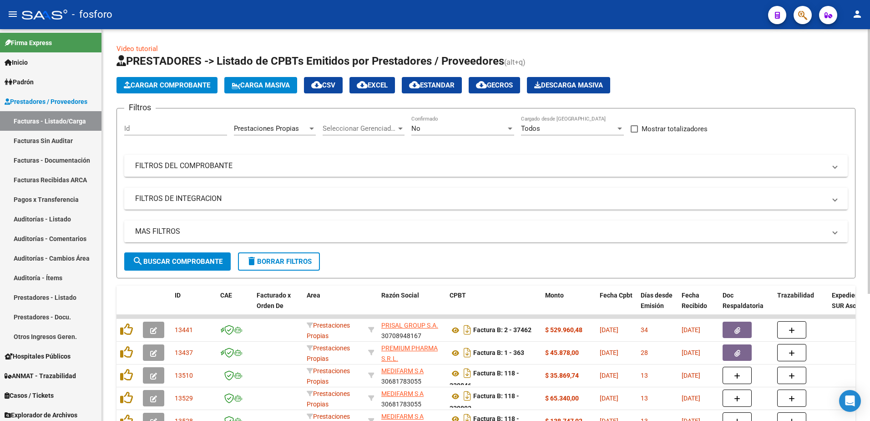
scroll to position [187, 0]
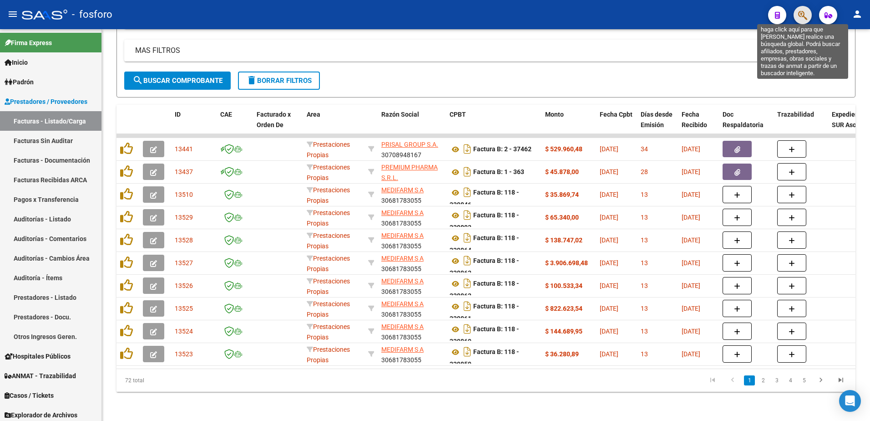
click at [800, 19] on icon "button" at bounding box center [802, 15] width 9 height 10
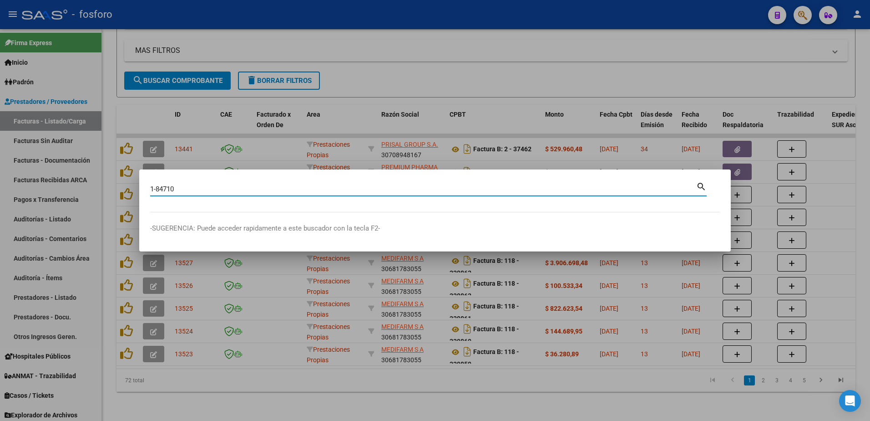
type input "1-84710"
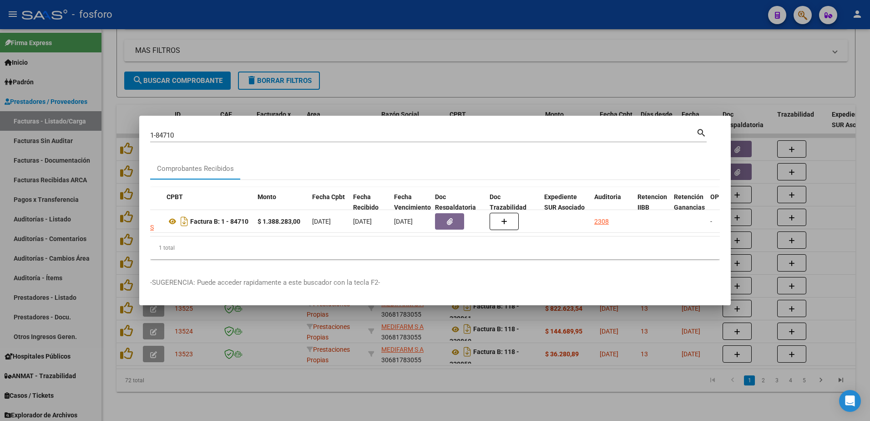
scroll to position [0, 285]
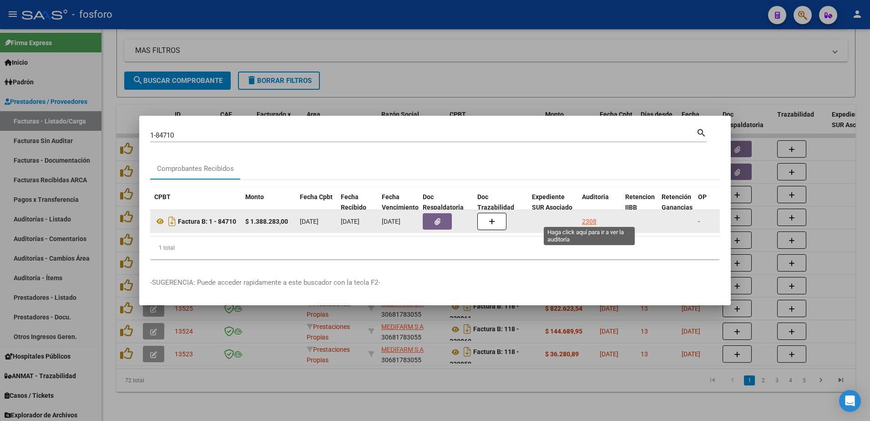
click at [594, 216] on div "2308" at bounding box center [589, 221] width 15 height 10
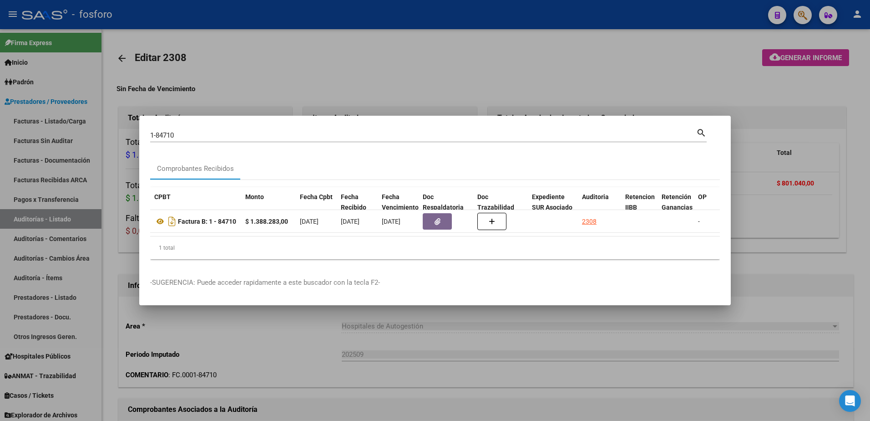
click at [509, 338] on div at bounding box center [435, 210] width 870 height 421
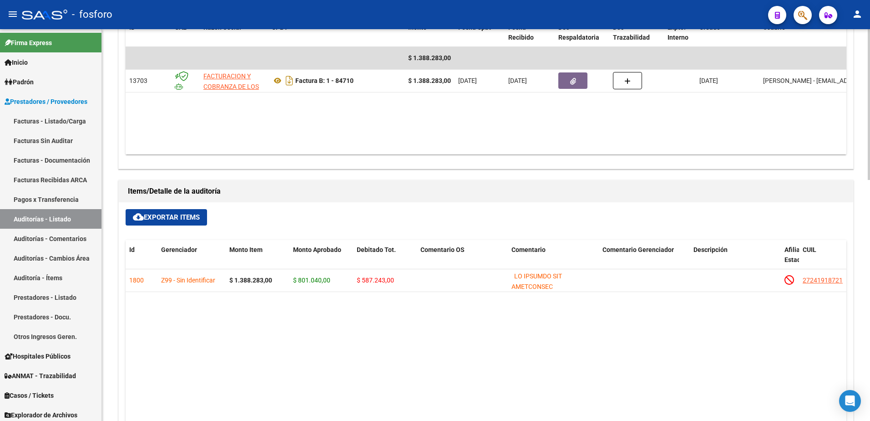
scroll to position [592, 0]
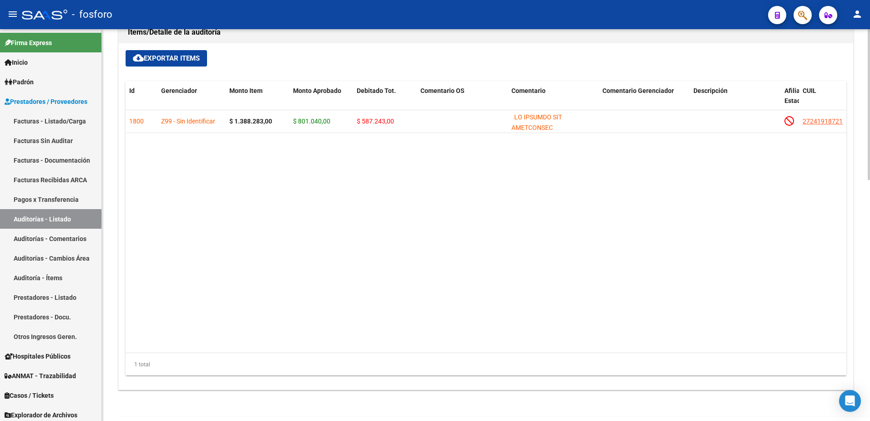
click at [199, 256] on datatable-body "1800 Z99 - Sin Identificar $ 1.388.283,00 $ 801.040,00 $ 587.243,00 27241918721…" at bounding box center [486, 231] width 721 height 243
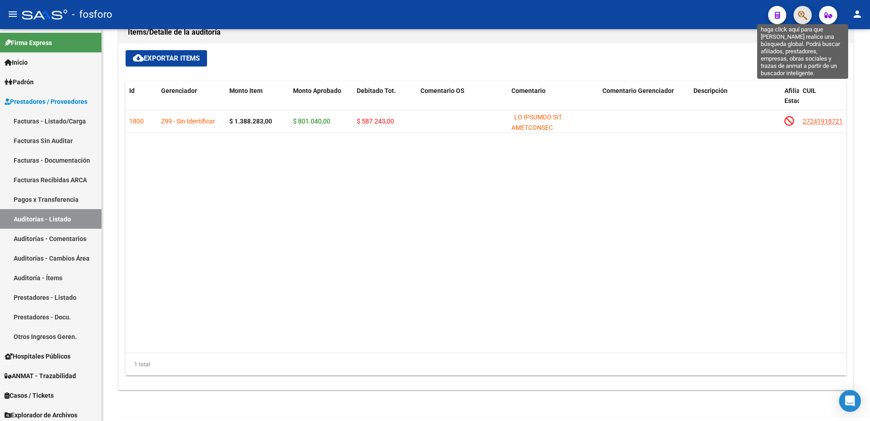
click at [804, 15] on icon "button" at bounding box center [802, 15] width 9 height 10
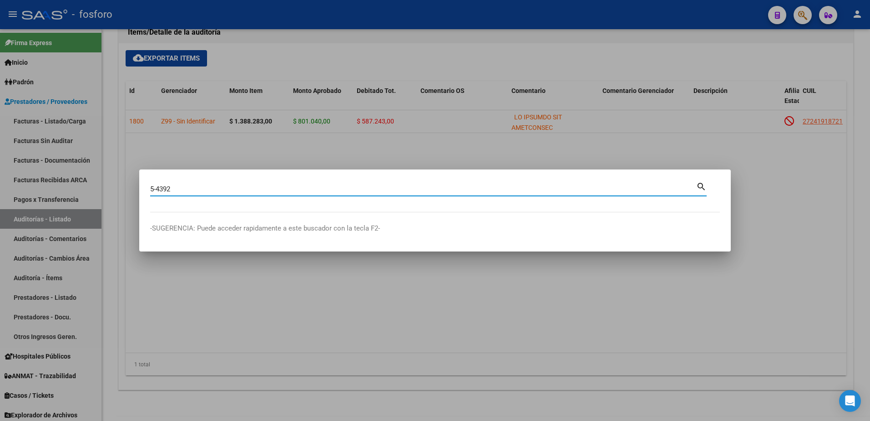
type input "5-4392"
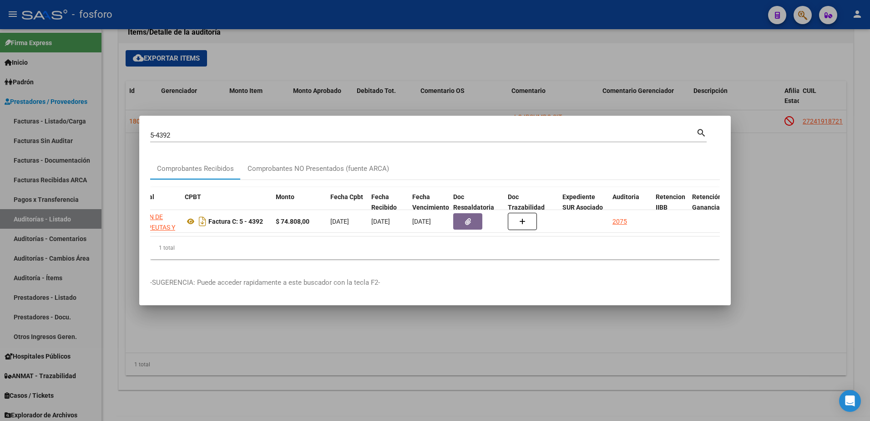
scroll to position [0, 285]
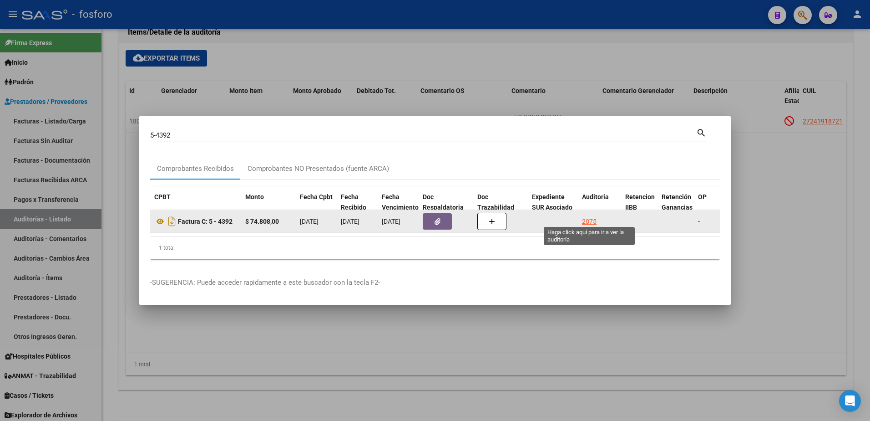
click at [588, 218] on div "2075" at bounding box center [589, 221] width 15 height 10
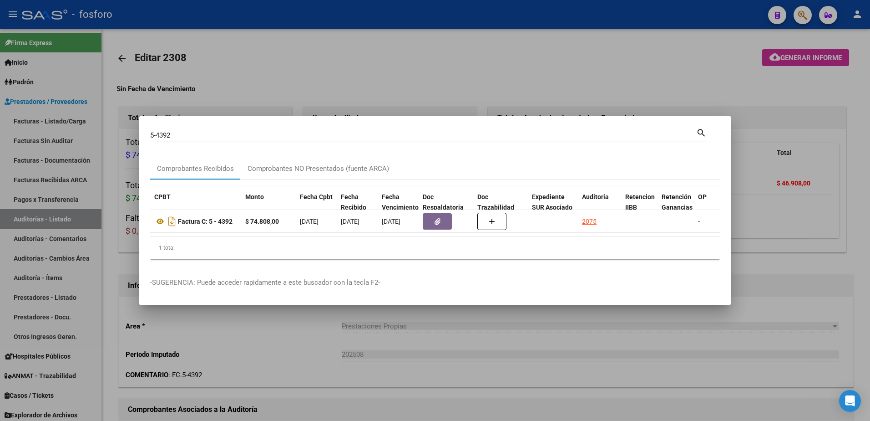
click at [565, 339] on div at bounding box center [435, 210] width 870 height 421
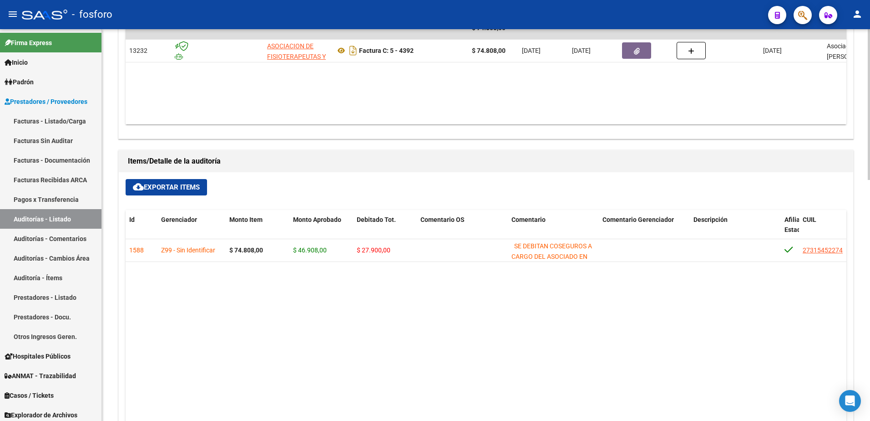
scroll to position [319, 0]
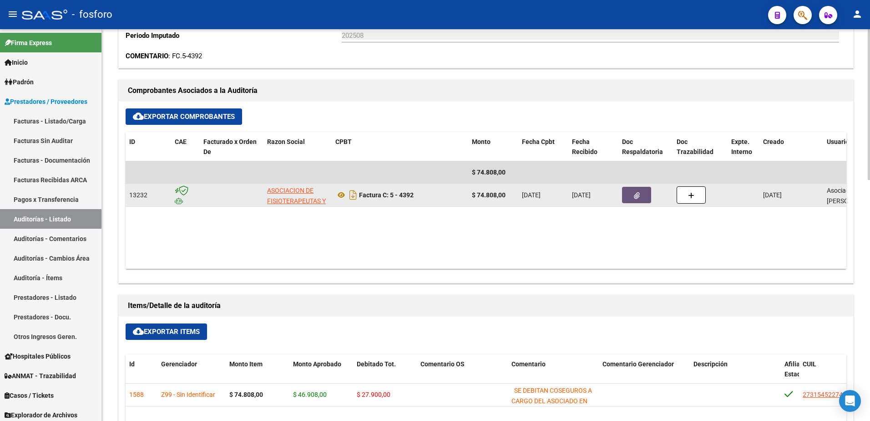
click at [638, 198] on icon "button" at bounding box center [637, 195] width 6 height 7
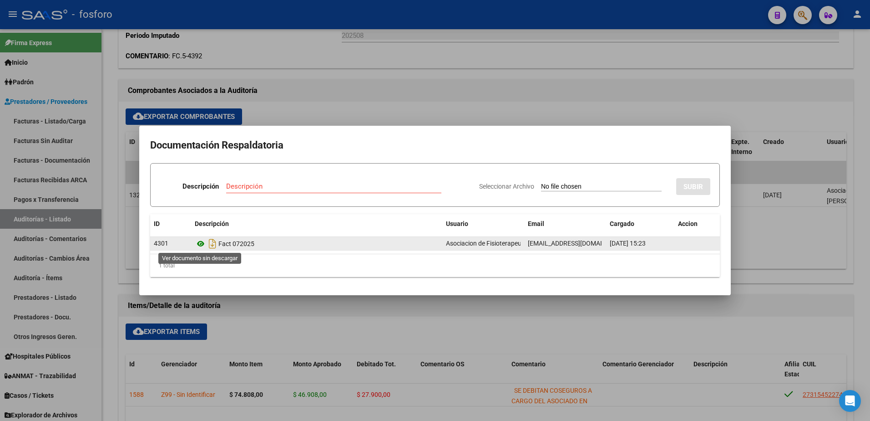
click at [201, 243] on icon at bounding box center [201, 243] width 12 height 11
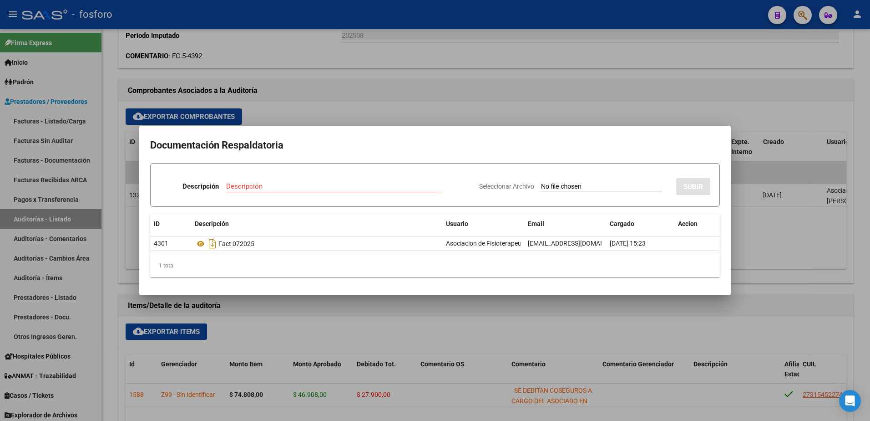
click at [460, 118] on div at bounding box center [435, 210] width 870 height 421
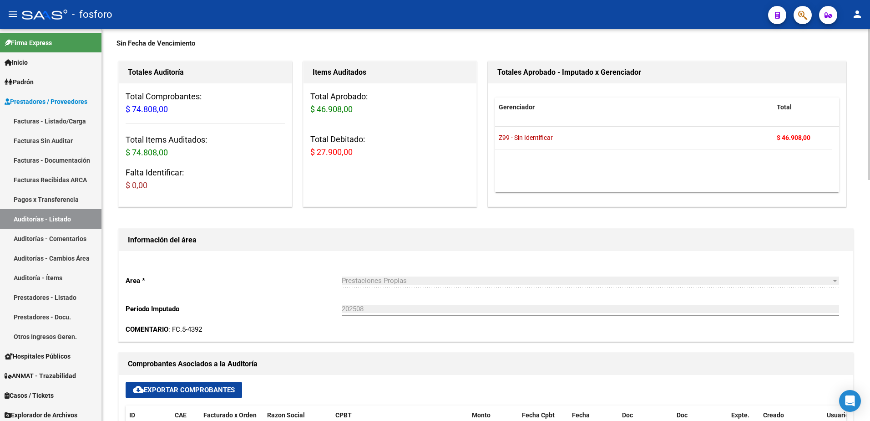
scroll to position [0, 0]
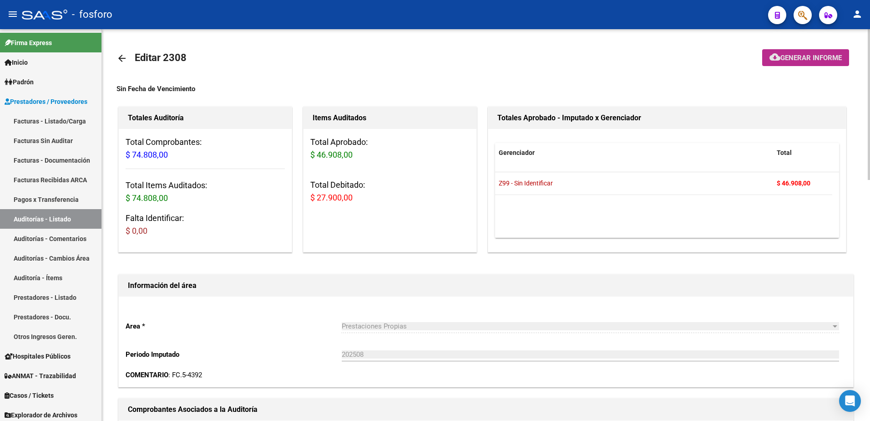
click at [799, 59] on span "Generar informe" at bounding box center [810, 58] width 61 height 8
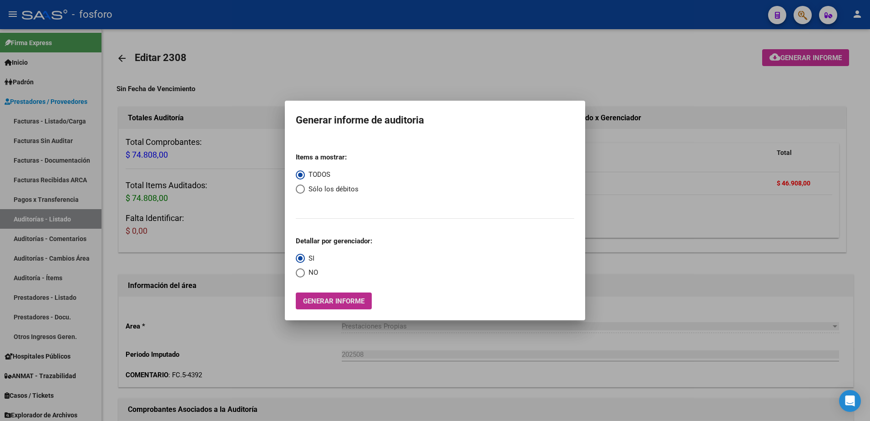
click at [346, 297] on span "Generar informe" at bounding box center [333, 301] width 61 height 8
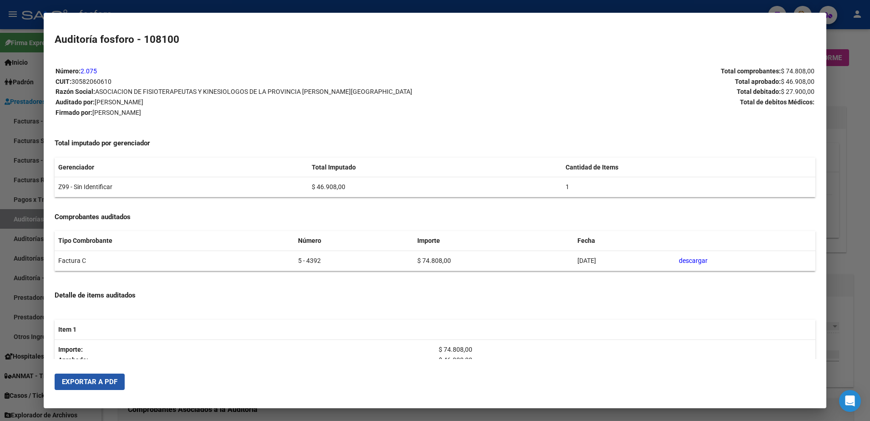
click at [101, 386] on button "Exportar a PDF" at bounding box center [90, 381] width 70 height 16
click at [22, 276] on div at bounding box center [435, 210] width 870 height 421
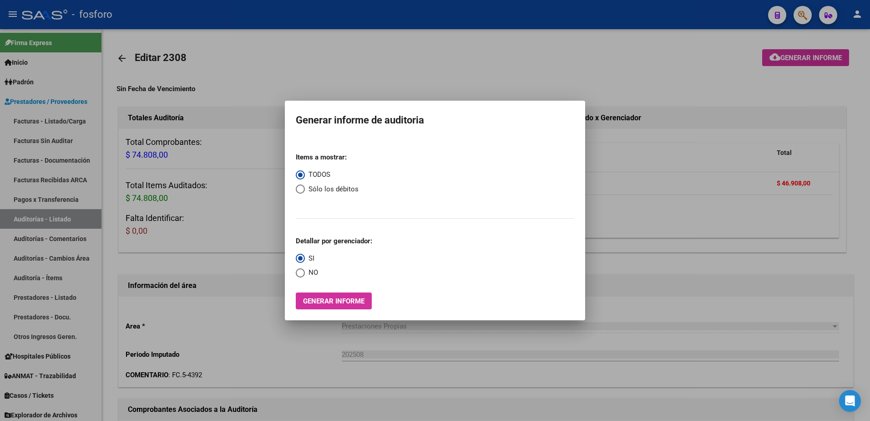
click at [166, 240] on div at bounding box center [435, 210] width 870 height 421
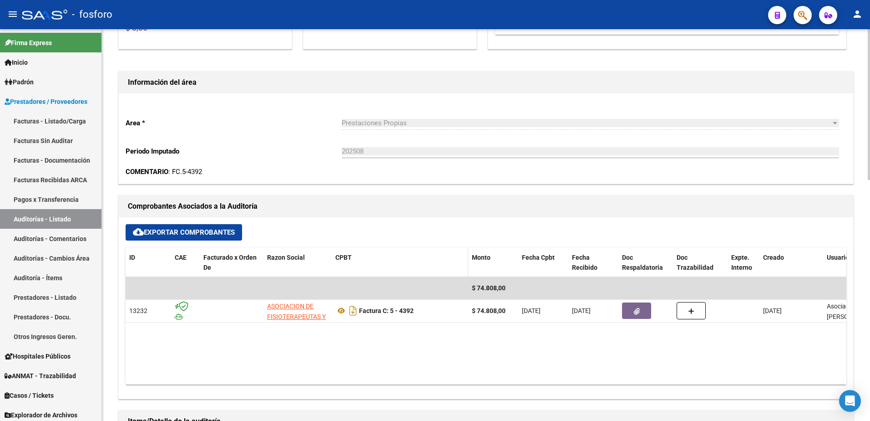
scroll to position [228, 0]
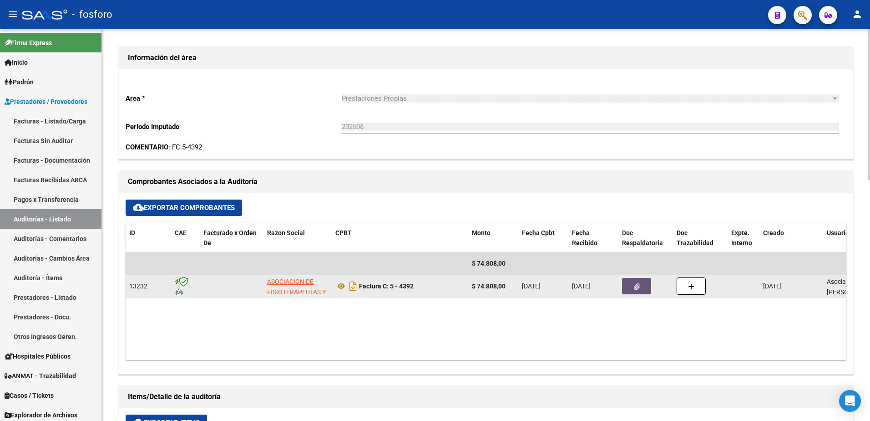
click at [640, 292] on button "button" at bounding box center [636, 286] width 29 height 16
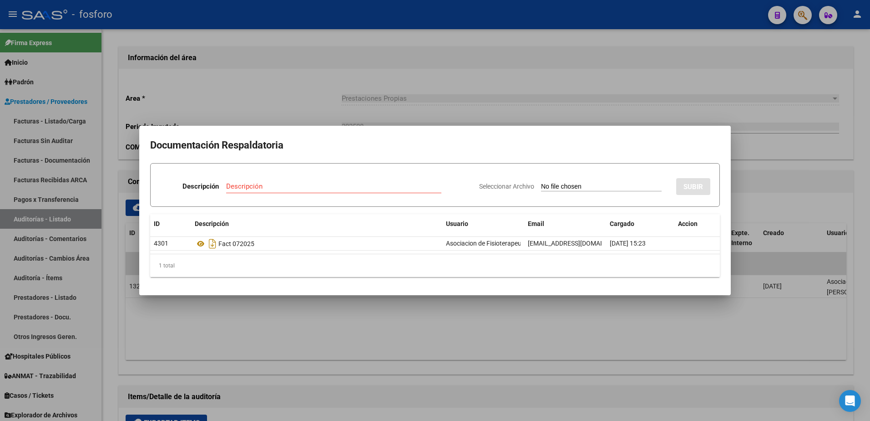
click at [631, 85] on div at bounding box center [435, 210] width 870 height 421
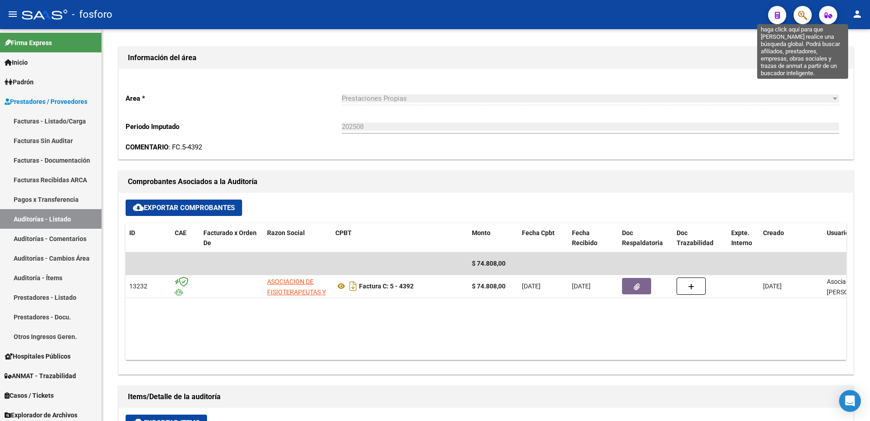
click at [803, 17] on icon "button" at bounding box center [802, 15] width 9 height 10
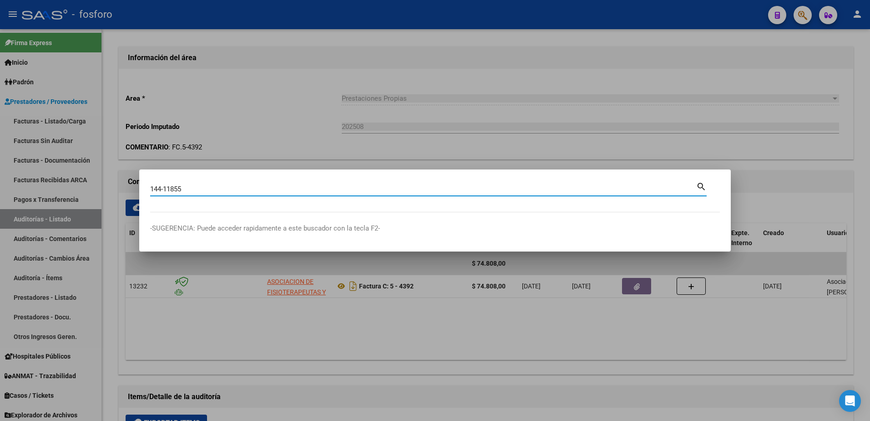
type input "144-11855"
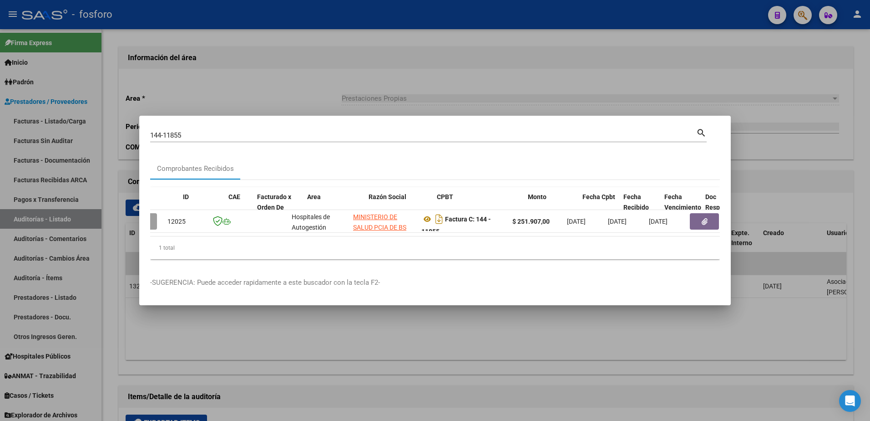
click at [713, 233] on datatable-body "12025 Hospitales de Autogestión MINISTERIO DE SALUD PCIA DE BS AS O. P. 3062698…" at bounding box center [435, 223] width 570 height 26
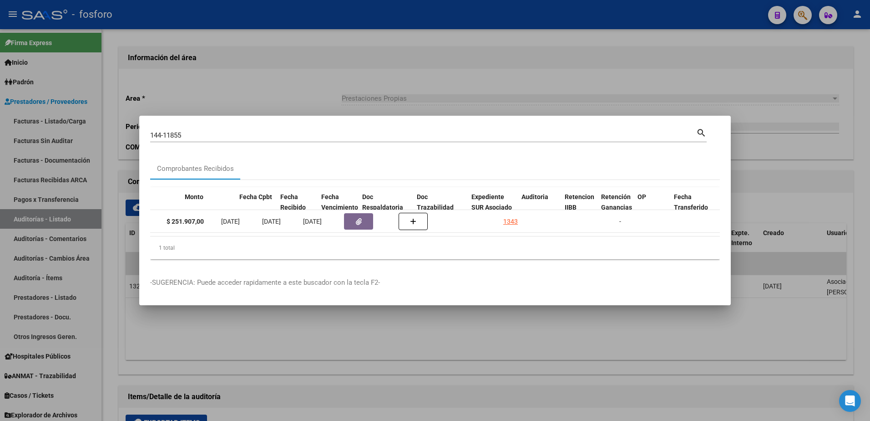
scroll to position [0, 370]
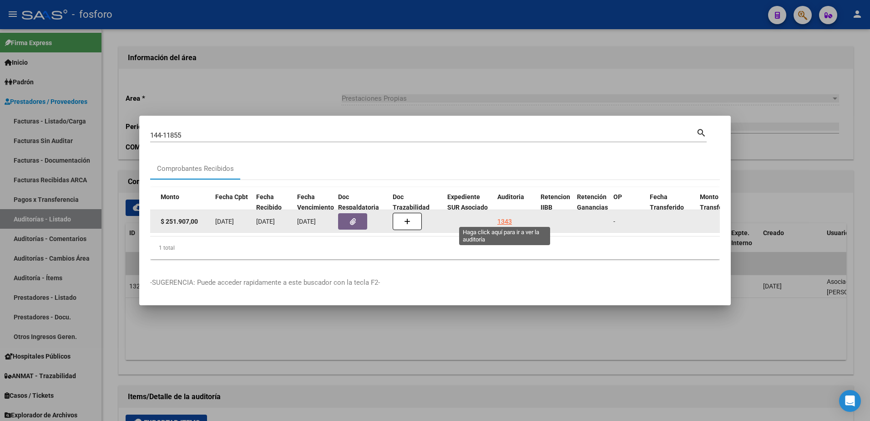
click at [504, 216] on div "1343" at bounding box center [504, 221] width 15 height 10
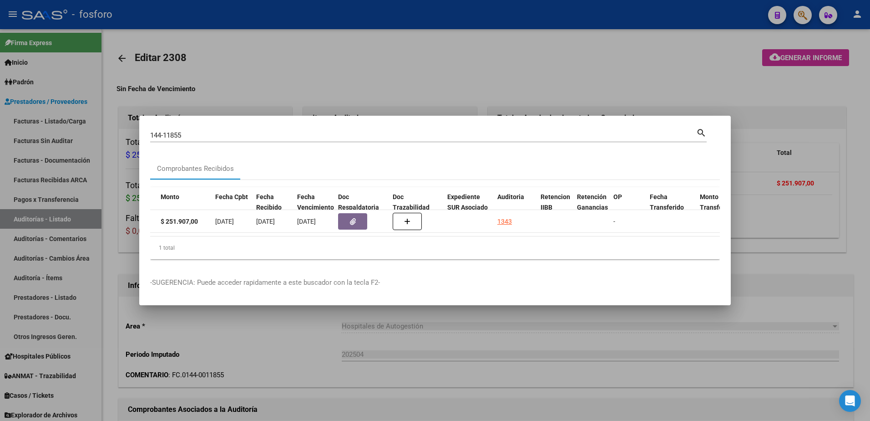
click at [495, 95] on div at bounding box center [435, 210] width 870 height 421
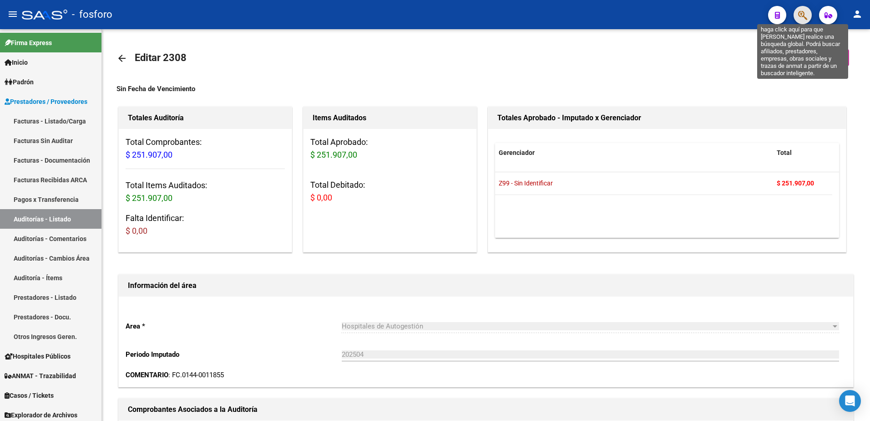
click at [801, 16] on icon "button" at bounding box center [802, 15] width 9 height 10
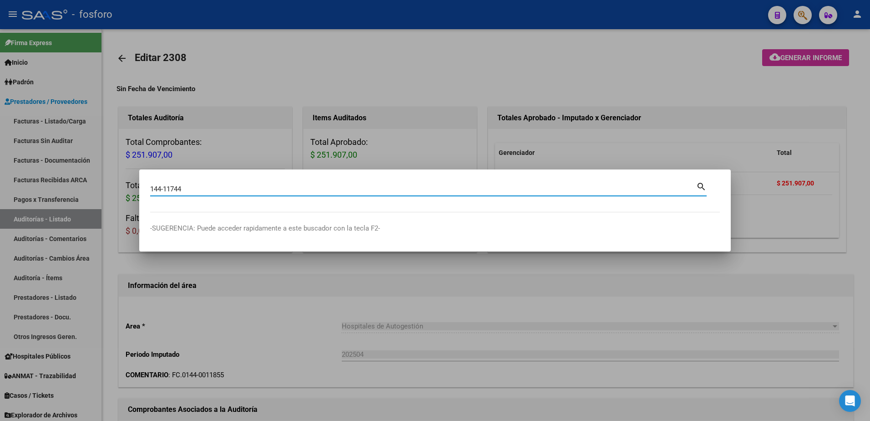
type input "144-11744"
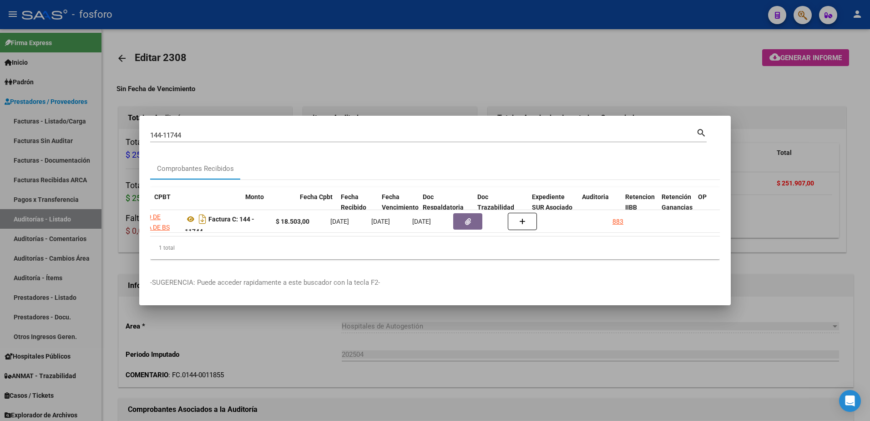
scroll to position [0, 304]
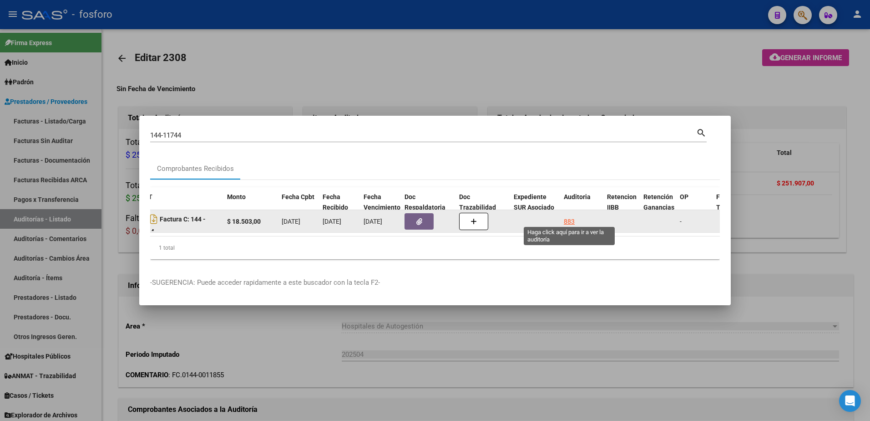
click at [569, 217] on div "883" at bounding box center [569, 221] width 11 height 10
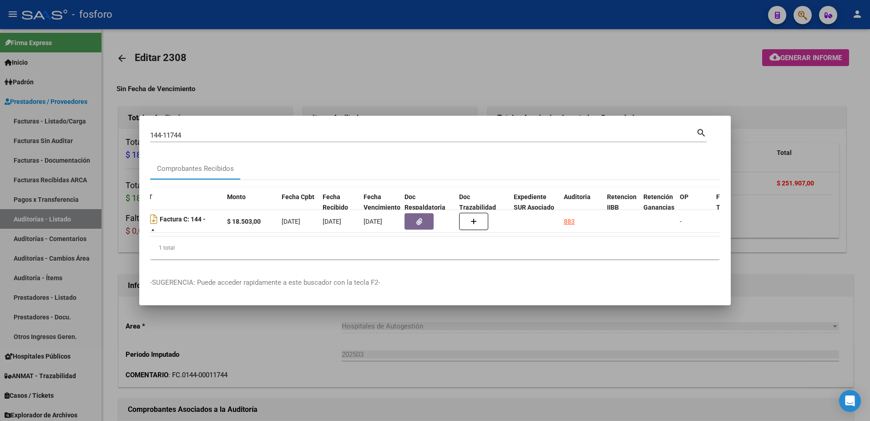
click at [562, 89] on div at bounding box center [435, 210] width 870 height 421
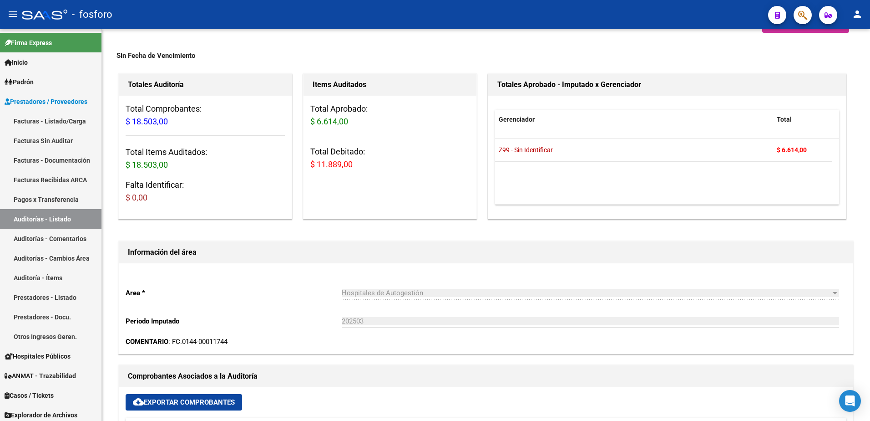
scroll to position [46, 0]
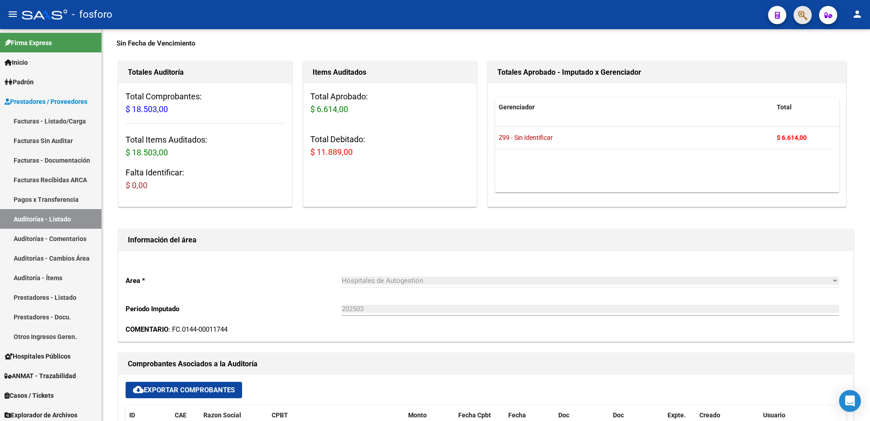
click at [805, 21] on span "button" at bounding box center [802, 15] width 9 height 19
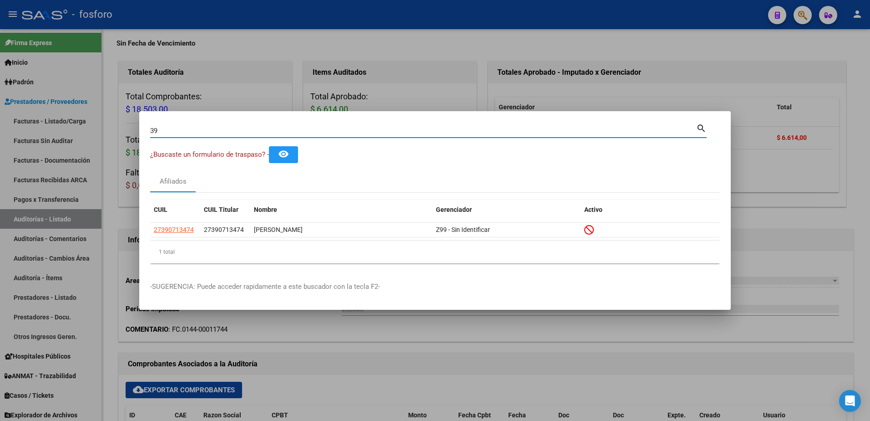
type input "3"
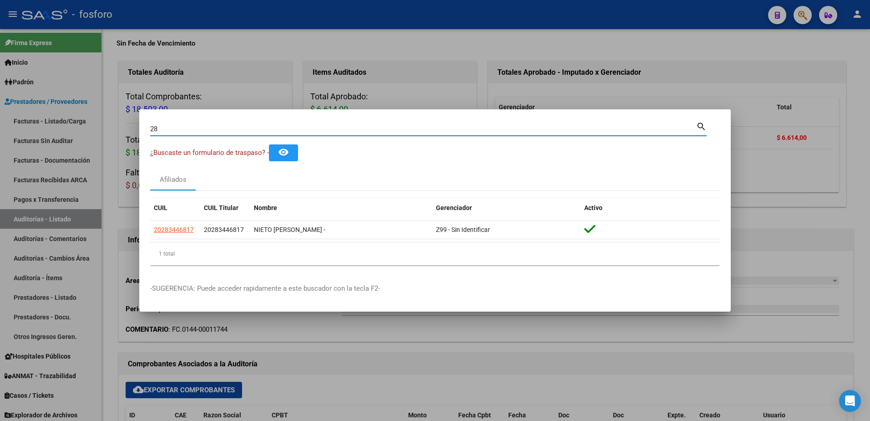
type input "2"
type input "3"
type input "41886303"
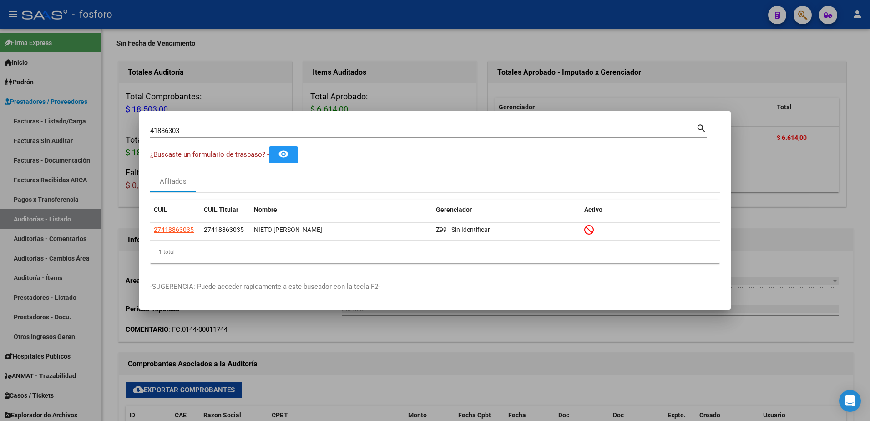
click at [237, 99] on div at bounding box center [435, 210] width 870 height 421
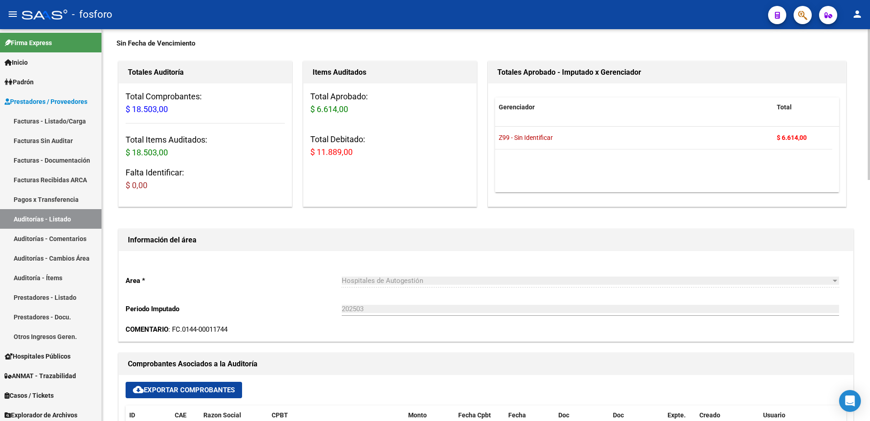
drag, startPoint x: 84, startPoint y: 123, endPoint x: 102, endPoint y: 126, distance: 18.8
click at [84, 123] on link "Facturas - Listado/Carga" at bounding box center [50, 121] width 101 height 20
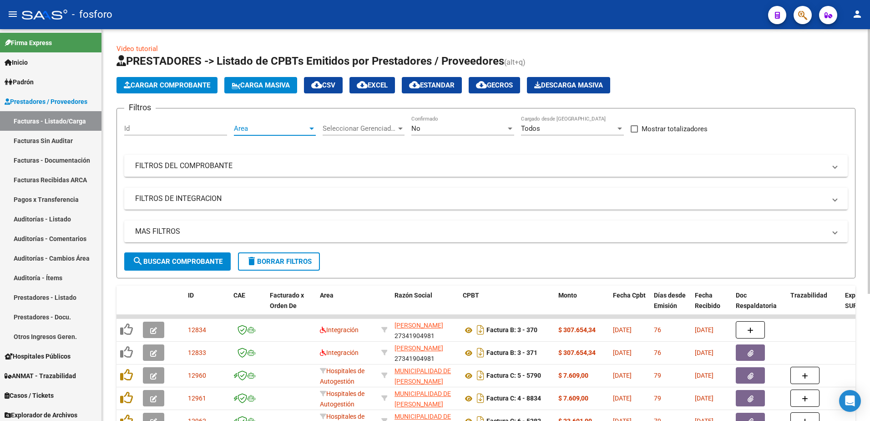
click at [312, 128] on div at bounding box center [311, 128] width 5 height 2
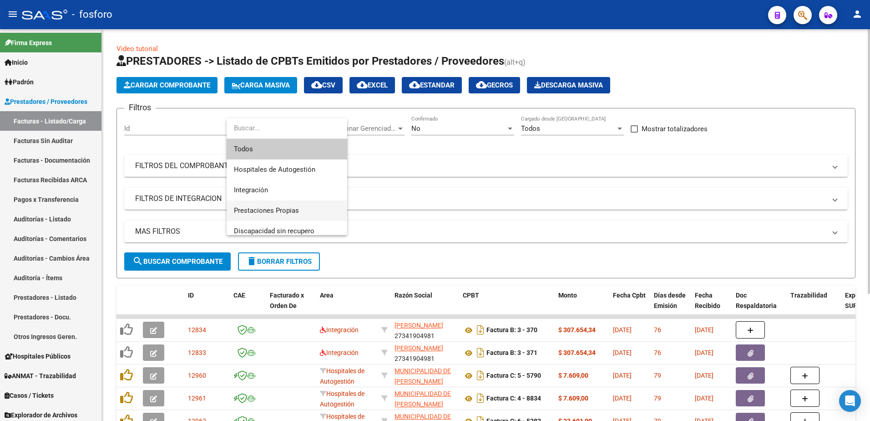
drag, startPoint x: 283, startPoint y: 204, endPoint x: 279, endPoint y: 209, distance: 5.8
click at [283, 205] on span "Prestaciones Propias" at bounding box center [287, 210] width 106 height 20
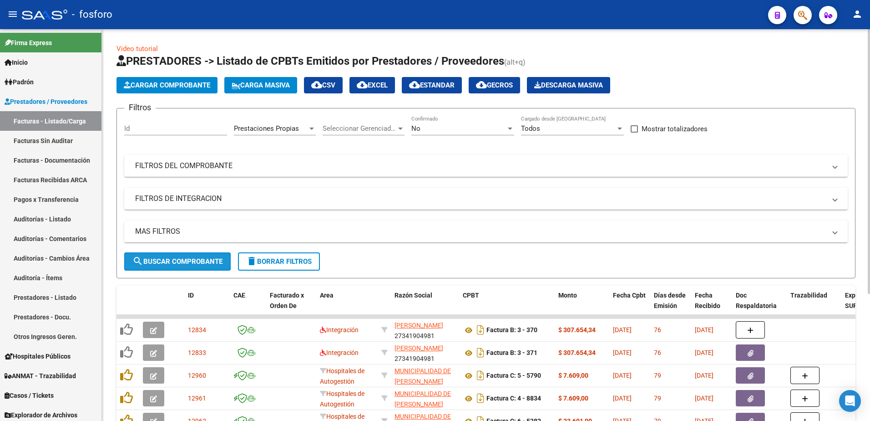
click at [203, 261] on span "search Buscar Comprobante" at bounding box center [177, 261] width 90 height 8
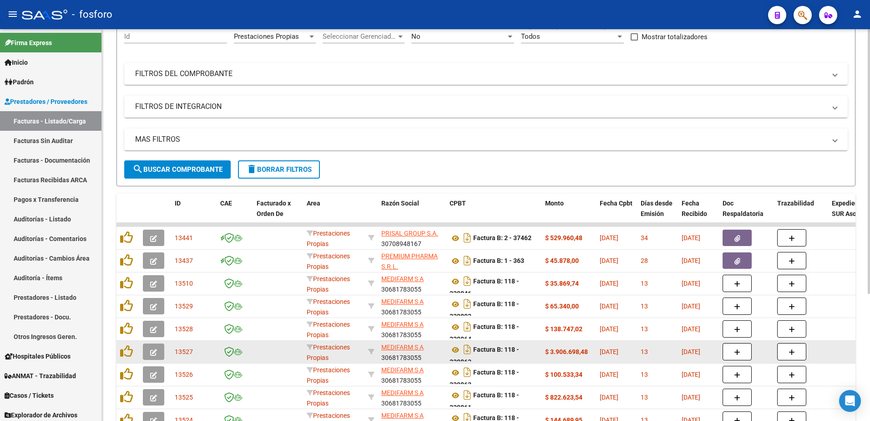
scroll to position [187, 0]
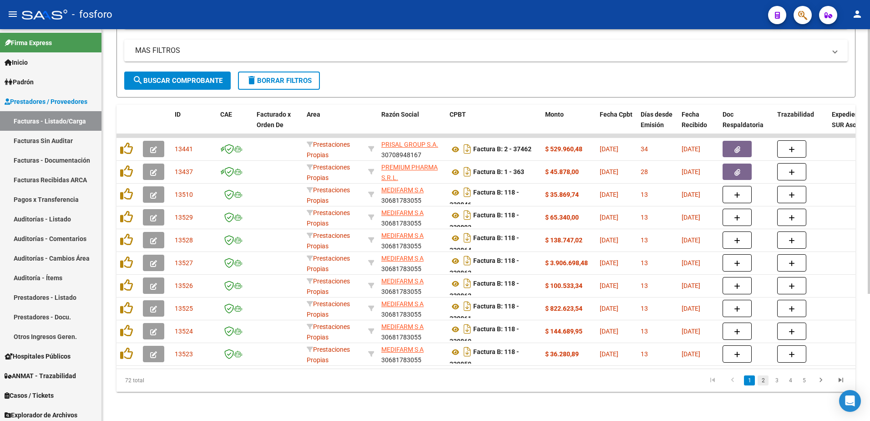
click at [766, 381] on link "2" at bounding box center [763, 380] width 11 height 10
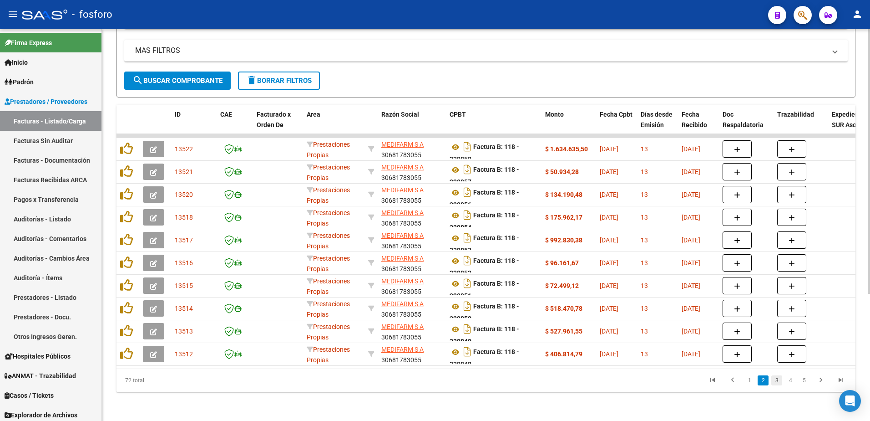
click at [777, 381] on link "3" at bounding box center [776, 380] width 11 height 10
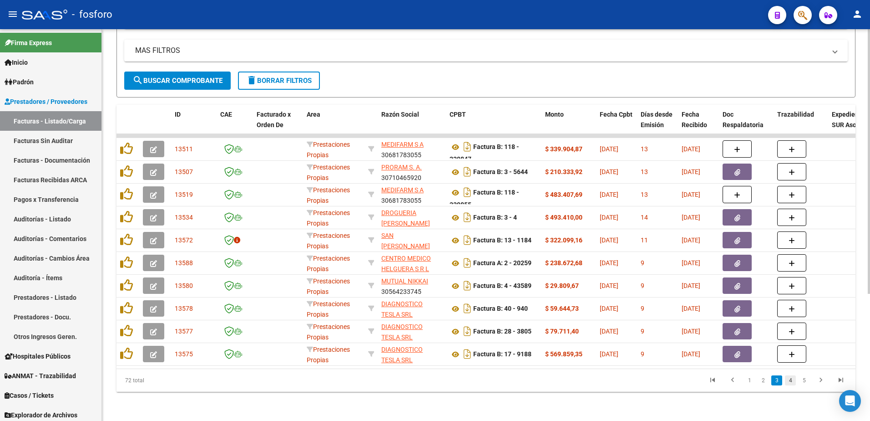
click at [790, 380] on link "4" at bounding box center [790, 380] width 11 height 10
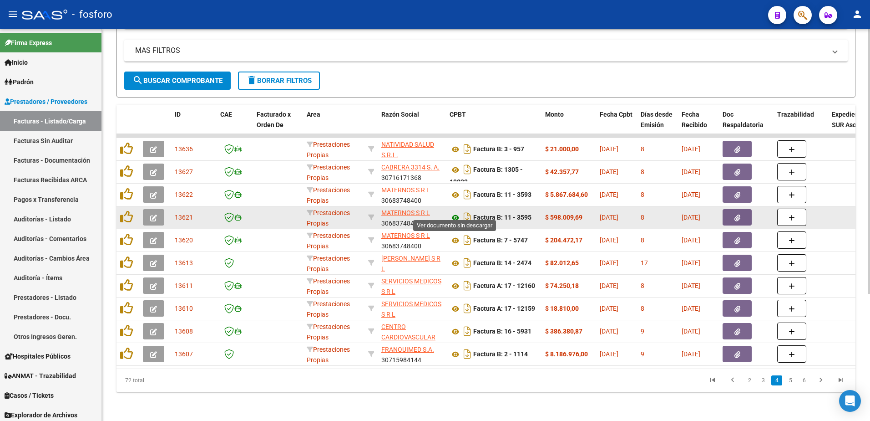
click at [452, 212] on icon at bounding box center [456, 217] width 12 height 11
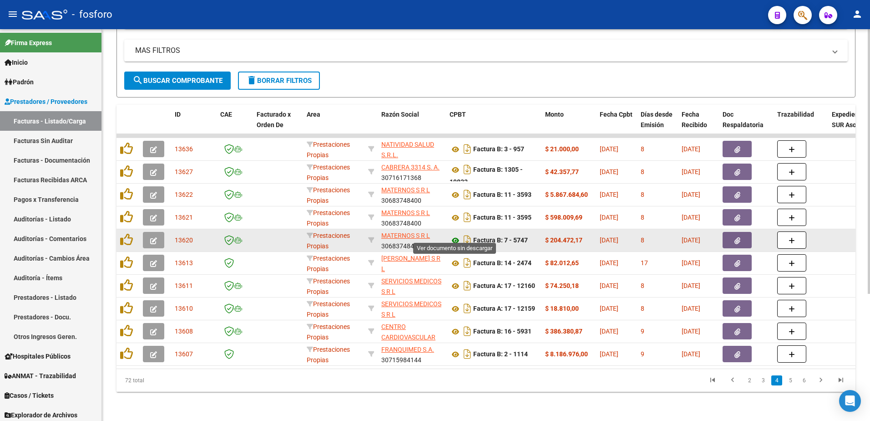
click at [454, 235] on icon at bounding box center [456, 240] width 12 height 11
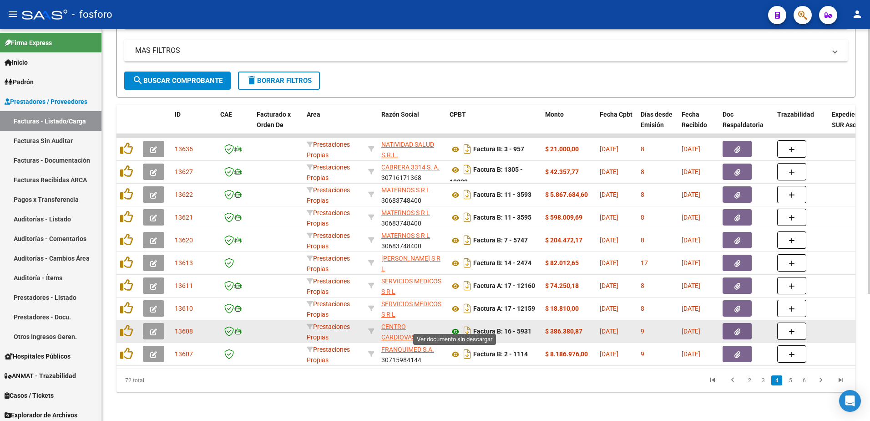
click at [456, 326] on icon at bounding box center [456, 331] width 12 height 11
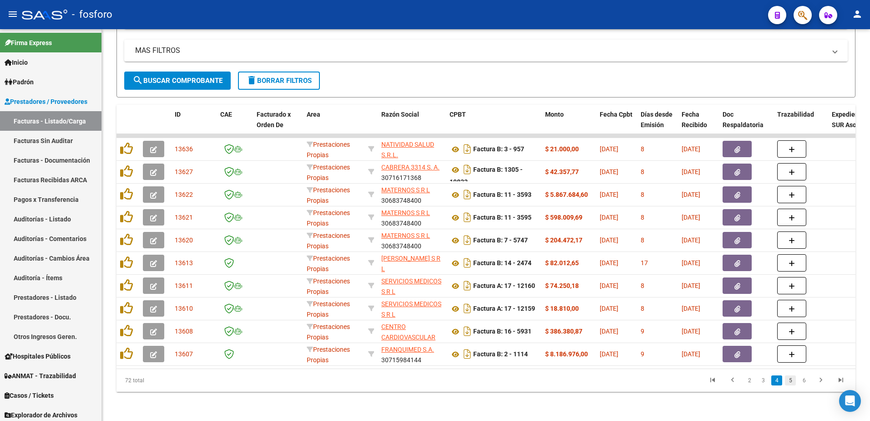
click at [794, 380] on link "5" at bounding box center [790, 380] width 11 height 10
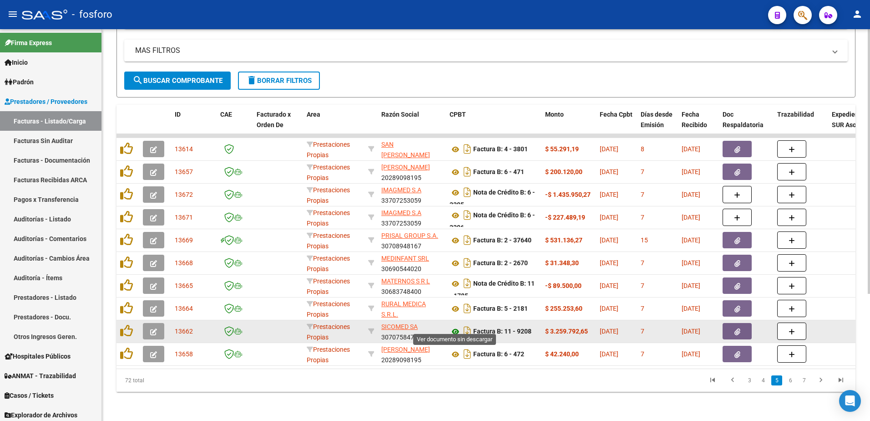
click at [459, 326] on icon at bounding box center [456, 331] width 12 height 11
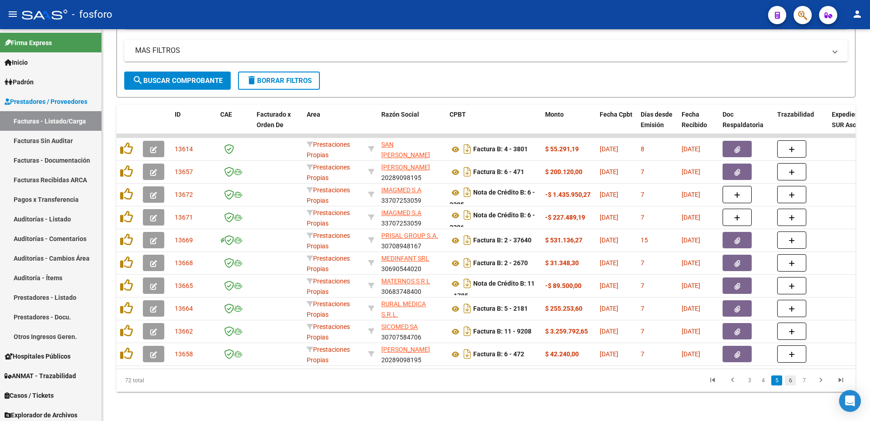
click at [793, 382] on link "6" at bounding box center [790, 380] width 11 height 10
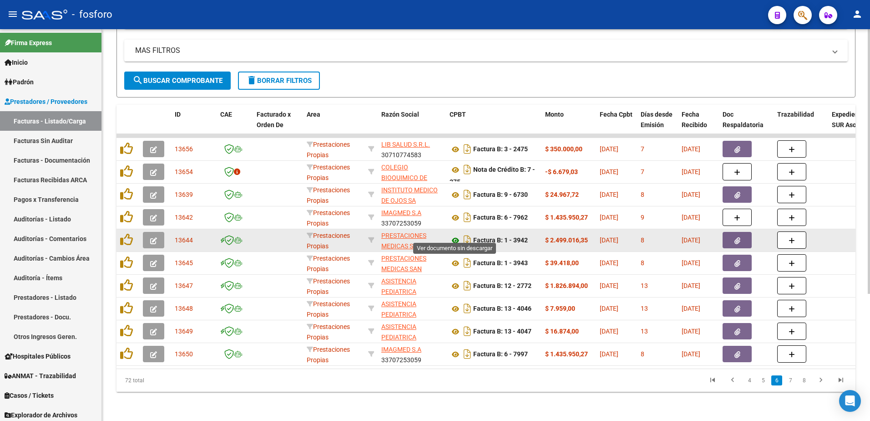
click at [457, 236] on icon at bounding box center [456, 240] width 12 height 11
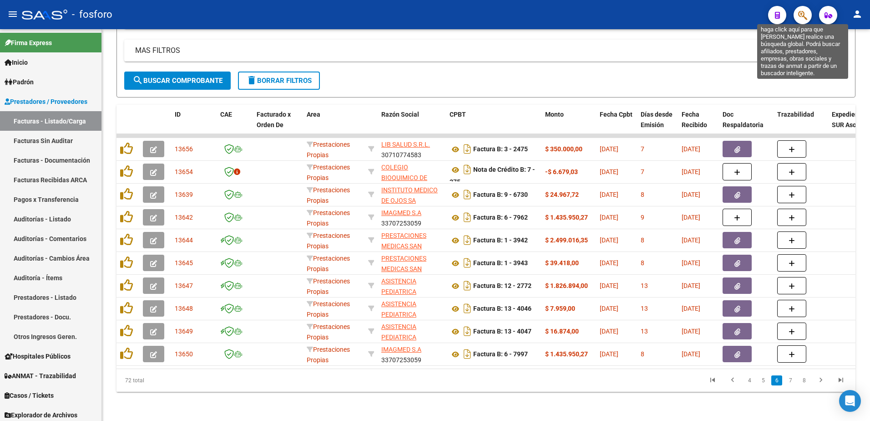
click at [800, 17] on icon "button" at bounding box center [802, 15] width 9 height 10
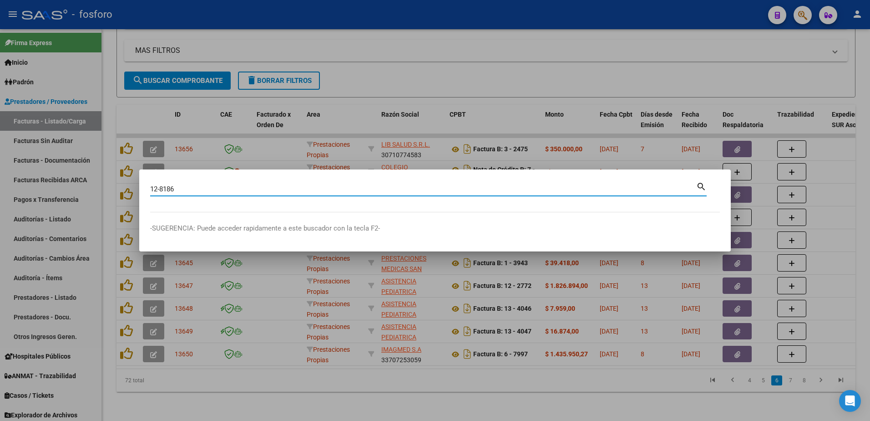
type input "12-8186"
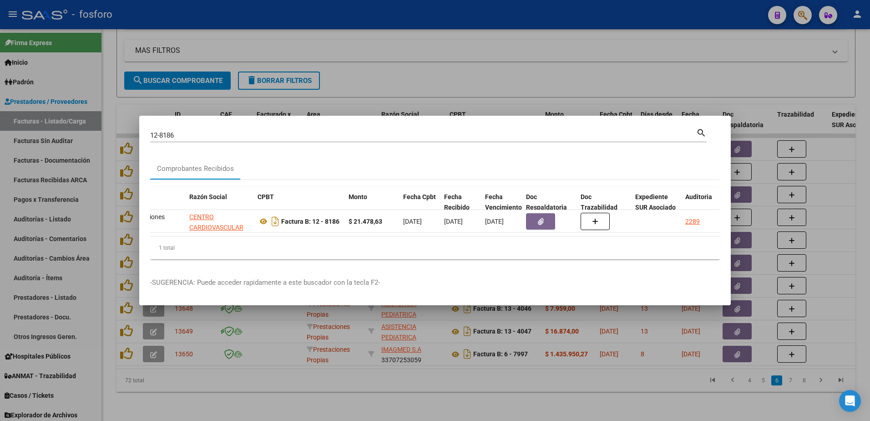
scroll to position [0, 206]
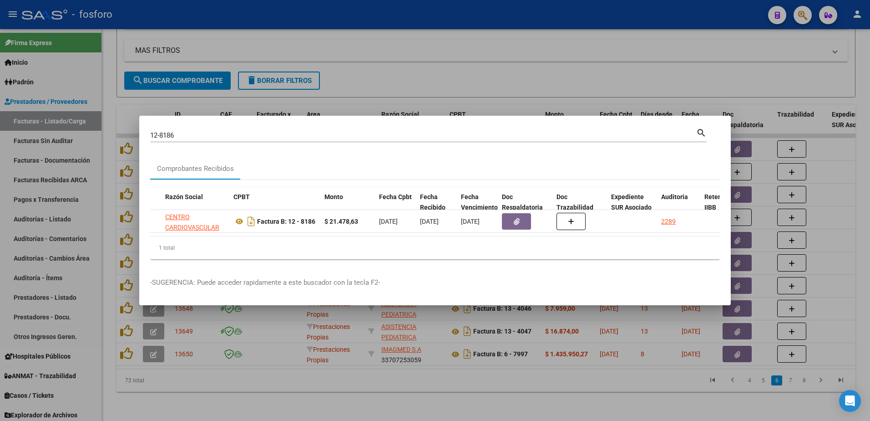
click at [734, 93] on div at bounding box center [435, 210] width 870 height 421
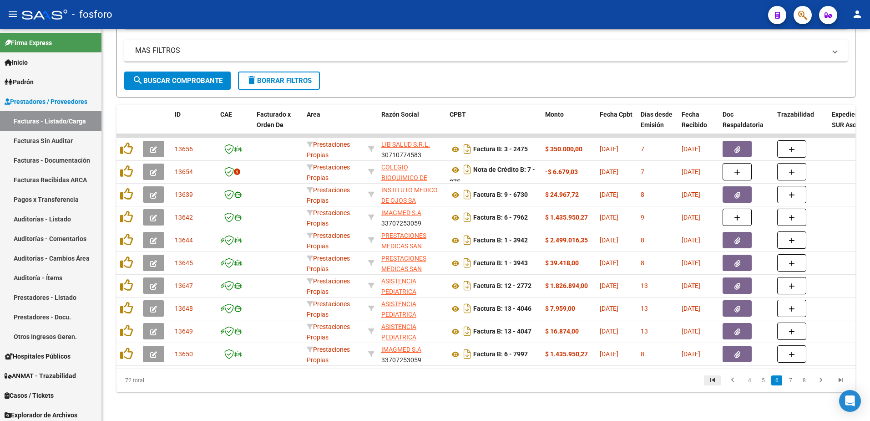
click at [710, 380] on icon "go to first page" at bounding box center [713, 380] width 12 height 11
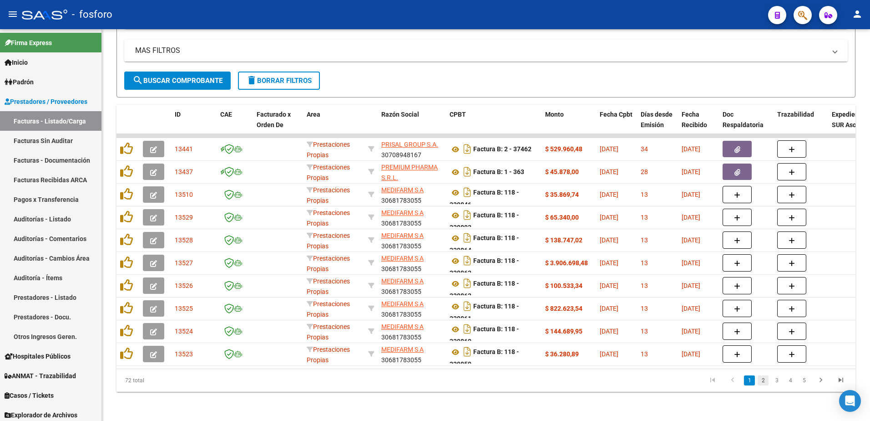
click at [763, 385] on link "2" at bounding box center [763, 380] width 11 height 10
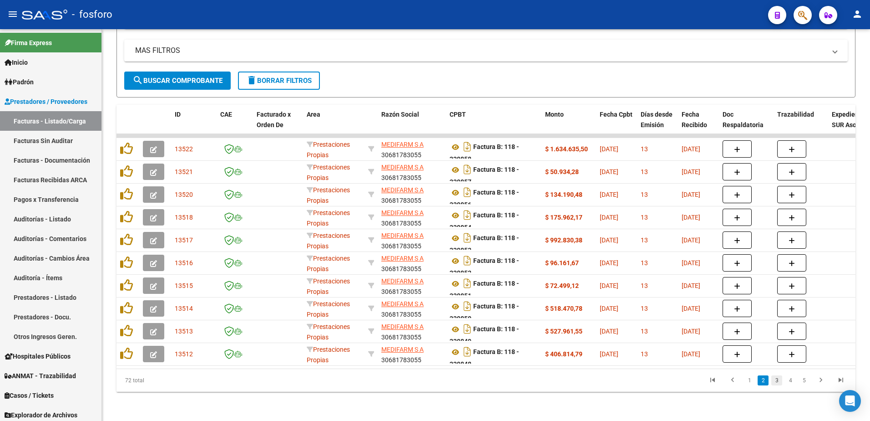
click at [779, 382] on link "3" at bounding box center [776, 380] width 11 height 10
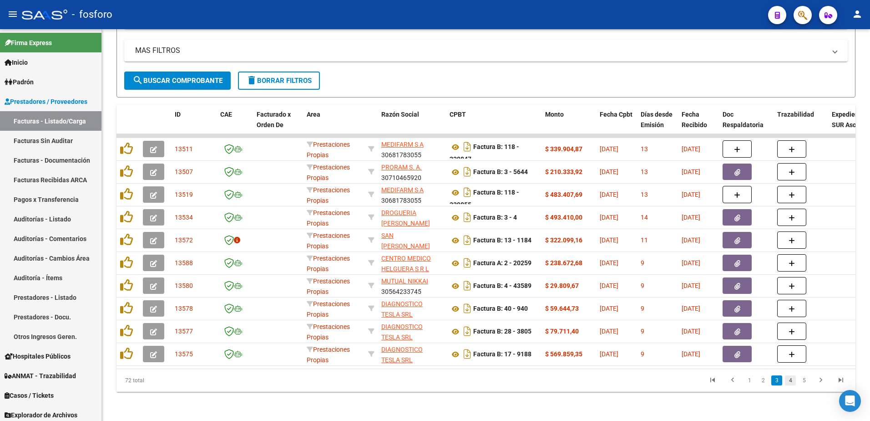
click at [791, 381] on link "4" at bounding box center [790, 380] width 11 height 10
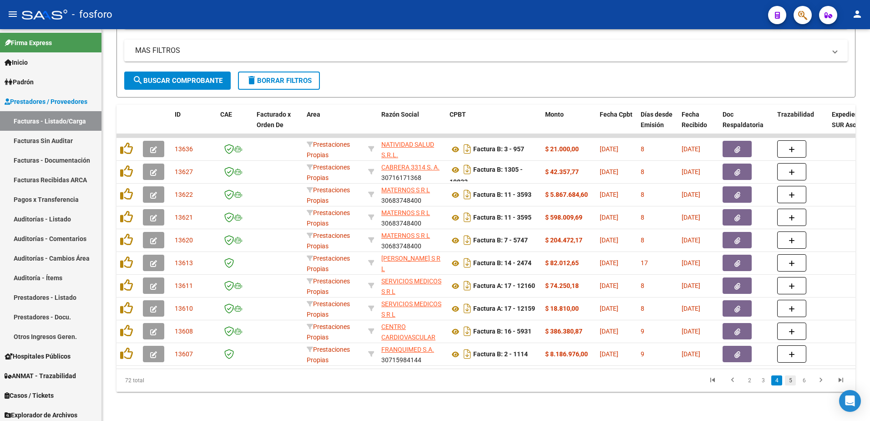
click at [789, 381] on link "5" at bounding box center [790, 380] width 11 height 10
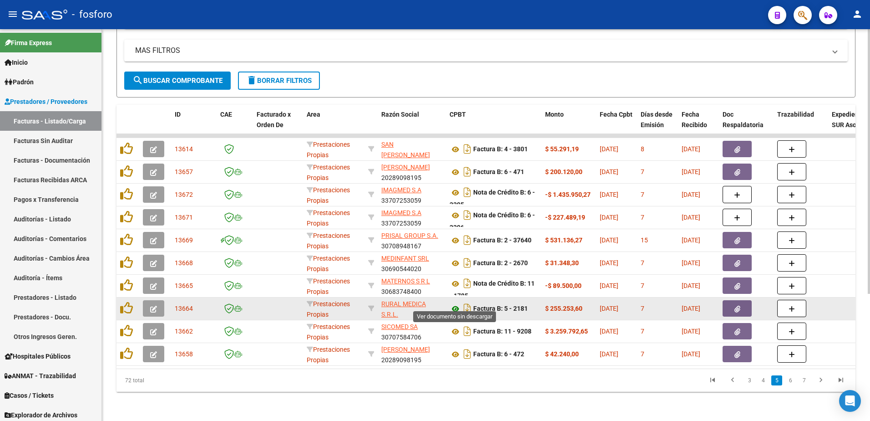
click at [458, 303] on icon at bounding box center [456, 308] width 12 height 11
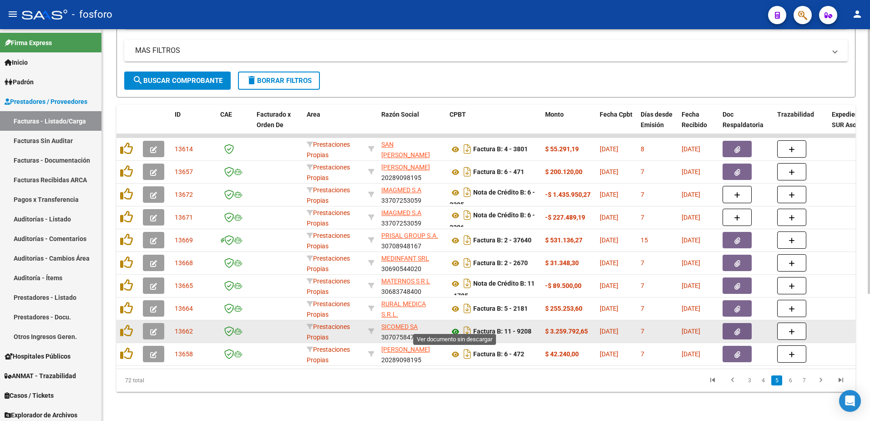
click at [457, 326] on icon at bounding box center [456, 331] width 12 height 11
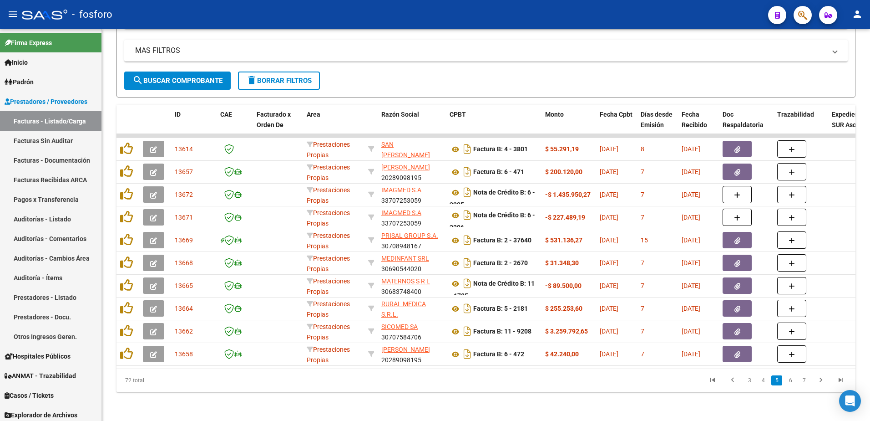
click at [794, 385] on li "6" at bounding box center [791, 379] width 14 height 15
click at [792, 381] on link "6" at bounding box center [790, 380] width 11 height 10
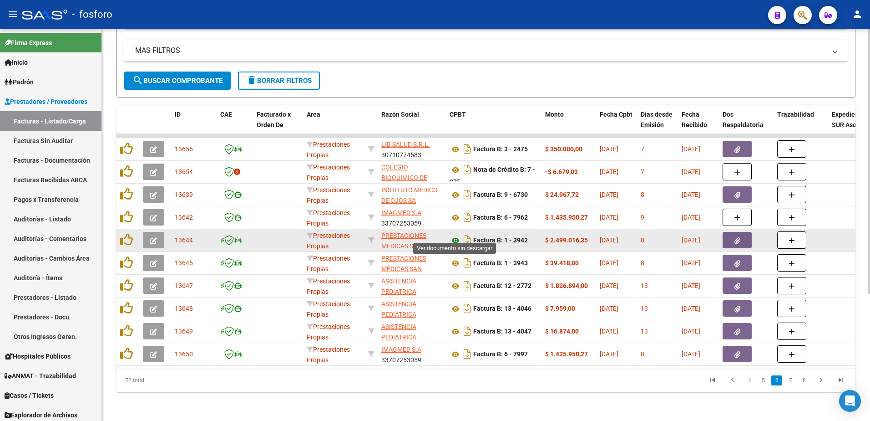
click at [455, 235] on icon at bounding box center [456, 240] width 12 height 11
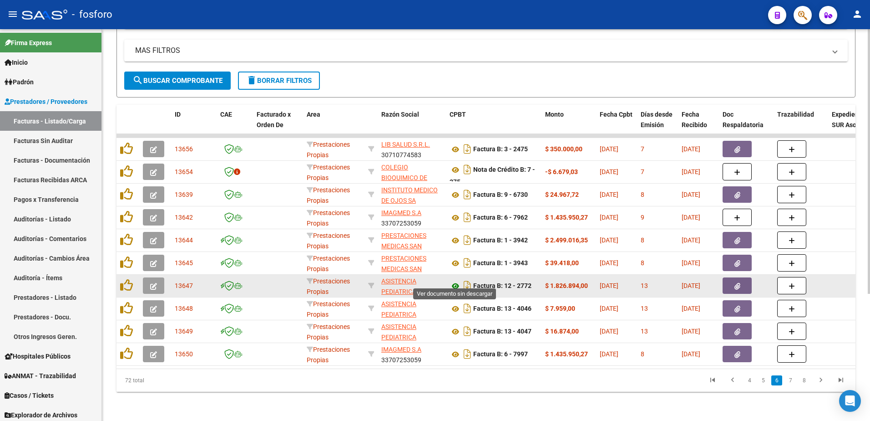
click at [456, 280] on icon at bounding box center [456, 285] width 12 height 11
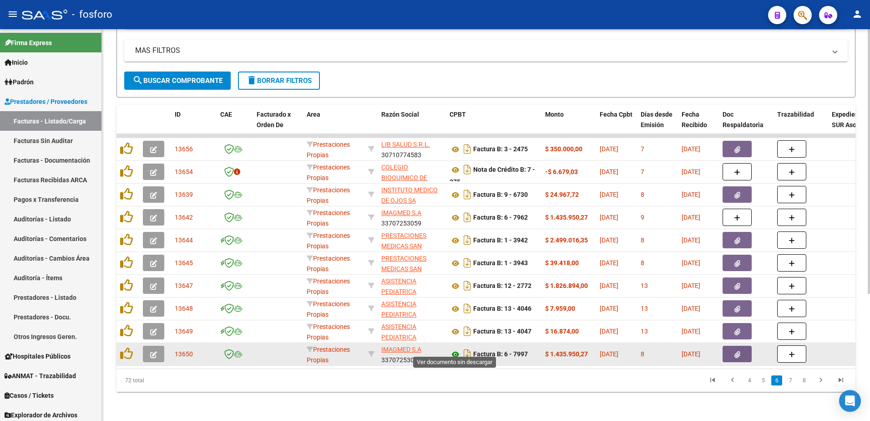
click at [456, 349] on icon at bounding box center [456, 354] width 12 height 11
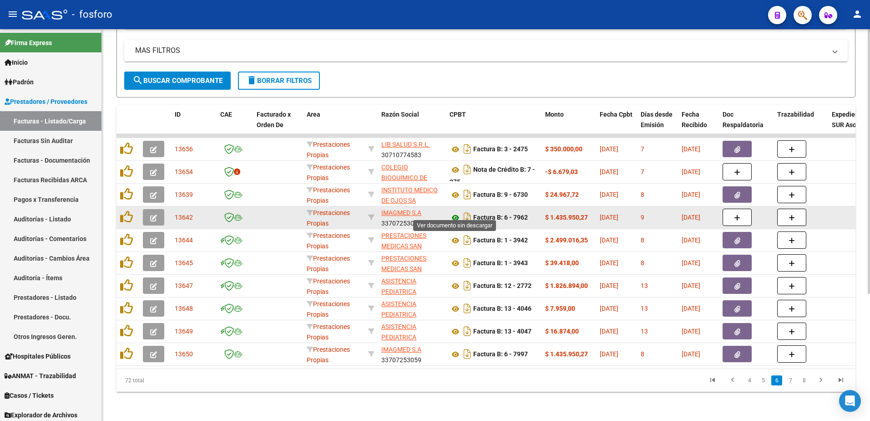
click at [454, 212] on icon at bounding box center [456, 217] width 12 height 11
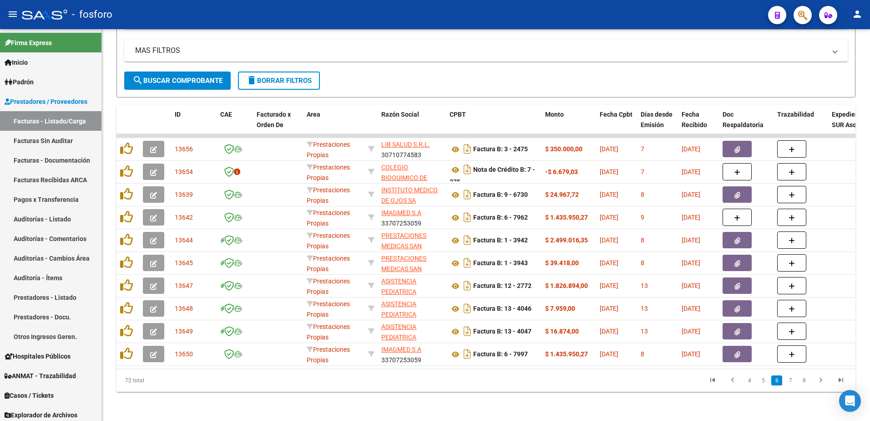
click at [792, 386] on li "7" at bounding box center [791, 379] width 14 height 15
click at [792, 384] on link "7" at bounding box center [790, 380] width 11 height 10
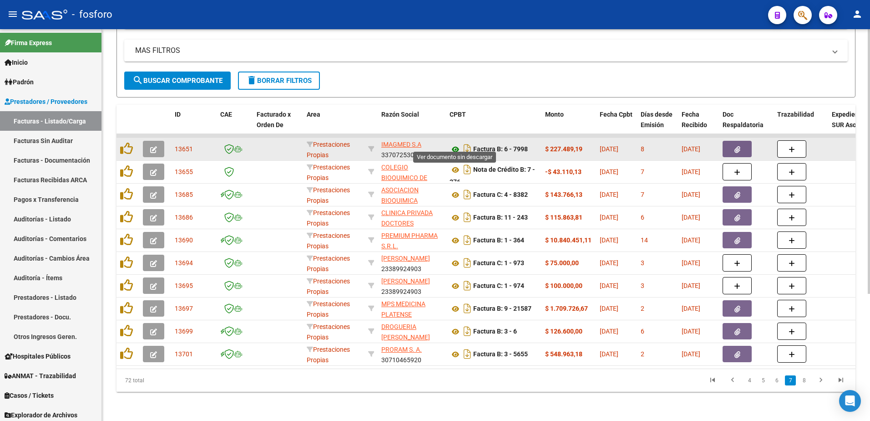
click at [456, 144] on icon at bounding box center [456, 149] width 12 height 11
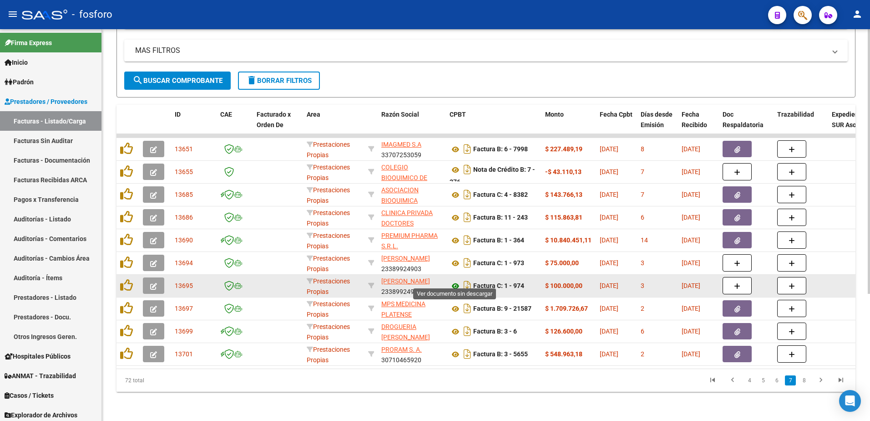
click at [457, 280] on icon at bounding box center [456, 285] width 12 height 11
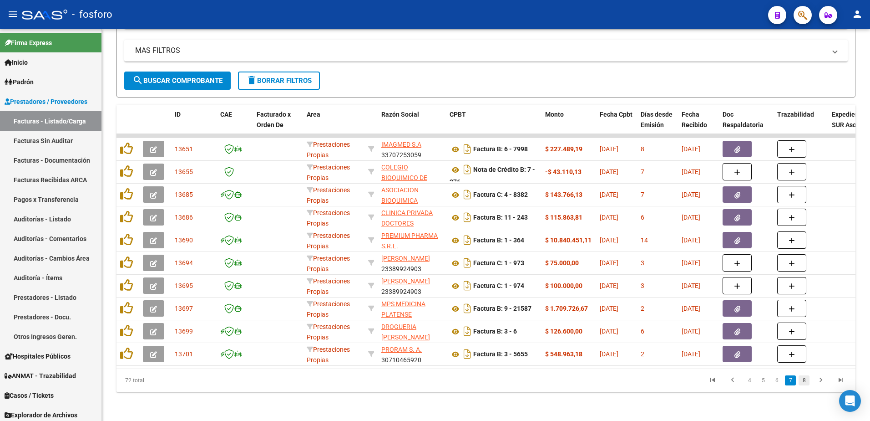
click at [805, 380] on link "8" at bounding box center [804, 380] width 11 height 10
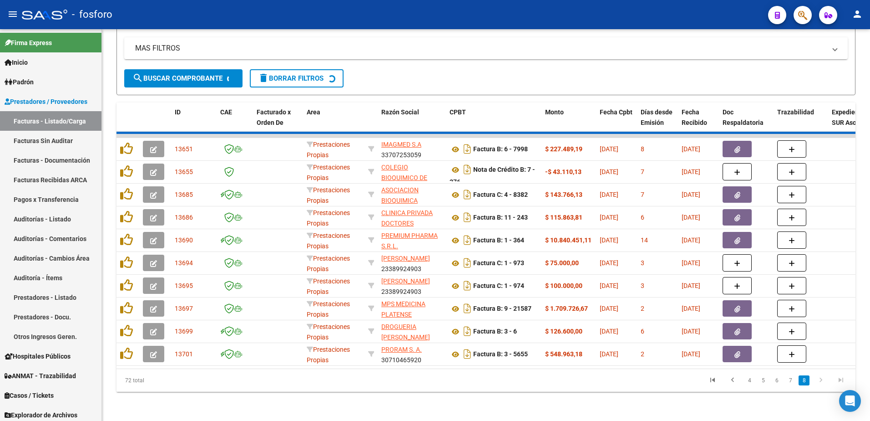
scroll to position [5, 0]
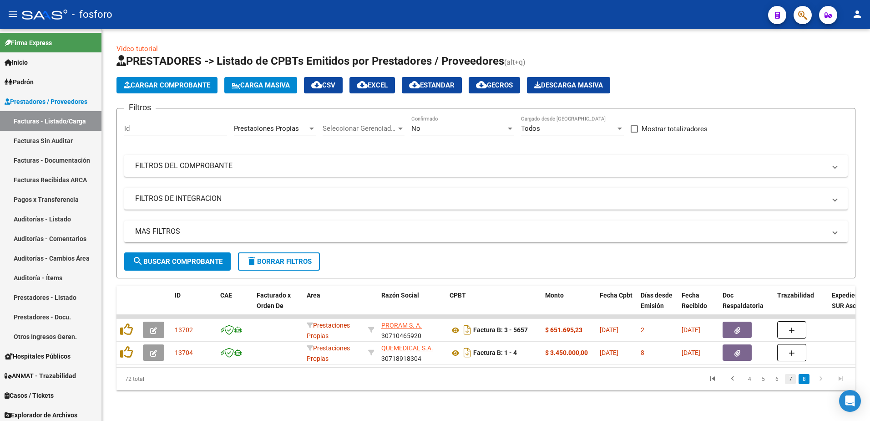
click at [792, 382] on link "7" at bounding box center [790, 379] width 11 height 10
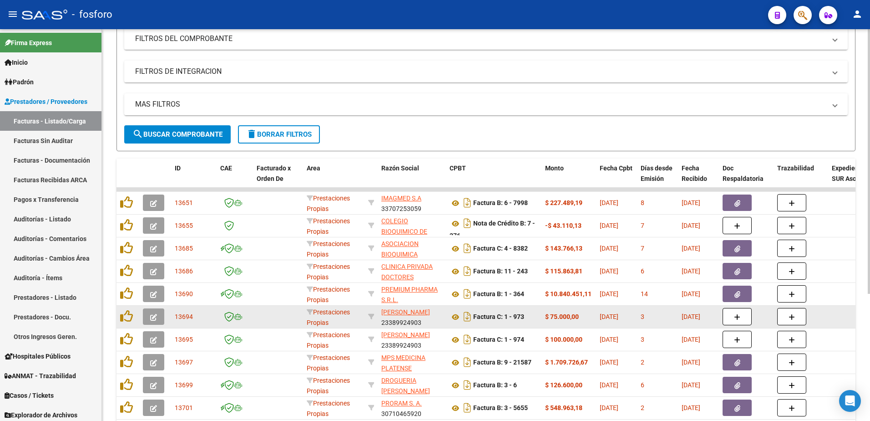
scroll to position [187, 0]
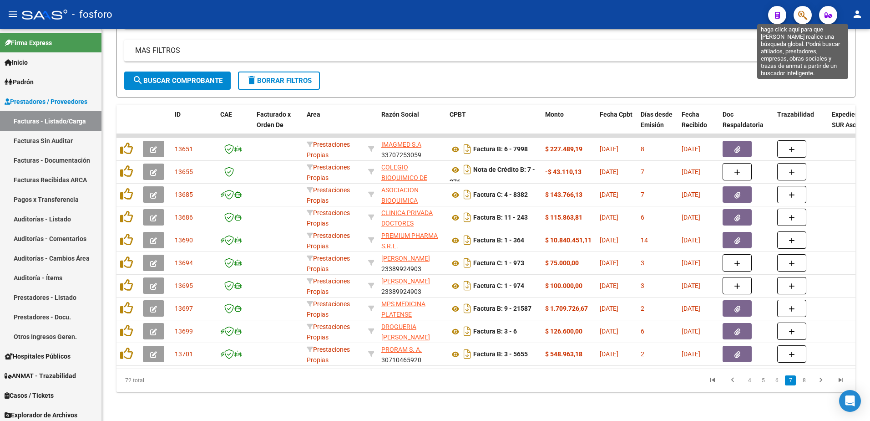
click at [806, 10] on icon "button" at bounding box center [802, 15] width 9 height 10
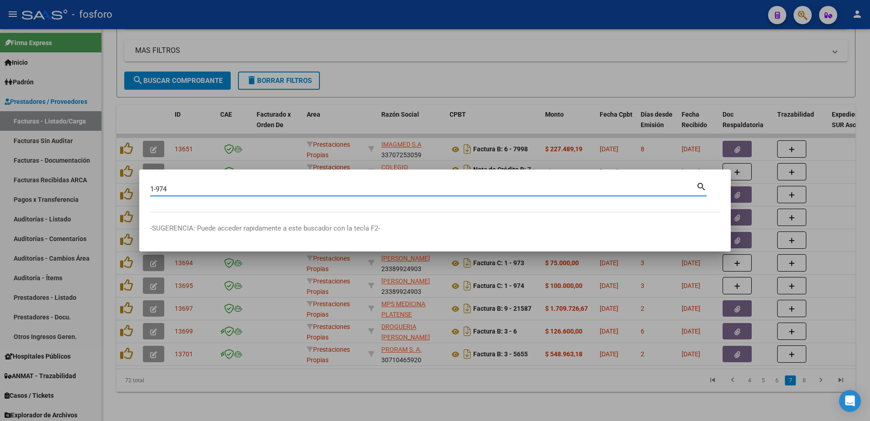
type input "1-974"
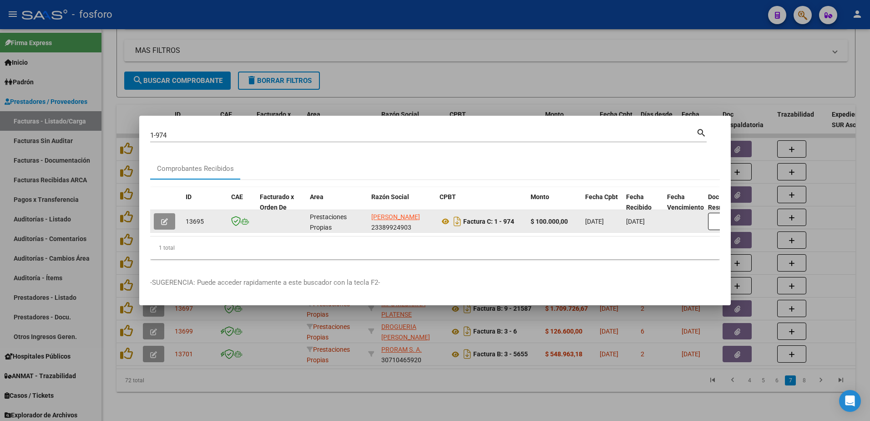
click at [156, 219] on button "button" at bounding box center [164, 221] width 21 height 16
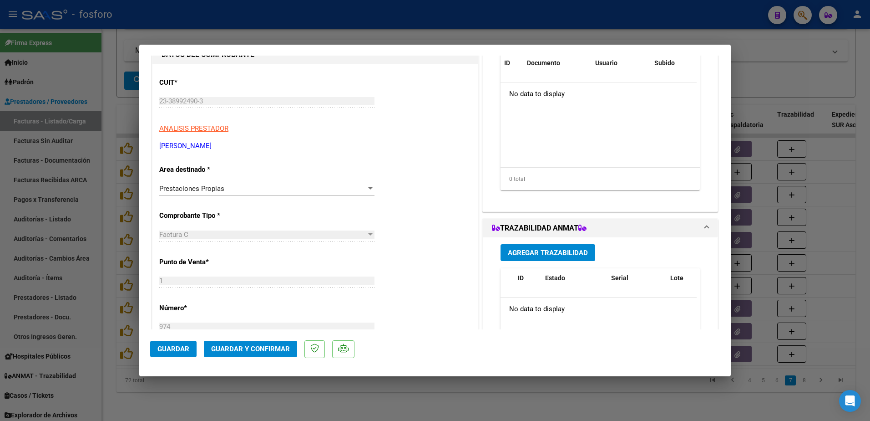
scroll to position [91, 0]
click at [368, 185] on div at bounding box center [370, 187] width 8 height 7
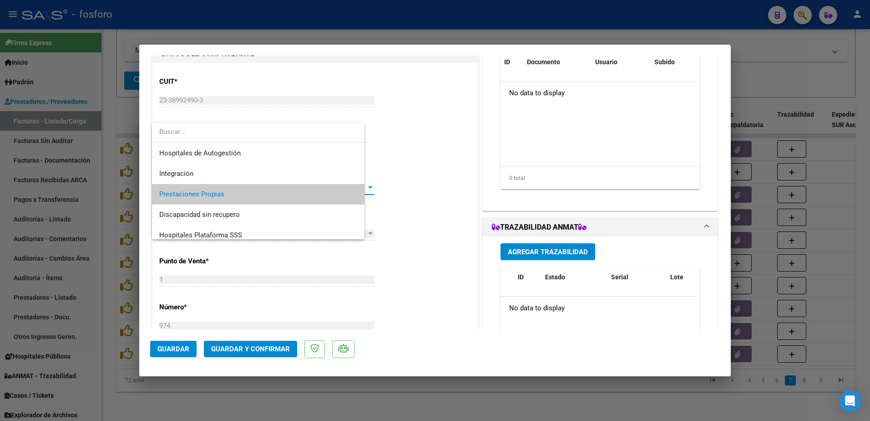
scroll to position [6, 0]
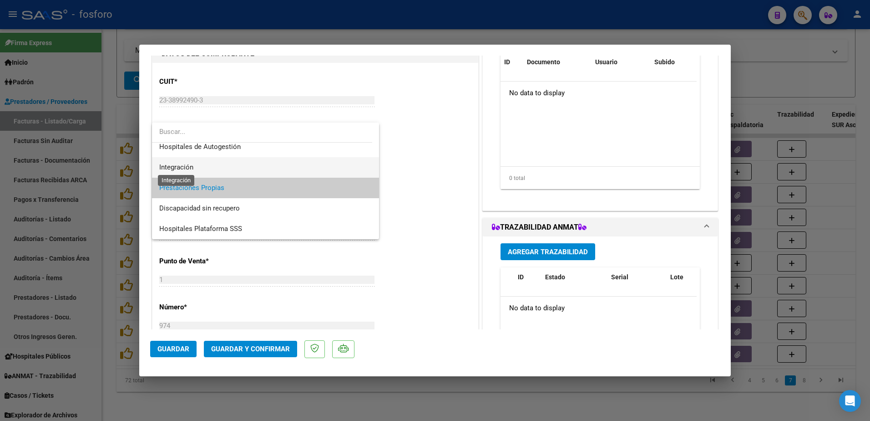
click at [192, 167] on span "Integración" at bounding box center [176, 167] width 34 height 8
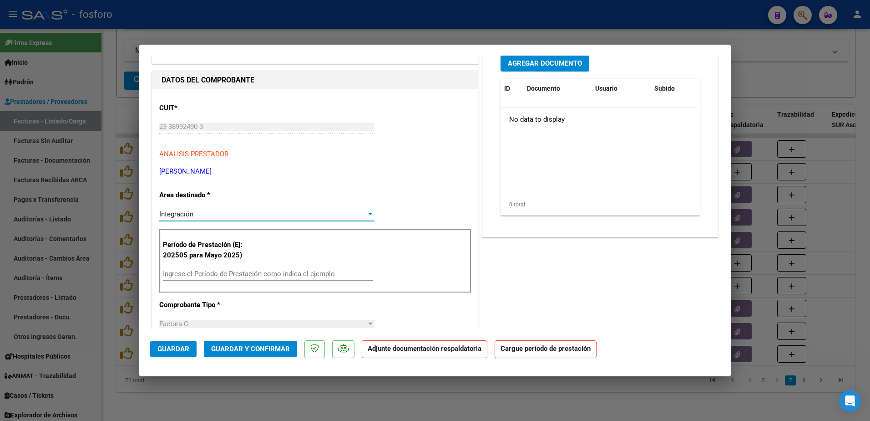
scroll to position [0, 0]
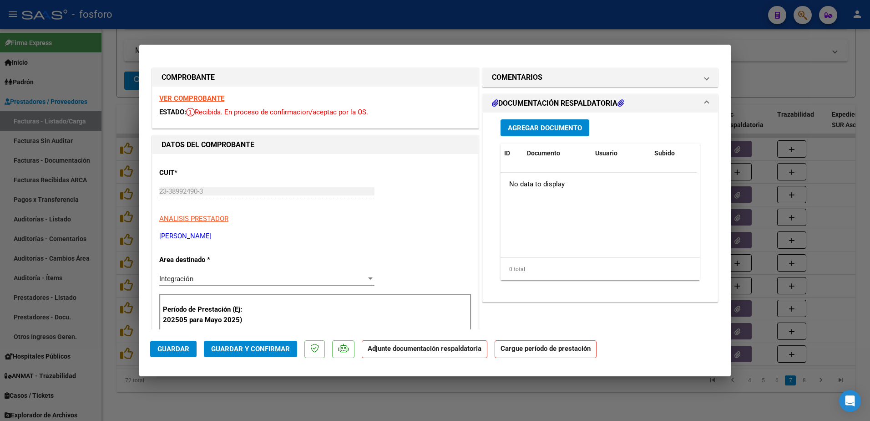
click at [189, 99] on strong "VER COMPROBANTE" at bounding box center [191, 98] width 65 height 8
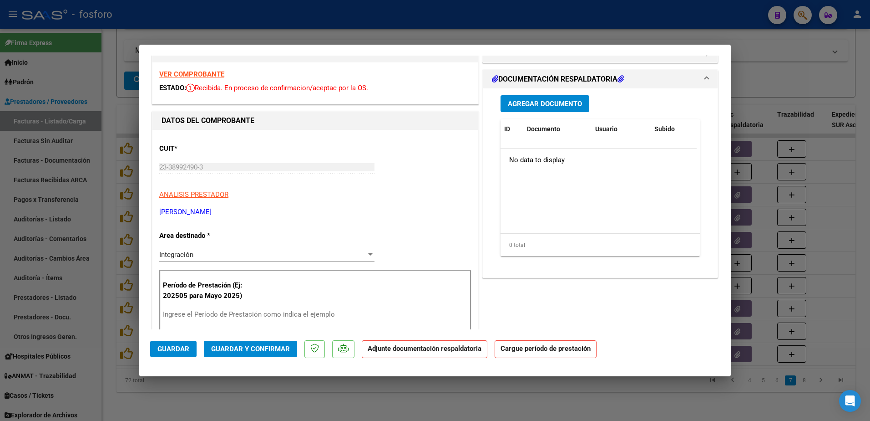
scroll to position [91, 0]
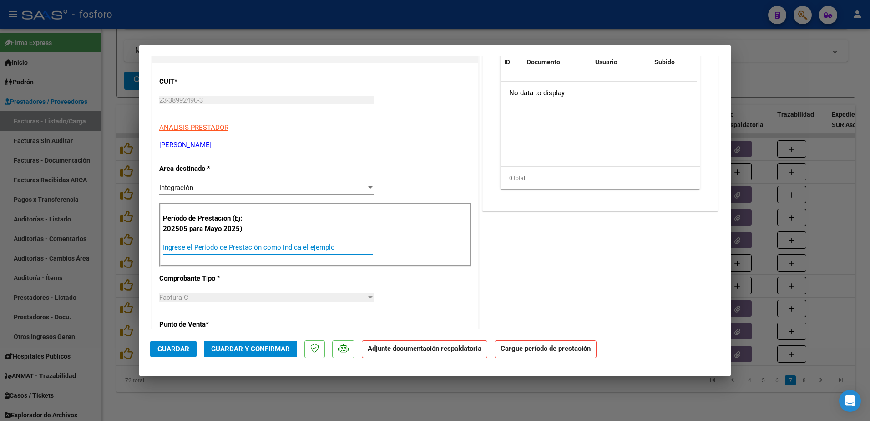
click at [183, 245] on input "Ingrese el Período de Prestación como indica el ejemplo" at bounding box center [268, 247] width 210 height 8
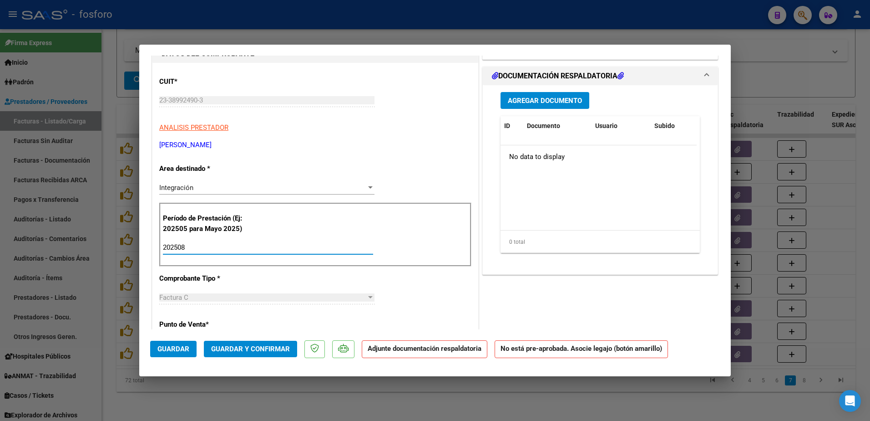
type input "202508"
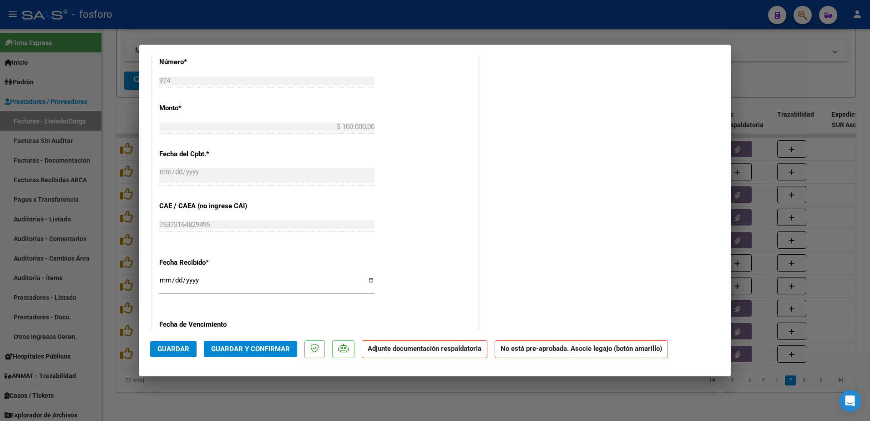
scroll to position [501, 0]
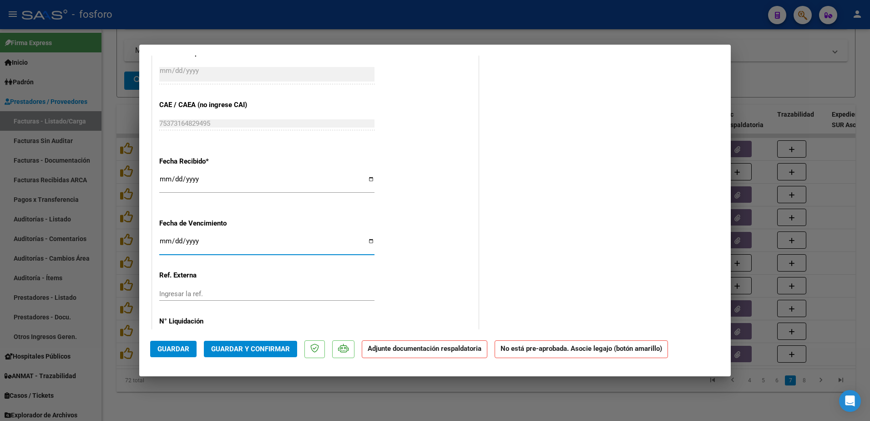
click at [164, 242] on input "Ingresar la fecha" at bounding box center [266, 244] width 215 height 15
type input "2025-09-24"
click at [172, 346] on span "Guardar" at bounding box center [173, 349] width 32 height 8
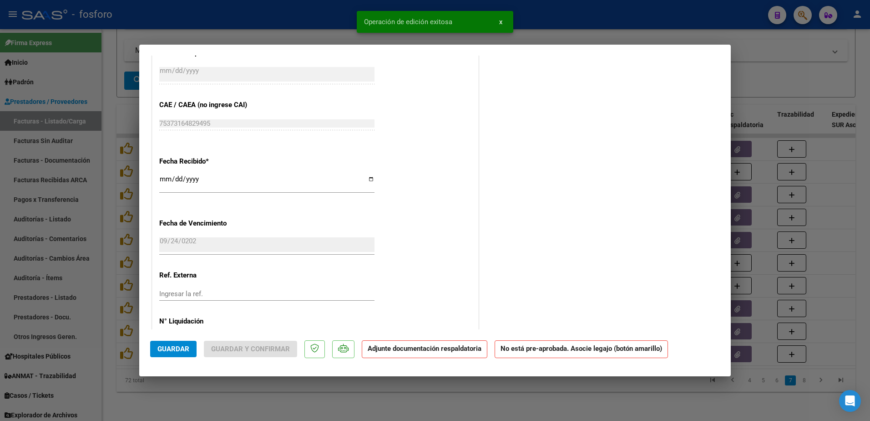
click at [110, 184] on div at bounding box center [435, 210] width 870 height 421
type input "$ 0,00"
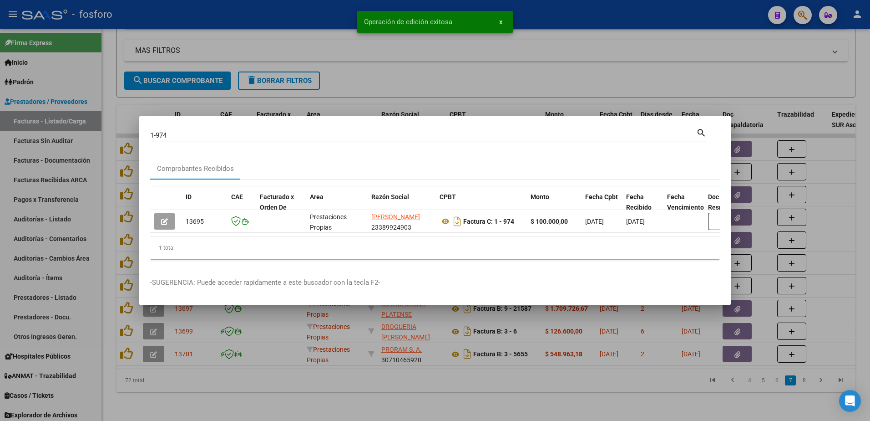
click at [360, 96] on div at bounding box center [435, 210] width 870 height 421
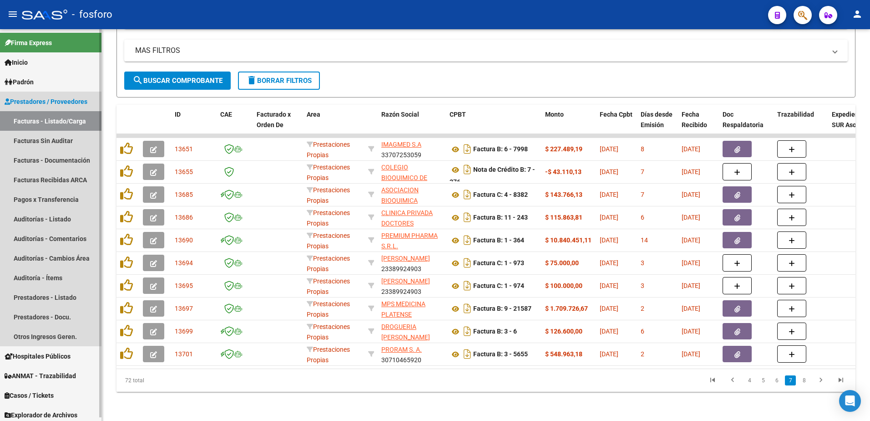
click at [48, 121] on link "Facturas - Listado/Carga" at bounding box center [50, 121] width 101 height 20
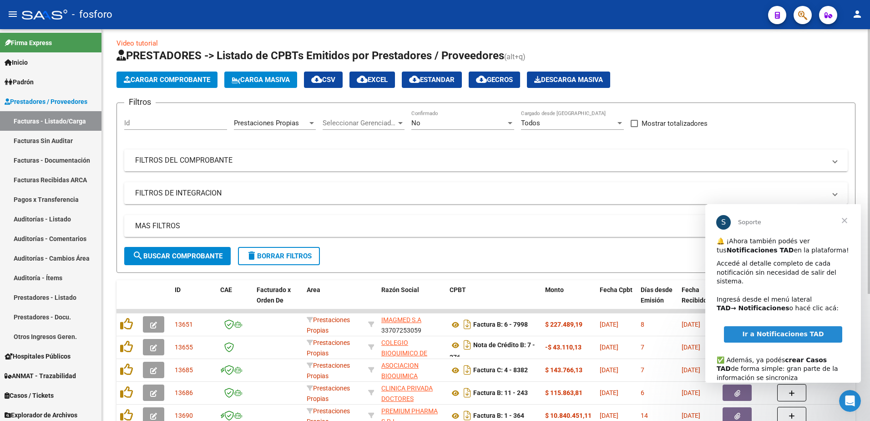
click at [163, 258] on span "search Buscar Comprobante" at bounding box center [177, 256] width 90 height 8
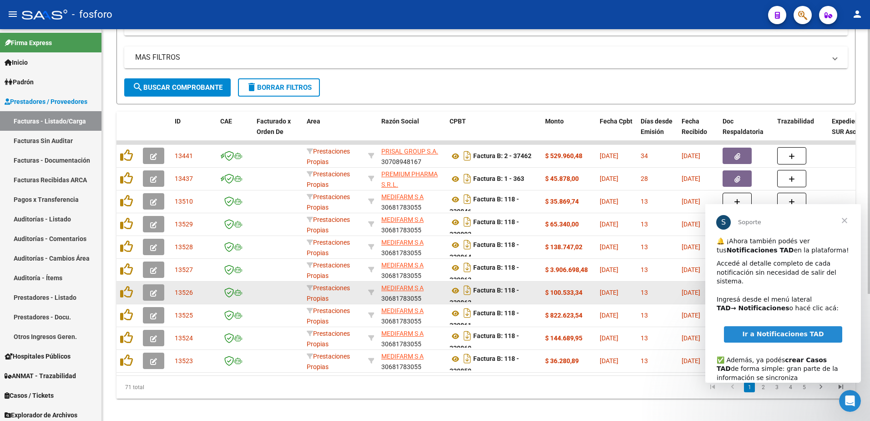
scroll to position [187, 0]
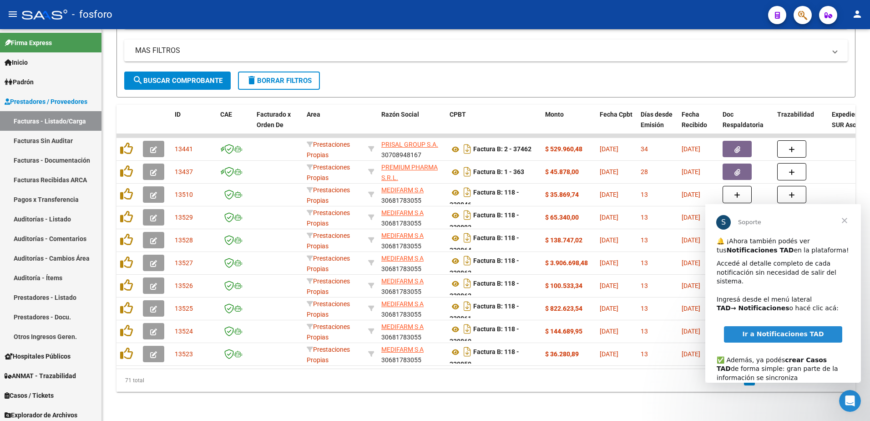
click at [847, 223] on span "Cerrar" at bounding box center [844, 220] width 33 height 33
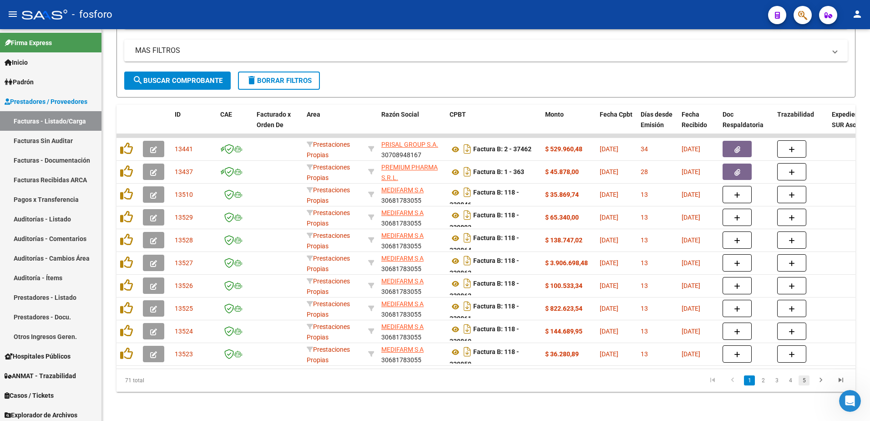
click at [800, 381] on link "5" at bounding box center [804, 380] width 11 height 10
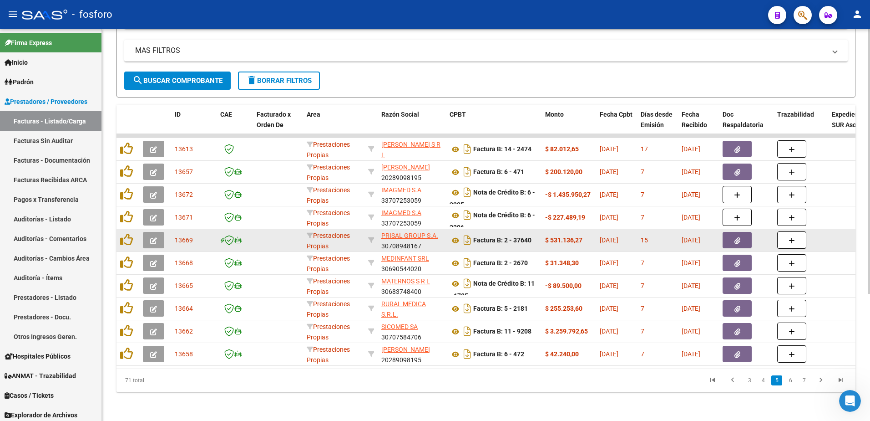
scroll to position [6, 0]
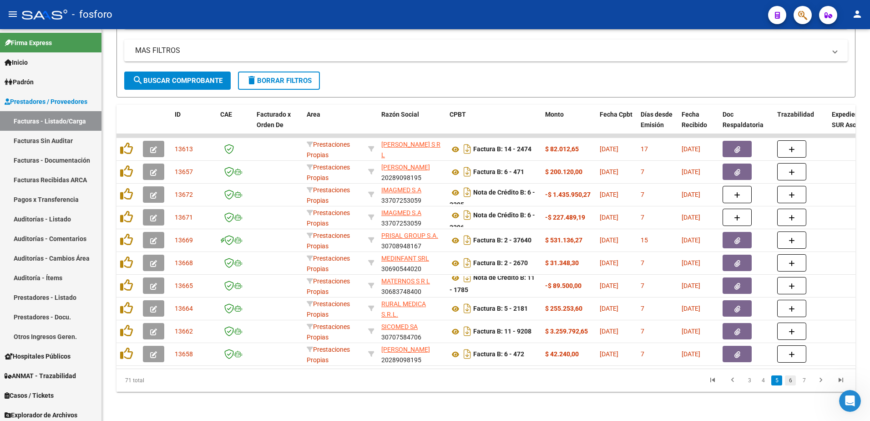
click at [790, 379] on link "6" at bounding box center [790, 380] width 11 height 10
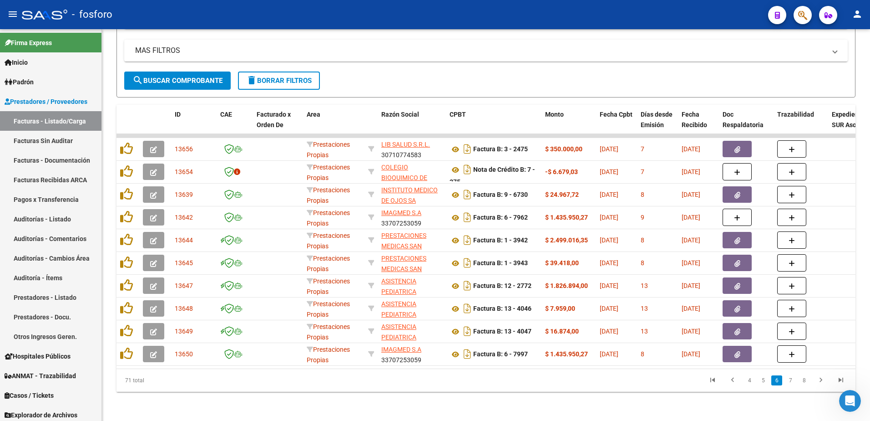
scroll to position [0, 0]
click at [792, 382] on link "7" at bounding box center [790, 380] width 11 height 10
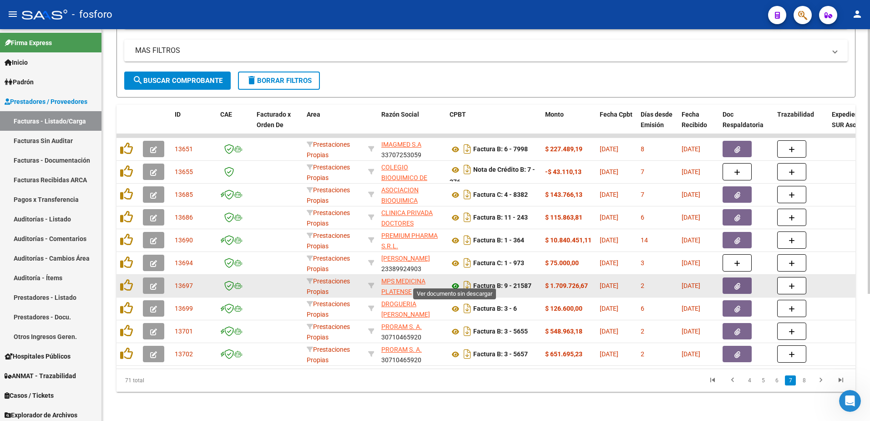
click at [454, 280] on icon at bounding box center [456, 285] width 12 height 11
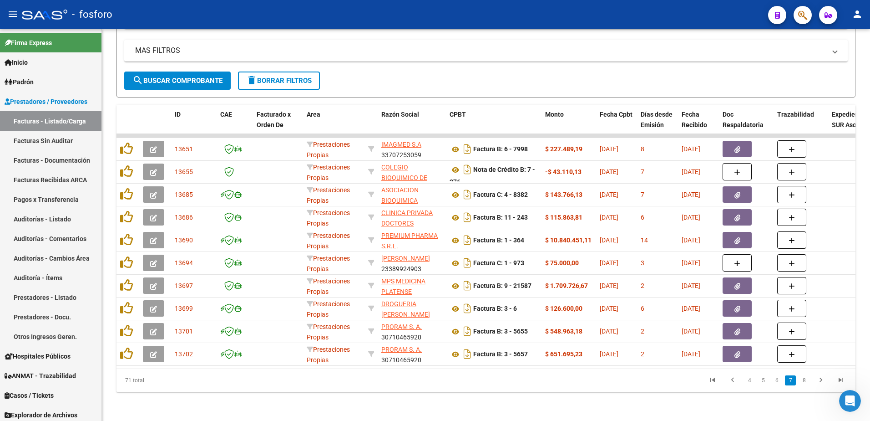
click at [806, 385] on li "8" at bounding box center [804, 379] width 14 height 15
click at [730, 382] on icon "go to previous page" at bounding box center [733, 380] width 12 height 11
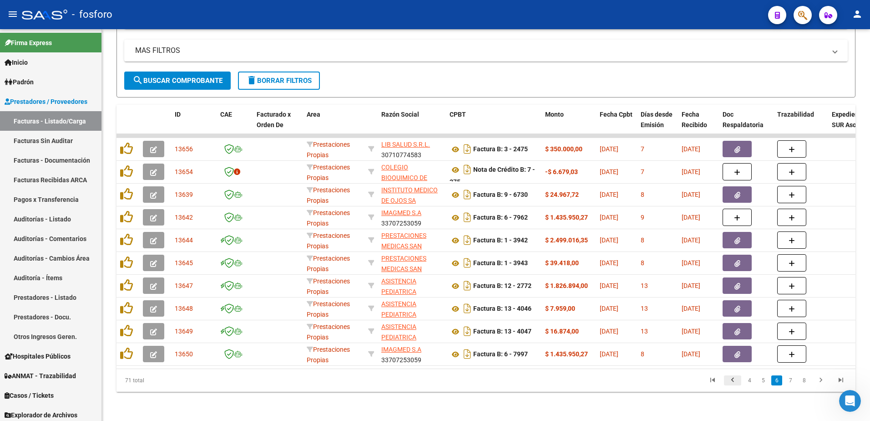
click at [730, 382] on icon "go to previous page" at bounding box center [733, 380] width 12 height 11
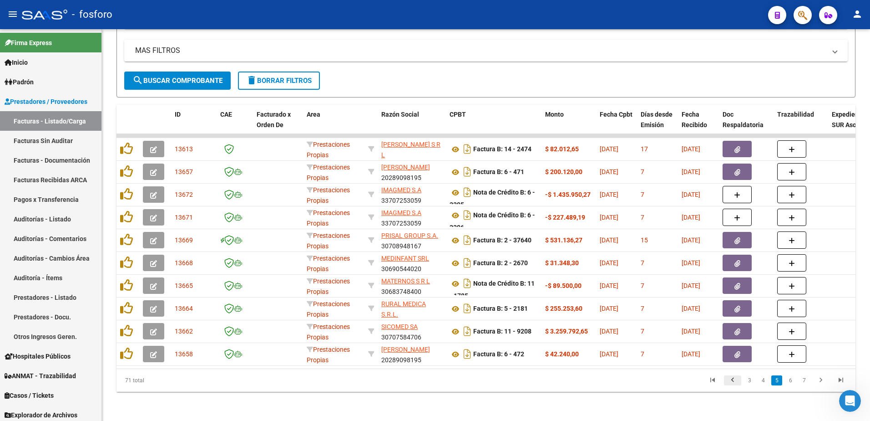
click at [730, 382] on icon "go to previous page" at bounding box center [733, 380] width 12 height 11
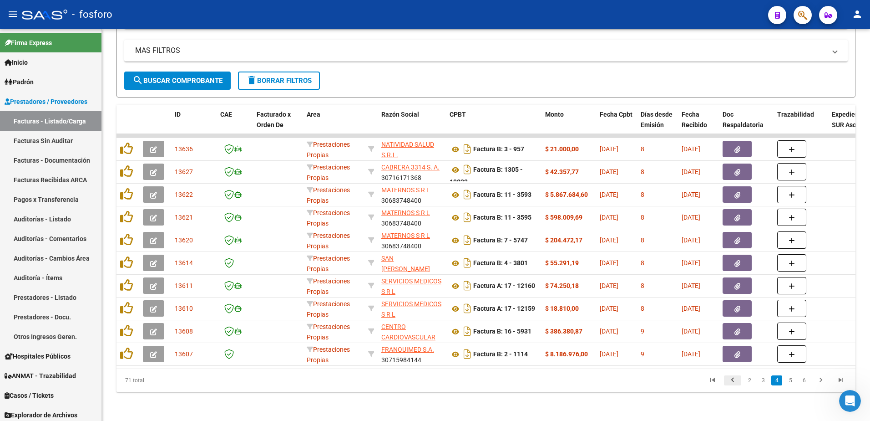
click at [730, 382] on icon "go to previous page" at bounding box center [733, 380] width 12 height 11
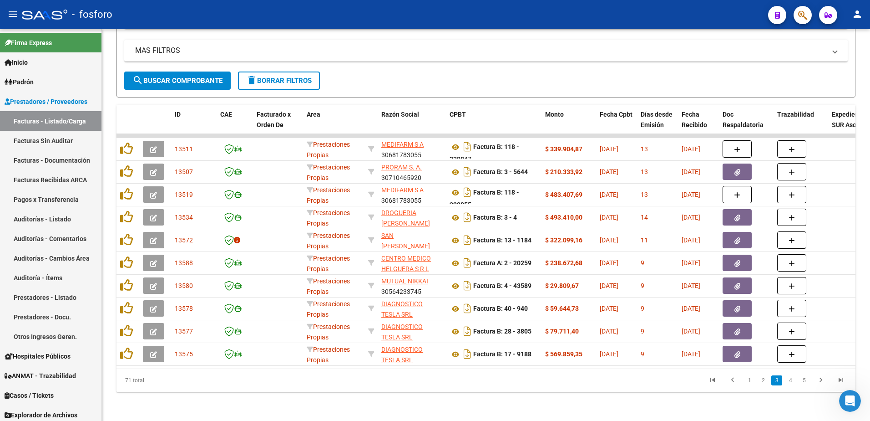
click at [749, 379] on link "1" at bounding box center [749, 380] width 11 height 10
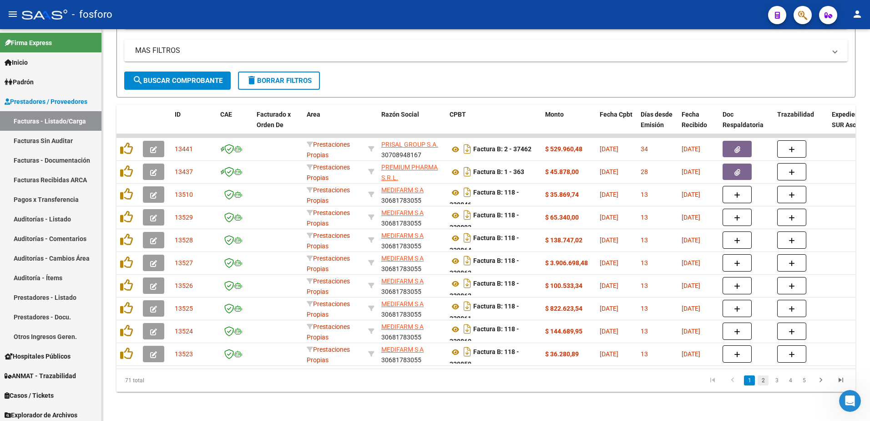
click at [763, 382] on link "2" at bounding box center [763, 380] width 11 height 10
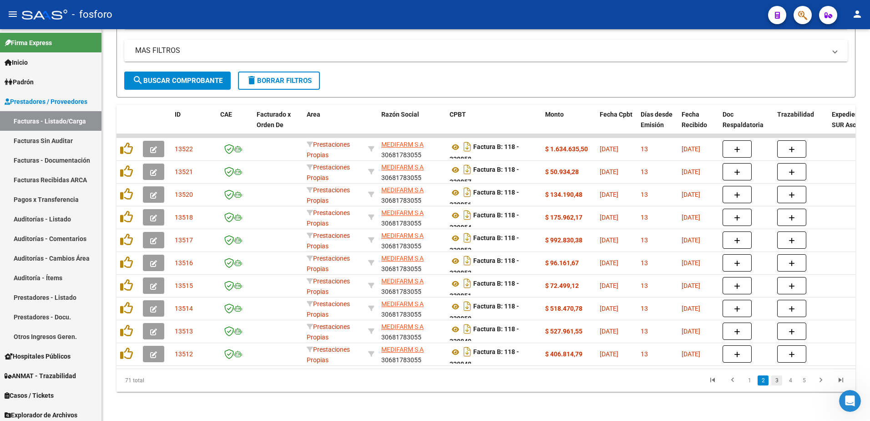
click at [777, 380] on link "3" at bounding box center [776, 380] width 11 height 10
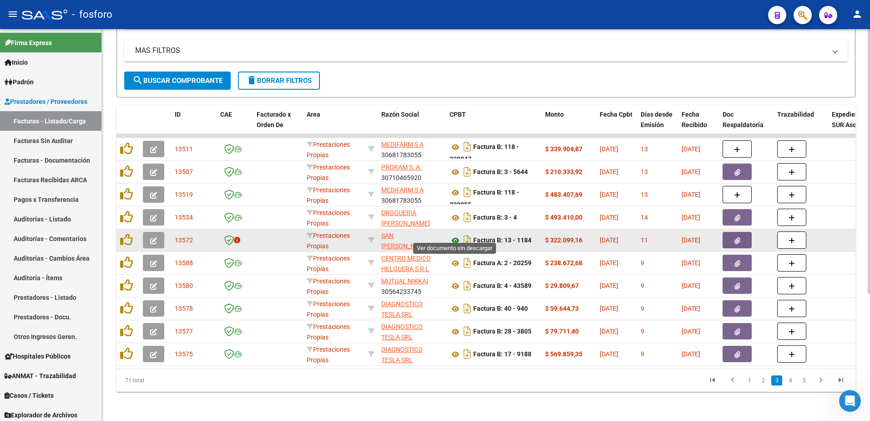
click at [457, 235] on icon at bounding box center [456, 240] width 12 height 11
click at [737, 236] on span "button" at bounding box center [738, 240] width 6 height 8
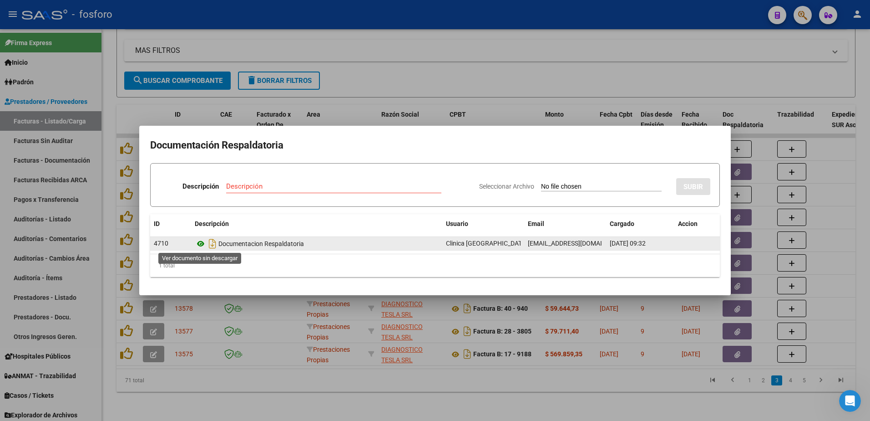
click at [198, 244] on icon at bounding box center [201, 243] width 12 height 11
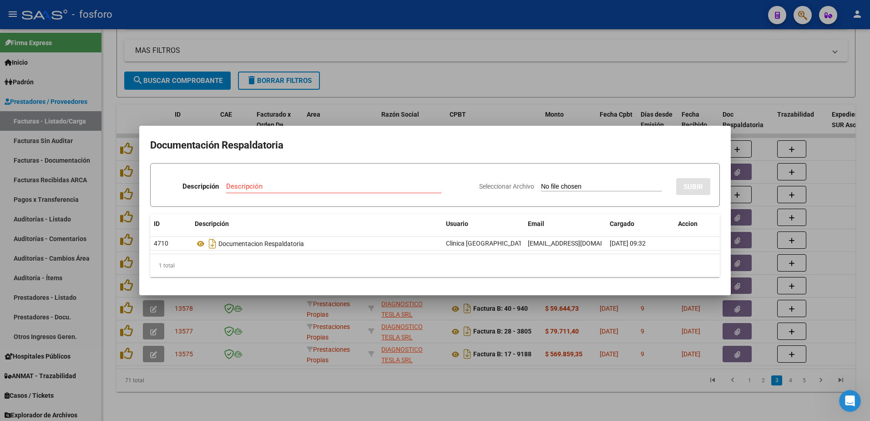
drag, startPoint x: 466, startPoint y: 381, endPoint x: 466, endPoint y: 375, distance: 6.4
click at [466, 380] on div at bounding box center [435, 210] width 870 height 421
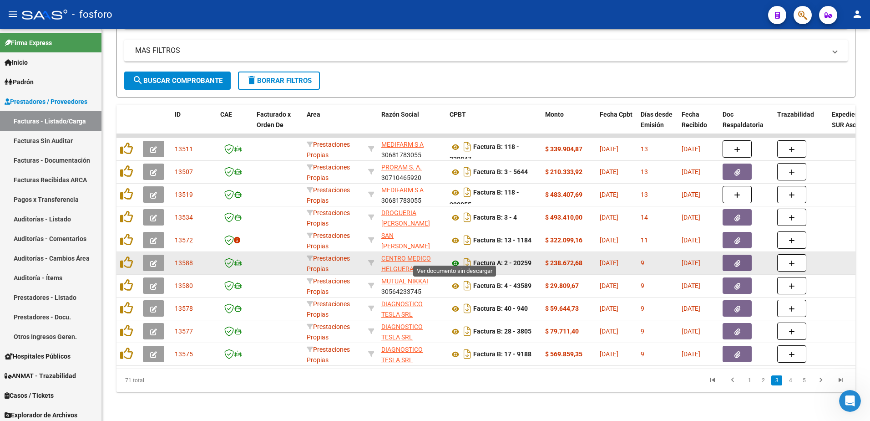
click at [454, 258] on icon at bounding box center [456, 263] width 12 height 11
click at [737, 260] on icon "button" at bounding box center [738, 263] width 6 height 7
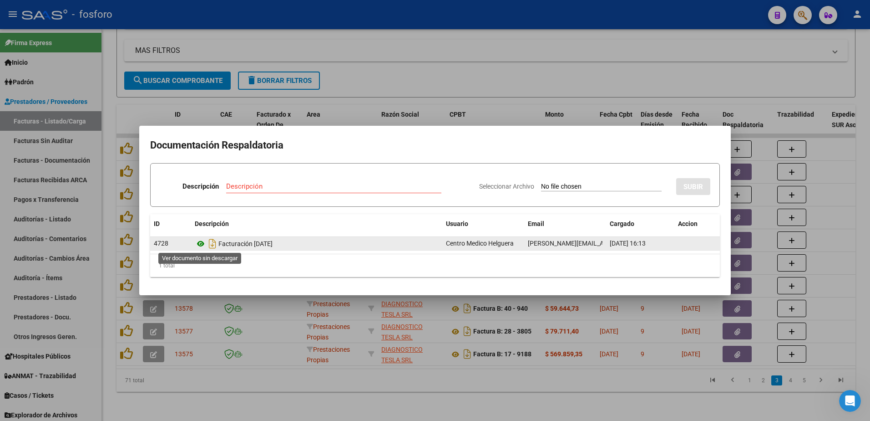
click at [201, 244] on icon at bounding box center [201, 243] width 12 height 11
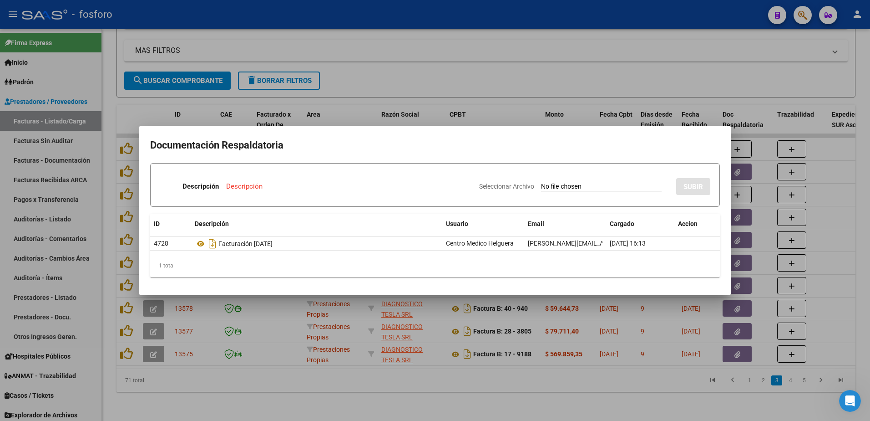
click at [336, 93] on div at bounding box center [435, 210] width 870 height 421
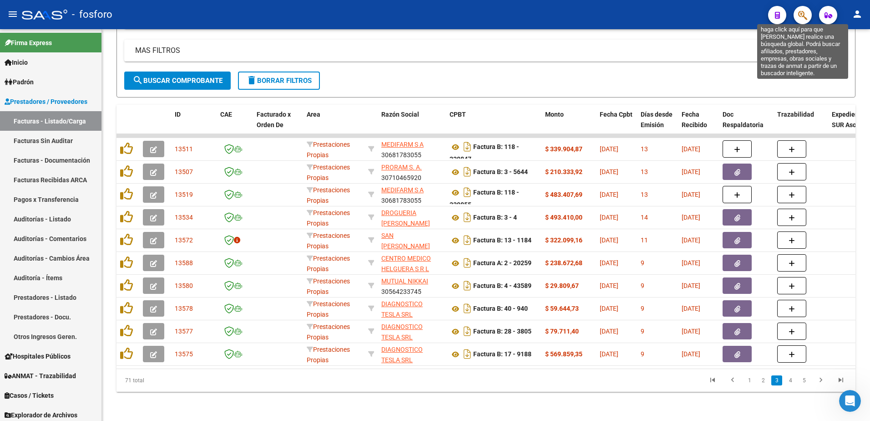
click at [801, 18] on icon "button" at bounding box center [802, 15] width 9 height 10
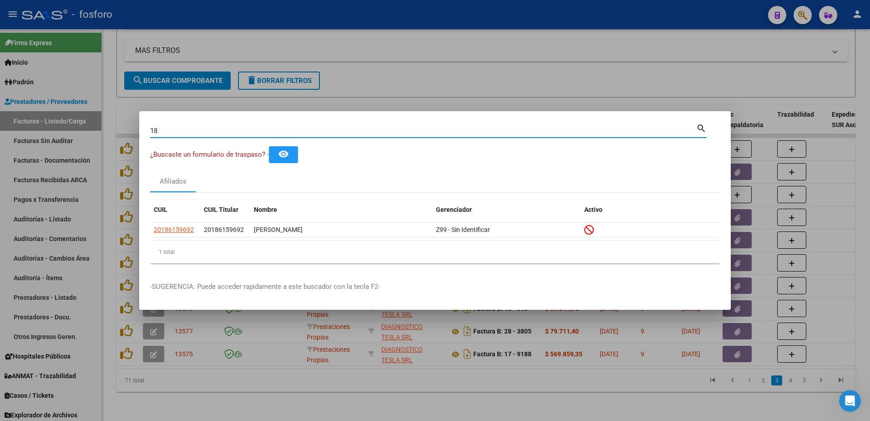
type input "1"
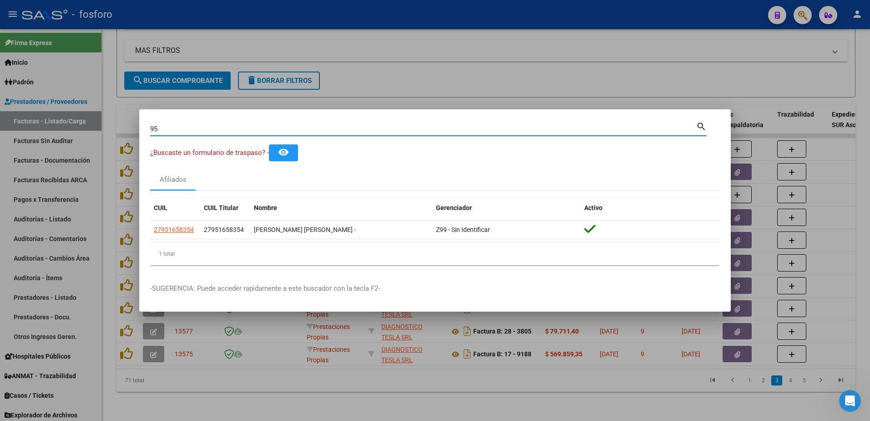
type input "9"
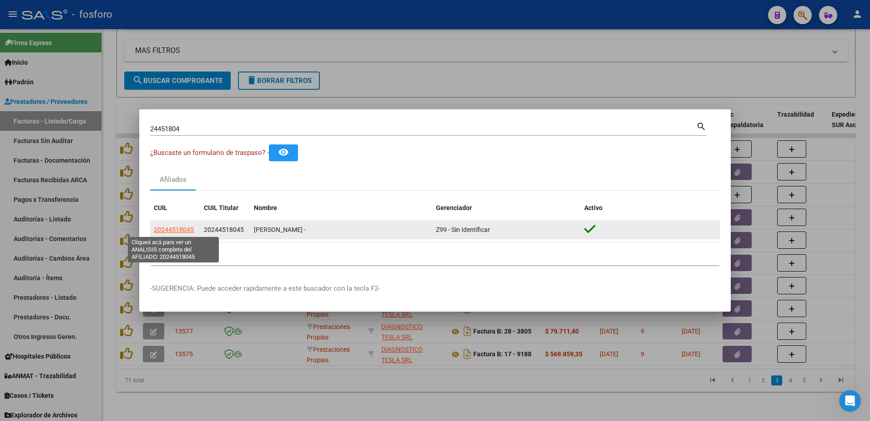
click at [188, 230] on span "20244518045" at bounding box center [174, 229] width 40 height 7
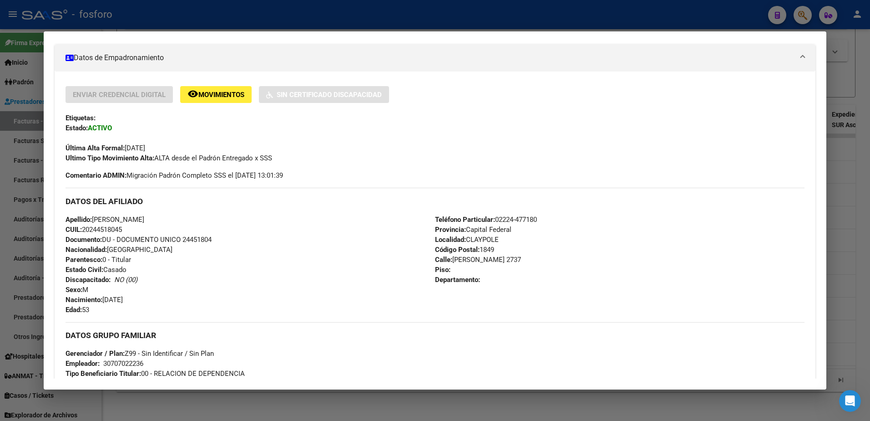
scroll to position [61, 0]
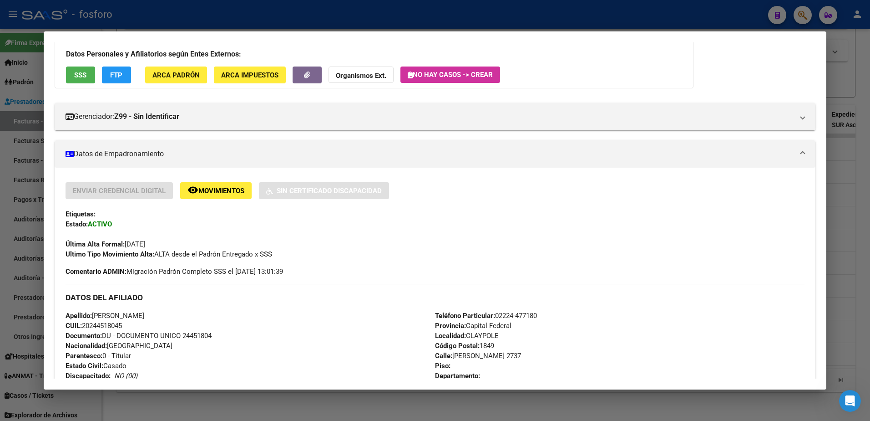
click at [5, 146] on div at bounding box center [435, 210] width 870 height 421
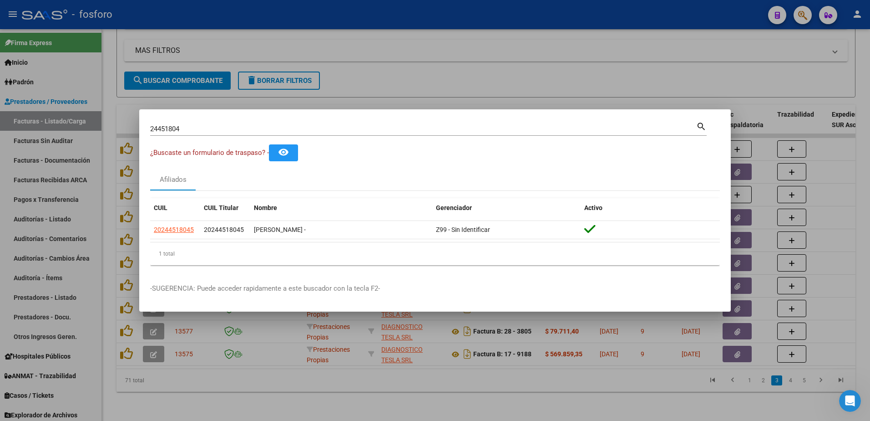
click at [213, 134] on div "24451804 Buscar (apellido, dni, cuil, nro traspaso, cuit, obra social)" at bounding box center [423, 129] width 546 height 14
type input "2"
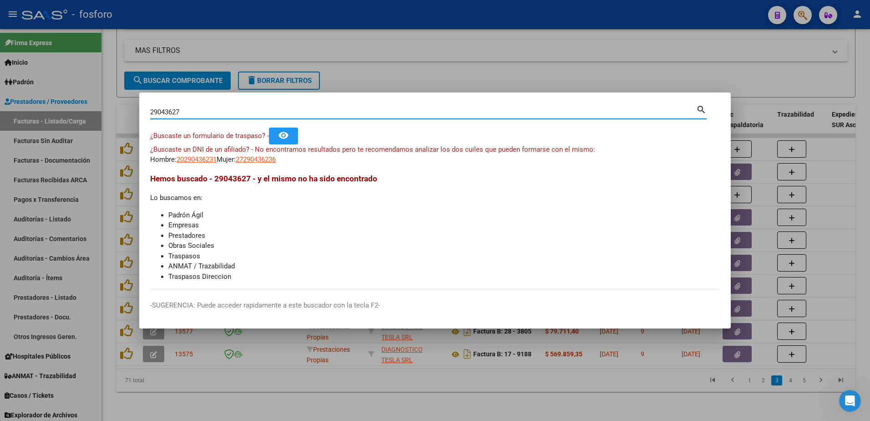
type input "29043627"
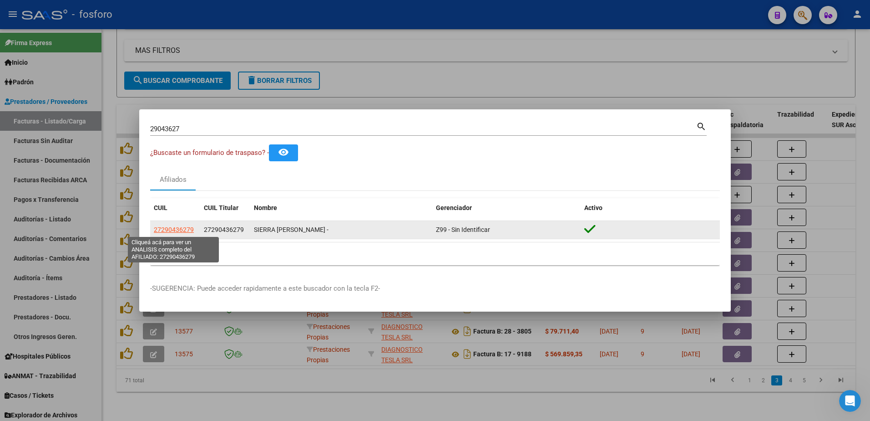
click at [169, 230] on span "27290436279" at bounding box center [174, 229] width 40 height 7
type textarea "27290436279"
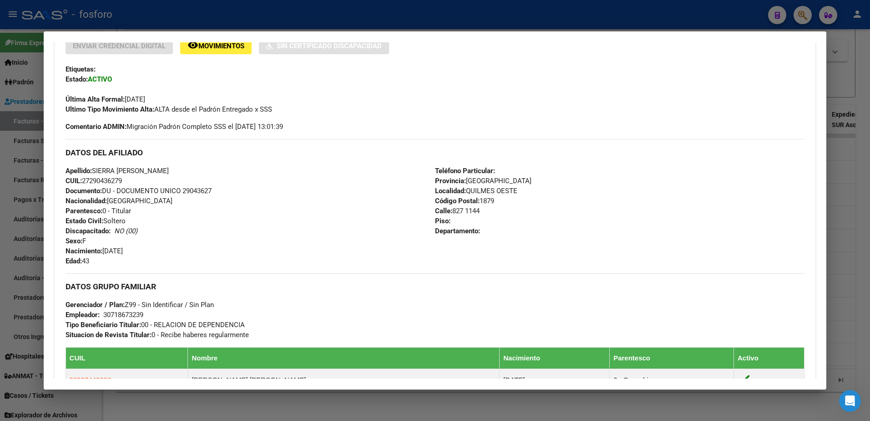
scroll to position [273, 0]
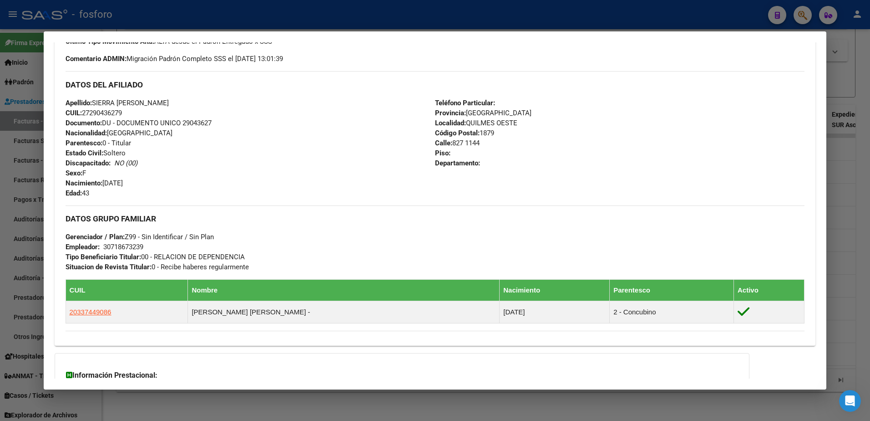
click at [12, 152] on div at bounding box center [435, 210] width 870 height 421
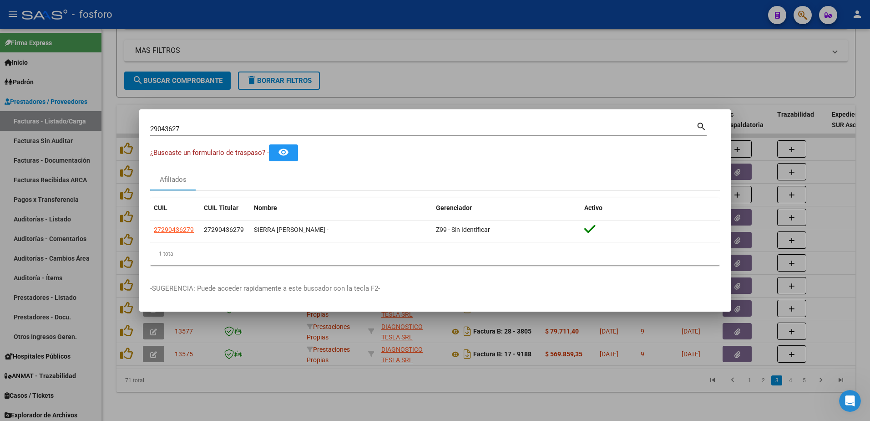
click at [128, 277] on div at bounding box center [435, 210] width 870 height 421
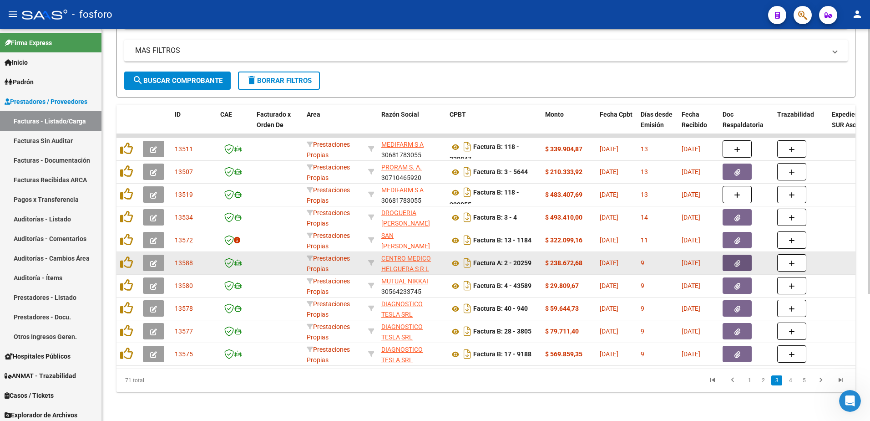
click at [730, 258] on button "button" at bounding box center [737, 262] width 29 height 16
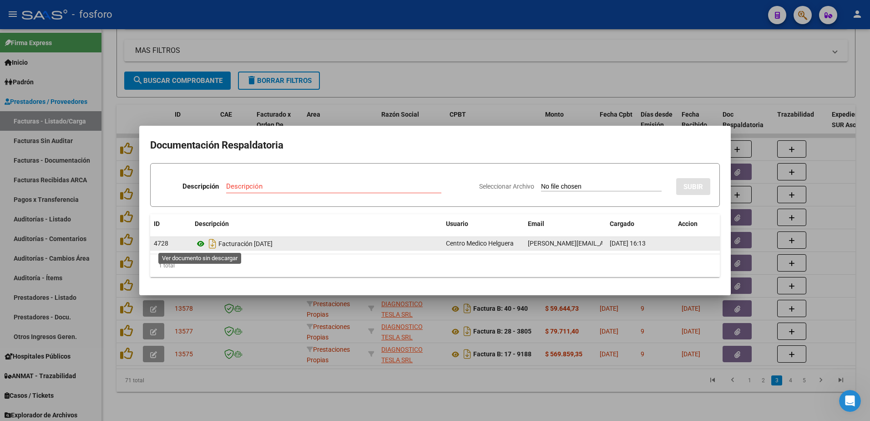
click at [201, 243] on icon at bounding box center [201, 243] width 12 height 11
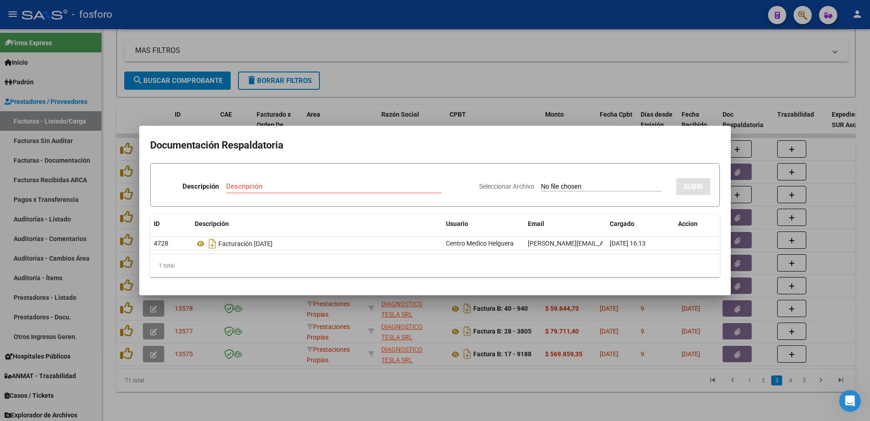
click at [315, 119] on div at bounding box center [435, 210] width 870 height 421
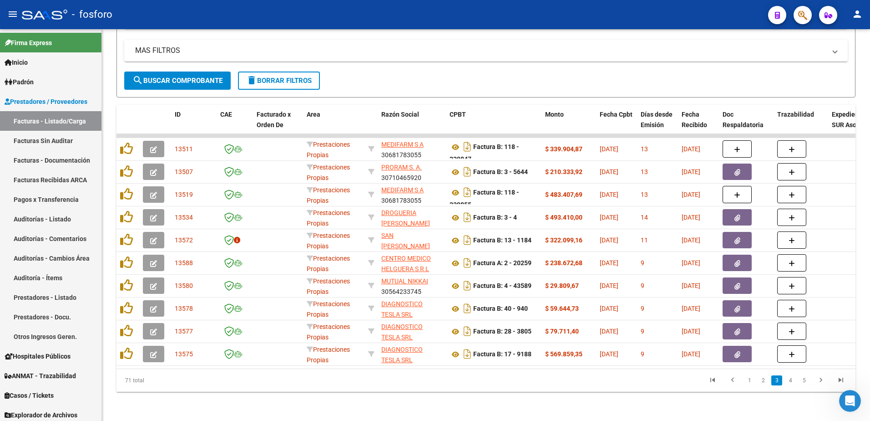
click at [799, 21] on span "button" at bounding box center [802, 15] width 9 height 19
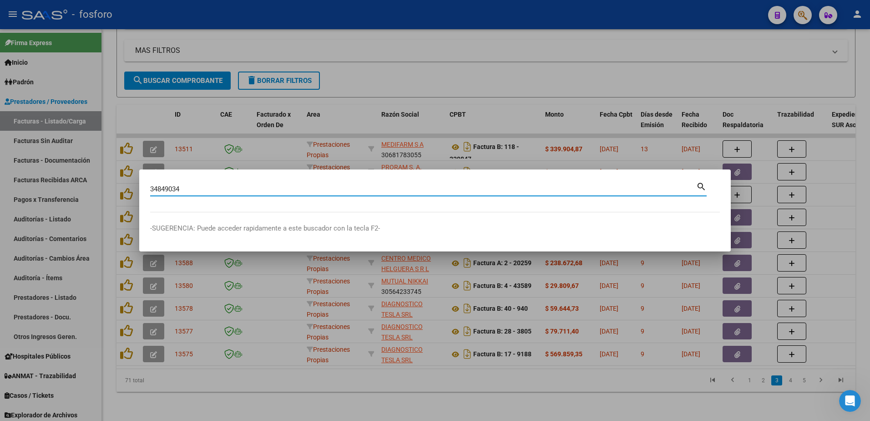
type input "34849034"
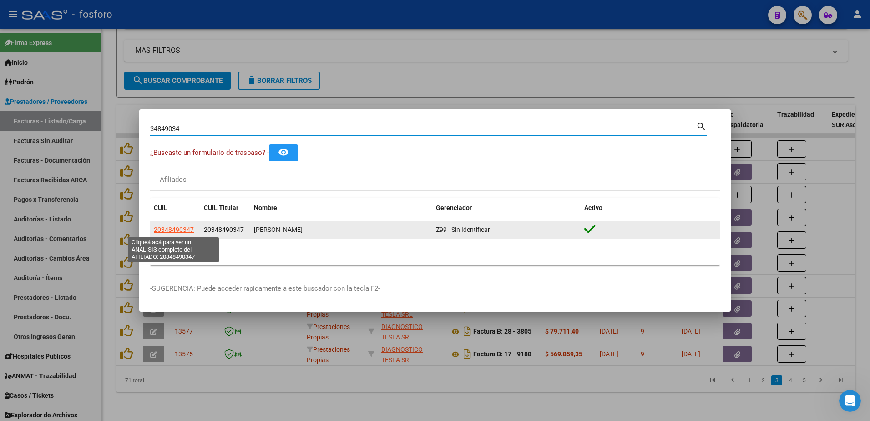
click at [175, 228] on span "20348490347" at bounding box center [174, 229] width 40 height 7
type textarea "20348490347"
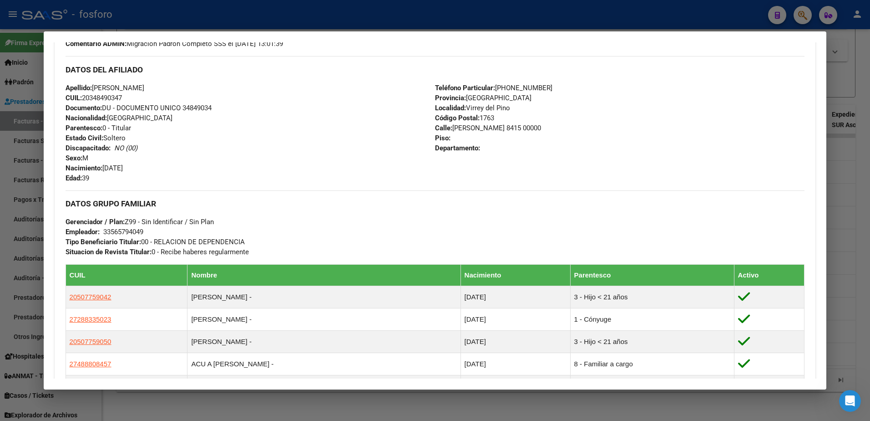
scroll to position [197, 0]
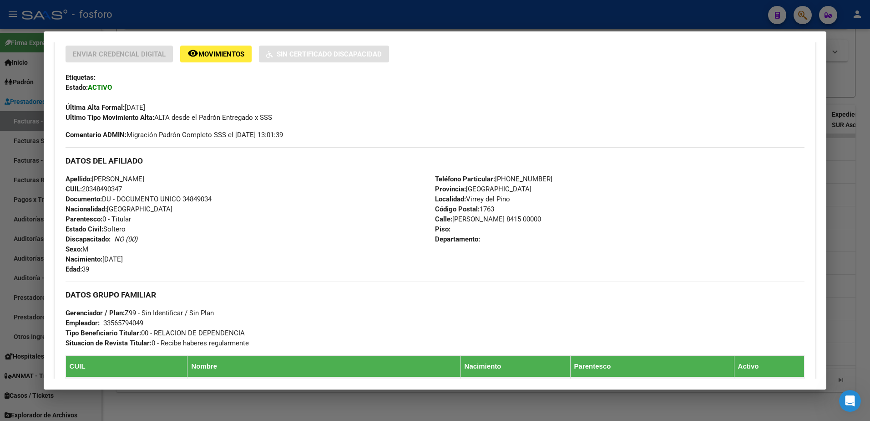
click at [37, 253] on div at bounding box center [435, 210] width 870 height 421
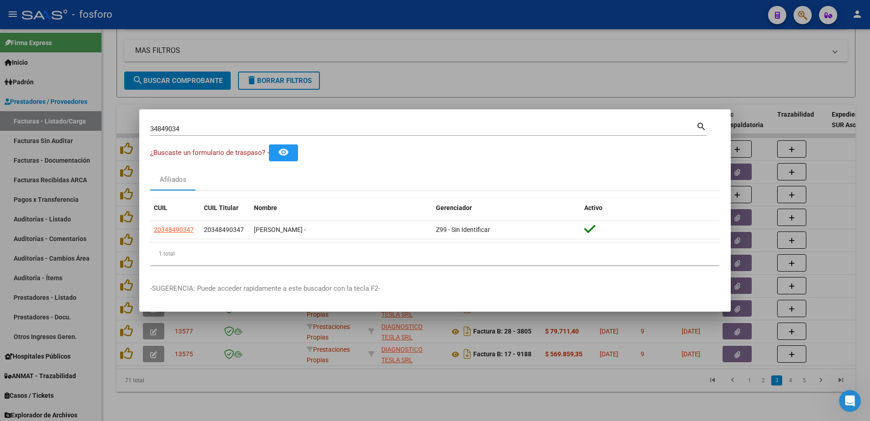
click at [83, 144] on div at bounding box center [435, 210] width 870 height 421
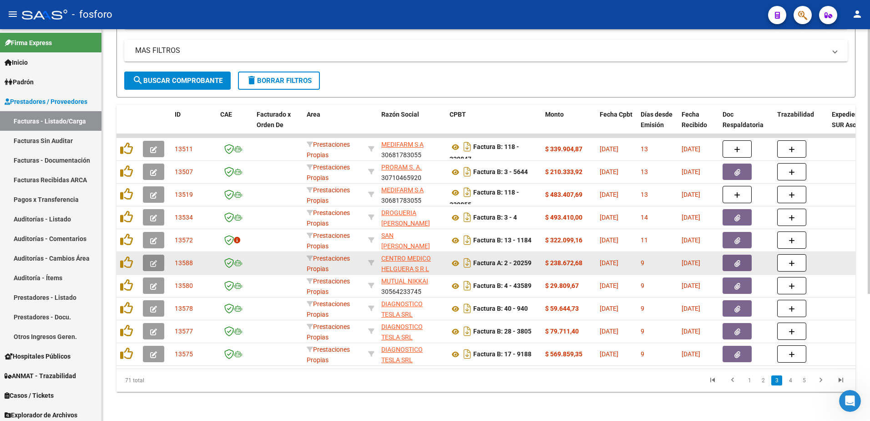
click at [153, 260] on icon "button" at bounding box center [153, 263] width 7 height 7
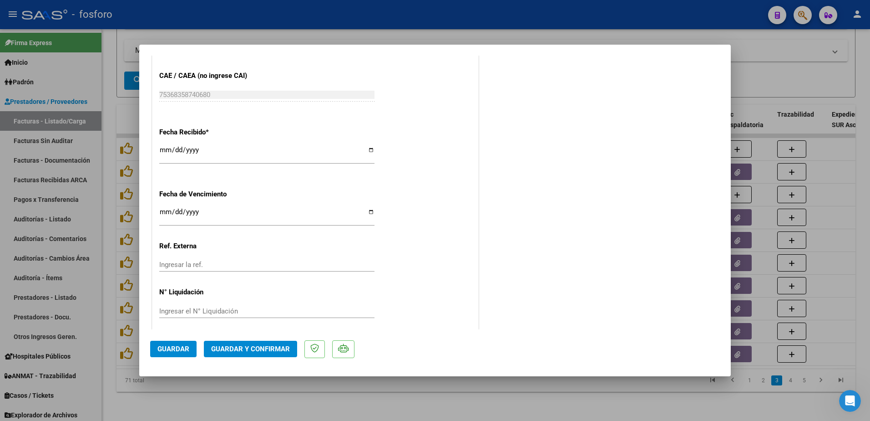
scroll to position [472, 0]
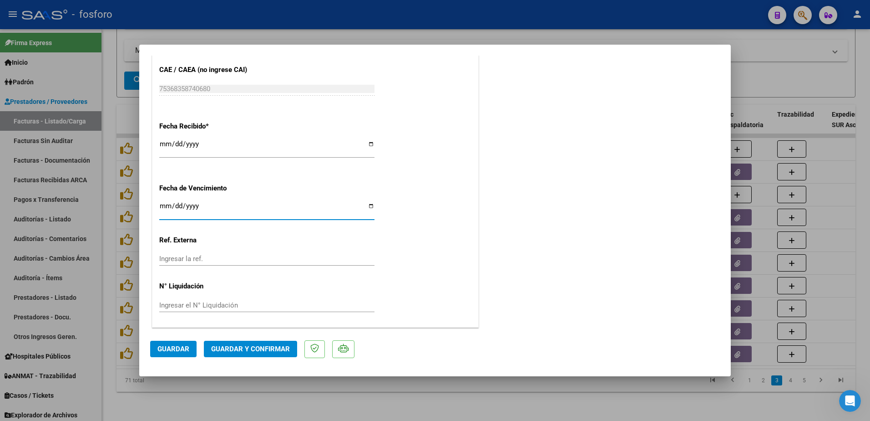
click at [166, 205] on input "Ingresar la fecha" at bounding box center [266, 209] width 215 height 15
click at [597, 33] on div at bounding box center [435, 210] width 870 height 421
type input "$ 0,00"
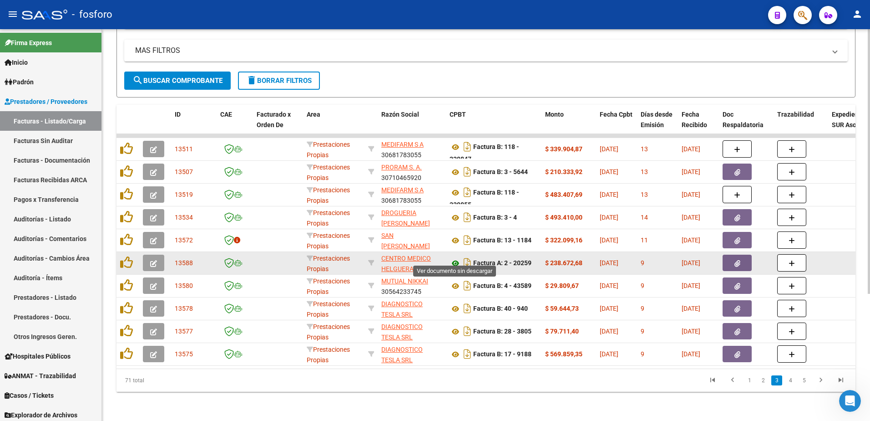
click at [456, 258] on icon at bounding box center [456, 263] width 12 height 11
click at [158, 258] on button "button" at bounding box center [153, 262] width 21 height 16
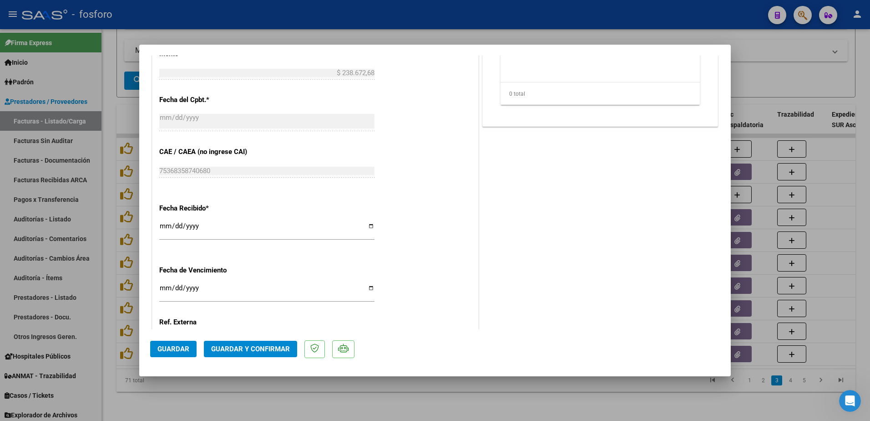
scroll to position [472, 0]
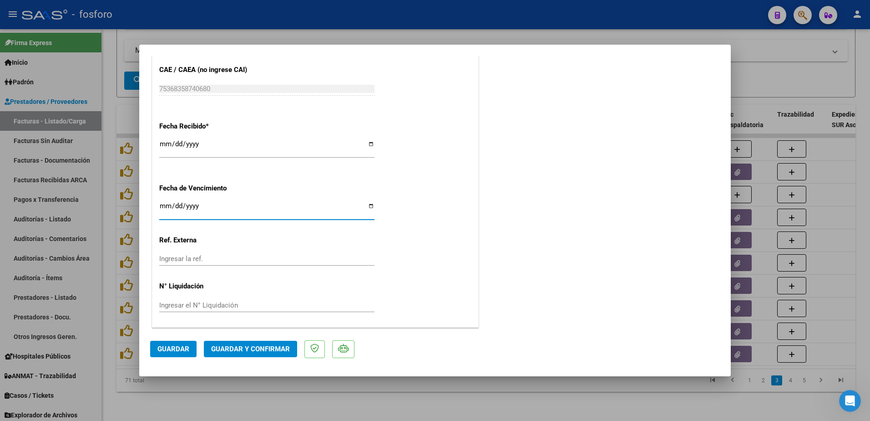
click at [161, 210] on input "Ingresar la fecha" at bounding box center [266, 209] width 215 height 15
type input "2025-09-18"
click at [222, 343] on button "Guardar y Confirmar" at bounding box center [250, 348] width 93 height 16
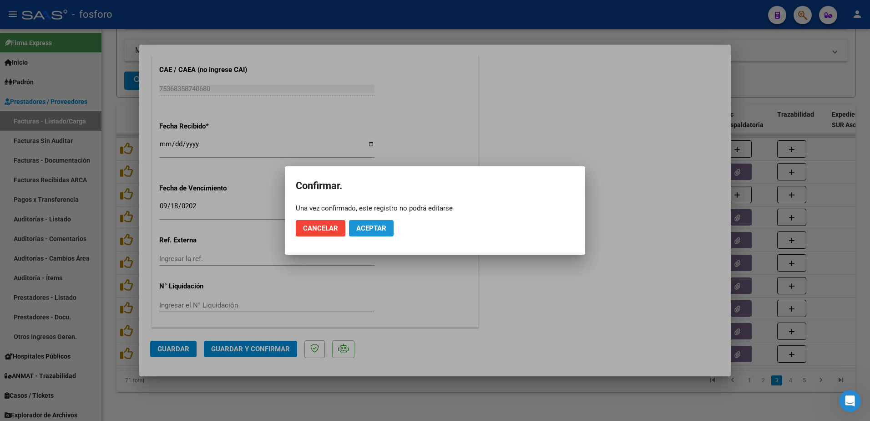
click at [366, 230] on span "Aceptar" at bounding box center [371, 228] width 30 height 8
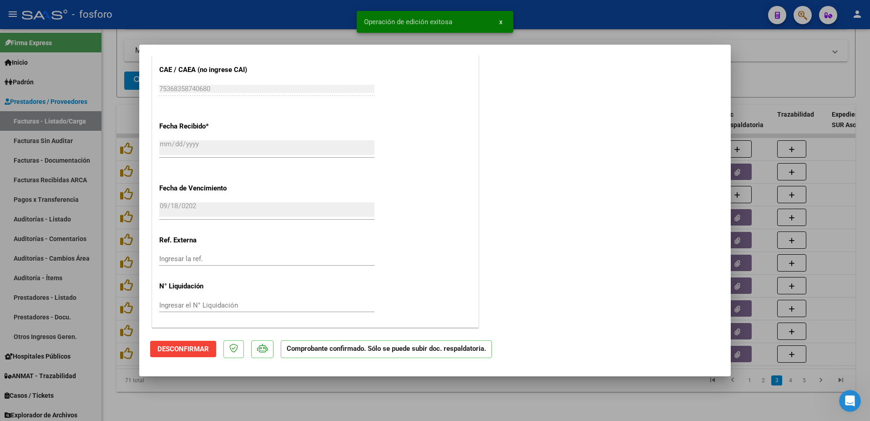
click at [90, 163] on div at bounding box center [435, 210] width 870 height 421
type input "$ 0,00"
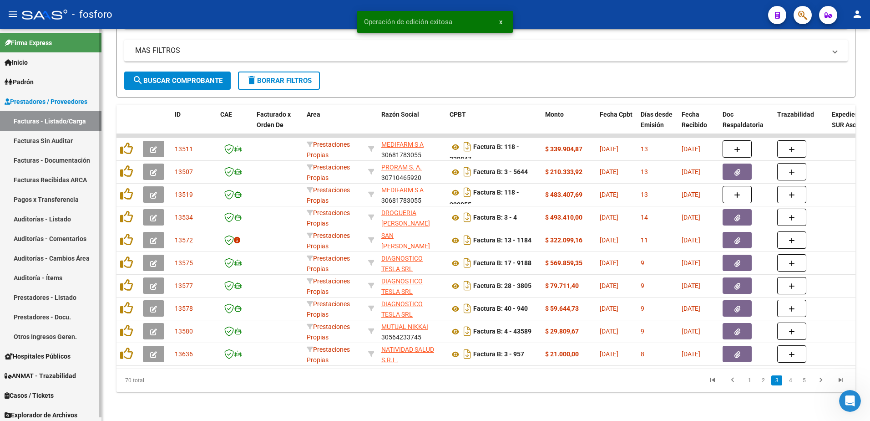
click at [70, 137] on link "Facturas Sin Auditar" at bounding box center [50, 141] width 101 height 20
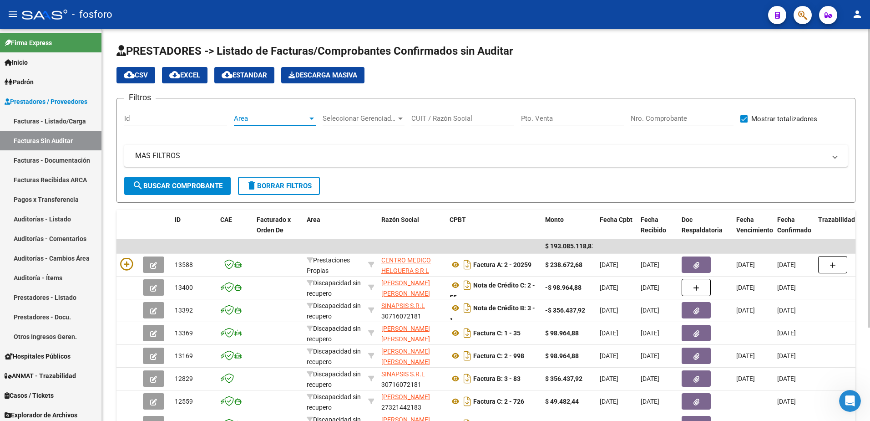
click at [314, 119] on div at bounding box center [312, 118] width 8 height 7
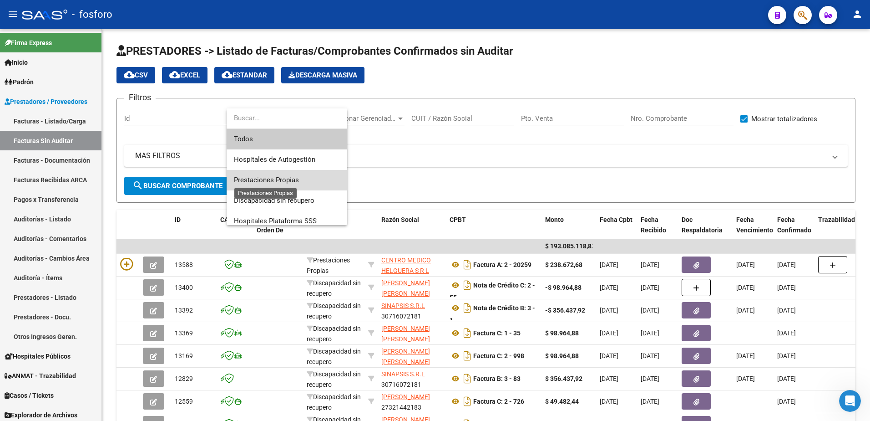
drag, startPoint x: 283, startPoint y: 180, endPoint x: 276, endPoint y: 177, distance: 7.4
click at [280, 179] on span "Prestaciones Propias" at bounding box center [266, 180] width 65 height 8
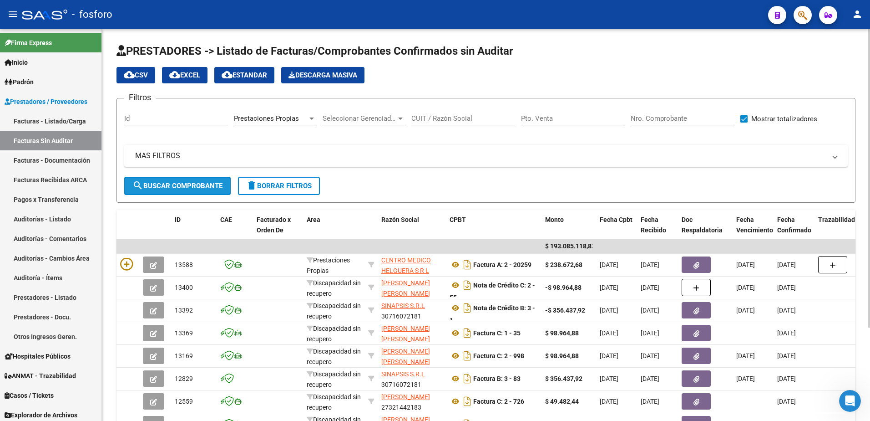
click at [167, 185] on span "search Buscar Comprobante" at bounding box center [177, 186] width 90 height 8
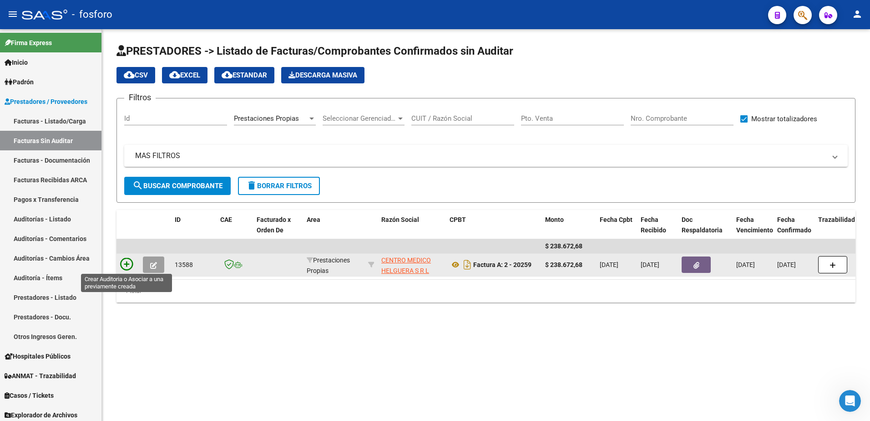
click at [125, 262] on icon at bounding box center [126, 264] width 13 height 13
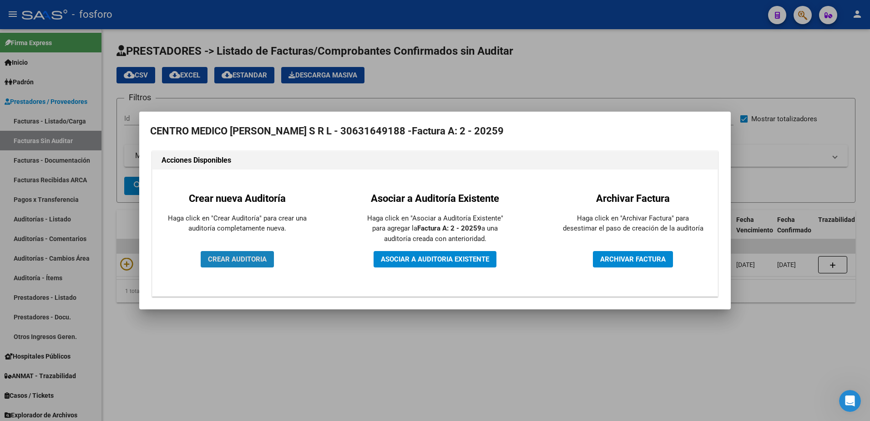
drag, startPoint x: 235, startPoint y: 258, endPoint x: 228, endPoint y: 255, distance: 7.5
click at [235, 258] on span "CREAR AUDITORIA" at bounding box center [237, 259] width 59 height 8
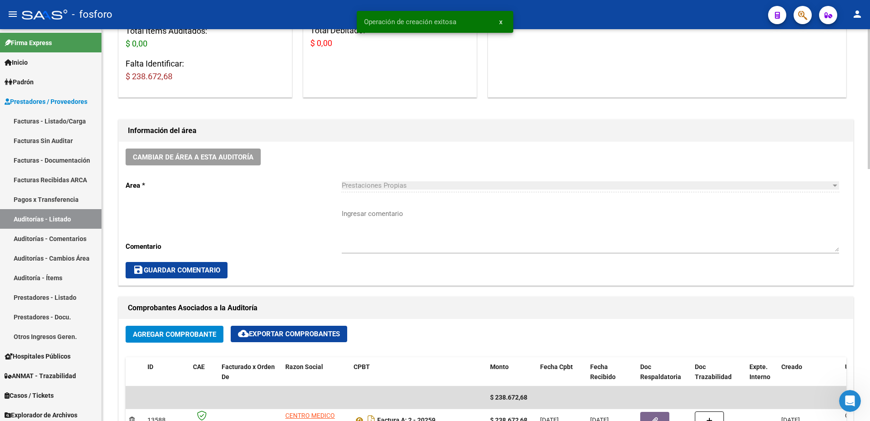
scroll to position [182, 0]
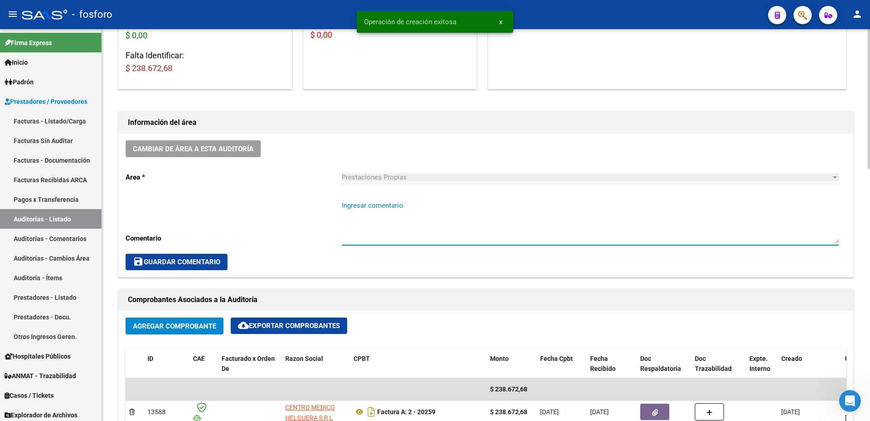
click at [345, 207] on textarea "Ingresar comentario" at bounding box center [590, 221] width 497 height 43
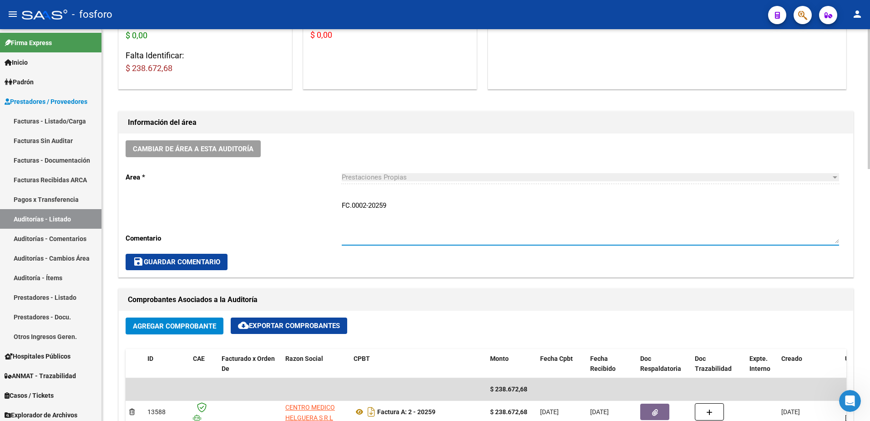
type textarea "FC.0002-20259"
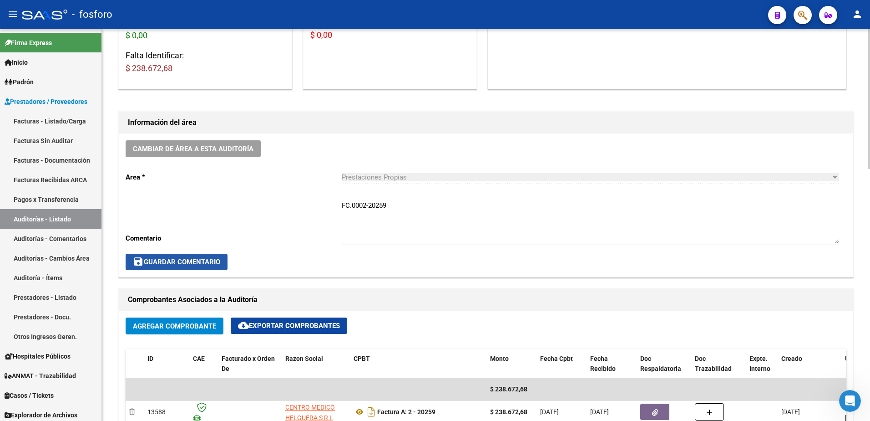
click at [163, 263] on span "save Guardar Comentario" at bounding box center [176, 262] width 87 height 8
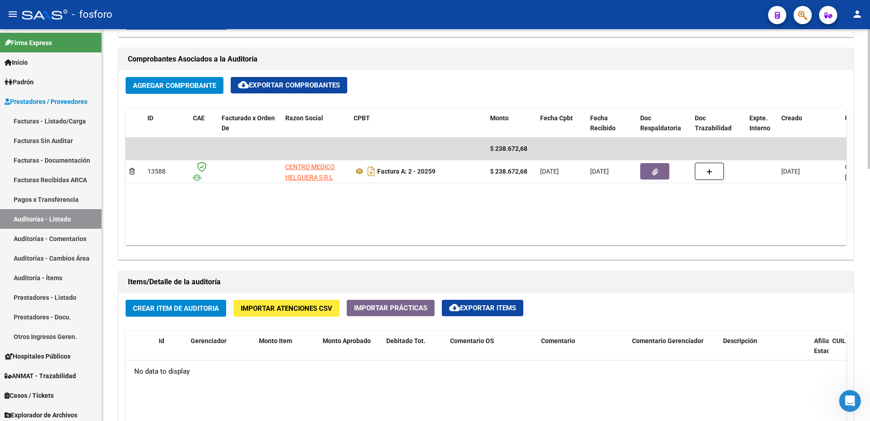
scroll to position [455, 0]
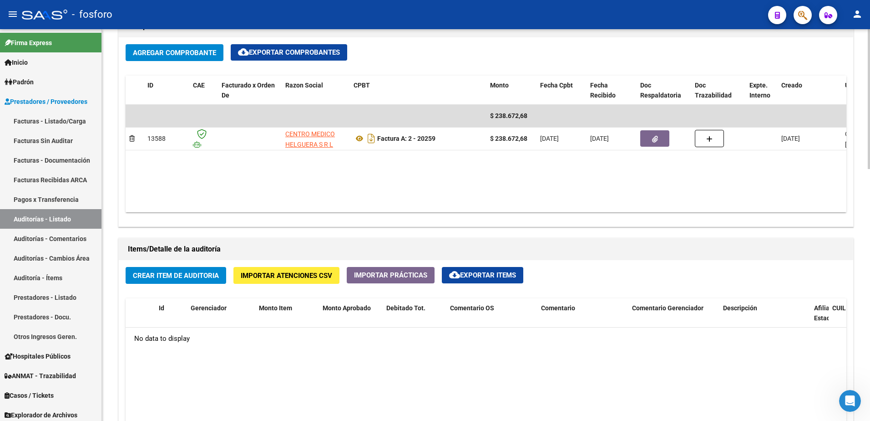
click at [165, 276] on span "Crear Item de Auditoria" at bounding box center [176, 275] width 86 height 8
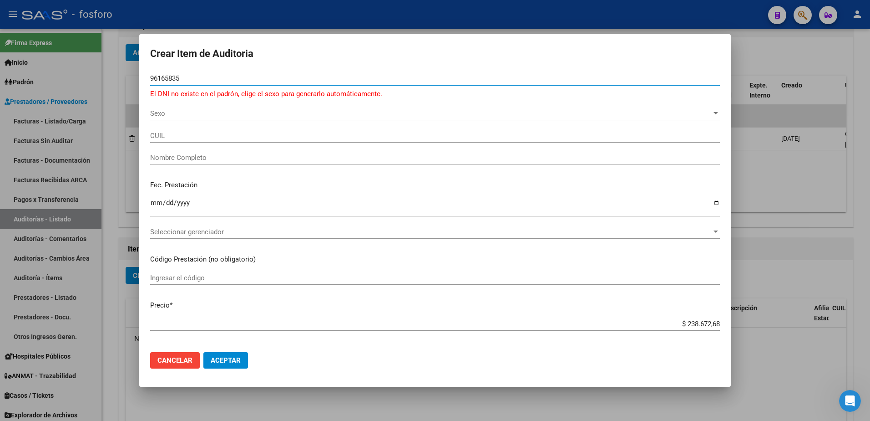
click at [157, 78] on input "96165835" at bounding box center [435, 78] width 570 height 8
type input "95165835"
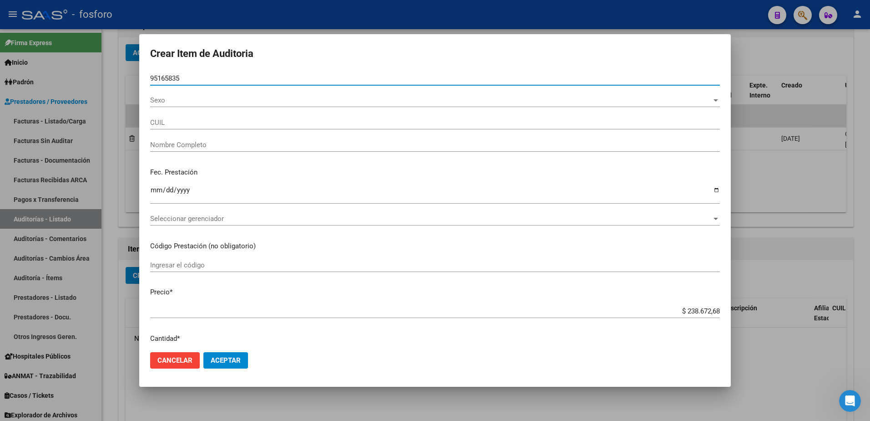
type input "27951658354"
type input "[PERSON_NAME] [PERSON_NAME] -"
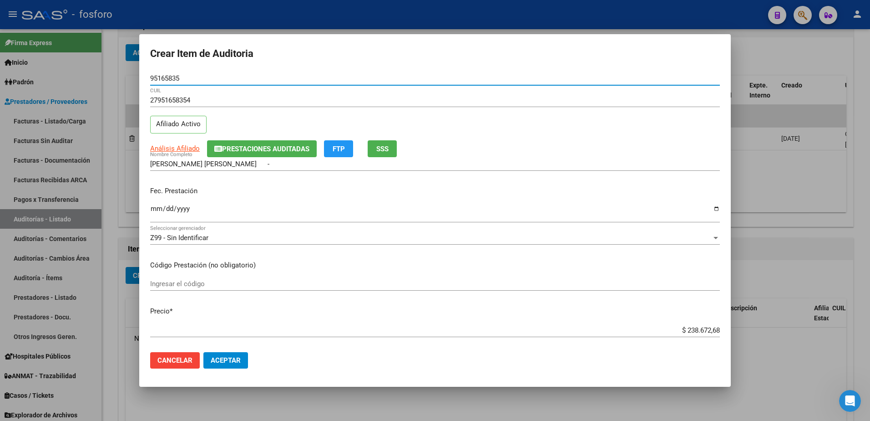
type input "95165835"
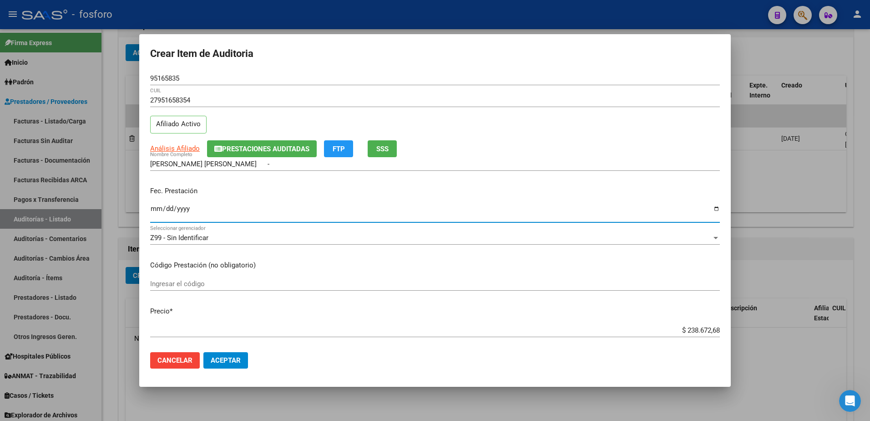
click at [152, 211] on input "Ingresar la fecha" at bounding box center [435, 212] width 570 height 15
type input "2025-08-05"
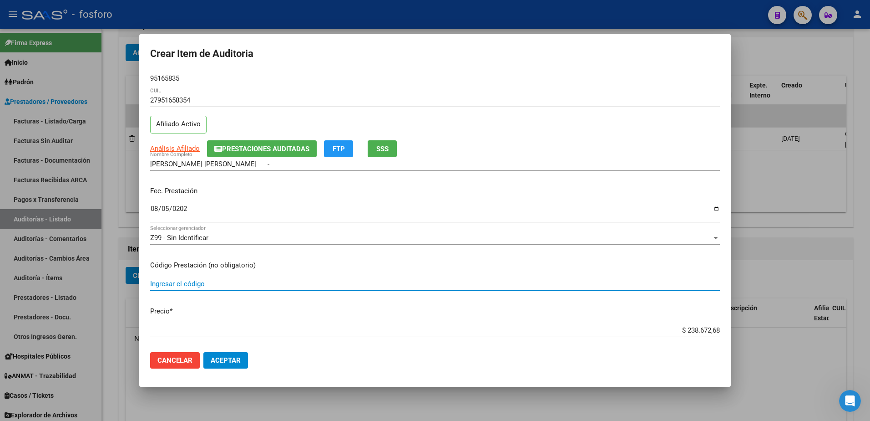
click at [168, 283] on input "Ingresar el código" at bounding box center [435, 283] width 570 height 8
type input "420101-DEMAS AFILIADOS Y CODIGOS EN DETALLE ADJUNTO"
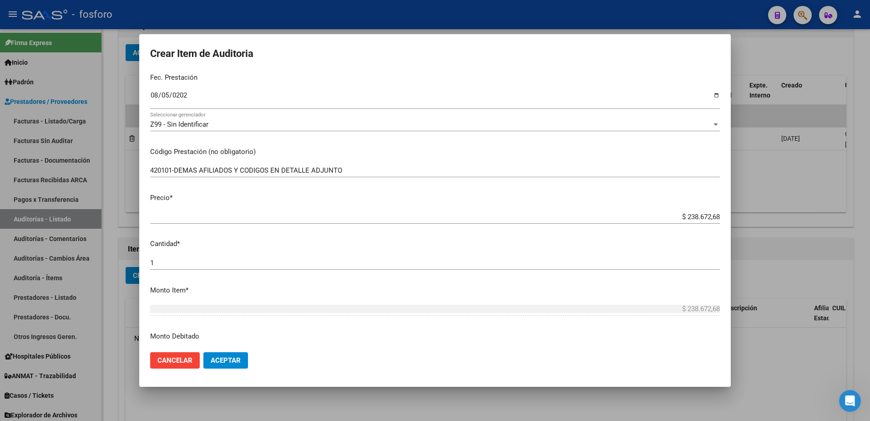
scroll to position [273, 0]
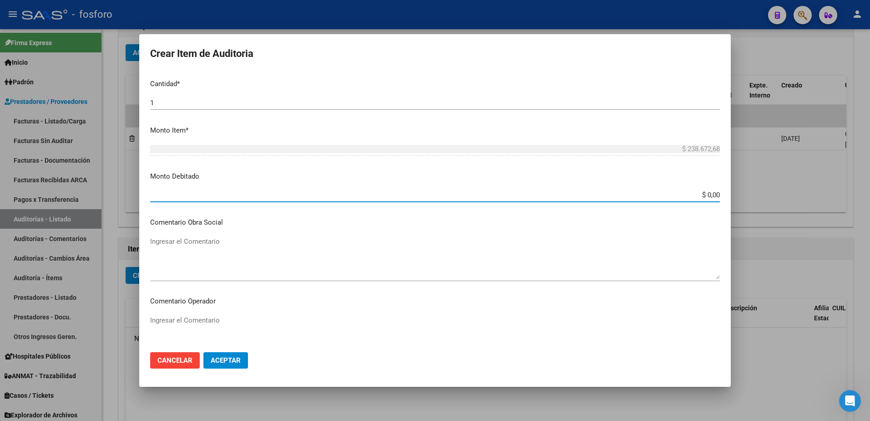
click at [704, 195] on input "$ 0,00" at bounding box center [435, 195] width 570 height 8
type input "$ 49.000,00"
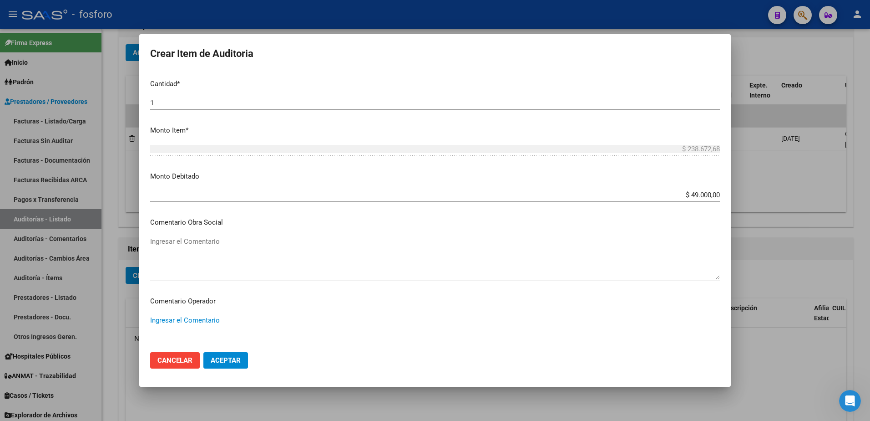
click at [187, 321] on textarea "Ingresar el Comentario" at bounding box center [435, 336] width 570 height 43
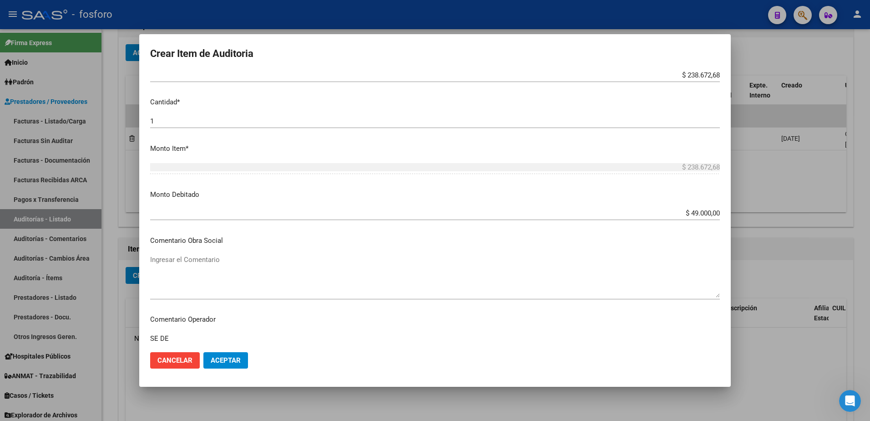
scroll to position [319, 0]
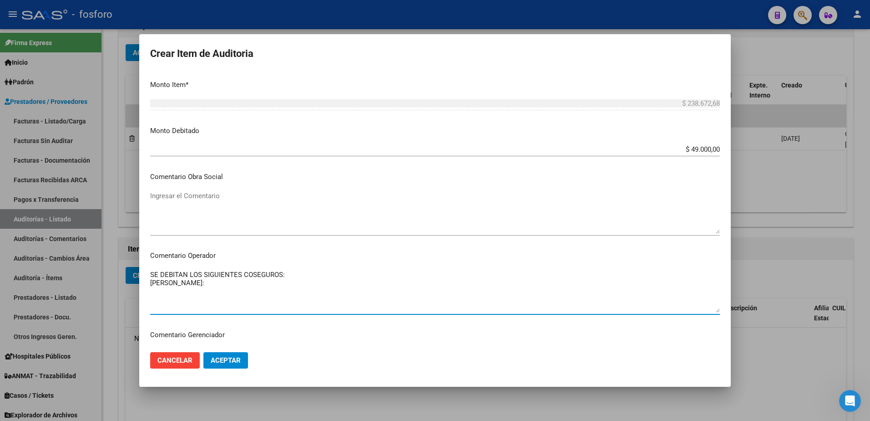
click at [161, 278] on textarea "SE DEBITAN LOS SIGUIENTES COSEGUROS: ACOSTA JUAN CARLOS:" at bounding box center [435, 290] width 570 height 43
click at [236, 285] on textarea "SE DEBITAN LOS SIGUIENTES COSEGUROS: ACOSTA JUAN CARLOS:" at bounding box center [435, 290] width 570 height 43
click at [533, 283] on textarea "SE DEBITAN LOS SIGUIENTES COSEGUROS: ACOSTA JUAN CARLOS: COSEGURO POR CADA SESI…" at bounding box center [435, 290] width 570 height 43
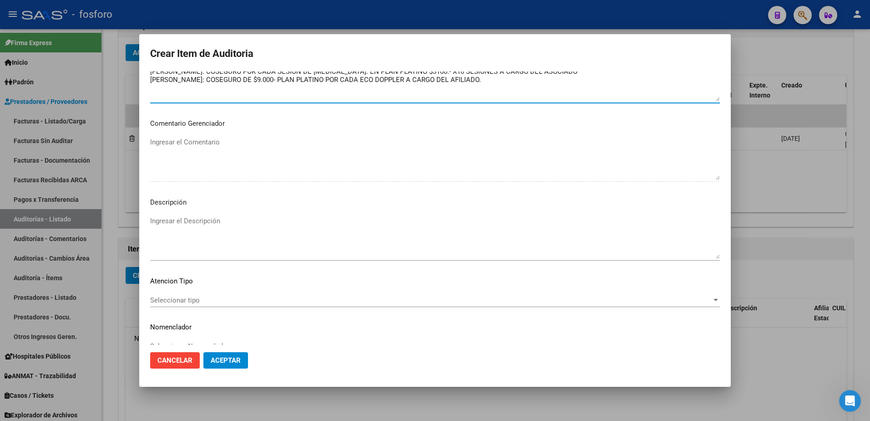
scroll to position [546, 0]
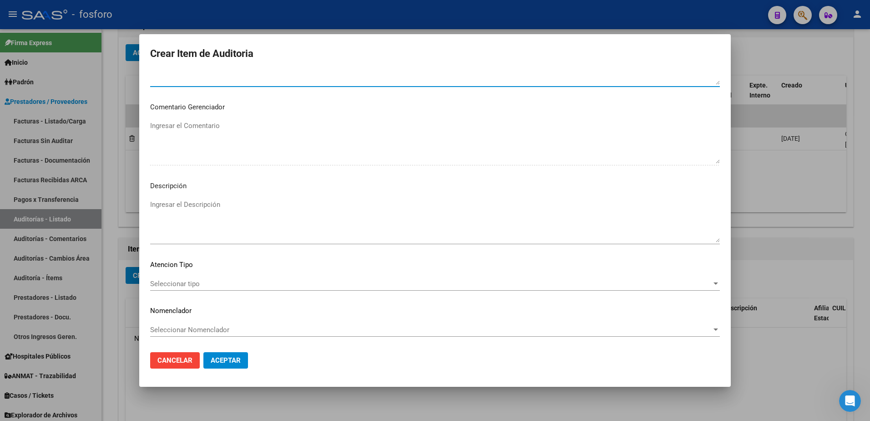
type textarea "SE DEBITAN LOS SIGUIENTES COSEGUROS: ACOSTA JUAN CARLOS: COSEGURO POR CADA SESI…"
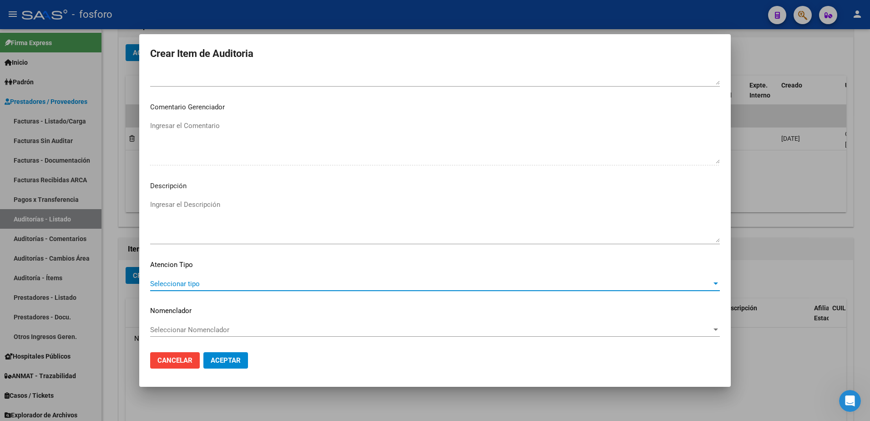
click at [189, 286] on span "Seleccionar tipo" at bounding box center [431, 283] width 562 height 8
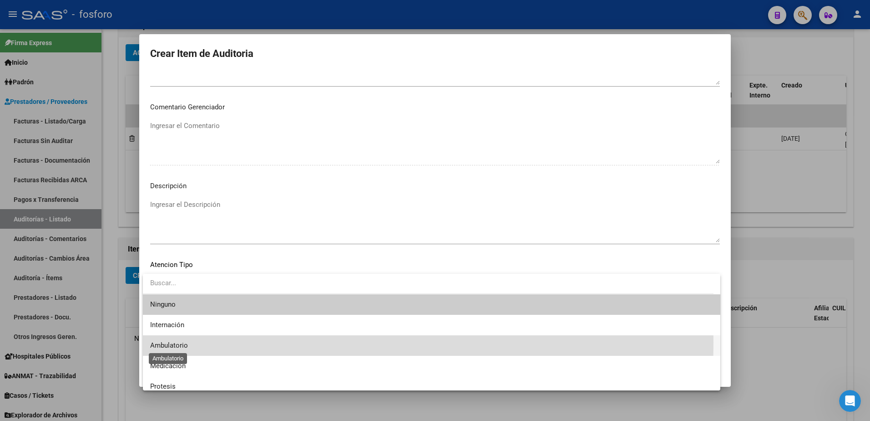
click at [180, 342] on span "Ambulatorio" at bounding box center [169, 345] width 38 height 8
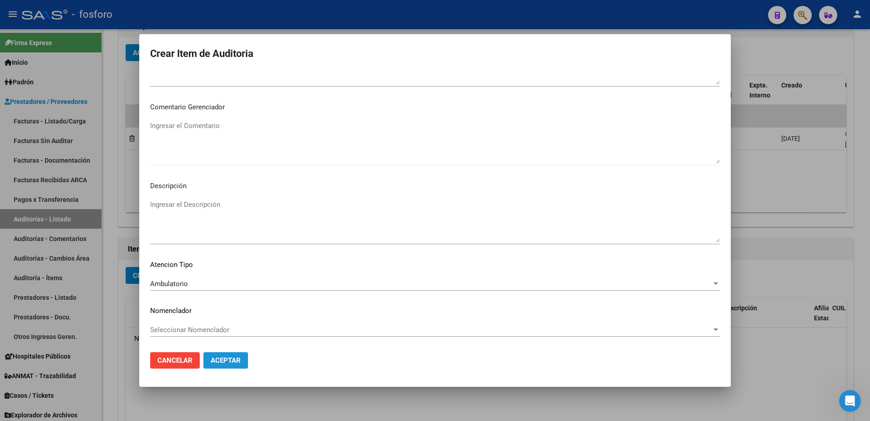
click at [230, 361] on span "Aceptar" at bounding box center [226, 360] width 30 height 8
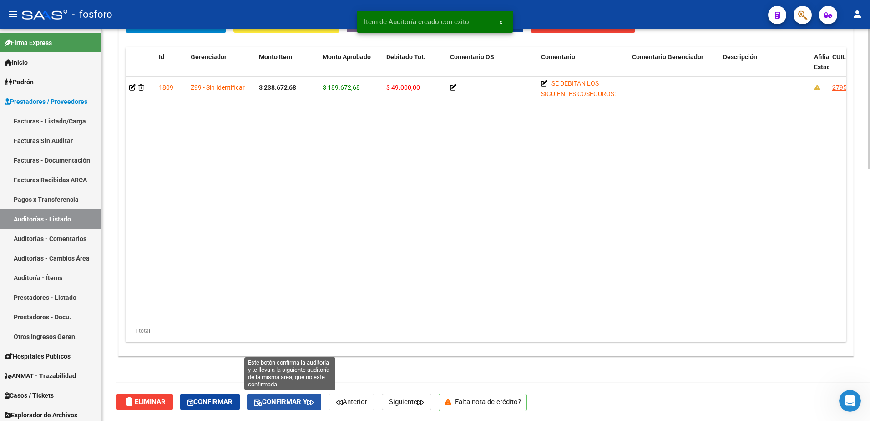
click at [301, 396] on button "Confirmar y" at bounding box center [284, 401] width 74 height 16
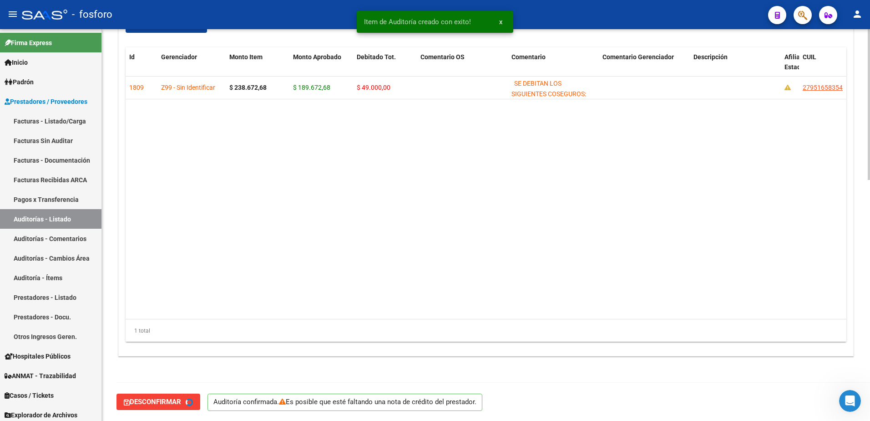
type input "202509"
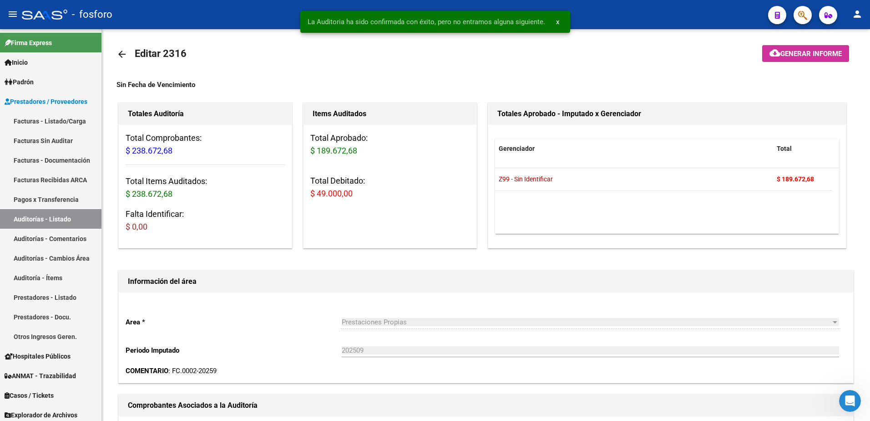
scroll to position [0, 0]
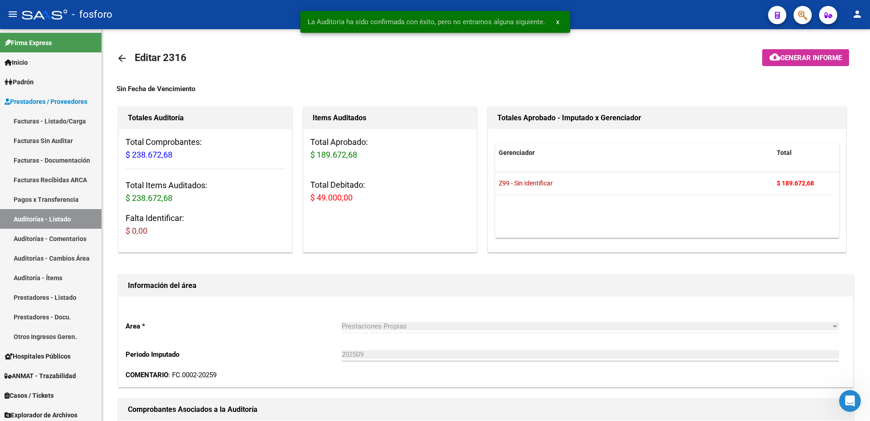
click at [828, 61] on span "Generar informe" at bounding box center [810, 58] width 61 height 8
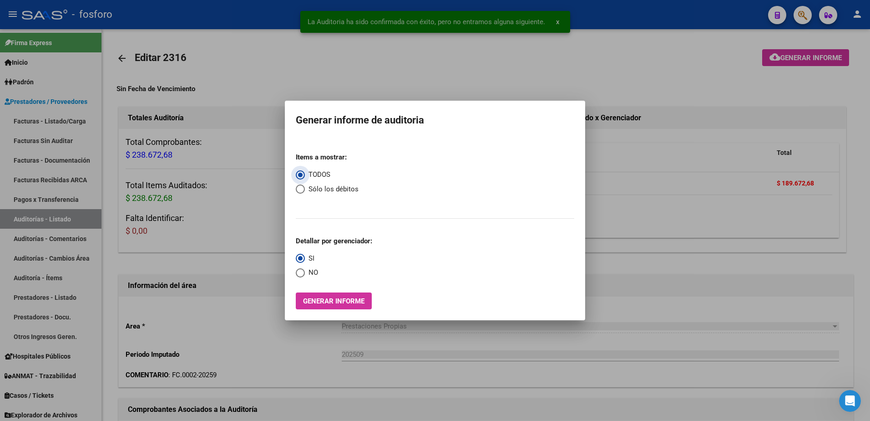
click at [321, 303] on span "Generar informe" at bounding box center [333, 301] width 61 height 8
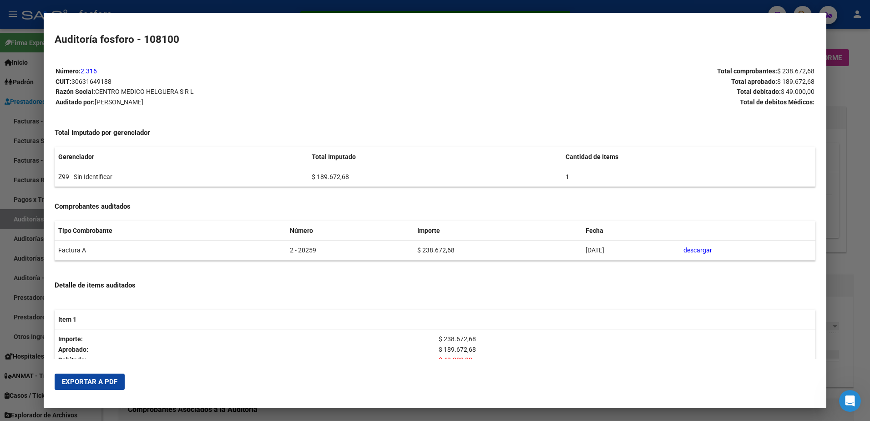
click at [104, 385] on span "Exportar a PDF" at bounding box center [90, 381] width 56 height 8
click at [27, 94] on div at bounding box center [435, 210] width 870 height 421
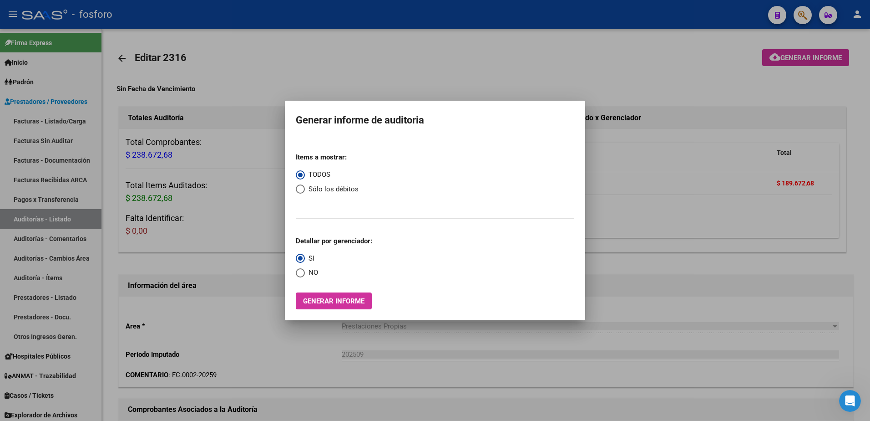
click at [62, 122] on div at bounding box center [435, 210] width 870 height 421
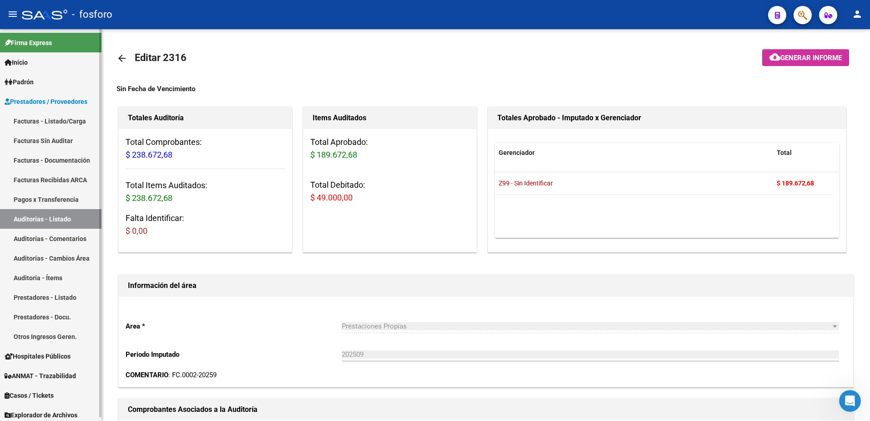
click at [62, 122] on link "Facturas - Listado/Carga" at bounding box center [50, 121] width 101 height 20
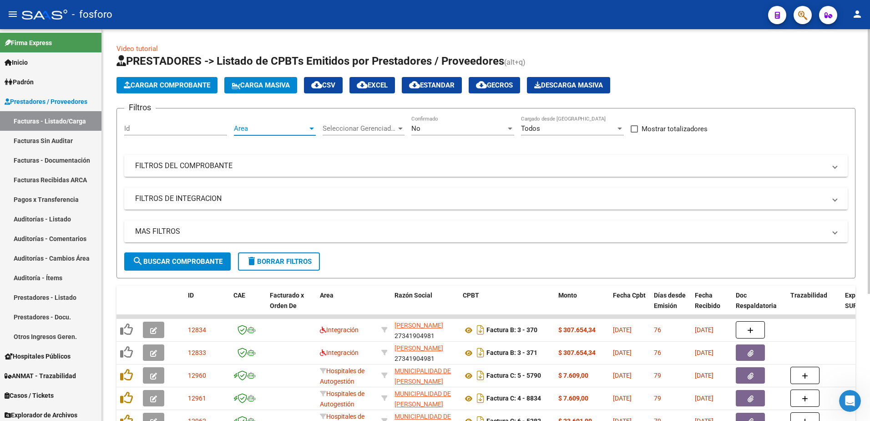
click at [310, 130] on div at bounding box center [312, 128] width 8 height 7
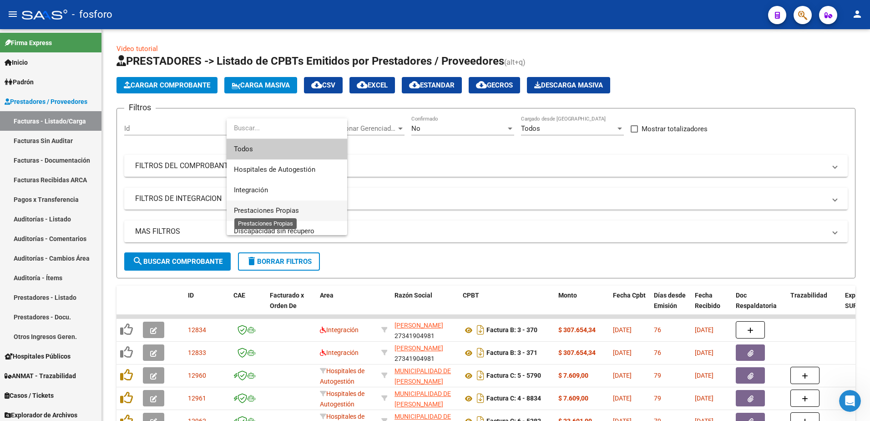
click at [276, 208] on span "Prestaciones Propias" at bounding box center [266, 210] width 65 height 8
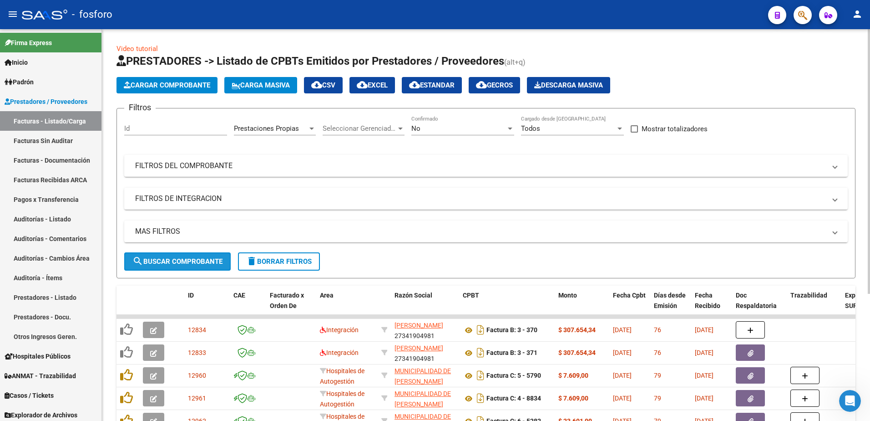
click at [175, 265] on span "search Buscar Comprobante" at bounding box center [177, 261] width 90 height 8
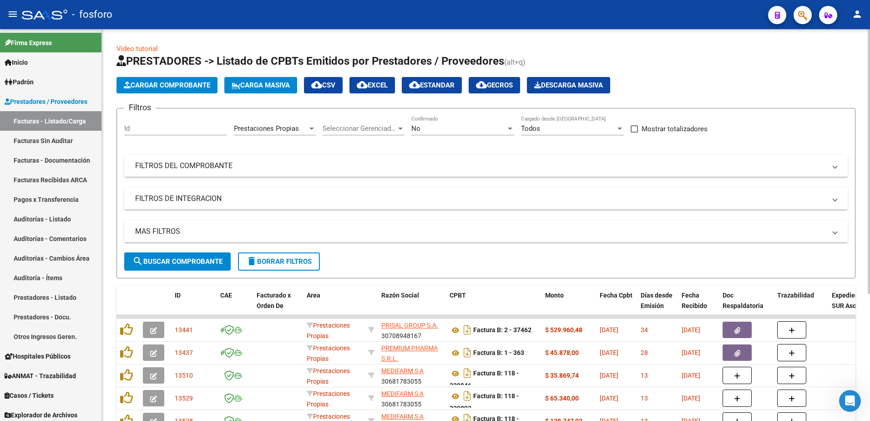
scroll to position [187, 0]
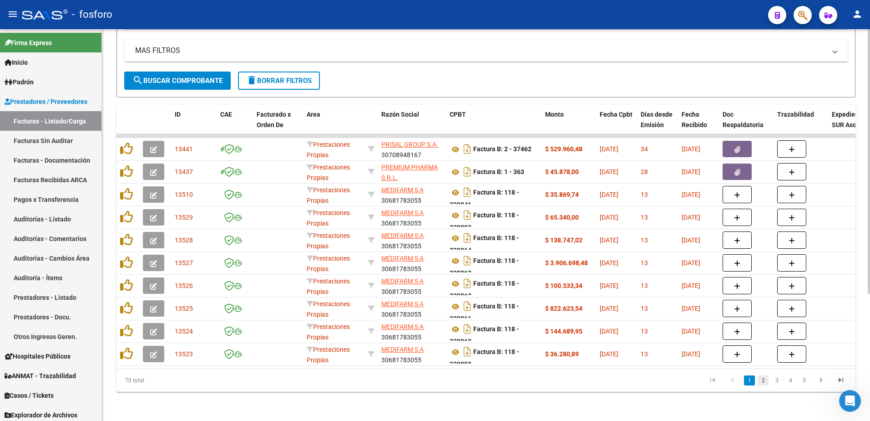
click at [763, 381] on link "2" at bounding box center [763, 380] width 11 height 10
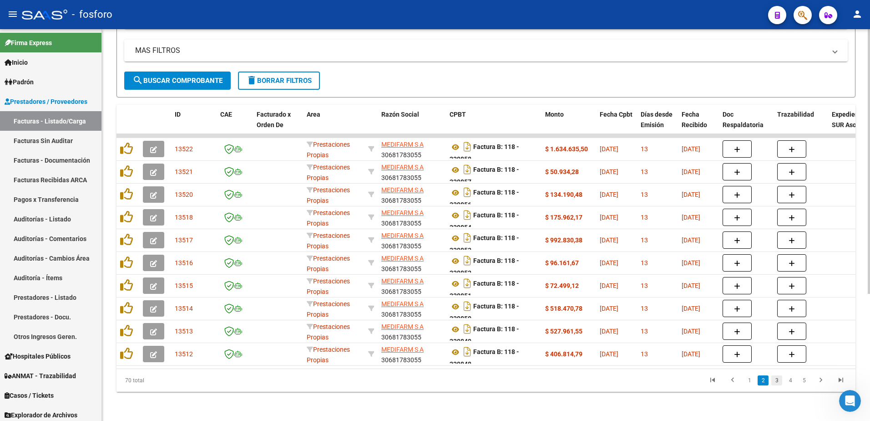
click at [775, 380] on link "3" at bounding box center [776, 380] width 11 height 10
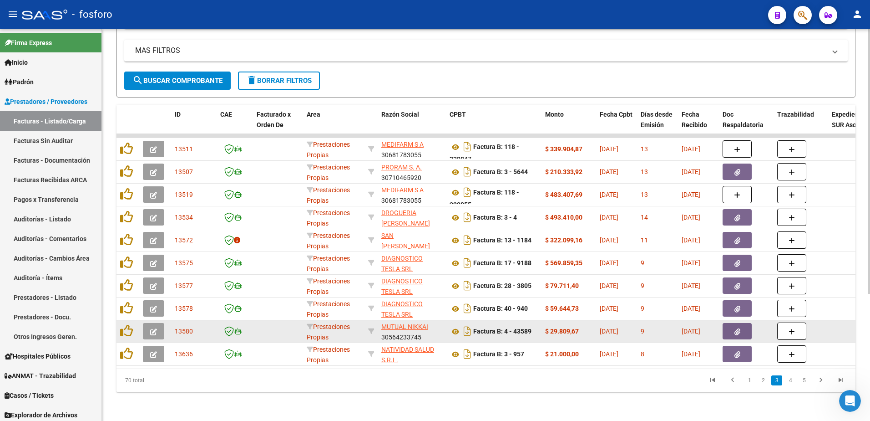
scroll to position [142, 0]
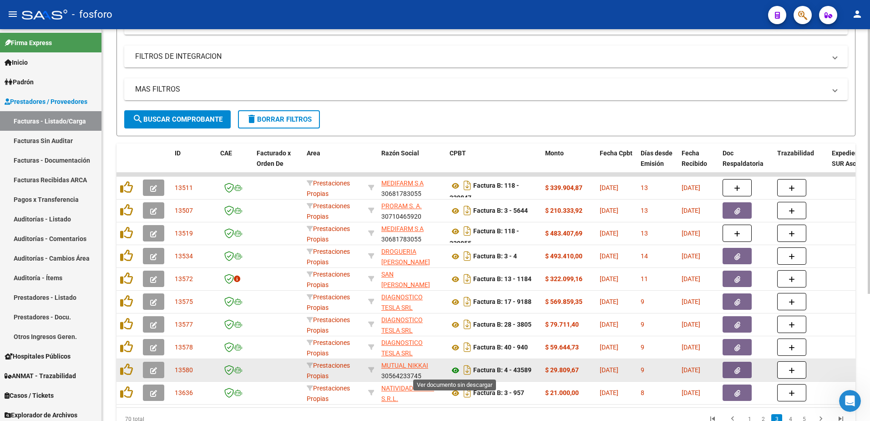
click at [458, 370] on icon at bounding box center [456, 370] width 12 height 11
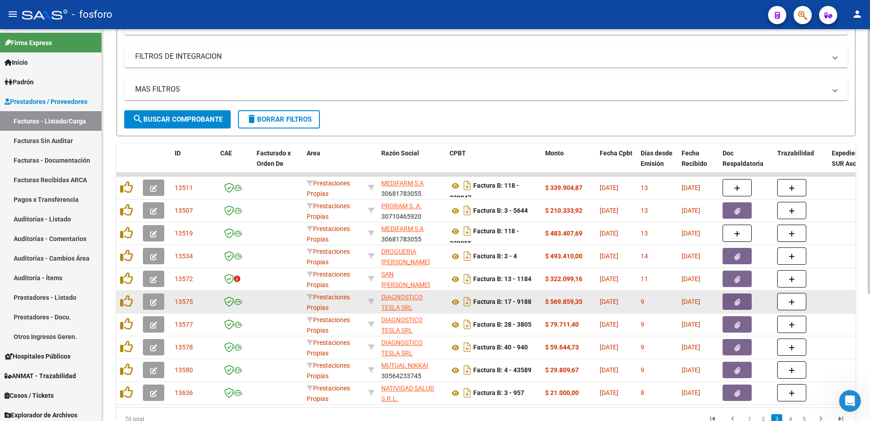
scroll to position [187, 0]
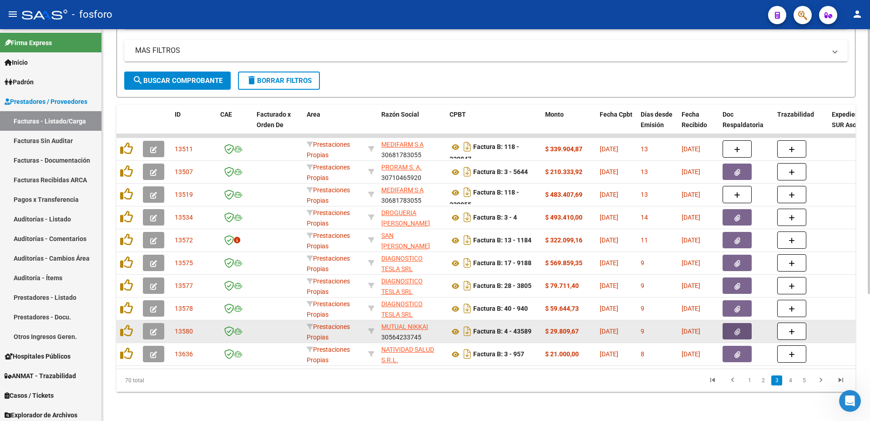
click at [732, 323] on button "button" at bounding box center [737, 331] width 29 height 16
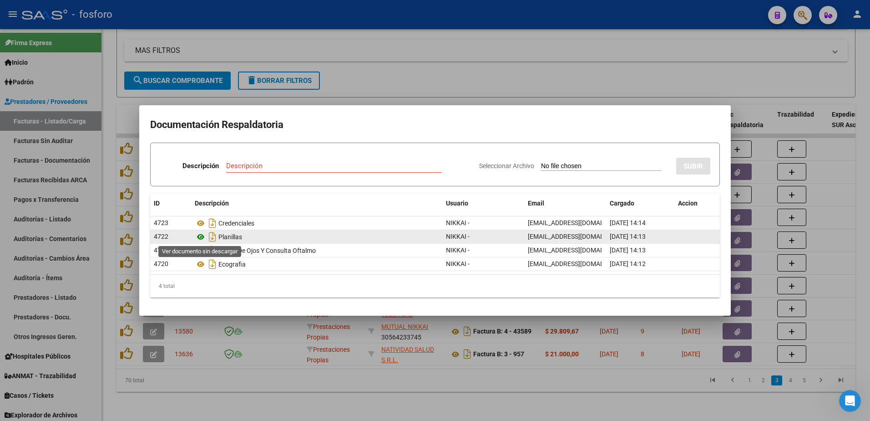
click at [200, 237] on icon at bounding box center [201, 236] width 12 height 11
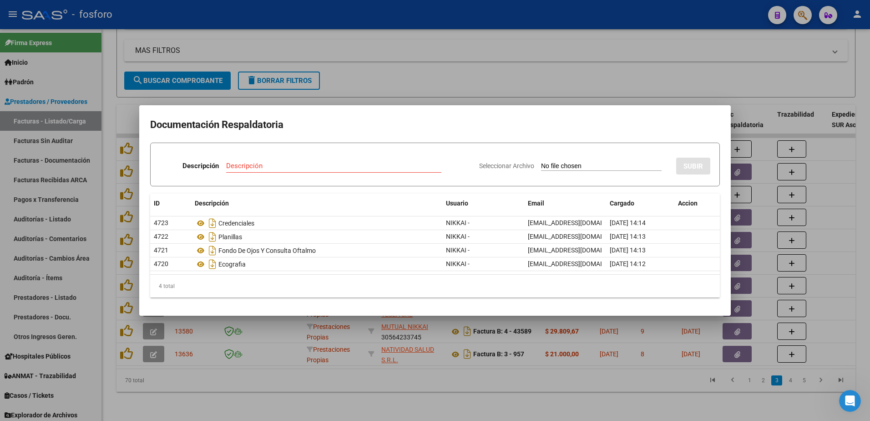
click at [467, 72] on div at bounding box center [435, 210] width 870 height 421
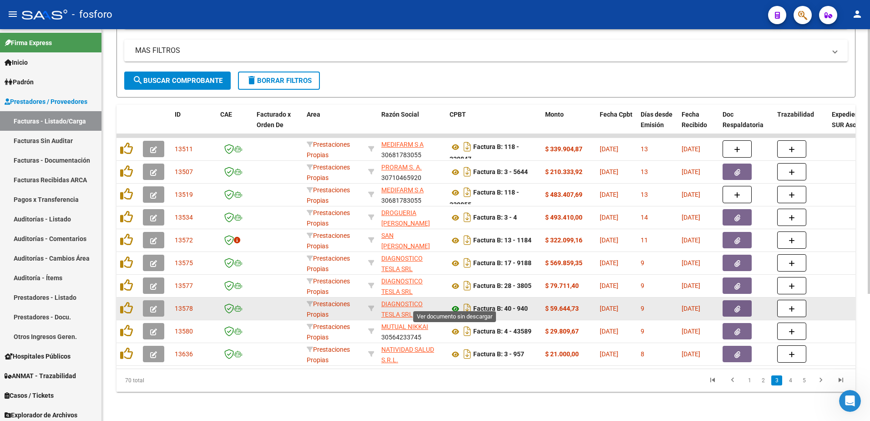
click at [457, 303] on icon at bounding box center [456, 308] width 12 height 11
click at [730, 300] on button "button" at bounding box center [737, 308] width 29 height 16
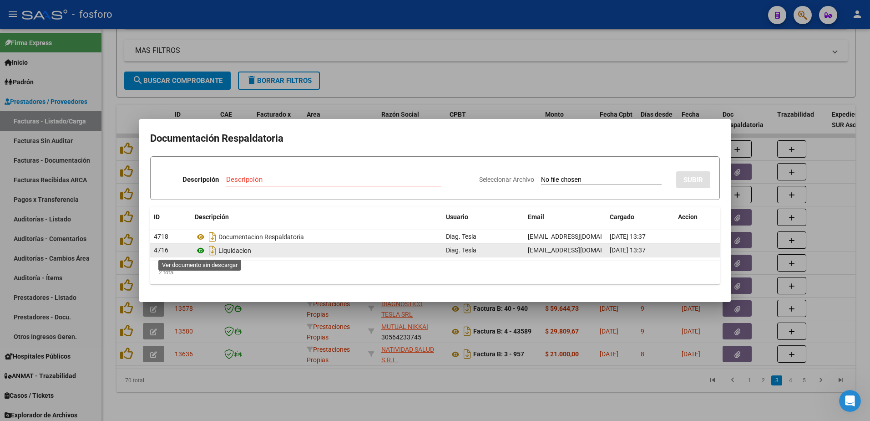
click at [203, 248] on icon at bounding box center [201, 250] width 12 height 11
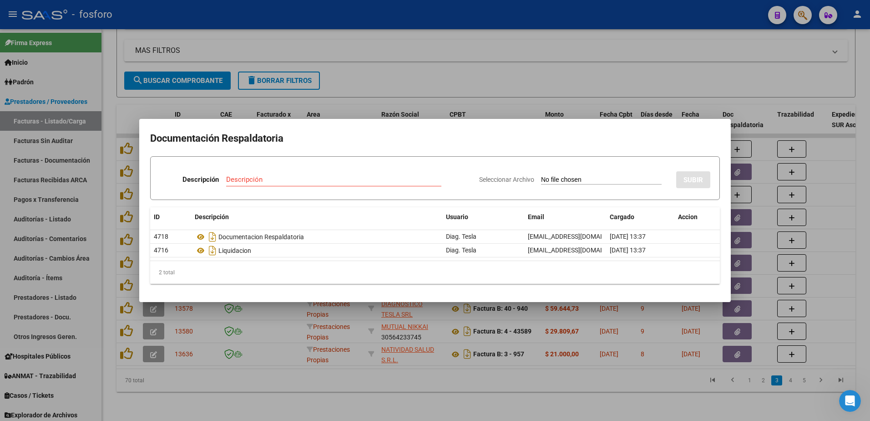
click at [438, 381] on div at bounding box center [435, 210] width 870 height 421
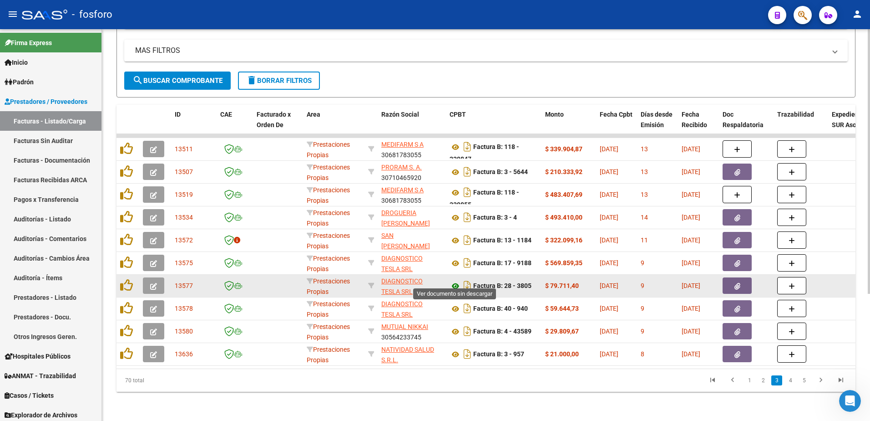
click at [455, 280] on icon at bounding box center [456, 285] width 12 height 11
click at [738, 287] on button "button" at bounding box center [737, 285] width 29 height 16
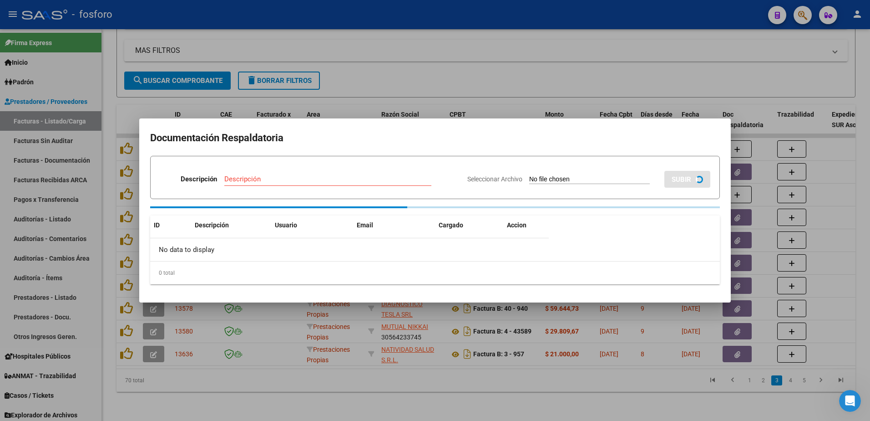
drag, startPoint x: 253, startPoint y: 380, endPoint x: 422, endPoint y: 375, distance: 169.8
click at [255, 380] on div at bounding box center [435, 210] width 870 height 421
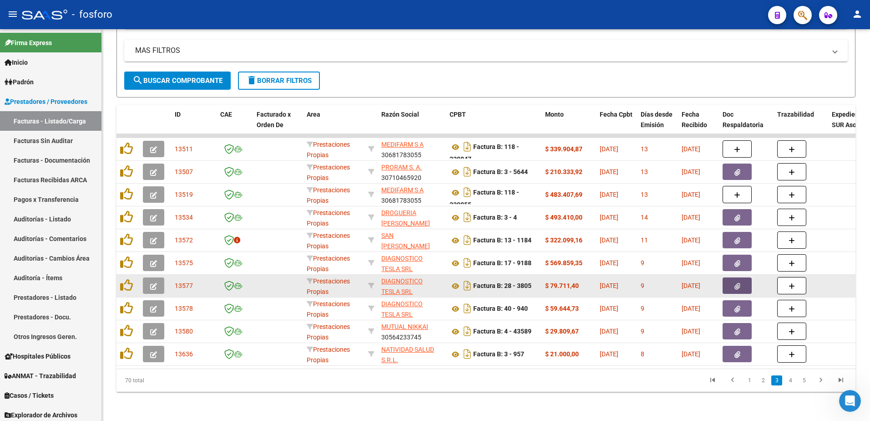
click at [733, 279] on button "button" at bounding box center [737, 285] width 29 height 16
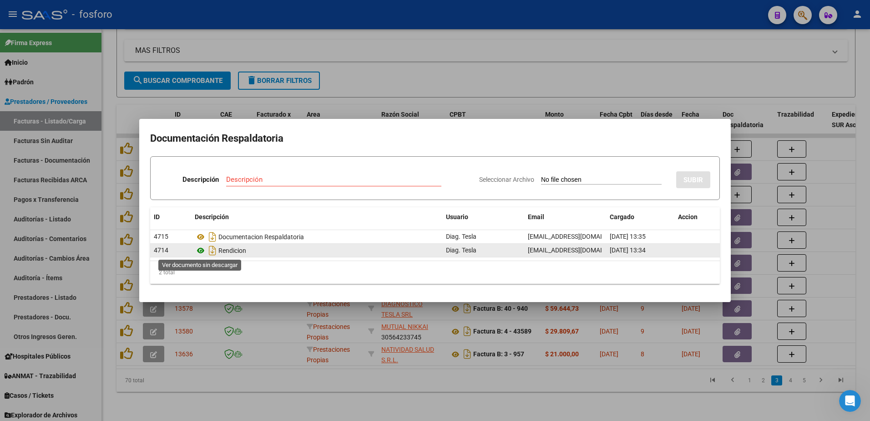
click at [200, 253] on icon at bounding box center [201, 250] width 12 height 11
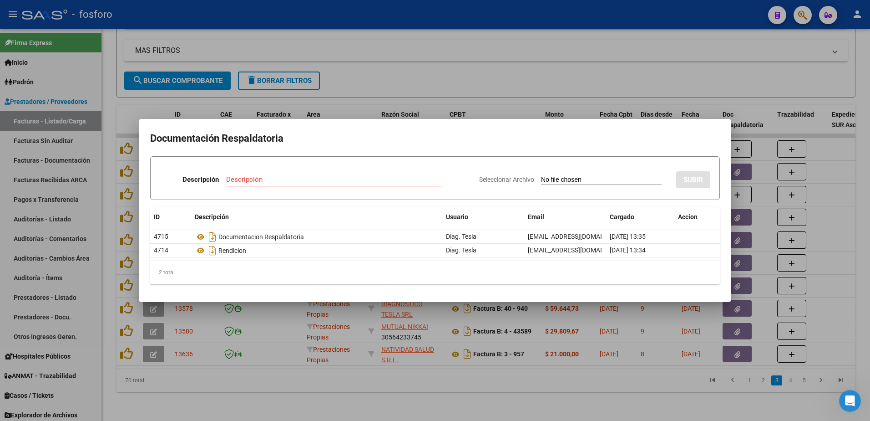
click at [389, 415] on div at bounding box center [435, 210] width 870 height 421
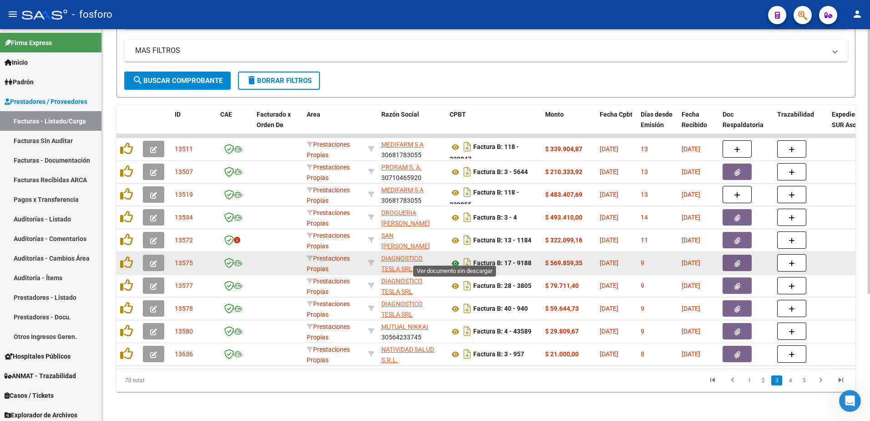
click at [455, 258] on icon at bounding box center [456, 263] width 12 height 11
click at [732, 257] on button "button" at bounding box center [737, 262] width 29 height 16
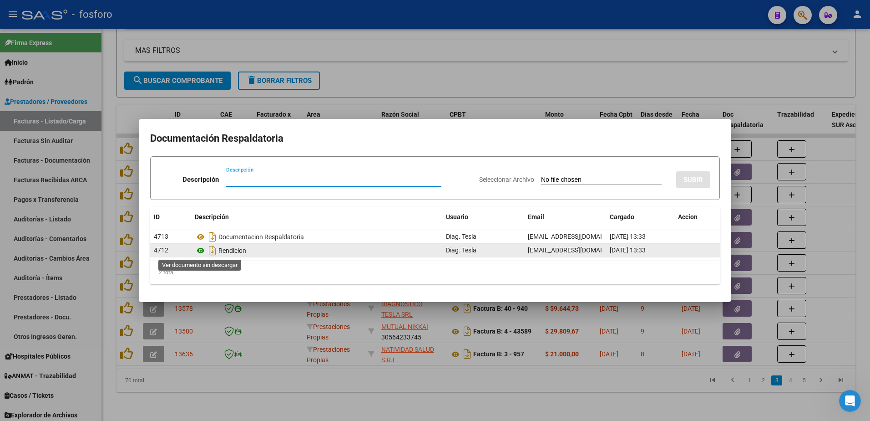
click at [203, 248] on icon at bounding box center [201, 250] width 12 height 11
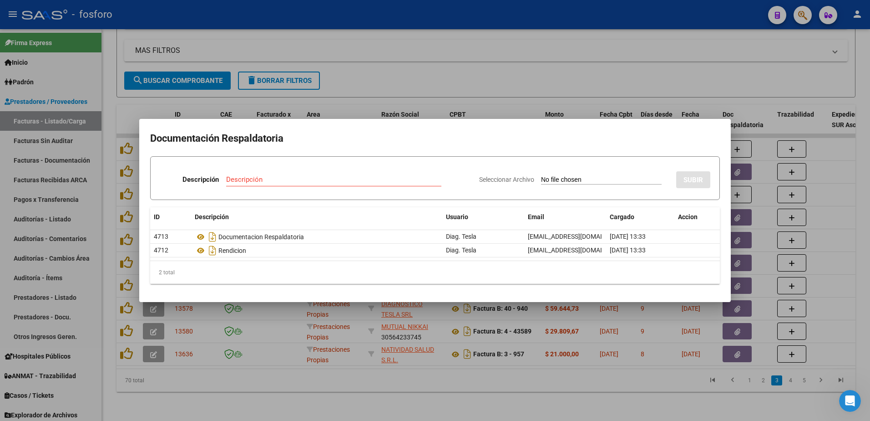
click at [110, 113] on div at bounding box center [435, 210] width 870 height 421
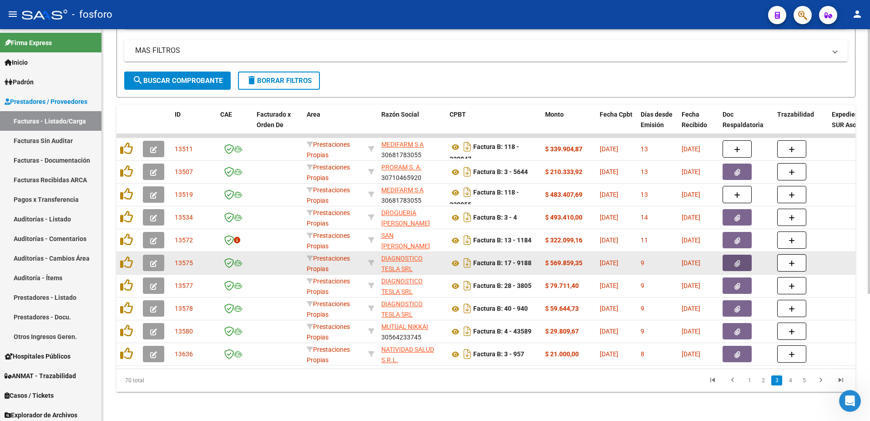
click at [729, 254] on button "button" at bounding box center [737, 262] width 29 height 16
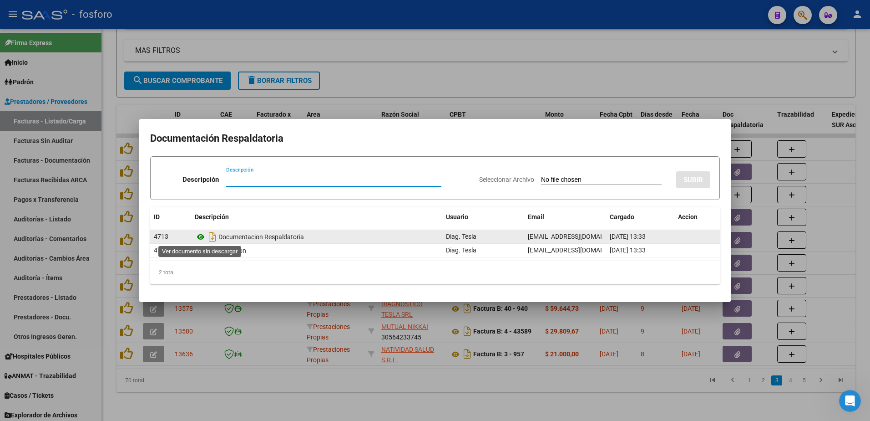
click at [201, 238] on icon at bounding box center [201, 236] width 12 height 11
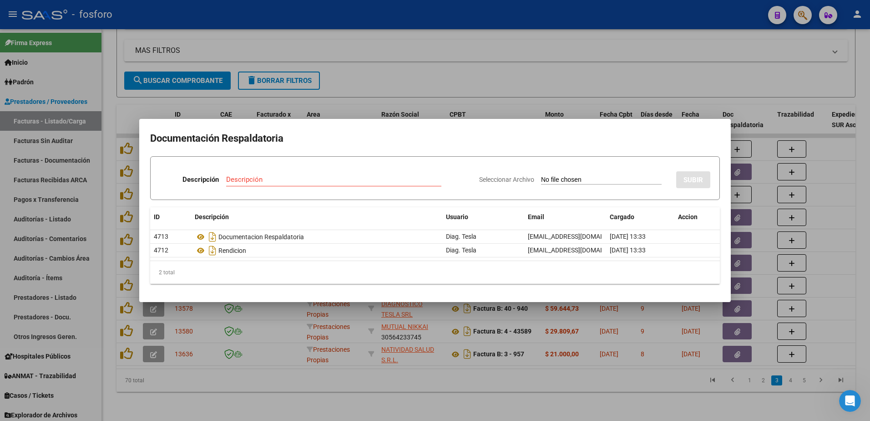
click at [214, 88] on div at bounding box center [435, 210] width 870 height 421
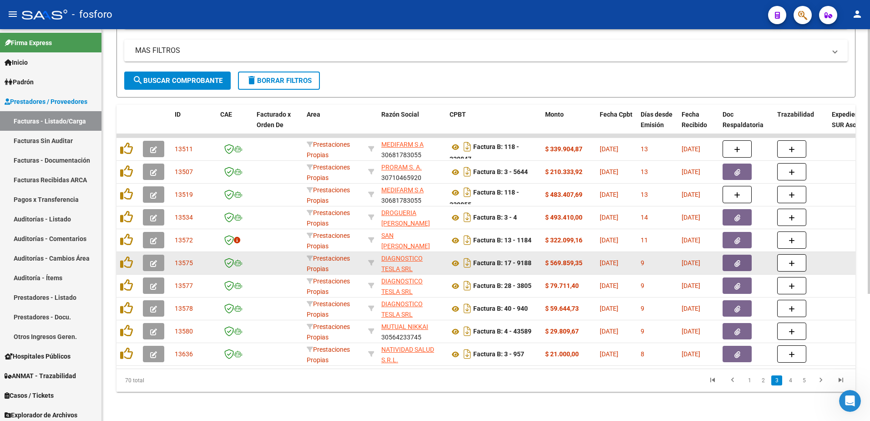
click at [154, 260] on icon "button" at bounding box center [153, 263] width 7 height 7
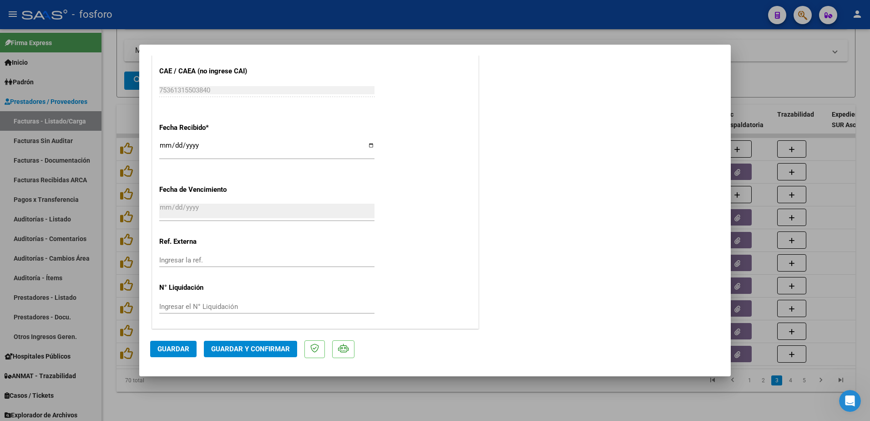
scroll to position [472, 0]
click at [231, 345] on span "Guardar y Confirmar" at bounding box center [250, 349] width 79 height 8
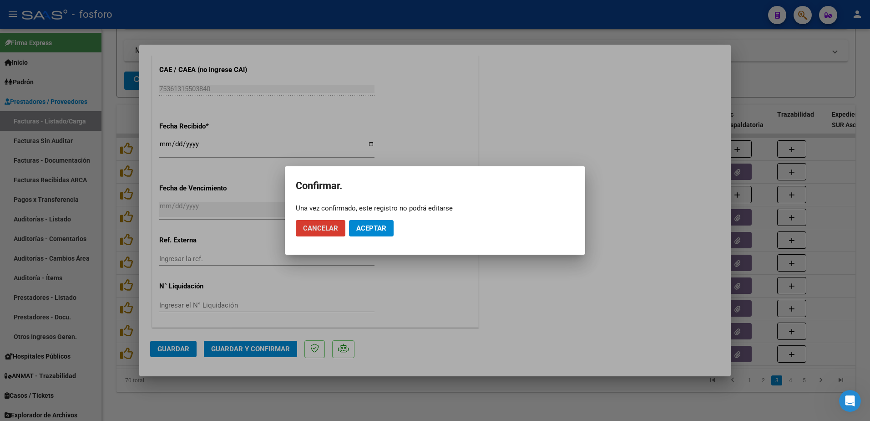
click at [378, 230] on span "Aceptar" at bounding box center [371, 228] width 30 height 8
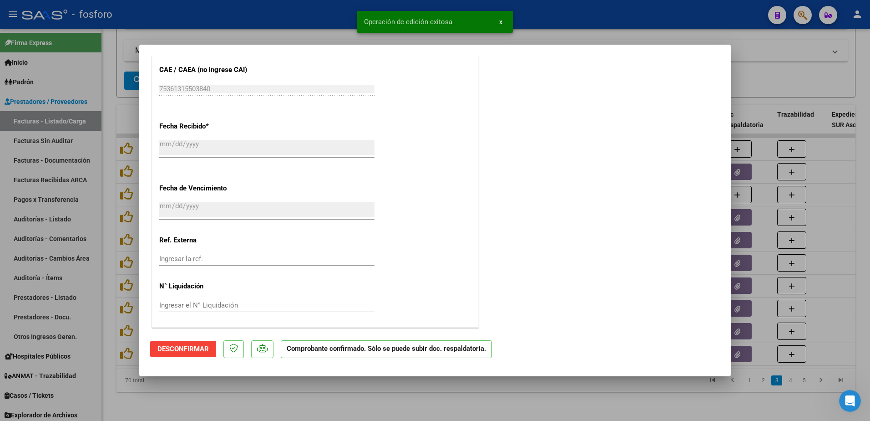
click at [61, 144] on div at bounding box center [435, 210] width 870 height 421
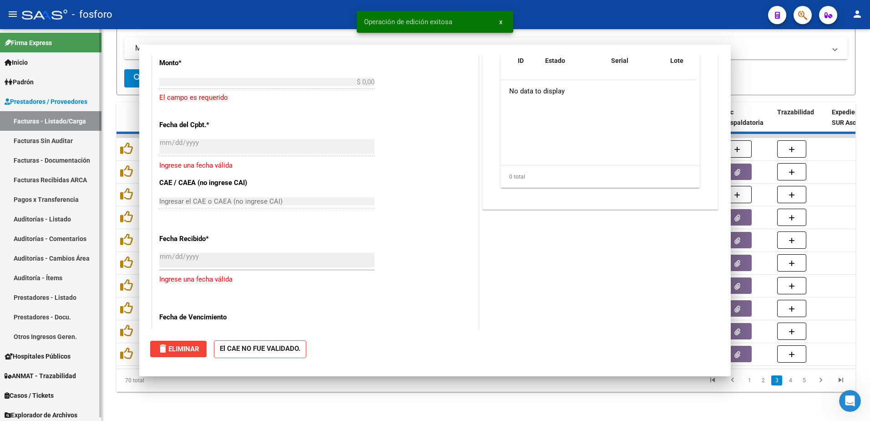
scroll to position [0, 0]
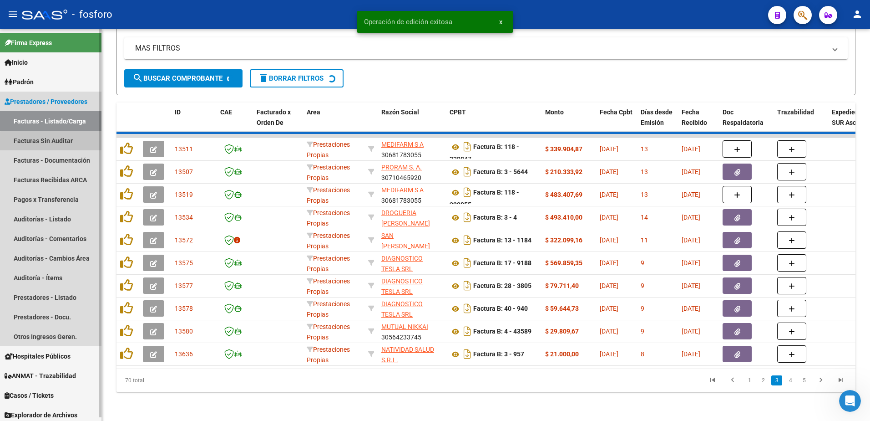
click at [61, 142] on link "Facturas Sin Auditar" at bounding box center [50, 141] width 101 height 20
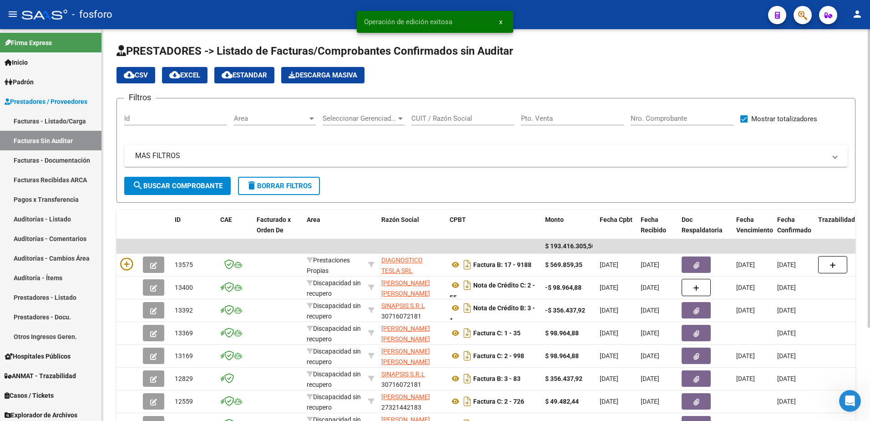
click at [313, 121] on div at bounding box center [312, 118] width 8 height 7
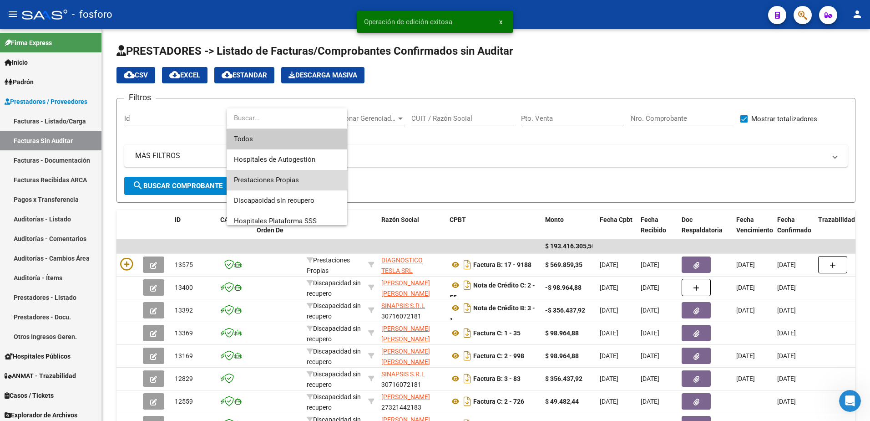
click at [301, 176] on span "Prestaciones Propias" at bounding box center [287, 180] width 106 height 20
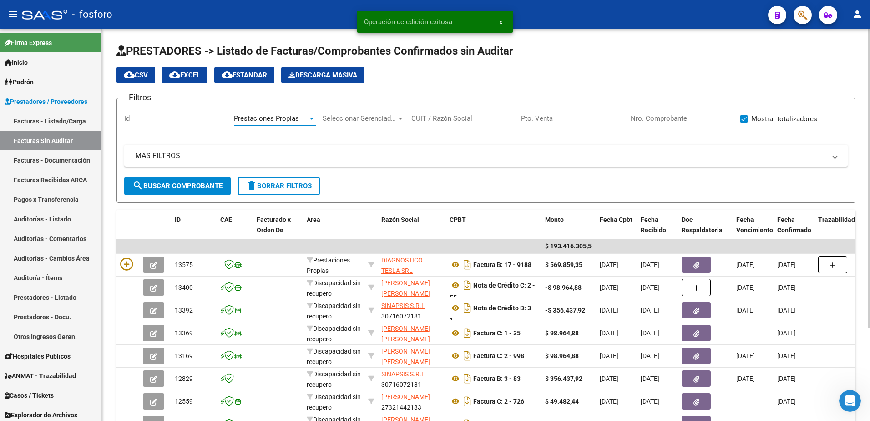
click at [211, 182] on span "search Buscar Comprobante" at bounding box center [177, 186] width 90 height 8
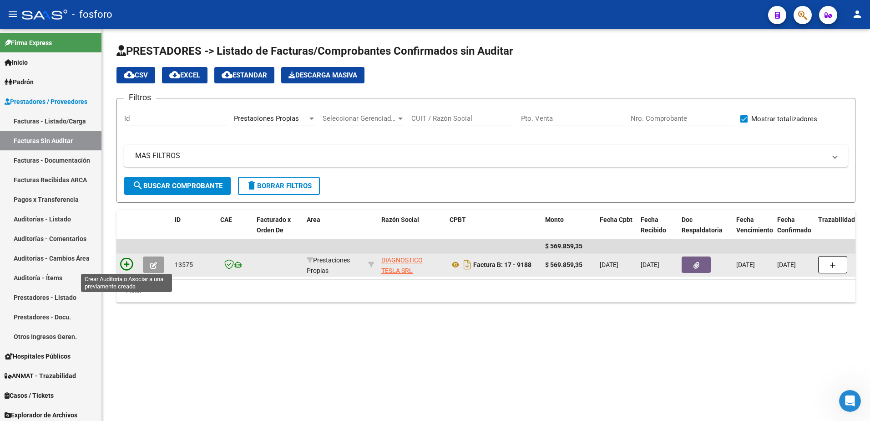
click at [129, 264] on icon at bounding box center [126, 264] width 13 height 13
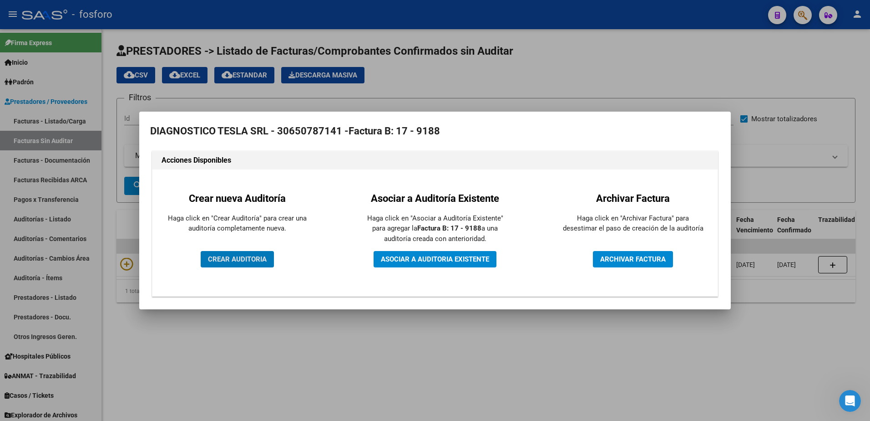
click at [244, 261] on span "CREAR AUDITORIA" at bounding box center [237, 259] width 59 height 8
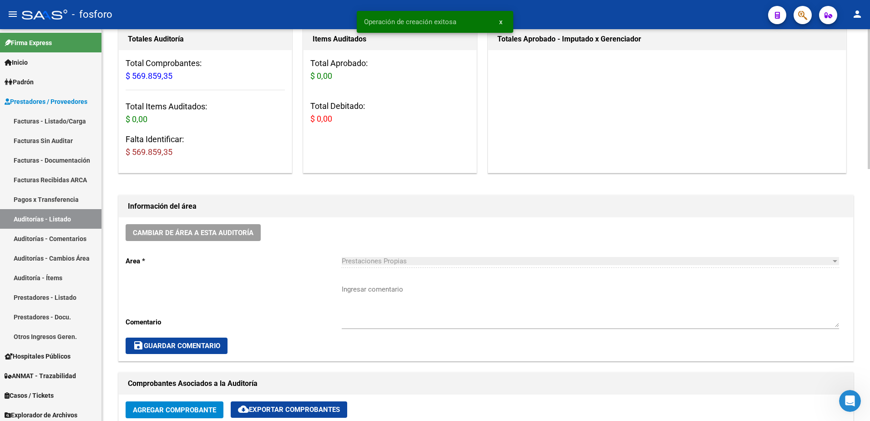
scroll to position [228, 0]
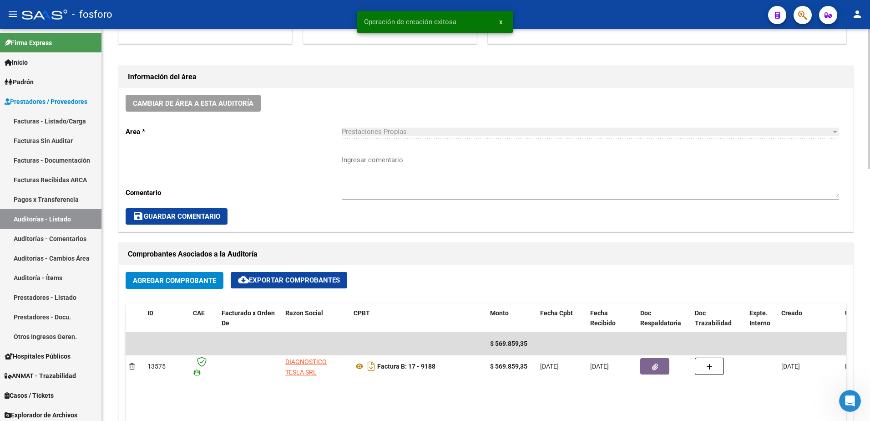
click at [359, 158] on textarea "Ingresar comentario" at bounding box center [590, 176] width 497 height 43
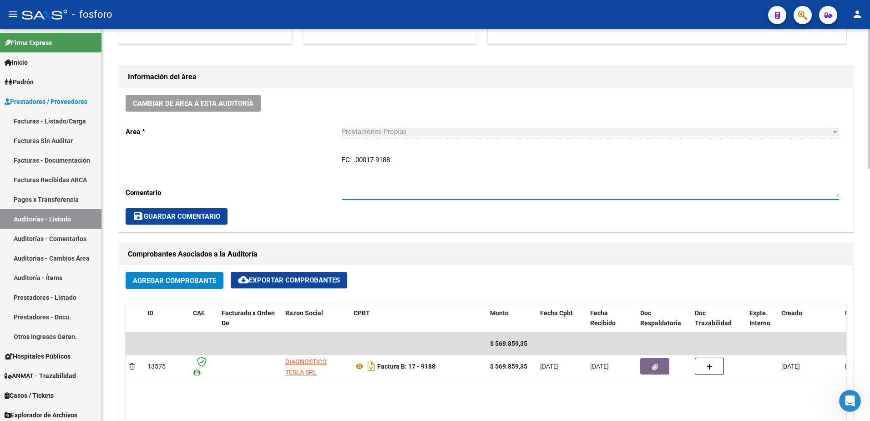
type textarea "FC. .00017-9188"
click at [209, 212] on span "save Guardar Comentario" at bounding box center [176, 216] width 87 height 8
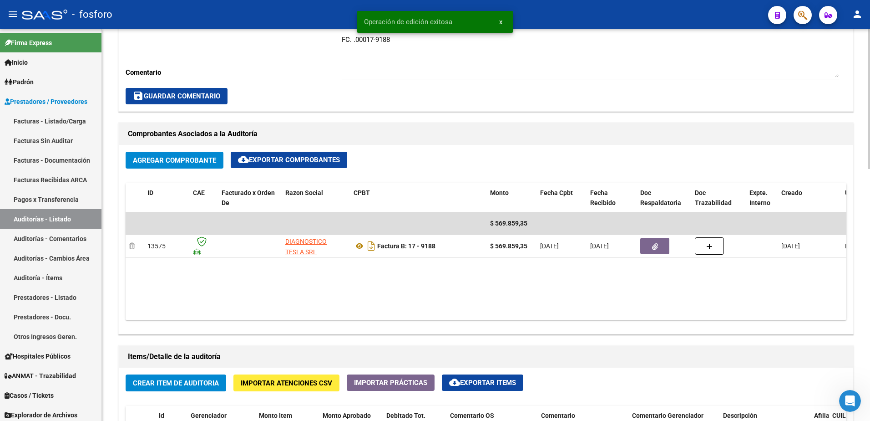
scroll to position [546, 0]
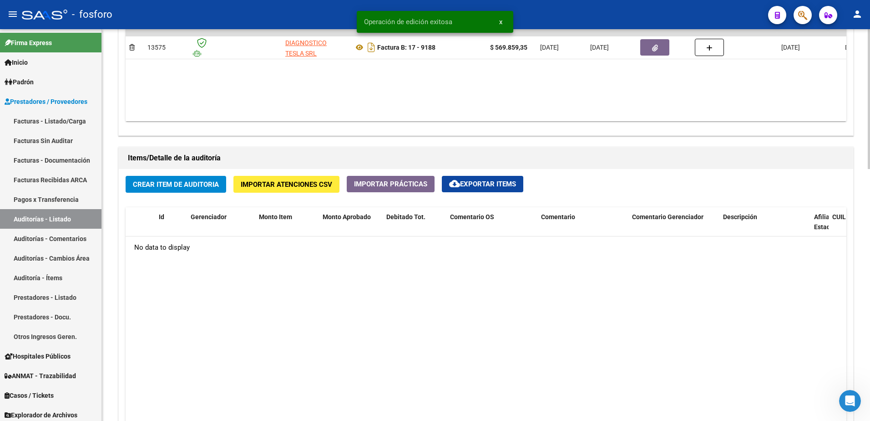
click at [189, 190] on button "Crear Item de Auditoria" at bounding box center [176, 184] width 101 height 17
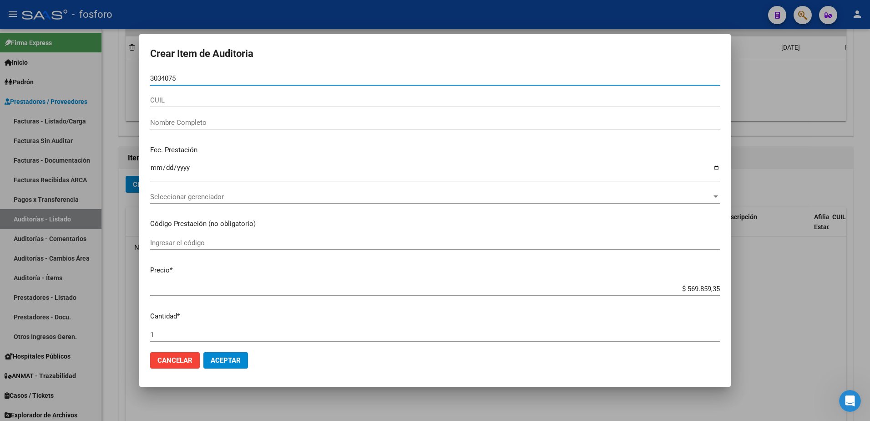
type input "30340756"
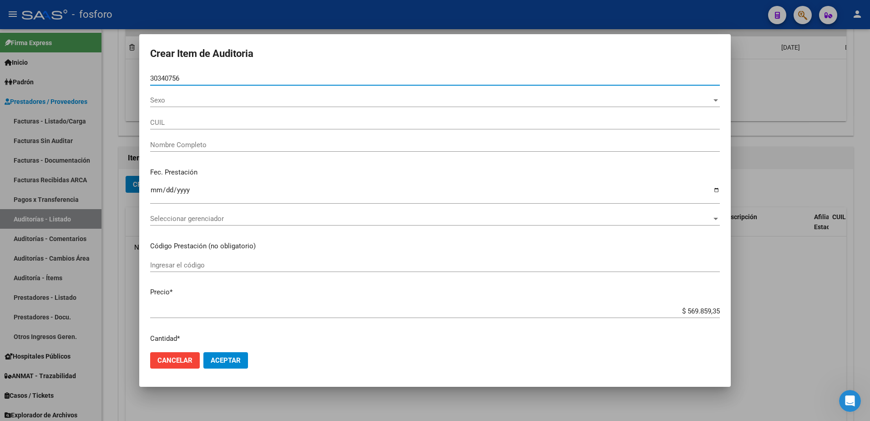
type input "20303407562"
type input "PERALTA CESAR HERNAN -"
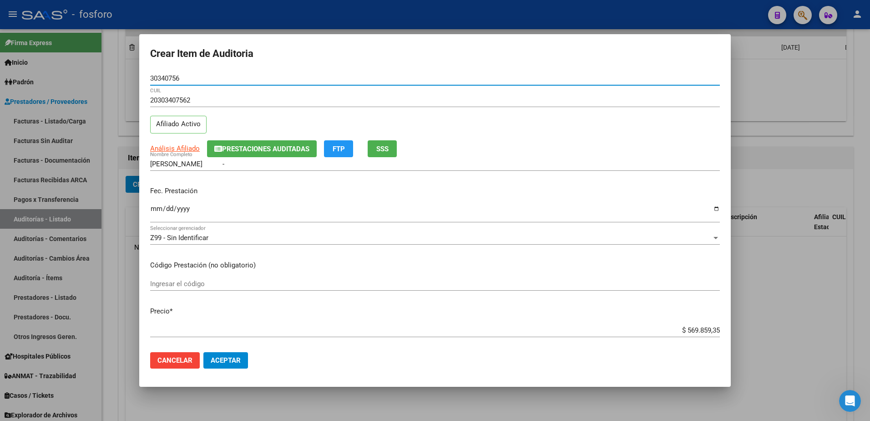
type input "30340756"
click at [155, 209] on input "Ingresar la fecha" at bounding box center [435, 212] width 570 height 15
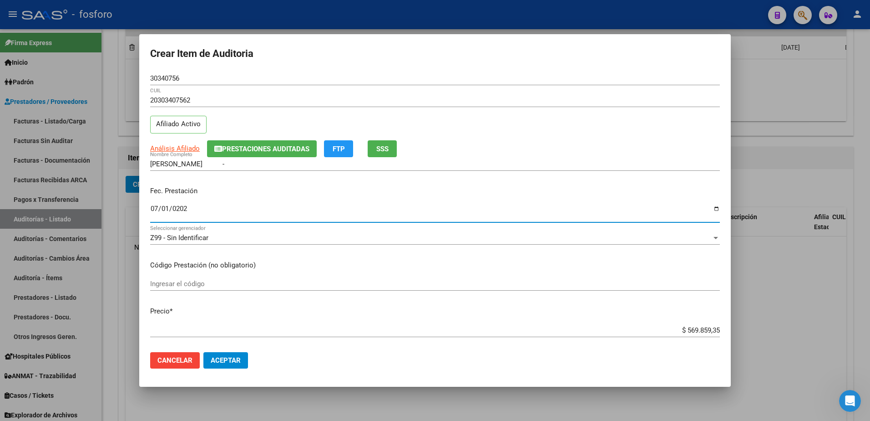
type input "2025-07-01"
click at [169, 284] on input "Ingresar el código" at bounding box center [435, 283] width 570 height 8
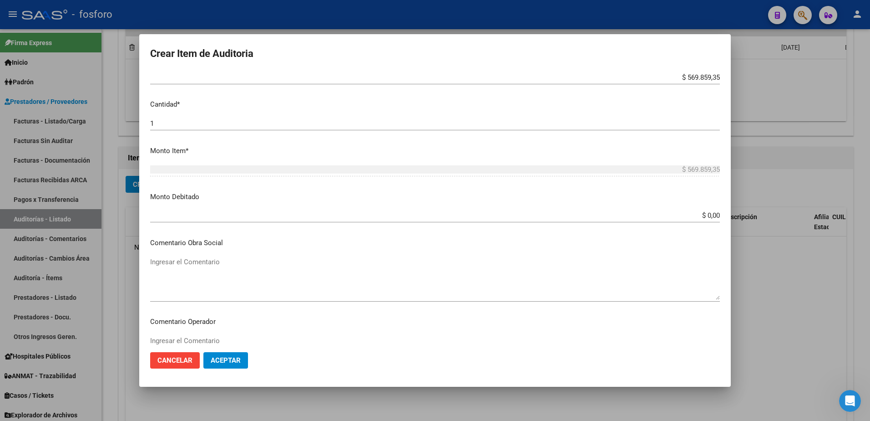
scroll to position [273, 0]
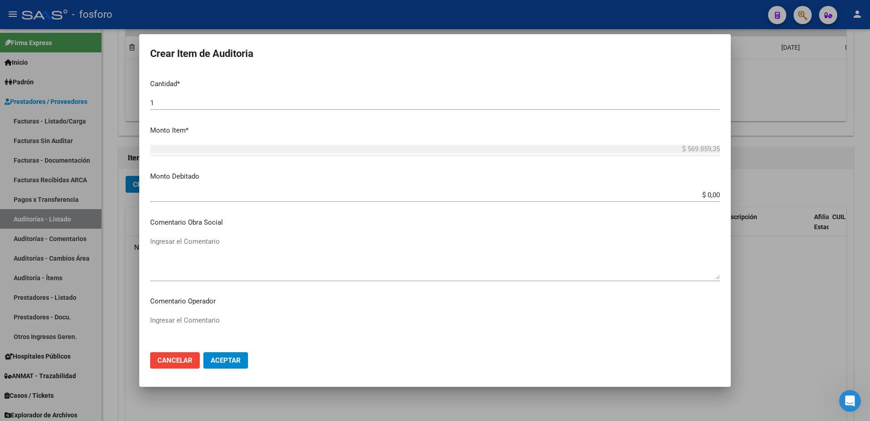
type input "170101- DEMAS AFILIADOS Y CODIGOS EN DETALLE ADJUNTO"
click at [203, 321] on textarea "Ingresar el Comentario" at bounding box center [435, 336] width 570 height 43
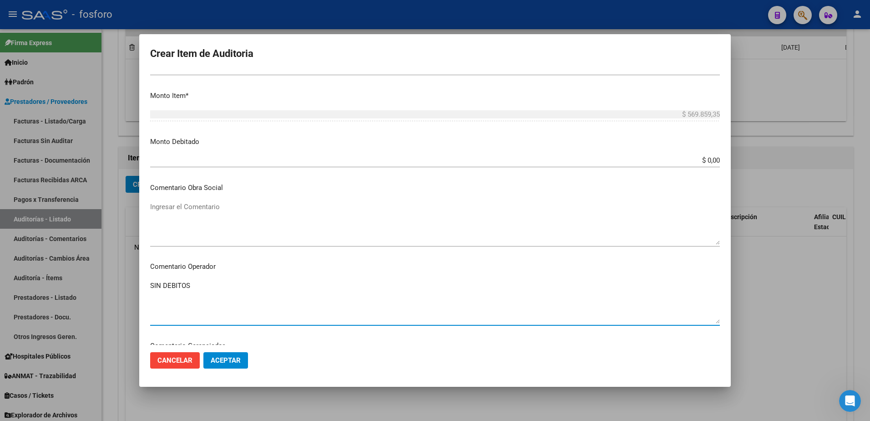
scroll to position [501, 0]
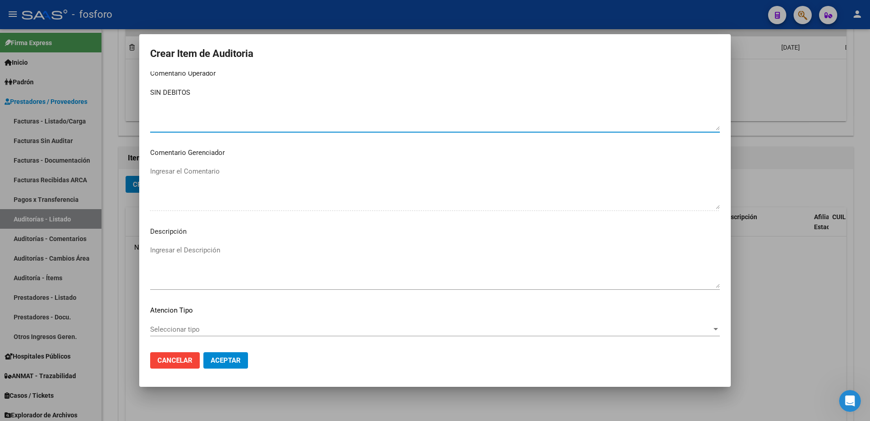
type textarea "SIN DEBITOS"
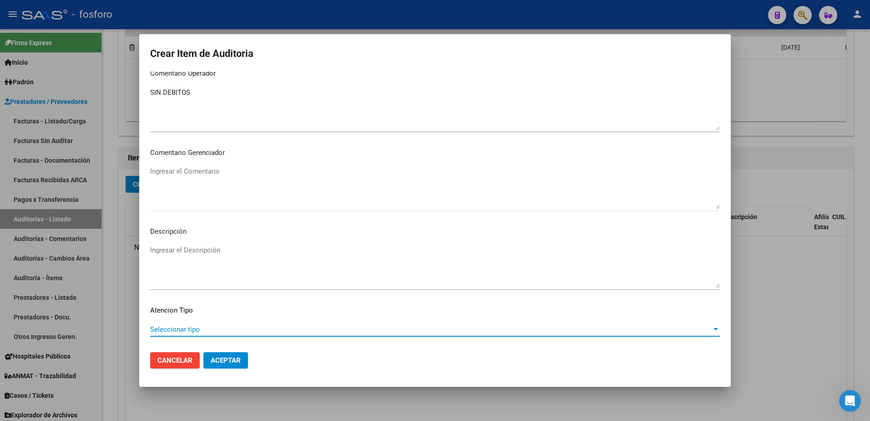
click at [173, 329] on span "Seleccionar tipo" at bounding box center [431, 329] width 562 height 8
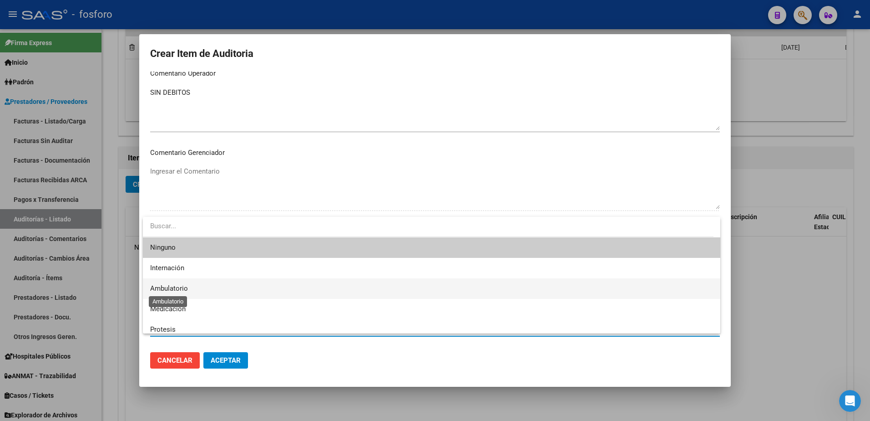
click at [177, 286] on span "Ambulatorio" at bounding box center [169, 288] width 38 height 8
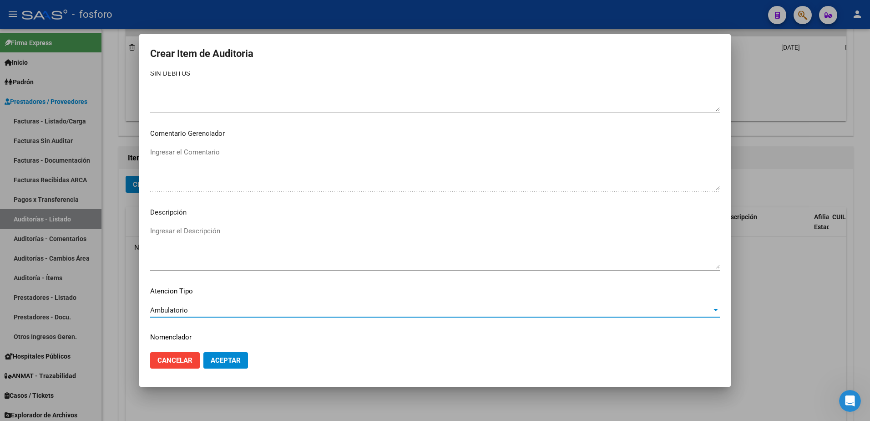
scroll to position [546, 0]
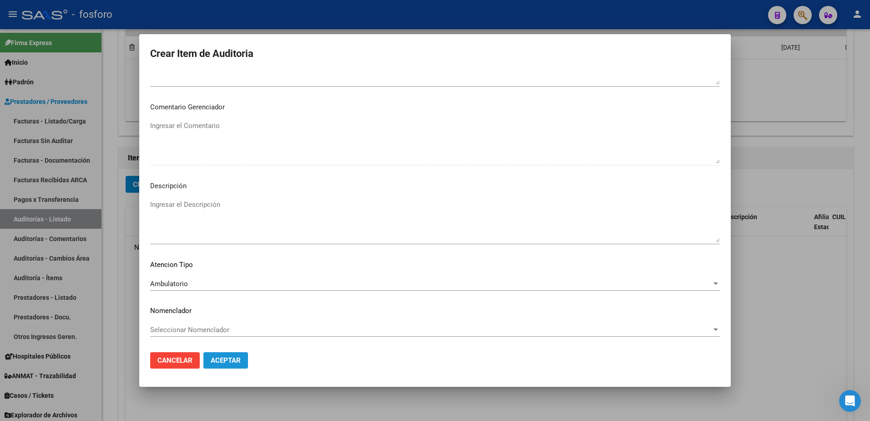
click at [221, 355] on button "Aceptar" at bounding box center [225, 360] width 45 height 16
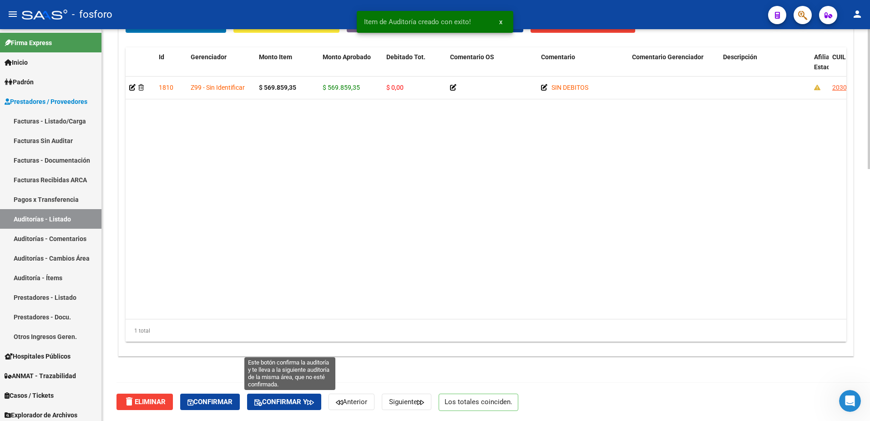
click at [301, 400] on span "Confirmar y" at bounding box center [284, 401] width 60 height 8
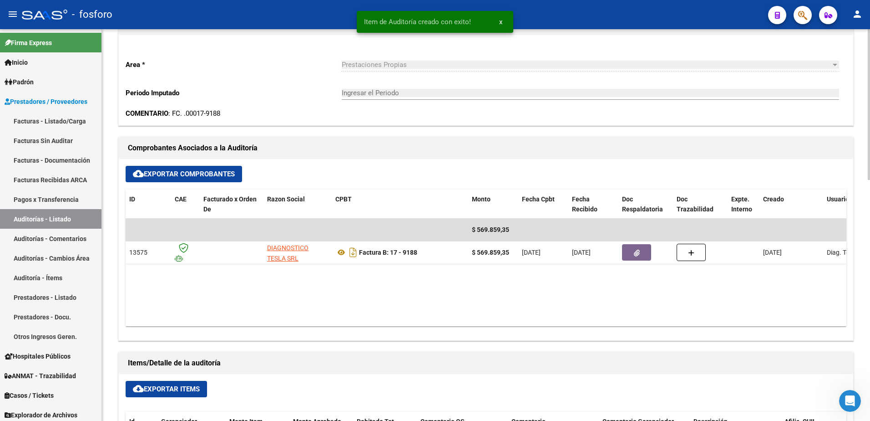
type input "202509"
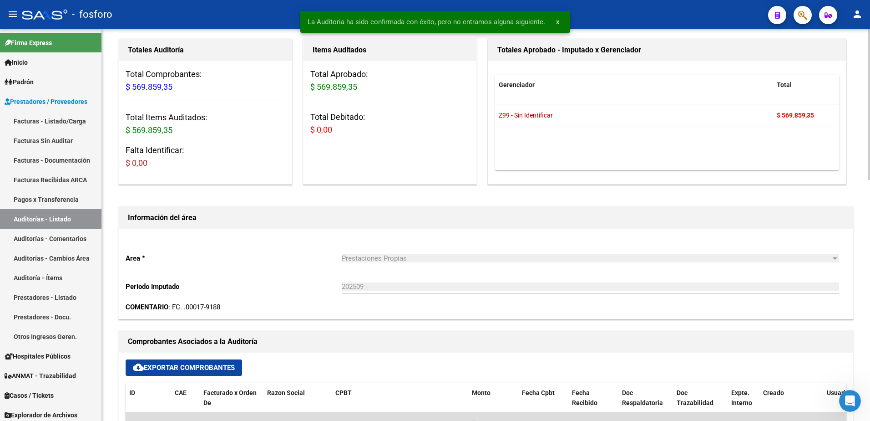
scroll to position [0, 0]
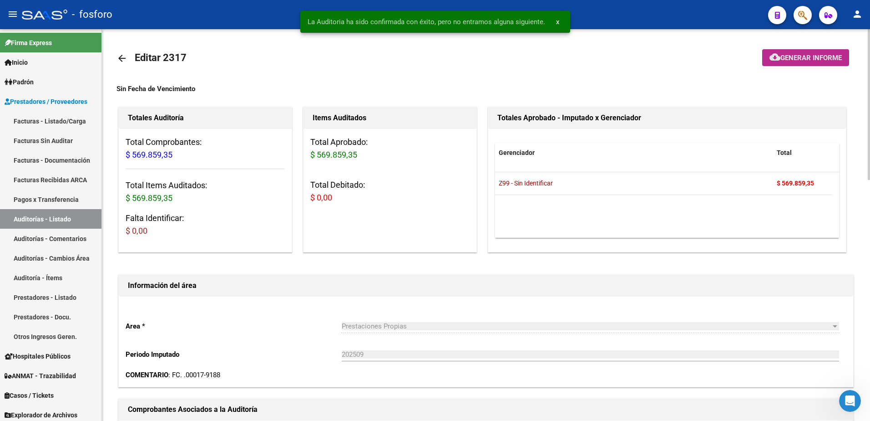
click at [788, 61] on span "Generar informe" at bounding box center [810, 58] width 61 height 8
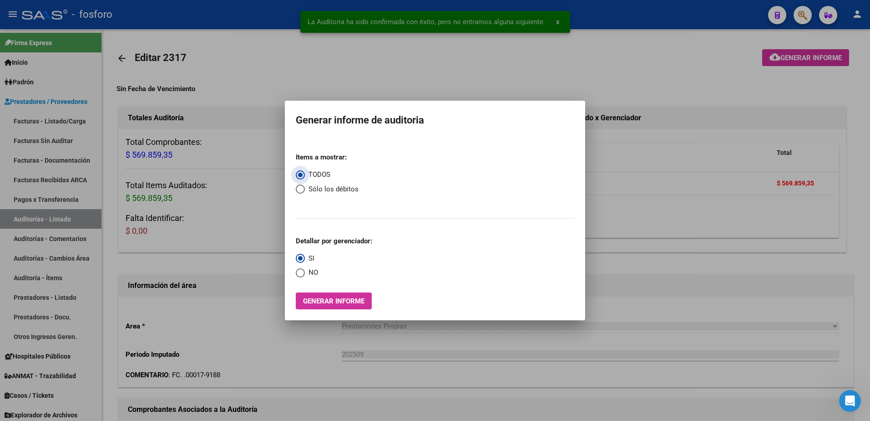
click at [338, 297] on span "Generar informe" at bounding box center [333, 301] width 61 height 8
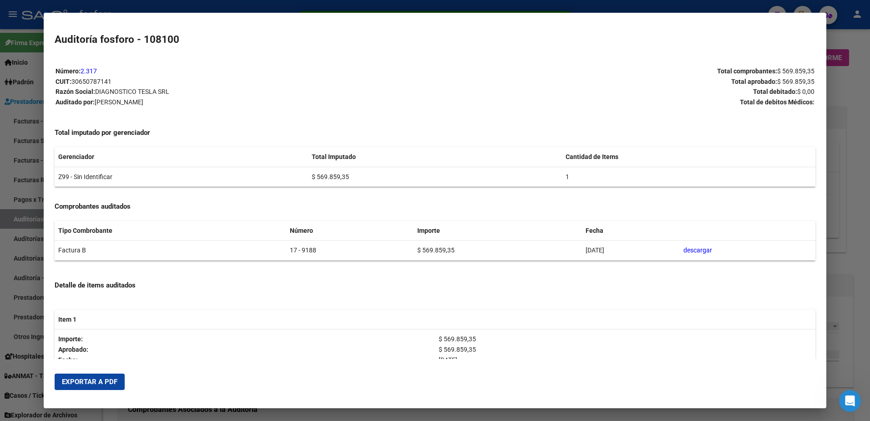
click at [80, 387] on button "Exportar a PDF" at bounding box center [90, 381] width 70 height 16
click at [7, 80] on div at bounding box center [435, 210] width 870 height 421
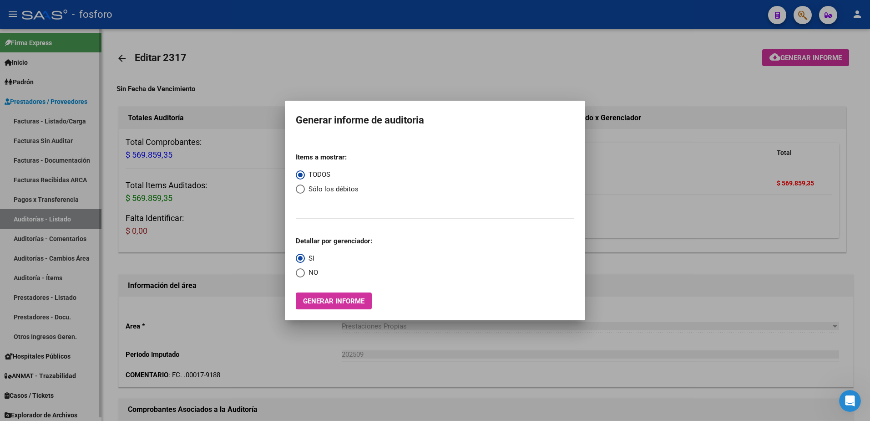
drag, startPoint x: 248, startPoint y: 228, endPoint x: 54, endPoint y: 181, distance: 199.2
click at [248, 228] on div at bounding box center [435, 210] width 870 height 421
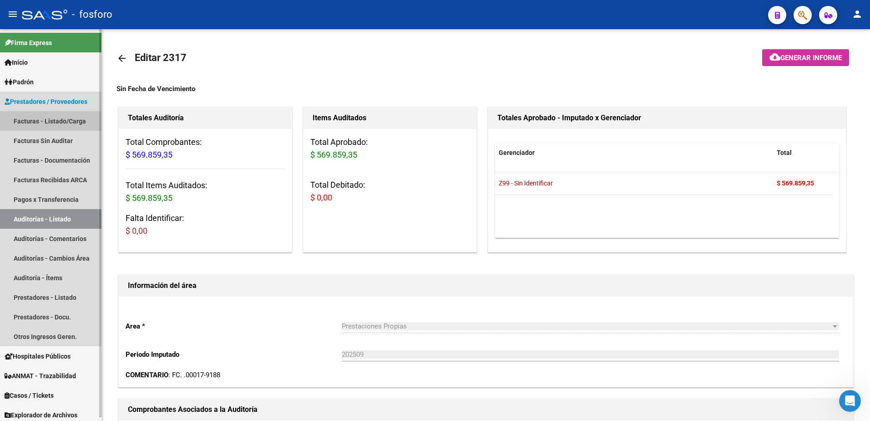
click at [64, 122] on link "Facturas - Listado/Carga" at bounding box center [50, 121] width 101 height 20
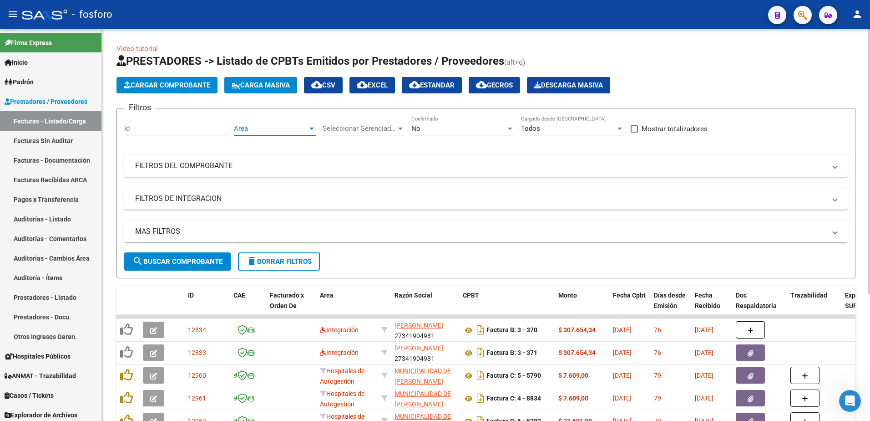
click at [313, 129] on div at bounding box center [311, 128] width 5 height 2
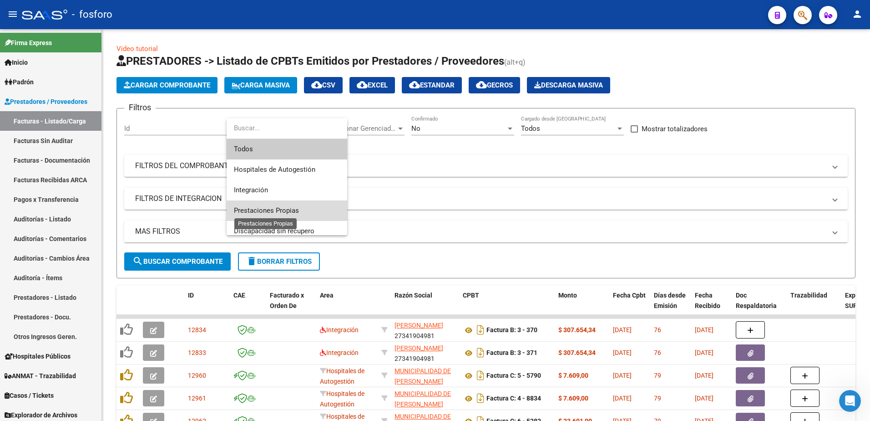
click at [263, 209] on span "Prestaciones Propias" at bounding box center [266, 210] width 65 height 8
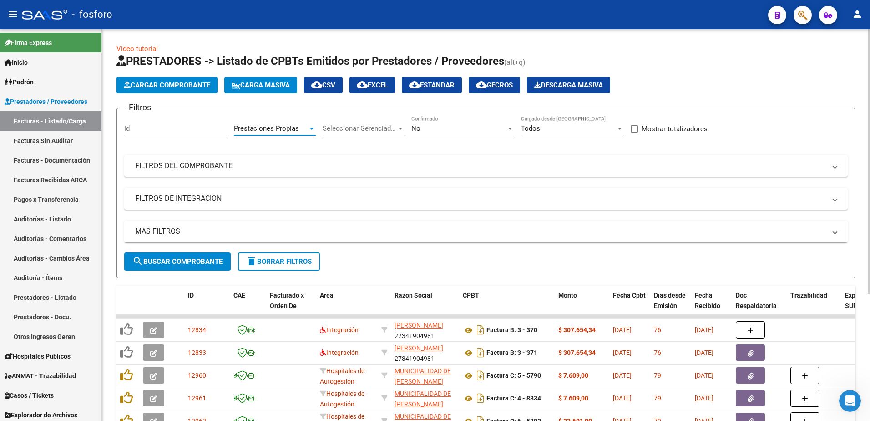
click at [187, 261] on span "search Buscar Comprobante" at bounding box center [177, 261] width 90 height 8
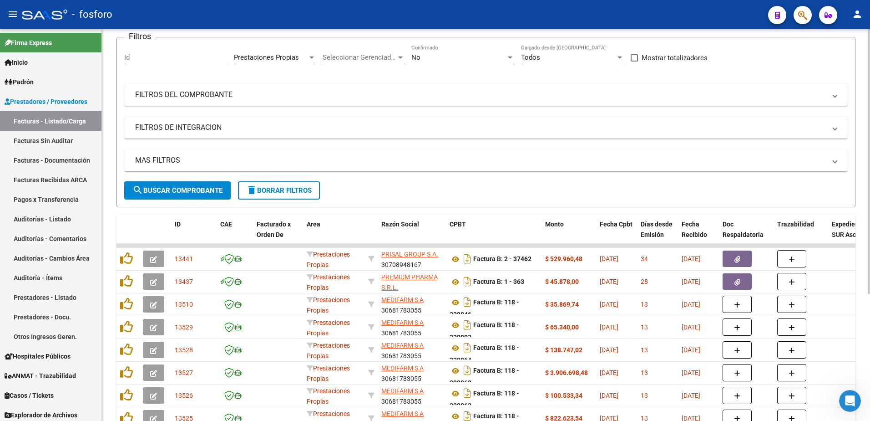
scroll to position [187, 0]
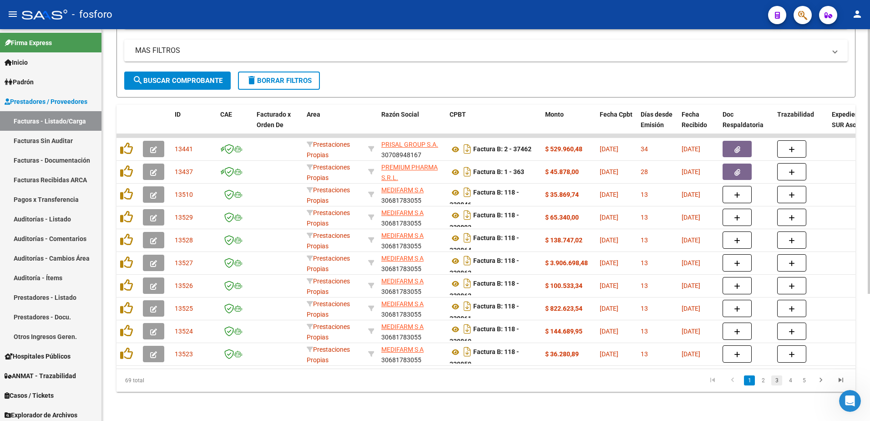
click at [777, 384] on link "3" at bounding box center [776, 380] width 11 height 10
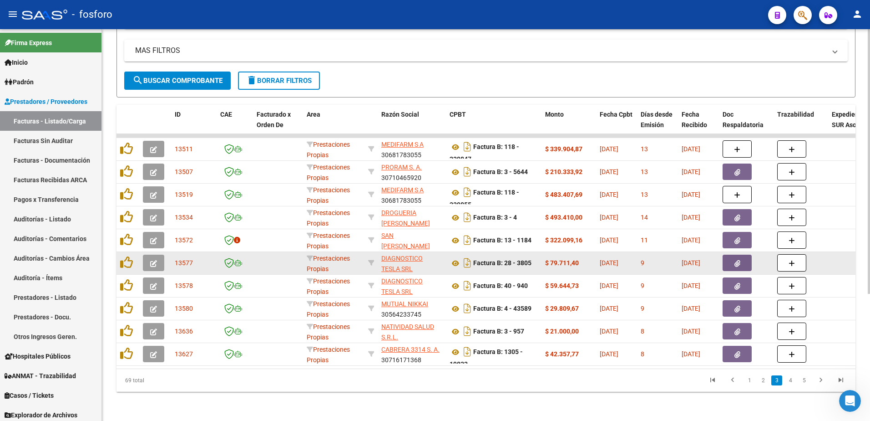
click at [735, 260] on icon "button" at bounding box center [738, 263] width 6 height 7
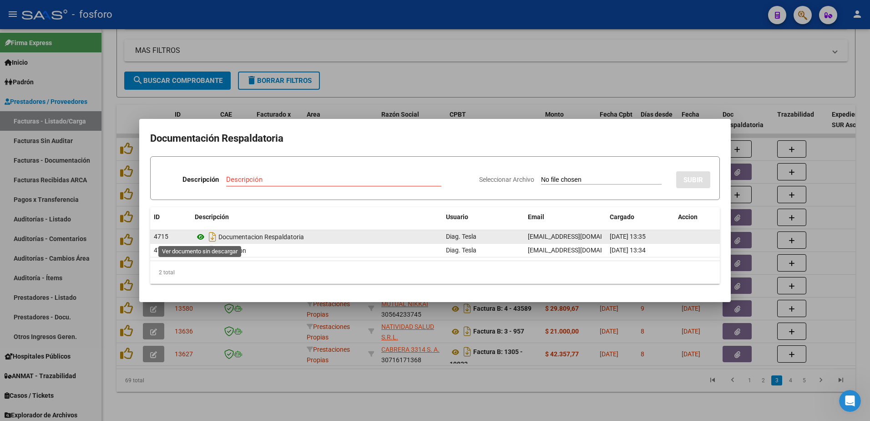
click at [199, 233] on icon at bounding box center [201, 236] width 12 height 11
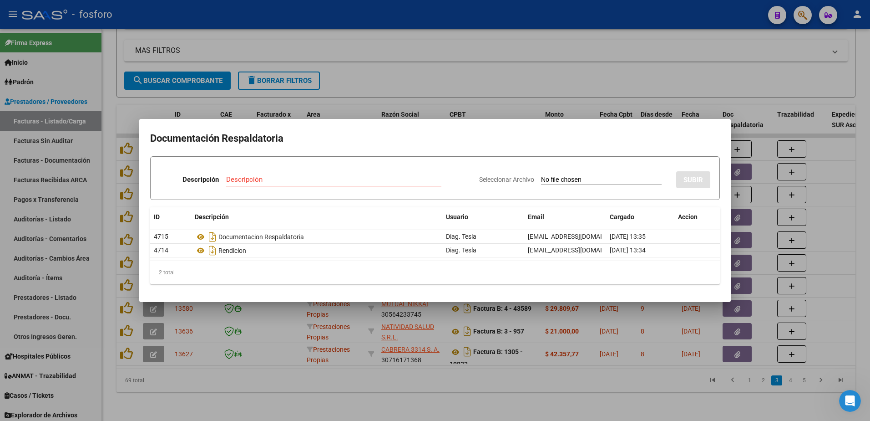
click at [69, 208] on div at bounding box center [435, 210] width 870 height 421
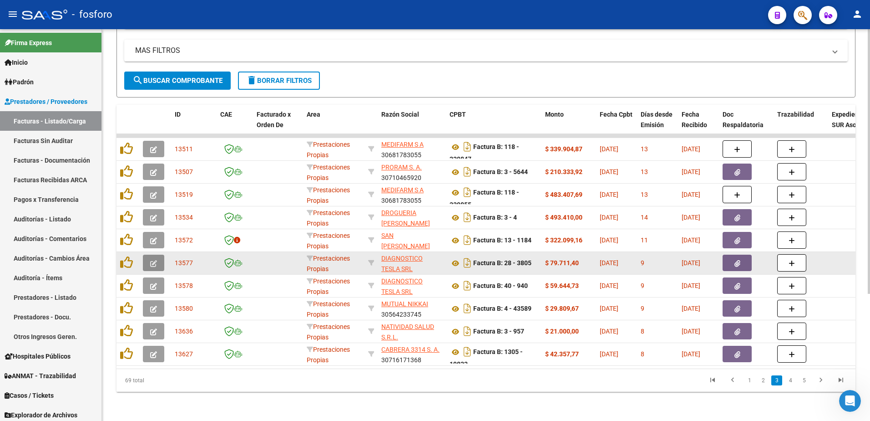
click at [161, 260] on button "button" at bounding box center [153, 262] width 21 height 16
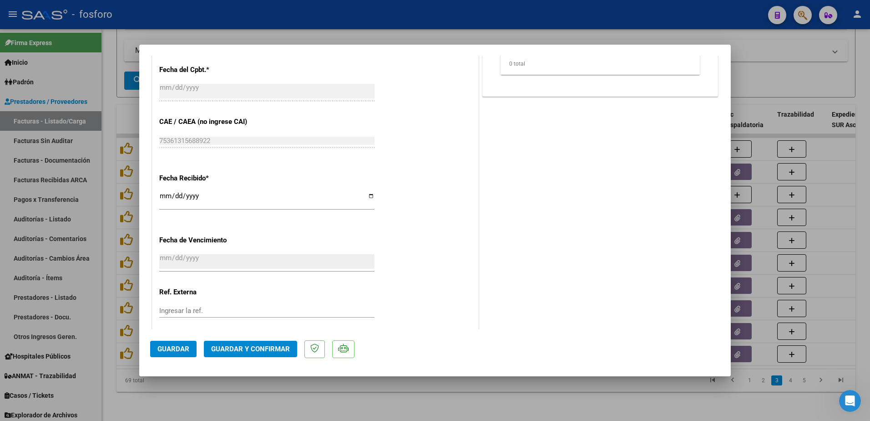
scroll to position [472, 0]
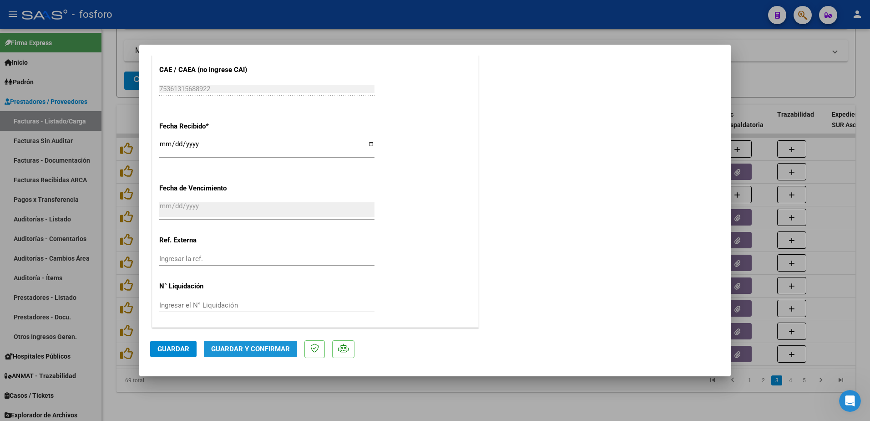
click at [251, 347] on span "Guardar y Confirmar" at bounding box center [250, 349] width 79 height 8
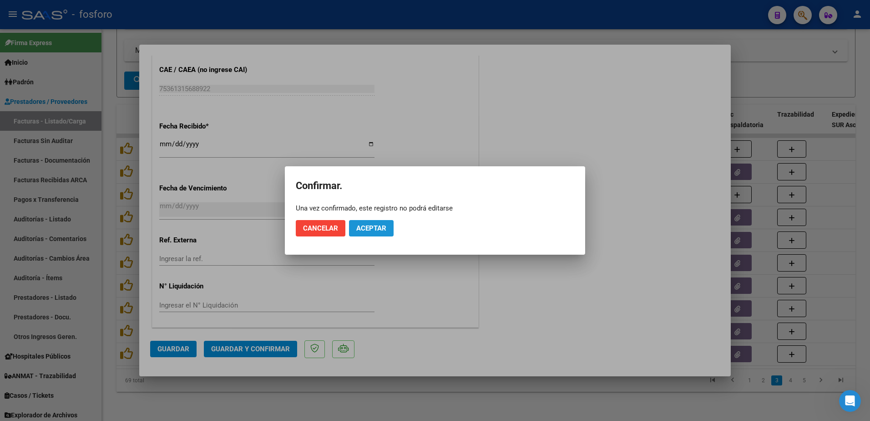
click at [369, 228] on span "Aceptar" at bounding box center [371, 228] width 30 height 8
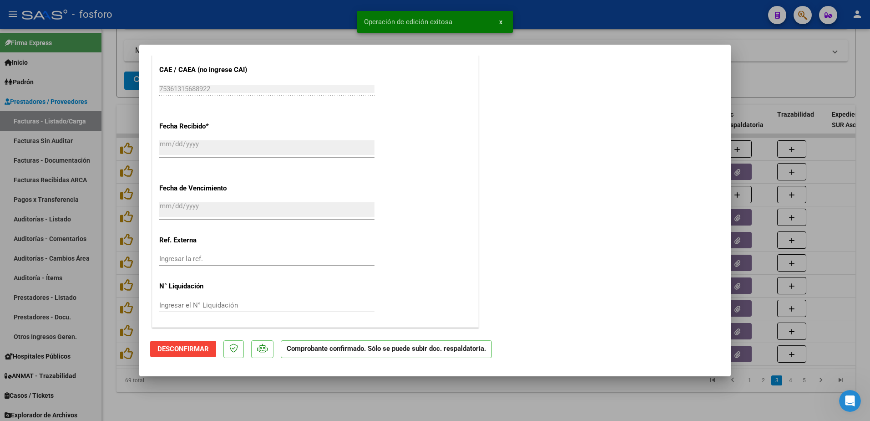
click at [110, 165] on div at bounding box center [435, 210] width 870 height 421
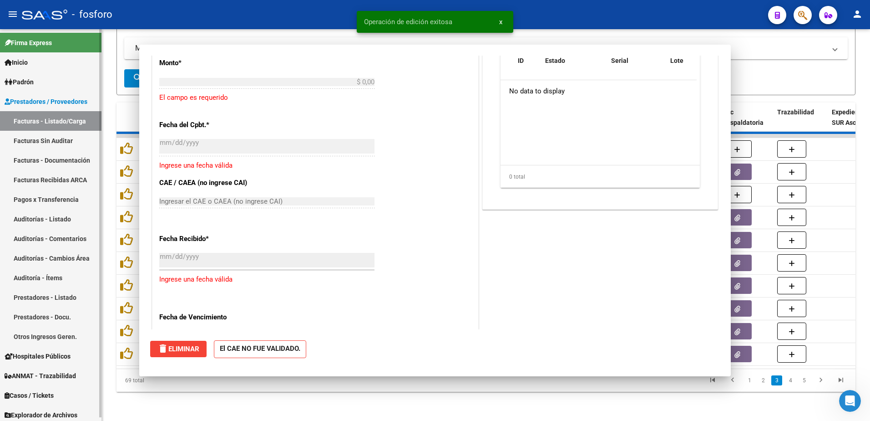
scroll to position [0, 0]
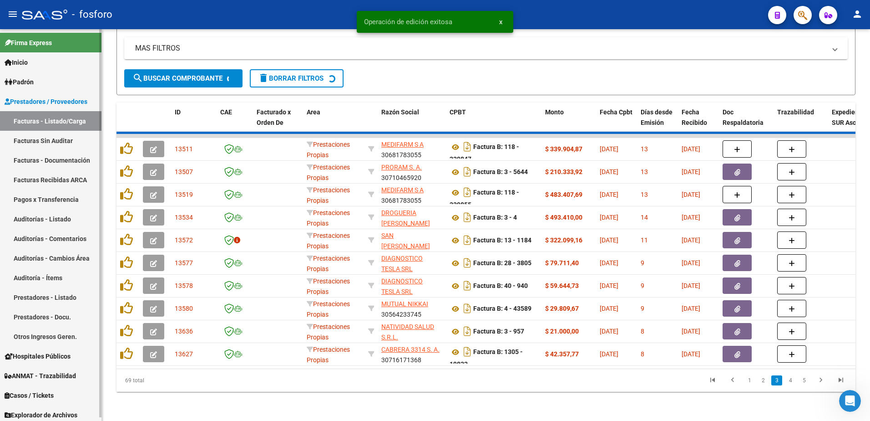
click at [73, 146] on link "Facturas Sin Auditar" at bounding box center [50, 141] width 101 height 20
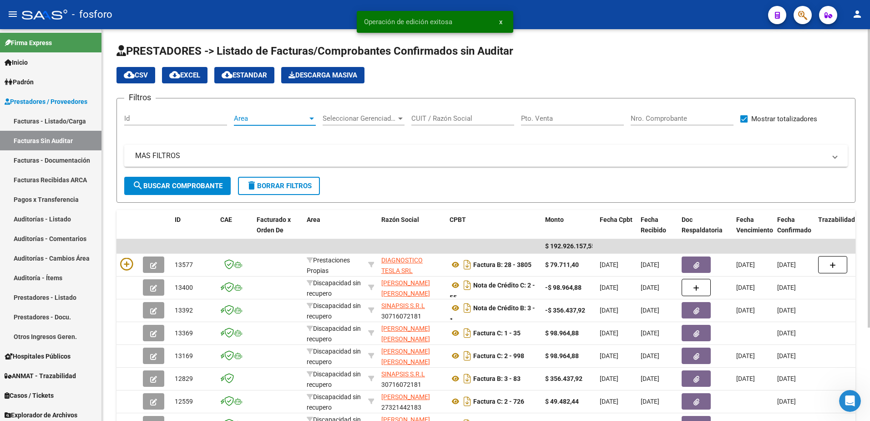
click at [312, 117] on div at bounding box center [311, 118] width 5 height 2
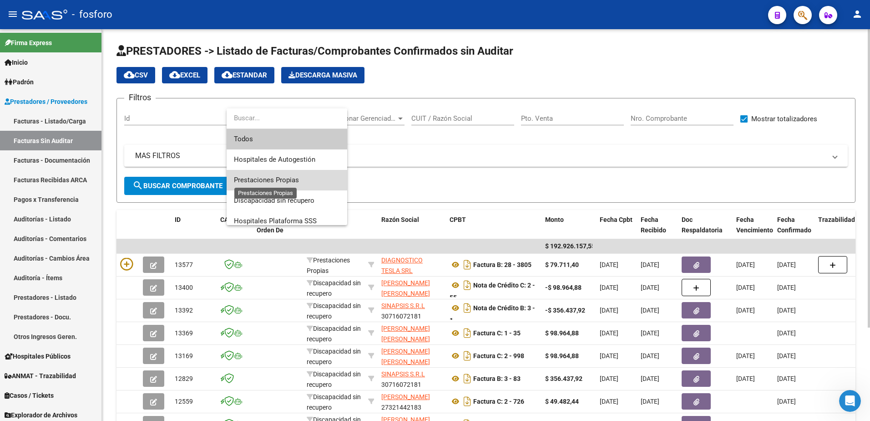
click at [286, 176] on span "Prestaciones Propias" at bounding box center [266, 180] width 65 height 8
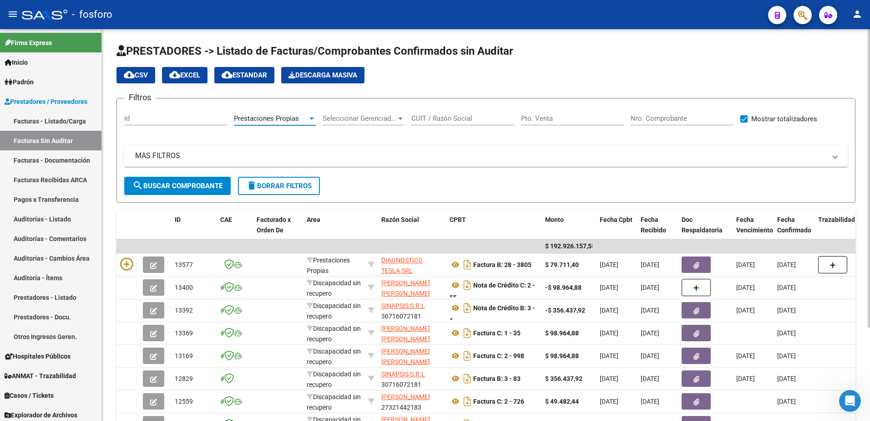
click at [201, 183] on span "search Buscar Comprobante" at bounding box center [177, 186] width 90 height 8
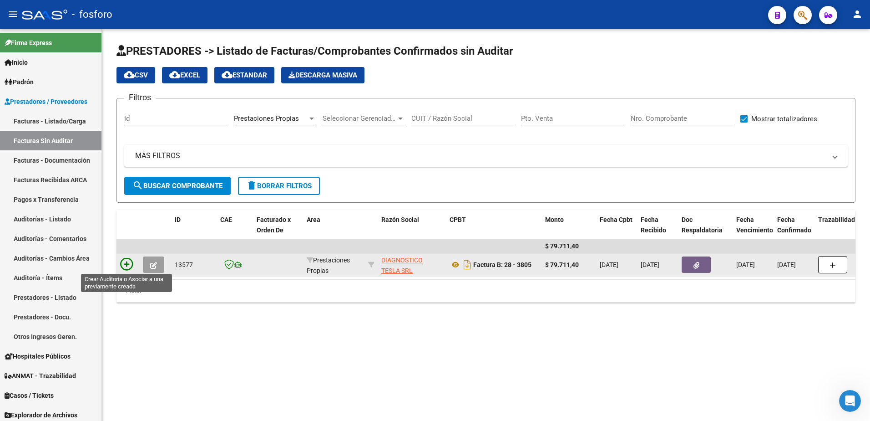
click at [127, 258] on icon at bounding box center [126, 264] width 13 height 13
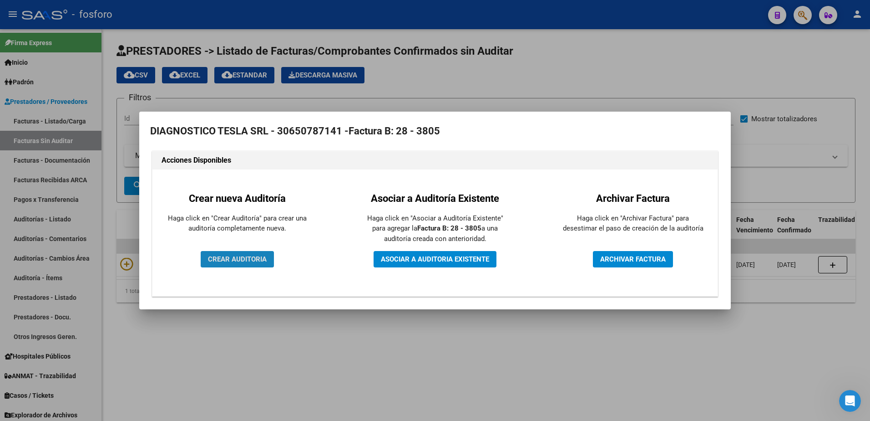
click at [223, 256] on span "CREAR AUDITORIA" at bounding box center [237, 259] width 59 height 8
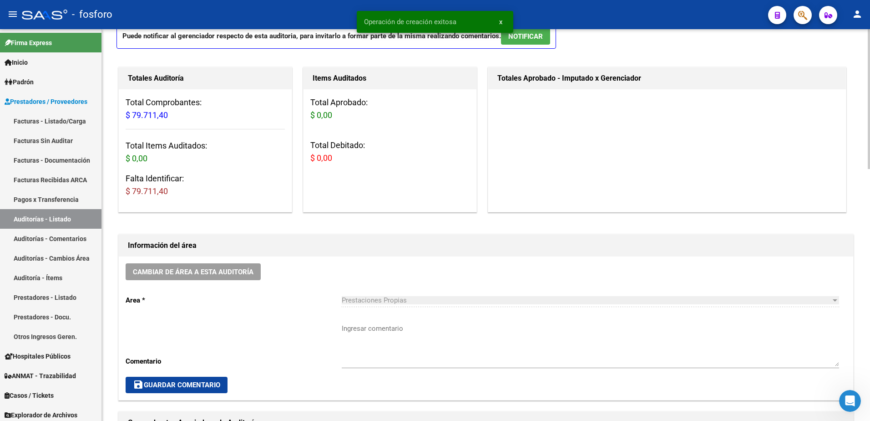
scroll to position [228, 0]
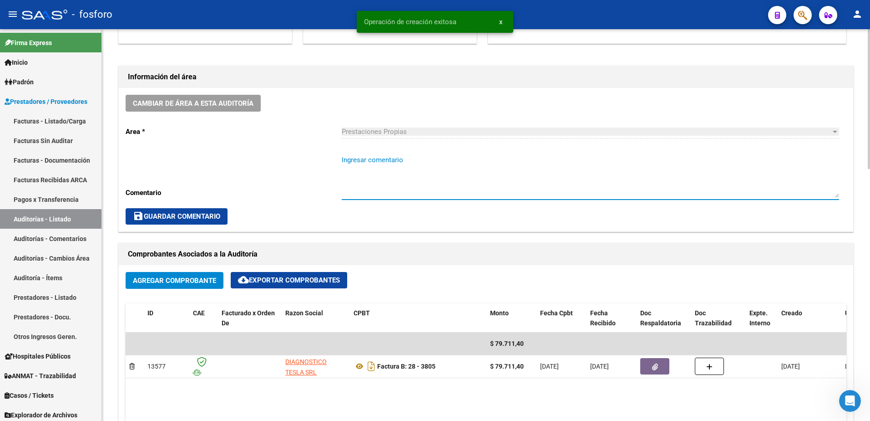
click at [342, 159] on textarea "Ingresar comentario" at bounding box center [590, 176] width 497 height 43
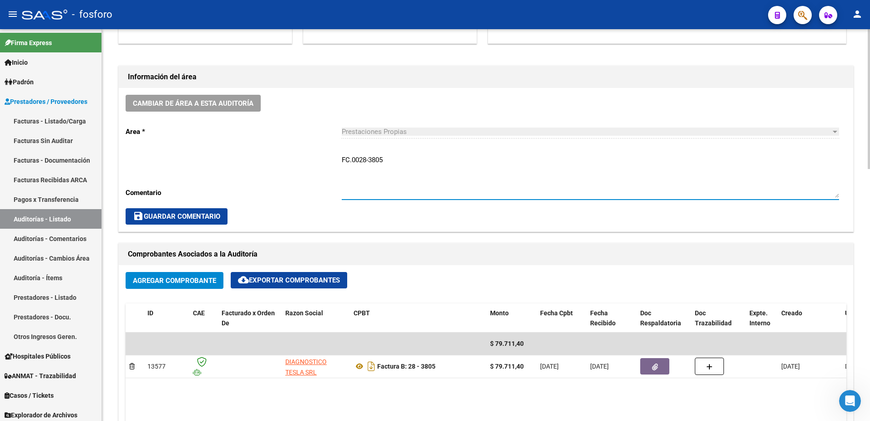
type textarea "FC.0028-3805"
click at [193, 215] on span "save Guardar Comentario" at bounding box center [176, 216] width 87 height 8
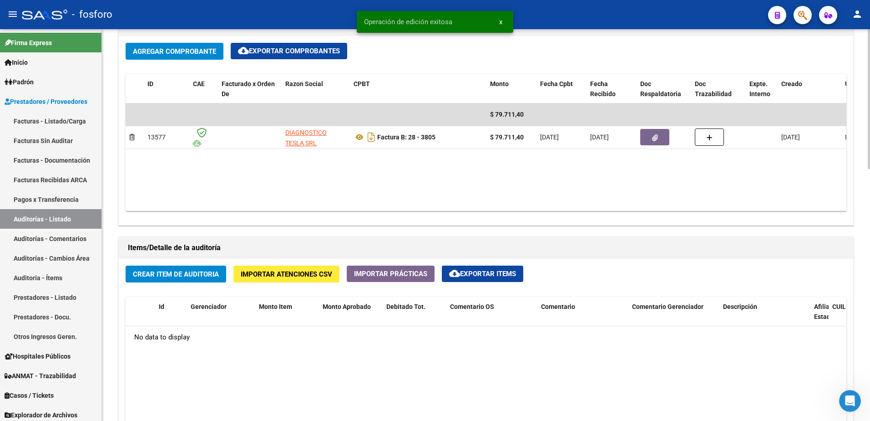
scroll to position [501, 0]
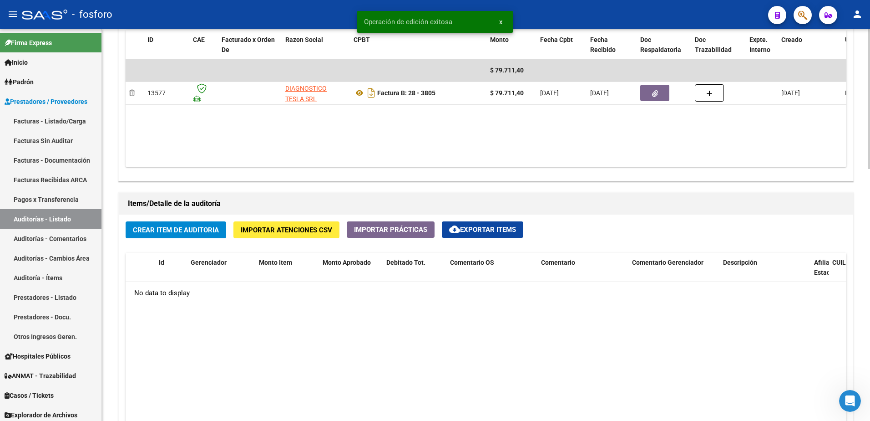
click at [171, 228] on span "Crear Item de Auditoria" at bounding box center [176, 230] width 86 height 8
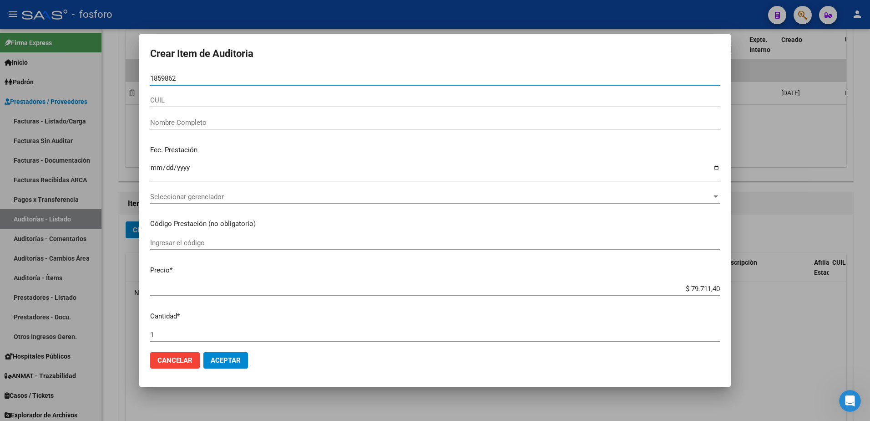
type input "18598623"
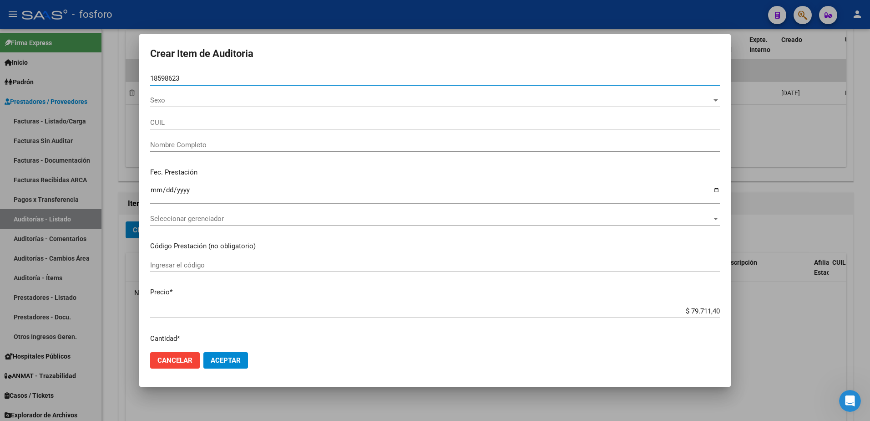
type input "27185986239"
type input "RAMOS ARANDA FABIANA R -"
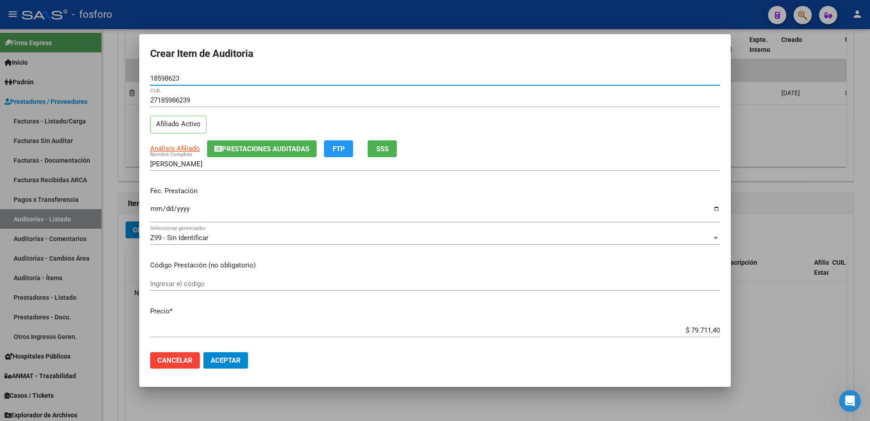
type input "18598623"
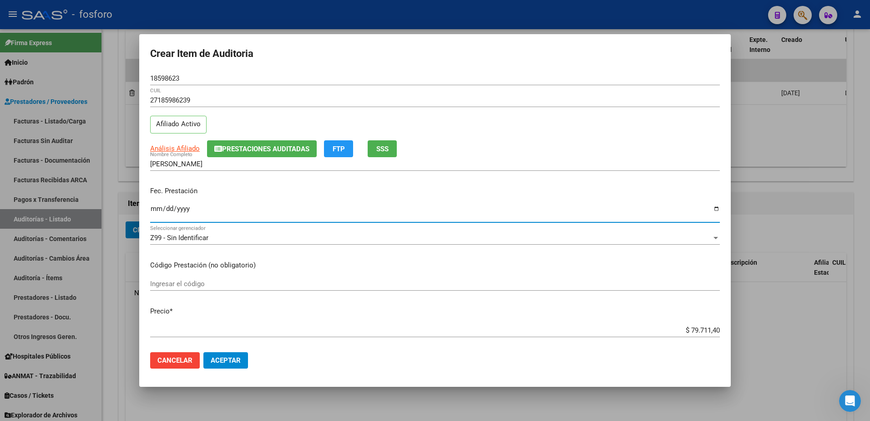
click at [152, 207] on input "Ingresar la fecha" at bounding box center [435, 212] width 570 height 15
type input "2025-08-19"
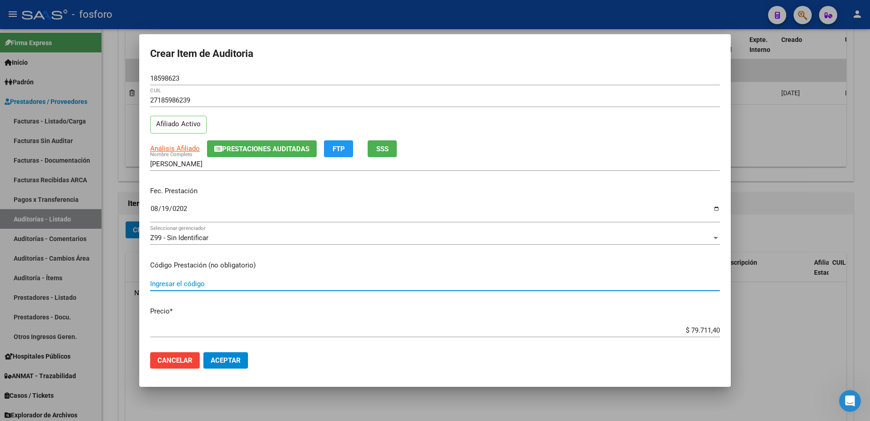
click at [156, 284] on input "Ingresar el código" at bounding box center [435, 283] width 570 height 8
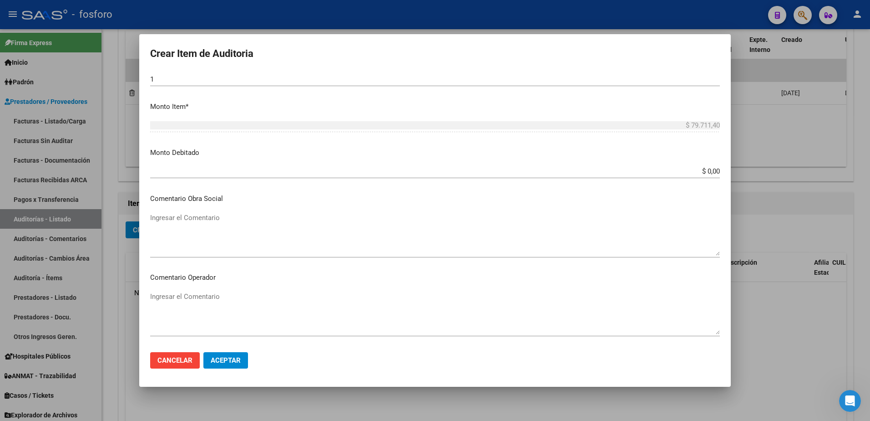
scroll to position [319, 0]
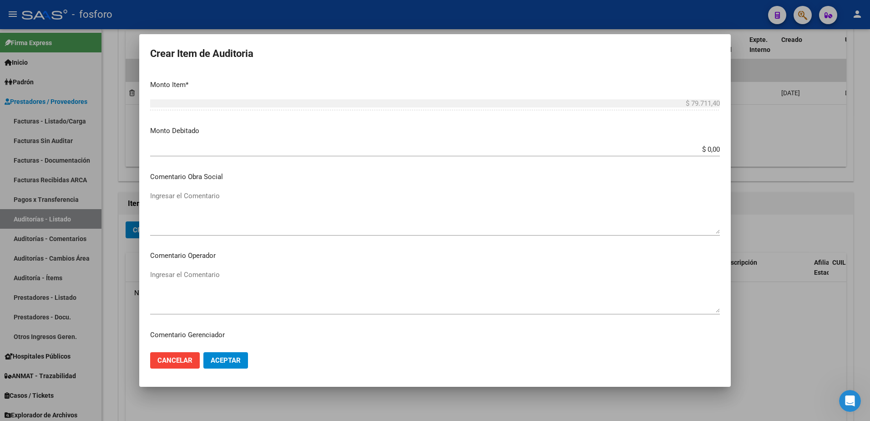
type input "340601 X2 + 340602 X2"
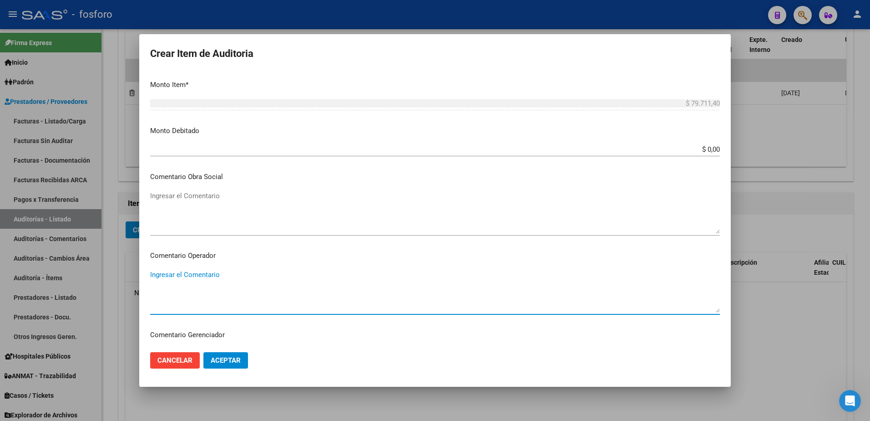
click at [201, 278] on textarea "Ingresar el Comentario" at bounding box center [435, 290] width 570 height 43
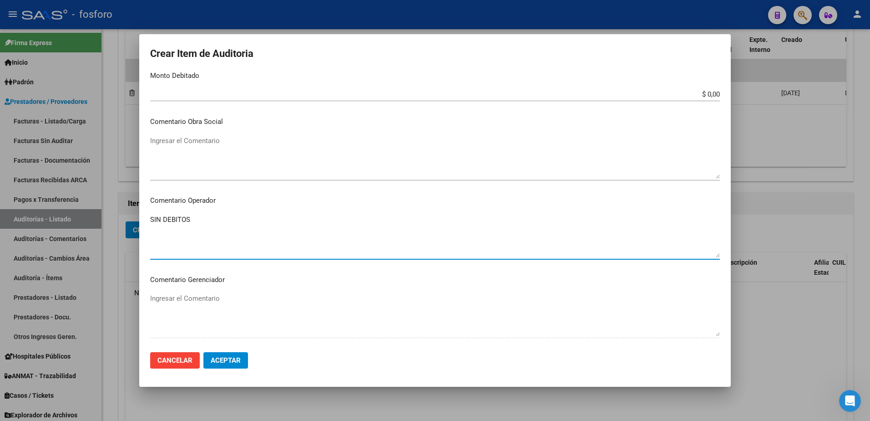
scroll to position [501, 0]
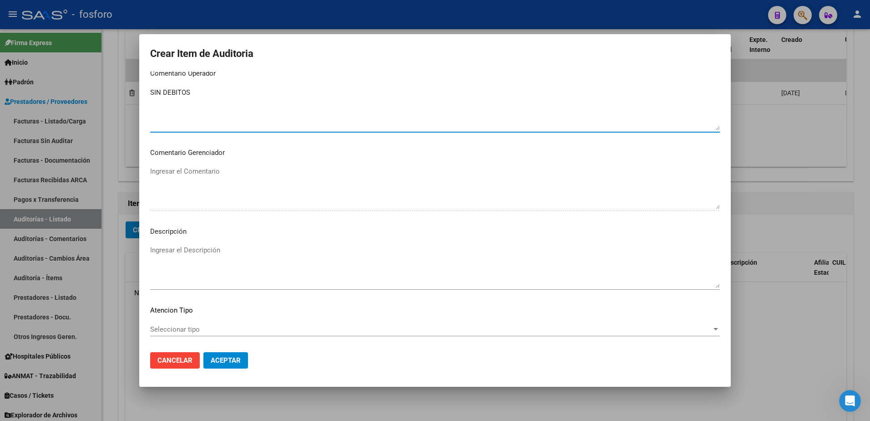
type textarea "SIN DEBITOS"
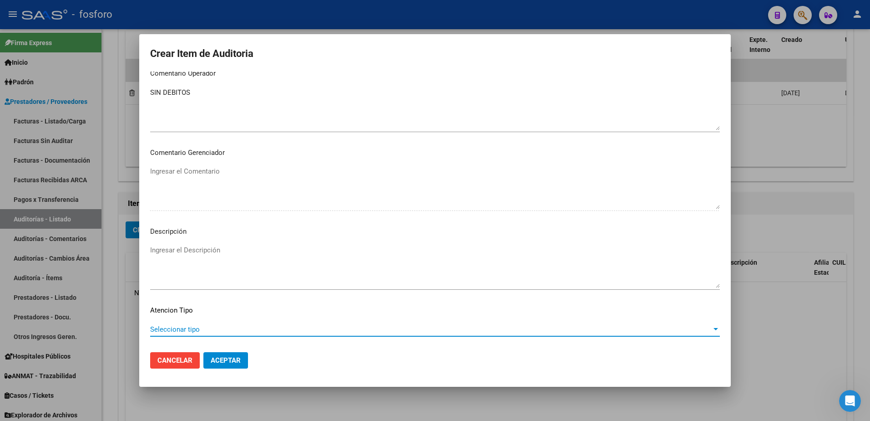
click at [190, 326] on span "Seleccionar tipo" at bounding box center [431, 329] width 562 height 8
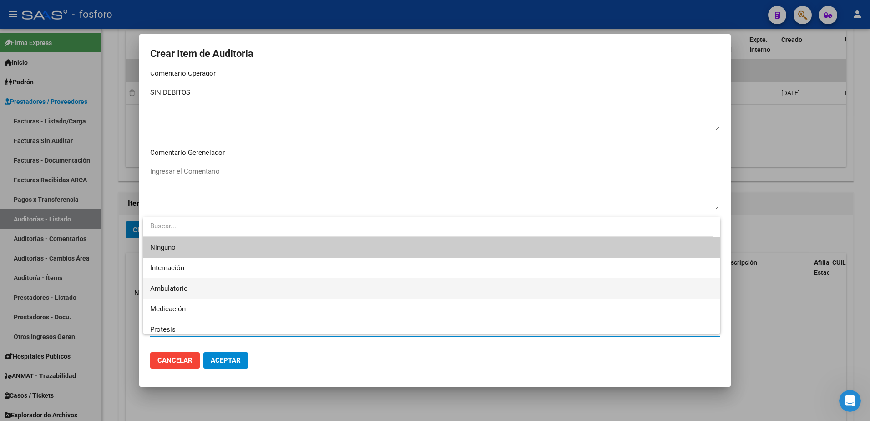
click at [188, 284] on span "Ambulatorio" at bounding box center [431, 288] width 563 height 20
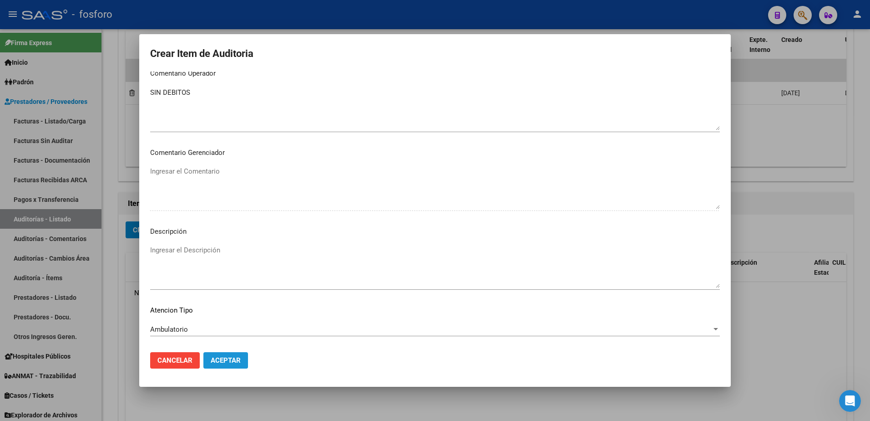
click at [221, 362] on span "Aceptar" at bounding box center [226, 360] width 30 height 8
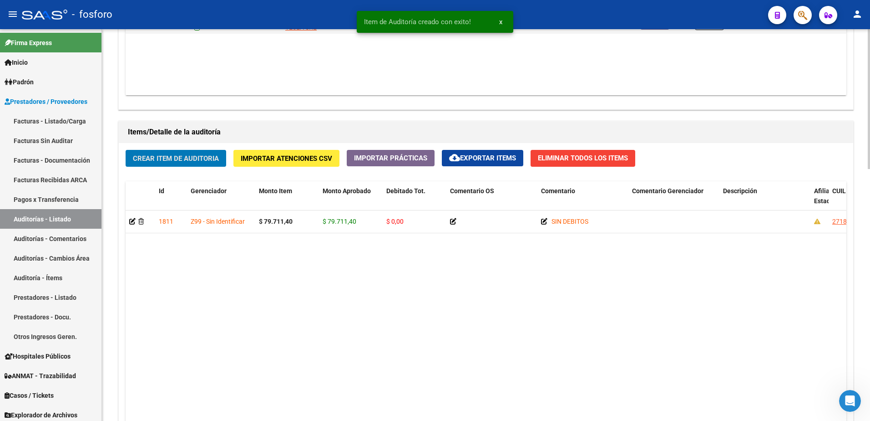
scroll to position [706, 0]
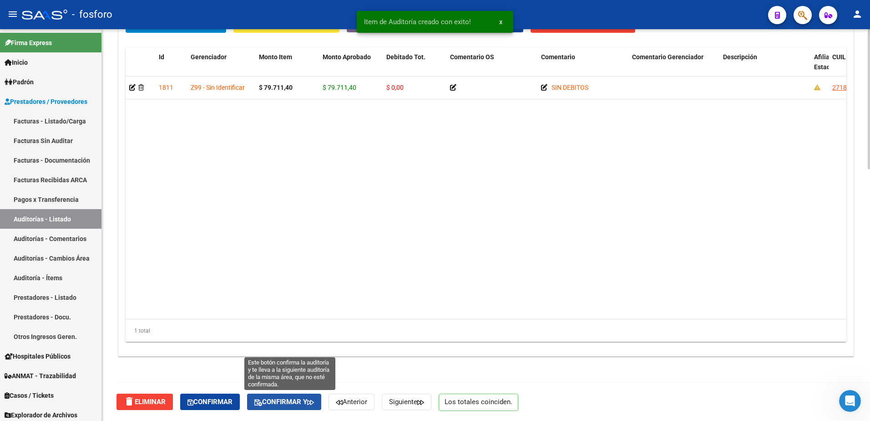
click at [285, 400] on span "Confirmar y" at bounding box center [284, 401] width 60 height 8
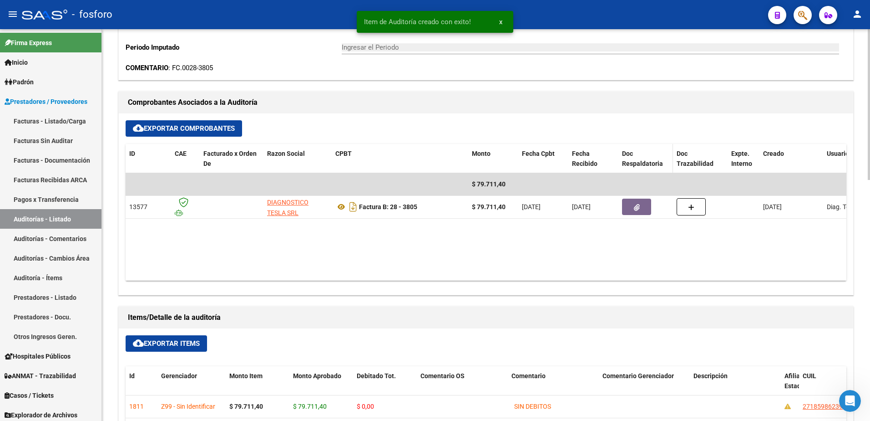
type input "202509"
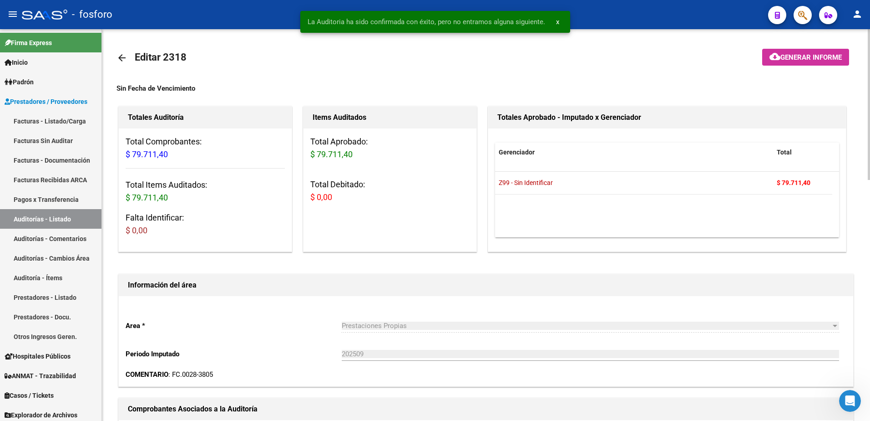
scroll to position [0, 0]
click at [814, 56] on span "Generar informe" at bounding box center [810, 58] width 61 height 8
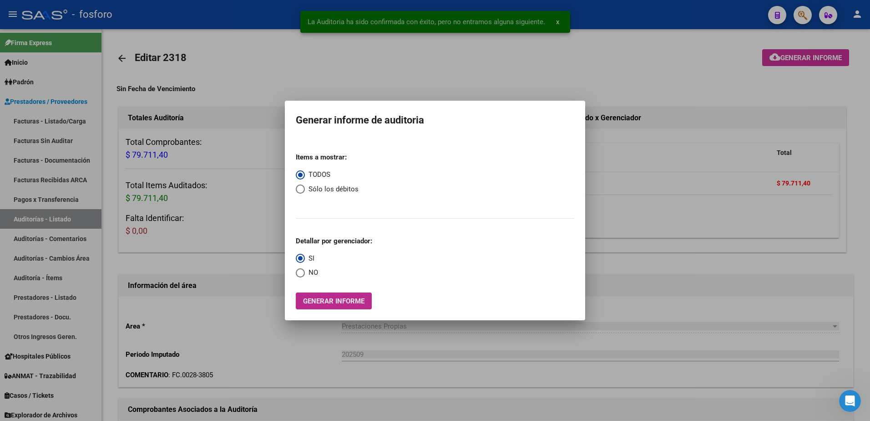
click at [342, 296] on span "Generar informe" at bounding box center [333, 300] width 61 height 8
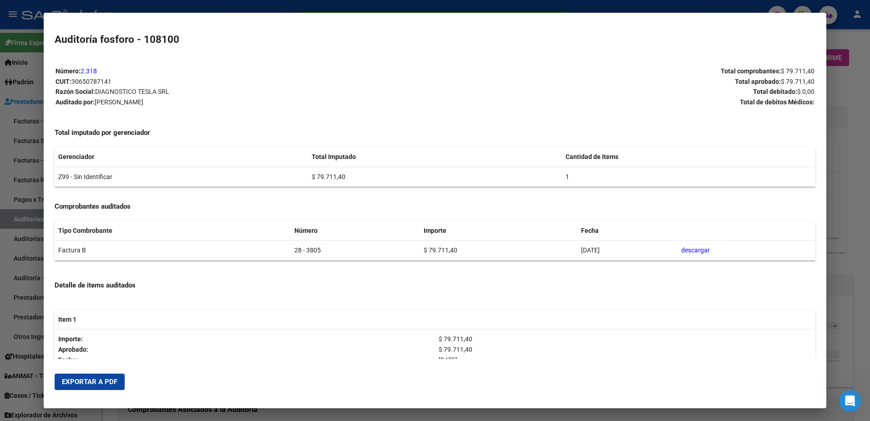
click at [105, 383] on span "Exportar a PDF" at bounding box center [90, 381] width 56 height 8
click at [832, 41] on div at bounding box center [435, 210] width 870 height 421
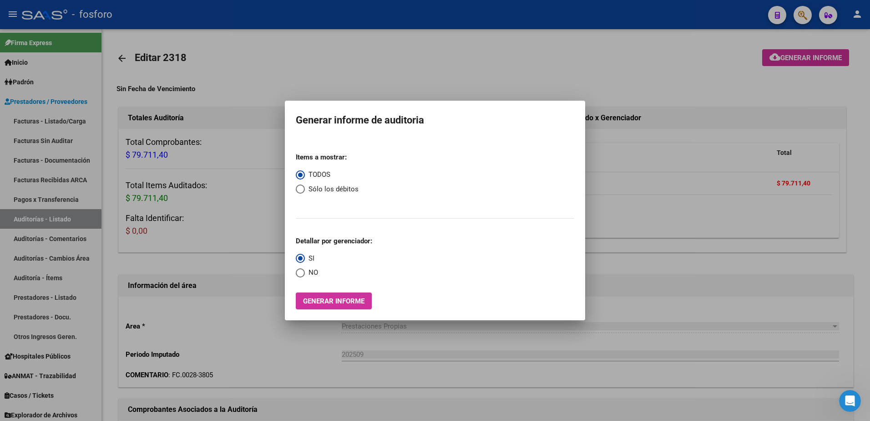
click at [804, 21] on div at bounding box center [435, 210] width 870 height 421
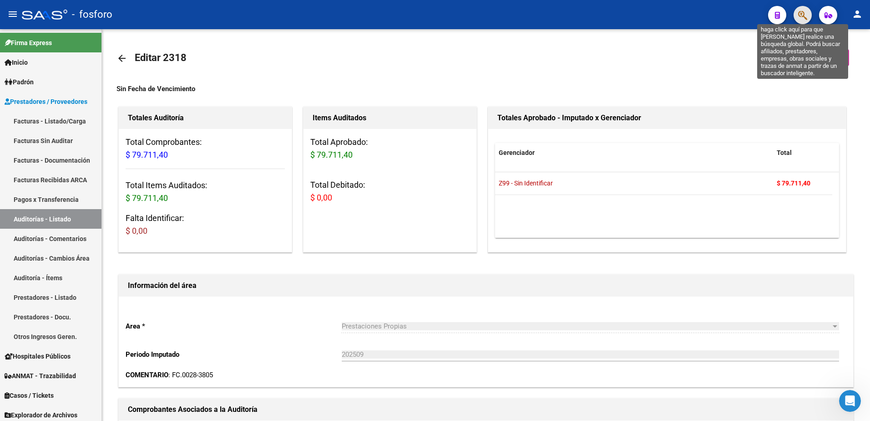
click at [804, 20] on icon "button" at bounding box center [802, 15] width 9 height 10
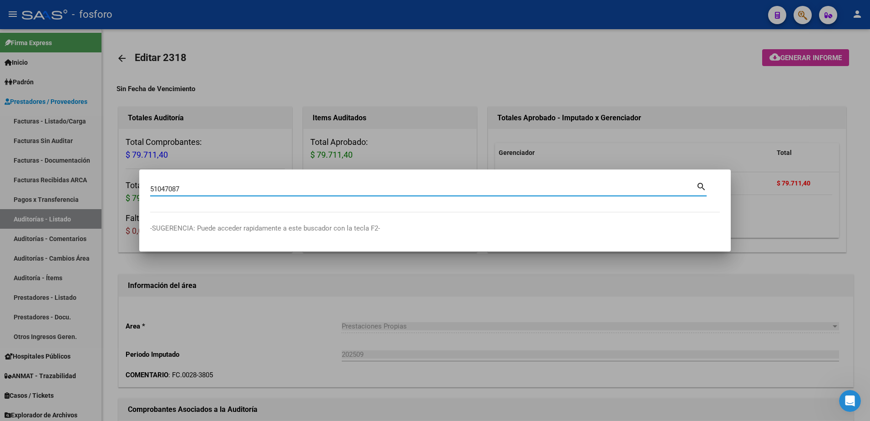
type input "51047087"
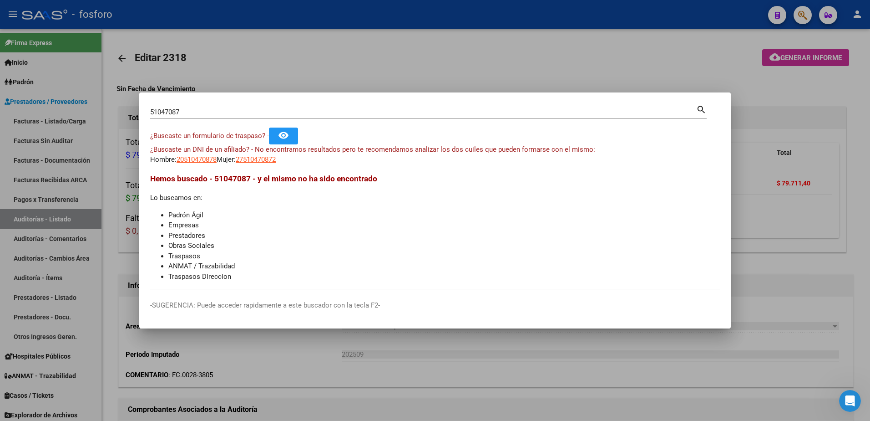
click at [311, 25] on div at bounding box center [435, 210] width 870 height 421
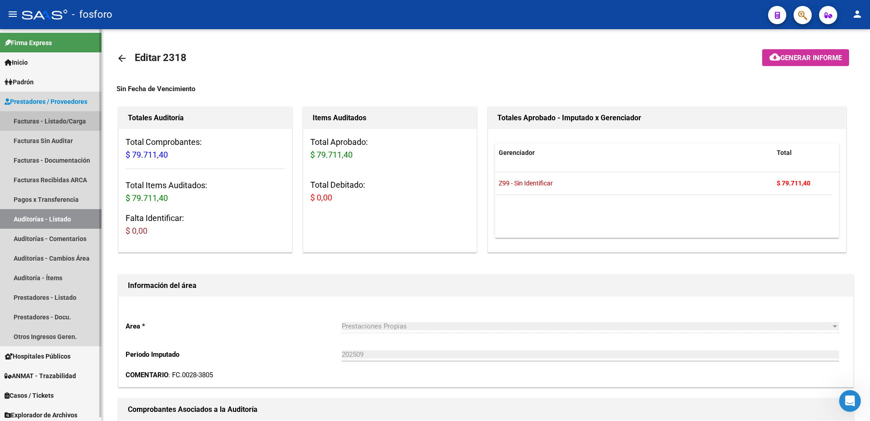
click at [29, 118] on link "Facturas - Listado/Carga" at bounding box center [50, 121] width 101 height 20
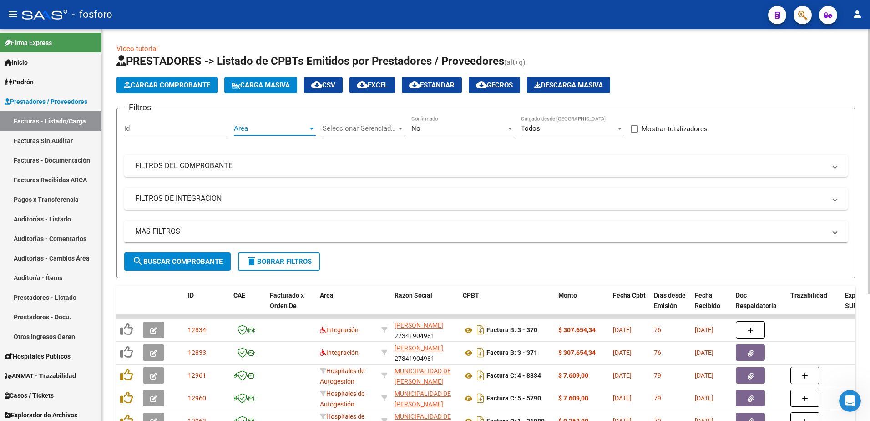
click at [312, 126] on div at bounding box center [312, 128] width 8 height 7
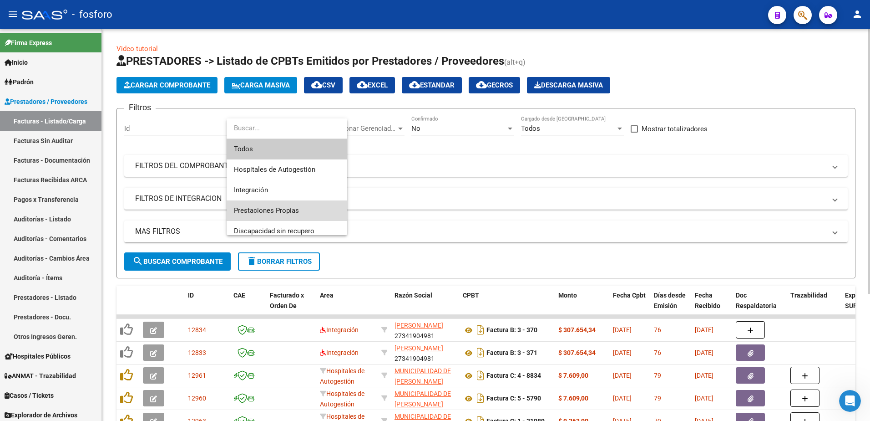
drag, startPoint x: 279, startPoint y: 206, endPoint x: 214, endPoint y: 250, distance: 78.3
click at [278, 206] on span "Prestaciones Propias" at bounding box center [287, 210] width 106 height 20
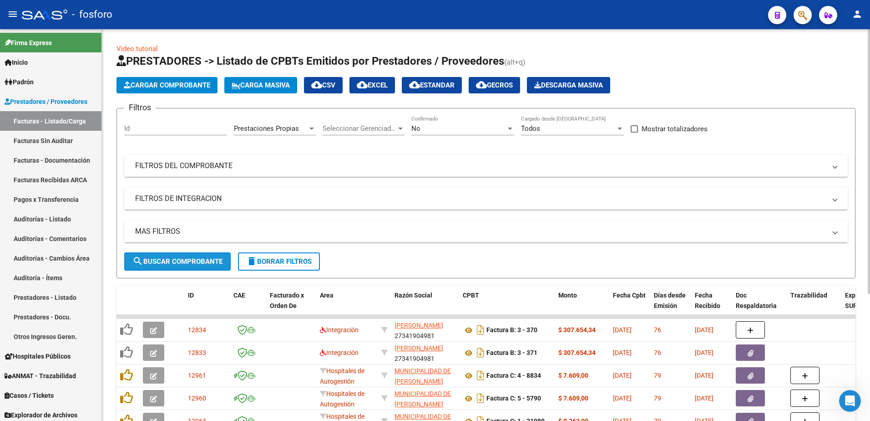
click at [195, 260] on span "search Buscar Comprobante" at bounding box center [177, 261] width 90 height 8
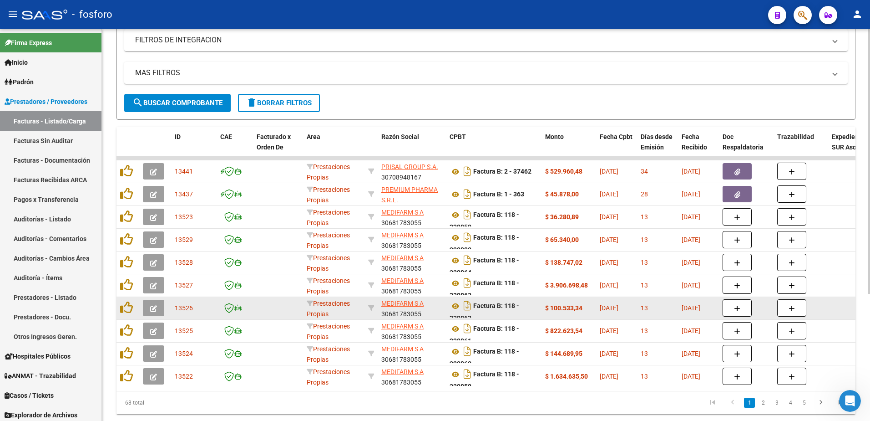
scroll to position [187, 0]
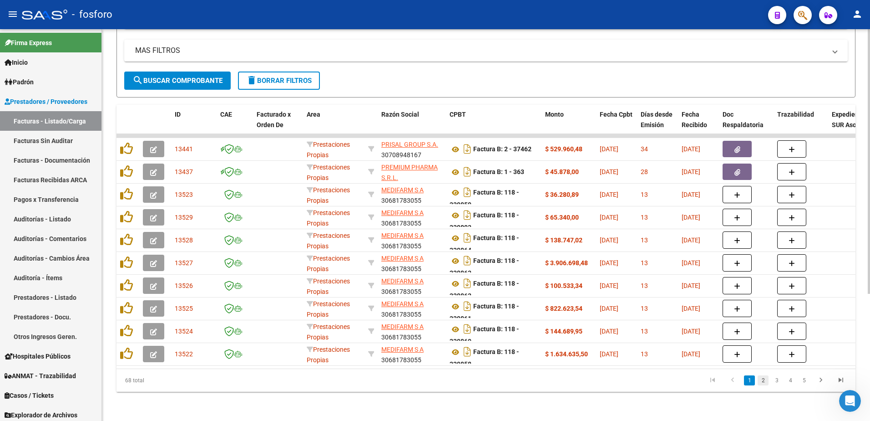
click at [760, 381] on link "2" at bounding box center [763, 380] width 11 height 10
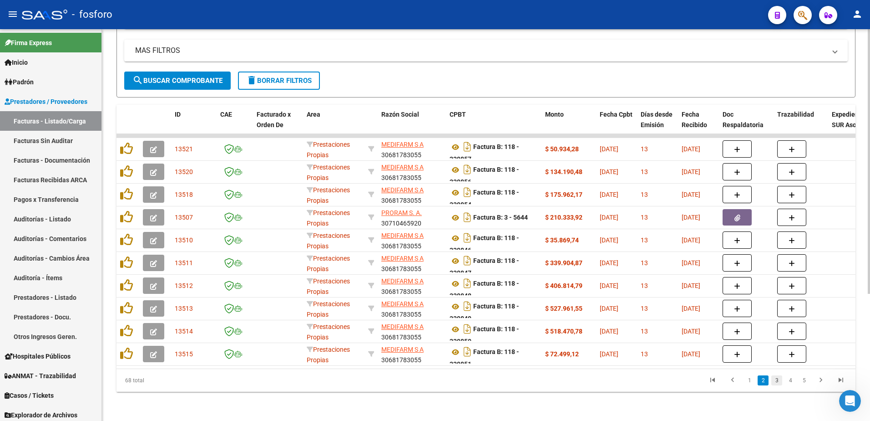
click at [774, 380] on link "3" at bounding box center [776, 380] width 11 height 10
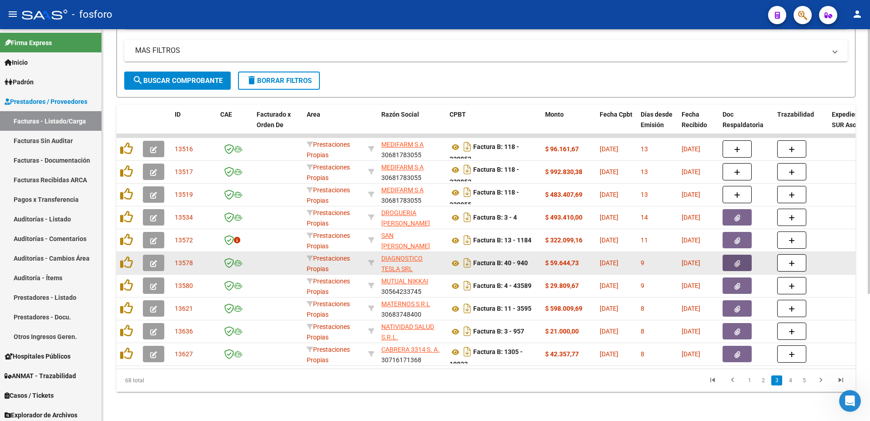
click at [734, 257] on button "button" at bounding box center [737, 262] width 29 height 16
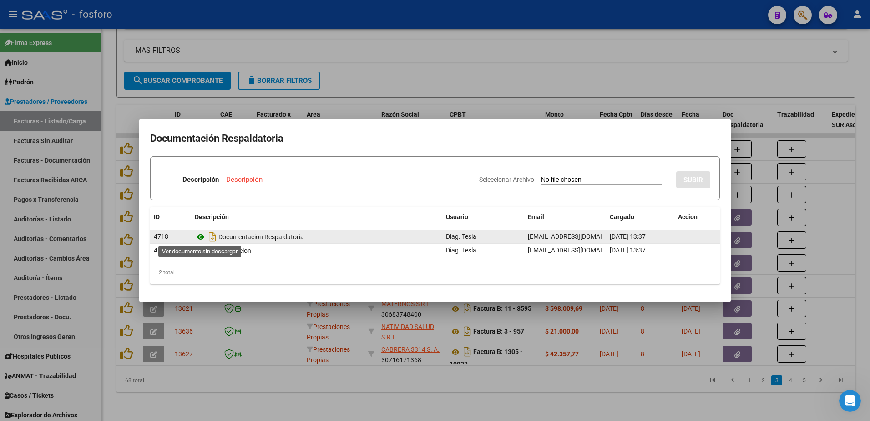
click at [197, 238] on icon at bounding box center [201, 236] width 12 height 11
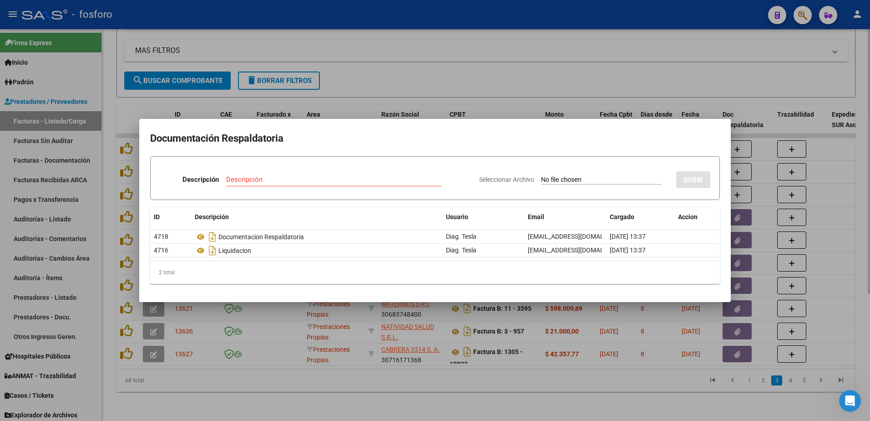
drag, startPoint x: 340, startPoint y: 75, endPoint x: 346, endPoint y: 69, distance: 8.4
click at [342, 74] on div at bounding box center [435, 210] width 870 height 421
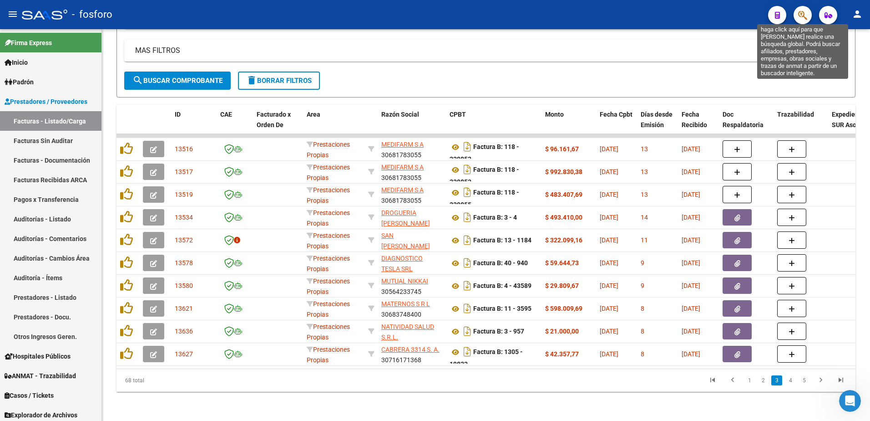
click at [807, 11] on icon "button" at bounding box center [802, 15] width 9 height 10
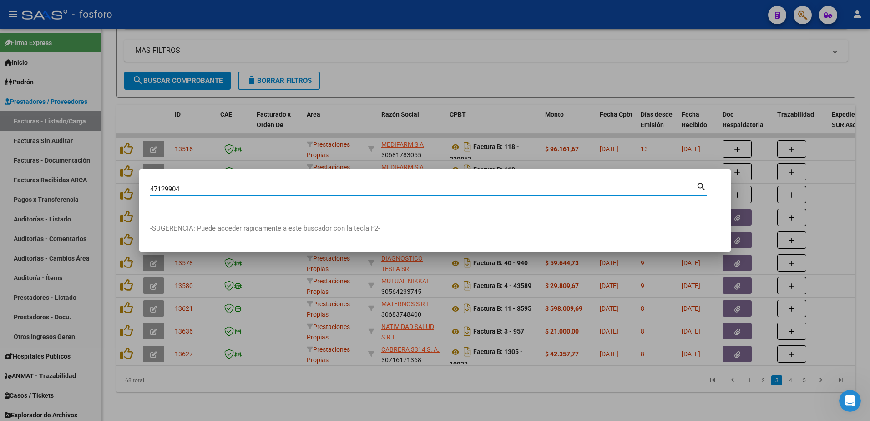
type input "47129904"
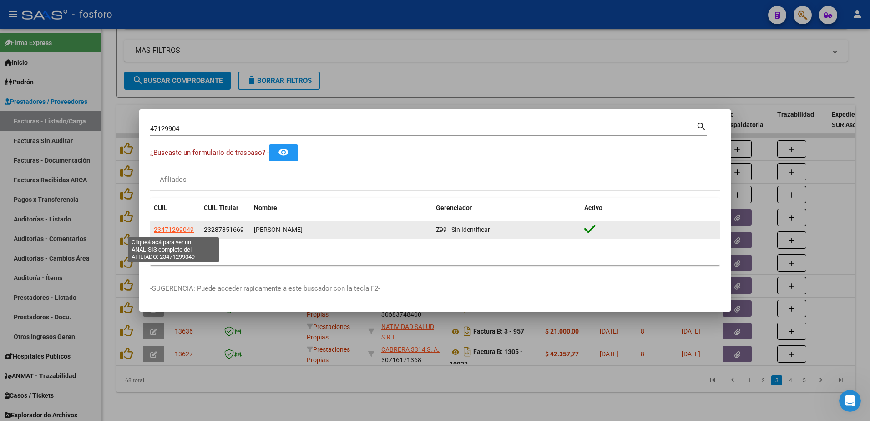
click at [181, 230] on span "23471299049" at bounding box center [174, 229] width 40 height 7
type textarea "23471299049"
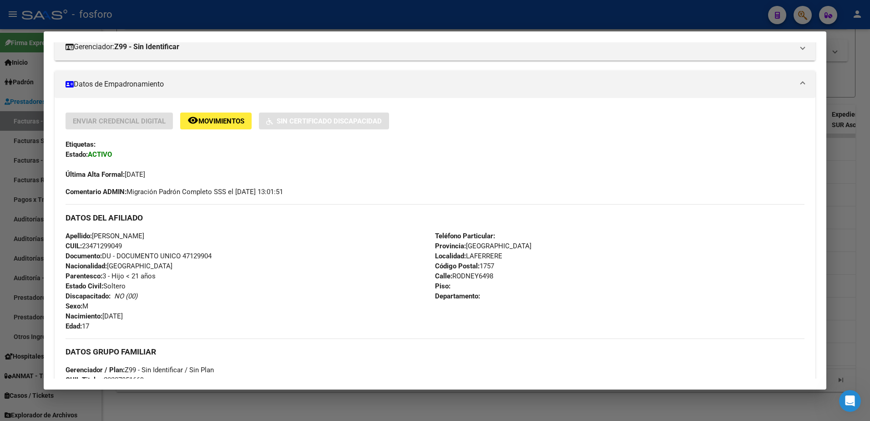
scroll to position [0, 0]
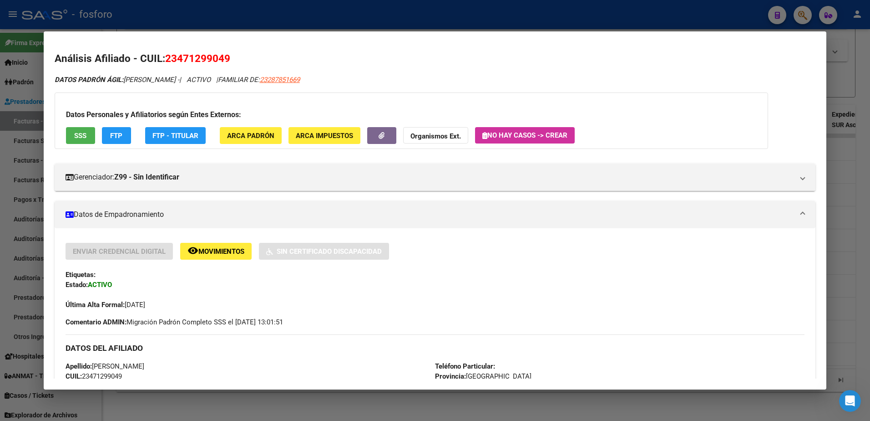
click at [8, 98] on div at bounding box center [435, 210] width 870 height 421
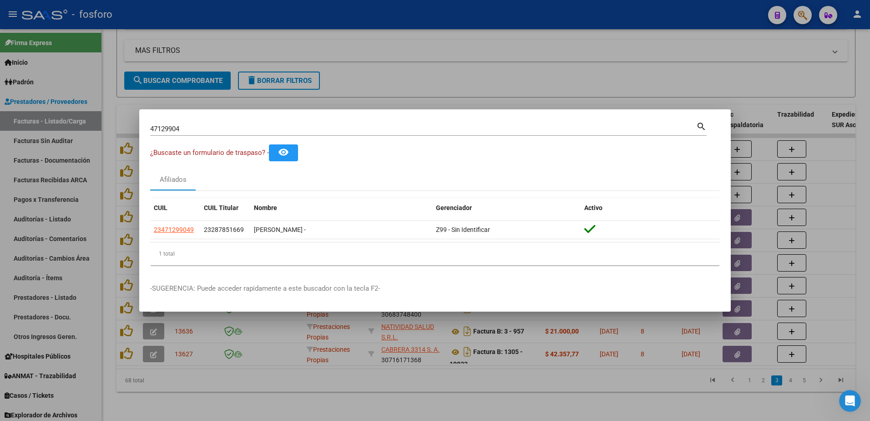
click at [448, 342] on div at bounding box center [435, 210] width 870 height 421
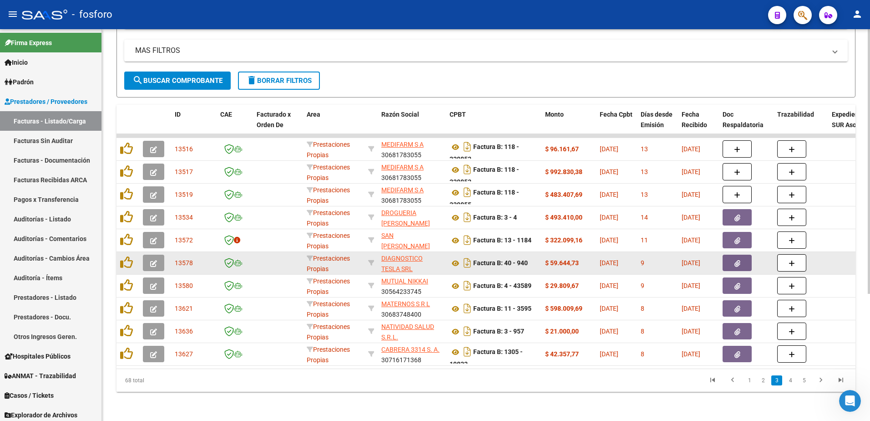
click at [727, 259] on button "button" at bounding box center [737, 262] width 29 height 16
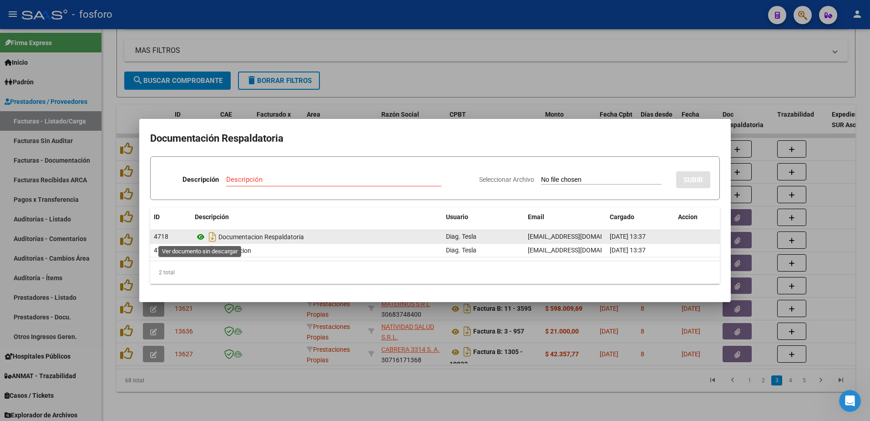
click at [200, 238] on icon at bounding box center [201, 236] width 12 height 11
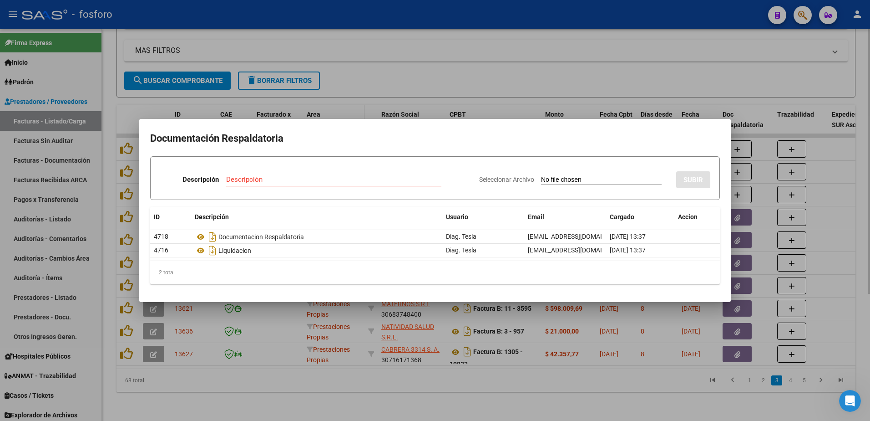
click at [351, 106] on div at bounding box center [435, 210] width 870 height 421
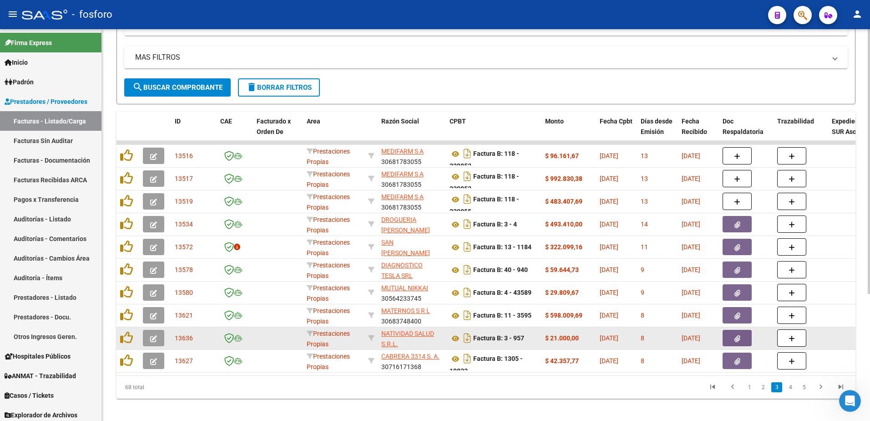
scroll to position [187, 0]
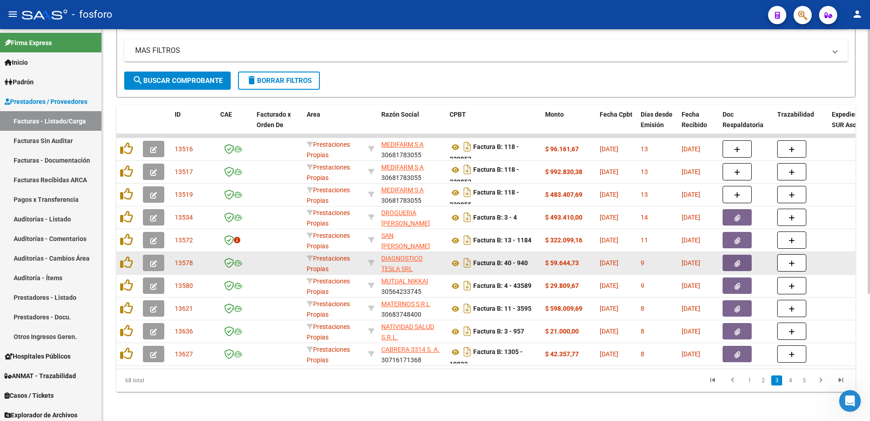
click at [160, 258] on button "button" at bounding box center [153, 262] width 21 height 16
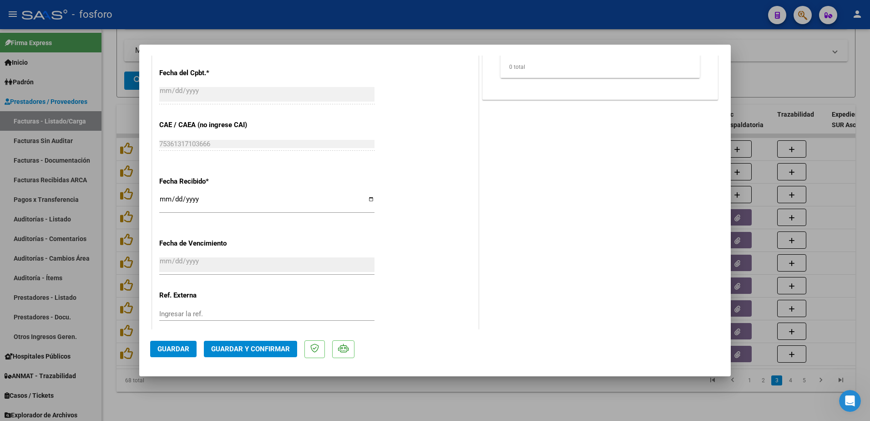
scroll to position [472, 0]
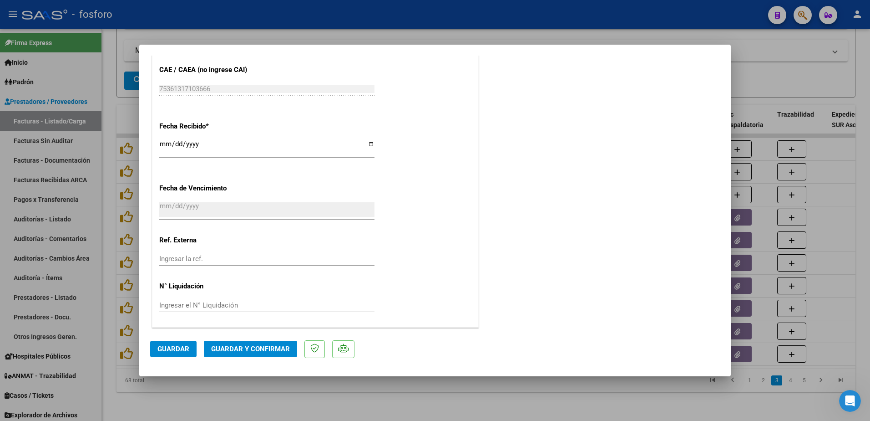
click at [248, 340] on button "Guardar y Confirmar" at bounding box center [250, 348] width 93 height 16
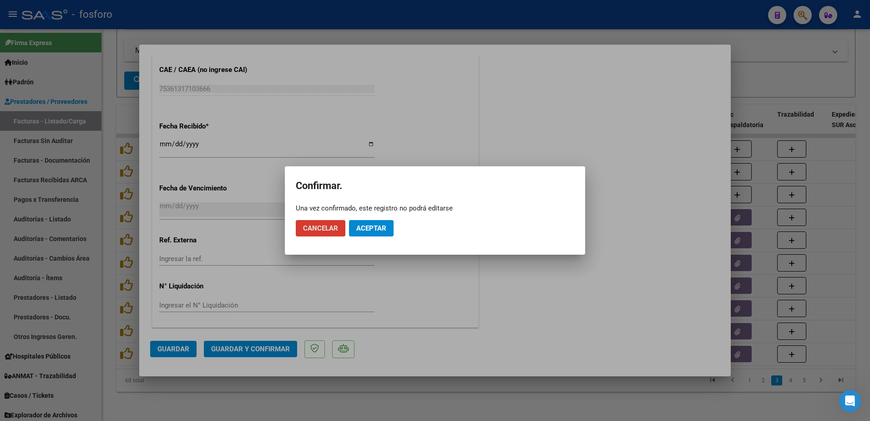
click at [367, 225] on span "Aceptar" at bounding box center [371, 228] width 30 height 8
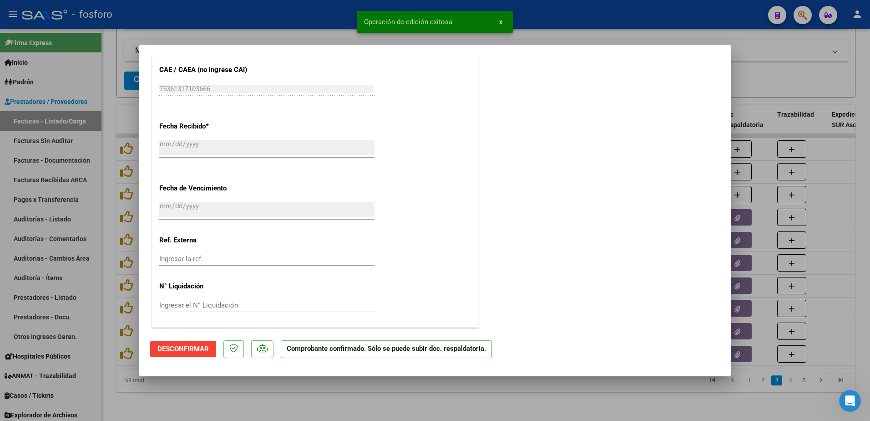
click at [68, 139] on div at bounding box center [435, 210] width 870 height 421
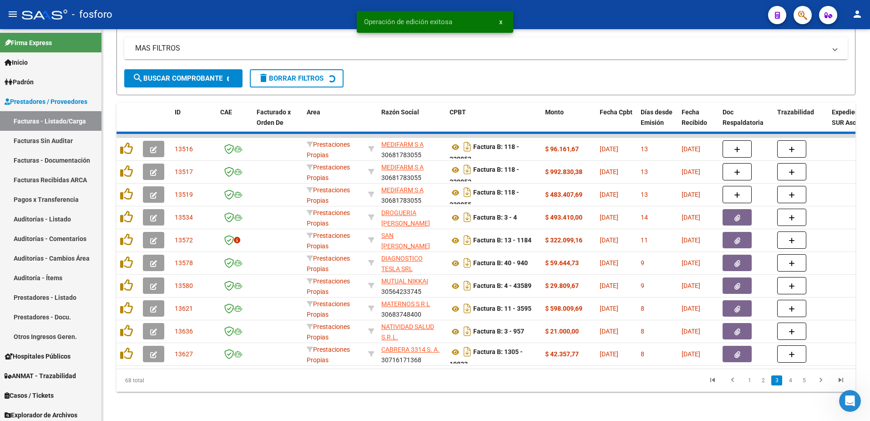
click at [68, 139] on link "Facturas Sin Auditar" at bounding box center [50, 141] width 101 height 20
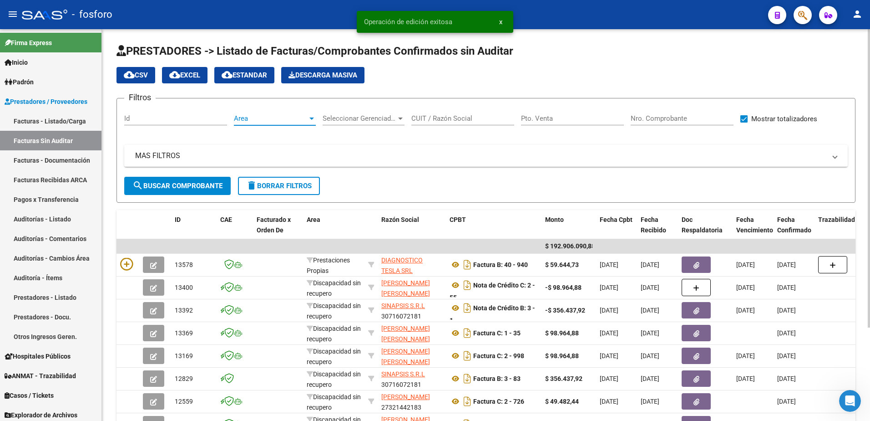
click at [311, 119] on div at bounding box center [311, 118] width 5 height 2
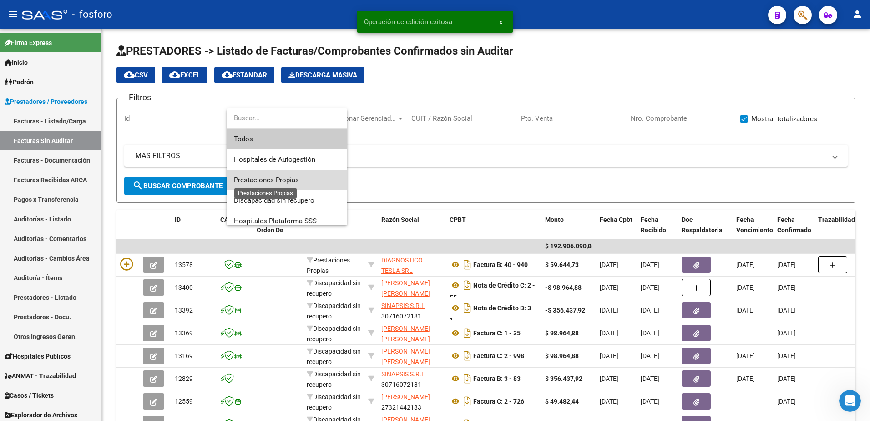
click at [266, 182] on span "Prestaciones Propias" at bounding box center [266, 180] width 65 height 8
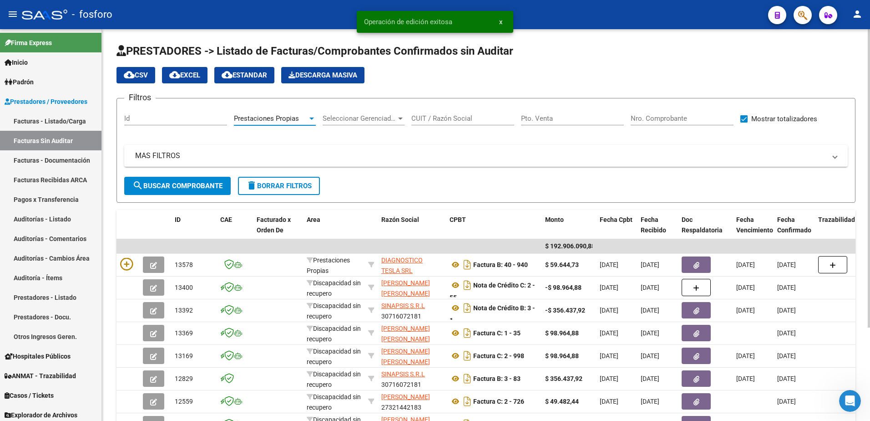
drag, startPoint x: 205, startPoint y: 188, endPoint x: 179, endPoint y: 216, distance: 38.0
click at [204, 188] on span "search Buscar Comprobante" at bounding box center [177, 186] width 90 height 8
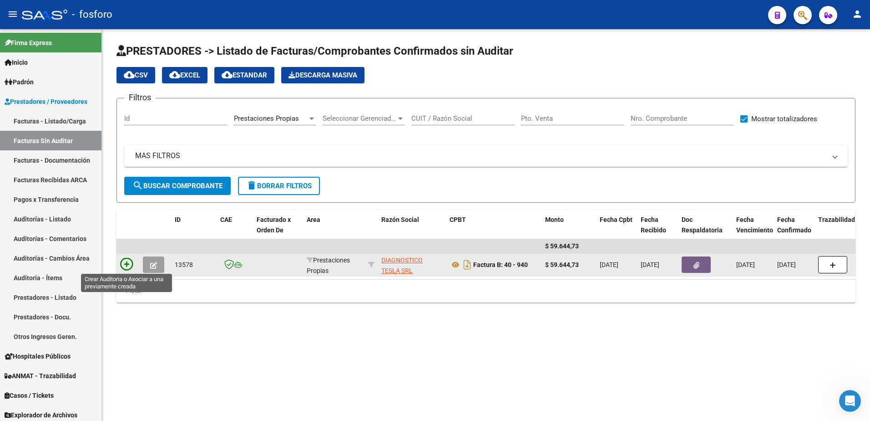
click at [129, 264] on icon at bounding box center [126, 264] width 13 height 13
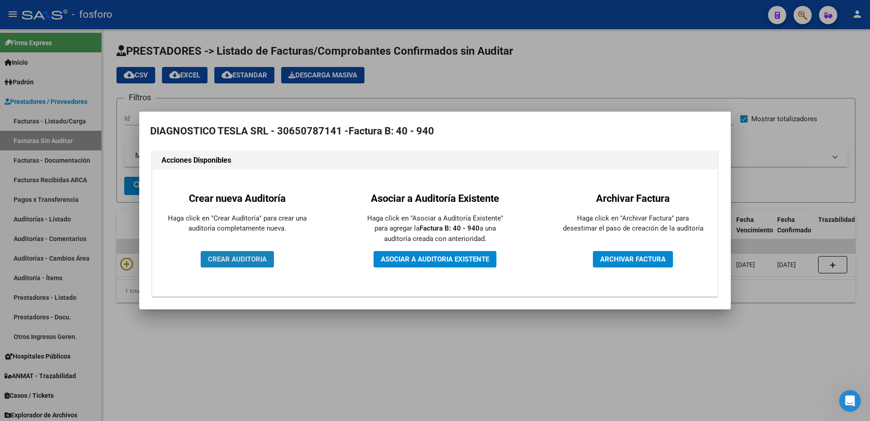
drag, startPoint x: 219, startPoint y: 263, endPoint x: 233, endPoint y: 265, distance: 13.8
click at [220, 263] on span "CREAR AUDITORIA" at bounding box center [237, 259] width 59 height 8
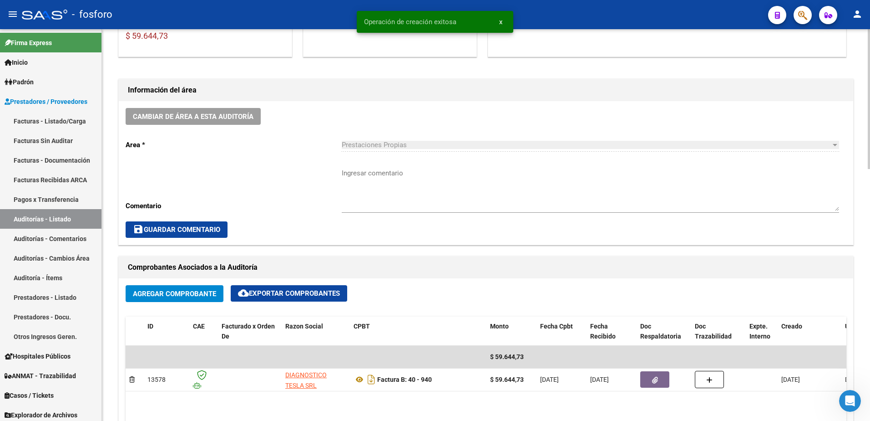
scroll to position [228, 0]
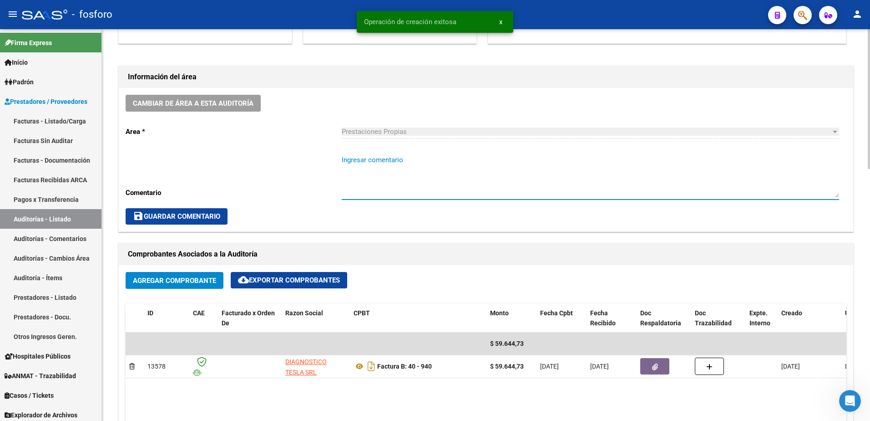
click at [379, 167] on textarea "Ingresar comentario" at bounding box center [590, 176] width 497 height 43
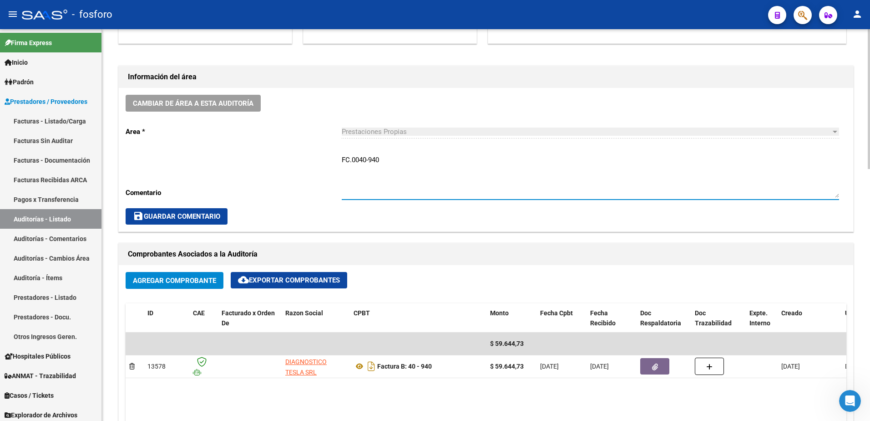
type textarea "FC.0040-940"
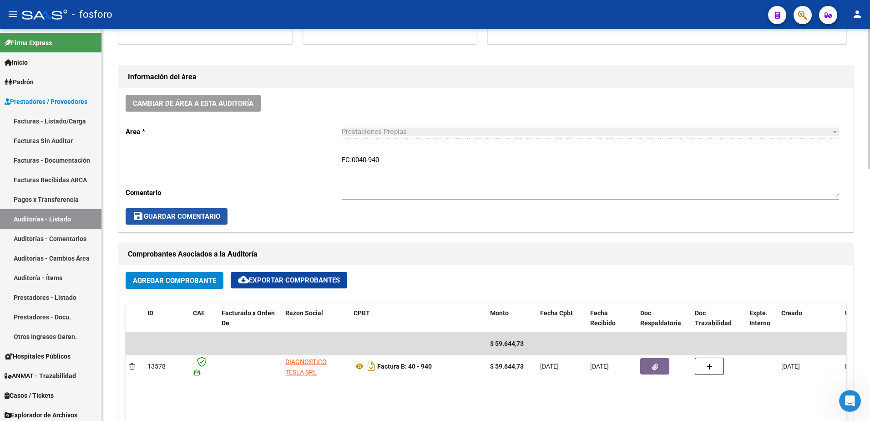
click at [170, 215] on span "save Guardar Comentario" at bounding box center [176, 216] width 87 height 8
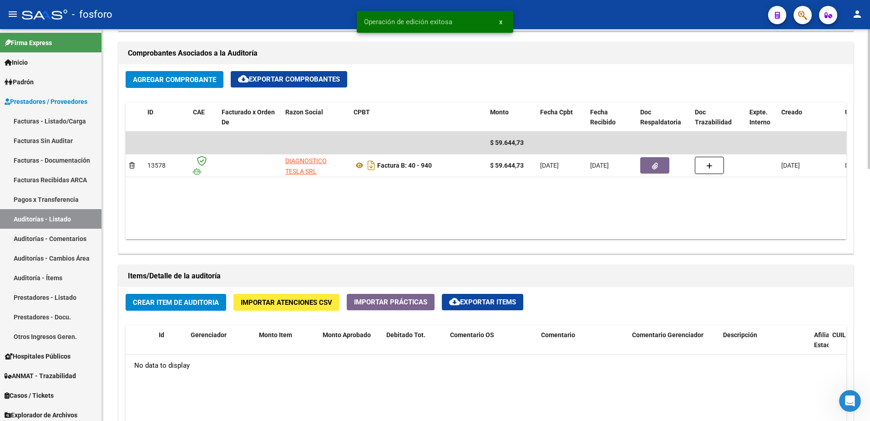
scroll to position [455, 0]
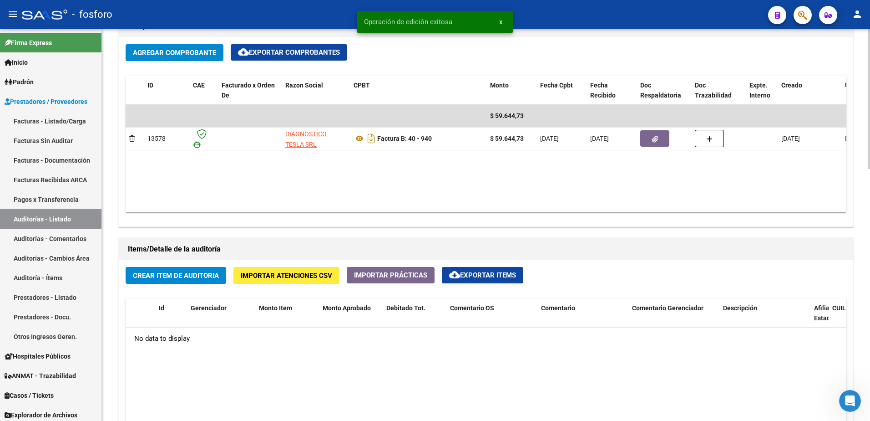
click at [189, 271] on span "Crear Item de Auditoria" at bounding box center [176, 275] width 86 height 8
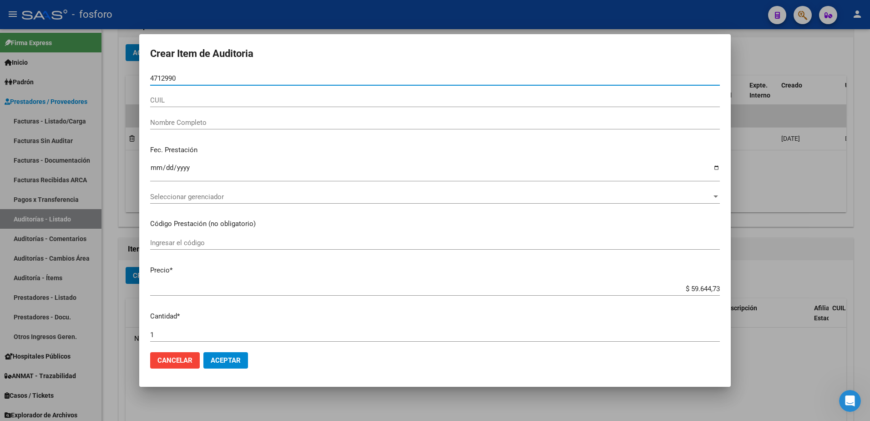
type input "47129904"
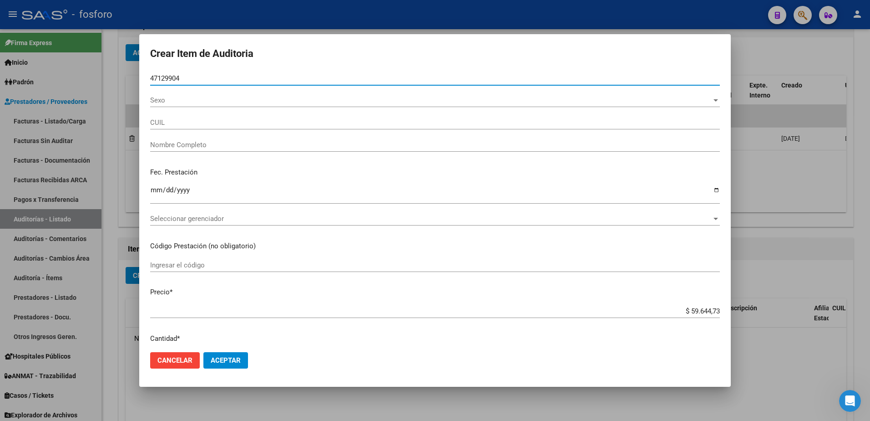
type input "23471299049"
type input "[PERSON_NAME] -"
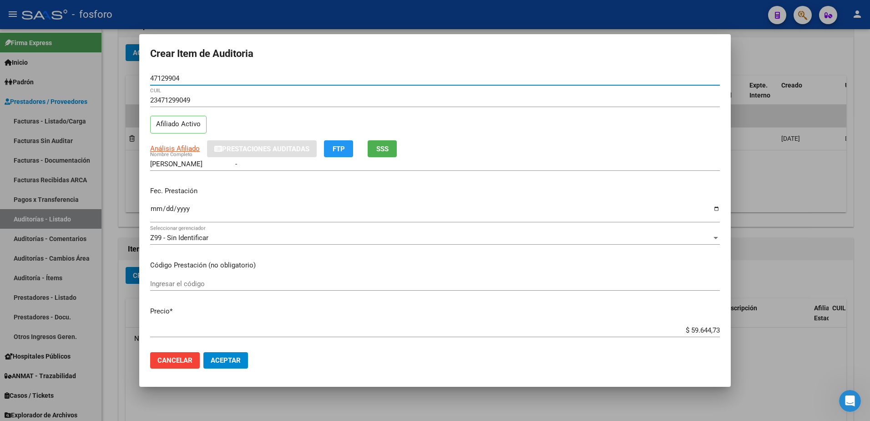
type input "47129904"
click at [149, 208] on mat-dialog-content "47129904 Nro Documento 23471299049 CUIL Afiliado Activo Análisis Afiliado Prest…" at bounding box center [435, 208] width 592 height 274
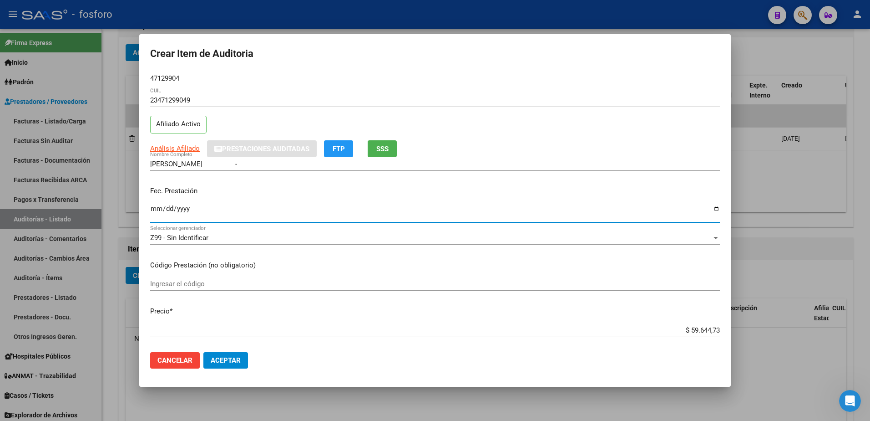
click at [152, 208] on input "Ingresar la fecha" at bounding box center [435, 212] width 570 height 15
type input "2025-08-19"
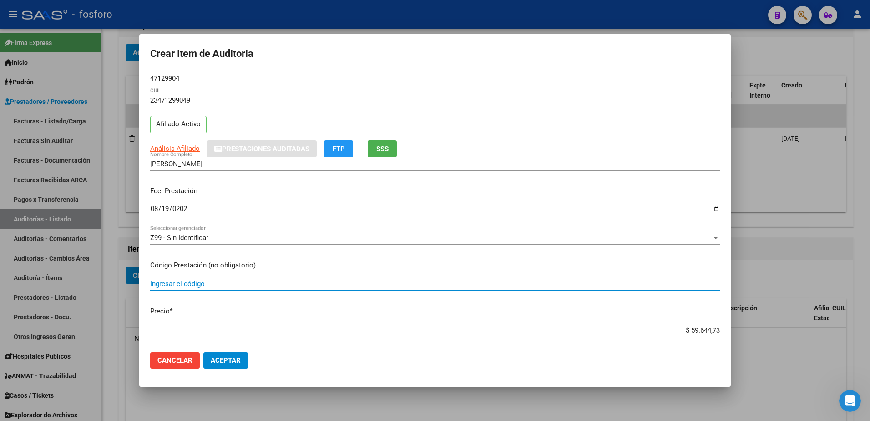
click at [198, 284] on input "Ingresar el código" at bounding box center [435, 283] width 570 height 8
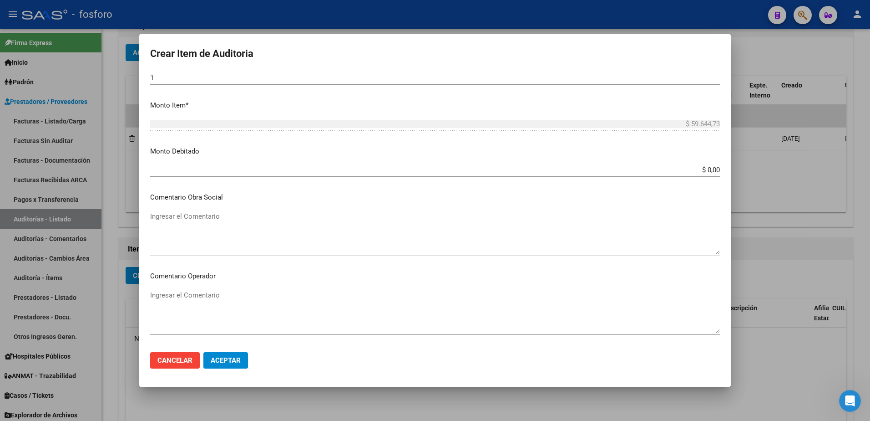
scroll to position [319, 0]
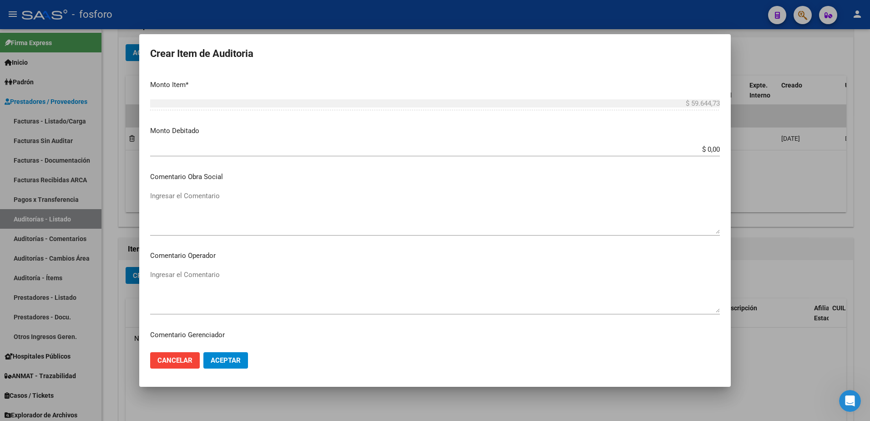
type input "LABORATORIO SEGUN DETALLE ADJUNTO"
click at [703, 151] on input "$ 0,00" at bounding box center [435, 149] width 570 height 8
type input "$ 13.250,00"
click at [200, 278] on textarea "Ingresar el Comentario" at bounding box center [435, 290] width 570 height 43
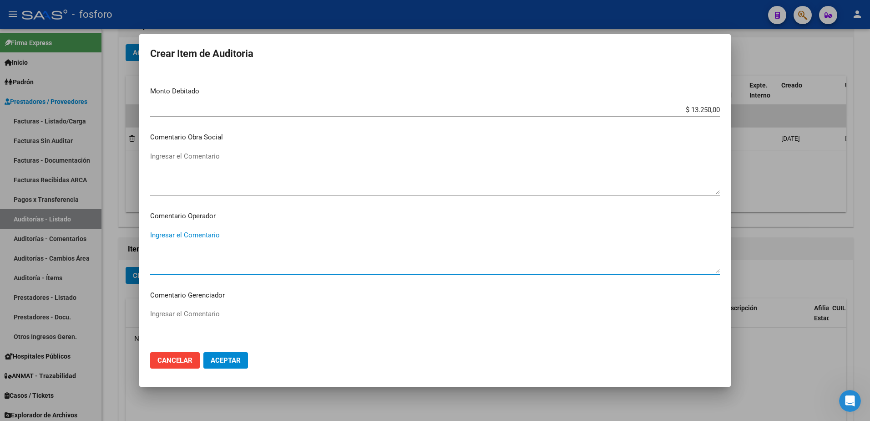
scroll to position [364, 0]
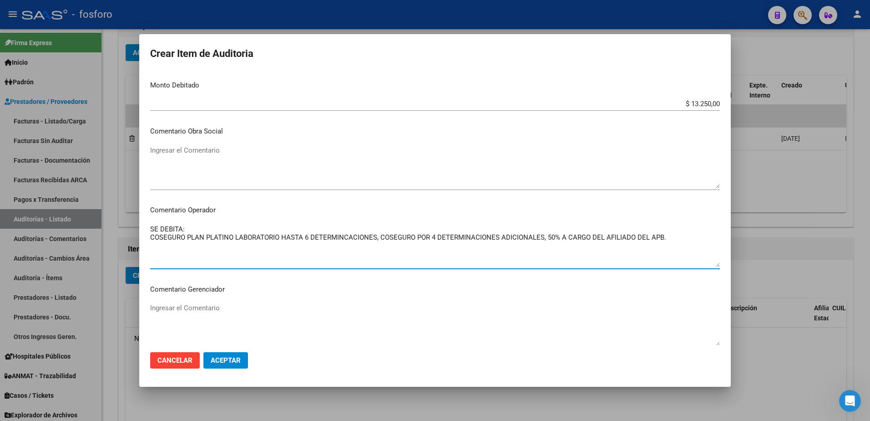
click at [633, 237] on textarea "SE DEBITA: COSEGURO PLAN PLATINO LABORATORIO HASTA 6 DETERMINCACIONES, COSEGURO…" at bounding box center [435, 245] width 570 height 43
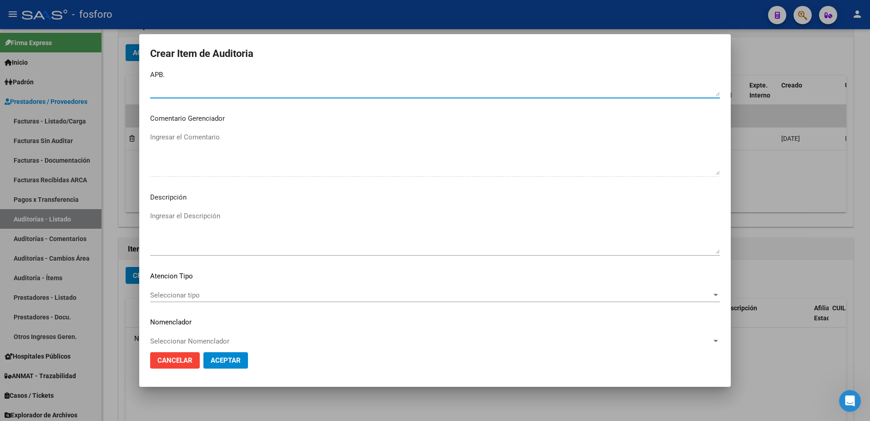
scroll to position [546, 0]
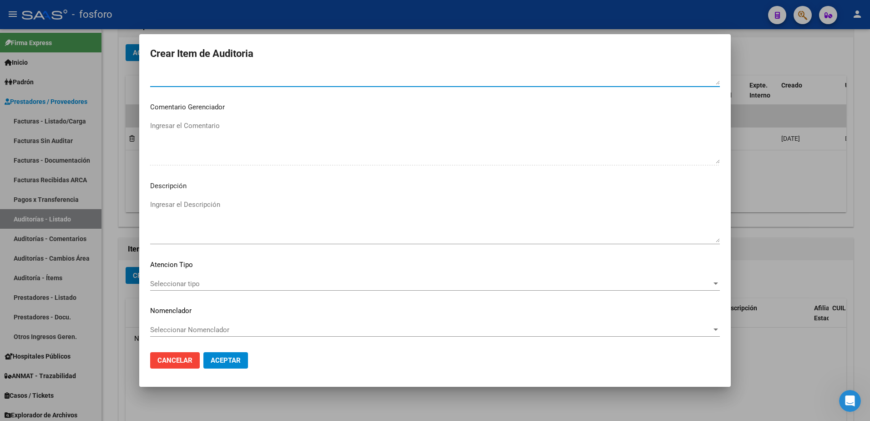
type textarea "SE DEBITA: COSEGURO PLAN PLATINO LABORATORIO HASTA 6 DETERMINCACIONES, COSEGURO…"
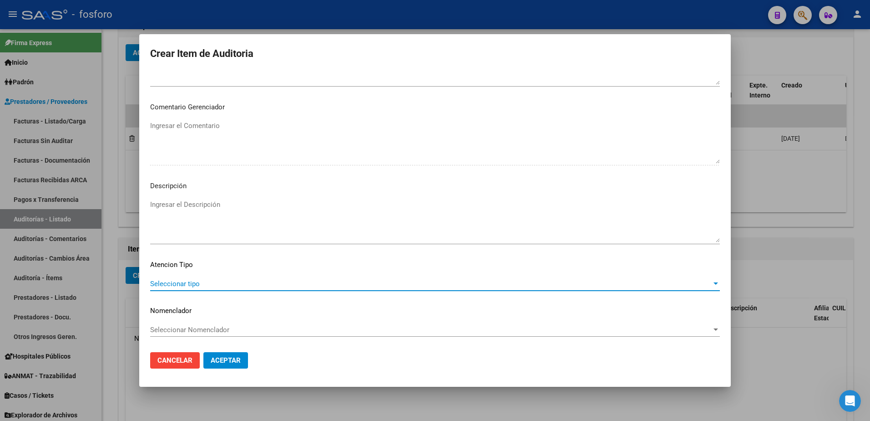
click at [176, 284] on span "Seleccionar tipo" at bounding box center [431, 283] width 562 height 8
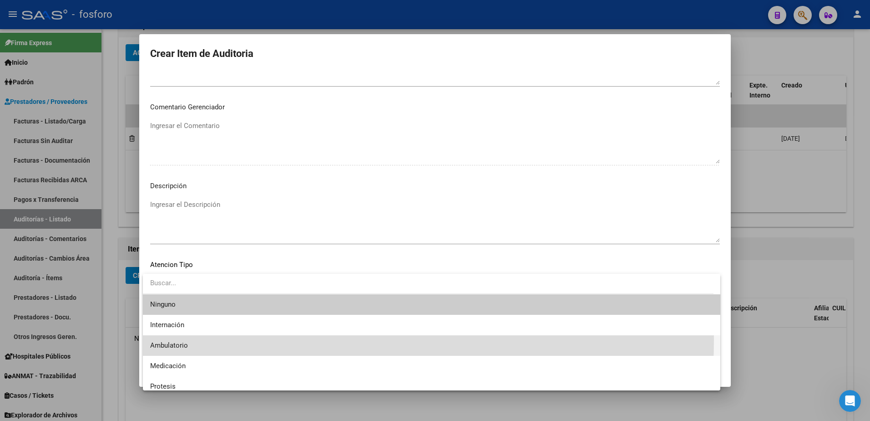
click at [179, 339] on span "Ambulatorio" at bounding box center [431, 345] width 563 height 20
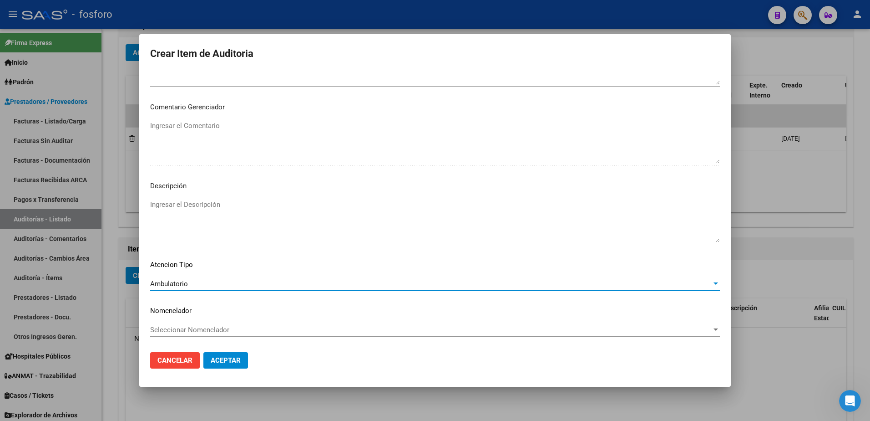
click at [228, 360] on span "Aceptar" at bounding box center [226, 360] width 30 height 8
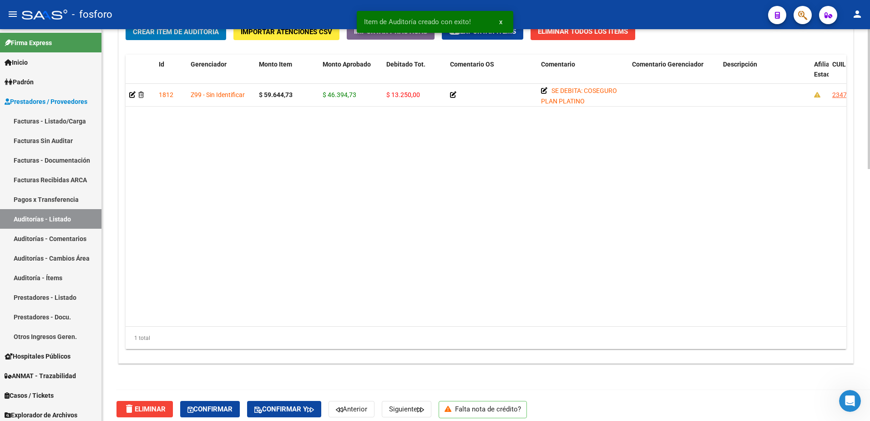
scroll to position [706, 0]
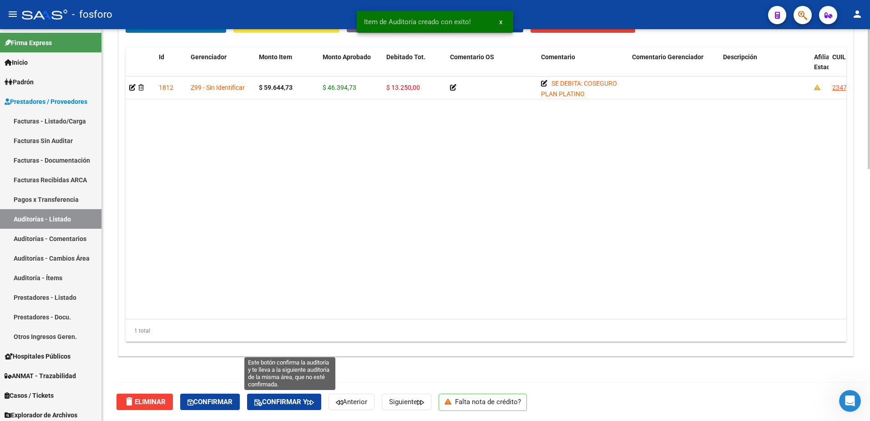
click at [299, 400] on span "Confirmar y" at bounding box center [284, 401] width 60 height 8
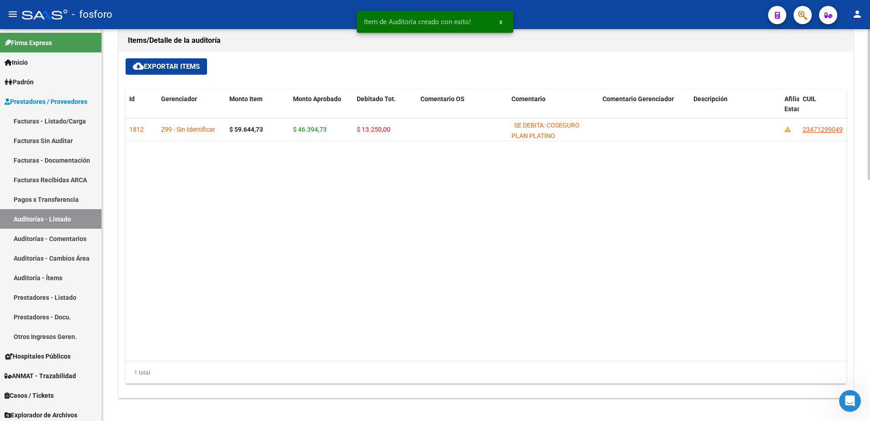
type input "202509"
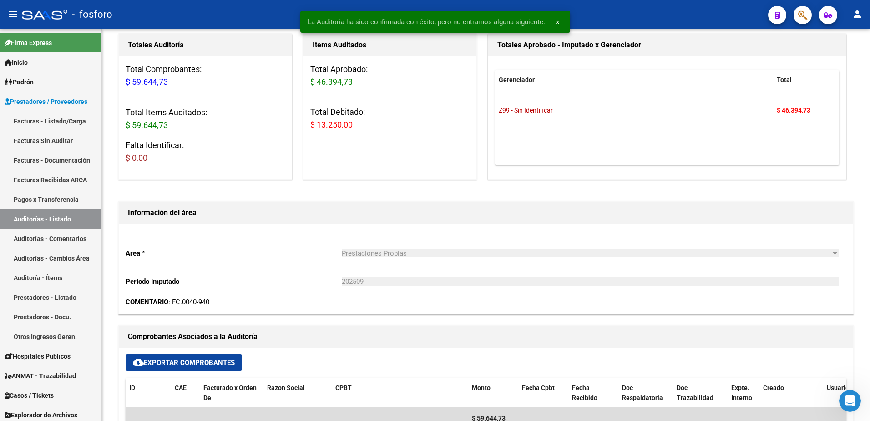
scroll to position [0, 0]
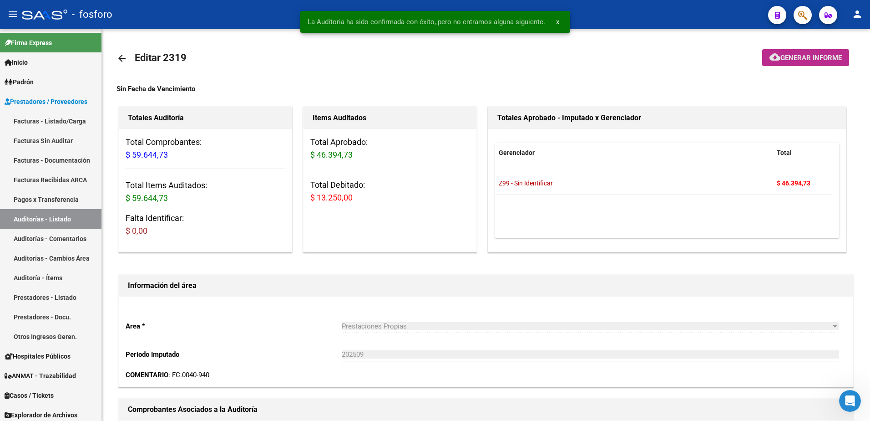
click at [785, 54] on span "Generar informe" at bounding box center [810, 58] width 61 height 8
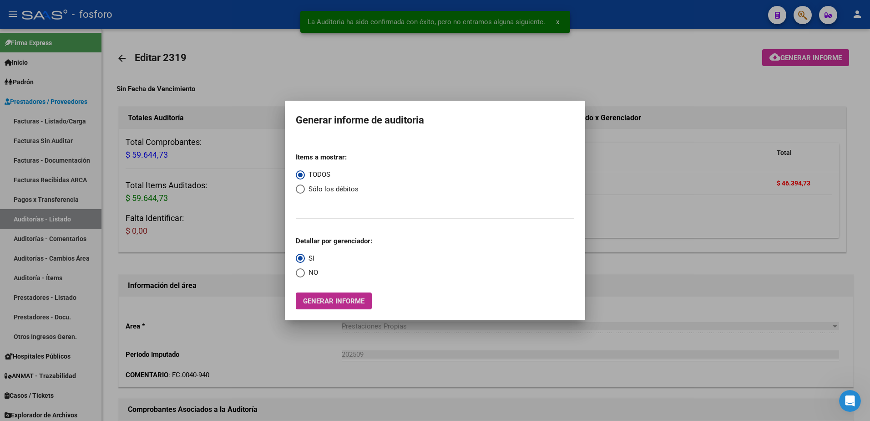
click at [360, 293] on button "Generar informe" at bounding box center [334, 300] width 76 height 17
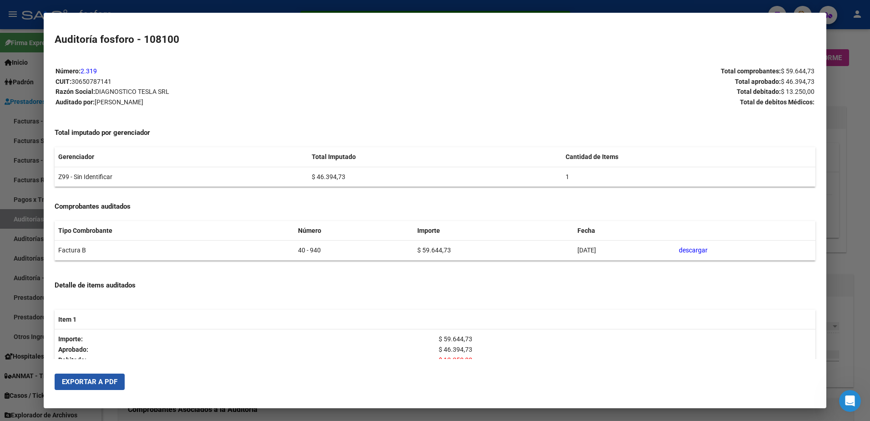
click at [103, 380] on span "Exportar a PDF" at bounding box center [90, 381] width 56 height 8
click at [18, 218] on div at bounding box center [435, 210] width 870 height 421
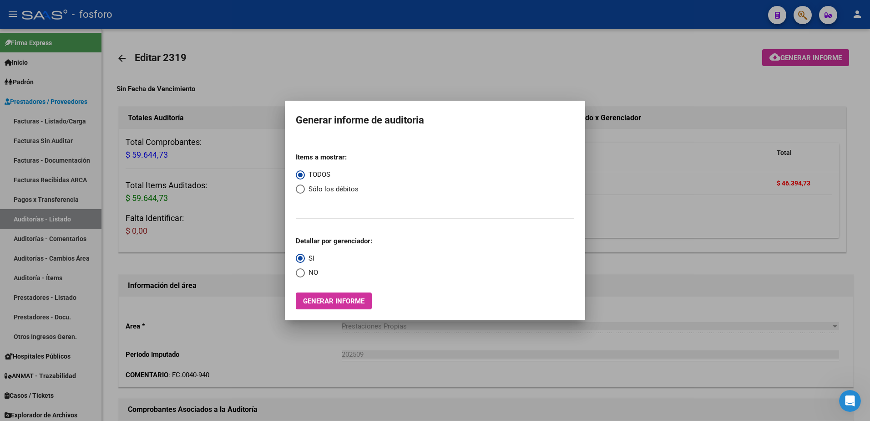
click at [71, 121] on div at bounding box center [435, 210] width 870 height 421
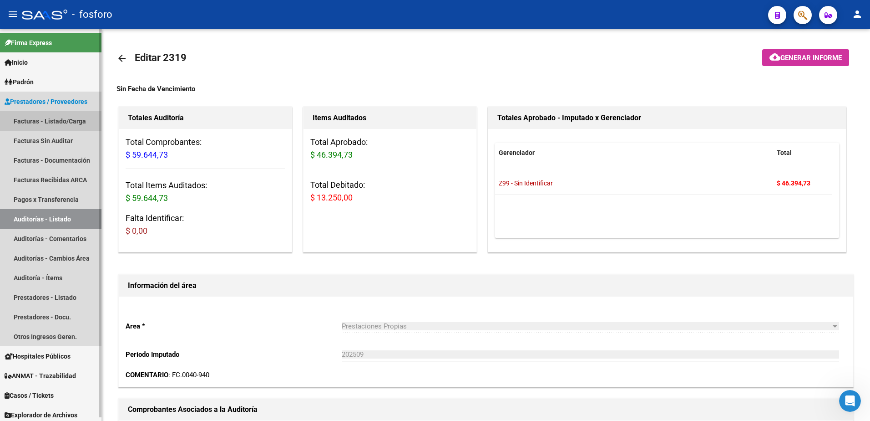
click at [83, 122] on link "Facturas - Listado/Carga" at bounding box center [50, 121] width 101 height 20
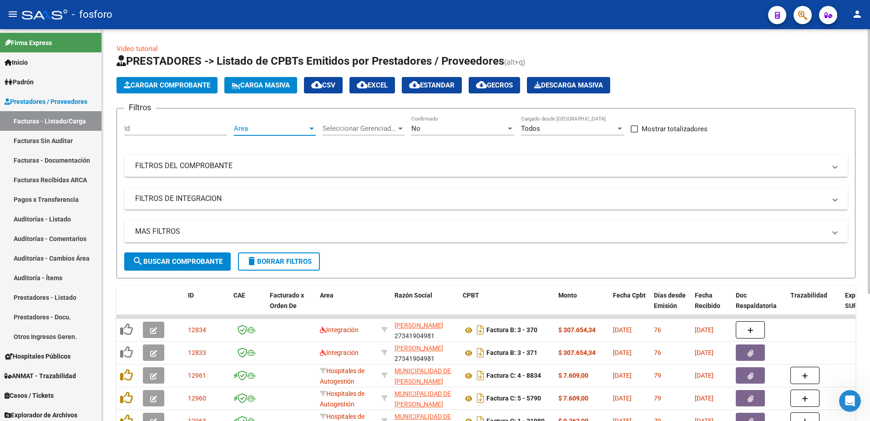
click at [310, 128] on div at bounding box center [311, 128] width 5 height 2
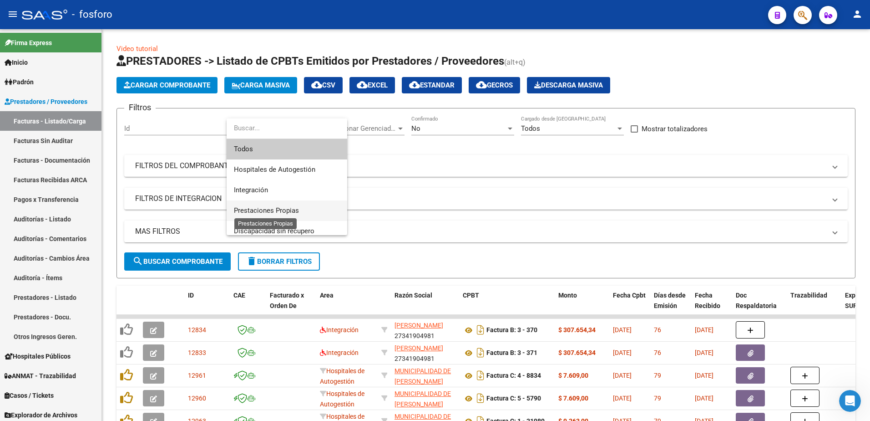
drag, startPoint x: 280, startPoint y: 208, endPoint x: 226, endPoint y: 228, distance: 58.3
click at [280, 208] on span "Prestaciones Propias" at bounding box center [266, 210] width 65 height 8
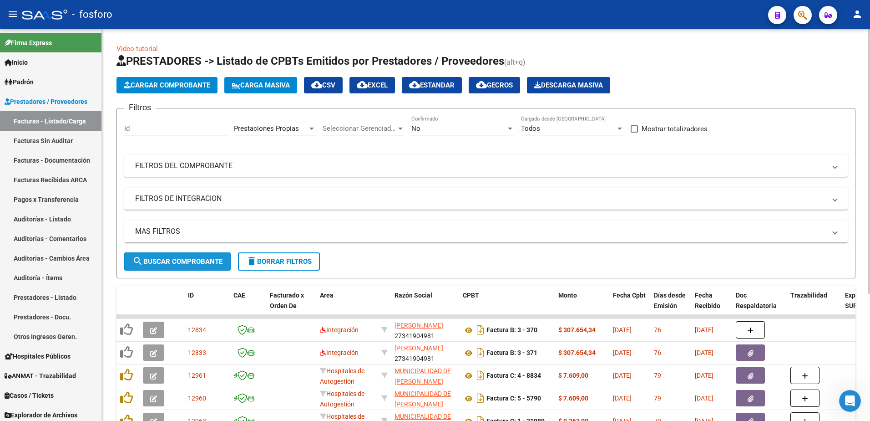
click at [186, 260] on span "search Buscar Comprobante" at bounding box center [177, 261] width 90 height 8
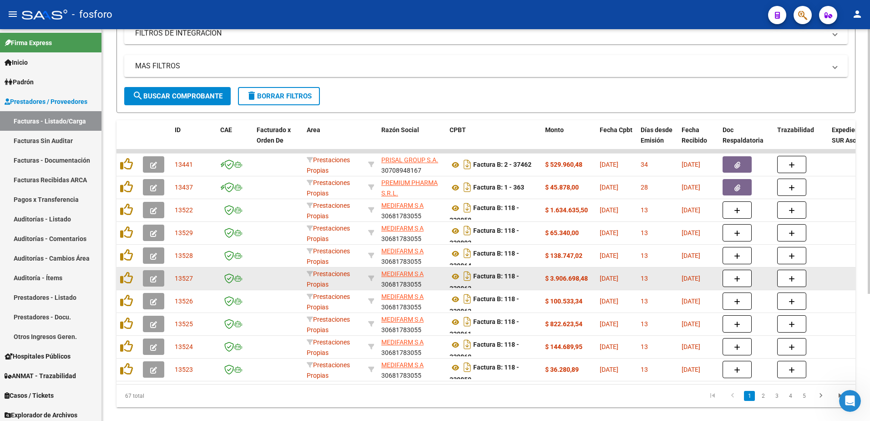
scroll to position [187, 0]
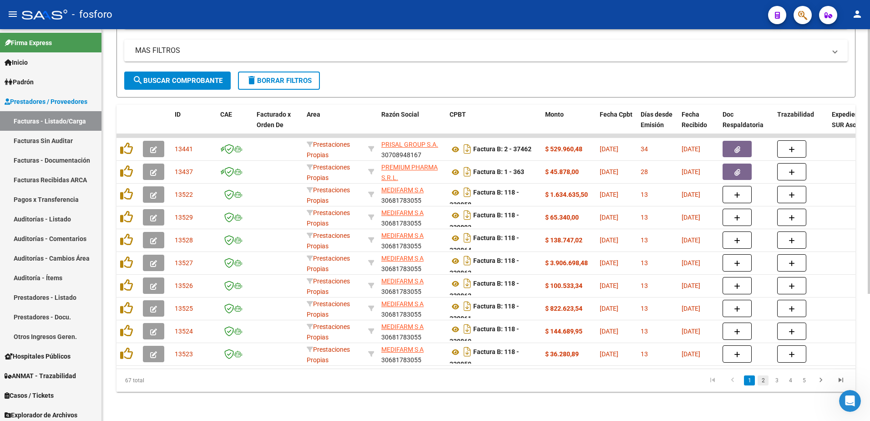
click at [763, 378] on link "2" at bounding box center [763, 380] width 11 height 10
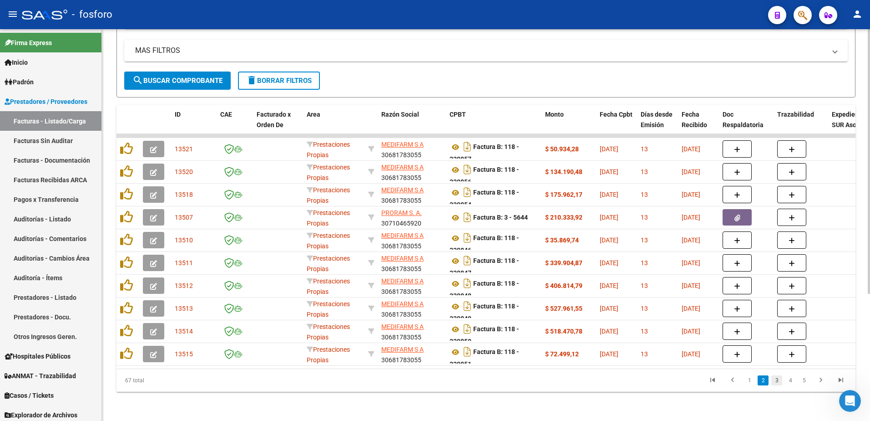
click at [780, 381] on link "3" at bounding box center [776, 380] width 11 height 10
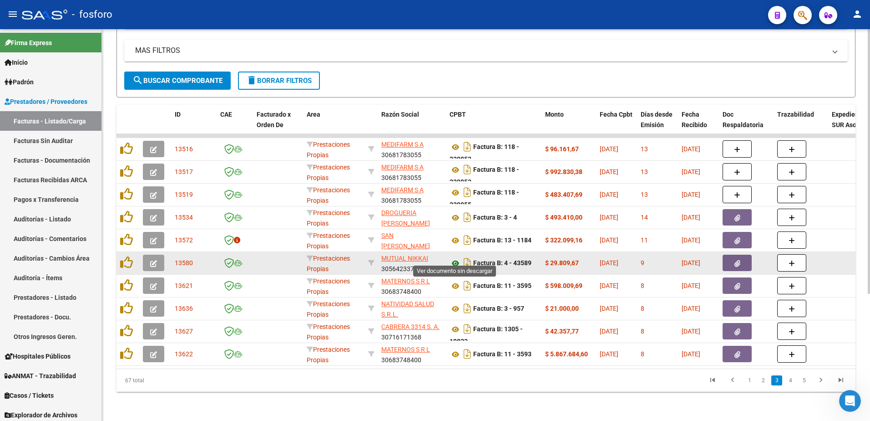
click at [455, 258] on icon at bounding box center [456, 263] width 12 height 11
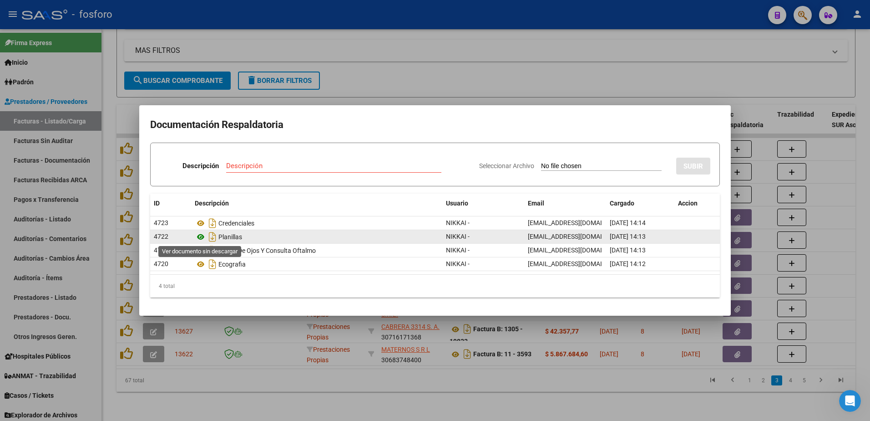
click at [199, 238] on icon at bounding box center [201, 236] width 12 height 11
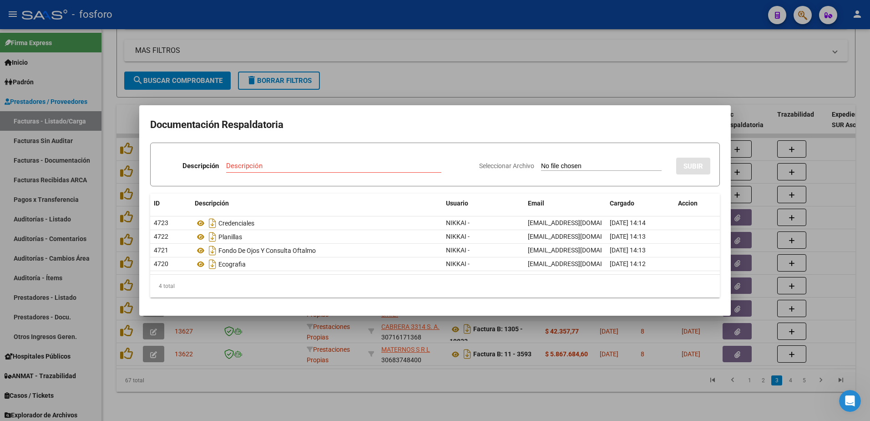
click at [433, 89] on div at bounding box center [435, 210] width 870 height 421
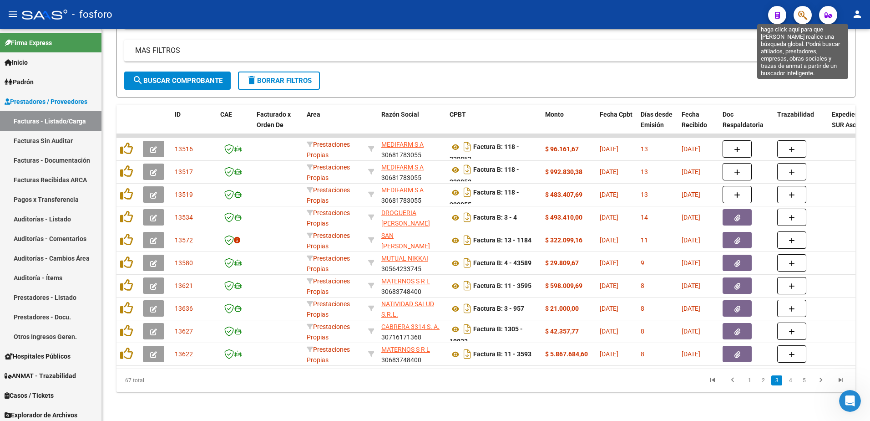
click at [803, 12] on icon "button" at bounding box center [802, 15] width 9 height 10
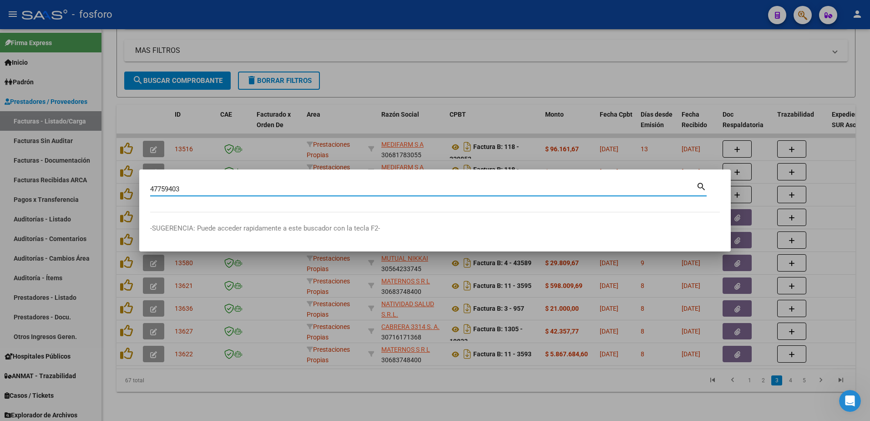
type input "47759403"
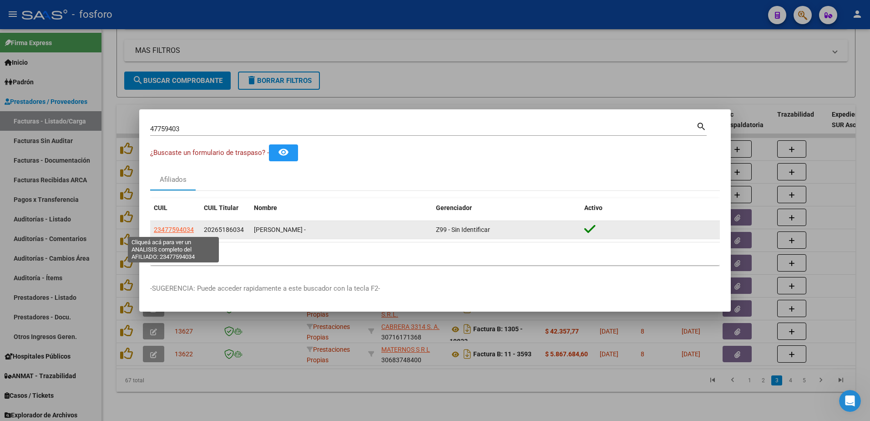
click at [191, 231] on span "23477594034" at bounding box center [174, 229] width 40 height 7
type textarea "23477594034"
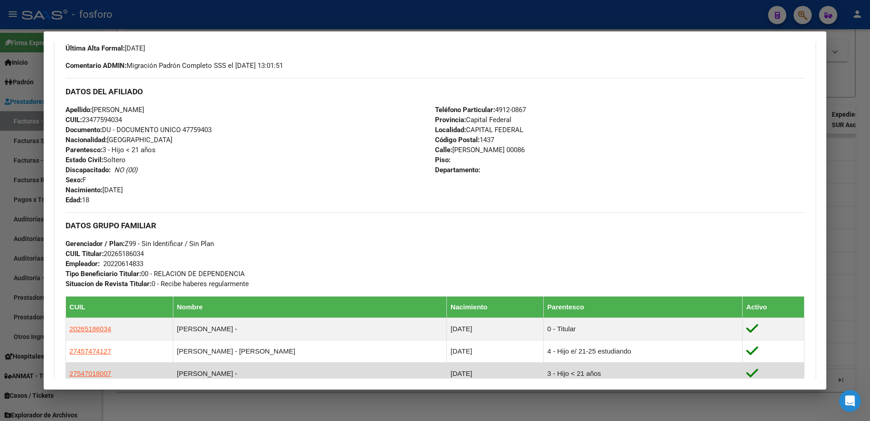
scroll to position [273, 0]
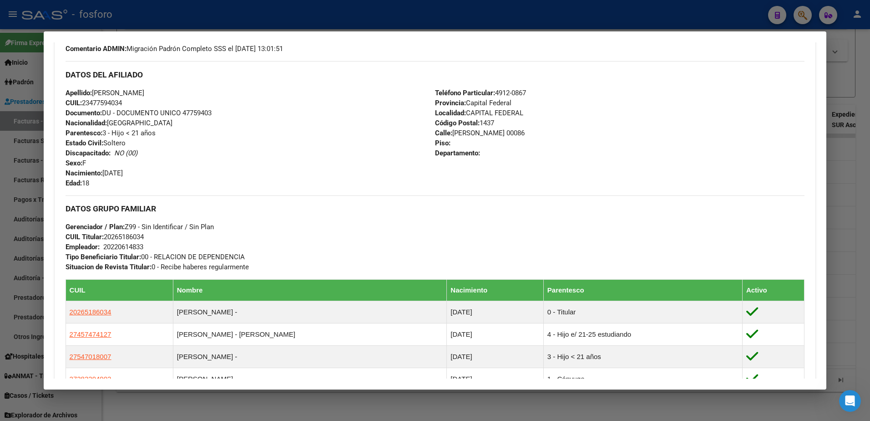
click at [526, 16] on div at bounding box center [435, 210] width 870 height 421
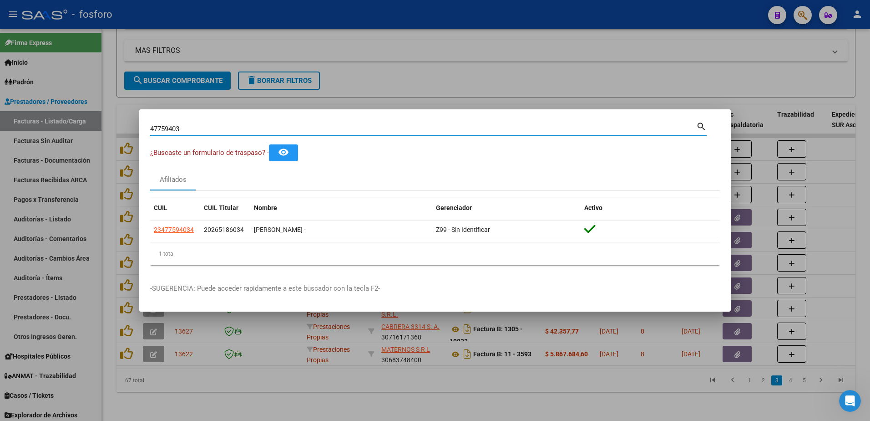
click at [223, 127] on input "47759403" at bounding box center [423, 129] width 546 height 8
type input "4"
type input "95165835"
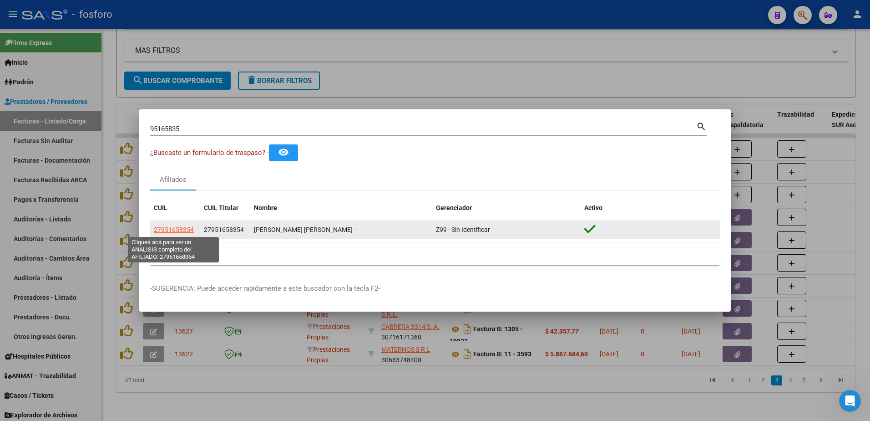
click at [160, 230] on span "27951658354" at bounding box center [174, 229] width 40 height 7
type textarea "27951658354"
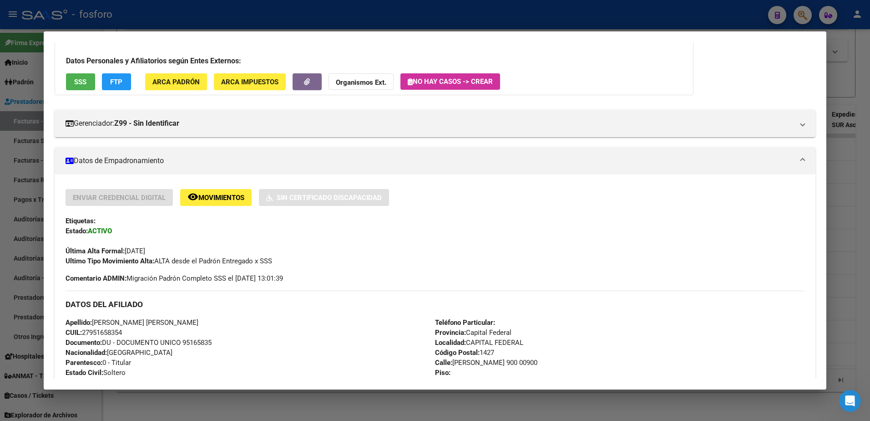
scroll to position [46, 0]
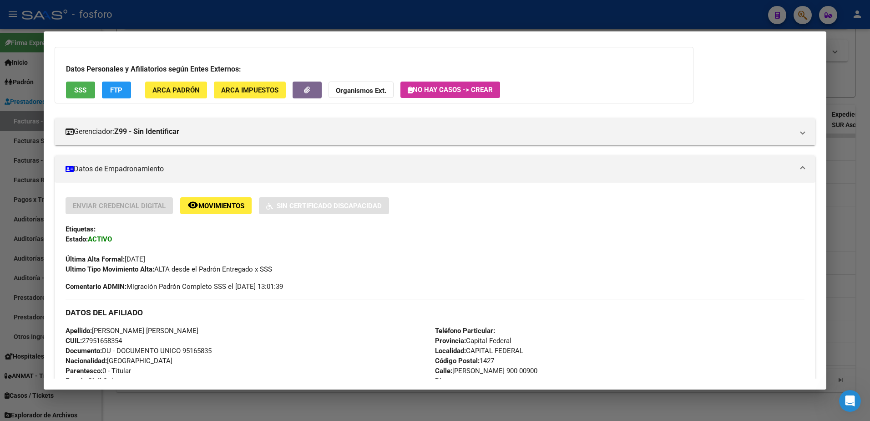
click at [32, 135] on div at bounding box center [435, 210] width 870 height 421
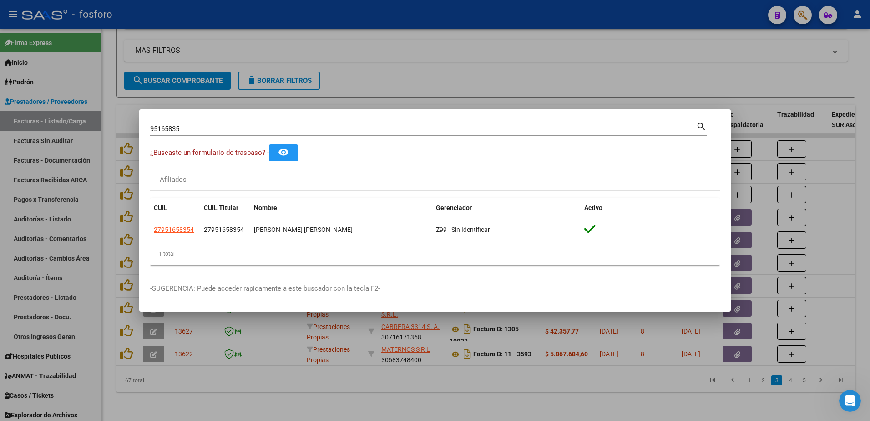
click at [206, 134] on div "95165835 Buscar (apellido, dni, [PERSON_NAME], [PERSON_NAME], cuit, obra social)" at bounding box center [423, 129] width 546 height 14
type input "94167850"
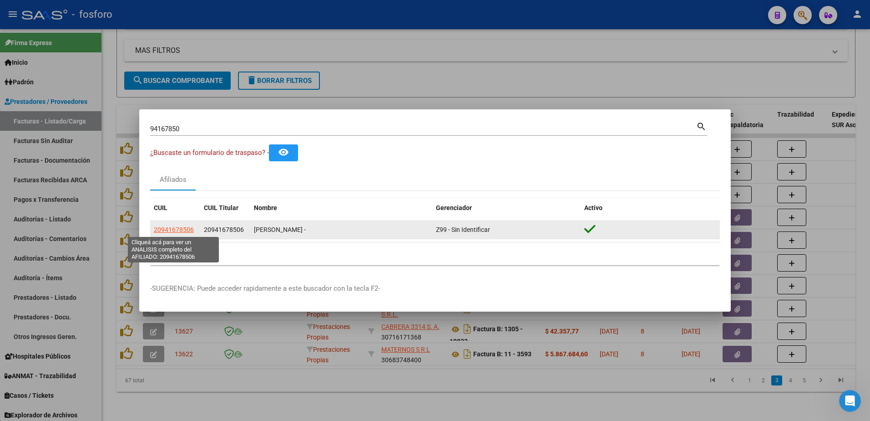
click at [167, 231] on span "20941678506" at bounding box center [174, 229] width 40 height 7
type textarea "20941678506"
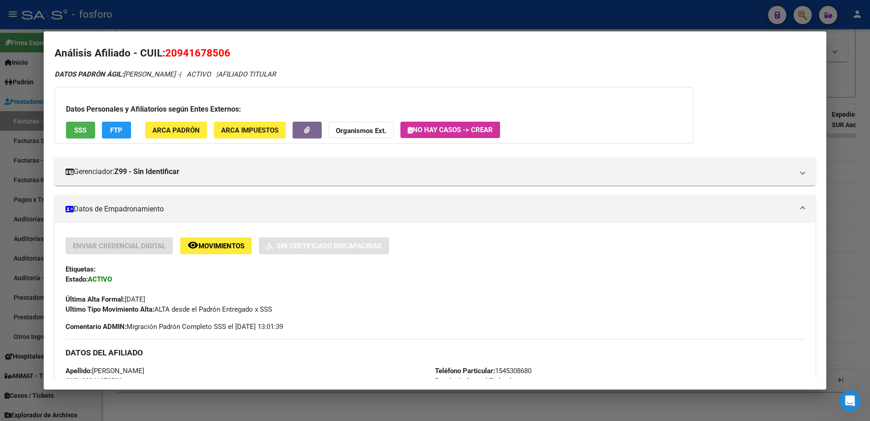
scroll to position [0, 0]
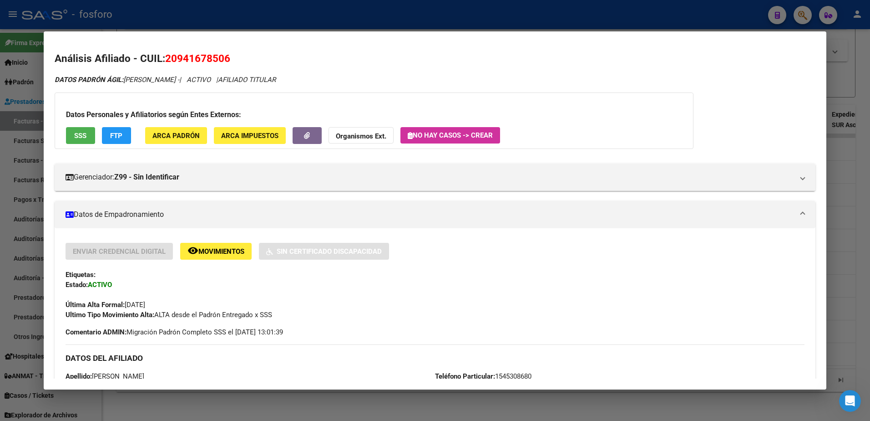
click at [25, 129] on div at bounding box center [435, 210] width 870 height 421
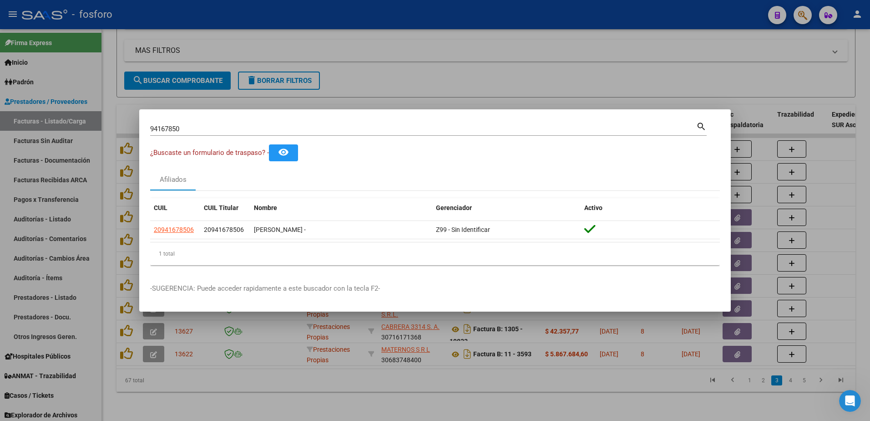
click at [198, 127] on input "94167850" at bounding box center [423, 129] width 546 height 8
type input "9"
type input "23671461"
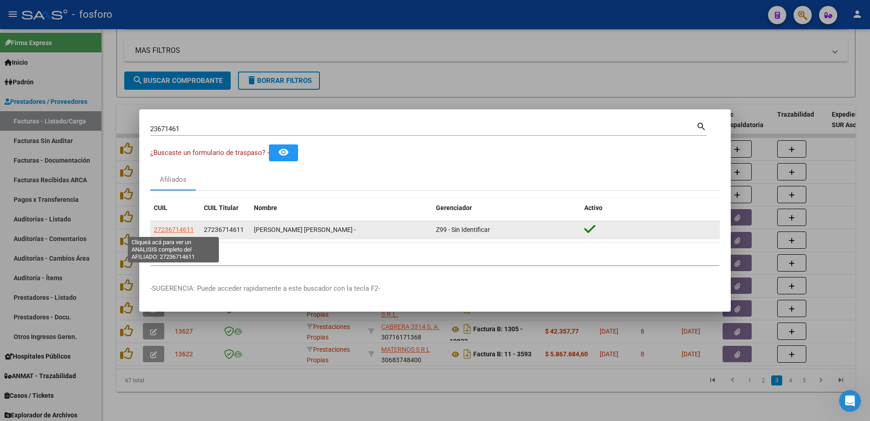
click at [164, 231] on span "27236714611" at bounding box center [174, 229] width 40 height 7
type textarea "27236714611"
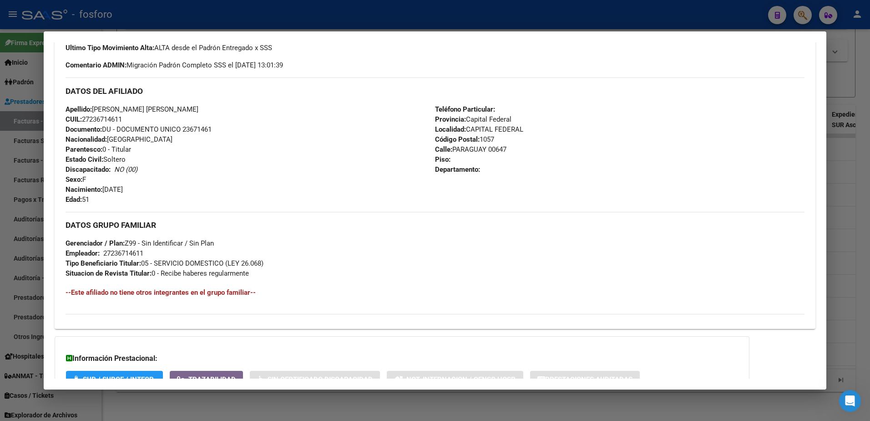
scroll to position [288, 0]
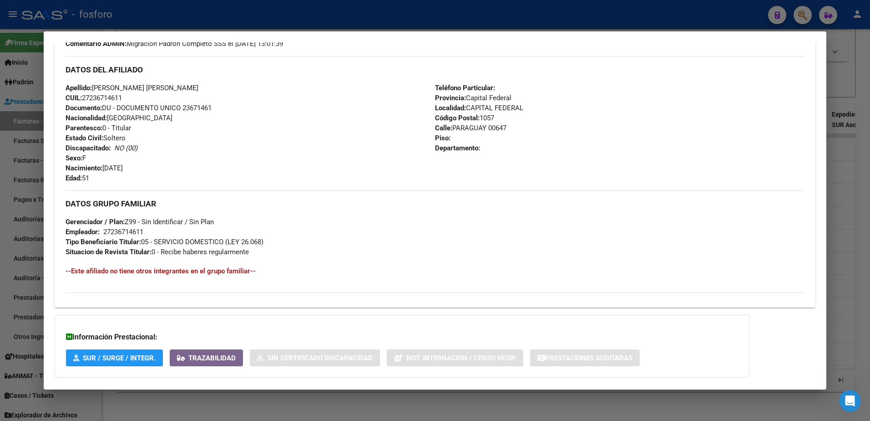
click at [12, 218] on div at bounding box center [435, 210] width 870 height 421
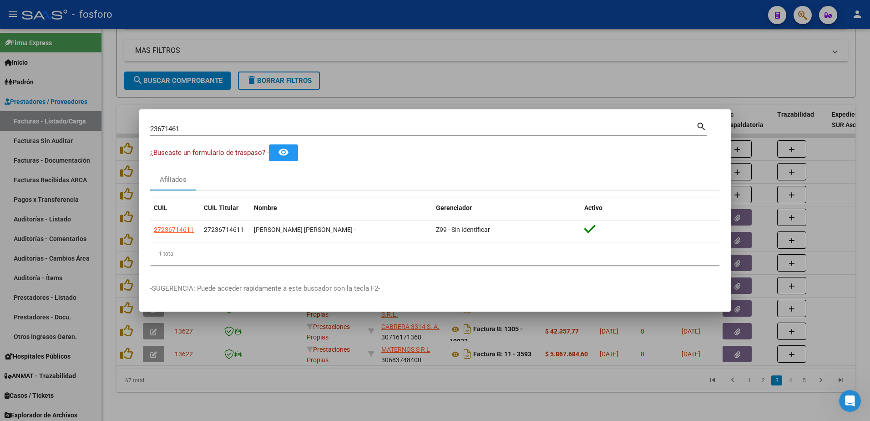
click at [185, 128] on input "23671461" at bounding box center [423, 129] width 546 height 8
type input "28229490"
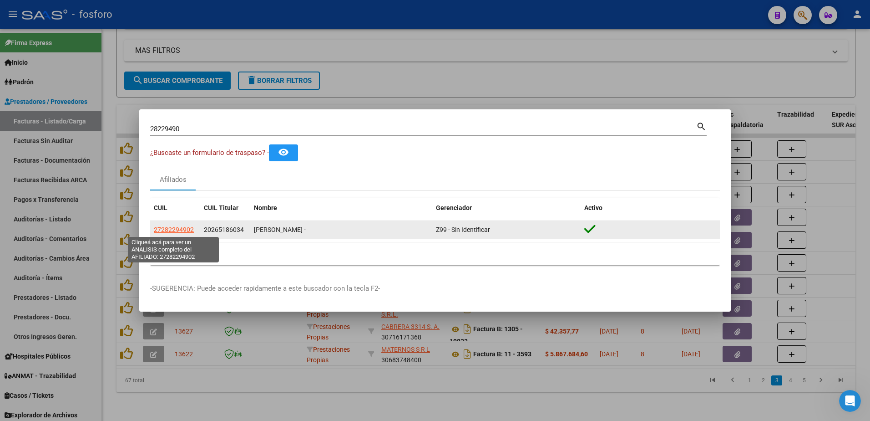
click at [161, 228] on span "27282294902" at bounding box center [174, 229] width 40 height 7
type textarea "27282294902"
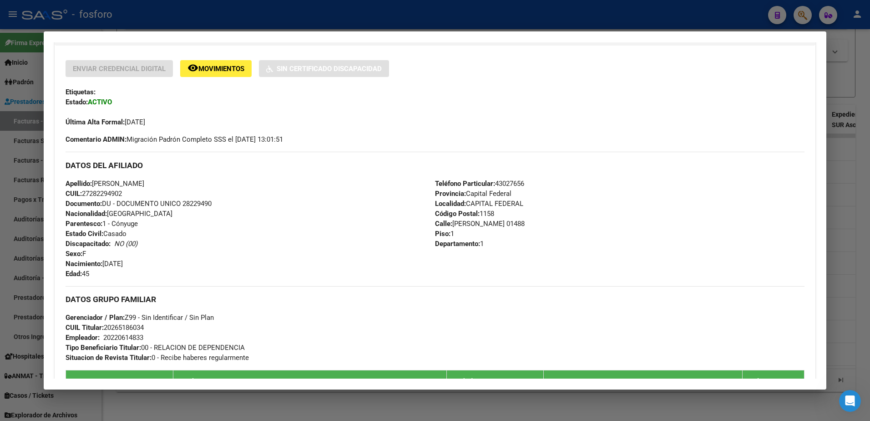
scroll to position [219, 0]
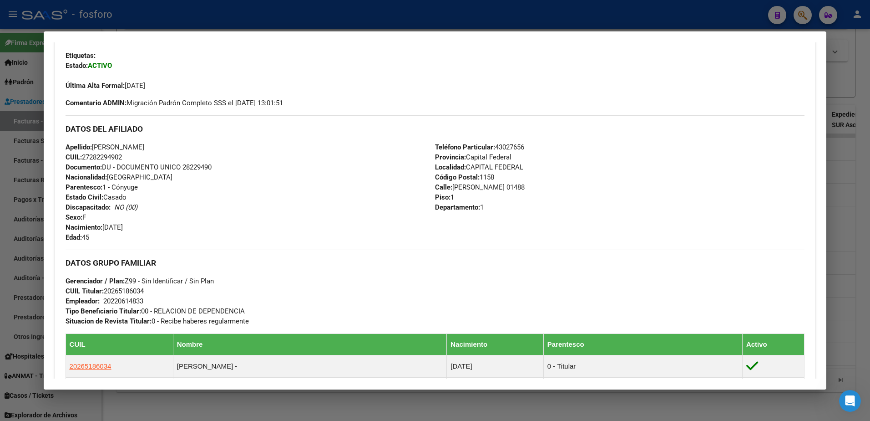
click at [29, 190] on div at bounding box center [435, 210] width 870 height 421
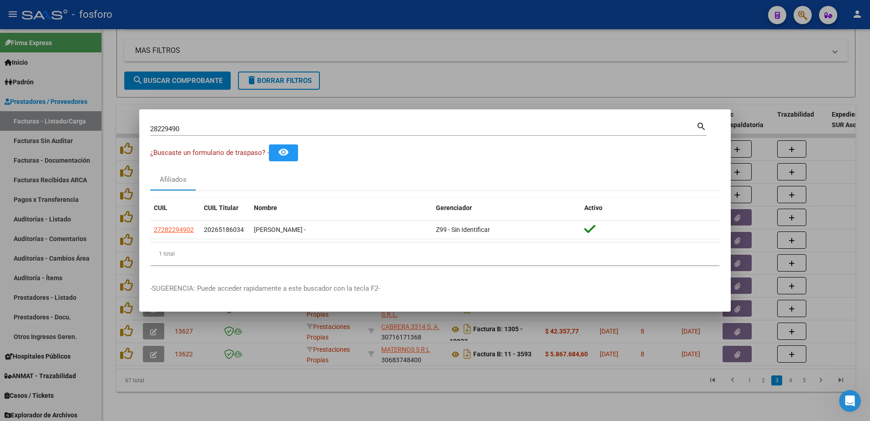
click at [121, 236] on div at bounding box center [435, 210] width 870 height 421
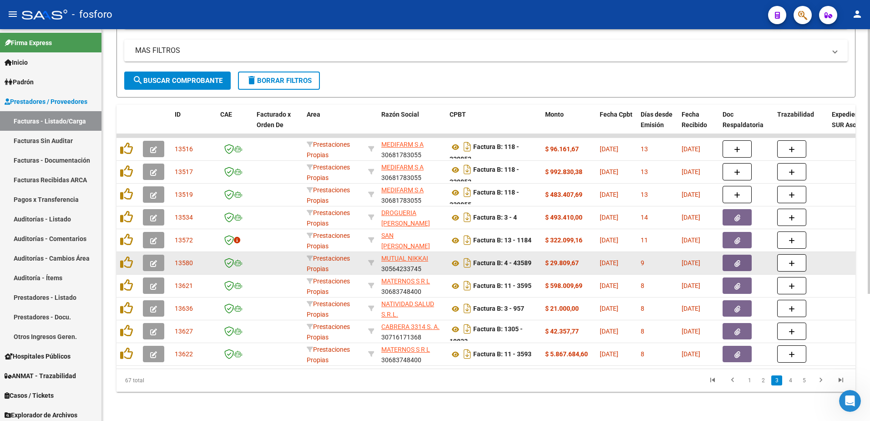
click at [732, 256] on button "button" at bounding box center [737, 262] width 29 height 16
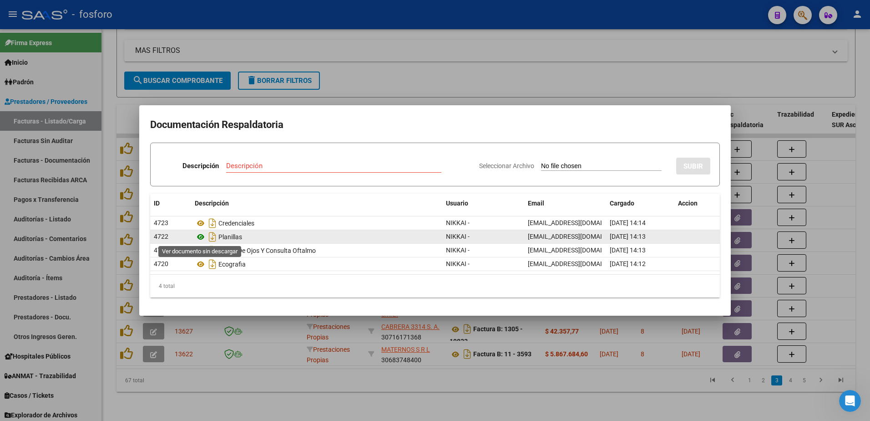
click at [198, 237] on icon at bounding box center [201, 236] width 12 height 11
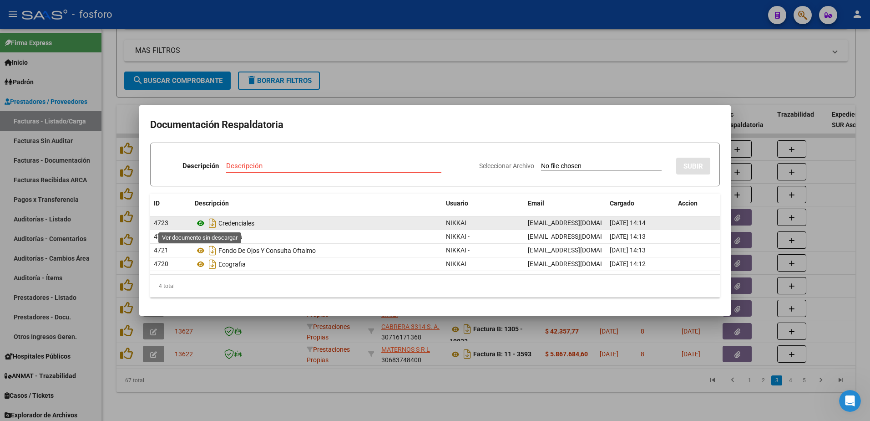
click at [203, 223] on icon at bounding box center [201, 223] width 12 height 11
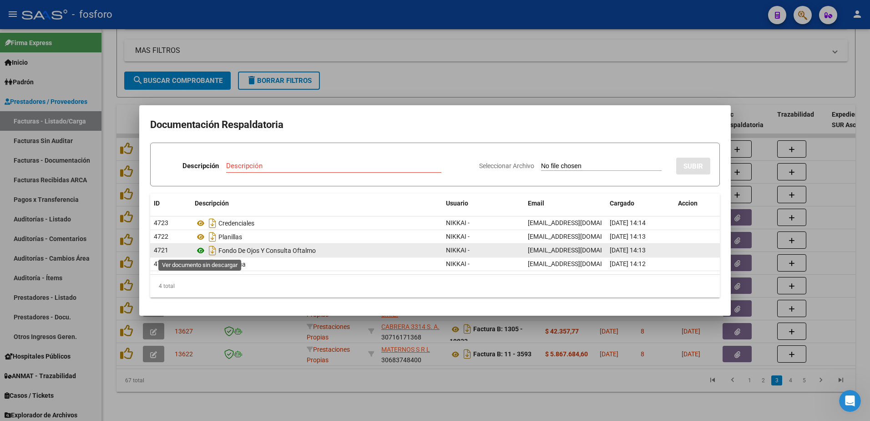
click at [199, 251] on icon at bounding box center [201, 250] width 12 height 11
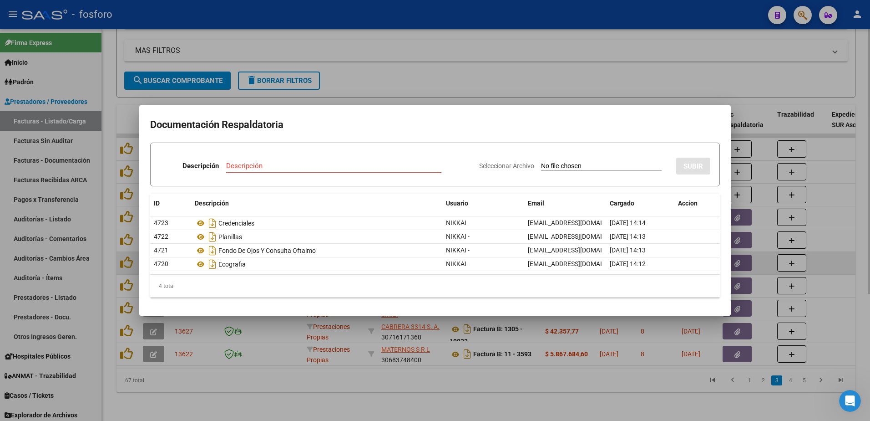
click at [127, 250] on div at bounding box center [435, 210] width 870 height 421
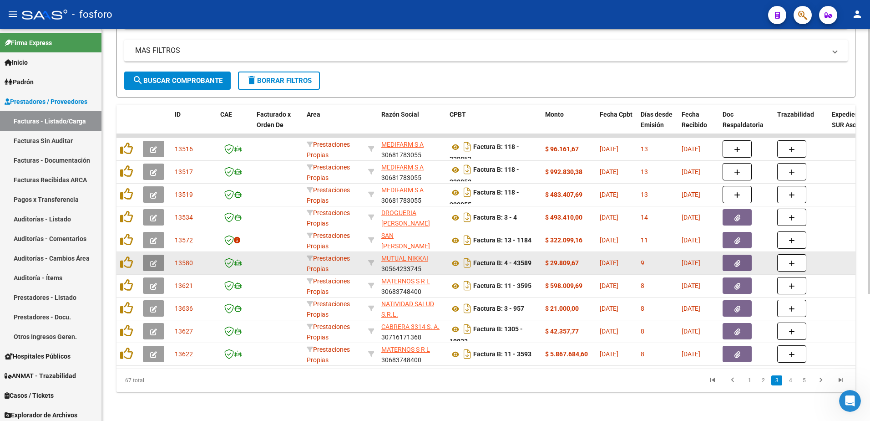
click at [155, 260] on icon "button" at bounding box center [153, 263] width 7 height 7
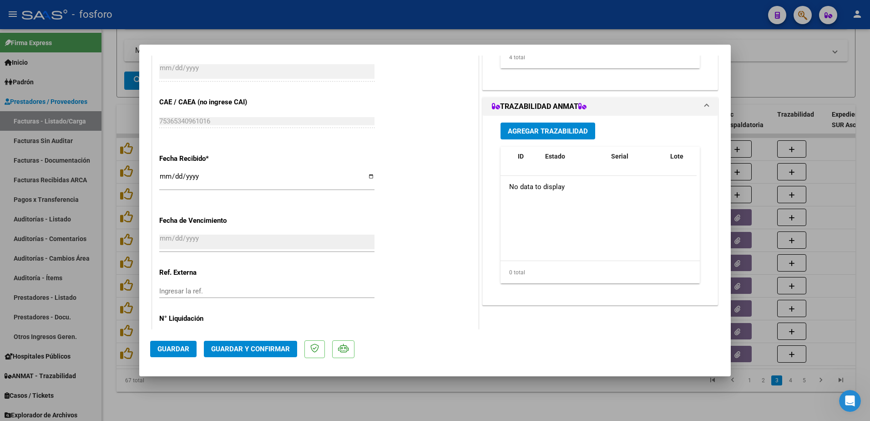
scroll to position [472, 0]
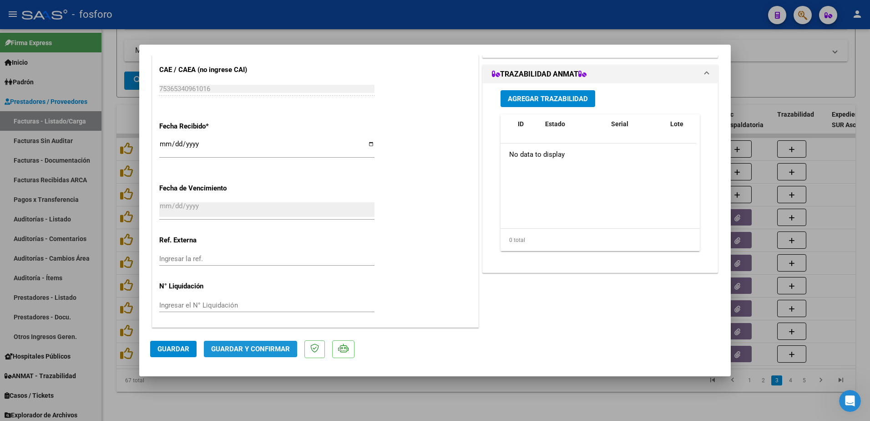
click at [227, 344] on button "Guardar y Confirmar" at bounding box center [250, 348] width 93 height 16
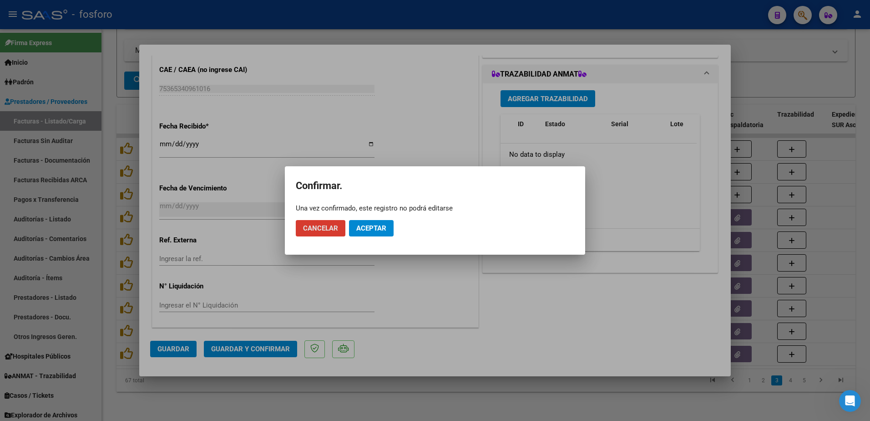
click at [371, 226] on span "Aceptar" at bounding box center [371, 228] width 30 height 8
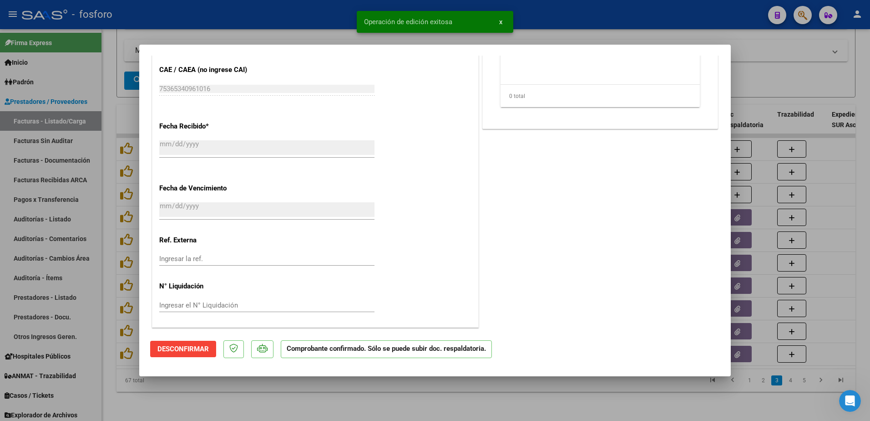
click at [88, 155] on div at bounding box center [435, 210] width 870 height 421
type input "$ 0,00"
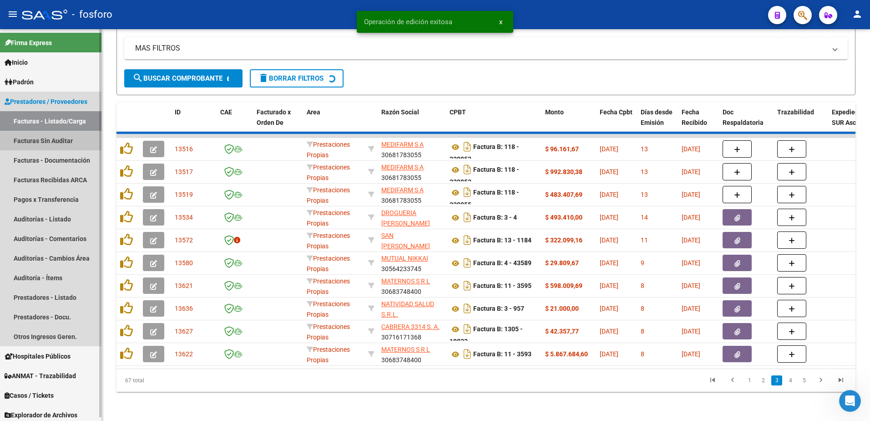
click at [71, 141] on link "Facturas Sin Auditar" at bounding box center [50, 141] width 101 height 20
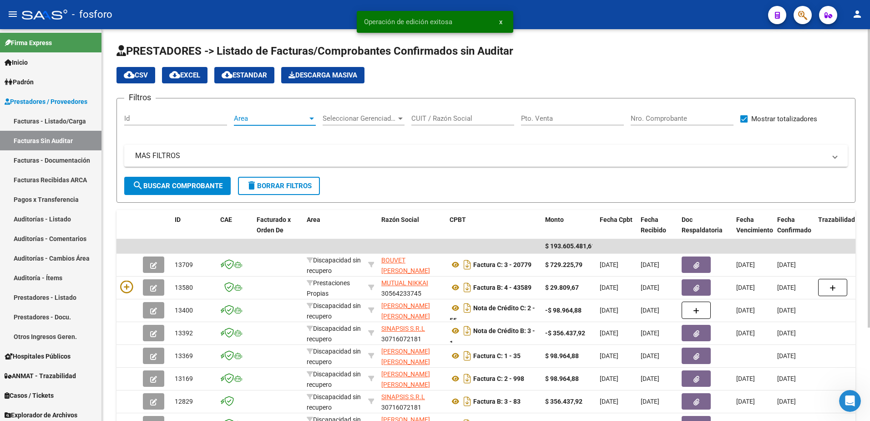
click at [312, 118] on div at bounding box center [311, 118] width 5 height 2
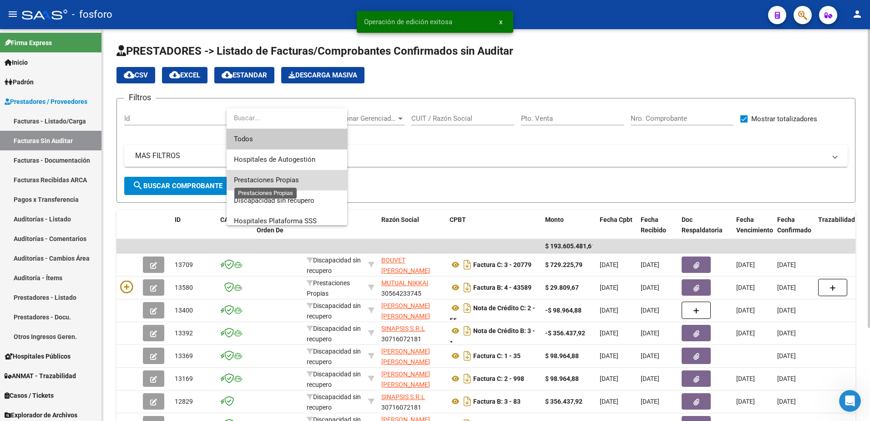
drag, startPoint x: 274, startPoint y: 181, endPoint x: 264, endPoint y: 181, distance: 9.1
click at [268, 181] on span "Prestaciones Propias" at bounding box center [266, 180] width 65 height 8
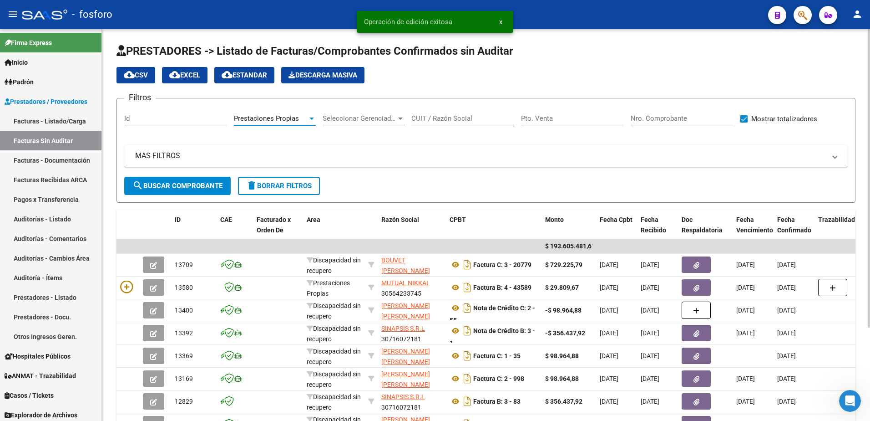
drag, startPoint x: 264, startPoint y: 181, endPoint x: 192, endPoint y: 186, distance: 73.0
click at [192, 185] on span "search Buscar Comprobante" at bounding box center [177, 186] width 90 height 8
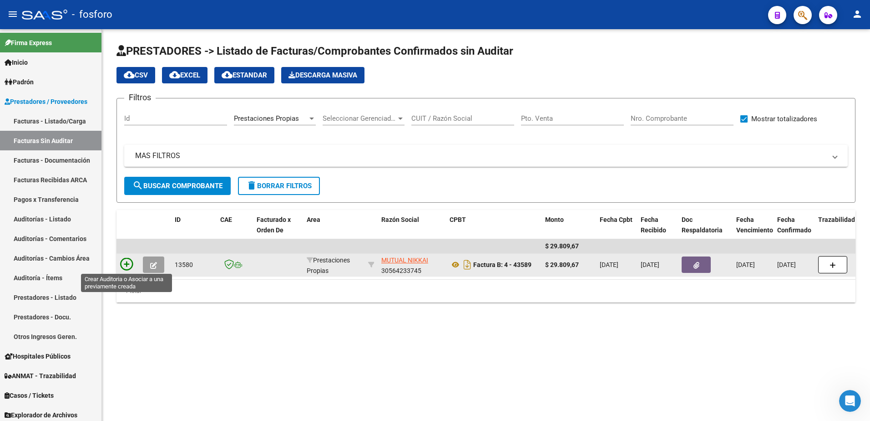
click at [126, 267] on icon at bounding box center [126, 264] width 13 height 13
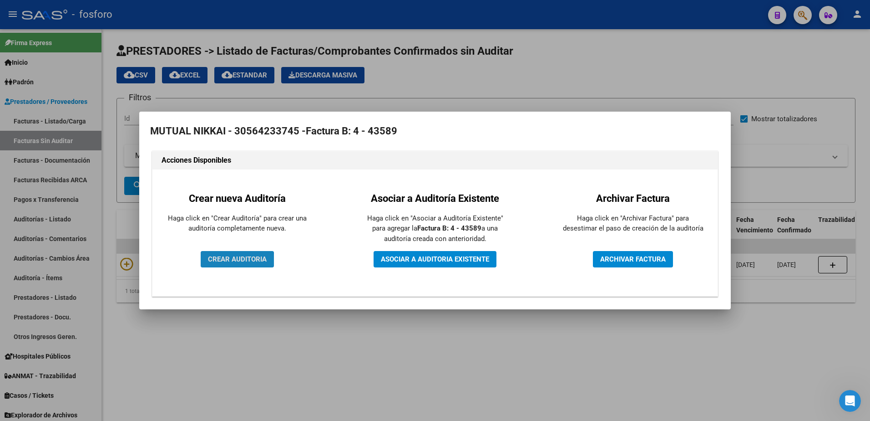
click at [218, 262] on span "CREAR AUDITORIA" at bounding box center [237, 259] width 59 height 8
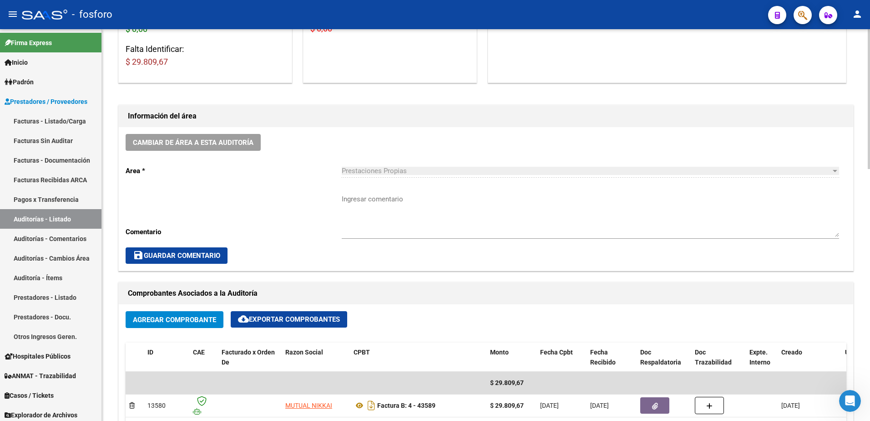
scroll to position [228, 0]
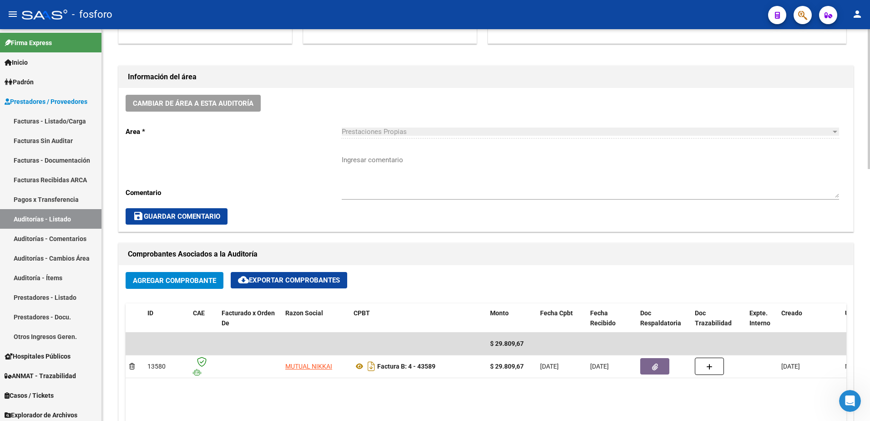
click at [375, 154] on div "Ingresar comentario" at bounding box center [590, 173] width 497 height 52
type textarea "FC.0004-43589"
click at [188, 218] on span "save Guardar Comentario" at bounding box center [176, 216] width 87 height 8
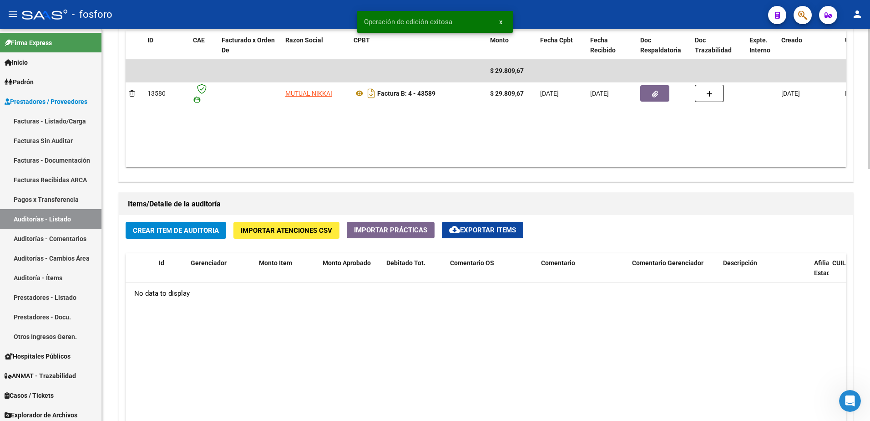
scroll to position [501, 0]
click at [175, 230] on span "Crear Item de Auditoria" at bounding box center [176, 230] width 86 height 8
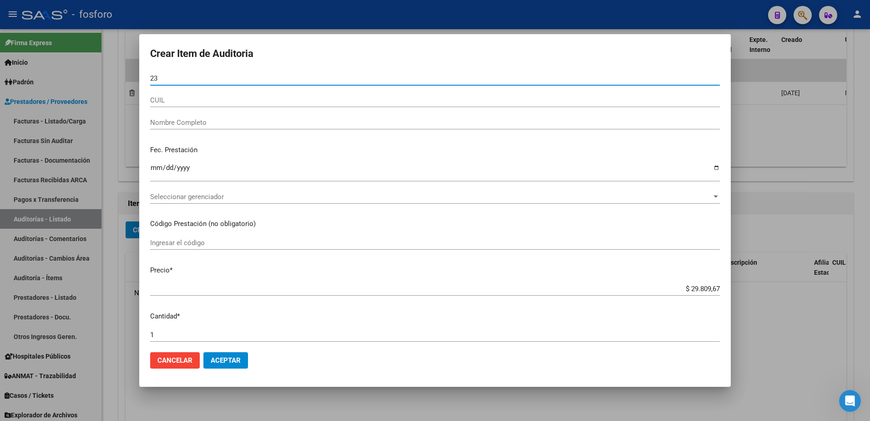
type input "2"
type input "47759403"
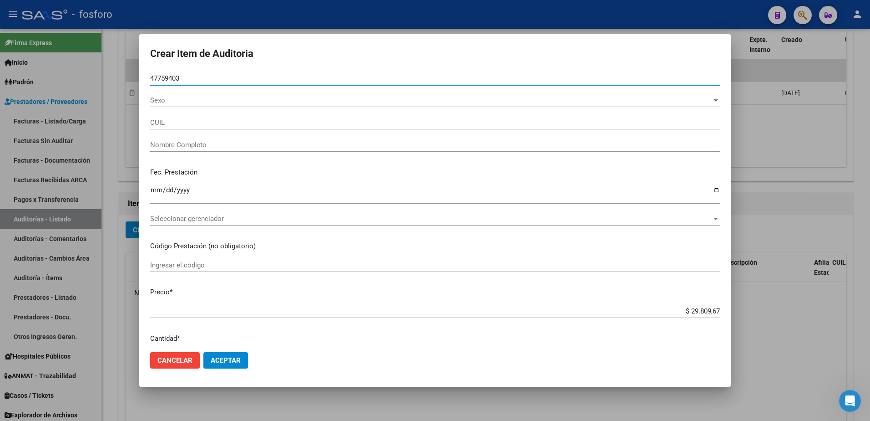
type input "23477594034"
type input "[PERSON_NAME] -"
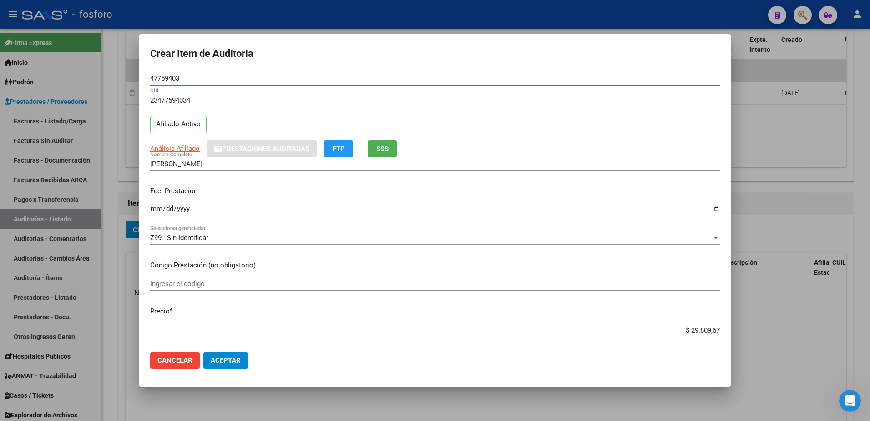
type input "47759403"
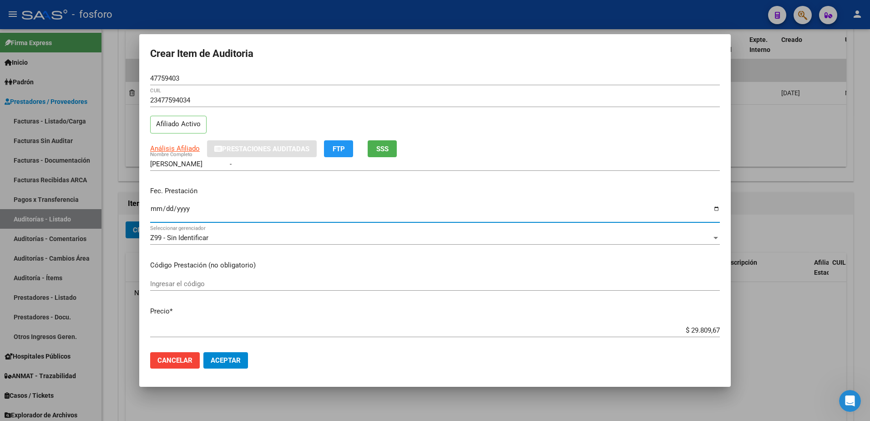
click at [156, 210] on input "Ingresar la fecha" at bounding box center [435, 212] width 570 height 15
type input "[DATE]"
click at [173, 286] on input "Ingresar el código" at bounding box center [435, 283] width 570 height 8
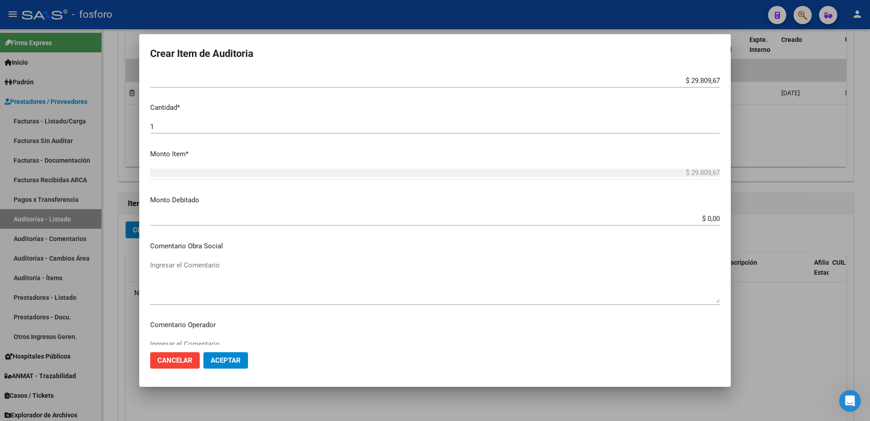
scroll to position [273, 0]
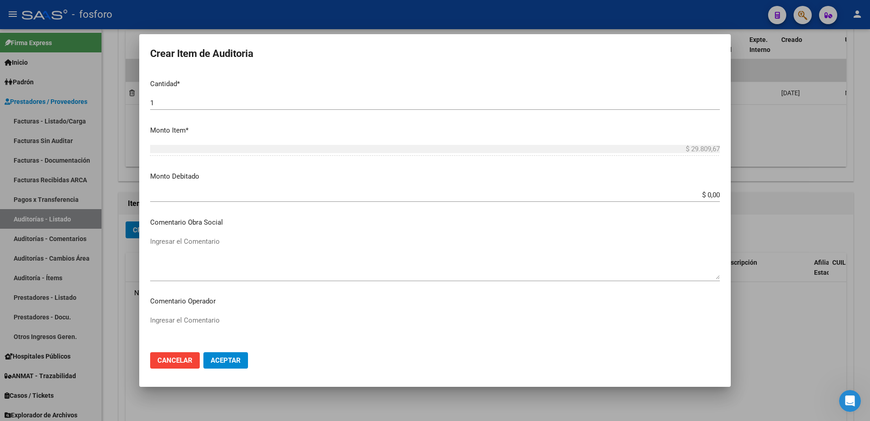
type input "420101- DEMAS AFILIADOS Y CODIGOS EN DETALLE ADJUNTO"
click at [200, 240] on textarea "Ingresar el Comentario" at bounding box center [435, 257] width 570 height 43
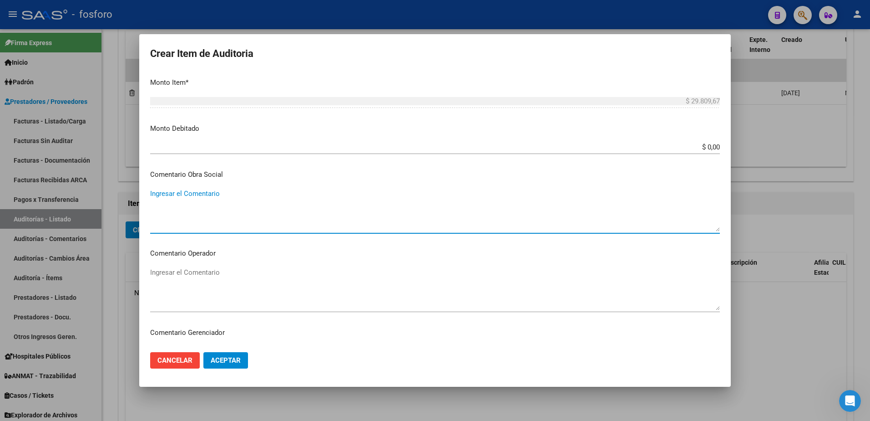
scroll to position [364, 0]
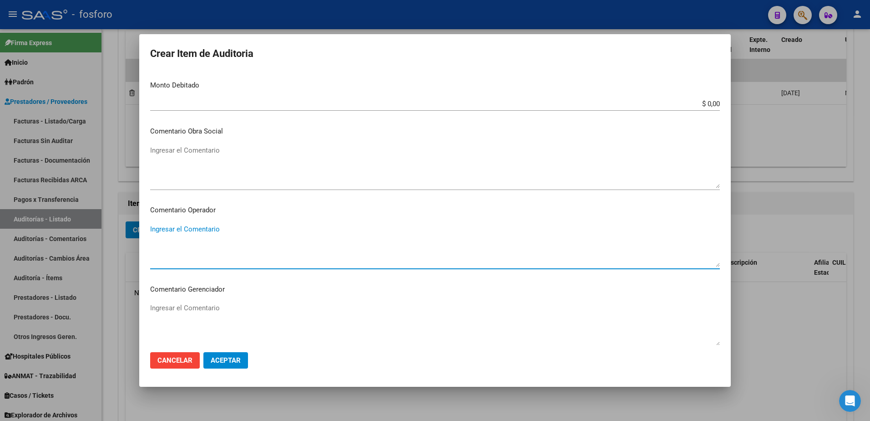
click at [187, 231] on textarea "Ingresar el Comentario" at bounding box center [435, 245] width 570 height 43
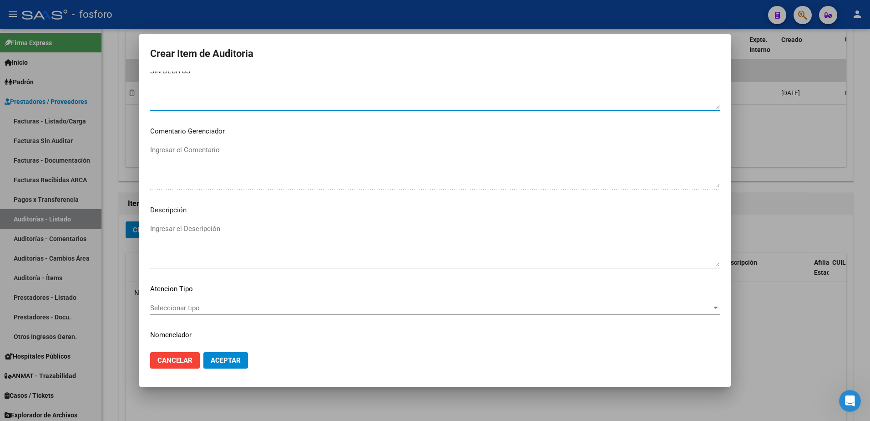
scroll to position [546, 0]
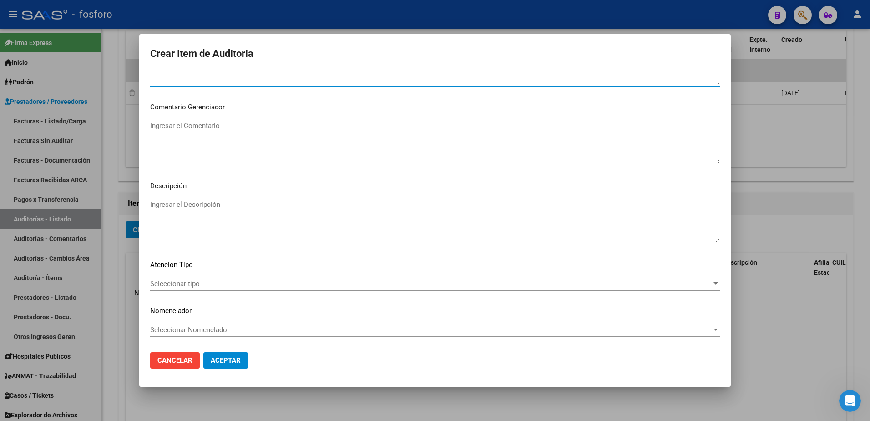
type textarea "SIN DEBITOS"
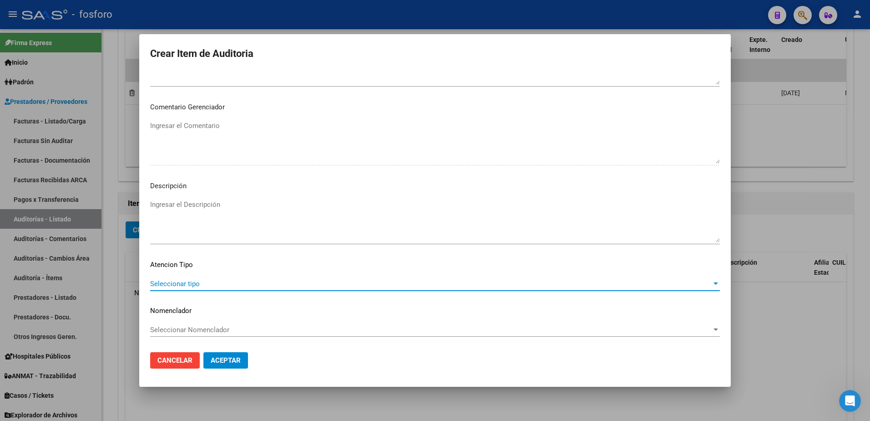
click at [190, 281] on span "Seleccionar tipo" at bounding box center [431, 283] width 562 height 8
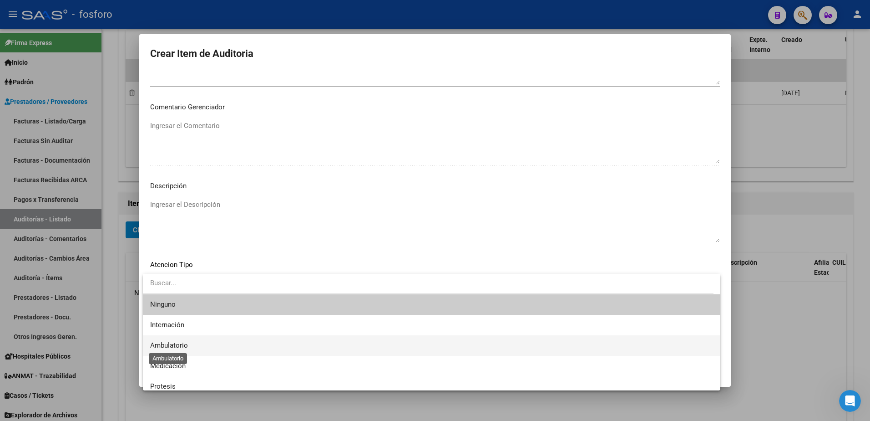
click at [182, 343] on span "Ambulatorio" at bounding box center [169, 345] width 38 height 8
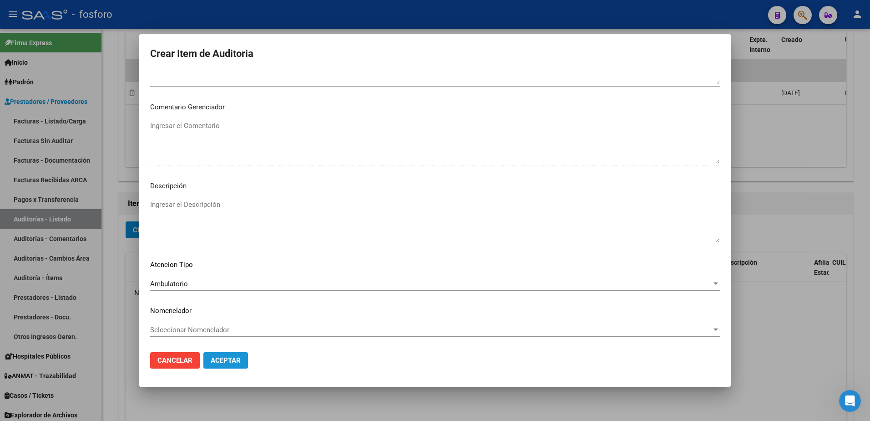
click at [222, 366] on button "Aceptar" at bounding box center [225, 360] width 45 height 16
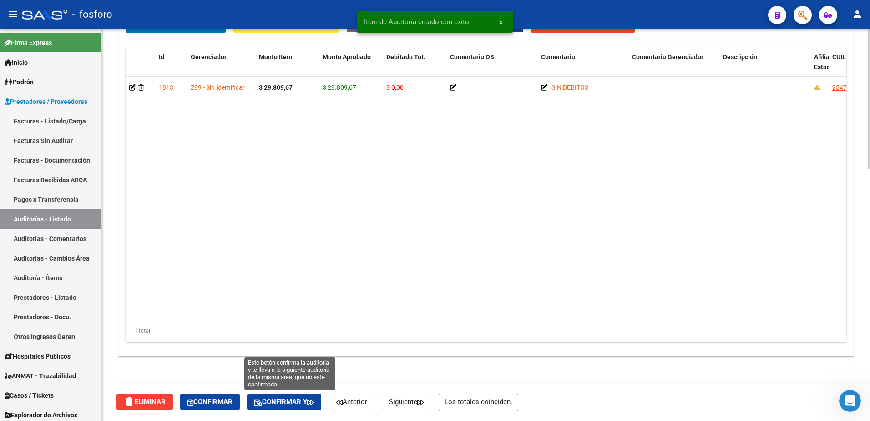
drag, startPoint x: 283, startPoint y: 400, endPoint x: 330, endPoint y: 370, distance: 56.5
click at [285, 397] on button "Confirmar y" at bounding box center [284, 401] width 74 height 16
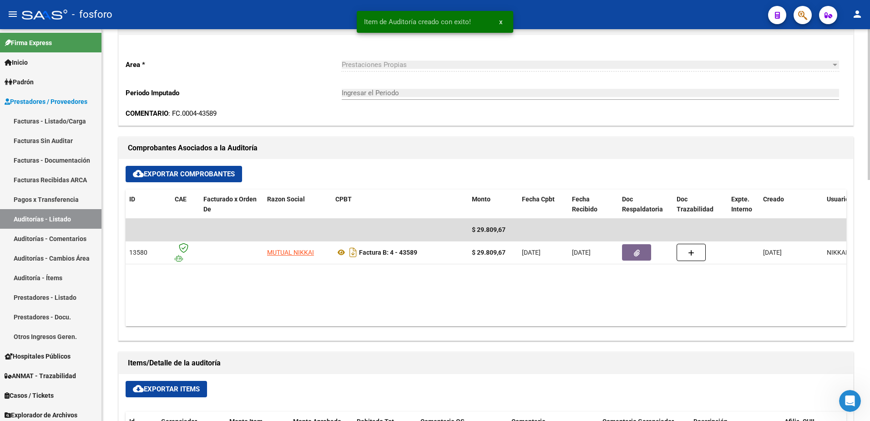
type input "202509"
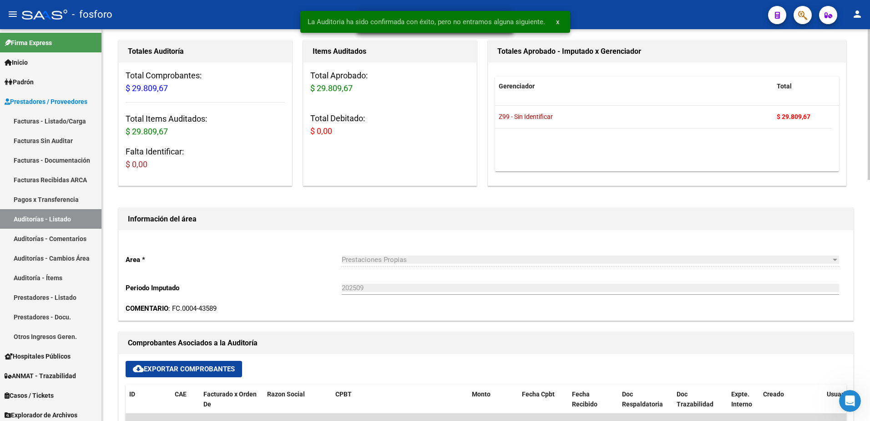
scroll to position [0, 0]
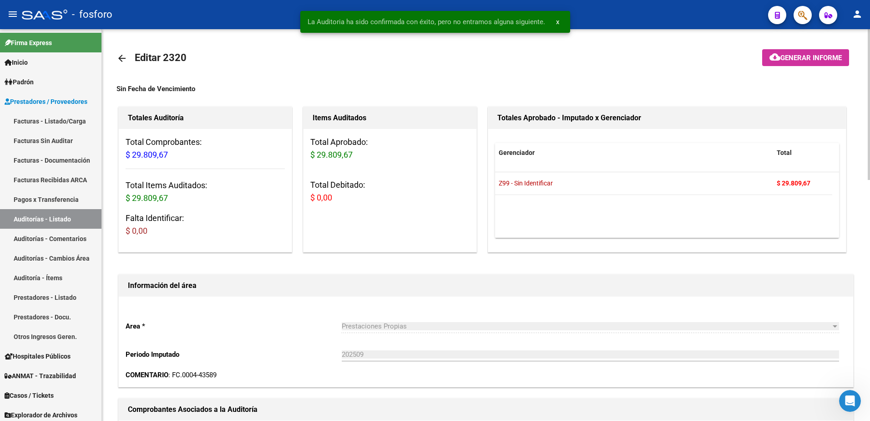
click at [798, 64] on button "cloud_download Generar informe" at bounding box center [805, 57] width 87 height 17
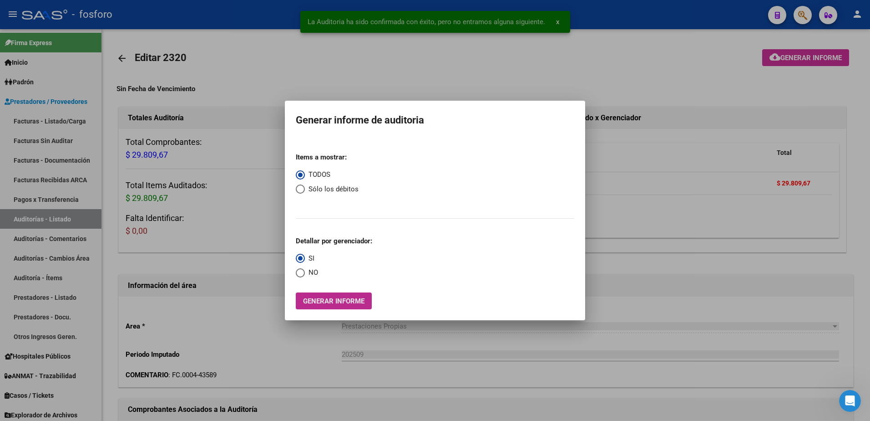
click at [312, 299] on span "Generar informe" at bounding box center [333, 301] width 61 height 8
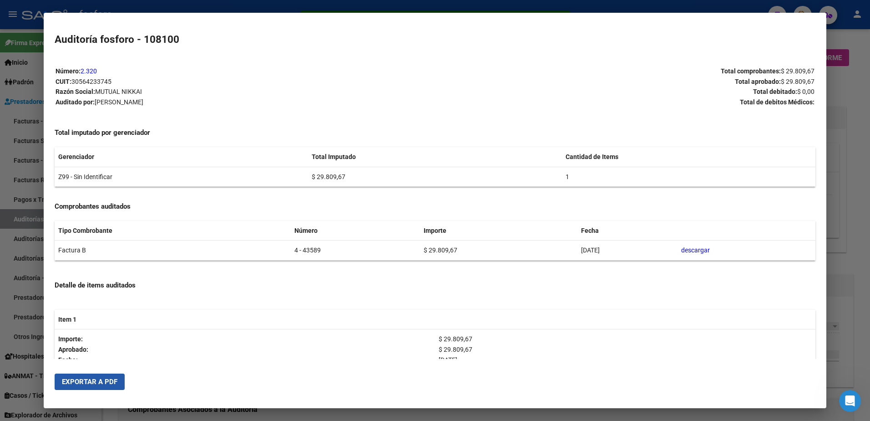
drag, startPoint x: 99, startPoint y: 376, endPoint x: 160, endPoint y: 355, distance: 64.6
click at [101, 376] on button "Exportar a PDF" at bounding box center [90, 381] width 70 height 16
click at [30, 140] on div at bounding box center [435, 210] width 870 height 421
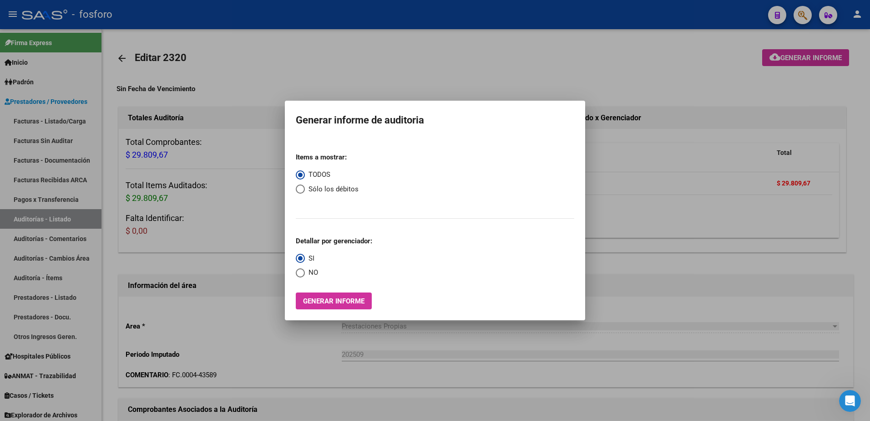
click at [52, 124] on div at bounding box center [435, 210] width 870 height 421
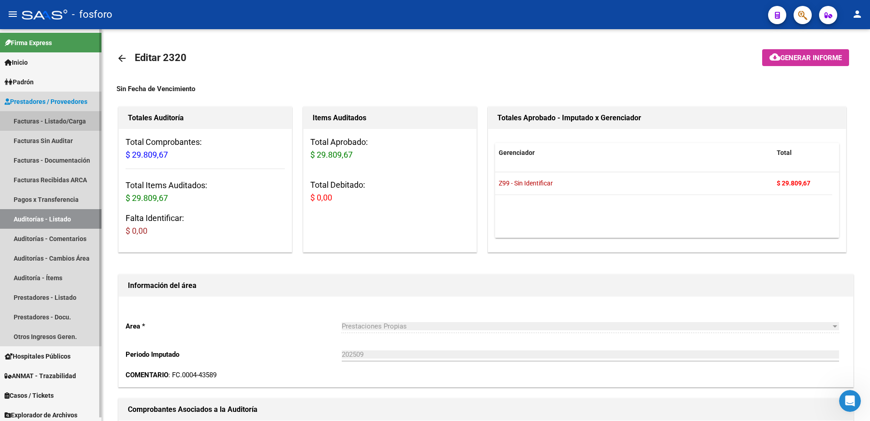
click at [56, 118] on link "Facturas - Listado/Carga" at bounding box center [50, 121] width 101 height 20
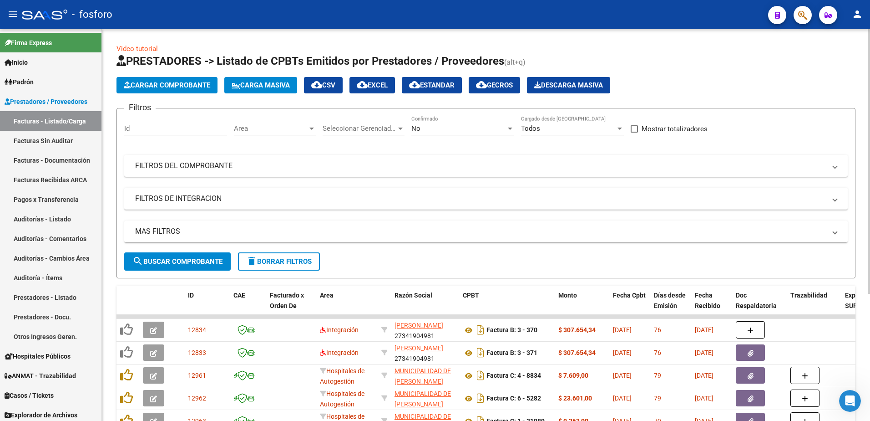
click at [313, 127] on div at bounding box center [311, 128] width 5 height 2
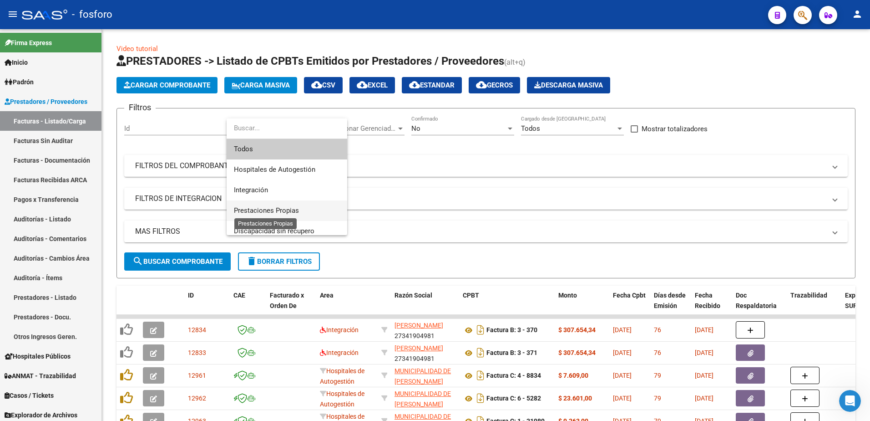
click at [274, 207] on span "Prestaciones Propias" at bounding box center [266, 210] width 65 height 8
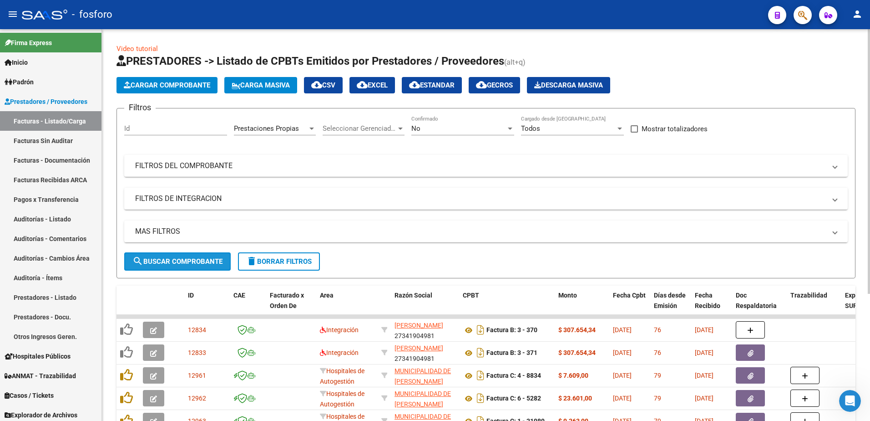
click at [169, 263] on span "search Buscar Comprobante" at bounding box center [177, 261] width 90 height 8
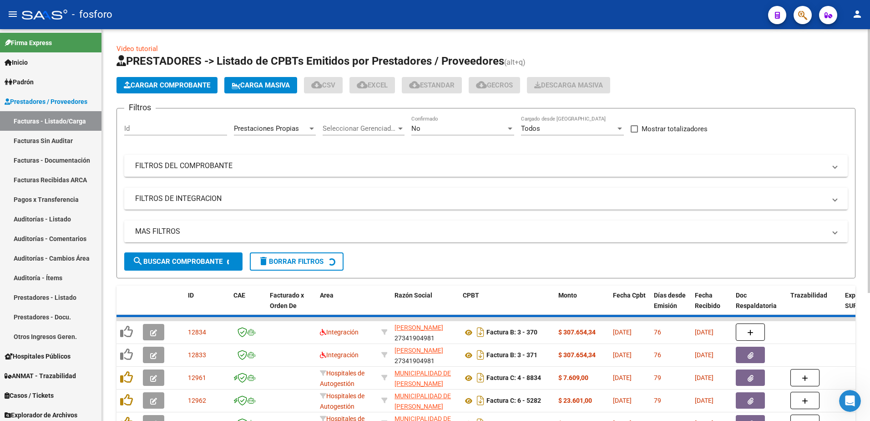
scroll to position [187, 0]
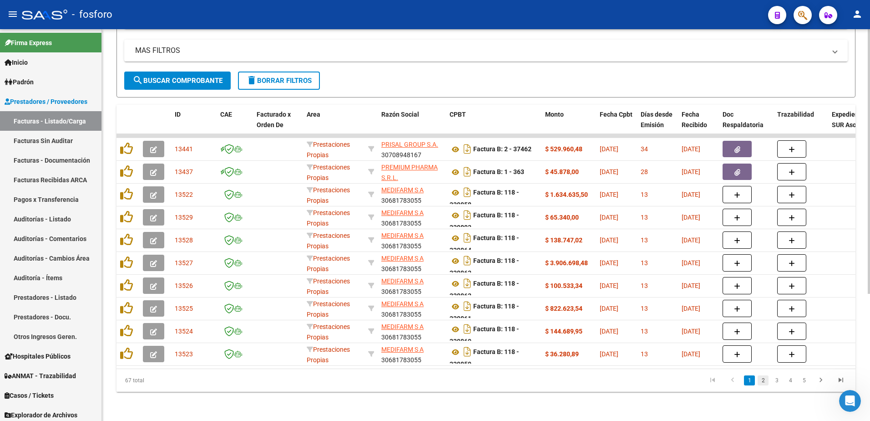
click at [764, 378] on link "2" at bounding box center [763, 380] width 11 height 10
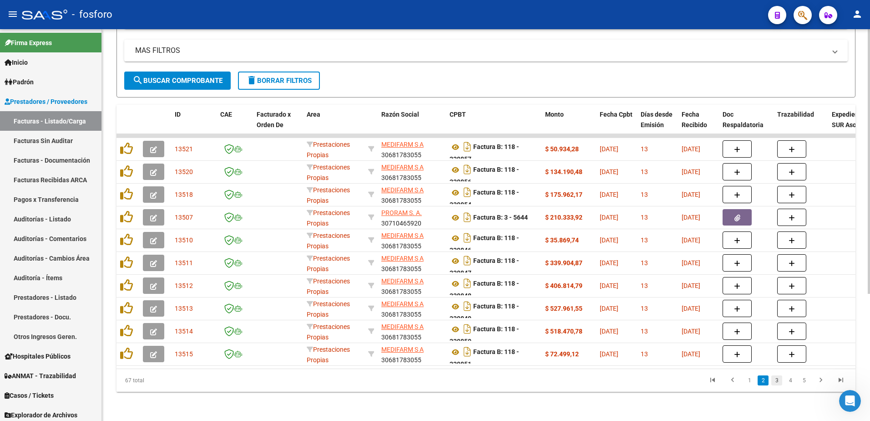
click at [776, 382] on link "3" at bounding box center [776, 380] width 11 height 10
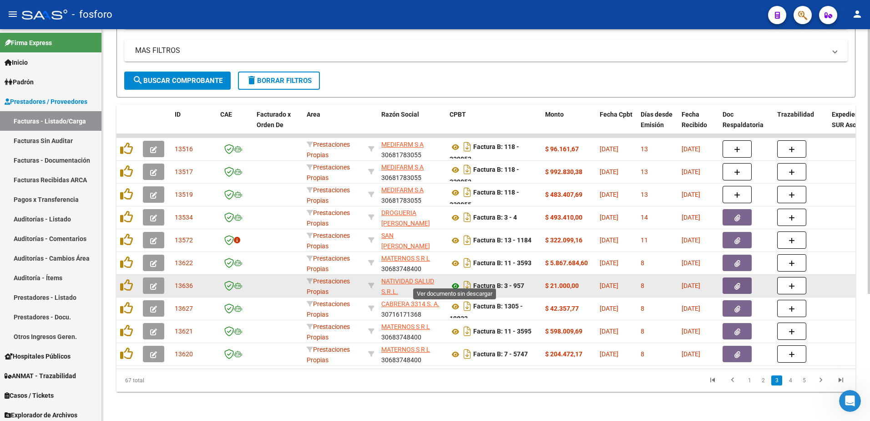
click at [458, 281] on icon at bounding box center [456, 285] width 12 height 11
click at [735, 281] on span "button" at bounding box center [738, 285] width 6 height 8
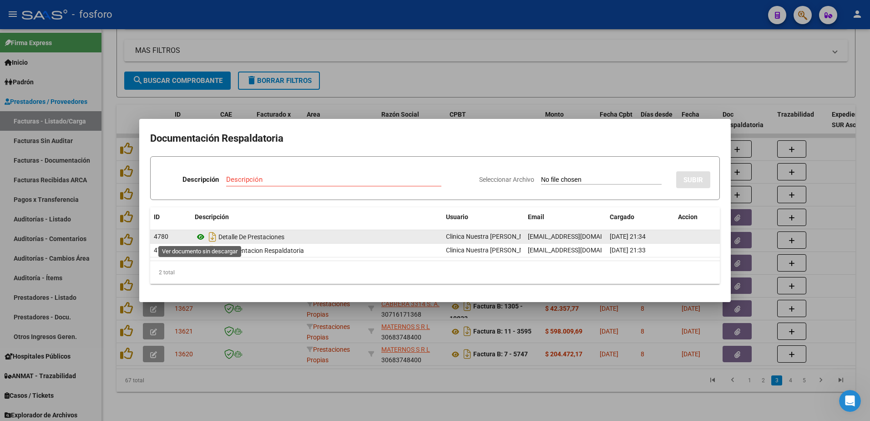
click at [201, 238] on icon at bounding box center [201, 236] width 12 height 11
click at [199, 237] on icon at bounding box center [201, 236] width 12 height 11
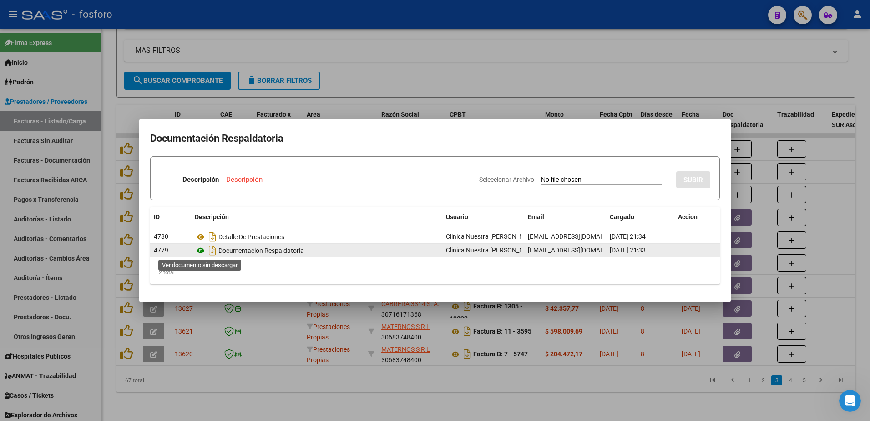
click at [198, 249] on icon at bounding box center [201, 250] width 12 height 11
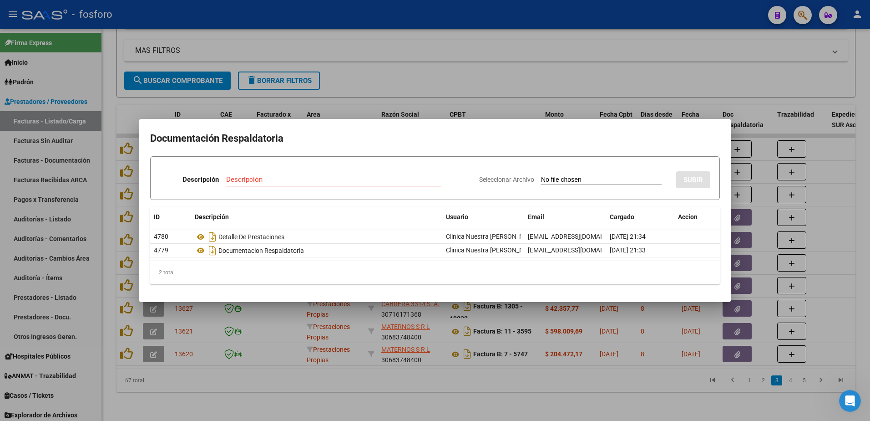
click at [299, 366] on div at bounding box center [435, 210] width 870 height 421
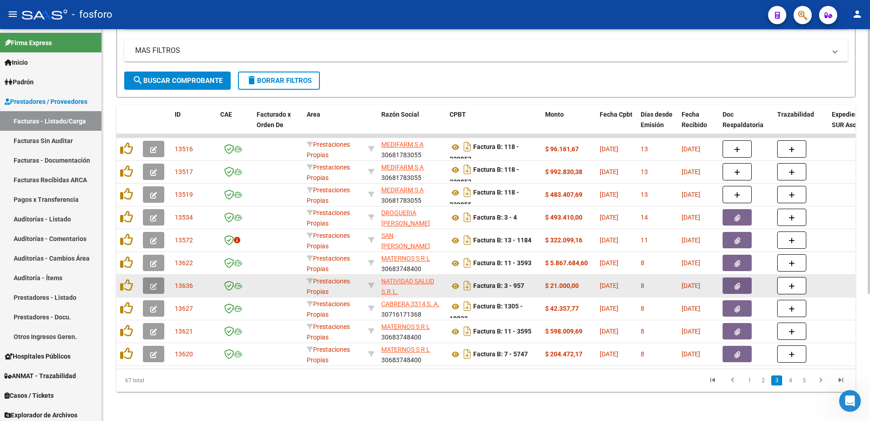
click at [153, 283] on icon "button" at bounding box center [153, 286] width 7 height 7
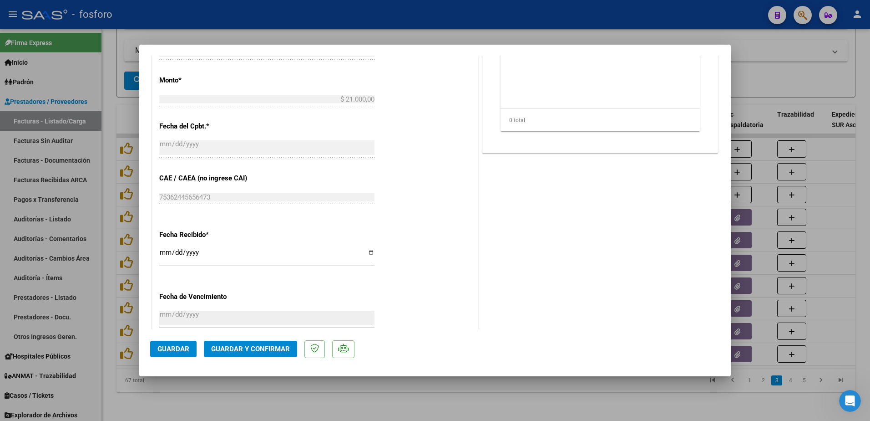
scroll to position [410, 0]
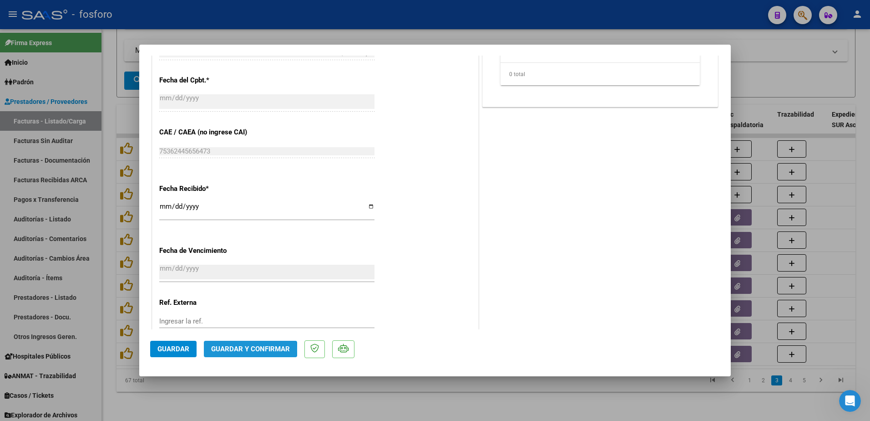
click at [224, 349] on span "Guardar y Confirmar" at bounding box center [250, 349] width 79 height 8
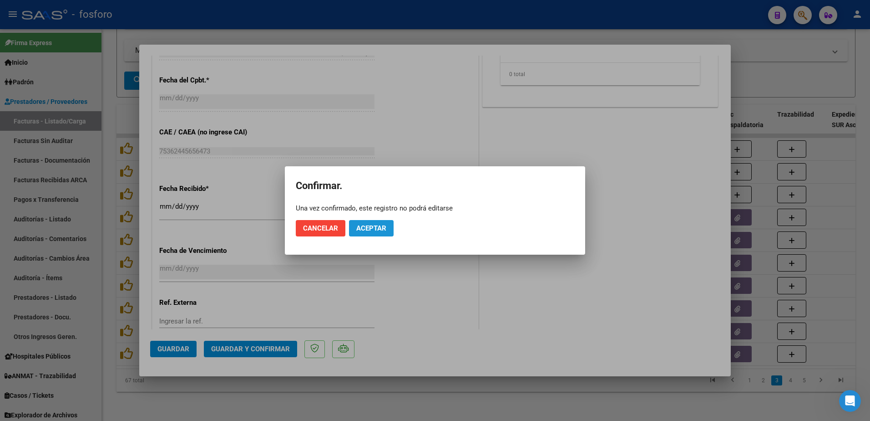
drag, startPoint x: 369, startPoint y: 231, endPoint x: 334, endPoint y: 217, distance: 38.4
click at [369, 230] on span "Aceptar" at bounding box center [371, 228] width 30 height 8
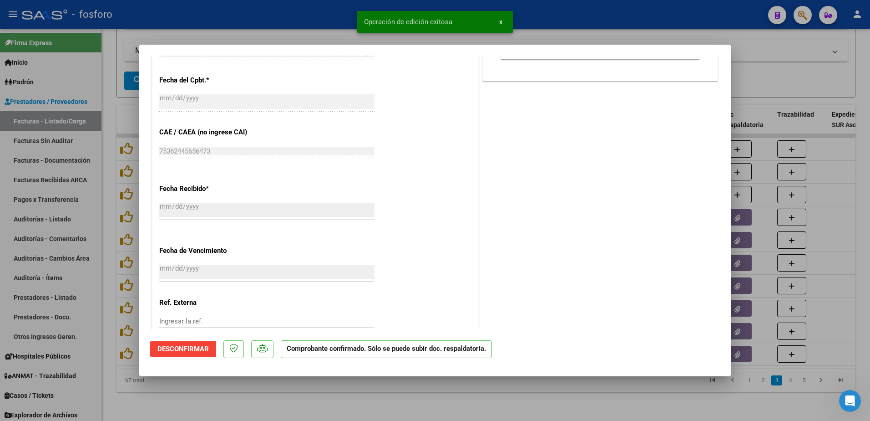
click at [45, 142] on div at bounding box center [435, 210] width 870 height 421
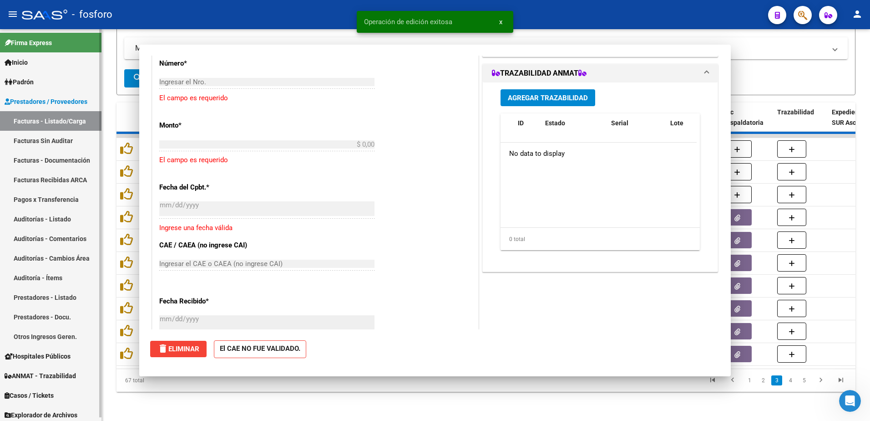
scroll to position [0, 0]
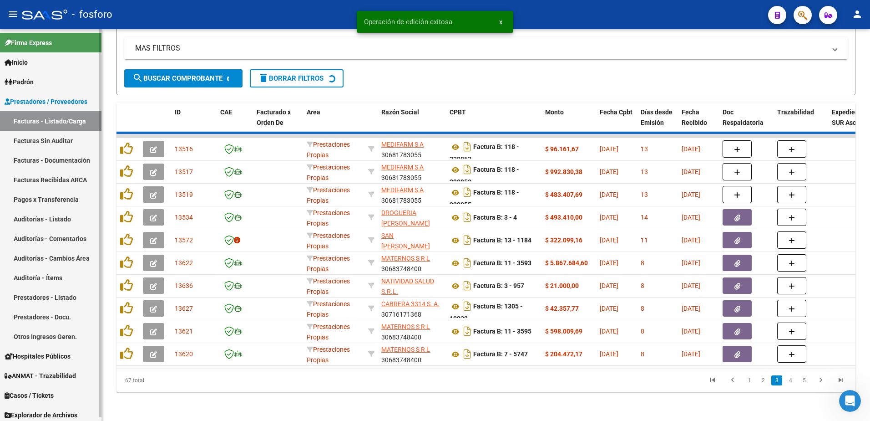
drag, startPoint x: 52, startPoint y: 138, endPoint x: 75, endPoint y: 138, distance: 23.2
click at [52, 138] on link "Facturas Sin Auditar" at bounding box center [50, 141] width 101 height 20
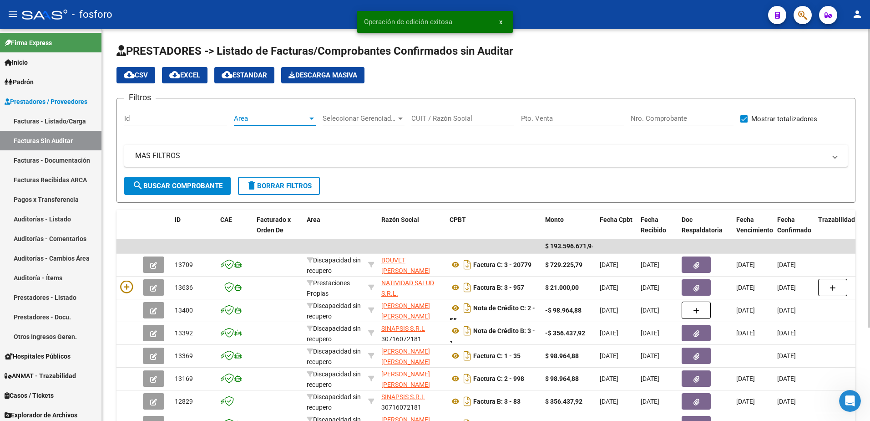
click at [310, 117] on div at bounding box center [311, 118] width 5 height 2
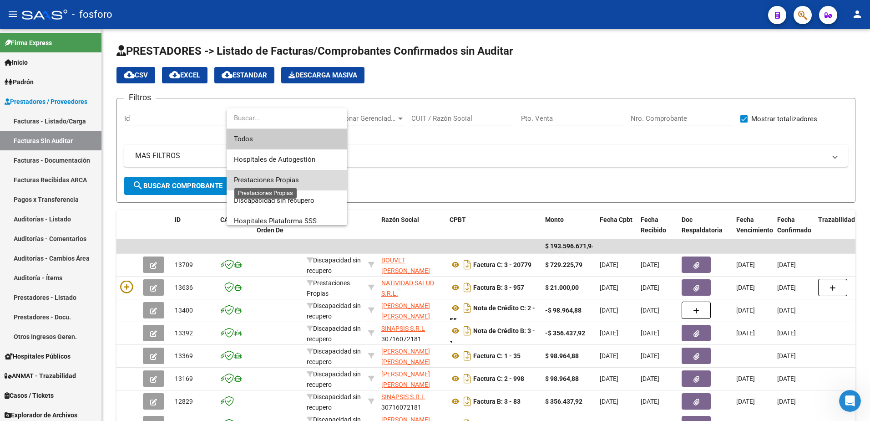
drag, startPoint x: 279, startPoint y: 178, endPoint x: 178, endPoint y: 169, distance: 101.9
click at [279, 178] on span "Prestaciones Propias" at bounding box center [266, 180] width 65 height 8
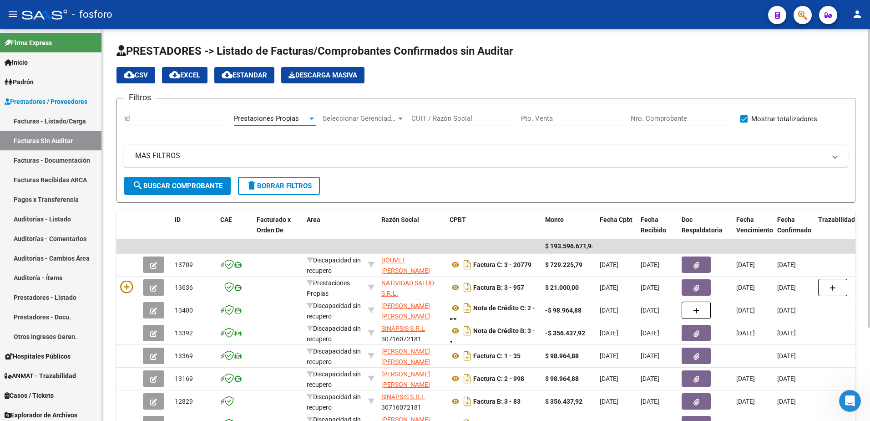
click at [162, 184] on span "search Buscar Comprobante" at bounding box center [177, 186] width 90 height 8
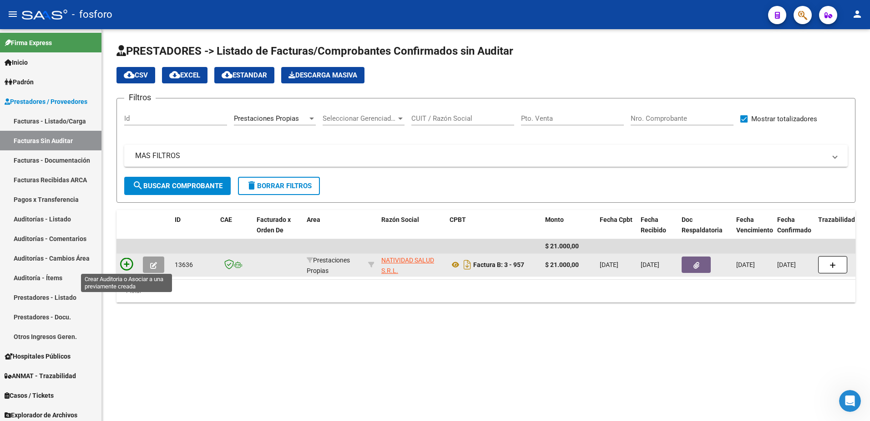
click at [127, 264] on icon at bounding box center [126, 264] width 13 height 13
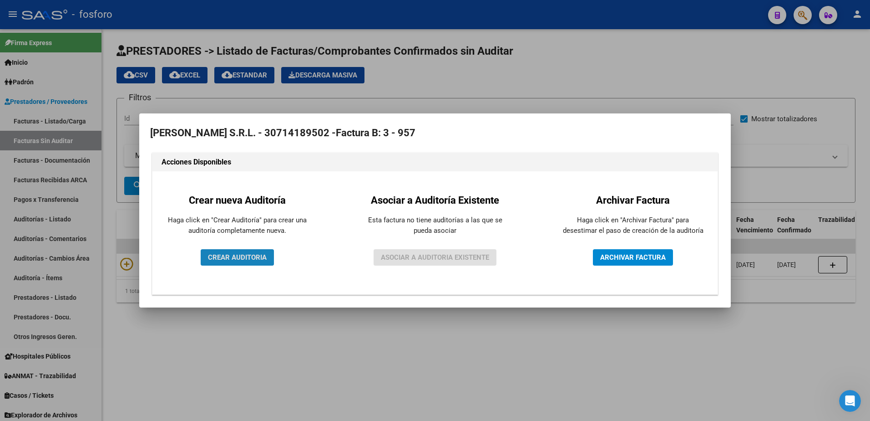
click at [229, 257] on span "CREAR AUDITORIA" at bounding box center [237, 257] width 59 height 8
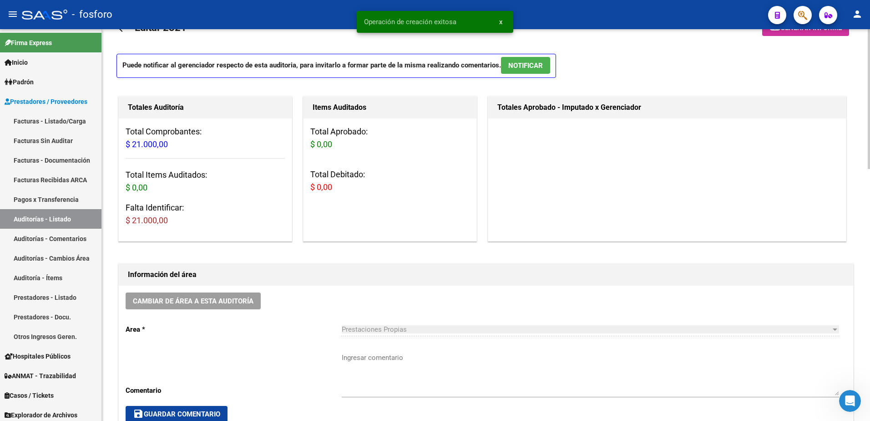
scroll to position [91, 0]
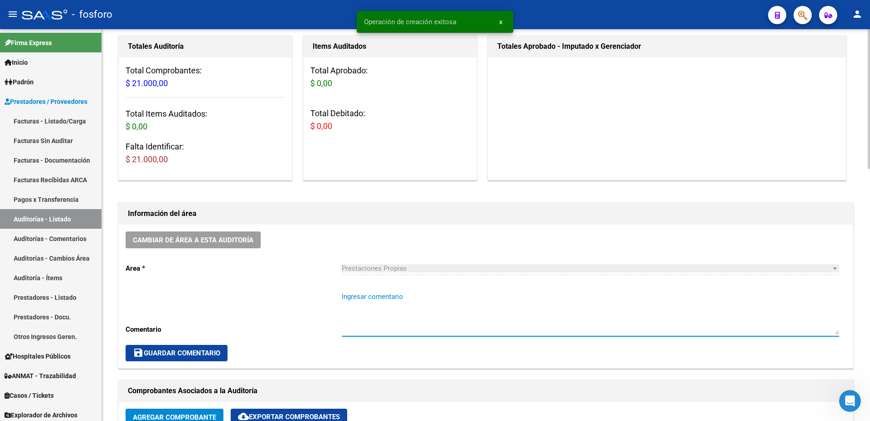
click at [357, 301] on textarea "Ingresar comentario" at bounding box center [590, 312] width 497 height 43
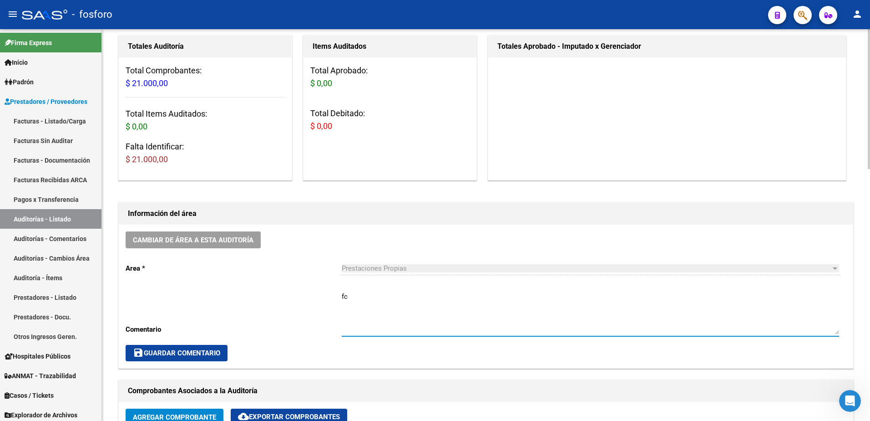
type textarea "f"
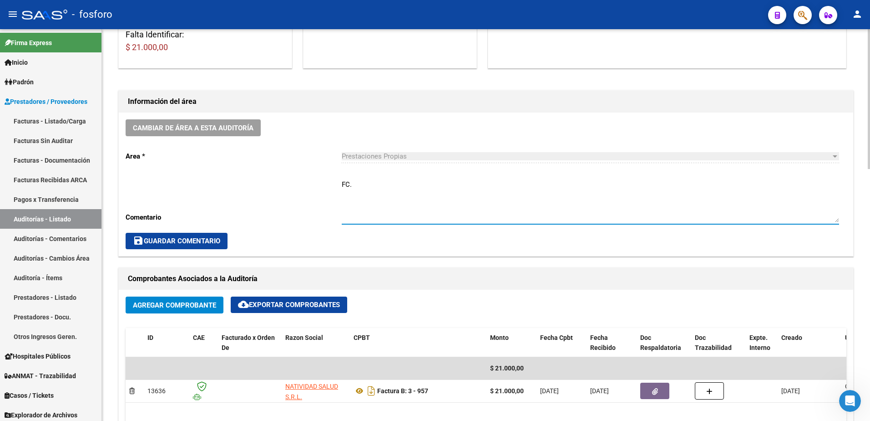
scroll to position [182, 0]
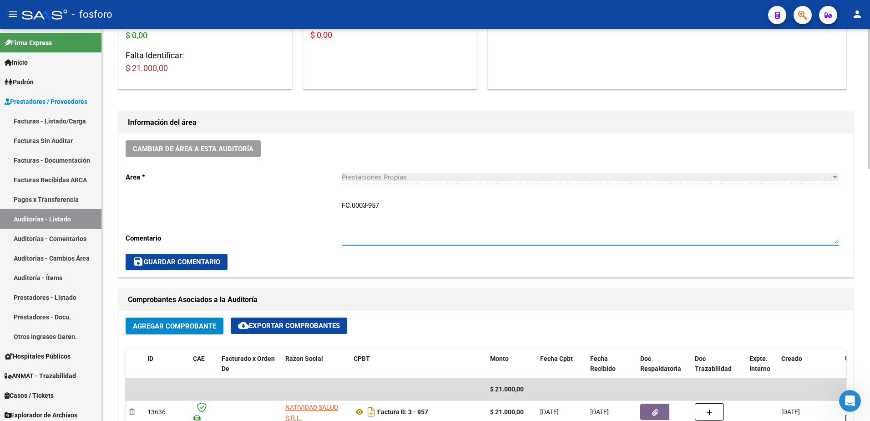
type textarea "FC.0003-957"
click at [161, 266] on button "save Guardar Comentario" at bounding box center [177, 261] width 102 height 16
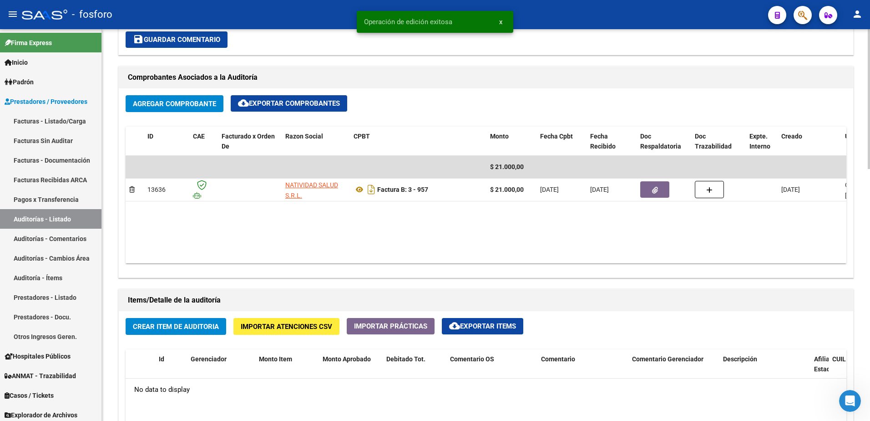
scroll to position [410, 0]
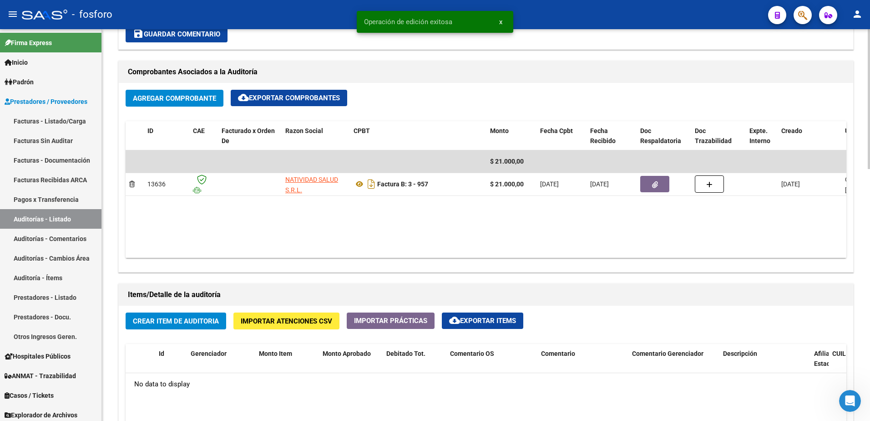
click at [184, 319] on span "Crear Item de Auditoria" at bounding box center [176, 321] width 86 height 8
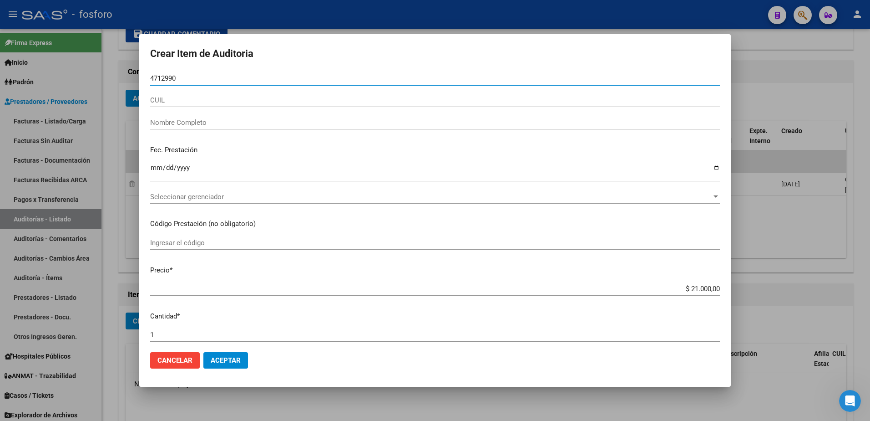
type input "47129904"
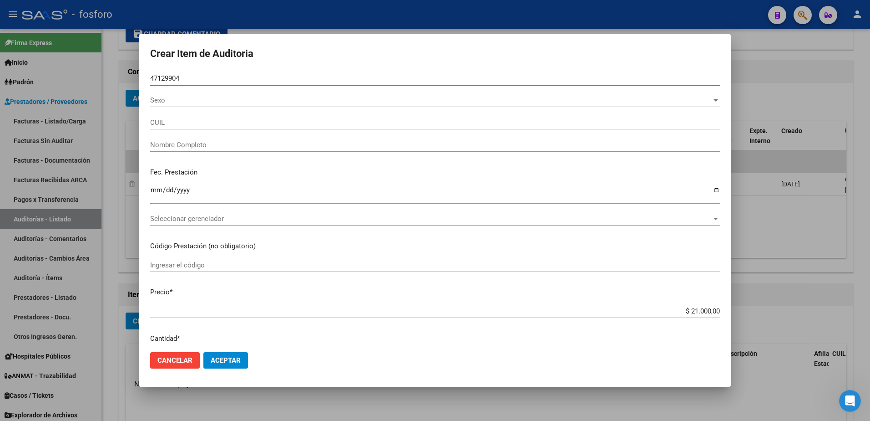
type input "23471299049"
type input "[PERSON_NAME] -"
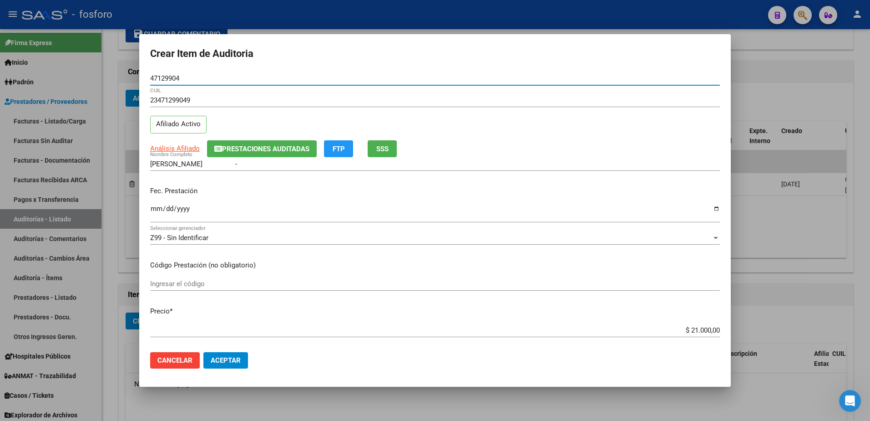
type input "47129904"
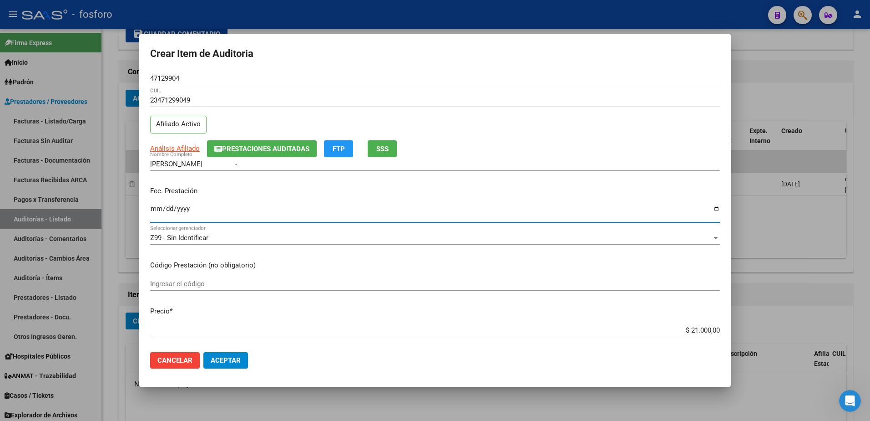
click at [154, 207] on input "Ingresar la fecha" at bounding box center [435, 212] width 570 height 15
type input "[DATE]"
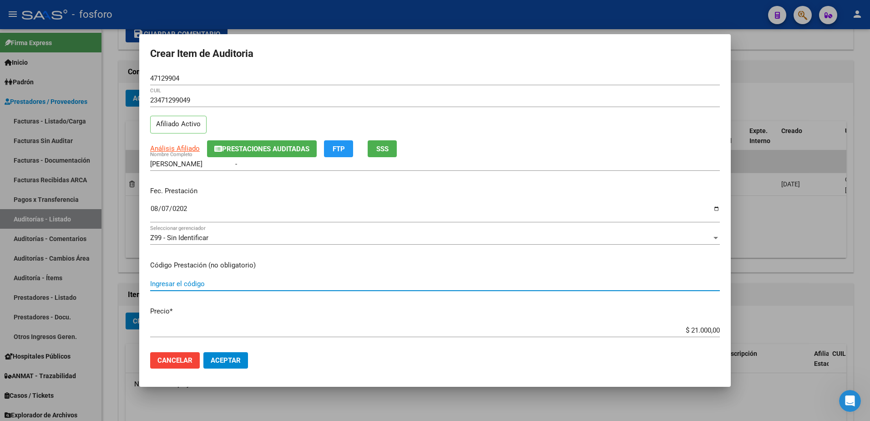
click at [207, 286] on input "Ingresar el código" at bounding box center [435, 283] width 570 height 8
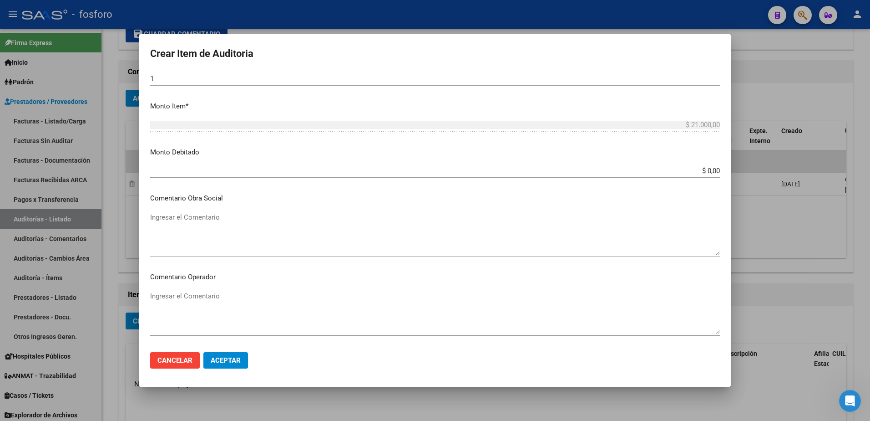
scroll to position [319, 0]
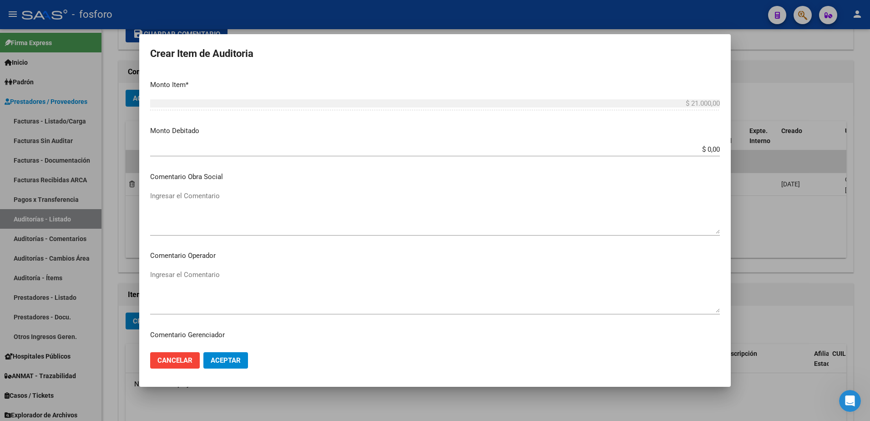
type input "420101 X2"
click at [203, 281] on textarea "Ingresar el Comentario" at bounding box center [435, 290] width 570 height 43
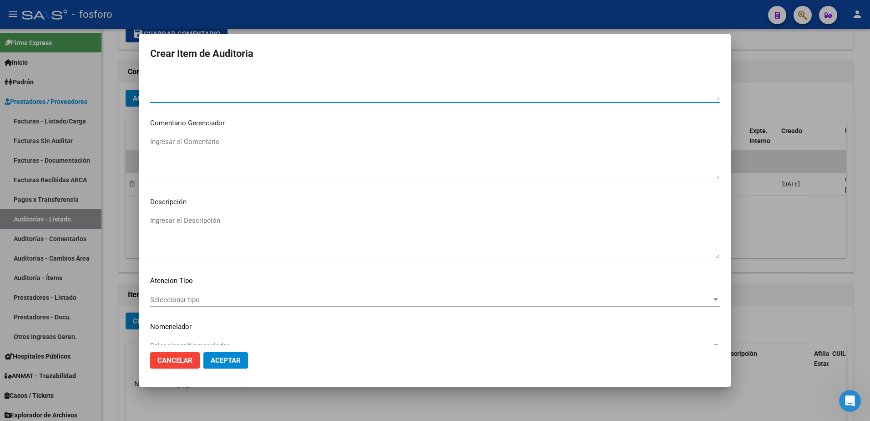
scroll to position [546, 0]
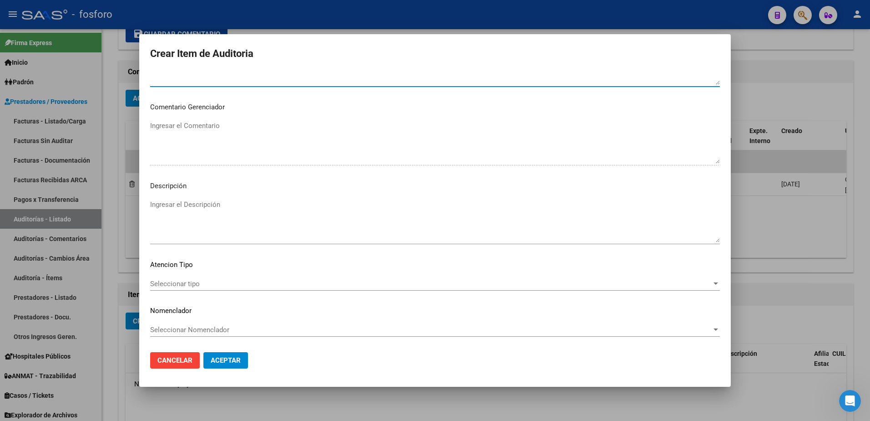
type textarea "SIN DEBITOS"
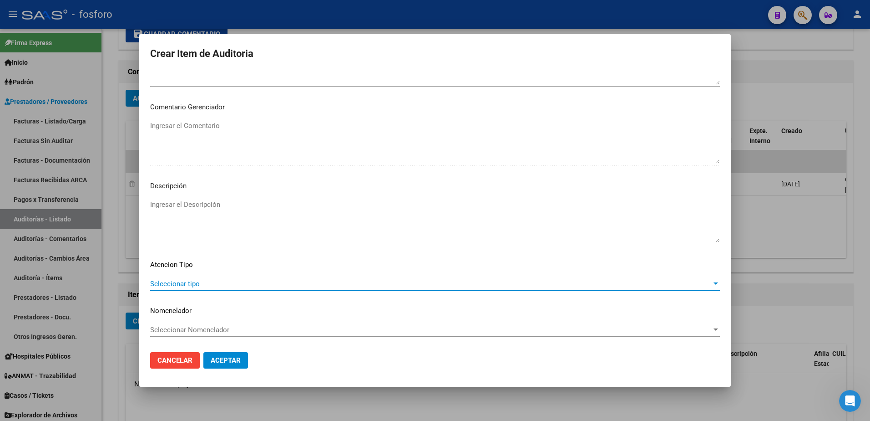
click at [182, 282] on span "Seleccionar tipo" at bounding box center [431, 283] width 562 height 8
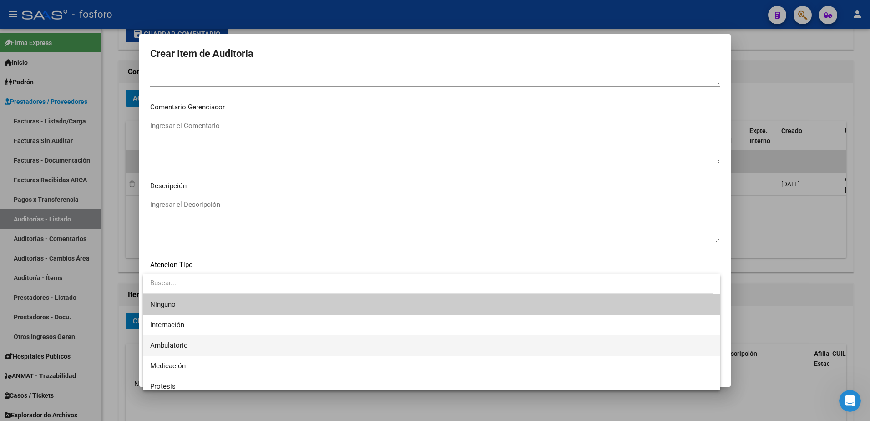
click at [166, 339] on span "Ambulatorio" at bounding box center [431, 345] width 563 height 20
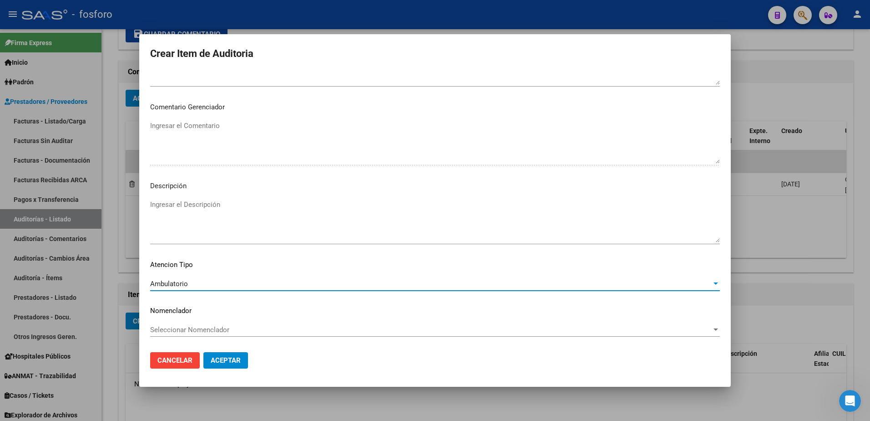
click at [226, 362] on span "Aceptar" at bounding box center [226, 360] width 30 height 8
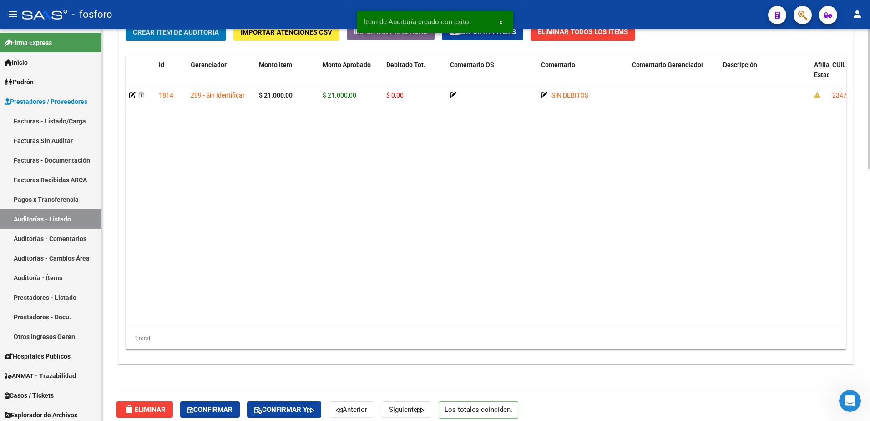
scroll to position [706, 0]
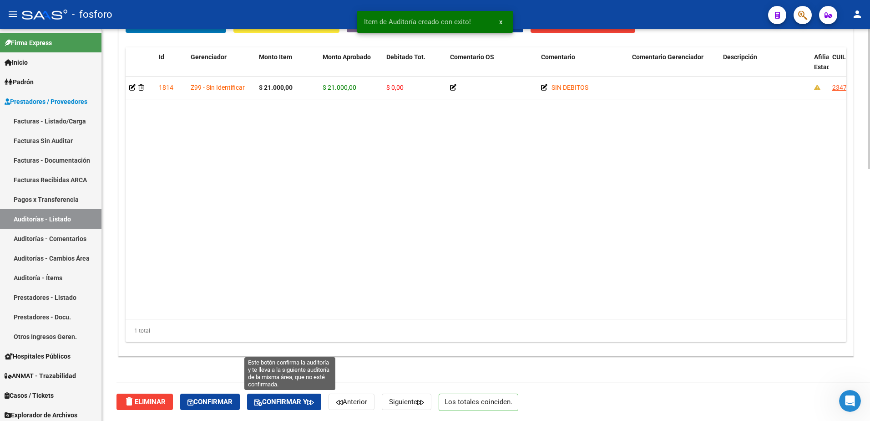
drag, startPoint x: 277, startPoint y: 400, endPoint x: 345, endPoint y: 366, distance: 75.5
click at [280, 397] on button "Confirmar y" at bounding box center [284, 401] width 74 height 16
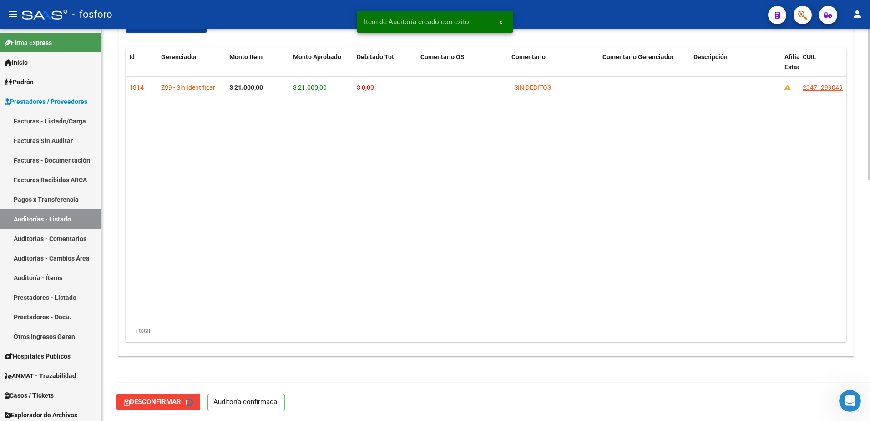
scroll to position [261, 0]
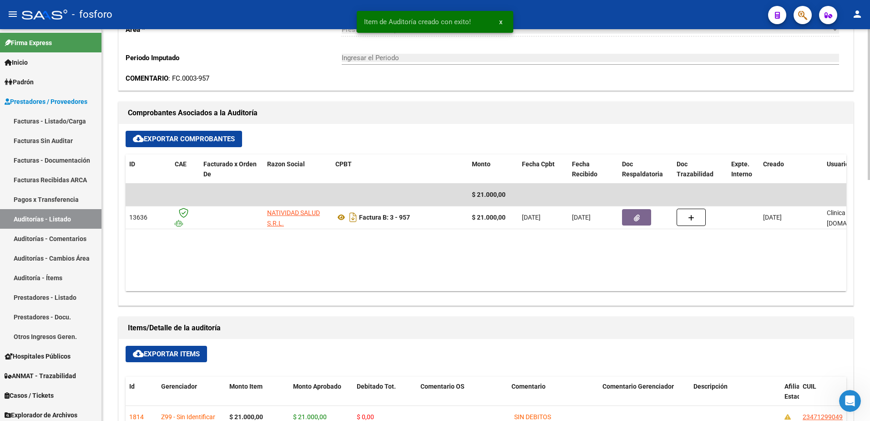
type input "202509"
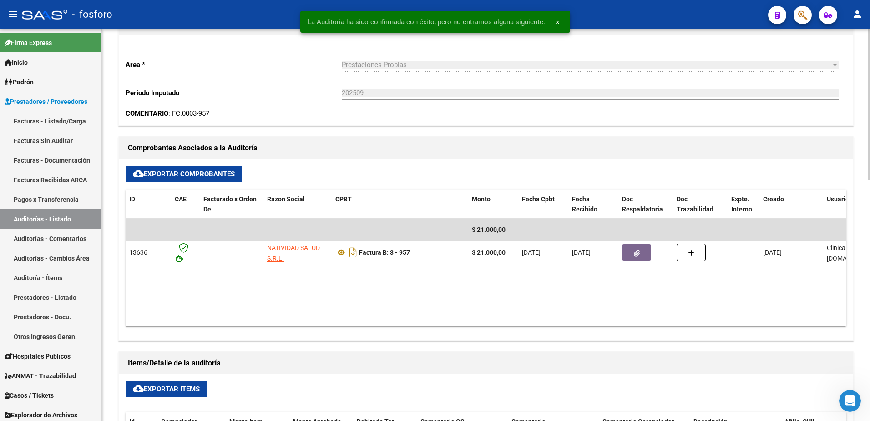
scroll to position [0, 0]
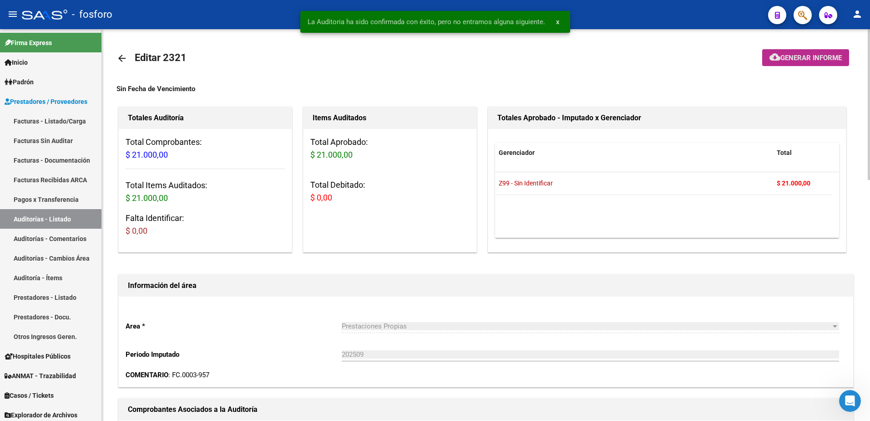
click at [766, 52] on button "cloud_download Generar informe" at bounding box center [805, 57] width 87 height 17
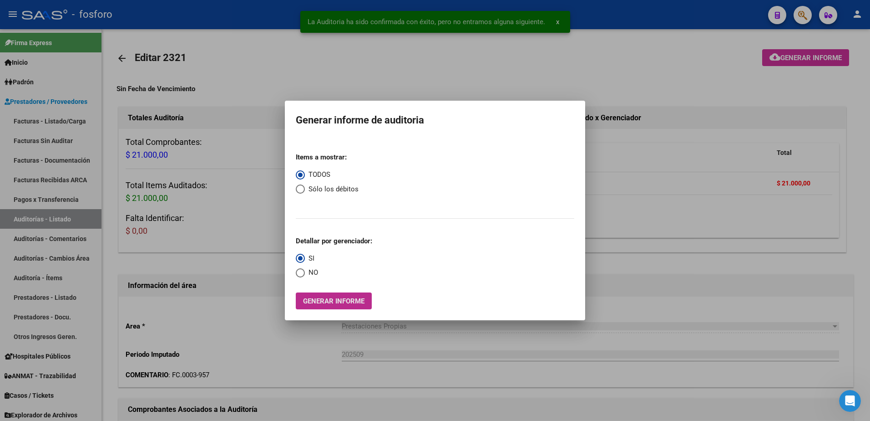
click at [327, 302] on span "Generar informe" at bounding box center [333, 301] width 61 height 8
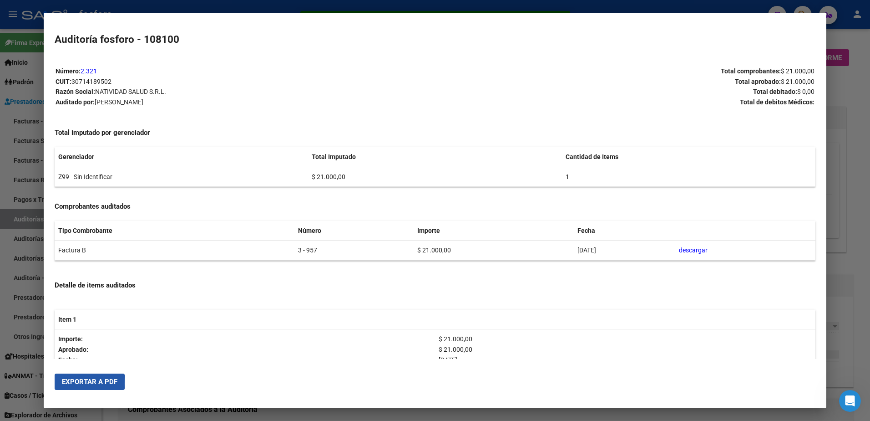
drag, startPoint x: 71, startPoint y: 383, endPoint x: 87, endPoint y: 370, distance: 21.0
click at [72, 380] on span "Exportar a PDF" at bounding box center [90, 381] width 56 height 8
click at [0, 180] on div at bounding box center [435, 210] width 870 height 421
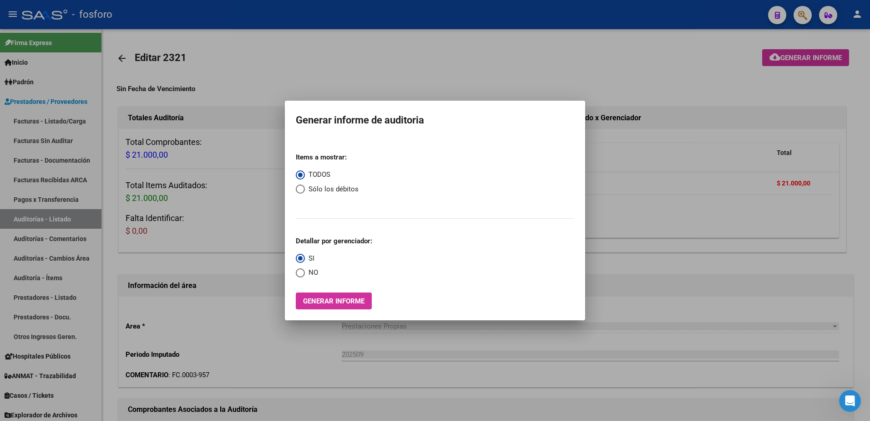
click at [136, 304] on div at bounding box center [435, 210] width 870 height 421
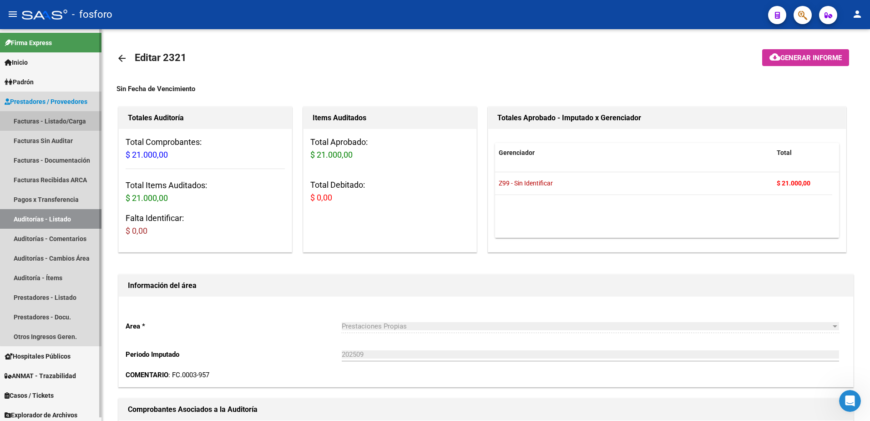
click at [65, 122] on link "Facturas - Listado/Carga" at bounding box center [50, 121] width 101 height 20
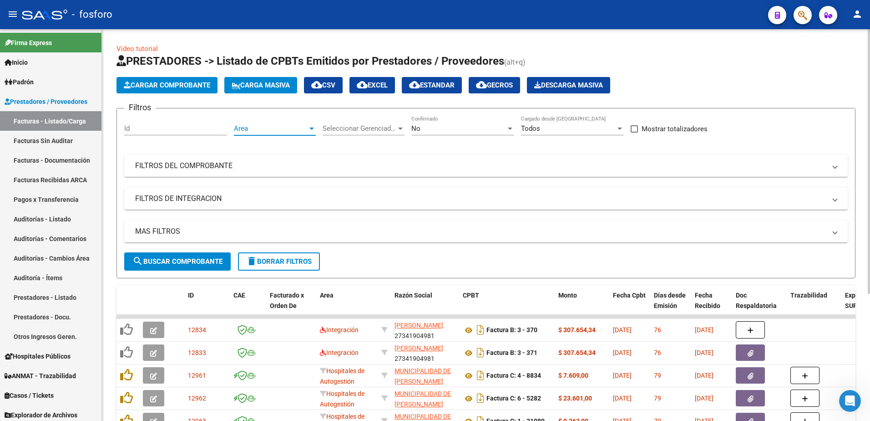
click at [313, 130] on div at bounding box center [312, 128] width 8 height 7
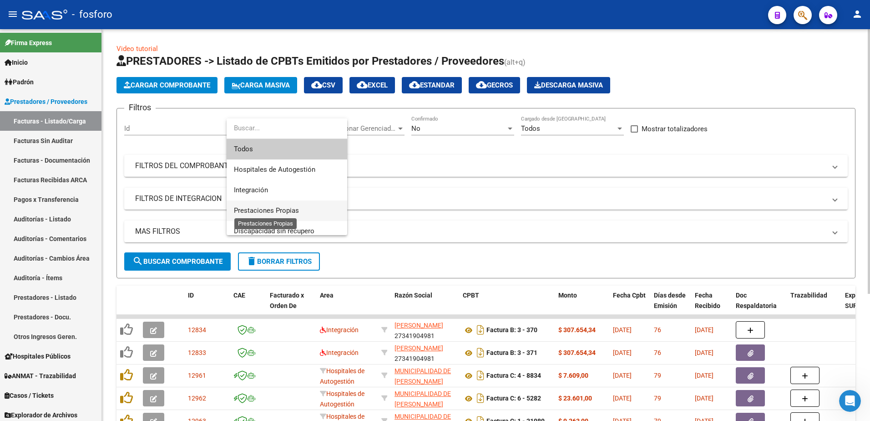
drag, startPoint x: 273, startPoint y: 210, endPoint x: 264, endPoint y: 219, distance: 12.2
click at [272, 215] on span "Prestaciones Propias" at bounding box center [287, 210] width 106 height 20
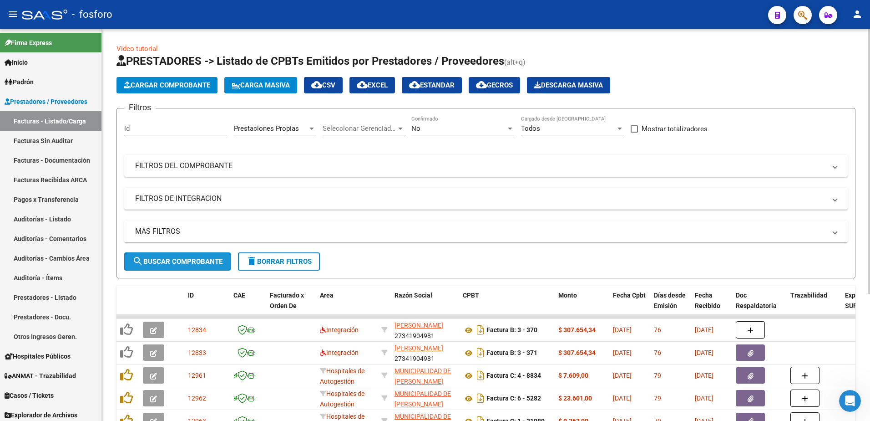
click at [197, 260] on span "search Buscar Comprobante" at bounding box center [177, 261] width 90 height 8
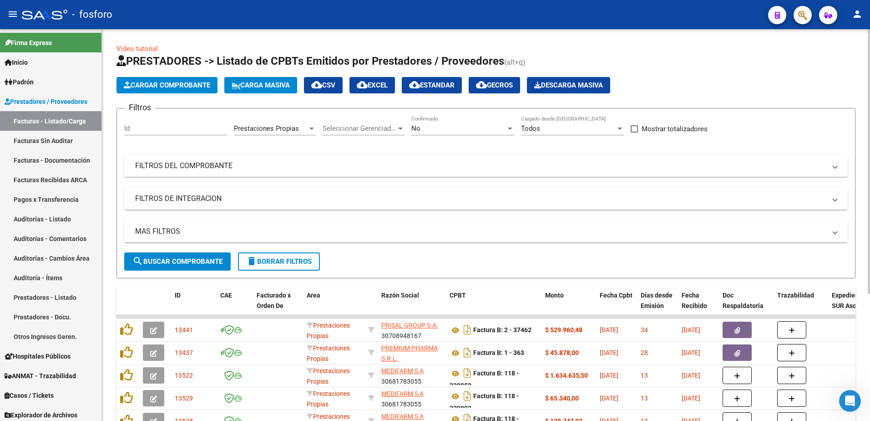
scroll to position [187, 0]
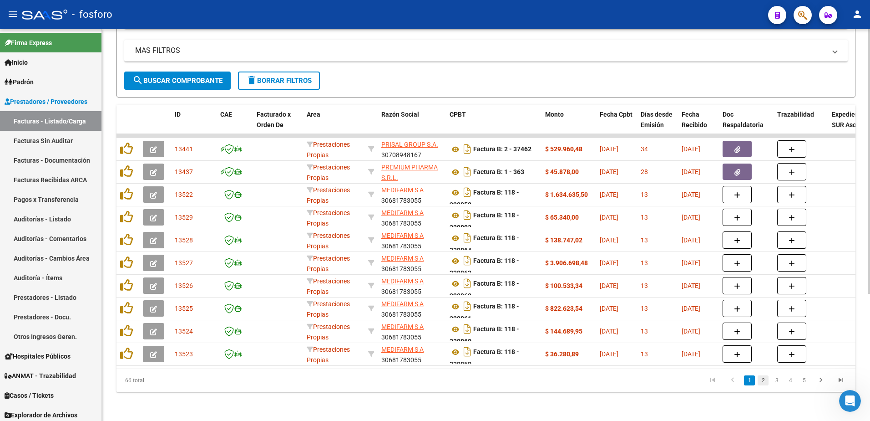
click at [766, 383] on link "2" at bounding box center [763, 380] width 11 height 10
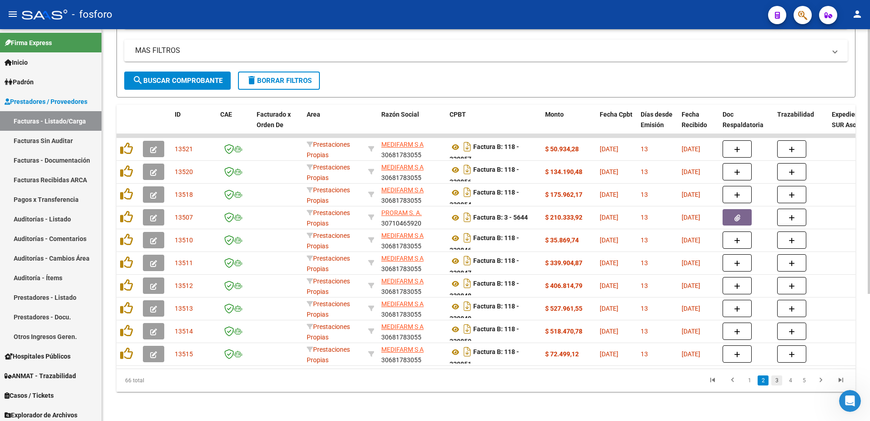
click at [775, 381] on link "3" at bounding box center [776, 380] width 11 height 10
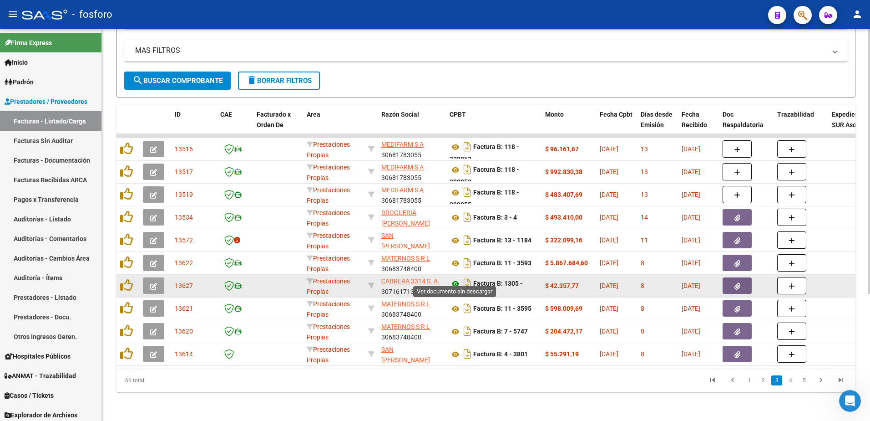
click at [456, 279] on icon at bounding box center [456, 283] width 12 height 11
click at [740, 284] on button "button" at bounding box center [737, 285] width 29 height 16
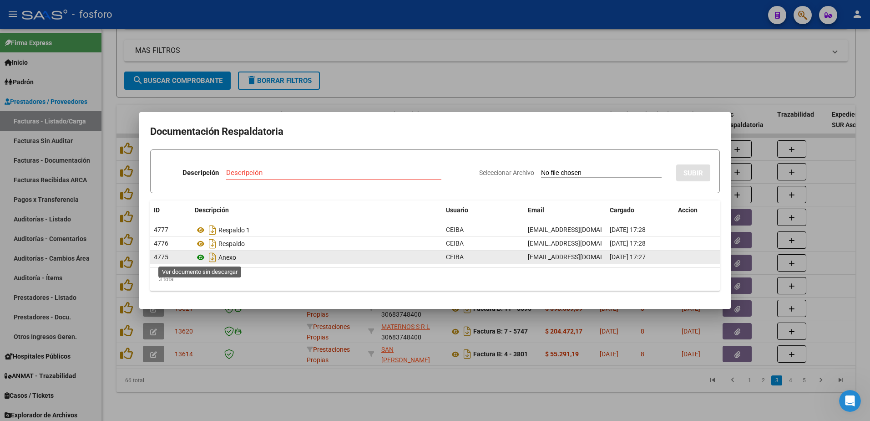
click at [198, 256] on icon at bounding box center [201, 257] width 12 height 11
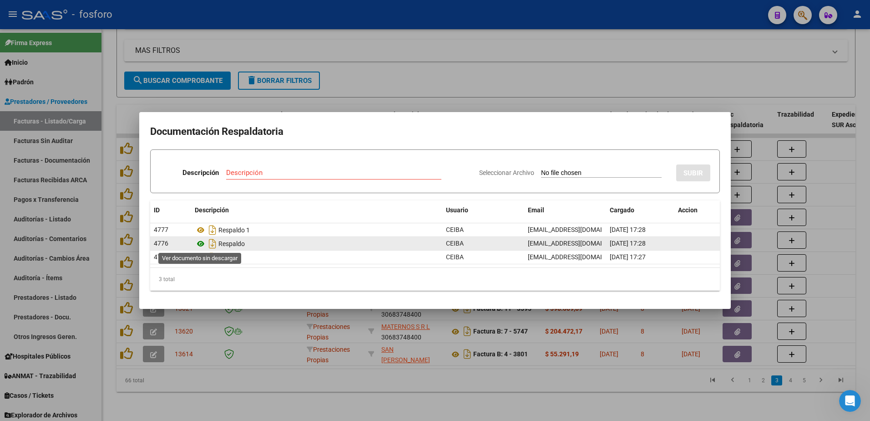
click at [200, 245] on icon at bounding box center [201, 243] width 12 height 11
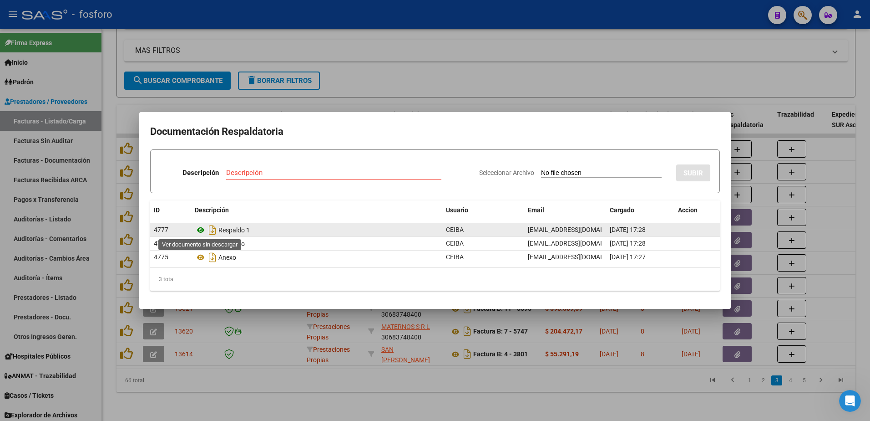
click at [202, 229] on icon at bounding box center [201, 229] width 12 height 11
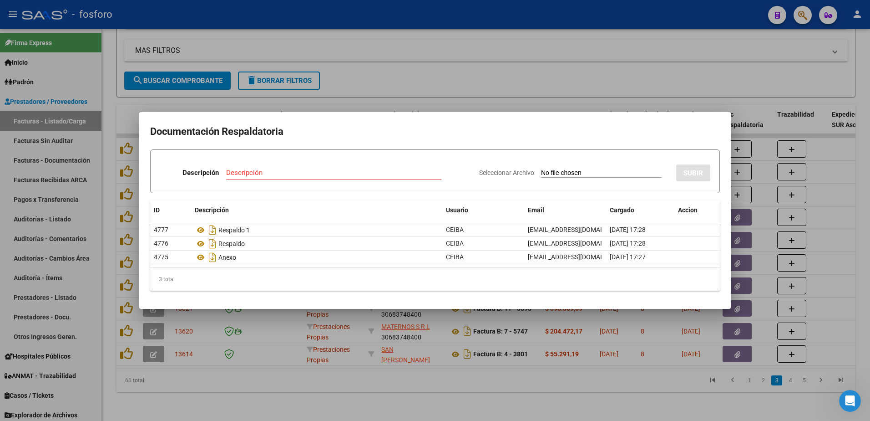
click at [331, 89] on div at bounding box center [435, 210] width 870 height 421
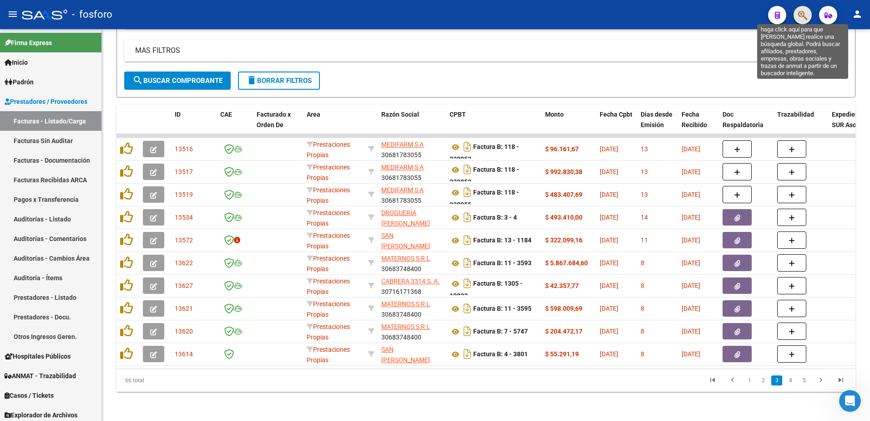
click at [804, 18] on icon "button" at bounding box center [802, 15] width 9 height 10
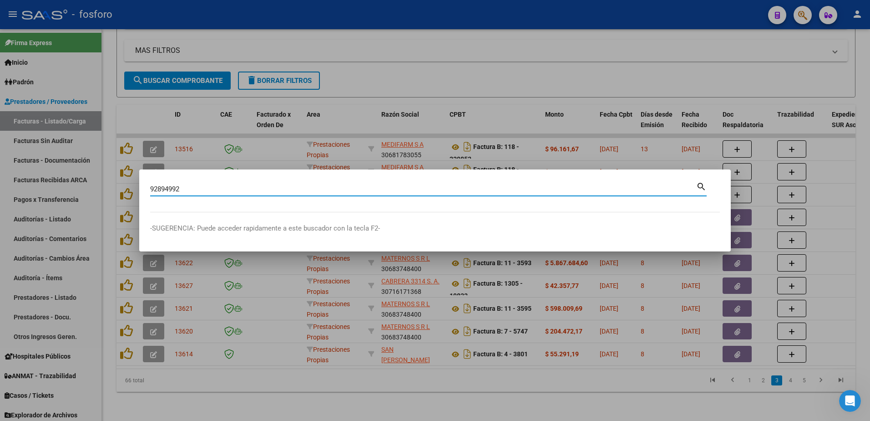
type input "92894992"
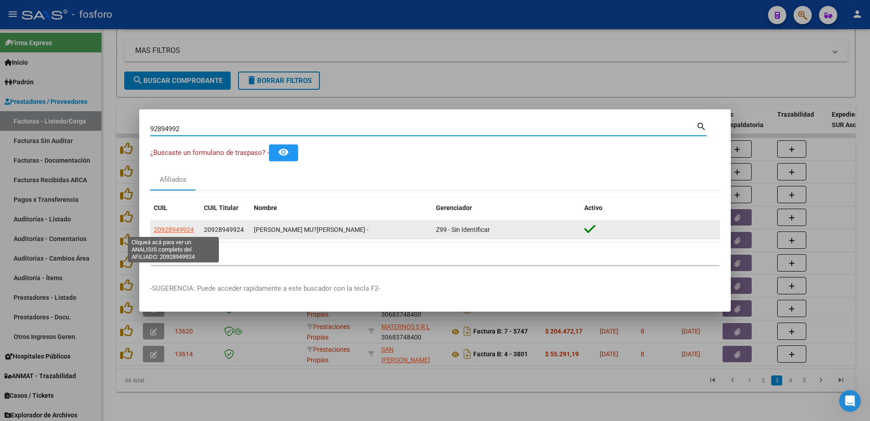
click at [182, 226] on span "20928949924" at bounding box center [174, 229] width 40 height 7
copy span "9"
type textarea "20928949924"
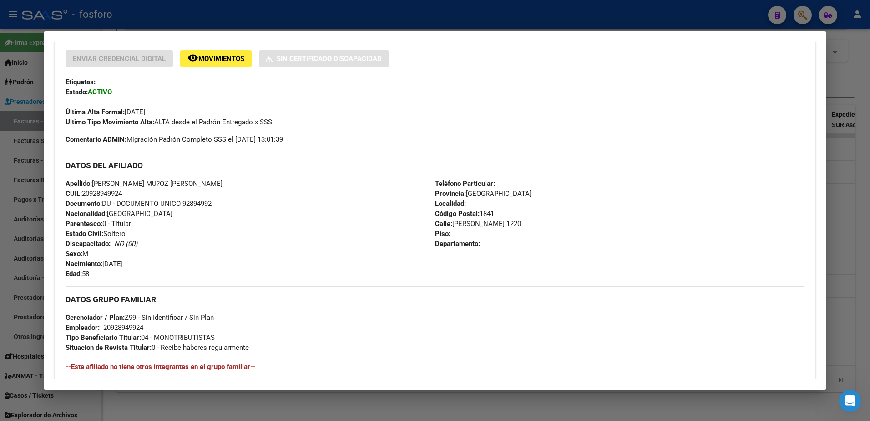
scroll to position [0, 0]
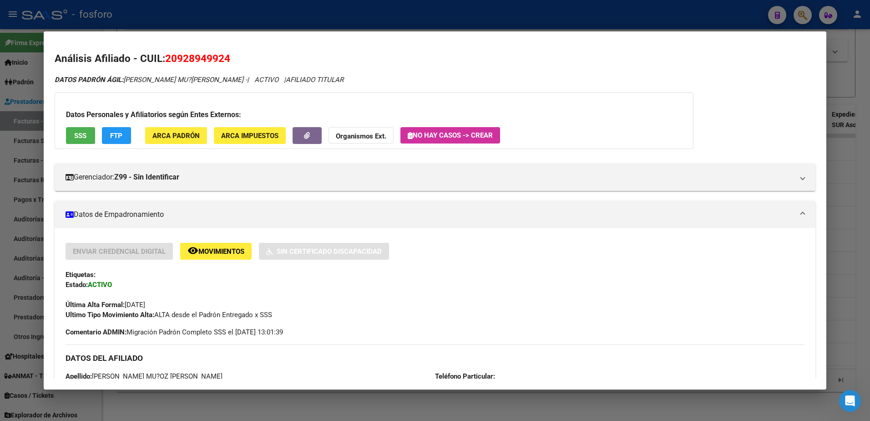
click at [487, 16] on div at bounding box center [435, 210] width 870 height 421
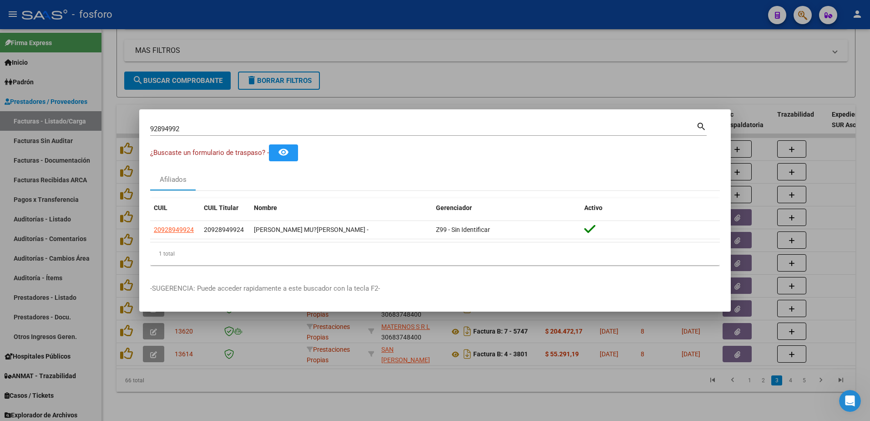
click at [460, 76] on div at bounding box center [435, 210] width 870 height 421
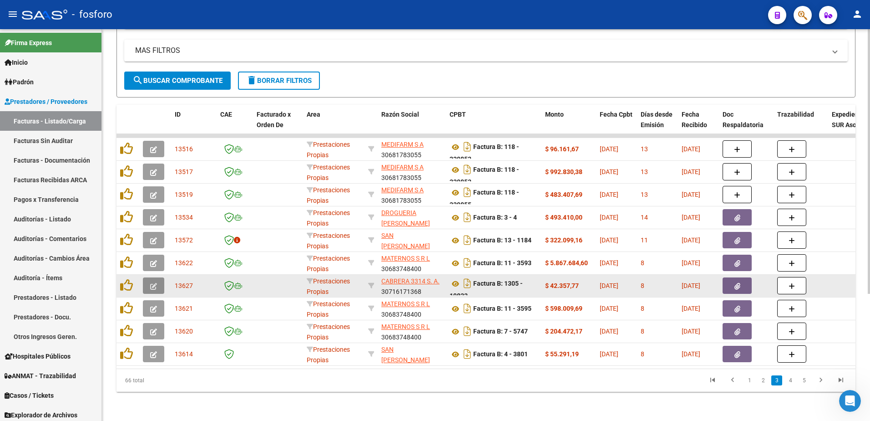
click at [151, 283] on icon "button" at bounding box center [153, 286] width 7 height 7
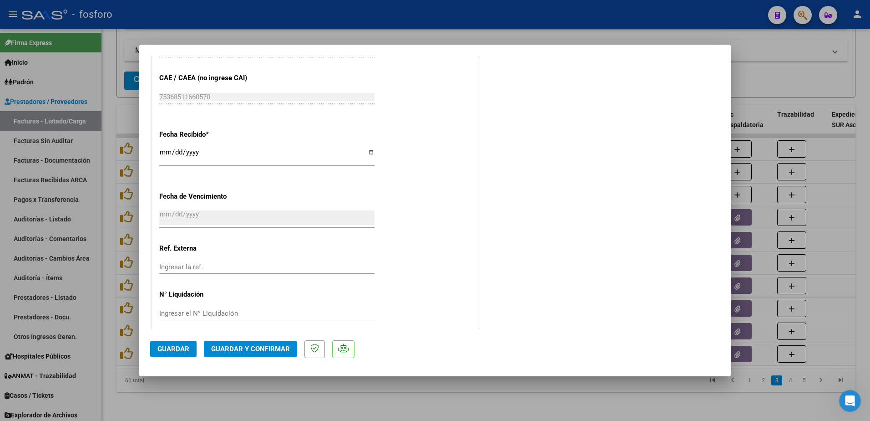
scroll to position [472, 0]
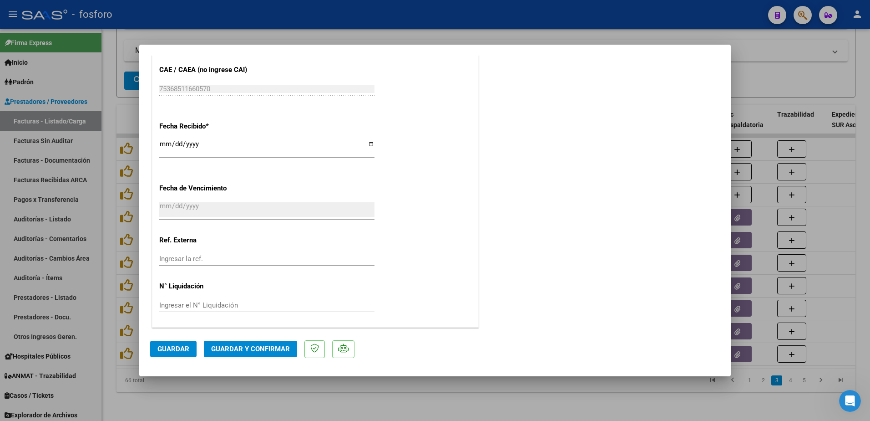
click at [212, 346] on span "Guardar y Confirmar" at bounding box center [250, 349] width 79 height 8
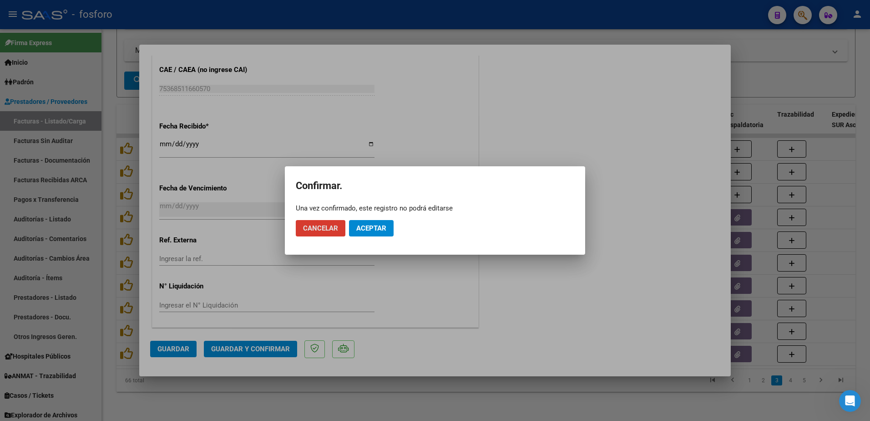
click at [369, 228] on span "Aceptar" at bounding box center [371, 228] width 30 height 8
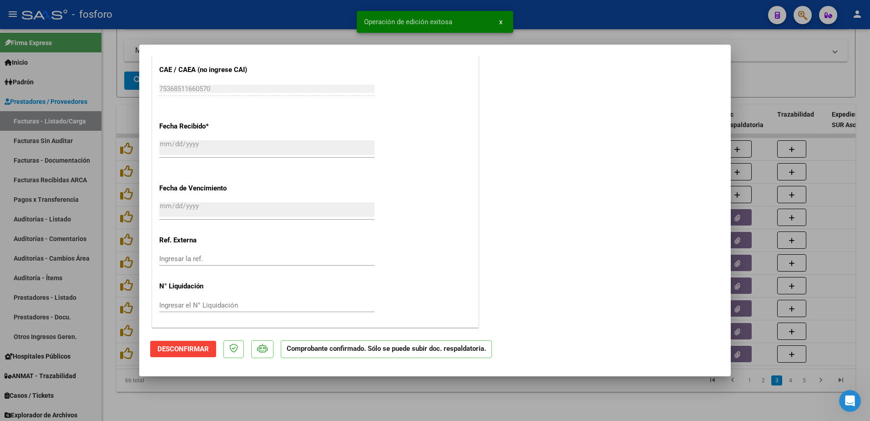
click at [60, 139] on div at bounding box center [435, 210] width 870 height 421
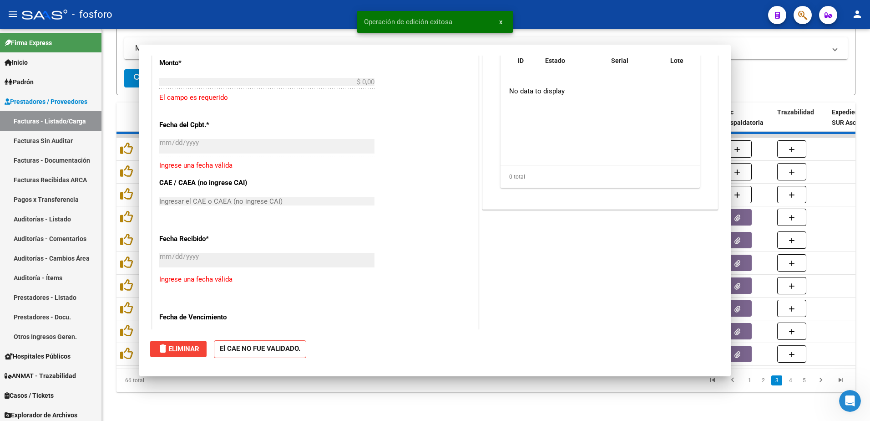
scroll to position [0, 0]
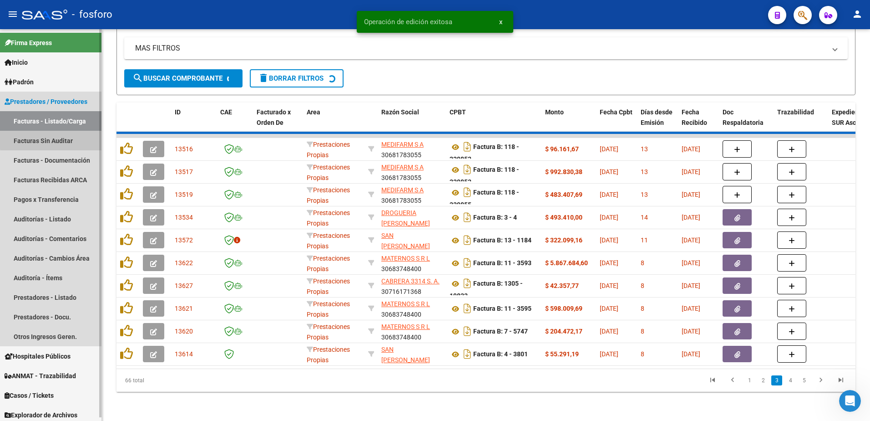
click at [60, 139] on link "Facturas Sin Auditar" at bounding box center [50, 141] width 101 height 20
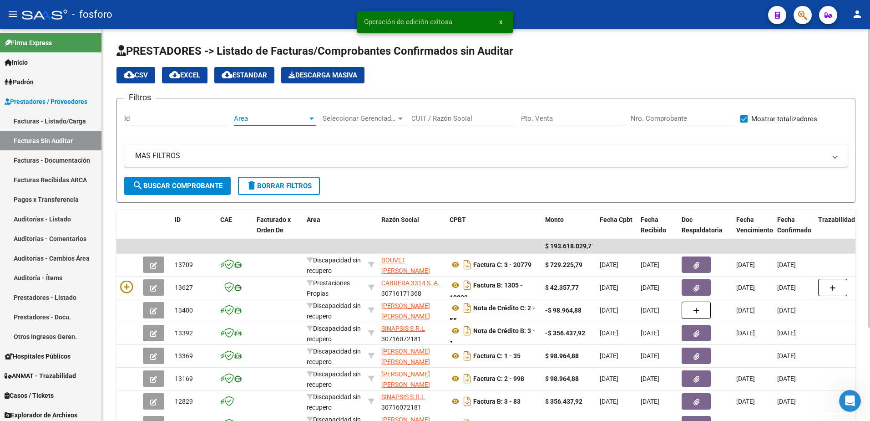
click at [311, 120] on div at bounding box center [312, 118] width 8 height 7
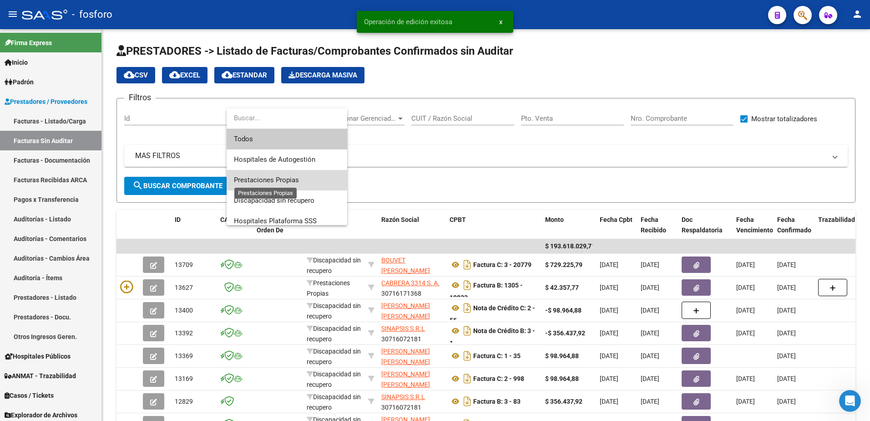
click at [277, 180] on span "Prestaciones Propias" at bounding box center [266, 180] width 65 height 8
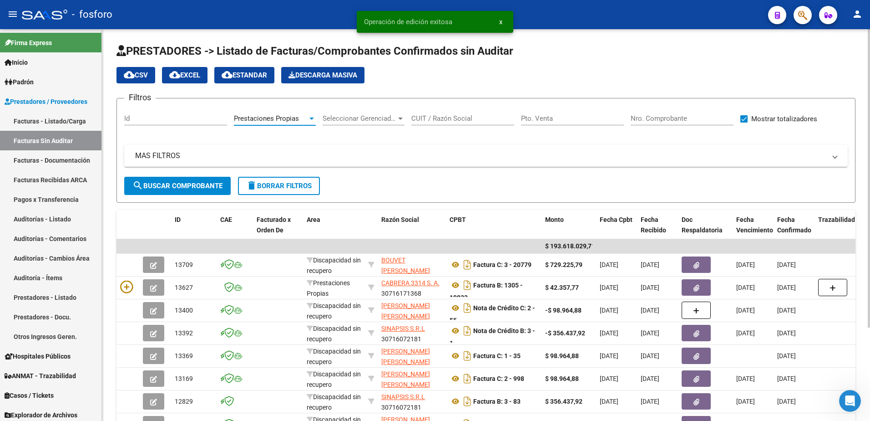
click at [160, 182] on span "search Buscar Comprobante" at bounding box center [177, 186] width 90 height 8
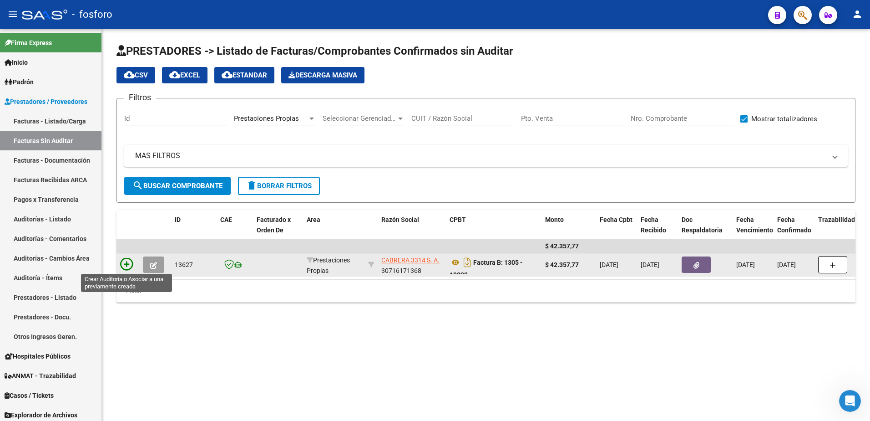
click at [124, 263] on icon at bounding box center [126, 264] width 13 height 13
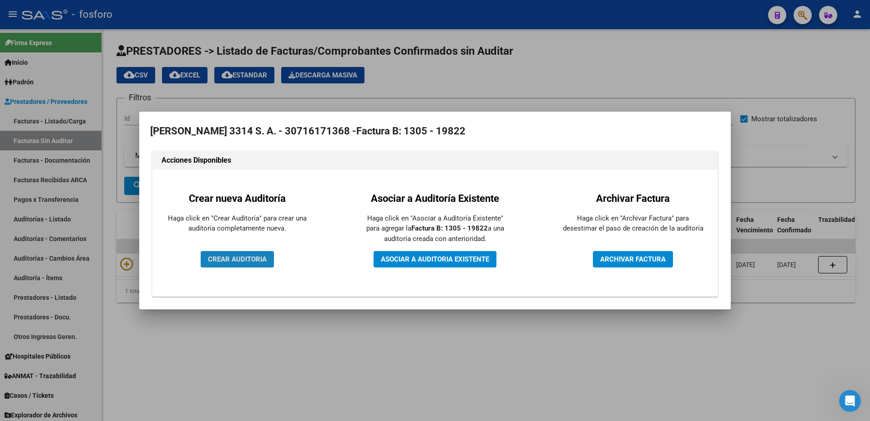
click at [244, 256] on span "CREAR AUDITORIA" at bounding box center [237, 259] width 59 height 8
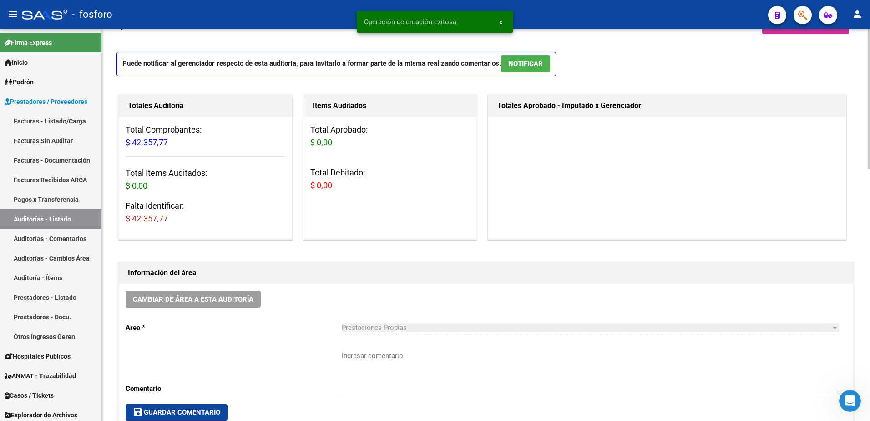
scroll to position [46, 0]
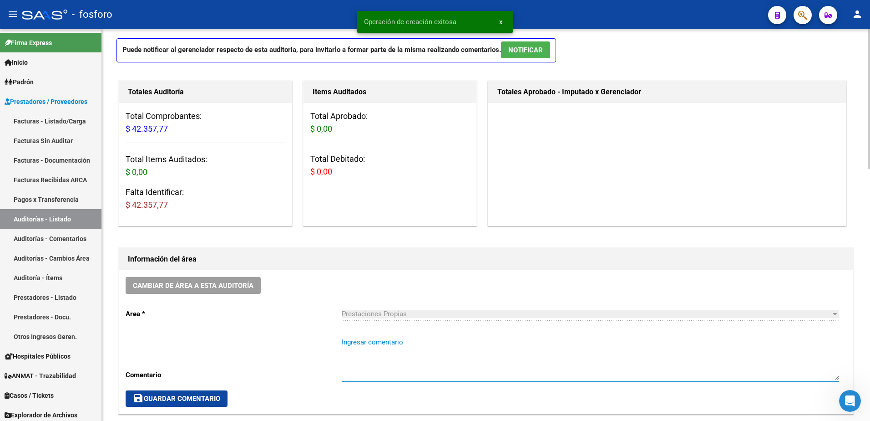
click at [354, 342] on textarea "Ingresar comentario" at bounding box center [590, 358] width 497 height 43
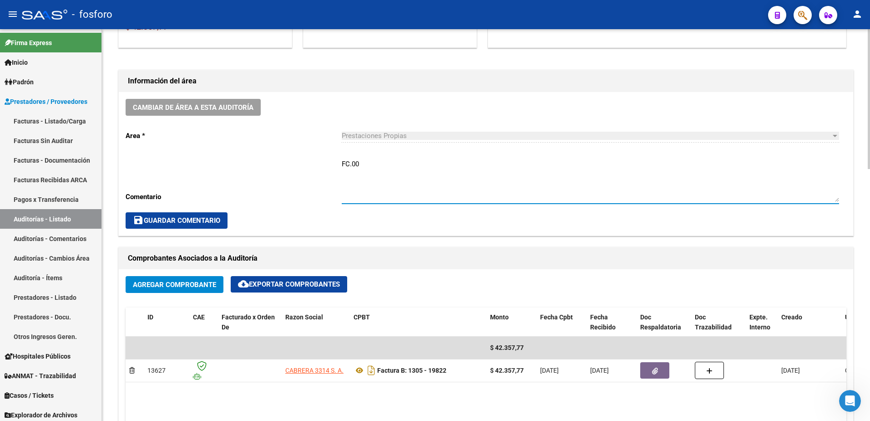
scroll to position [228, 0]
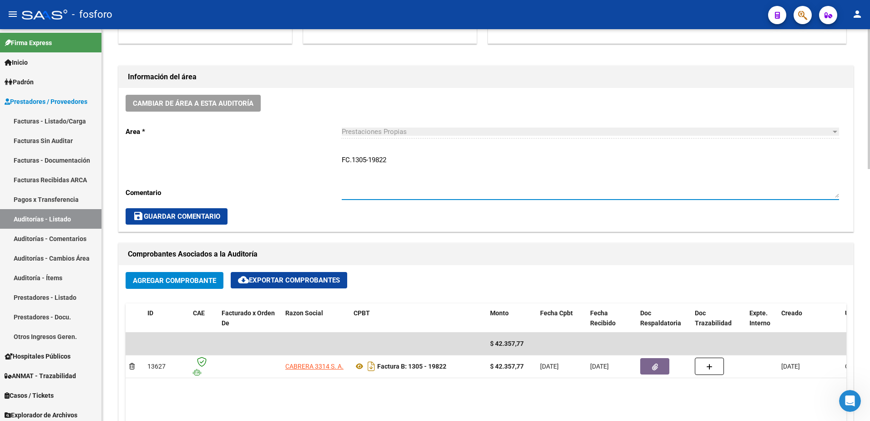
type textarea "FC.1305-19822"
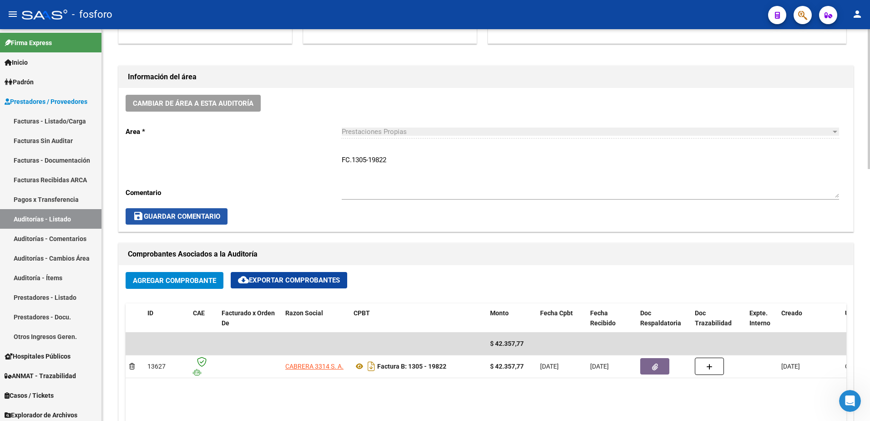
click at [183, 222] on button "save Guardar Comentario" at bounding box center [177, 216] width 102 height 16
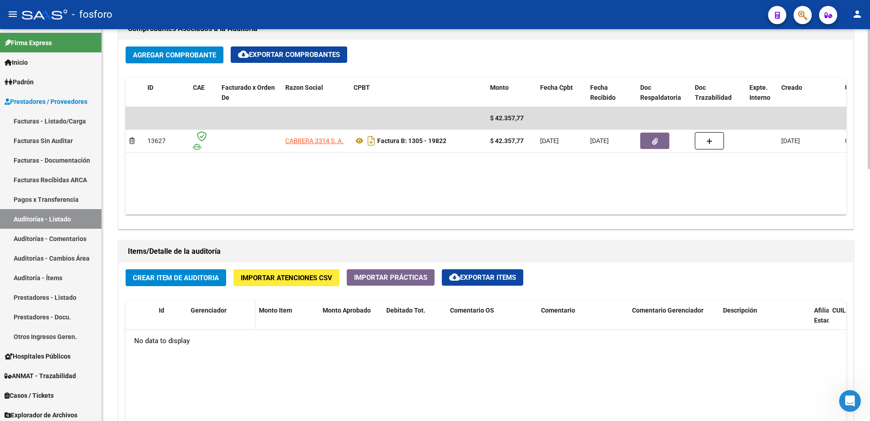
scroll to position [455, 0]
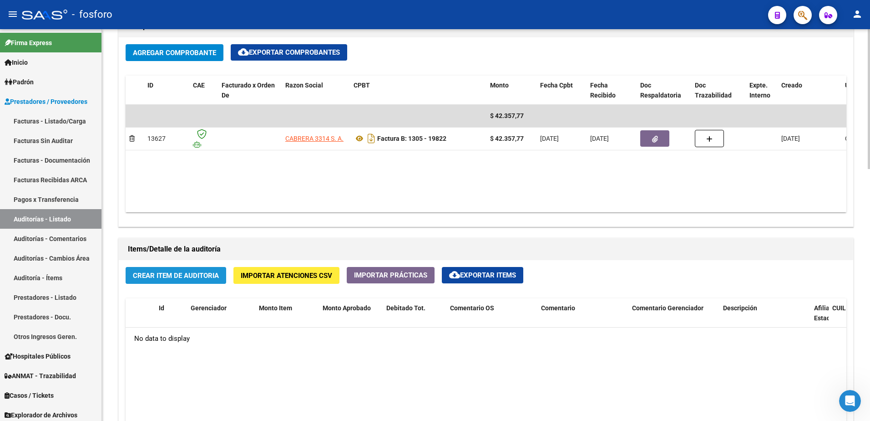
click at [198, 277] on span "Crear Item de Auditoria" at bounding box center [176, 275] width 86 height 8
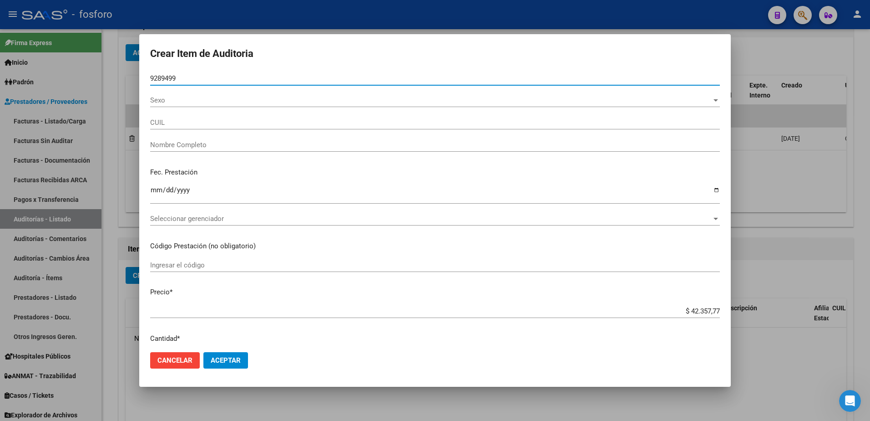
type input "92894992"
type input "20928949924"
type input "[PERSON_NAME] MU?[PERSON_NAME] -"
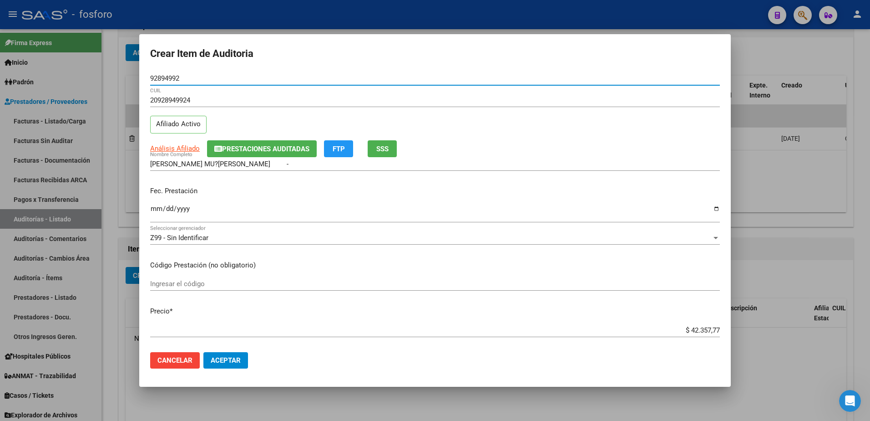
type input "92894992"
click at [156, 208] on input "Ingresar la fecha" at bounding box center [435, 212] width 570 height 15
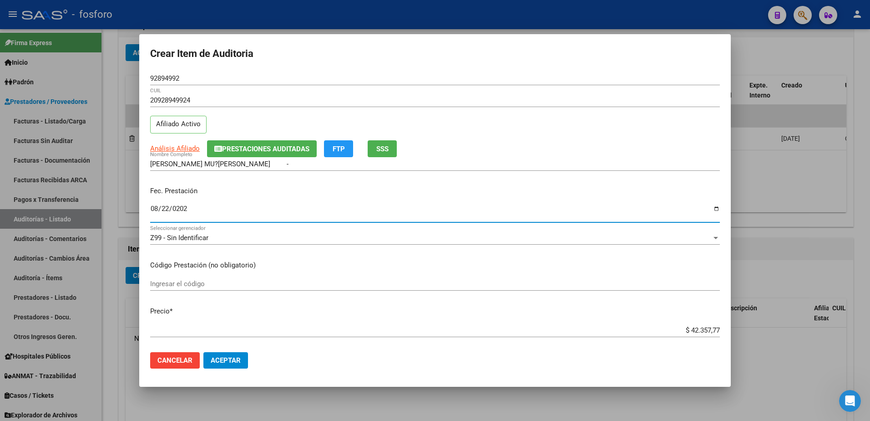
type input "[DATE]"
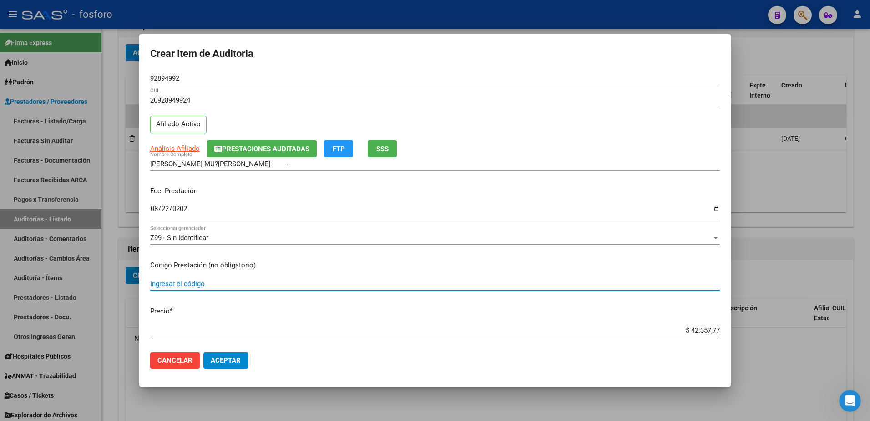
click at [176, 282] on input "Ingresar el código" at bounding box center [435, 283] width 570 height 8
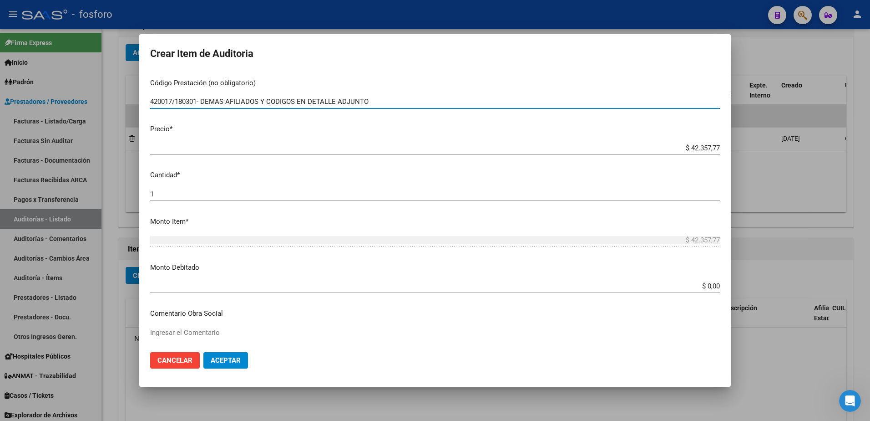
type input "420017/180301- DEMAS AFILIADOS Y CODIGOS EN DETALLE ADJUNTO"
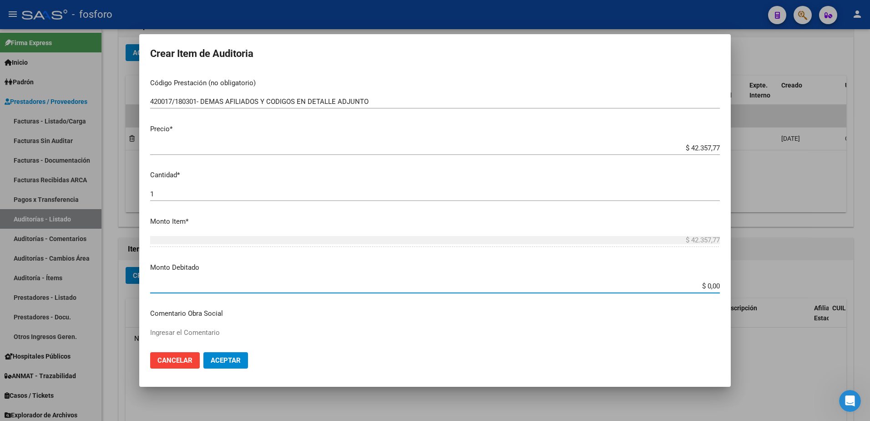
click at [704, 287] on input "$ 0,00" at bounding box center [435, 286] width 570 height 8
type input "$ 13.000,00"
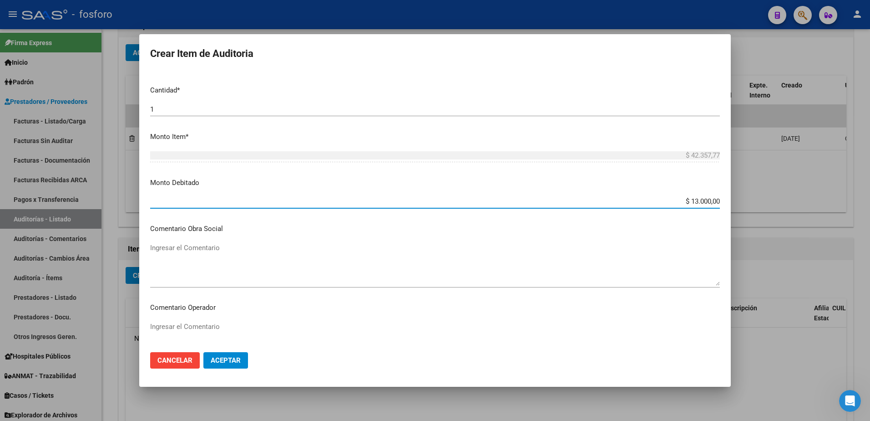
scroll to position [273, 0]
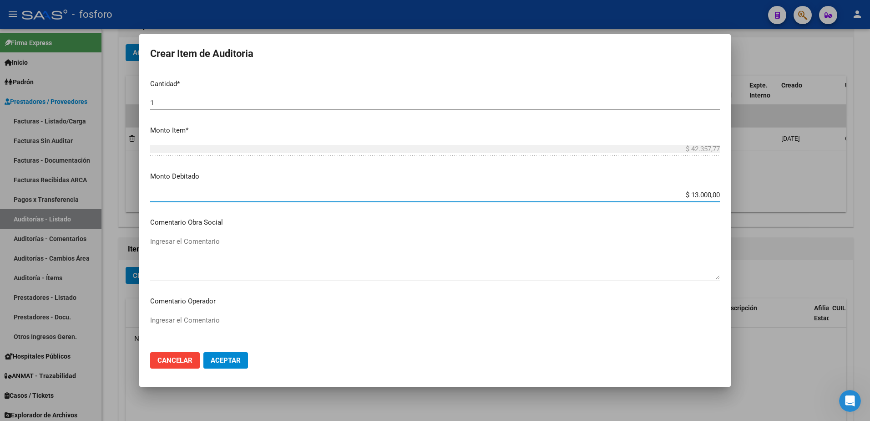
click at [185, 323] on textarea "Ingresar el Comentario" at bounding box center [435, 336] width 570 height 43
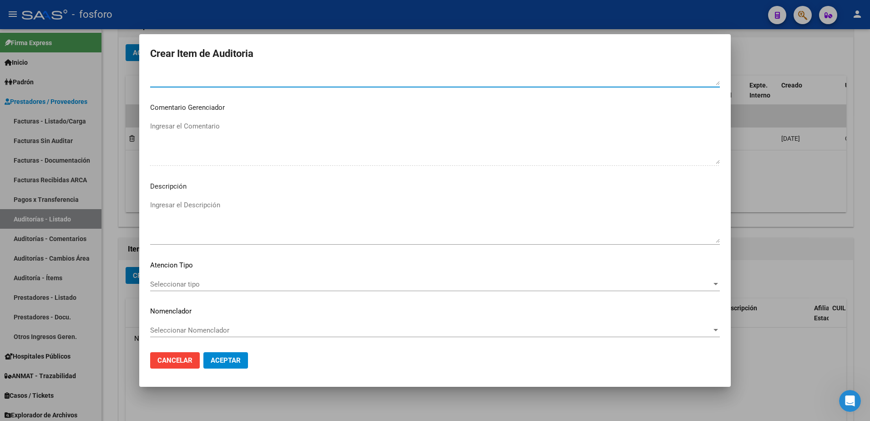
scroll to position [546, 0]
type textarea "[PERSON_NAME]: SE DEBITA DIFERENCIA DE COSEGURO POR ECODOPPLER CARDIACO EN PLAN…"
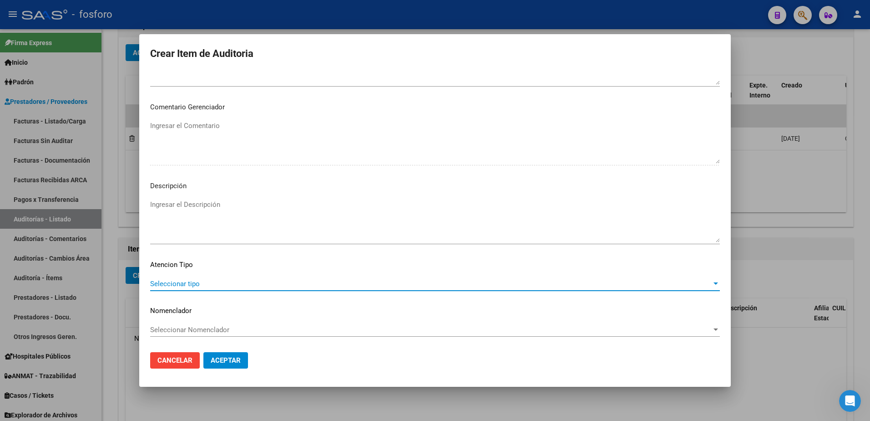
click at [183, 287] on span "Seleccionar tipo" at bounding box center [431, 283] width 562 height 8
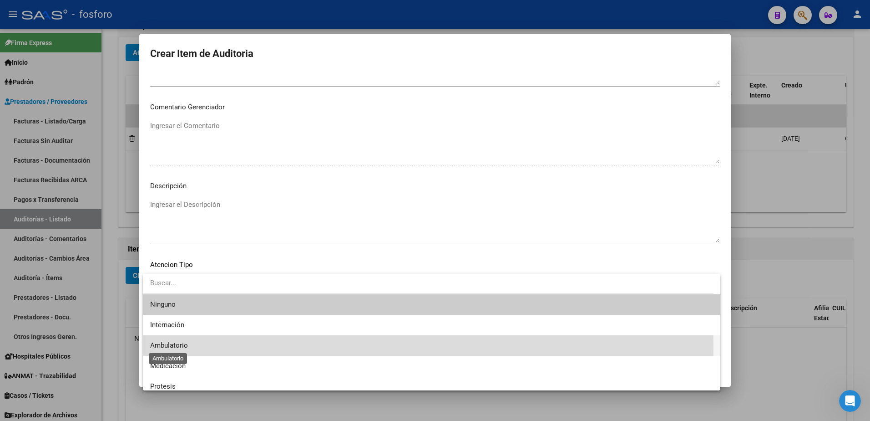
click at [182, 349] on span "Ambulatorio" at bounding box center [169, 345] width 38 height 8
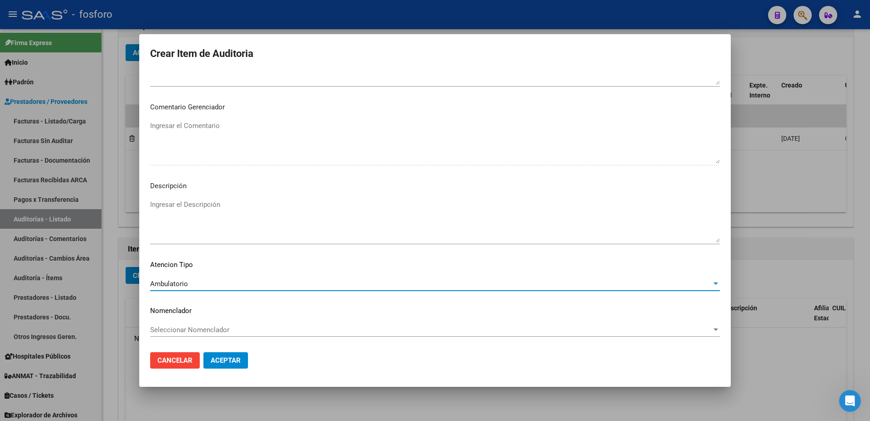
click at [219, 364] on span "Aceptar" at bounding box center [226, 360] width 30 height 8
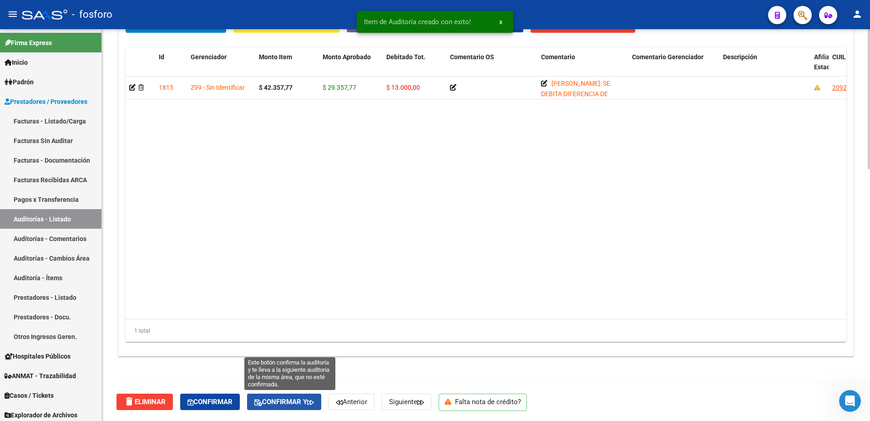
drag, startPoint x: 308, startPoint y: 401, endPoint x: 407, endPoint y: 364, distance: 106.6
click at [308, 401] on span "Confirmar y" at bounding box center [284, 401] width 60 height 8
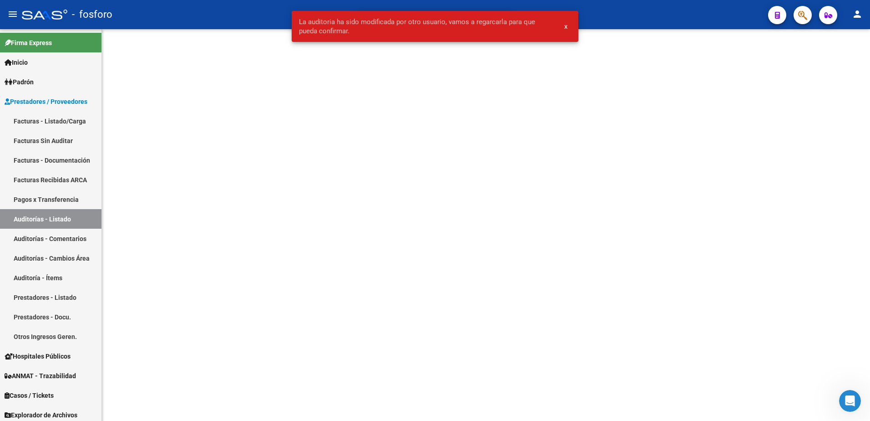
scroll to position [0, 0]
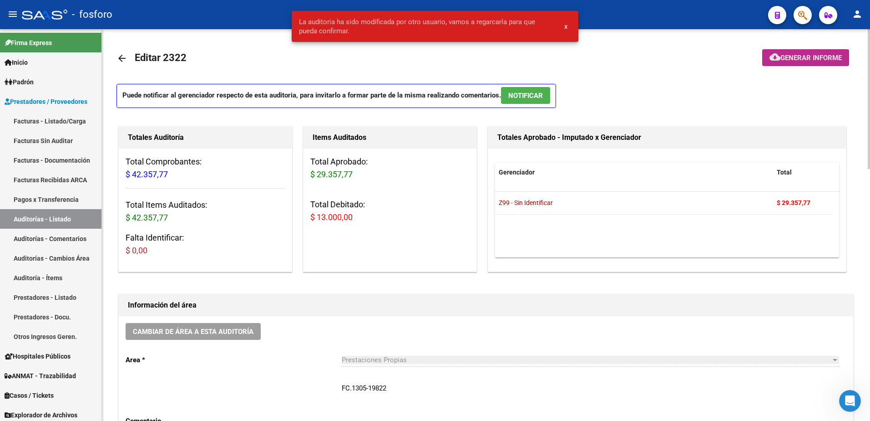
click at [792, 59] on span "Generar informe" at bounding box center [810, 58] width 61 height 8
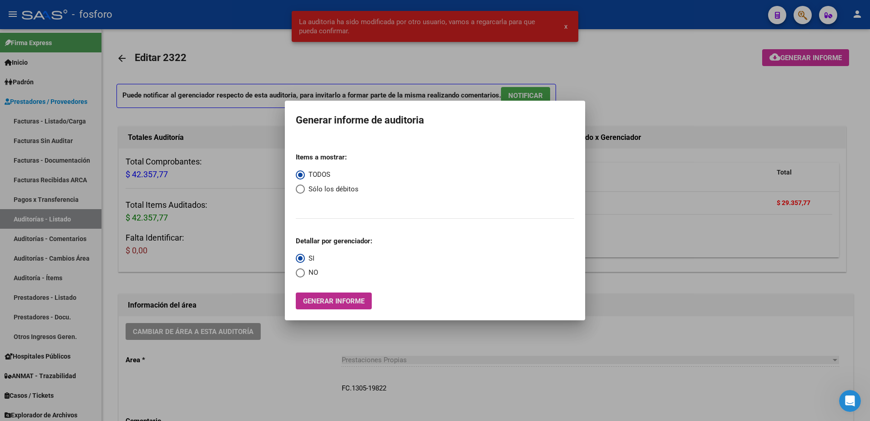
click at [341, 302] on span "Generar informe" at bounding box center [333, 301] width 61 height 8
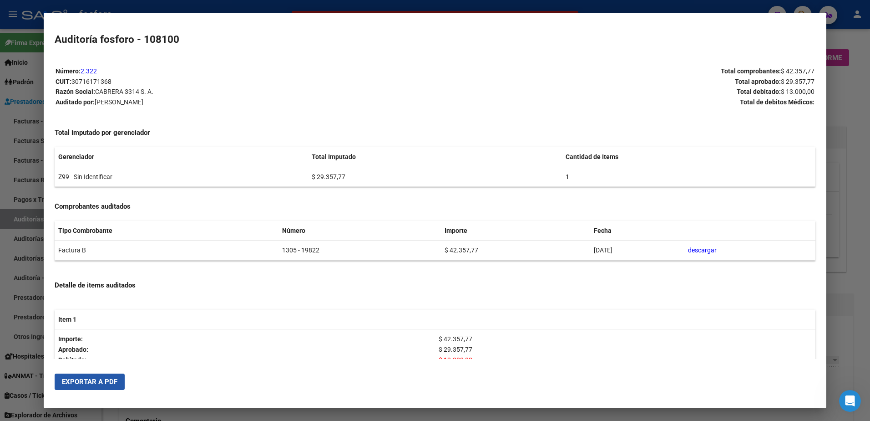
drag, startPoint x: 106, startPoint y: 380, endPoint x: 414, endPoint y: 200, distance: 357.1
click at [106, 380] on span "Exportar a PDF" at bounding box center [90, 381] width 56 height 8
click at [34, 169] on div at bounding box center [435, 210] width 870 height 421
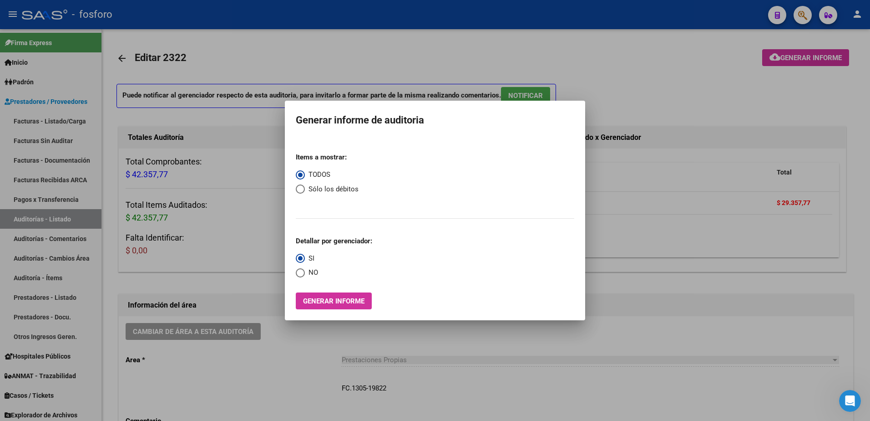
click at [76, 119] on div at bounding box center [435, 210] width 870 height 421
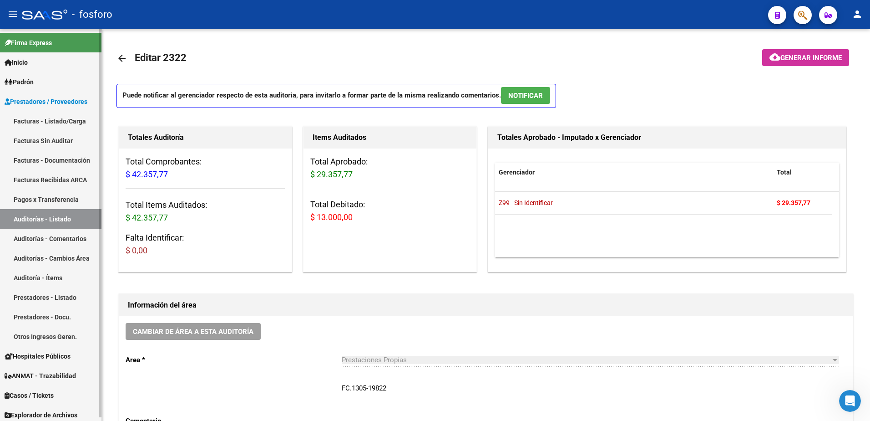
click at [51, 119] on link "Facturas - Listado/Carga" at bounding box center [50, 121] width 101 height 20
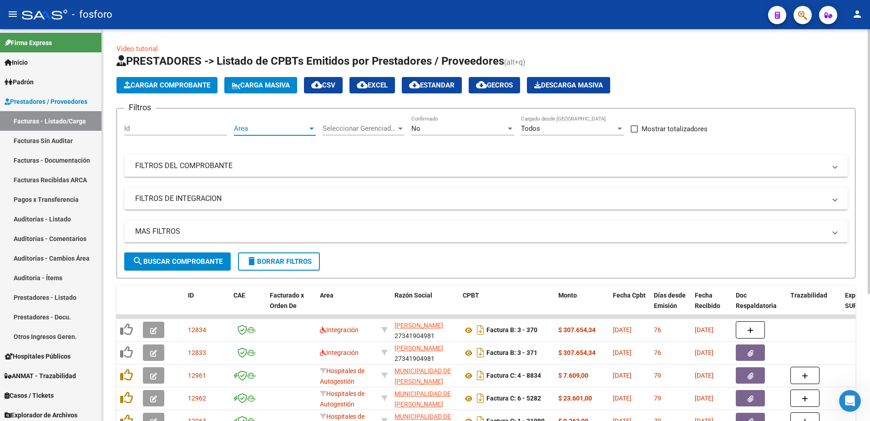
click at [312, 130] on div at bounding box center [312, 128] width 8 height 7
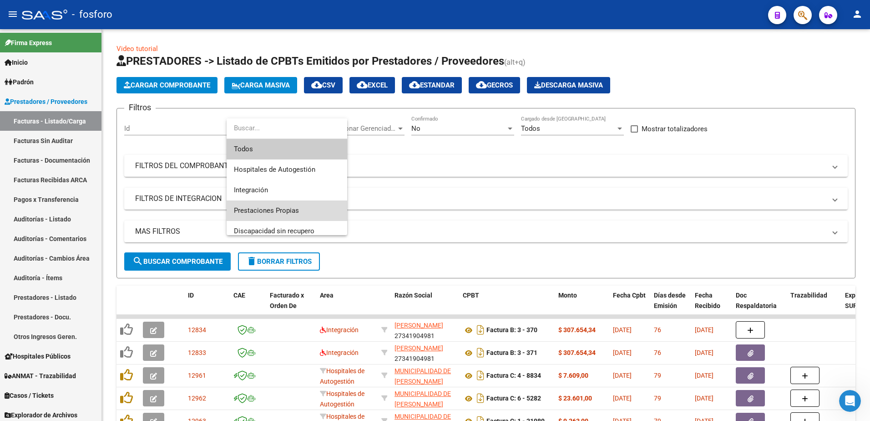
click at [290, 202] on span "Prestaciones Propias" at bounding box center [287, 210] width 106 height 20
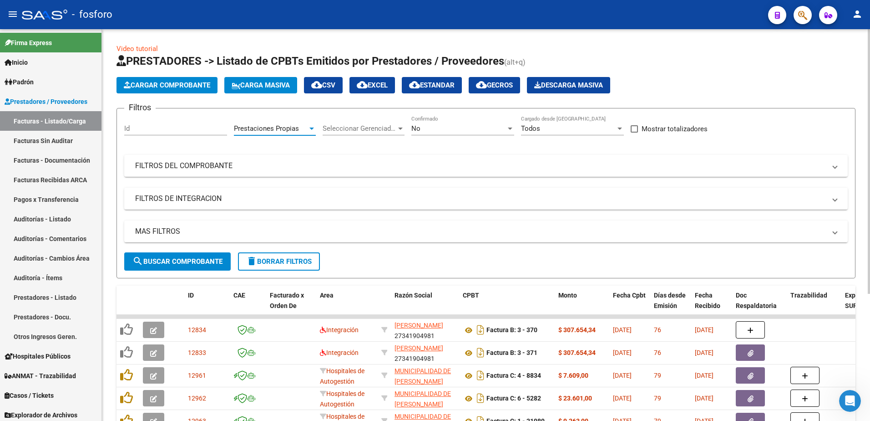
drag, startPoint x: 189, startPoint y: 255, endPoint x: 204, endPoint y: 250, distance: 15.4
click at [189, 255] on button "search Buscar Comprobante" at bounding box center [177, 261] width 106 height 18
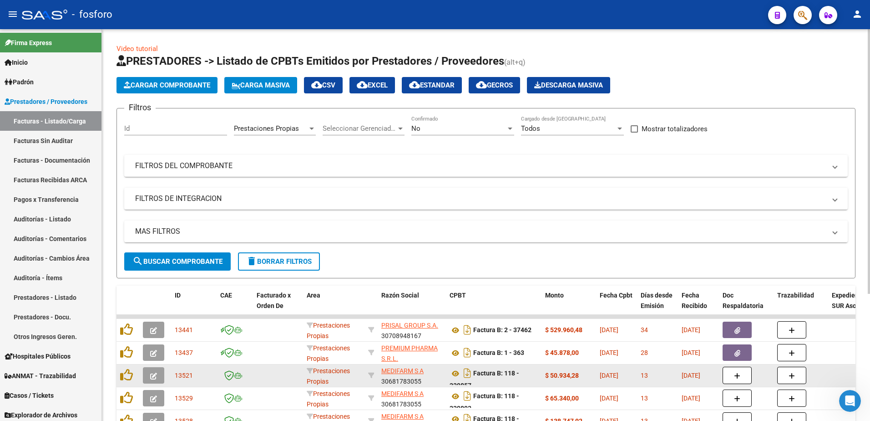
scroll to position [187, 0]
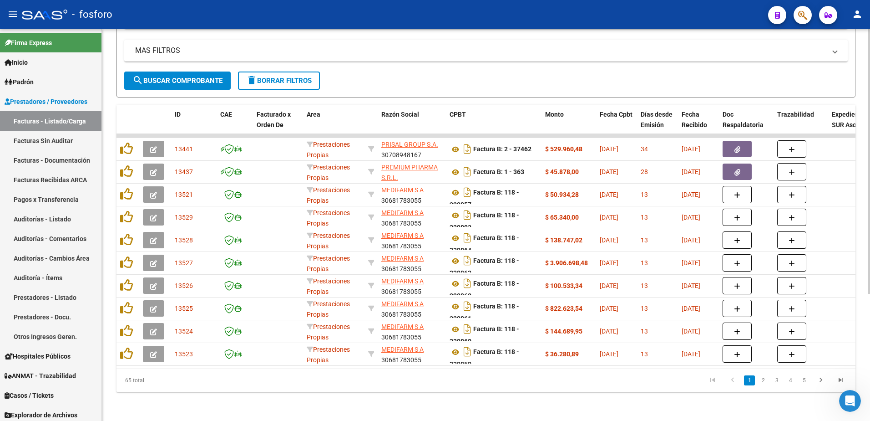
click at [764, 381] on link "2" at bounding box center [763, 380] width 11 height 10
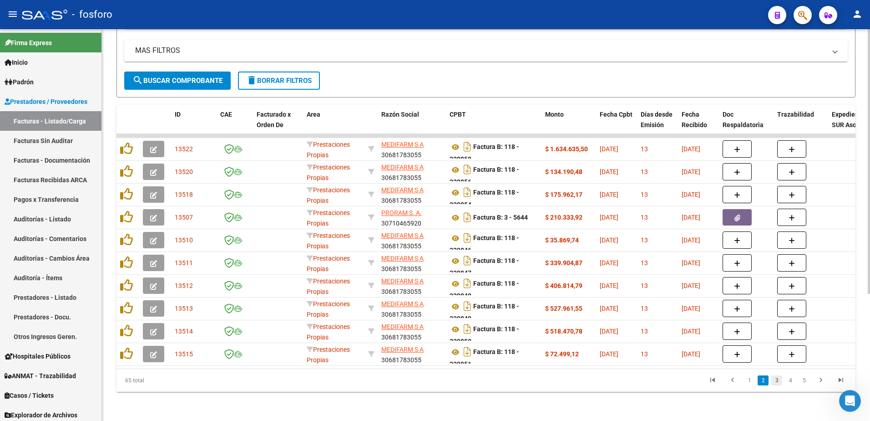
click at [776, 379] on link "3" at bounding box center [776, 380] width 11 height 10
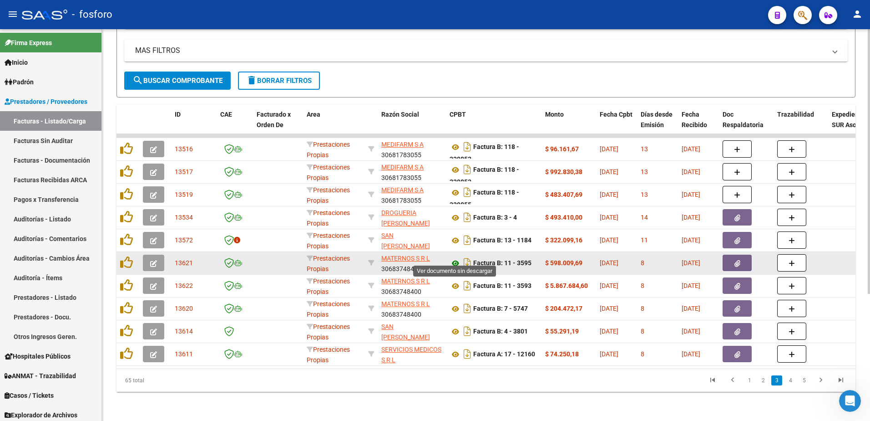
click at [455, 258] on icon at bounding box center [456, 263] width 12 height 11
click at [726, 258] on button "button" at bounding box center [737, 262] width 29 height 16
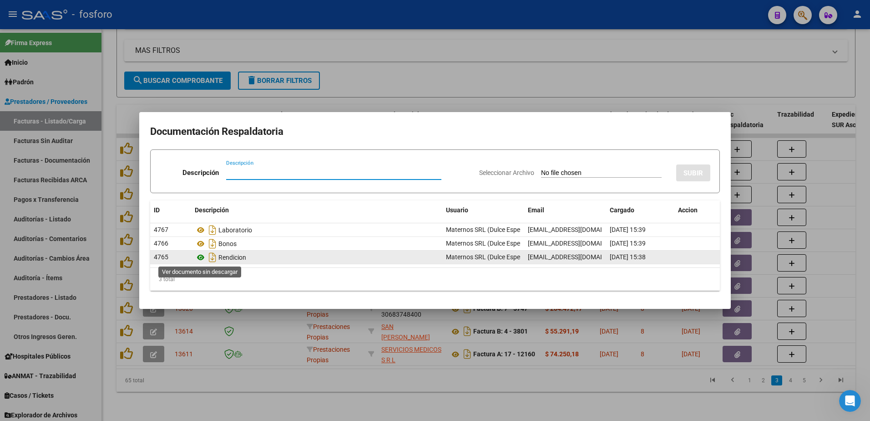
click at [202, 257] on icon at bounding box center [201, 257] width 12 height 11
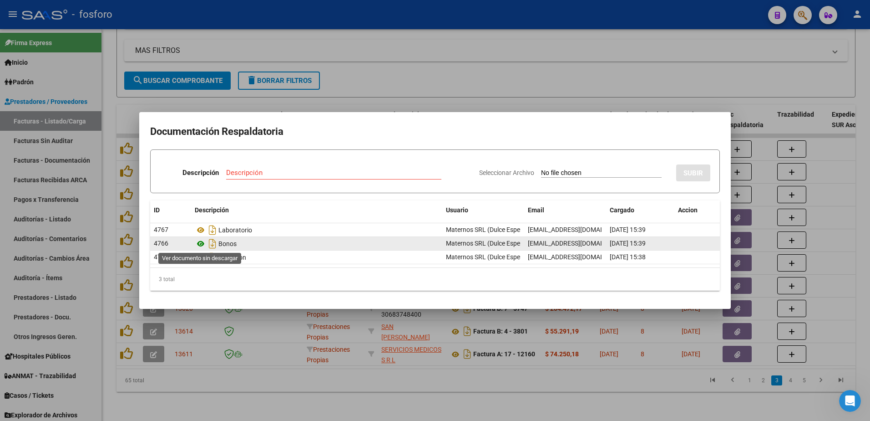
click at [200, 243] on icon at bounding box center [201, 243] width 12 height 11
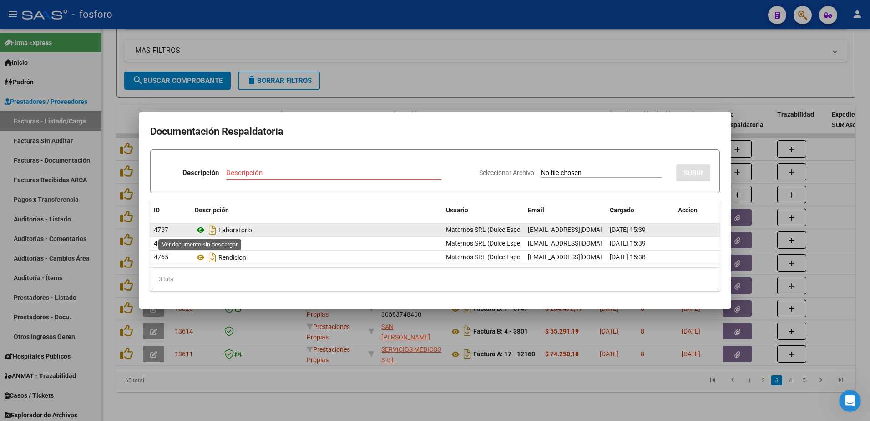
click at [200, 231] on icon at bounding box center [201, 229] width 12 height 11
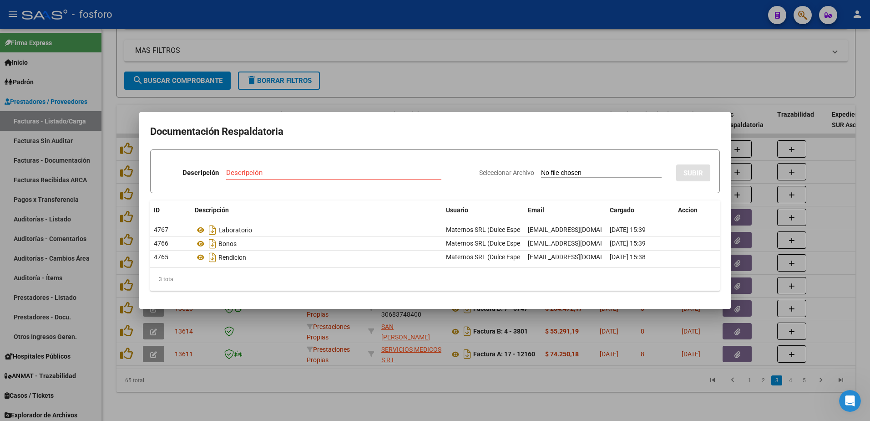
click at [300, 92] on div at bounding box center [435, 210] width 870 height 421
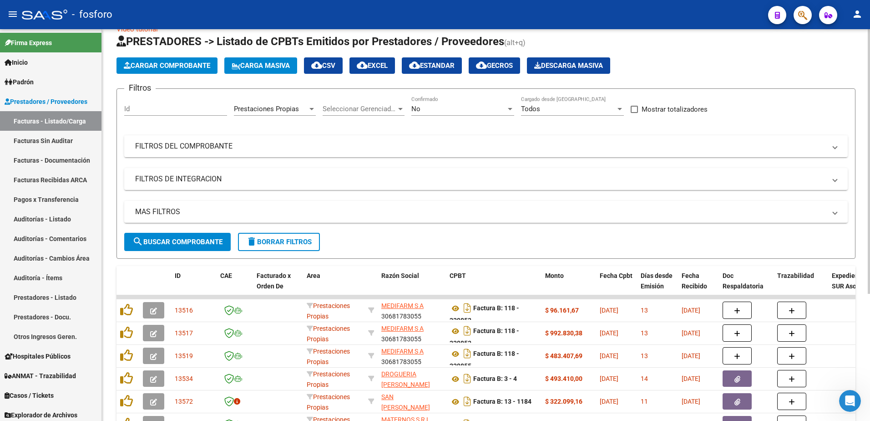
scroll to position [0, 0]
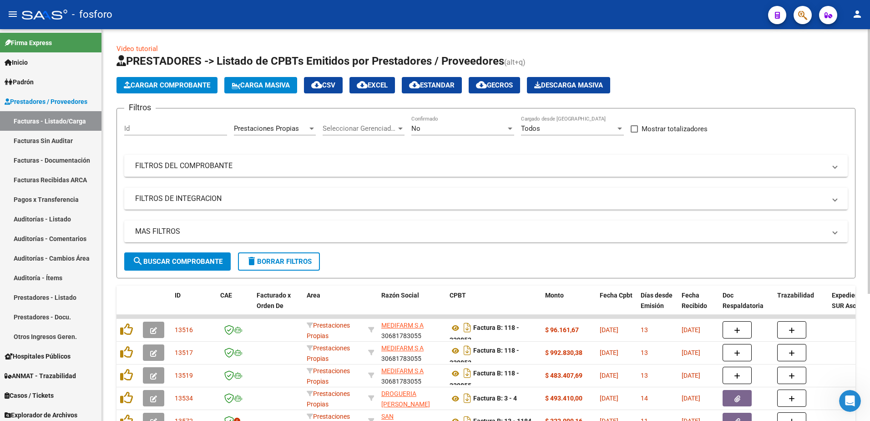
click at [311, 129] on div at bounding box center [311, 128] width 5 height 2
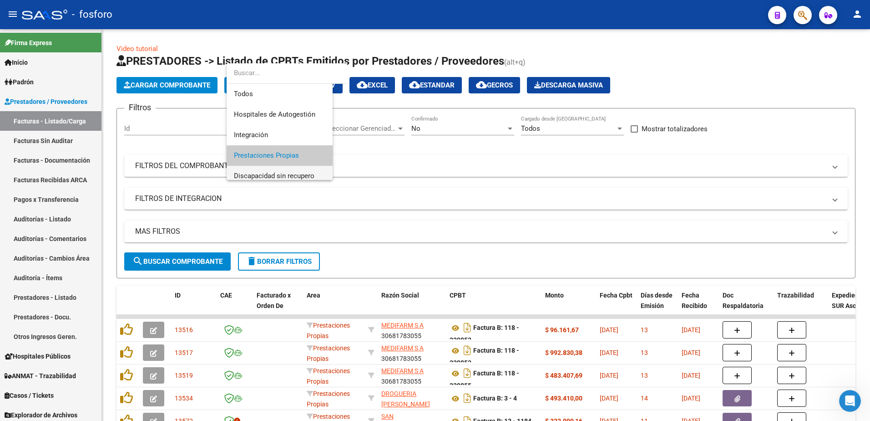
scroll to position [27, 0]
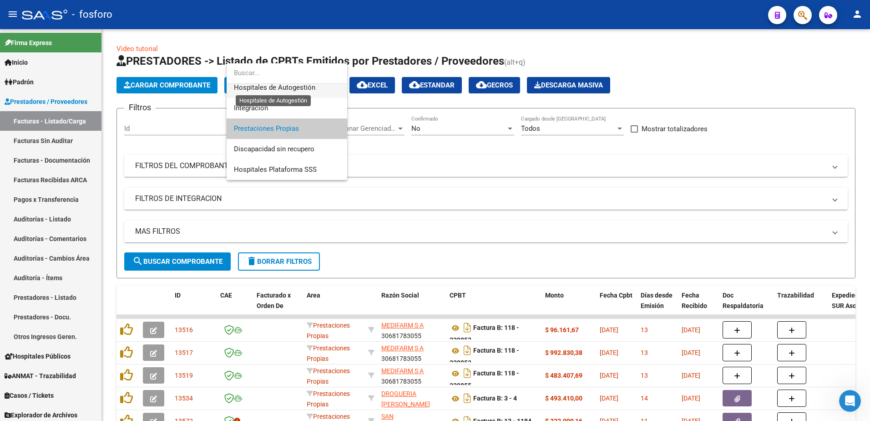
click at [291, 86] on span "Hospitales de Autogestión" at bounding box center [274, 87] width 81 height 8
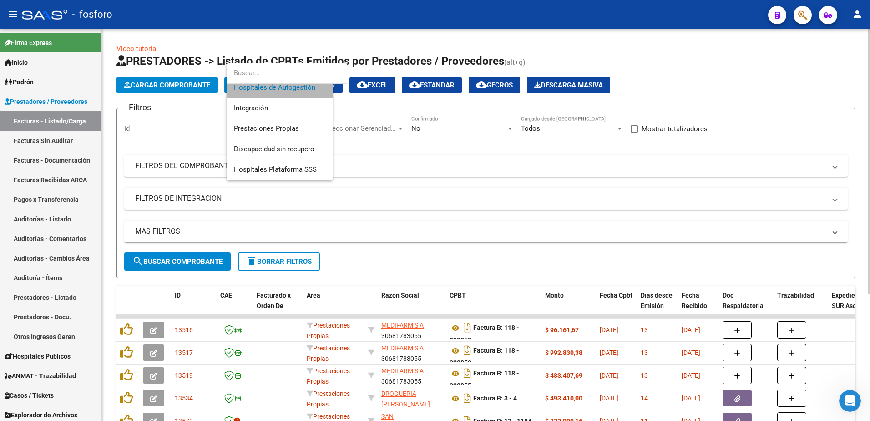
scroll to position [20, 0]
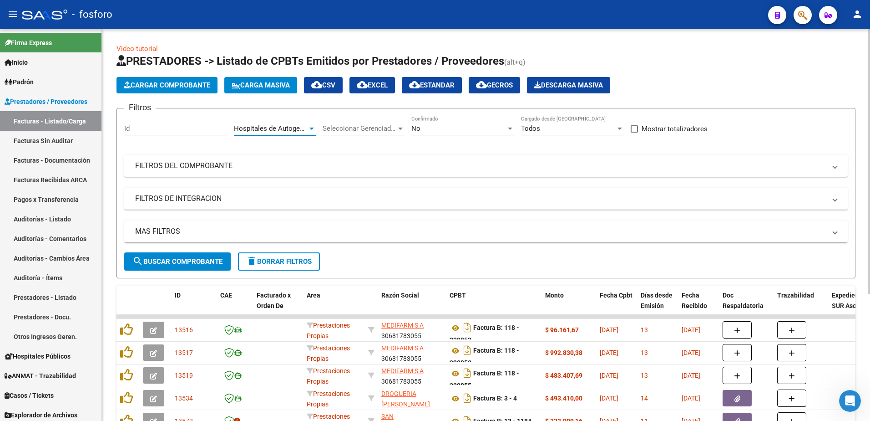
click at [190, 86] on span "Cargar Comprobante" at bounding box center [167, 85] width 86 height 8
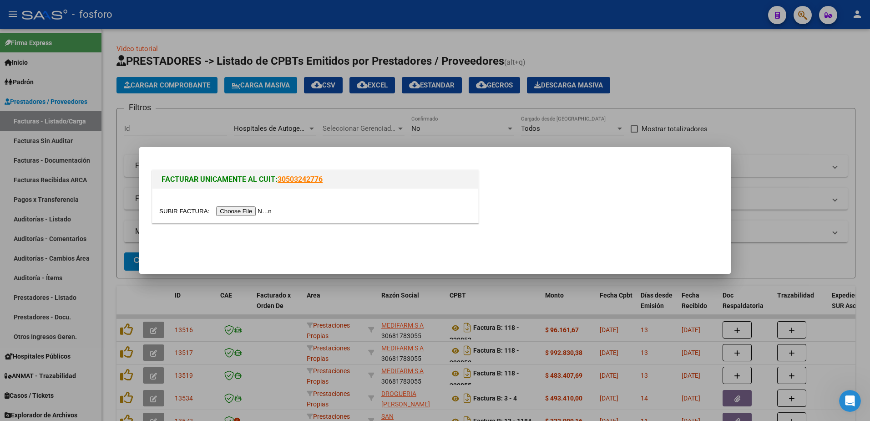
click at [231, 210] on input "file" at bounding box center [216, 211] width 115 height 10
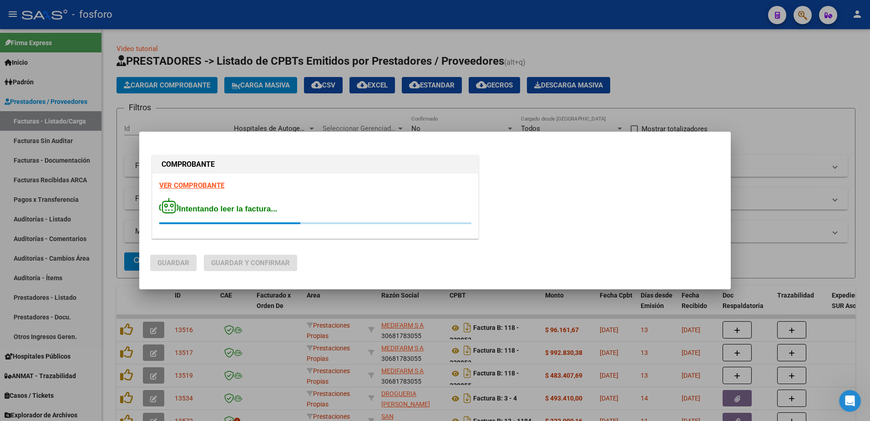
click at [206, 186] on strong "VER COMPROBANTE" at bounding box center [191, 185] width 65 height 8
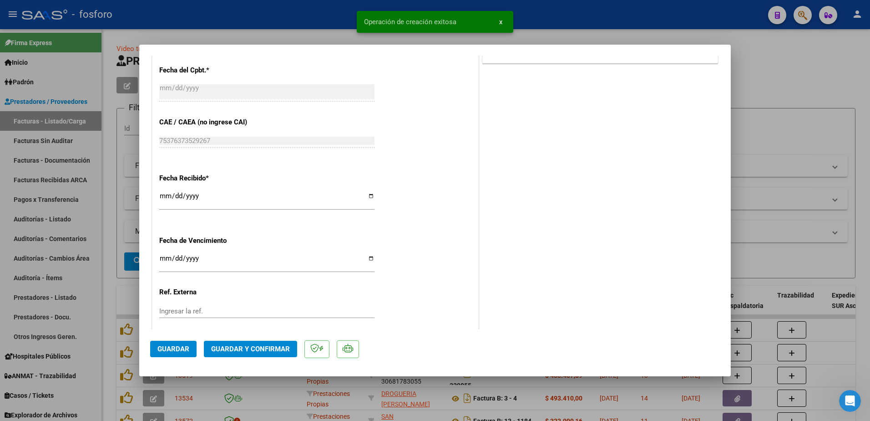
scroll to position [506, 0]
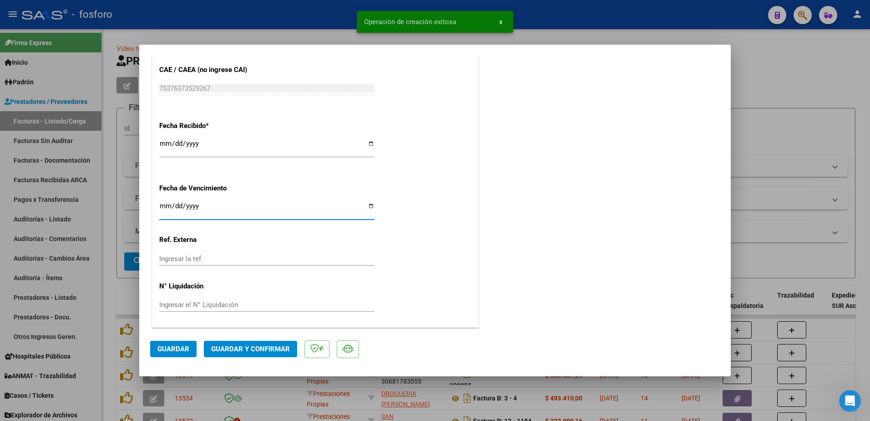
click at [166, 203] on input "Ingresar la fecha" at bounding box center [266, 209] width 215 height 15
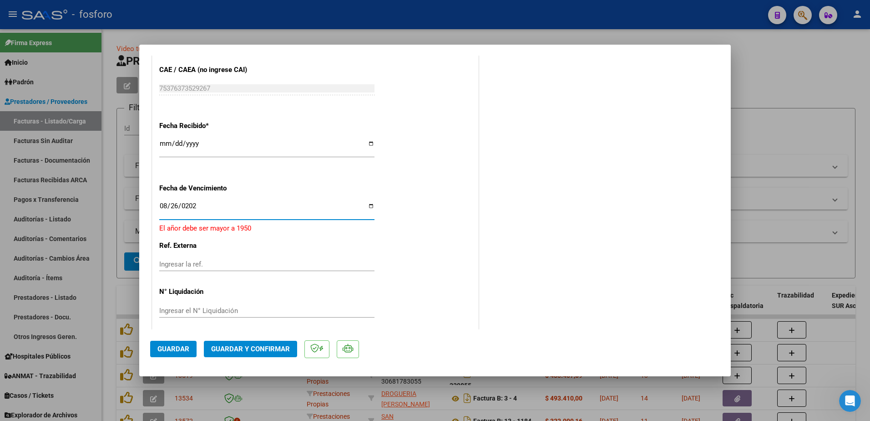
type input "[DATE]"
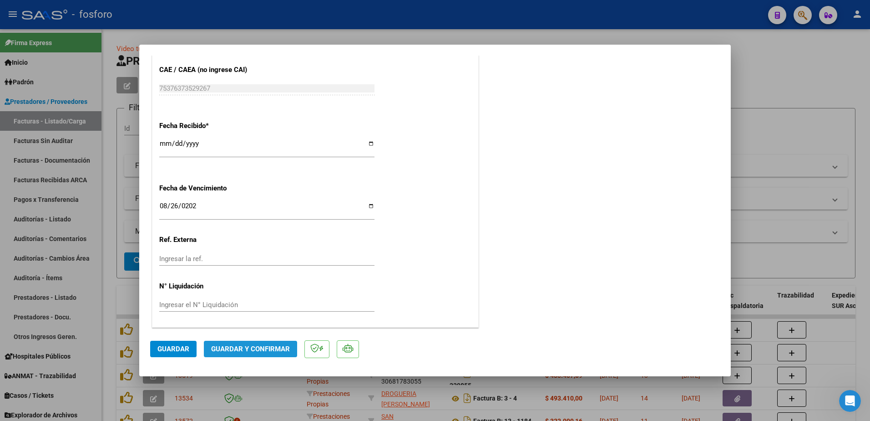
click at [251, 344] on button "Guardar y Confirmar" at bounding box center [250, 348] width 93 height 16
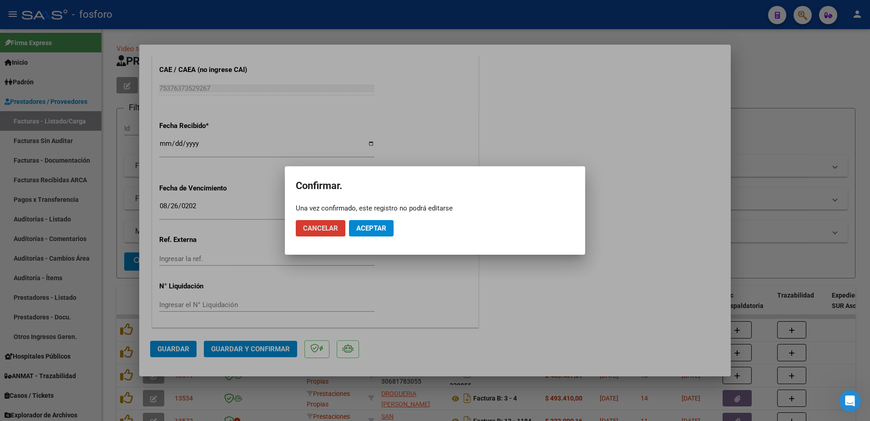
click at [362, 235] on button "Aceptar" at bounding box center [371, 228] width 45 height 16
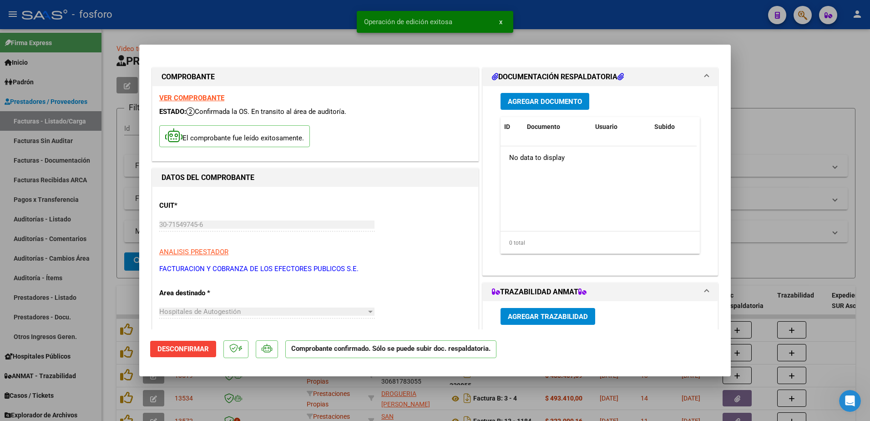
scroll to position [0, 0]
click at [536, 104] on span "Agregar Documento" at bounding box center [545, 102] width 74 height 8
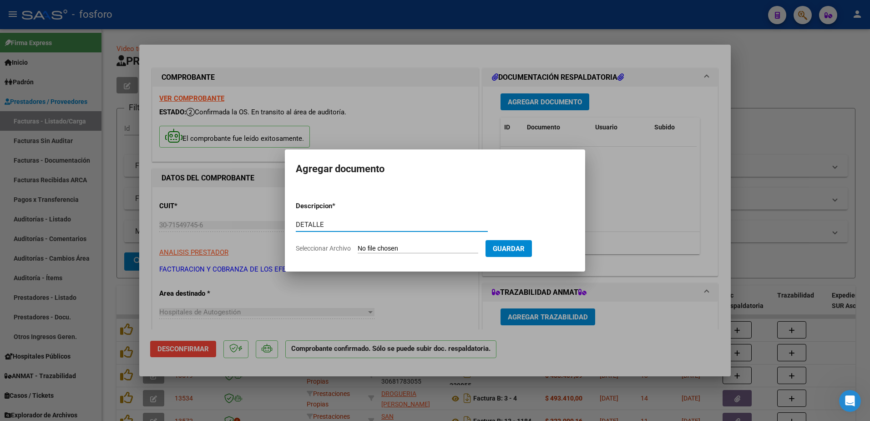
type input "DETALLE"
click at [403, 246] on input "Seleccionar Archivo" at bounding box center [418, 248] width 121 height 9
type input "C:\fakepath\DETALLE NC 45180 45202.pdf"
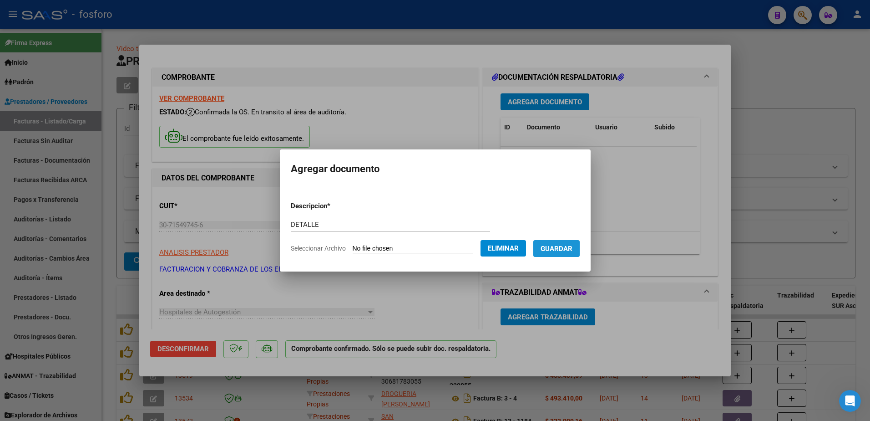
click at [566, 248] on span "Guardar" at bounding box center [557, 248] width 32 height 8
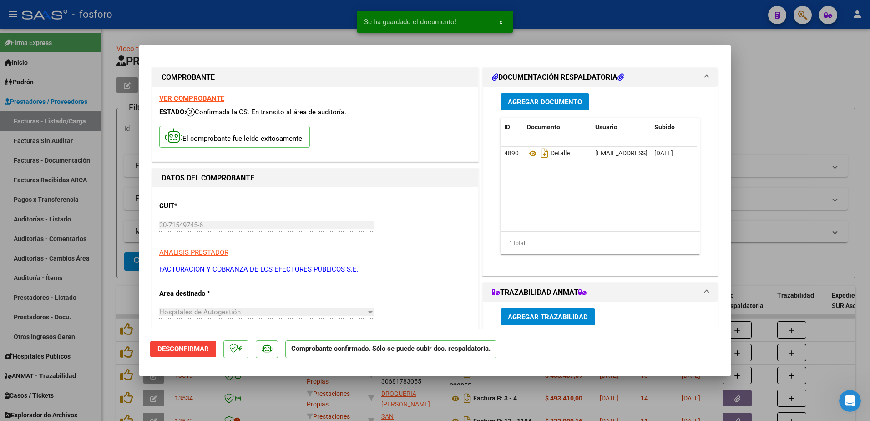
click at [122, 204] on div at bounding box center [435, 210] width 870 height 421
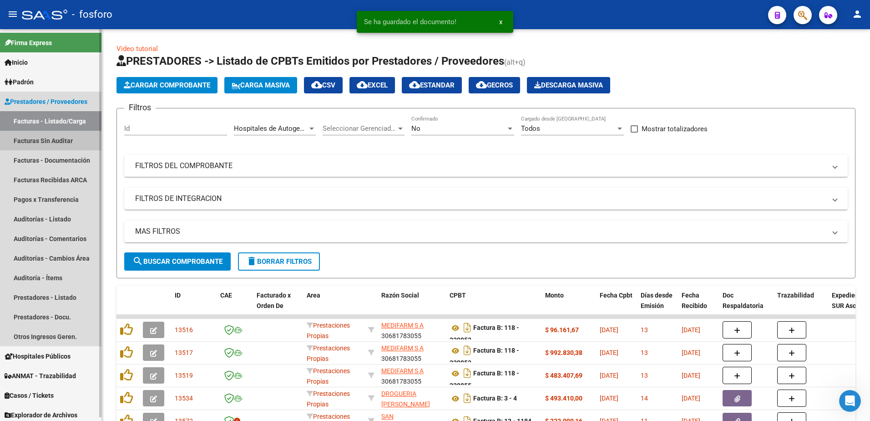
click at [56, 141] on link "Facturas Sin Auditar" at bounding box center [50, 141] width 101 height 20
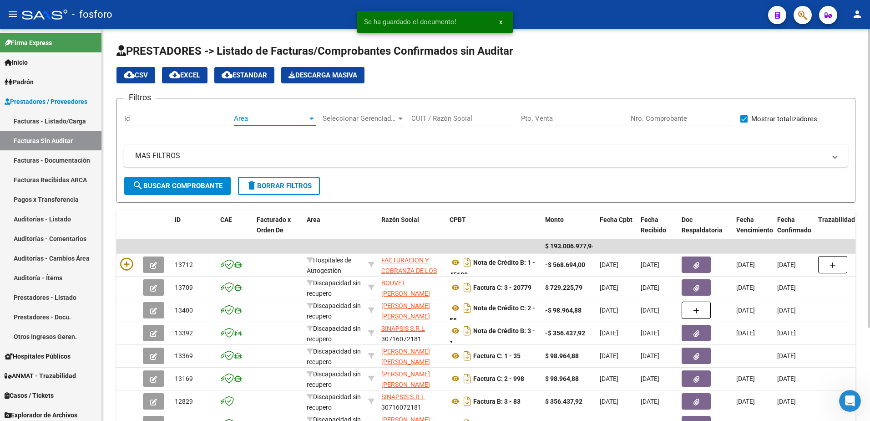
click at [311, 119] on div at bounding box center [311, 118] width 5 height 2
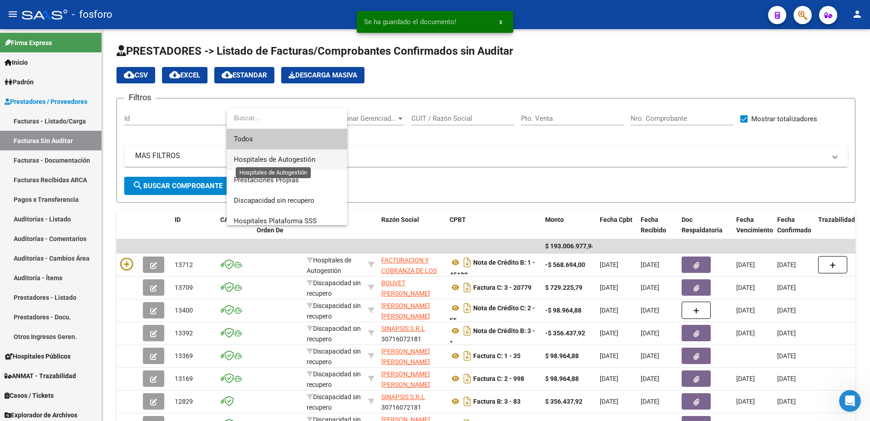
click at [298, 155] on span "Hospitales de Autogestión" at bounding box center [274, 159] width 81 height 8
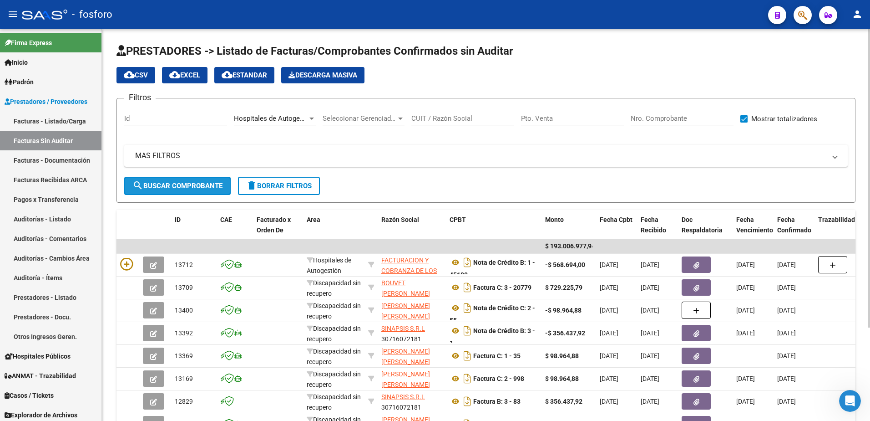
click at [197, 187] on span "search Buscar Comprobante" at bounding box center [177, 186] width 90 height 8
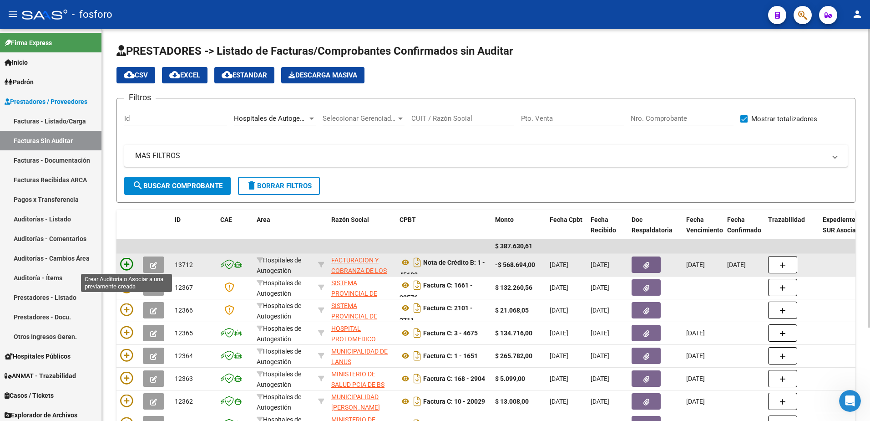
click at [131, 258] on icon at bounding box center [126, 264] width 13 height 13
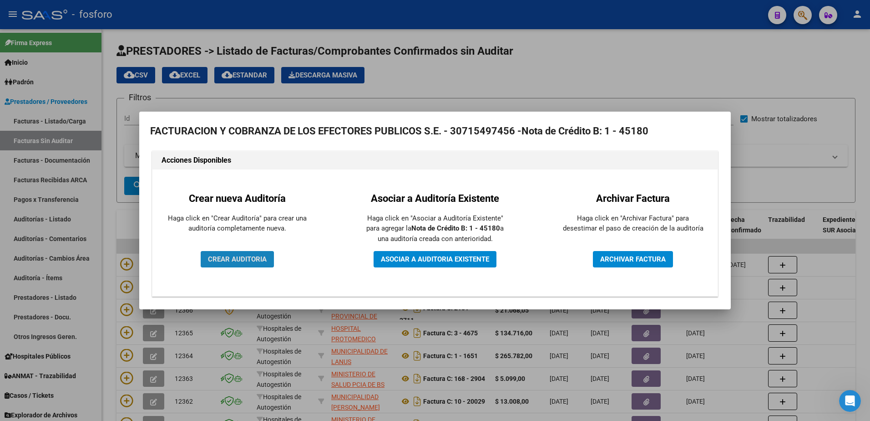
click at [233, 263] on button "CREAR AUDITORIA" at bounding box center [237, 259] width 73 height 16
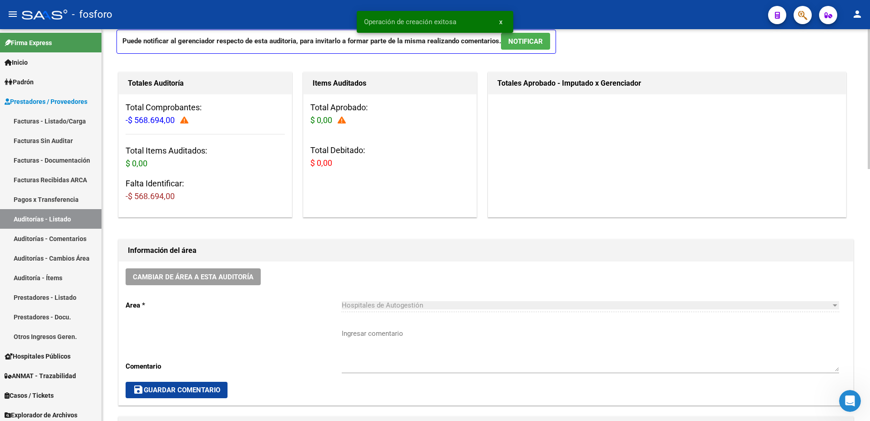
scroll to position [137, 0]
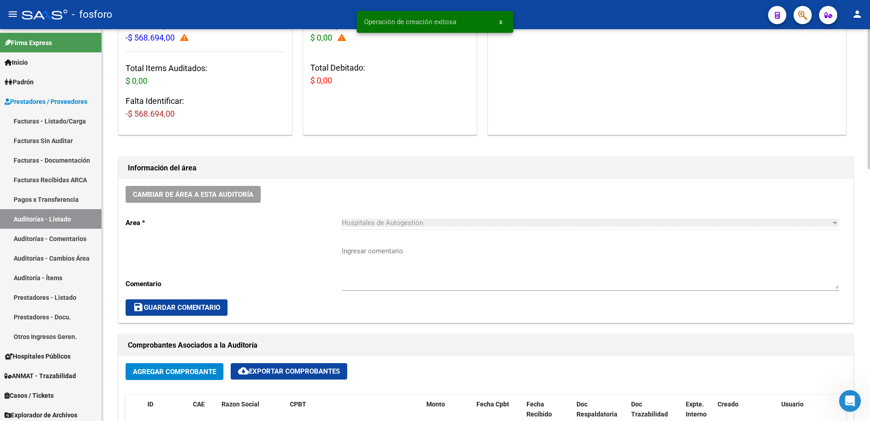
click at [357, 253] on textarea "Ingresar comentario" at bounding box center [590, 267] width 497 height 43
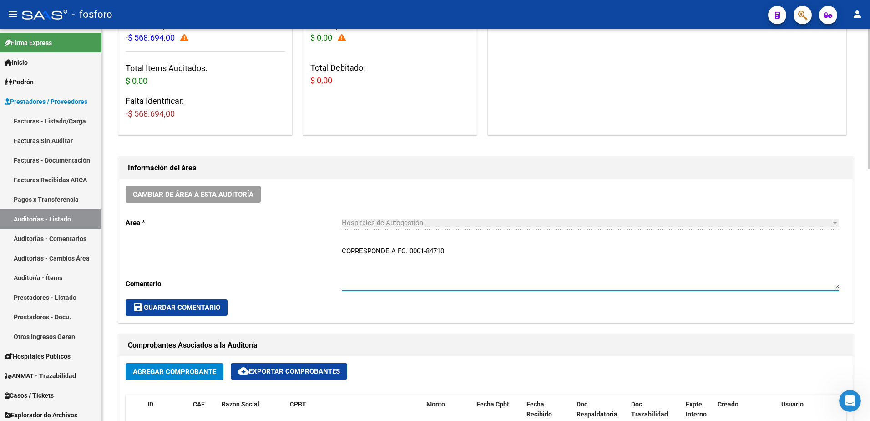
type textarea "CORRESPONDE A FC. 0001-84710"
click at [193, 309] on span "save Guardar Comentario" at bounding box center [176, 307] width 87 height 8
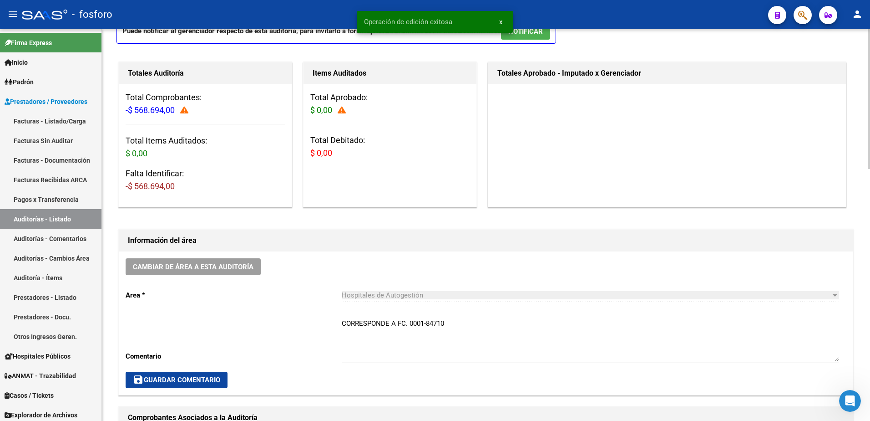
scroll to position [0, 0]
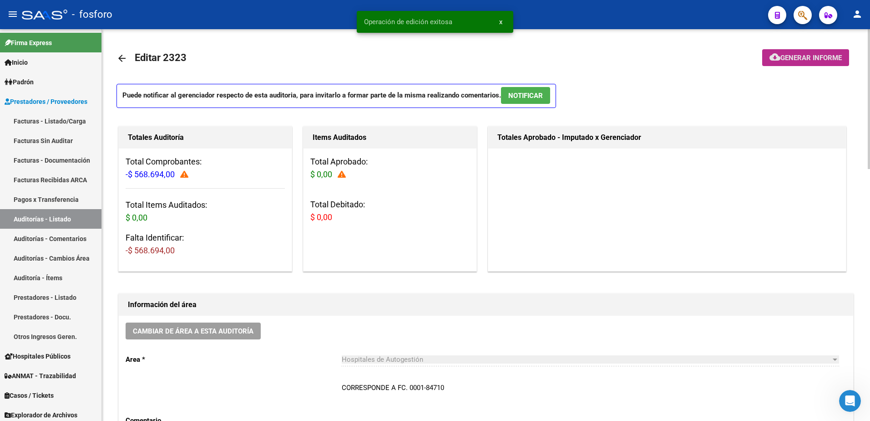
click at [775, 60] on mat-icon "cloud_download" at bounding box center [775, 56] width 11 height 11
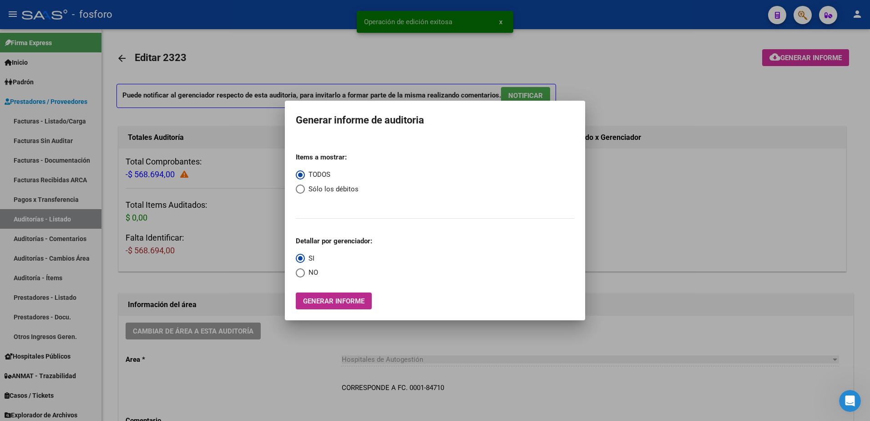
click at [328, 305] on button "Generar informe" at bounding box center [334, 300] width 76 height 17
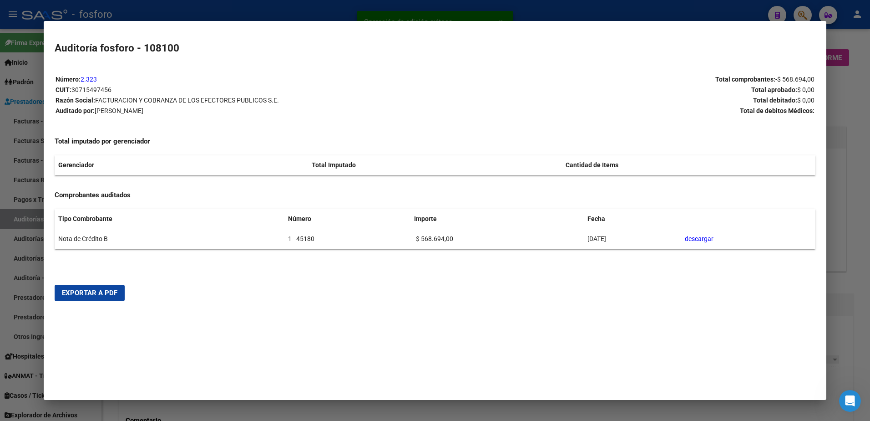
click at [90, 296] on span "Exportar a PDF" at bounding box center [90, 293] width 56 height 8
drag, startPoint x: 17, startPoint y: 85, endPoint x: 24, endPoint y: 87, distance: 7.2
click at [17, 86] on div at bounding box center [435, 210] width 870 height 421
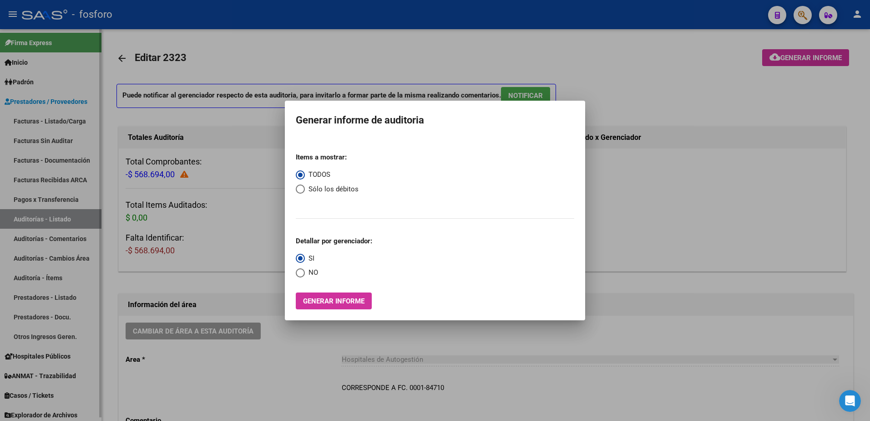
click at [86, 112] on div at bounding box center [435, 210] width 870 height 421
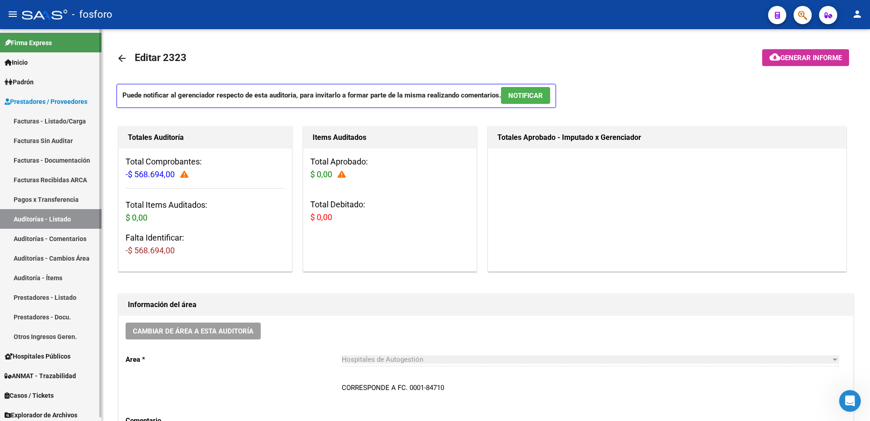
drag, startPoint x: 83, startPoint y: 118, endPoint x: 100, endPoint y: 117, distance: 16.9
click at [84, 118] on link "Facturas - Listado/Carga" at bounding box center [50, 121] width 101 height 20
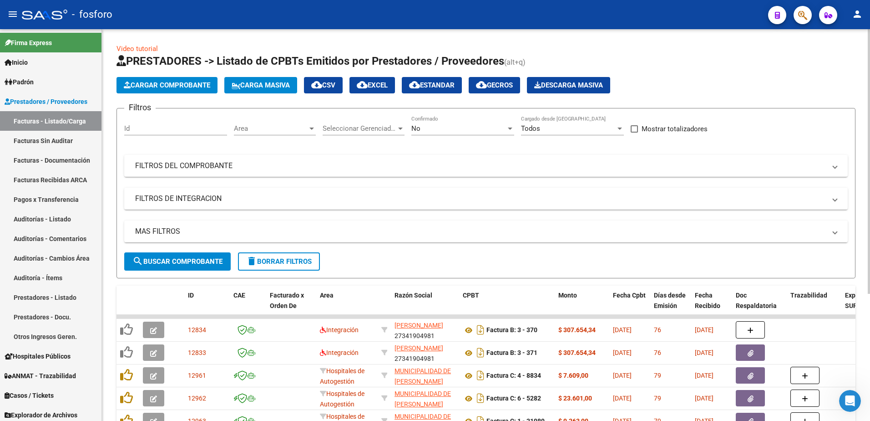
click at [311, 130] on div at bounding box center [312, 128] width 8 height 7
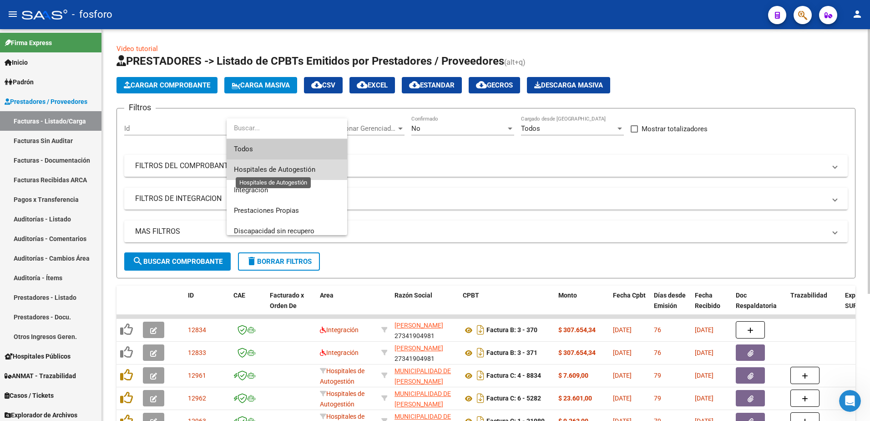
drag, startPoint x: 280, startPoint y: 169, endPoint x: 260, endPoint y: 147, distance: 29.6
click at [280, 168] on span "Hospitales de Autogestión" at bounding box center [274, 169] width 81 height 8
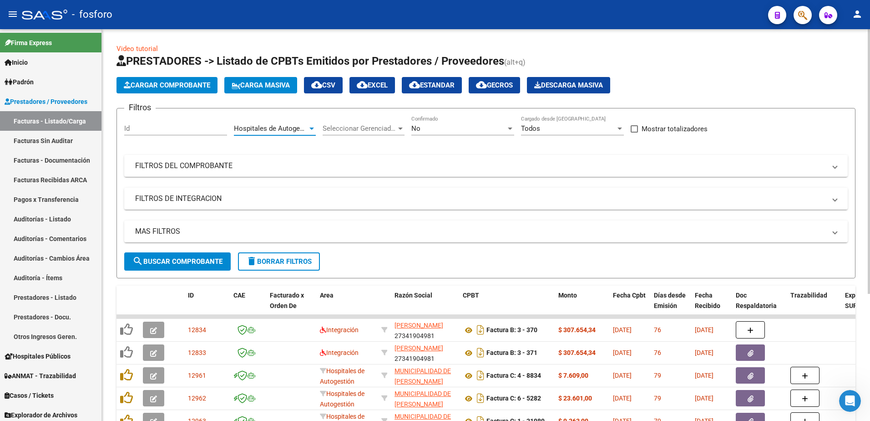
click at [172, 88] on span "Cargar Comprobante" at bounding box center [167, 85] width 86 height 8
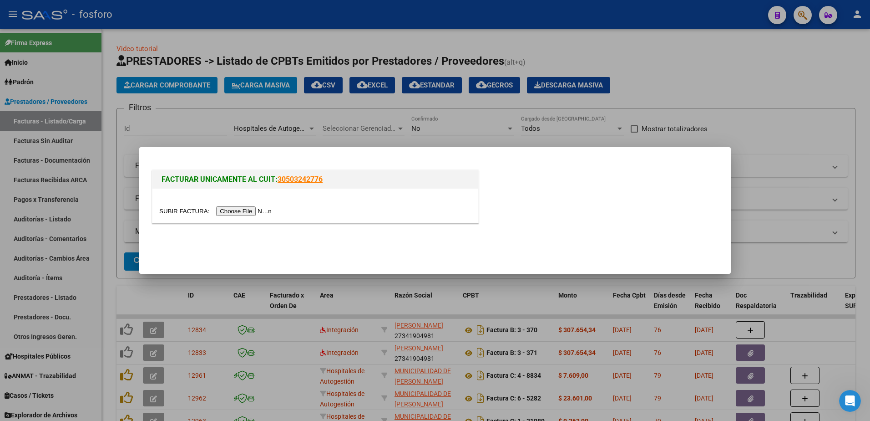
click at [228, 209] on input "file" at bounding box center [216, 211] width 115 height 10
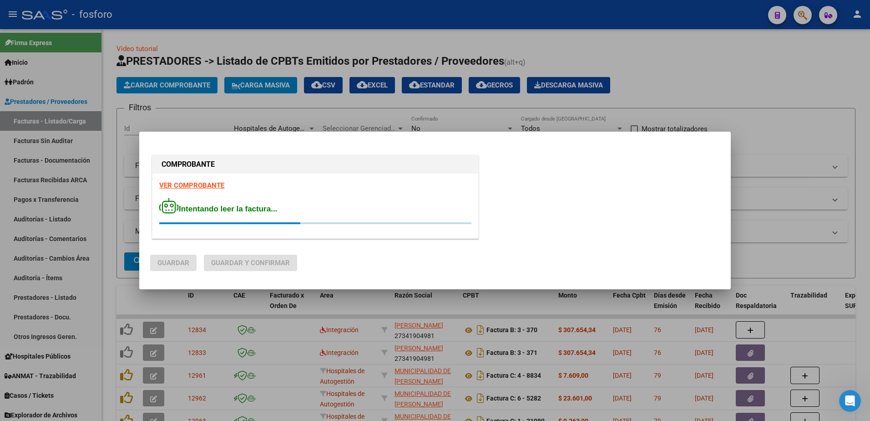
click at [201, 181] on strong "VER COMPROBANTE" at bounding box center [191, 185] width 65 height 8
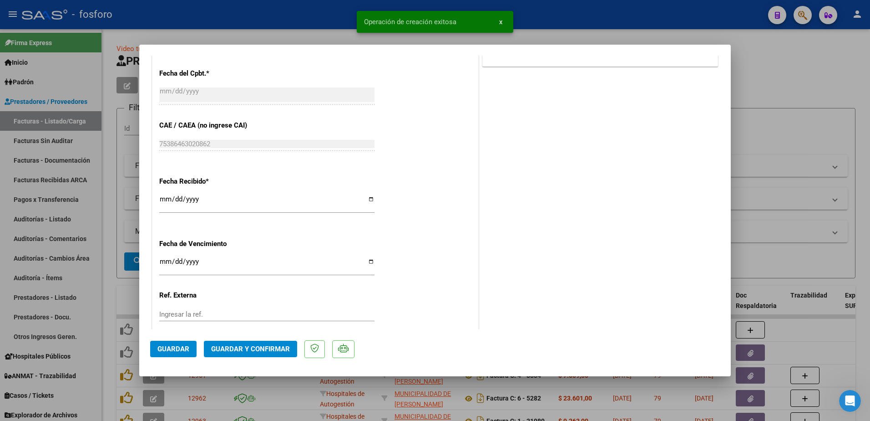
scroll to position [455, 0]
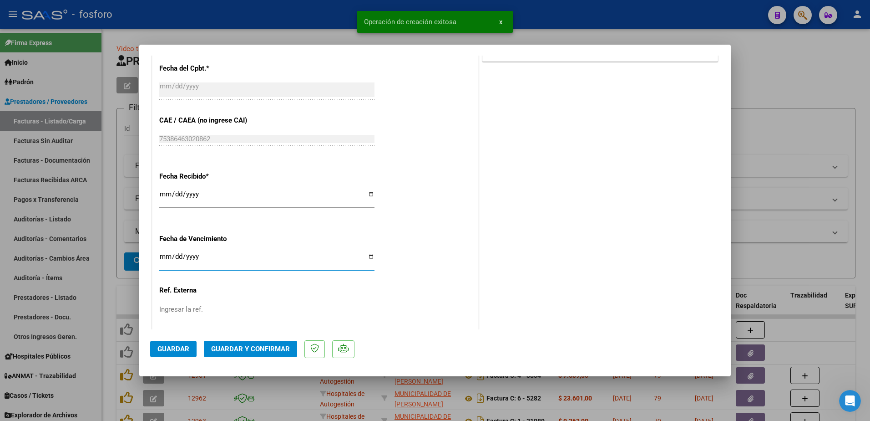
click at [165, 256] on input "Ingresar la fecha" at bounding box center [266, 260] width 215 height 15
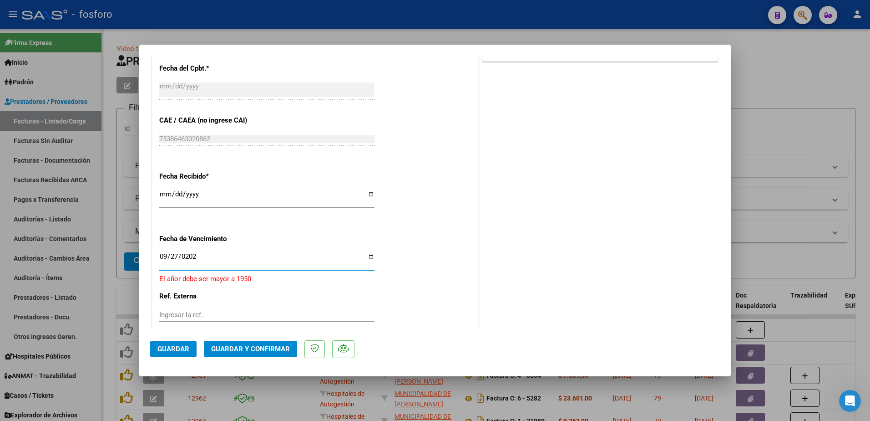
type input "[DATE]"
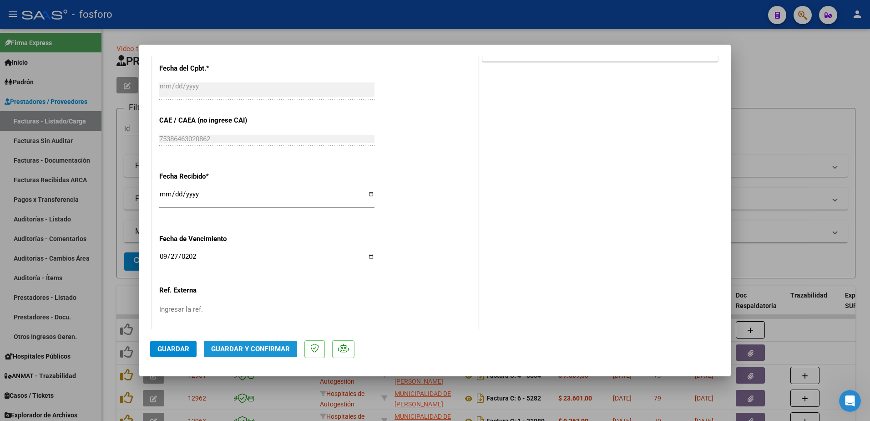
click at [220, 347] on span "Guardar y Confirmar" at bounding box center [250, 349] width 79 height 8
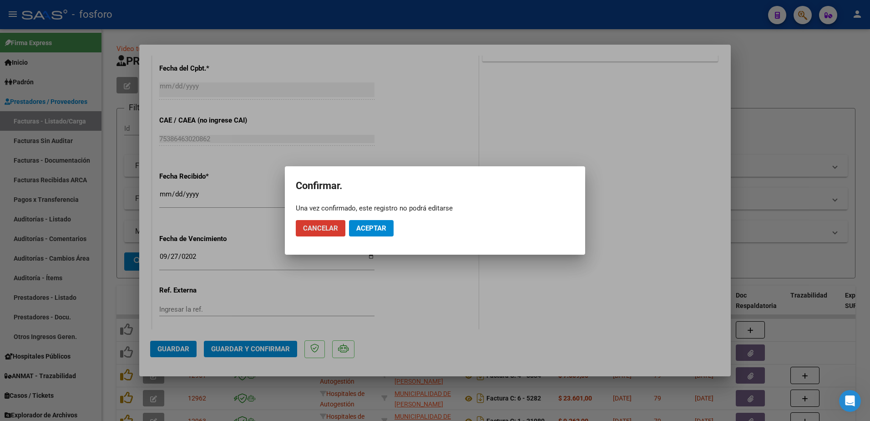
click at [370, 225] on span "Aceptar" at bounding box center [371, 228] width 30 height 8
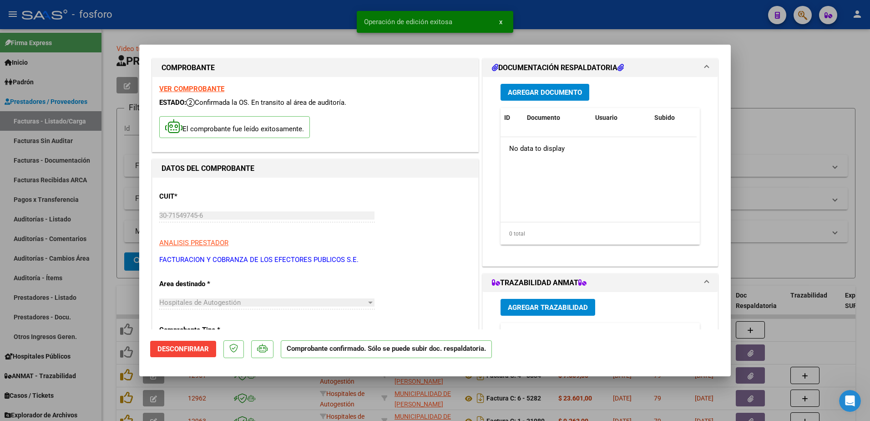
scroll to position [0, 0]
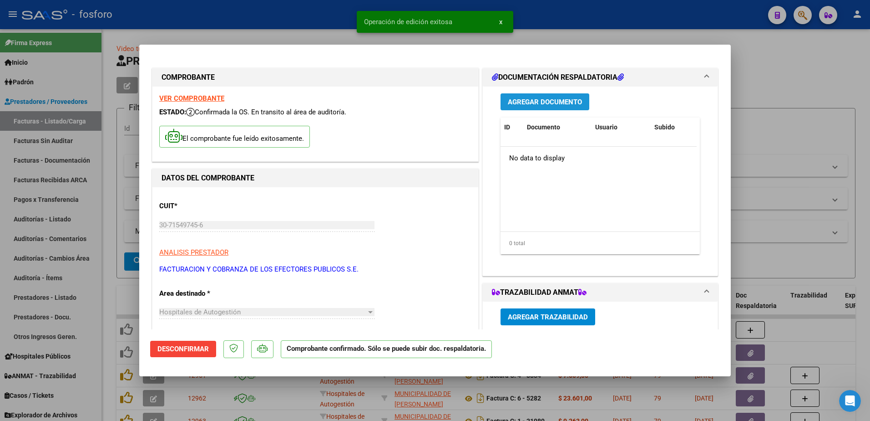
click at [552, 105] on span "Agregar Documento" at bounding box center [545, 102] width 74 height 8
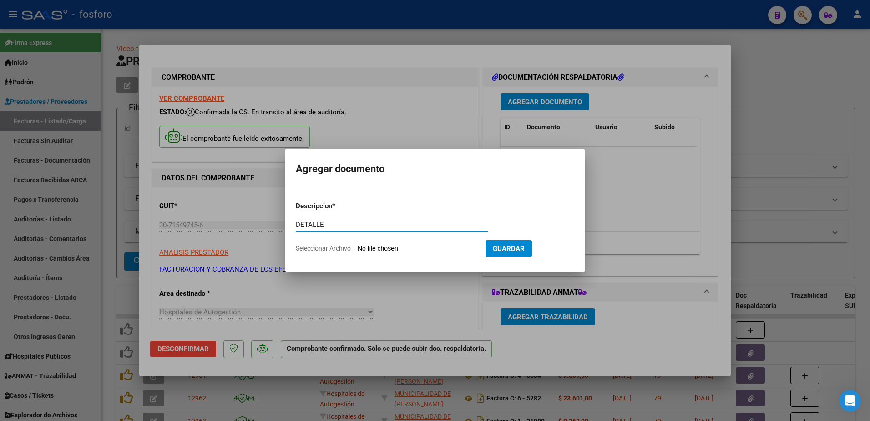
type input "DETALLE"
click at [403, 245] on input "Seleccionar Archivo" at bounding box center [418, 248] width 121 height 9
type input "C:\fakepath\DETALLE NC 45180 45202.pdf"
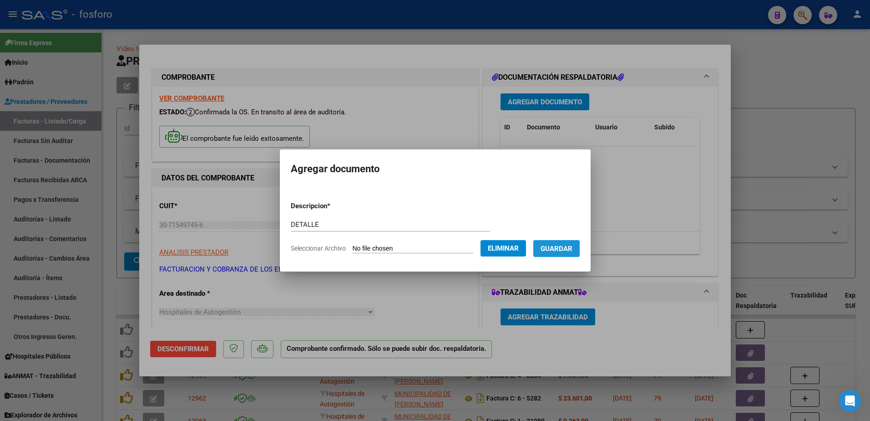
click at [564, 246] on span "Guardar" at bounding box center [557, 248] width 32 height 8
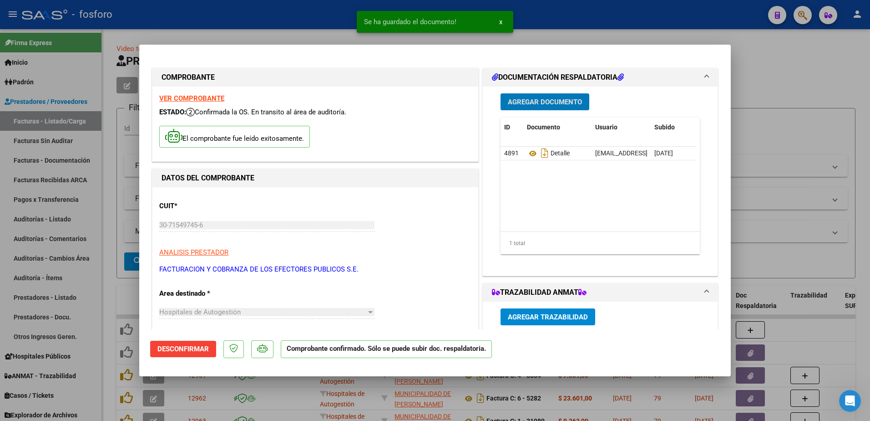
click at [108, 175] on div at bounding box center [435, 210] width 870 height 421
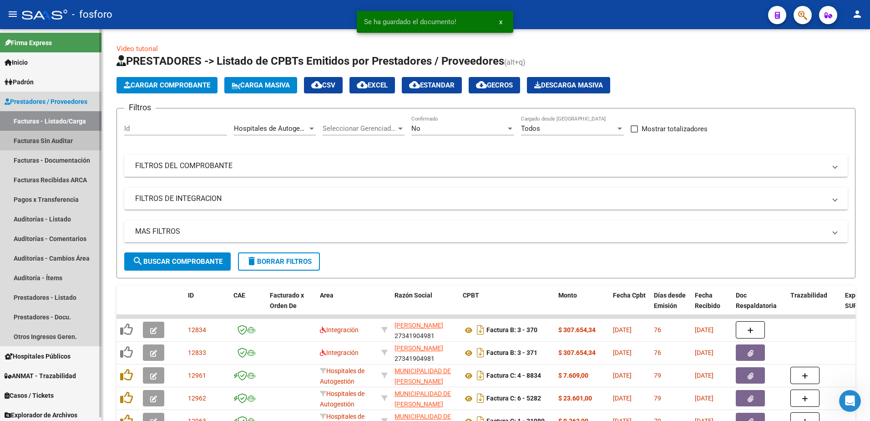
click at [68, 140] on link "Facturas Sin Auditar" at bounding box center [50, 141] width 101 height 20
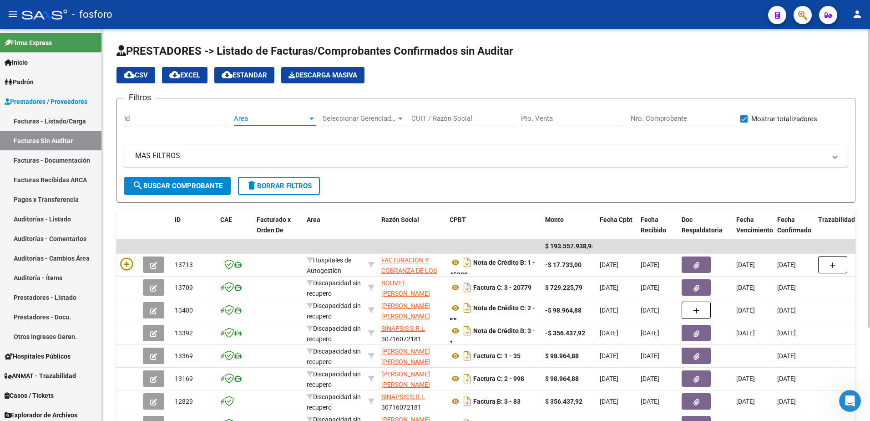
click at [311, 119] on div at bounding box center [311, 118] width 5 height 2
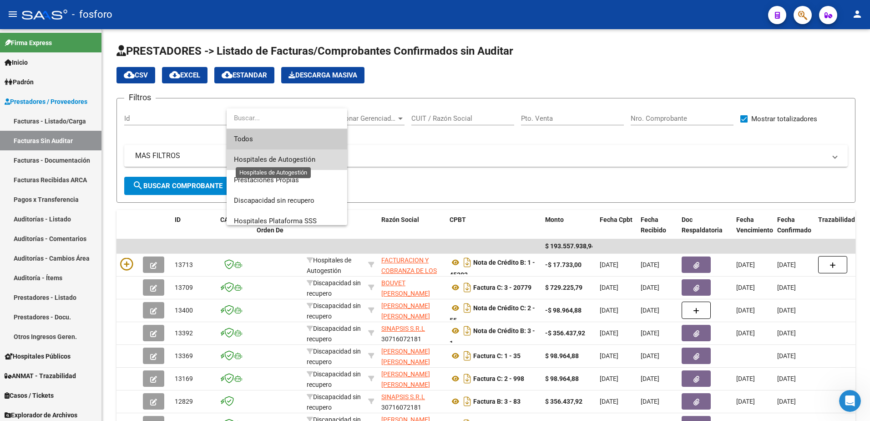
click at [298, 163] on span "Hospitales de Autogestión" at bounding box center [274, 159] width 81 height 8
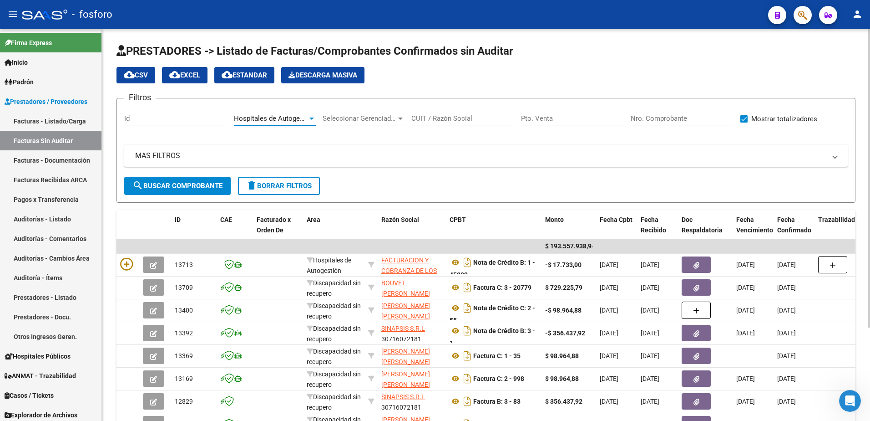
click at [210, 187] on span "search Buscar Comprobante" at bounding box center [177, 186] width 90 height 8
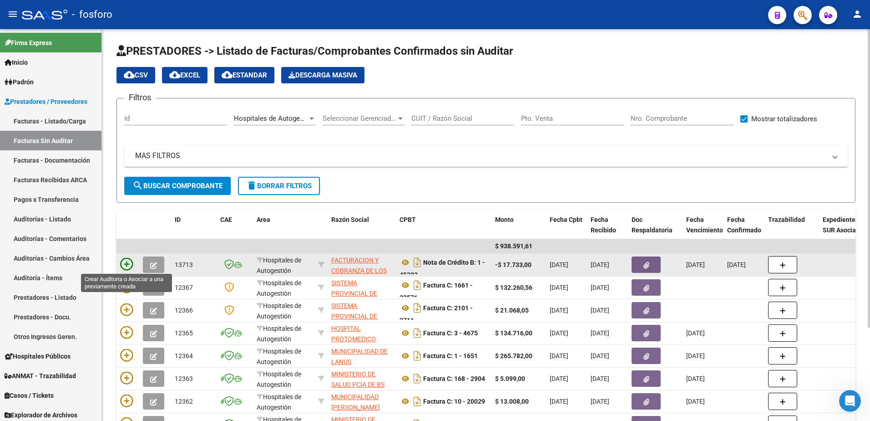
click at [122, 261] on icon at bounding box center [126, 264] width 13 height 13
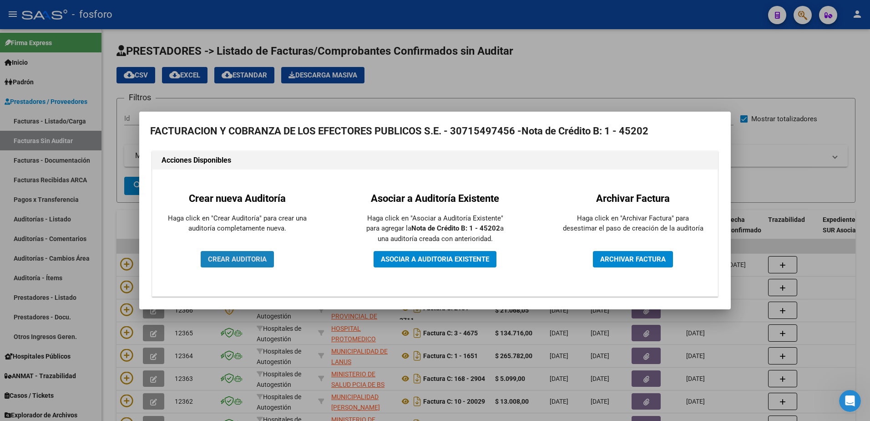
click at [224, 257] on span "CREAR AUDITORIA" at bounding box center [237, 259] width 59 height 8
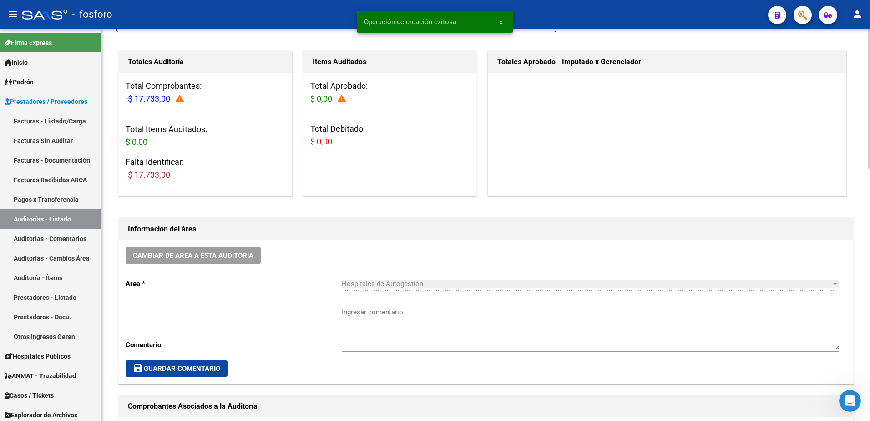
scroll to position [182, 0]
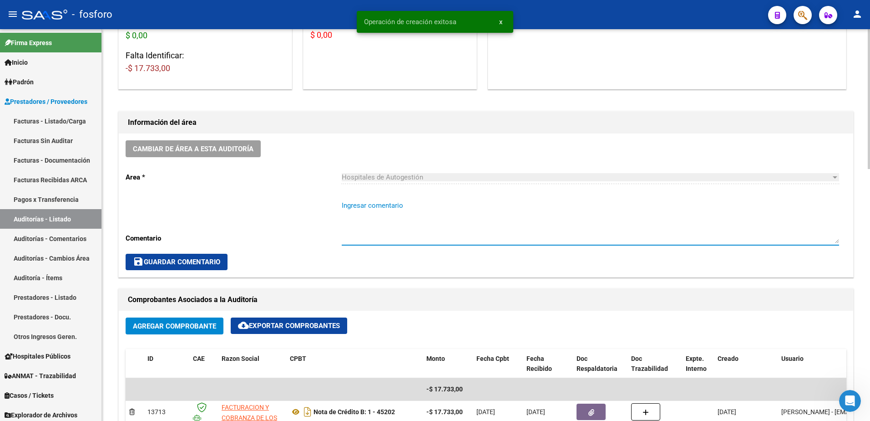
click at [363, 207] on textarea "Ingresar comentario" at bounding box center [590, 221] width 497 height 43
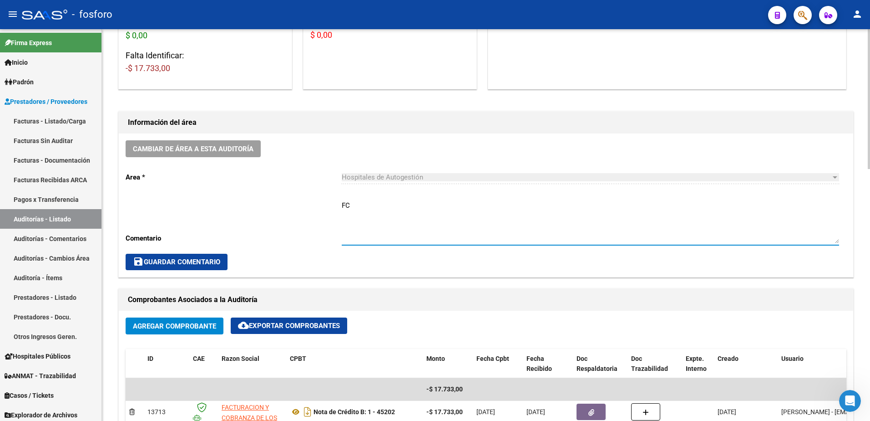
type textarea "F"
type textarea "CORRESPONDE A FC. 0001-84710"
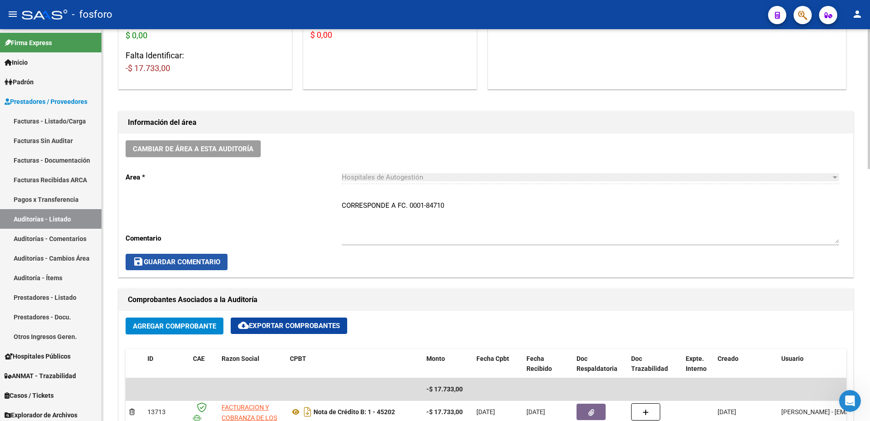
click at [186, 259] on span "save Guardar Comentario" at bounding box center [176, 262] width 87 height 8
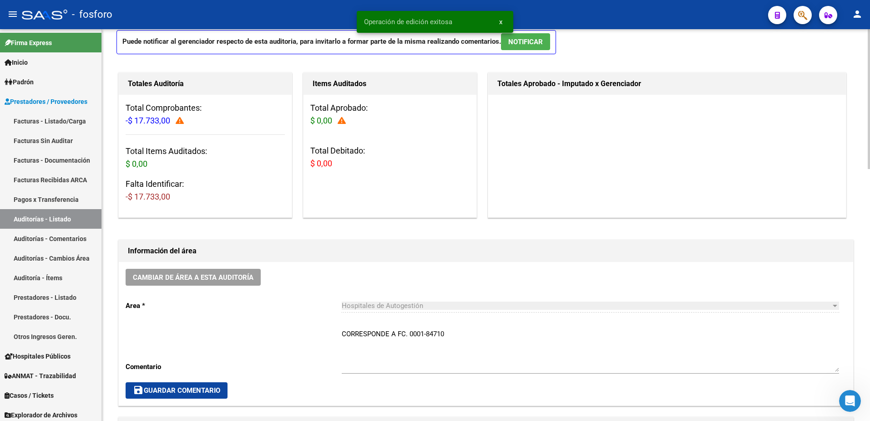
scroll to position [0, 0]
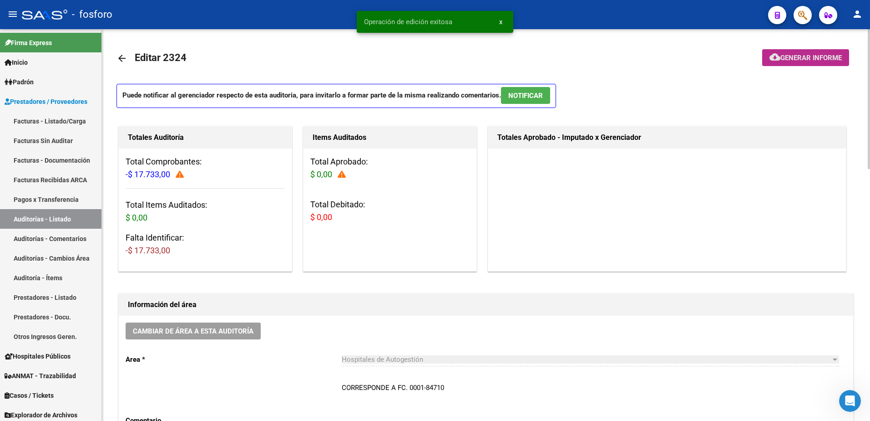
click at [792, 59] on span "Generar informe" at bounding box center [810, 58] width 61 height 8
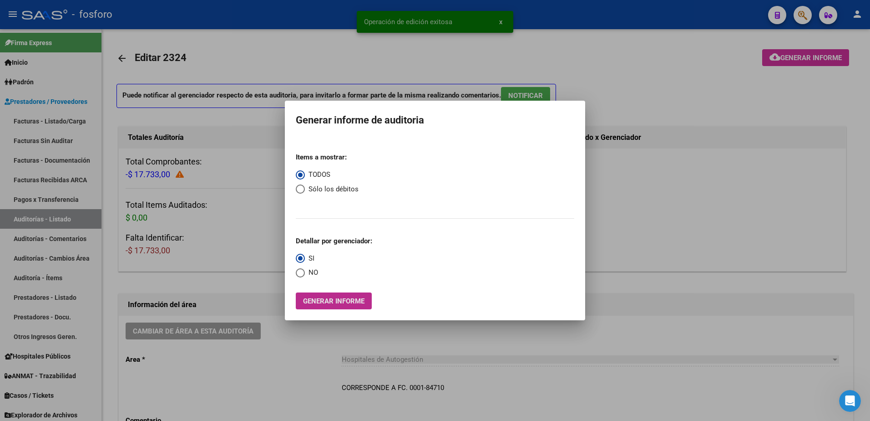
click at [326, 303] on span "Generar informe" at bounding box center [333, 301] width 61 height 8
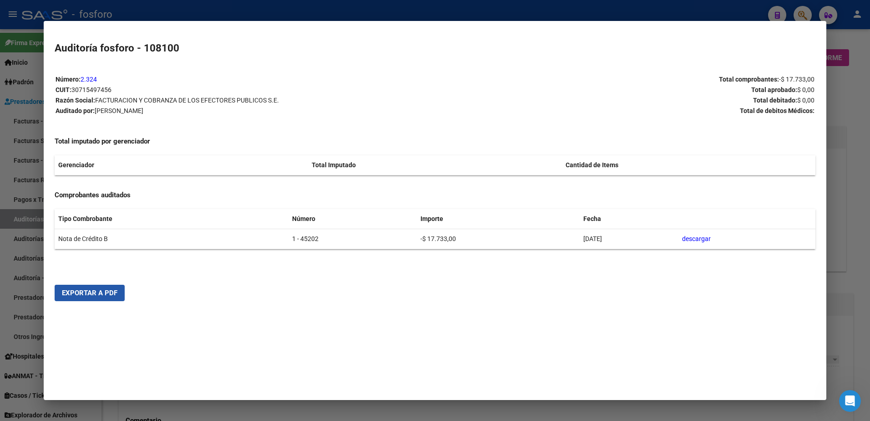
click at [104, 293] on span "Exportar a PDF" at bounding box center [90, 293] width 56 height 8
click at [13, 103] on div at bounding box center [435, 210] width 870 height 421
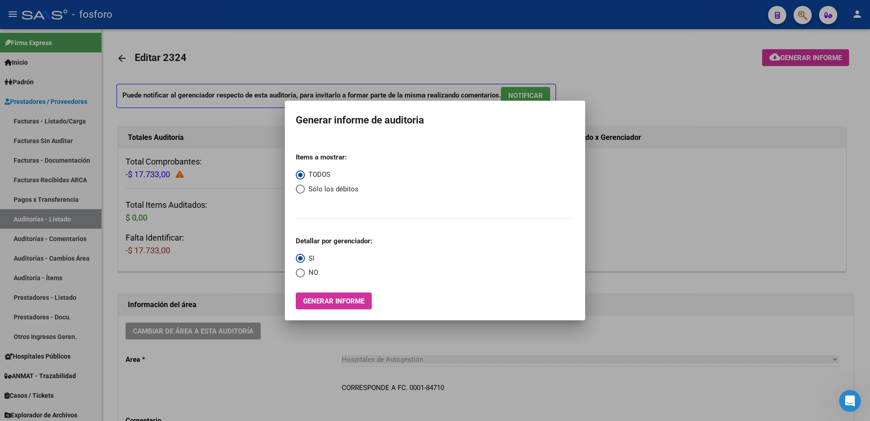
click at [225, 365] on div at bounding box center [435, 210] width 870 height 421
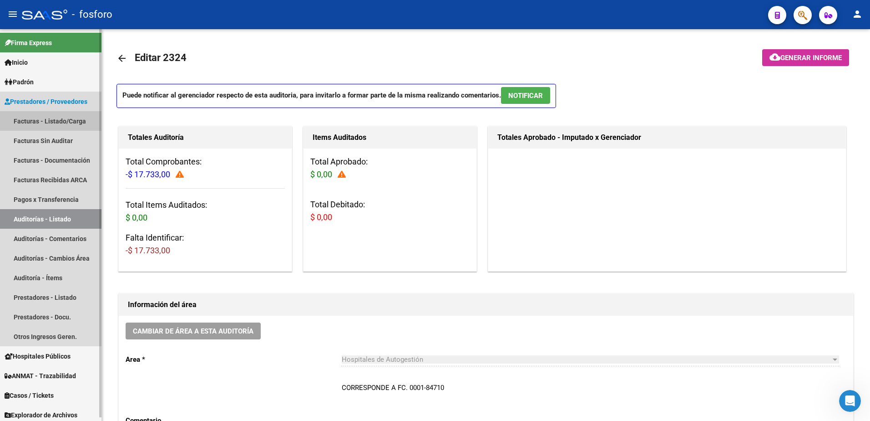
click at [77, 120] on link "Facturas - Listado/Carga" at bounding box center [50, 121] width 101 height 20
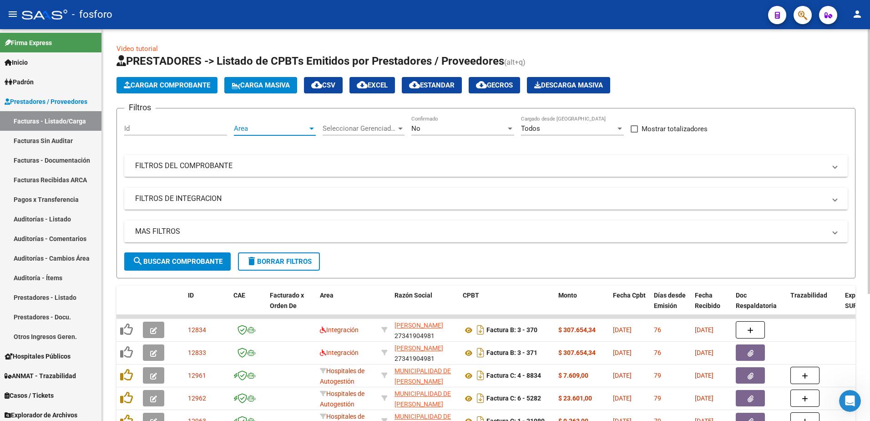
click at [311, 130] on div at bounding box center [312, 128] width 8 height 7
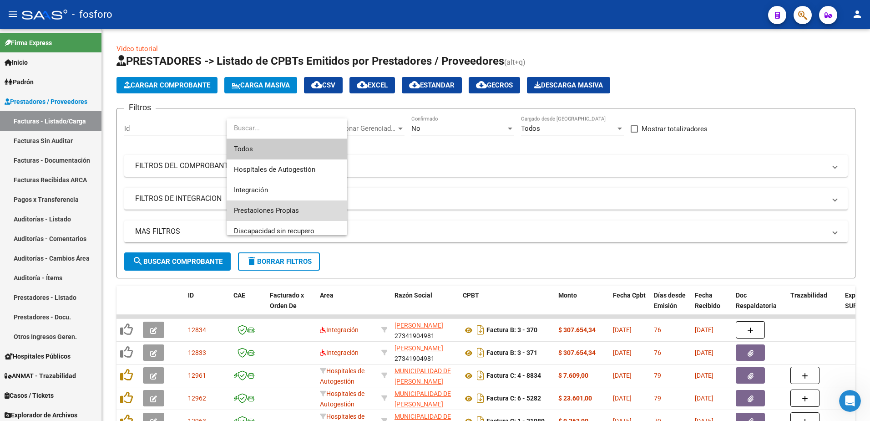
click at [296, 217] on span "Prestaciones Propias" at bounding box center [287, 210] width 106 height 20
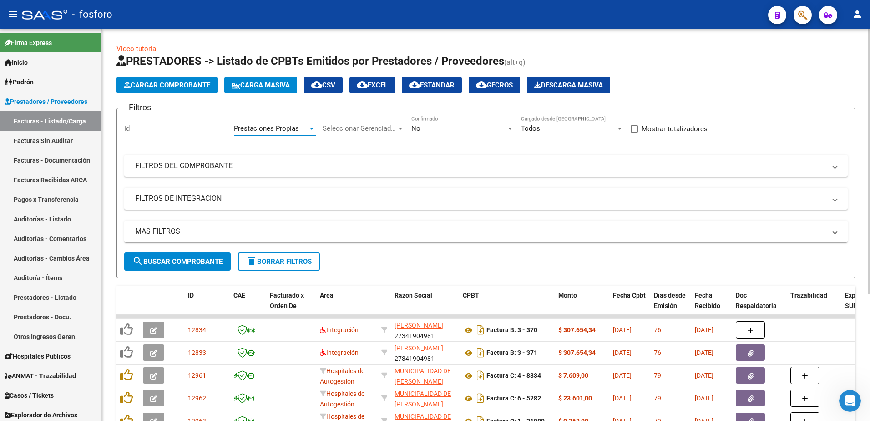
click at [187, 257] on span "search Buscar Comprobante" at bounding box center [177, 261] width 90 height 8
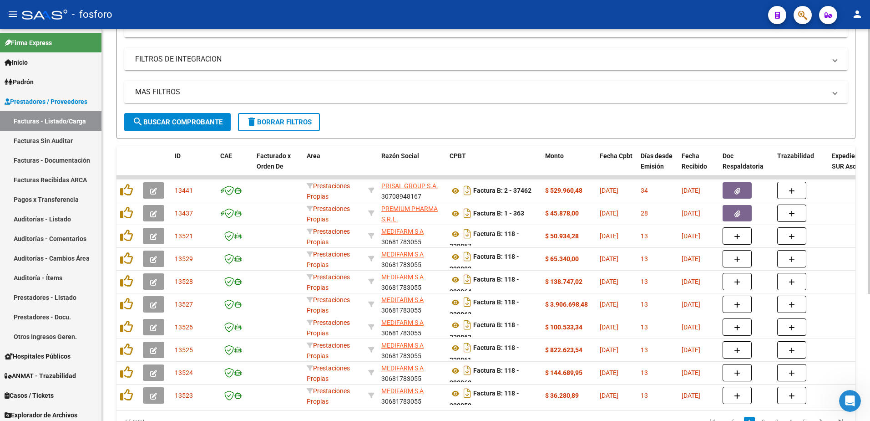
scroll to position [187, 0]
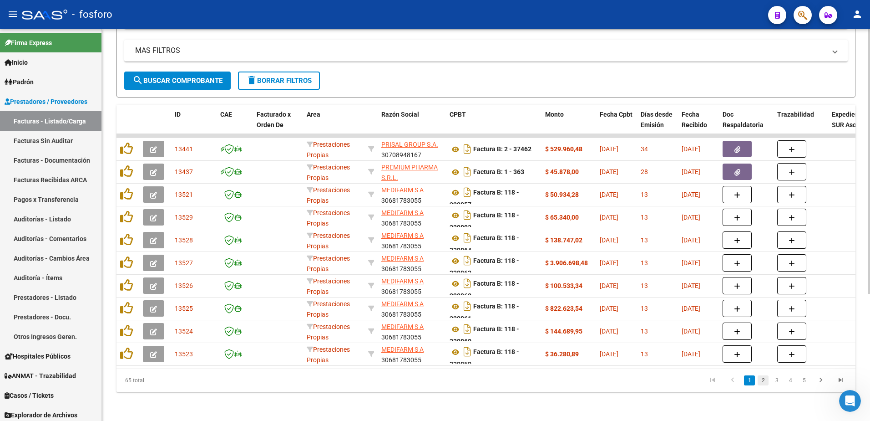
click at [768, 380] on link "2" at bounding box center [763, 380] width 11 height 10
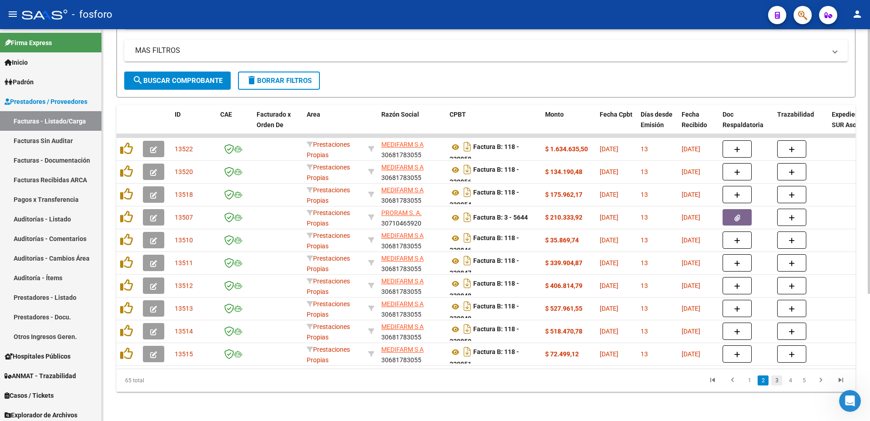
click at [776, 380] on link "3" at bounding box center [776, 380] width 11 height 10
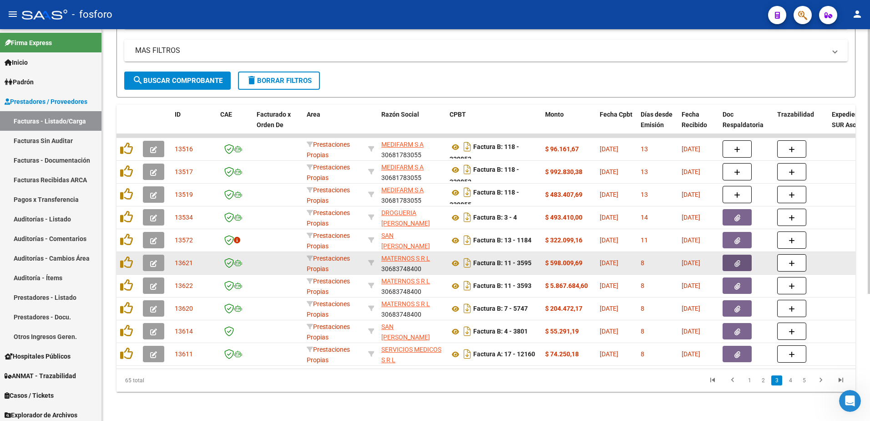
click at [737, 260] on button "button" at bounding box center [737, 262] width 29 height 16
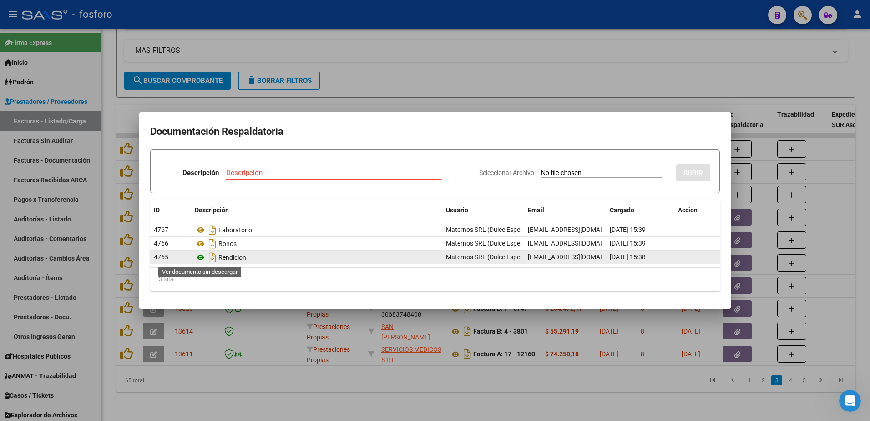
click at [202, 257] on icon at bounding box center [201, 257] width 12 height 11
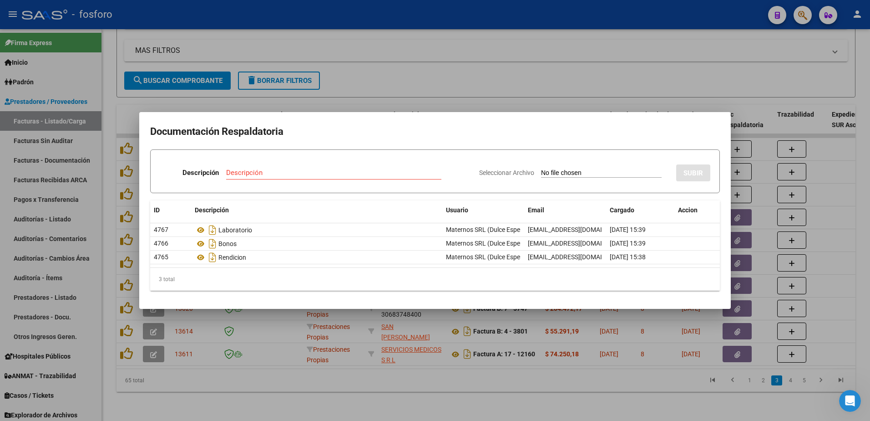
click at [573, 74] on div at bounding box center [435, 210] width 870 height 421
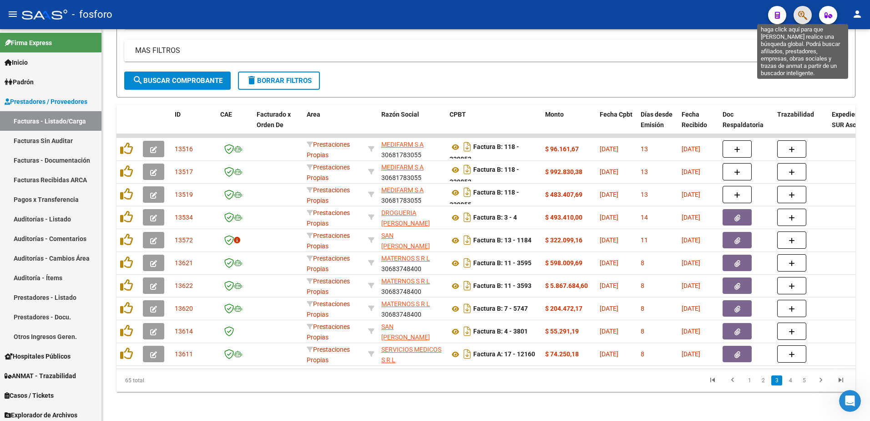
click at [806, 17] on icon "button" at bounding box center [802, 15] width 9 height 10
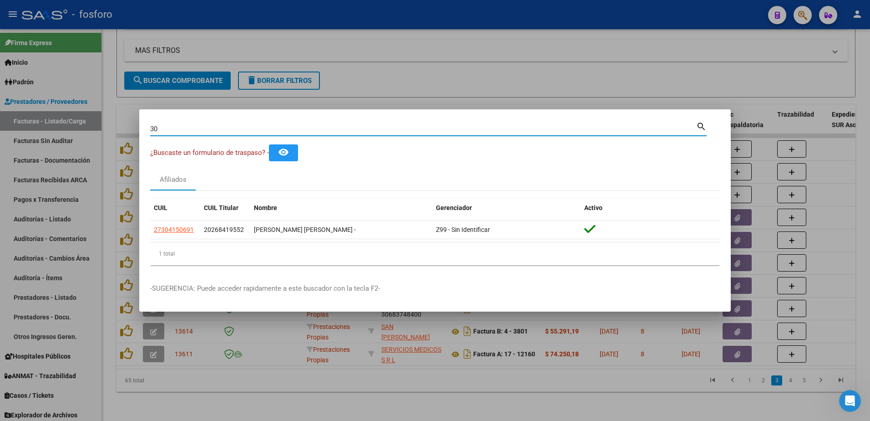
type input "3"
type input "4"
type input "7"
type input "2"
type input "4"
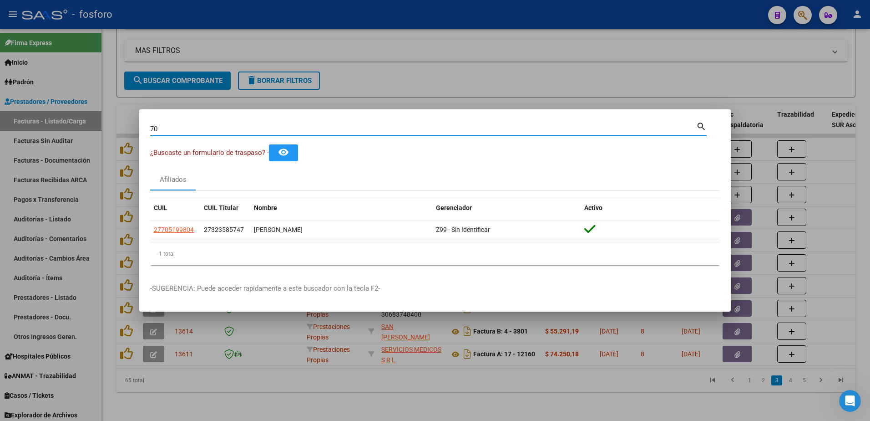
type input "7"
type input "3"
type input "5"
type input "4"
type input "38548842"
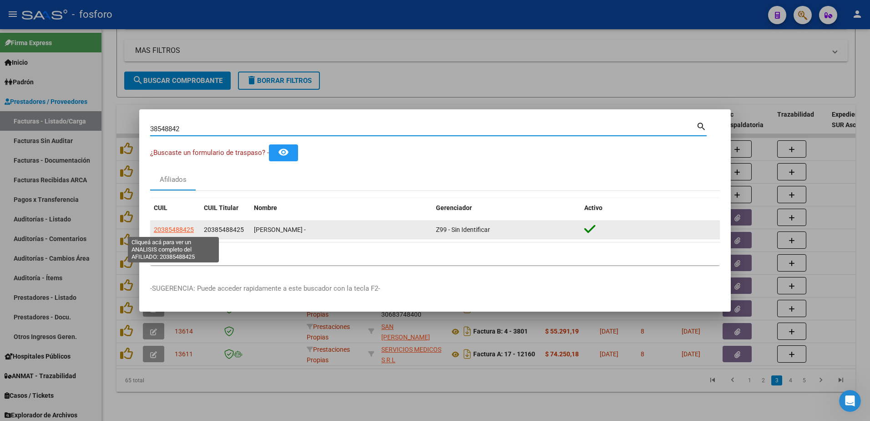
click at [181, 229] on span "20385488425" at bounding box center [174, 229] width 40 height 7
type textarea "20385488425"
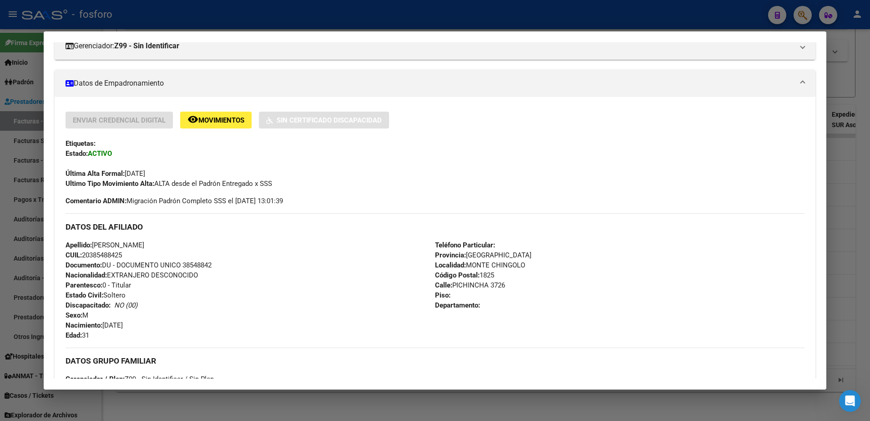
scroll to position [106, 0]
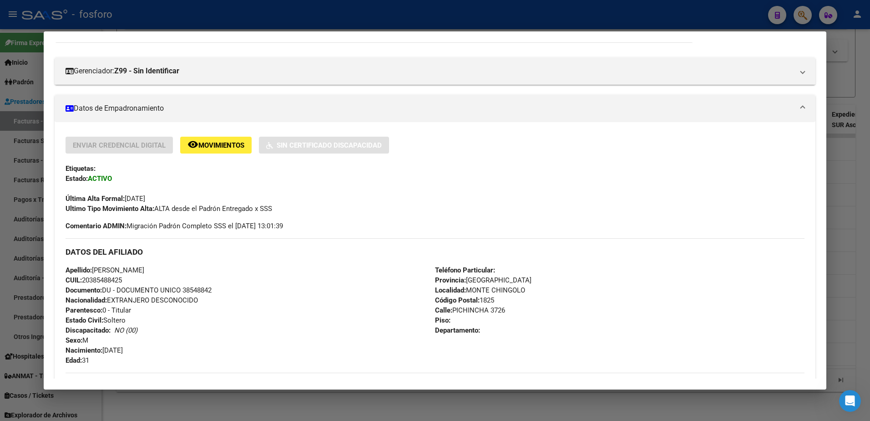
click at [42, 115] on div at bounding box center [435, 210] width 870 height 421
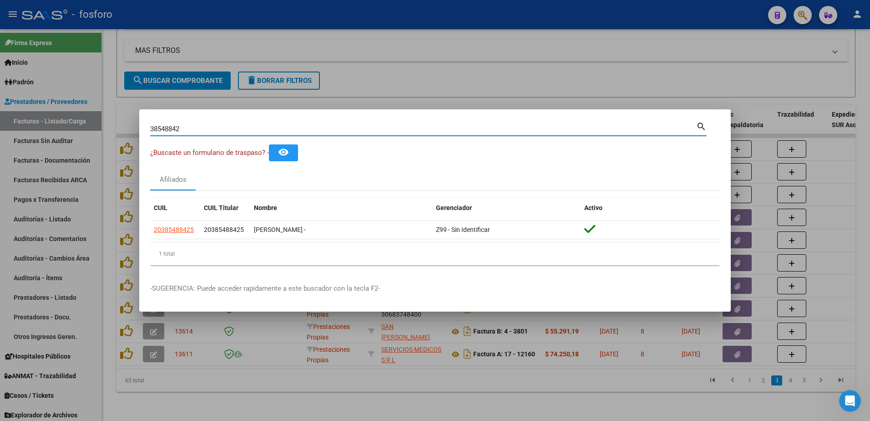
click at [214, 131] on input "38548842" at bounding box center [423, 129] width 546 height 8
type input "3"
type input "18486931"
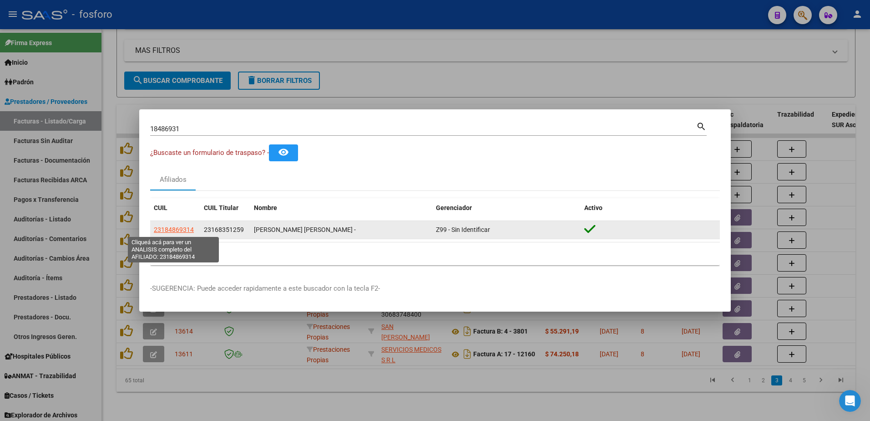
click at [169, 226] on span "23184869314" at bounding box center [174, 229] width 40 height 7
type textarea "23184869314"
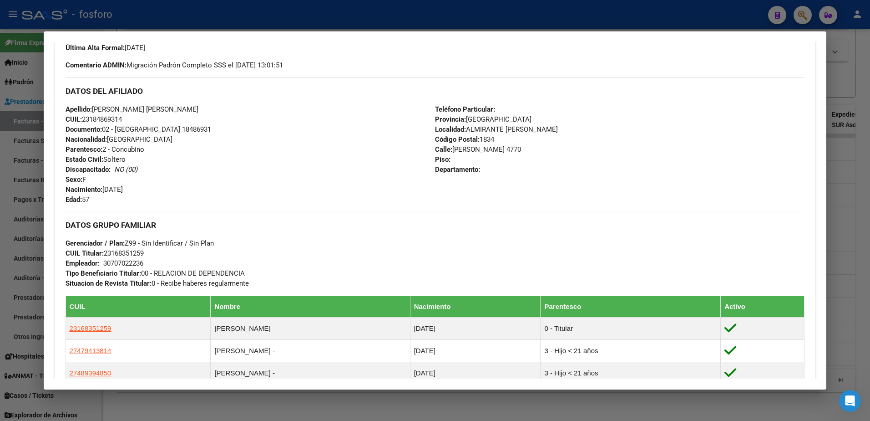
scroll to position [273, 0]
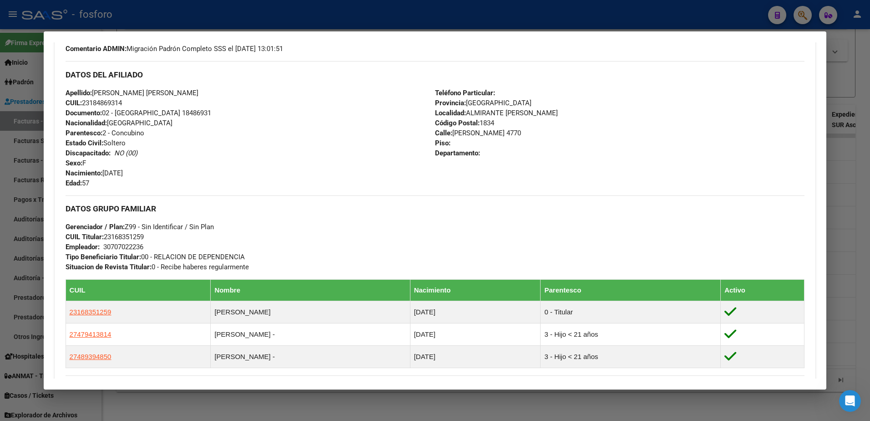
click at [10, 84] on div at bounding box center [435, 210] width 870 height 421
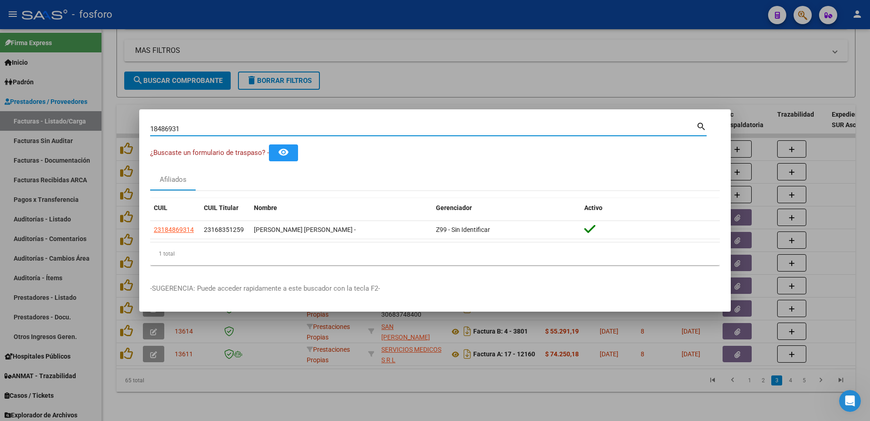
click at [193, 130] on input "18486931" at bounding box center [423, 129] width 546 height 8
type input "1"
type input "21541404"
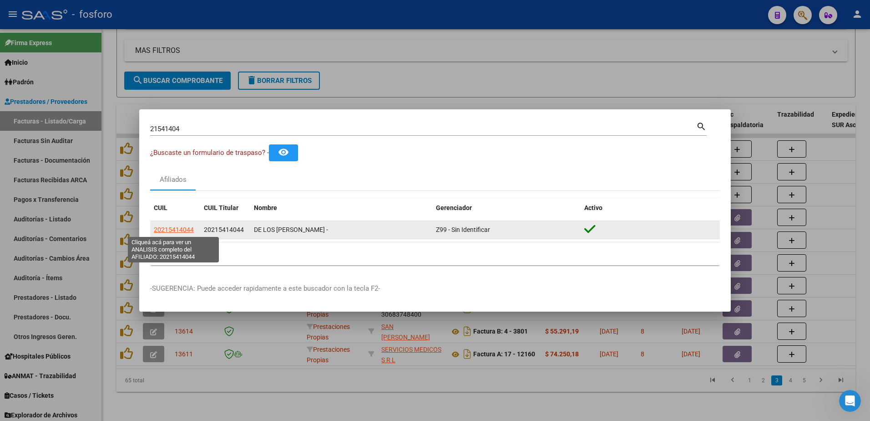
click at [165, 228] on span "20215414044" at bounding box center [174, 229] width 40 height 7
type textarea "20215414044"
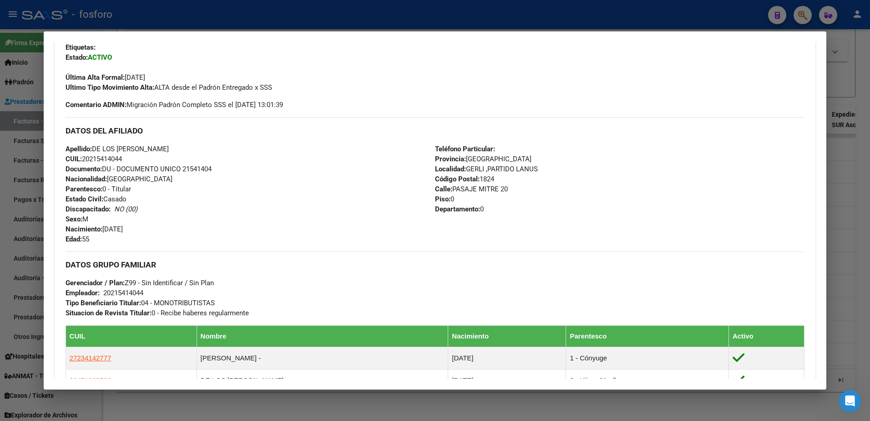
scroll to position [228, 0]
click at [484, 29] on div at bounding box center [435, 210] width 870 height 421
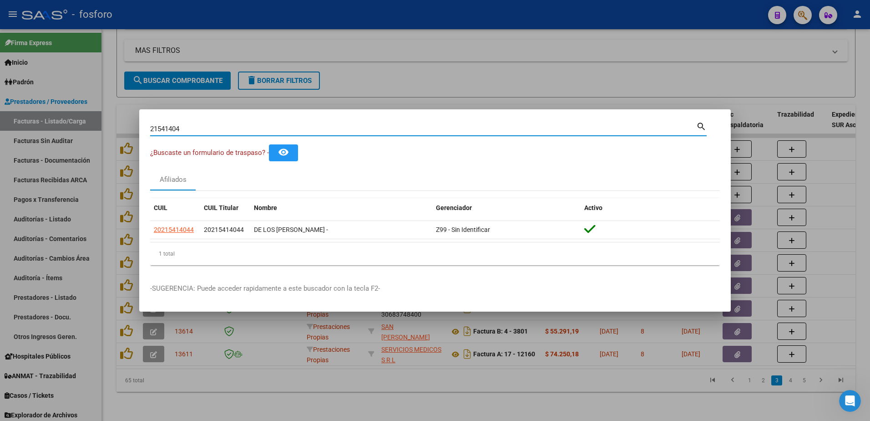
click at [203, 130] on input "21541404" at bounding box center [423, 129] width 546 height 8
type input "2"
type input "30307453"
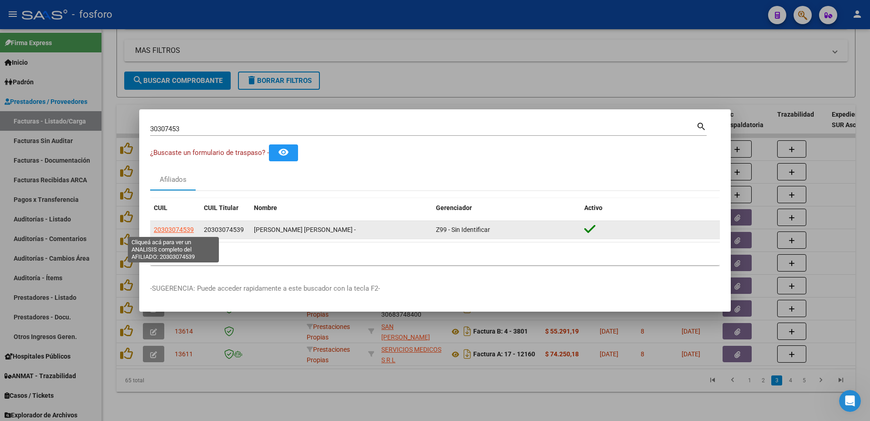
click at [160, 230] on span "20303074539" at bounding box center [174, 229] width 40 height 7
type textarea "20303074539"
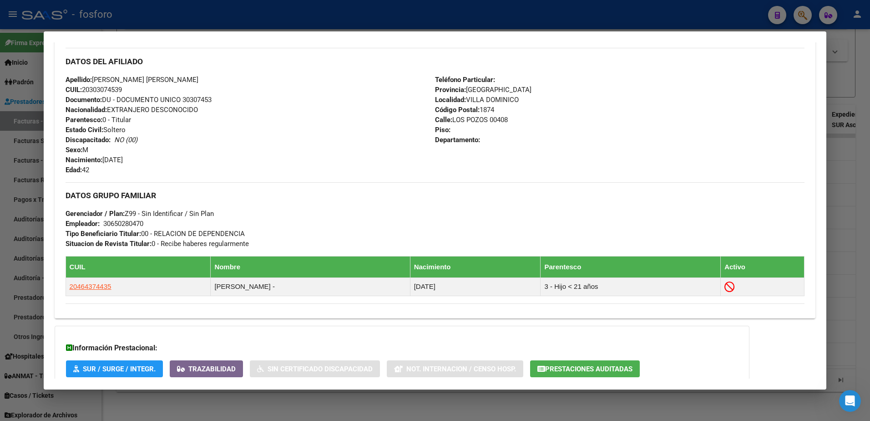
scroll to position [174, 0]
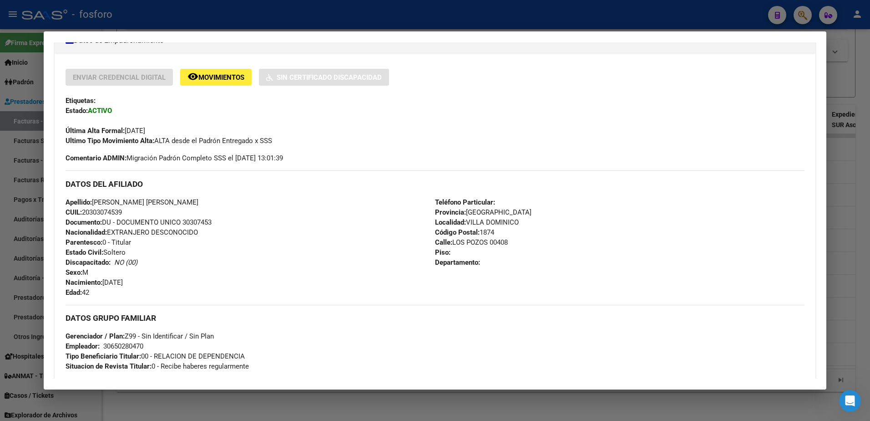
click at [33, 145] on div at bounding box center [435, 210] width 870 height 421
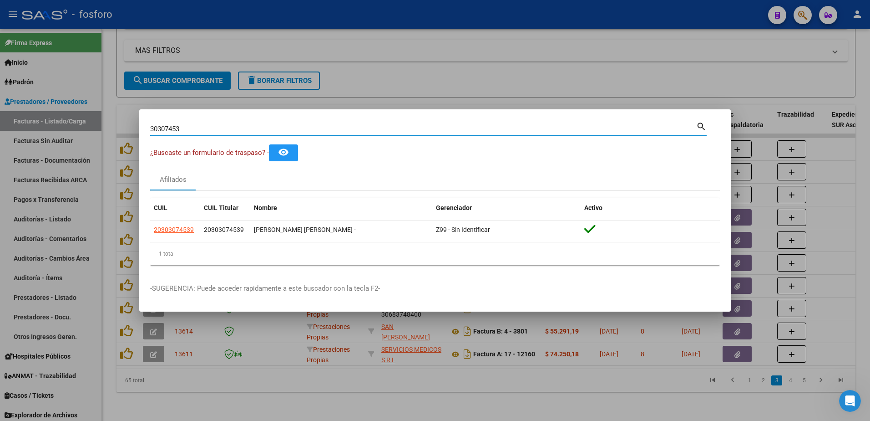
click at [192, 125] on input "30307453" at bounding box center [423, 129] width 546 height 8
type input "30415069"
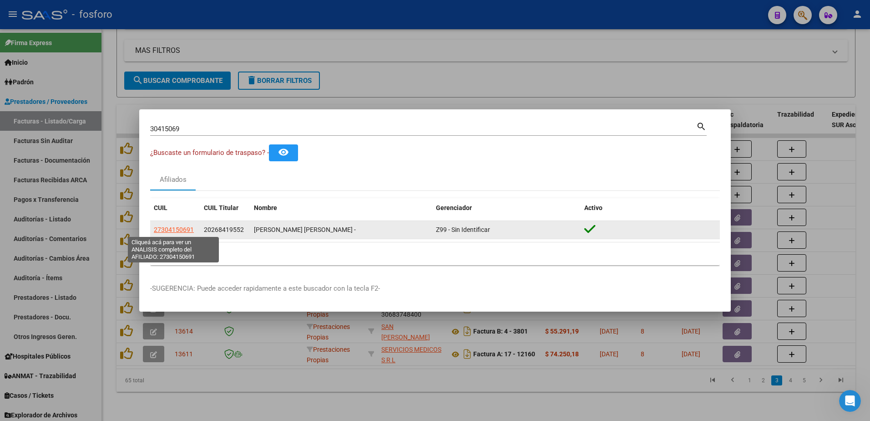
click at [182, 230] on span "27304150691" at bounding box center [174, 229] width 40 height 7
type textarea "27304150691"
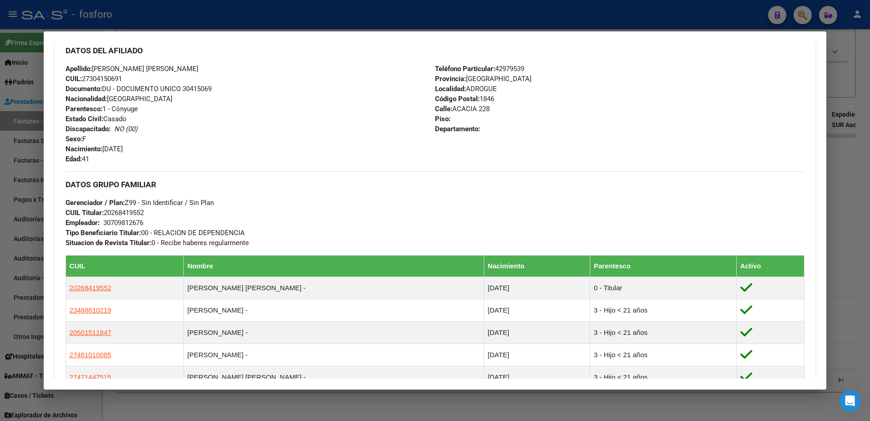
scroll to position [289, 0]
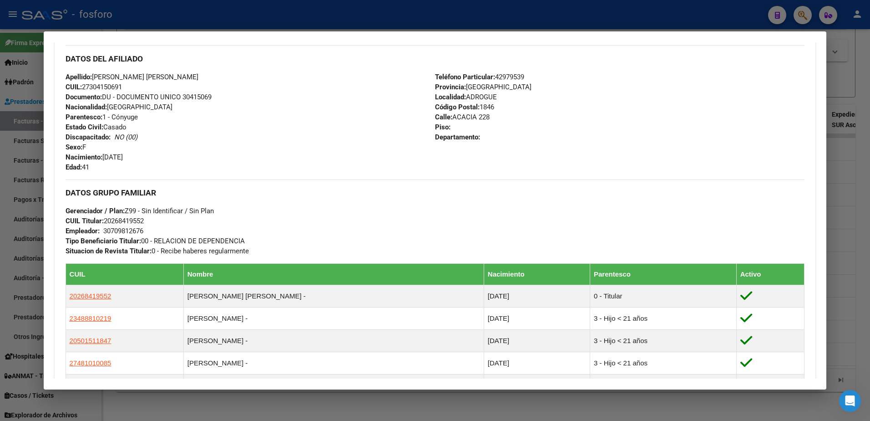
click at [4, 170] on div at bounding box center [435, 210] width 870 height 421
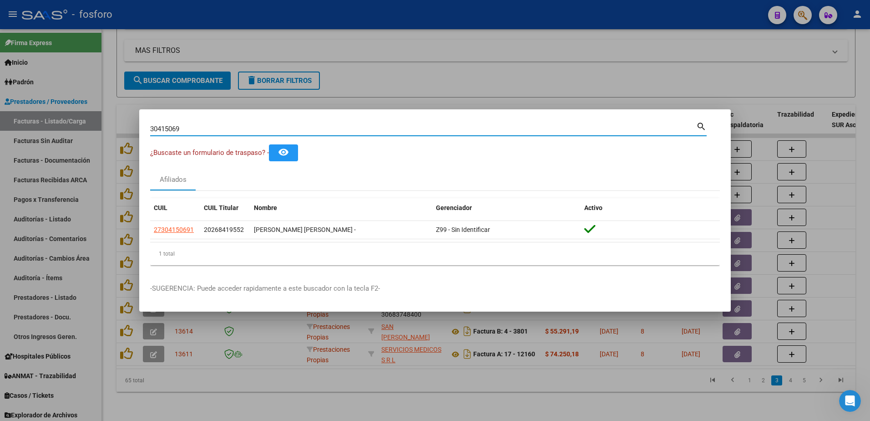
click at [185, 131] on input "30415069" at bounding box center [423, 129] width 546 height 8
type input "3"
type input "48880845"
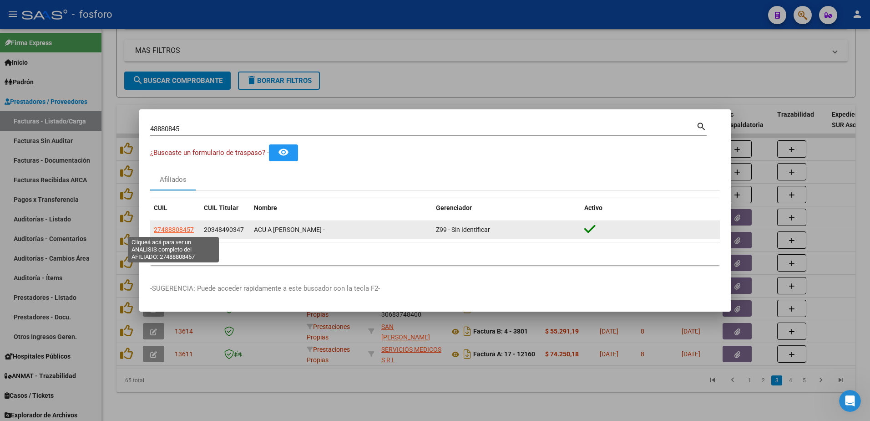
click at [175, 227] on span "27488808457" at bounding box center [174, 229] width 40 height 7
type textarea "27488808457"
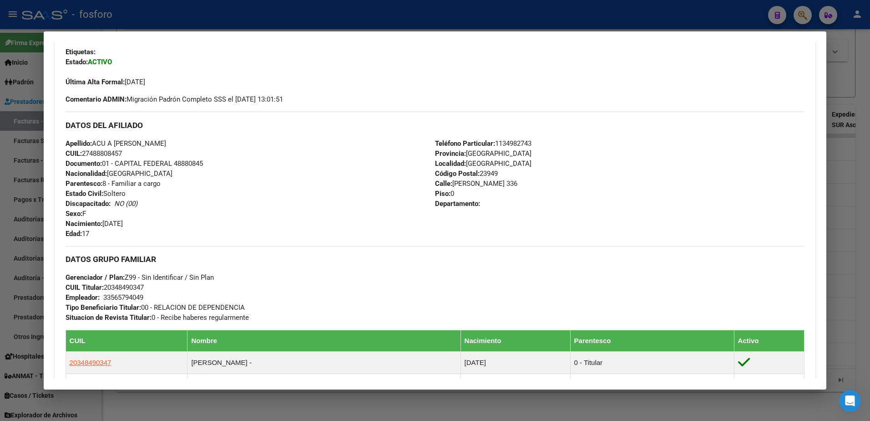
scroll to position [147, 0]
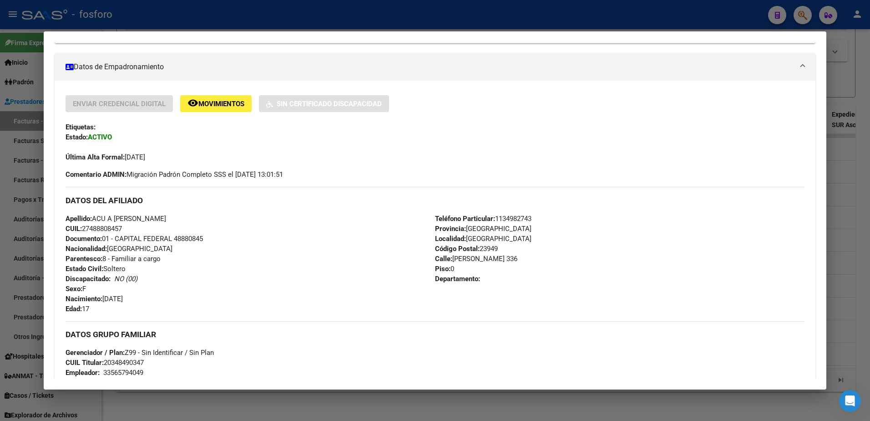
click at [17, 195] on div at bounding box center [435, 210] width 870 height 421
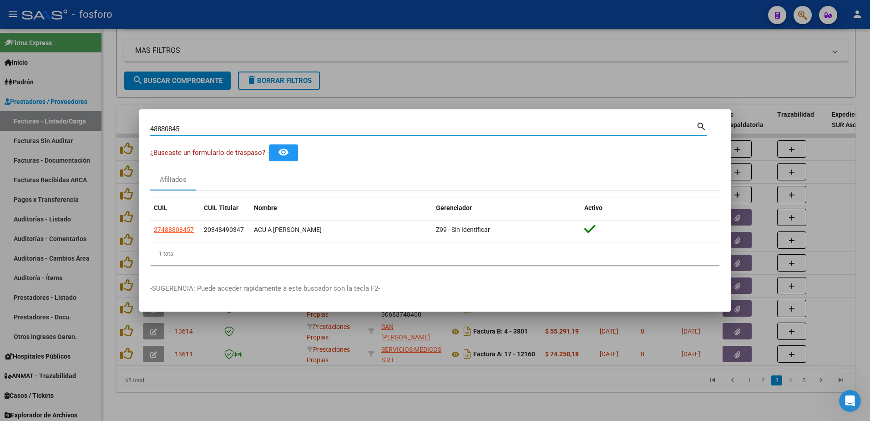
click at [189, 131] on input "48880845" at bounding box center [423, 129] width 546 height 8
type input "4"
type input "70492716"
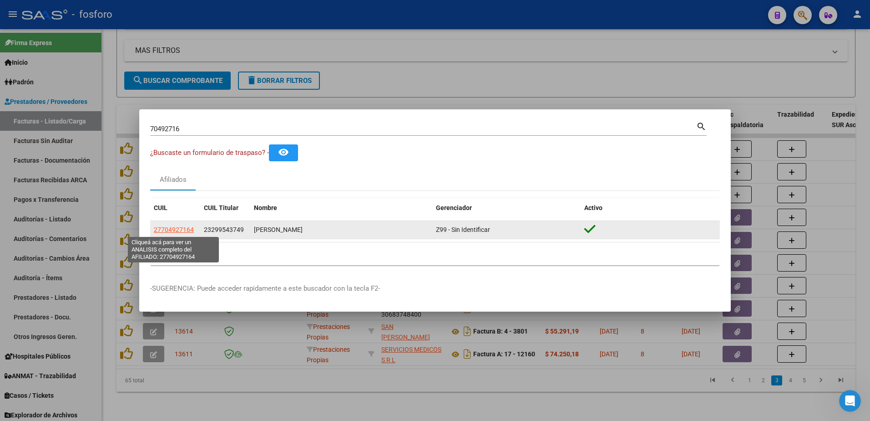
click at [183, 228] on span "27704927164" at bounding box center [174, 229] width 40 height 7
type textarea "27704927164"
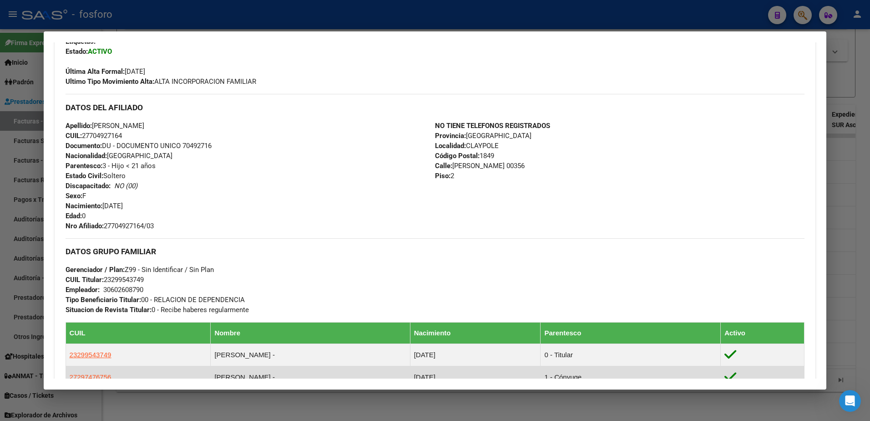
scroll to position [314, 0]
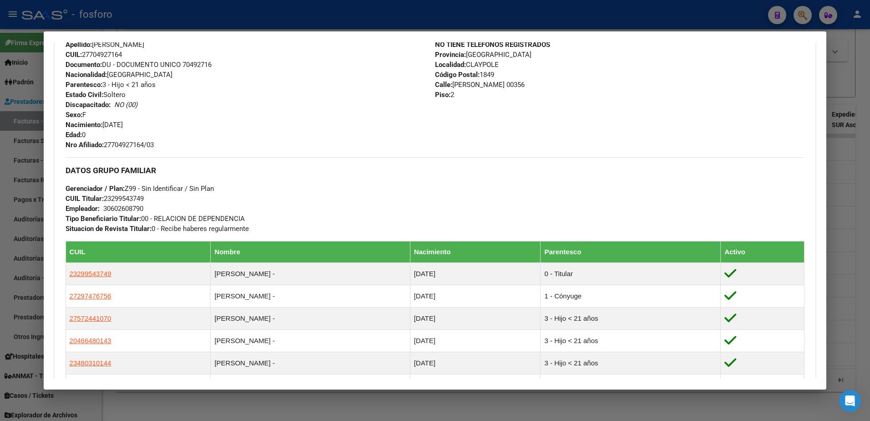
click at [14, 115] on div at bounding box center [435, 210] width 870 height 421
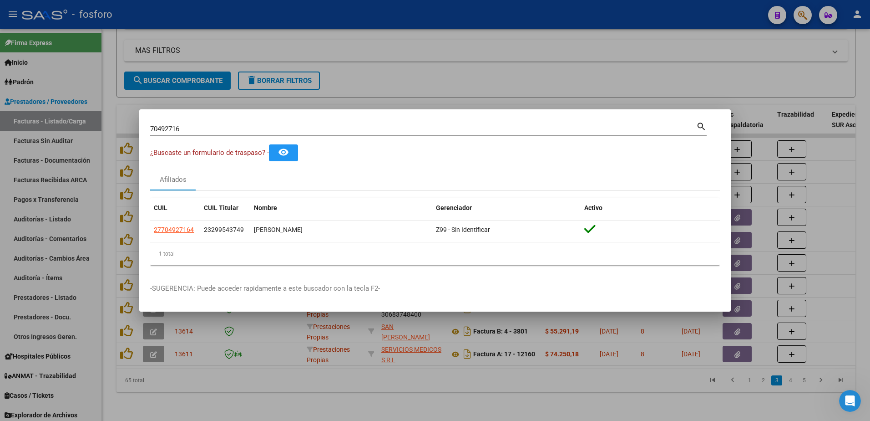
click at [190, 129] on input "70492716" at bounding box center [423, 129] width 546 height 8
type input "7"
type input "29043627"
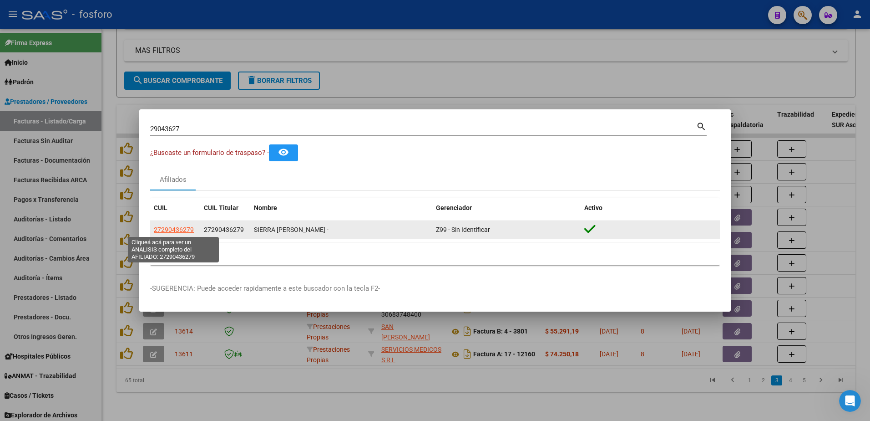
click at [173, 230] on span "27290436279" at bounding box center [174, 229] width 40 height 7
type textarea "27290436279"
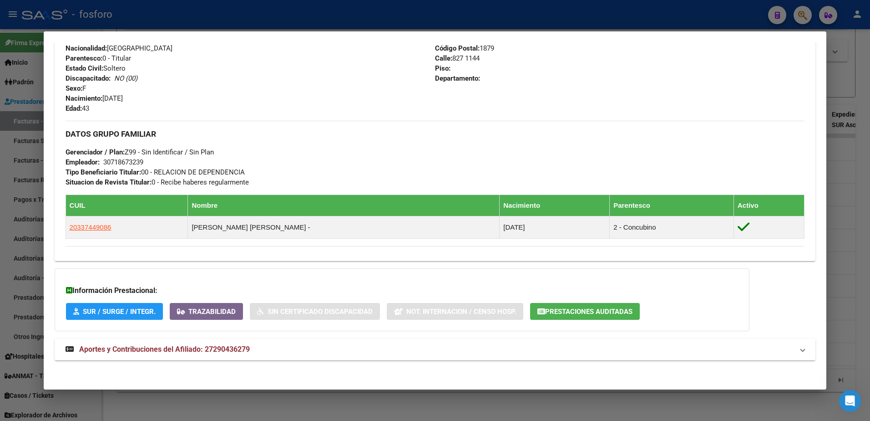
scroll to position [360, 0]
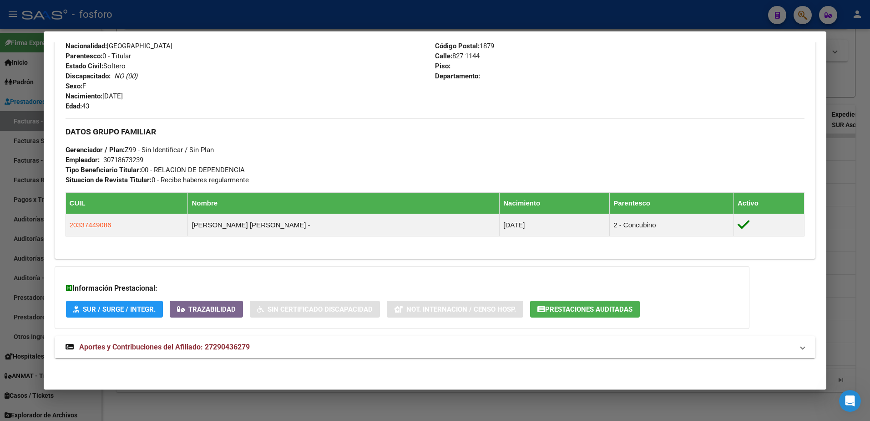
click at [34, 152] on div at bounding box center [435, 210] width 870 height 421
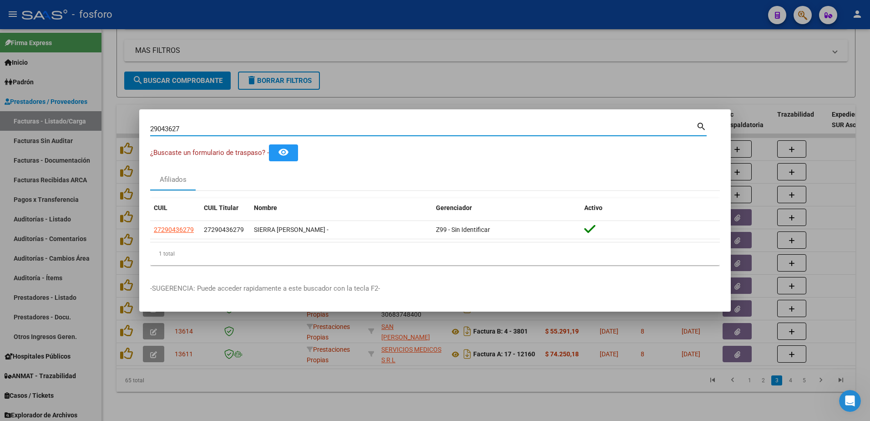
click at [186, 131] on input "29043627" at bounding box center [423, 129] width 546 height 8
type input "2"
type input "49888566"
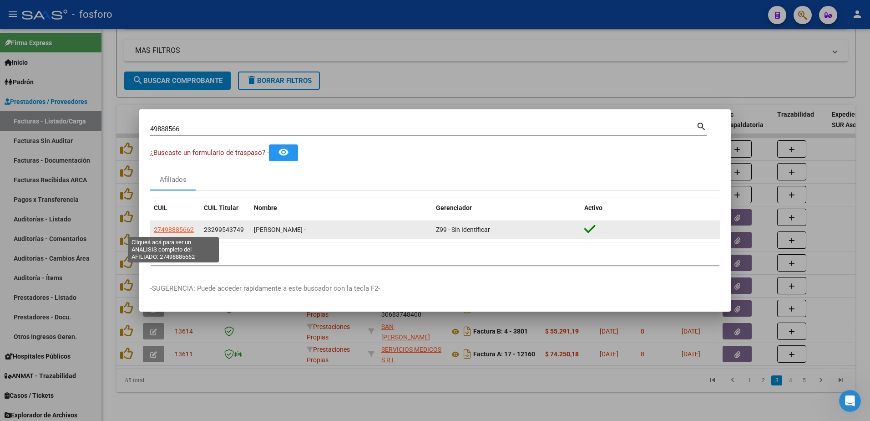
click at [185, 230] on span "27498885662" at bounding box center [174, 229] width 40 height 7
type textarea "27498885662"
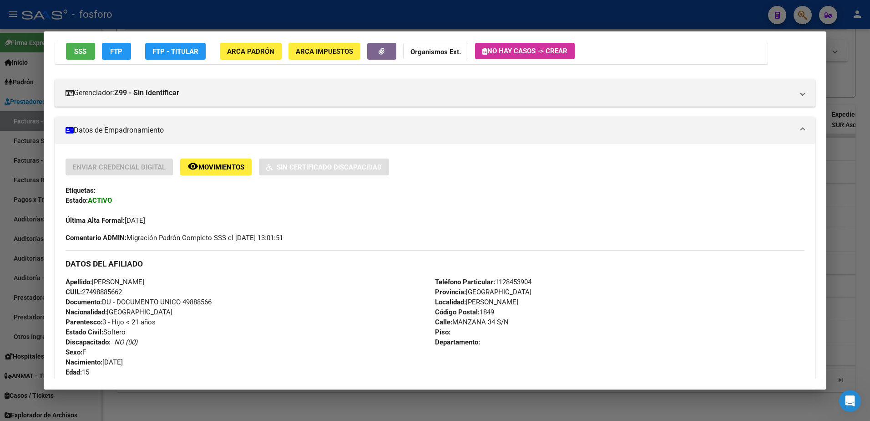
scroll to position [84, 0]
click at [32, 214] on div at bounding box center [435, 210] width 870 height 421
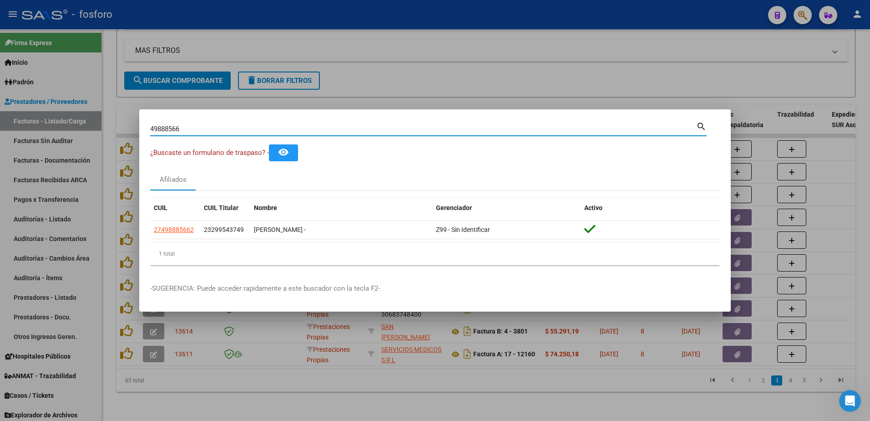
click at [196, 129] on input "49888566" at bounding box center [423, 129] width 546 height 8
type input "4"
type input "70519980"
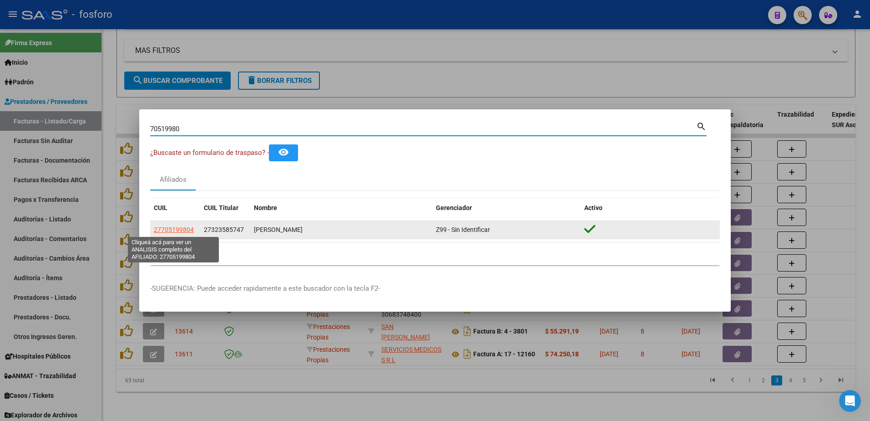
click at [157, 229] on span "27705199804" at bounding box center [174, 229] width 40 height 7
type textarea "27705199804"
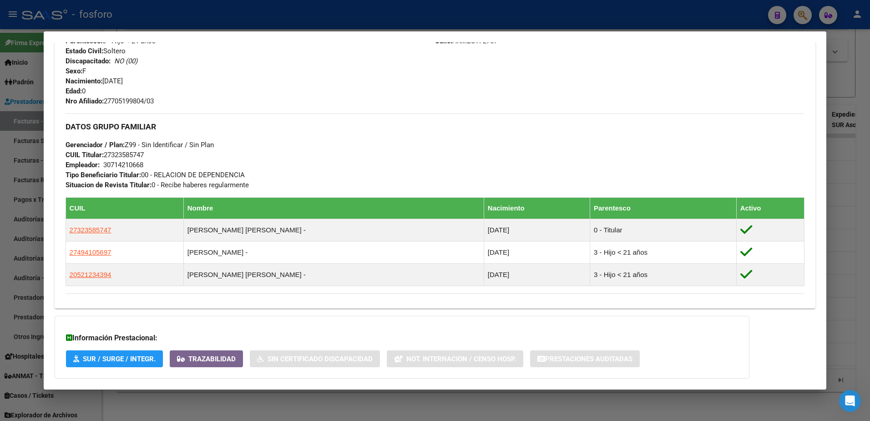
scroll to position [247, 0]
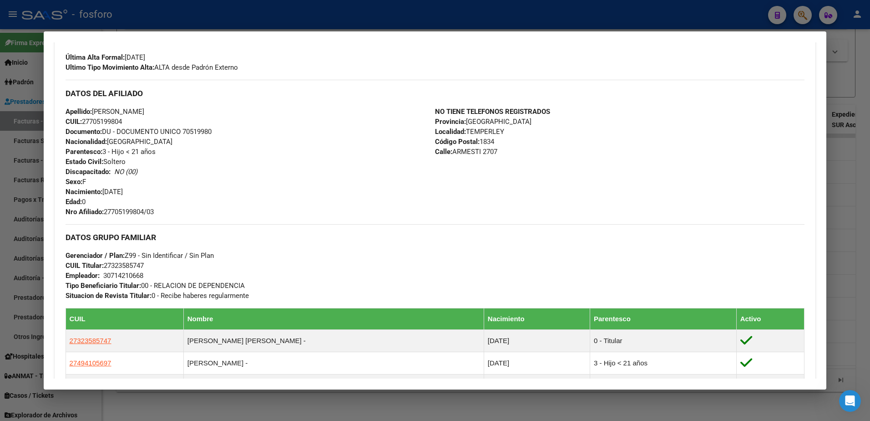
click at [23, 220] on div at bounding box center [435, 210] width 870 height 421
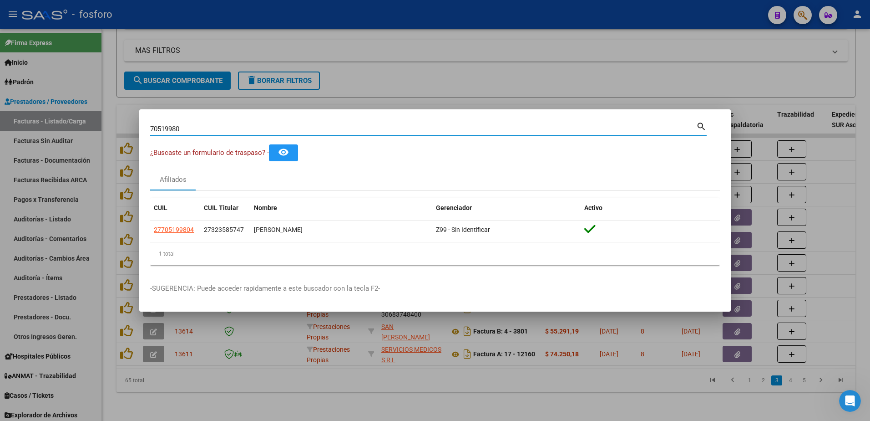
click at [188, 127] on input "70519980" at bounding box center [423, 129] width 546 height 8
type input "7"
type input "31362828"
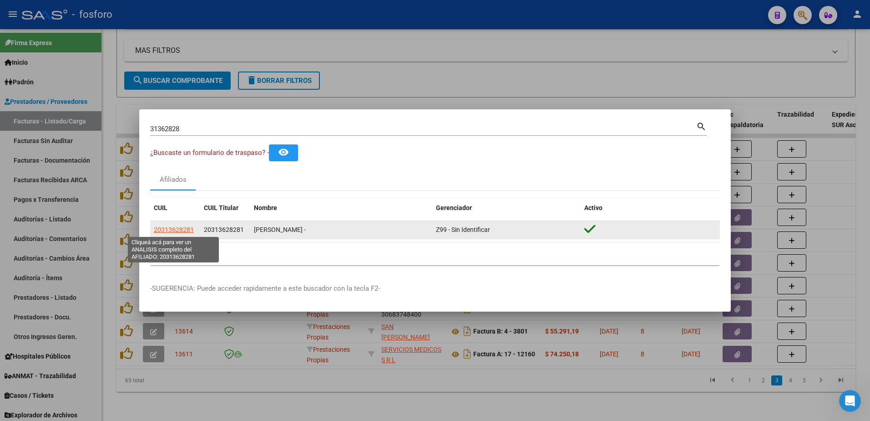
click at [184, 231] on span "20313628281" at bounding box center [174, 229] width 40 height 7
type textarea "20313628281"
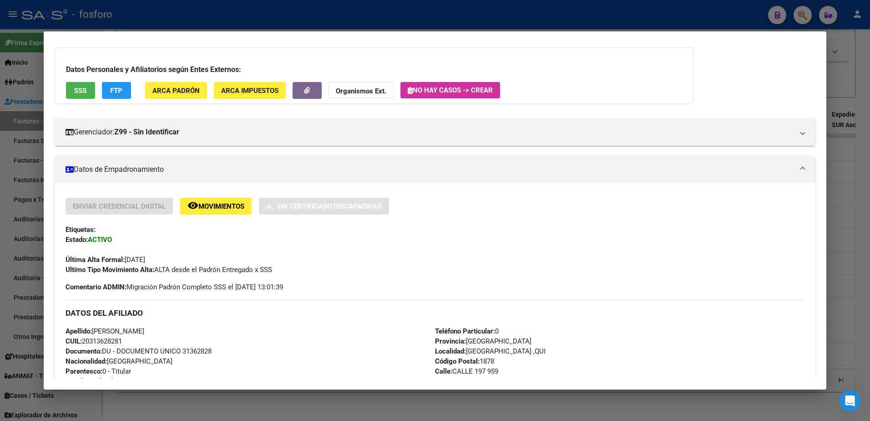
scroll to position [37, 0]
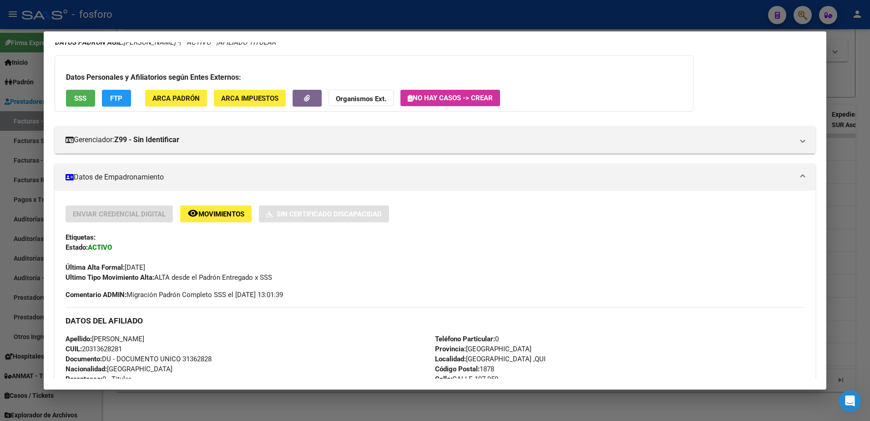
click at [14, 152] on div at bounding box center [435, 210] width 870 height 421
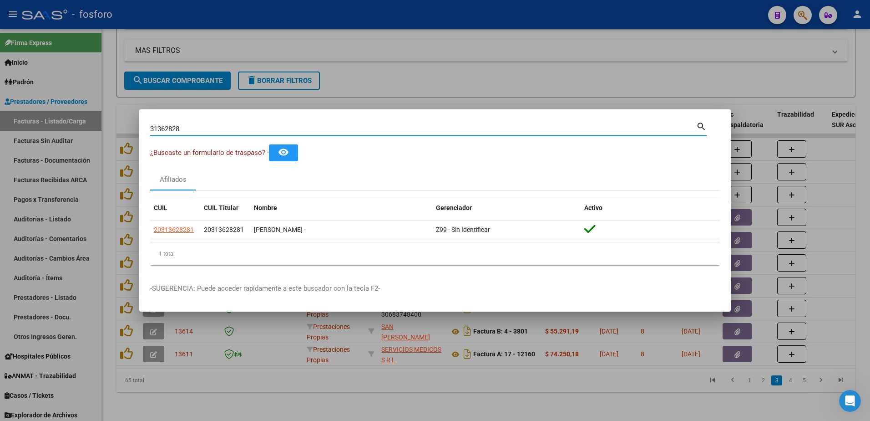
click at [188, 132] on input "31362828" at bounding box center [423, 129] width 546 height 8
type input "3"
type input "53448590"
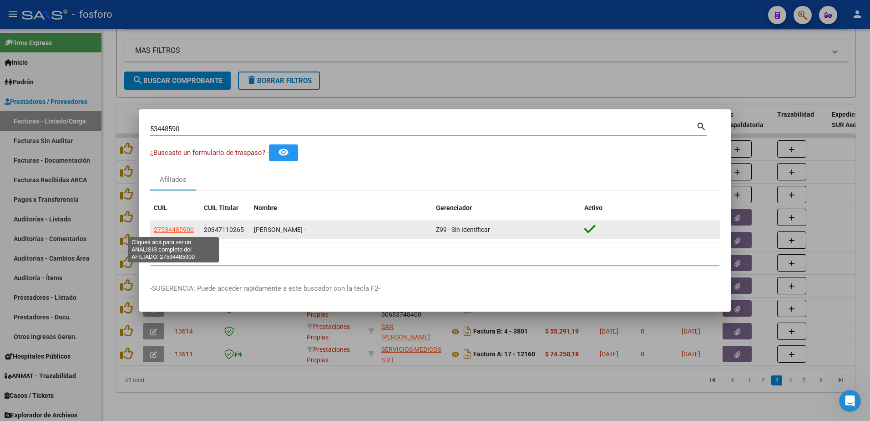
click at [171, 228] on span "27534485900" at bounding box center [174, 229] width 40 height 7
type textarea "27534485900"
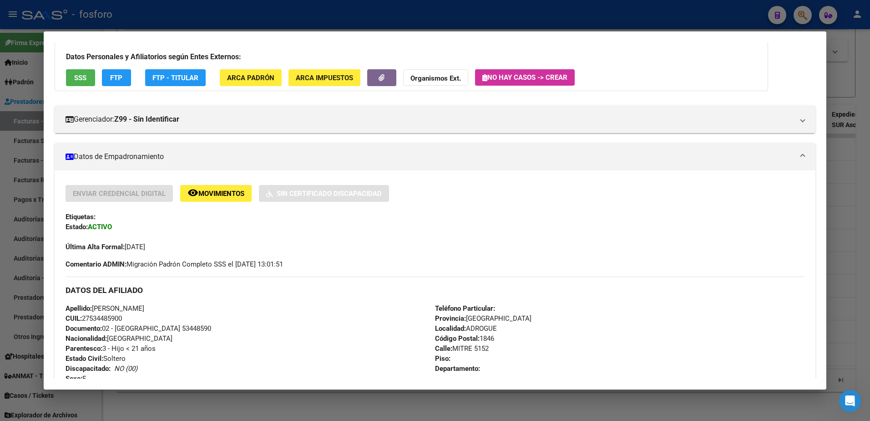
scroll to position [0, 0]
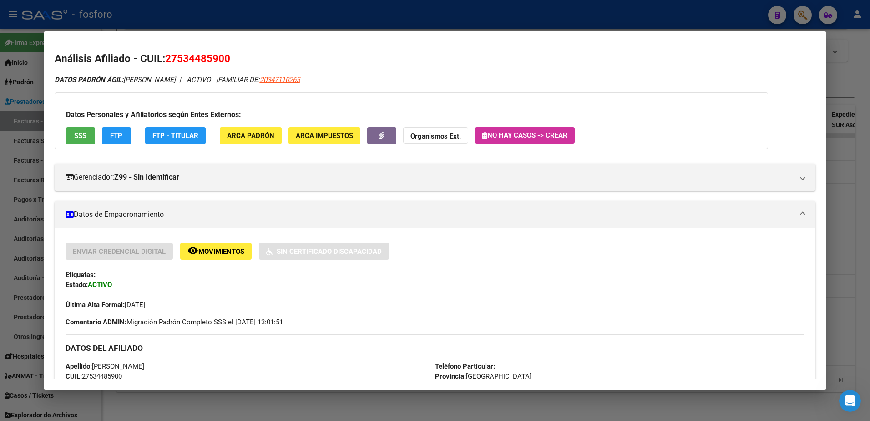
click at [28, 120] on div at bounding box center [435, 210] width 870 height 421
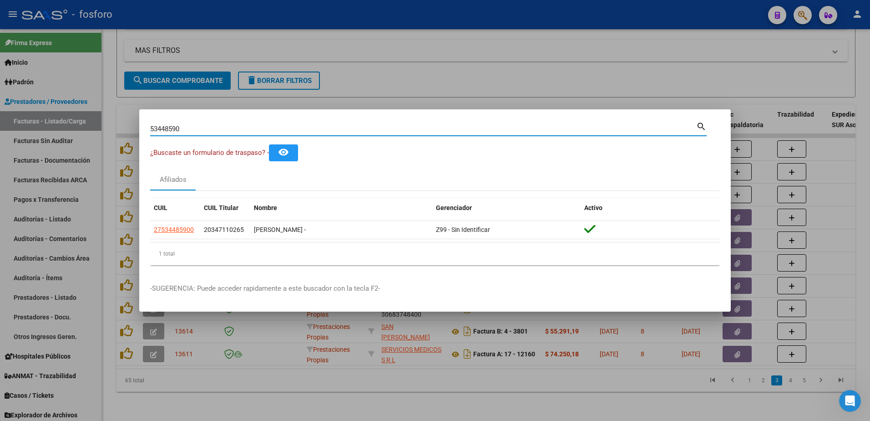
click at [200, 128] on input "53448590" at bounding box center [423, 129] width 546 height 8
type input "5"
type input "51332408"
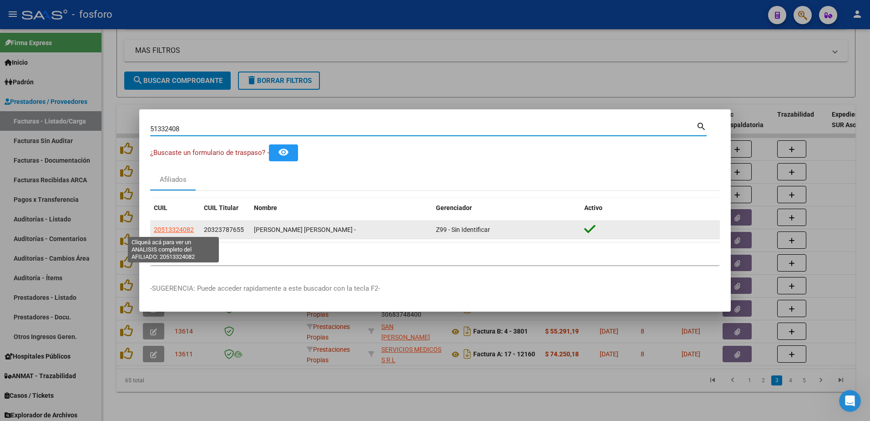
click at [178, 228] on span "20513324082" at bounding box center [174, 229] width 40 height 7
type textarea "20513324082"
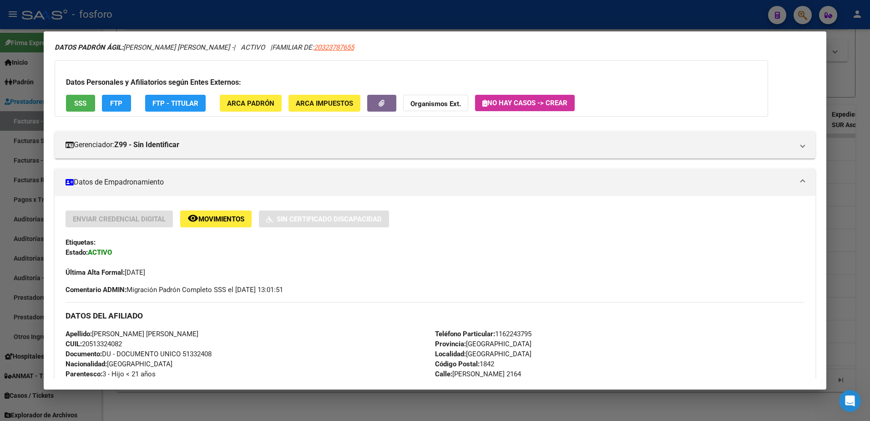
scroll to position [17, 0]
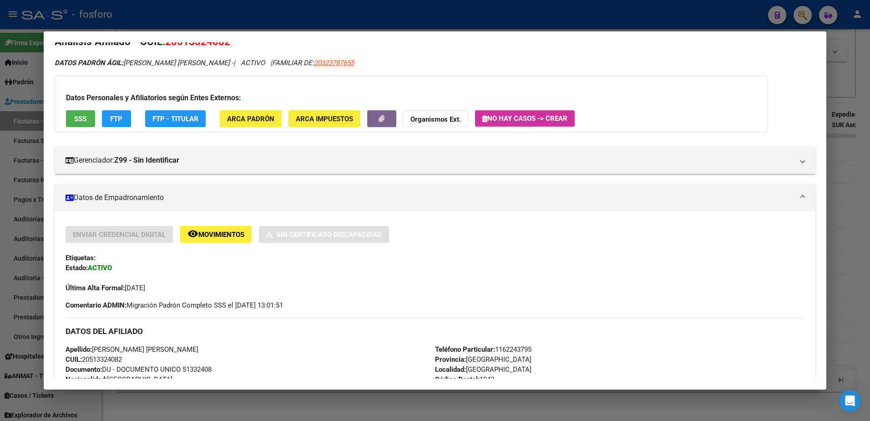
click at [19, 96] on div at bounding box center [435, 210] width 870 height 421
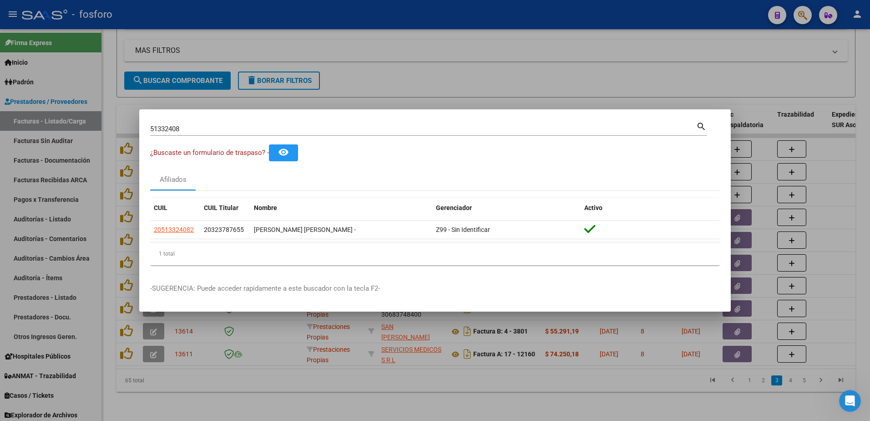
click at [197, 127] on input "51332408" at bounding box center [423, 129] width 546 height 8
type input "5"
type input "38548842"
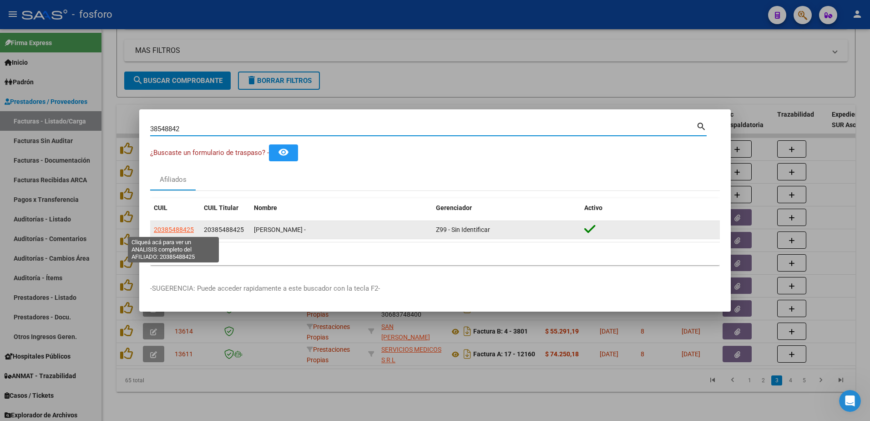
click at [177, 228] on span "20385488425" at bounding box center [174, 229] width 40 height 7
type textarea "20385488425"
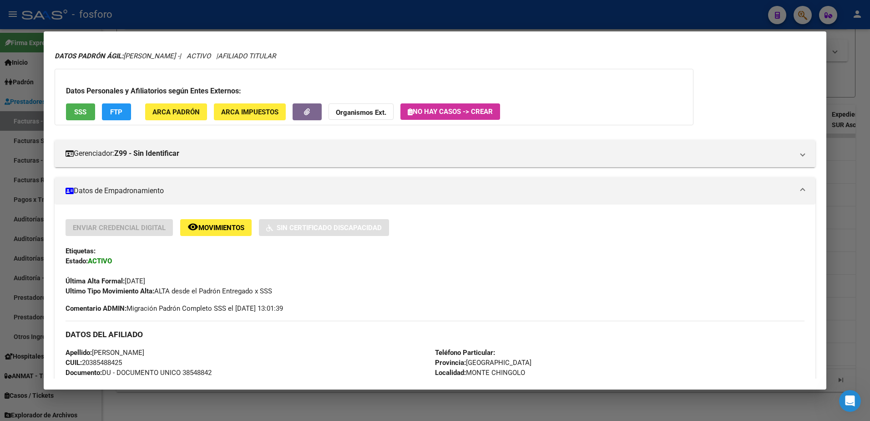
scroll to position [18, 0]
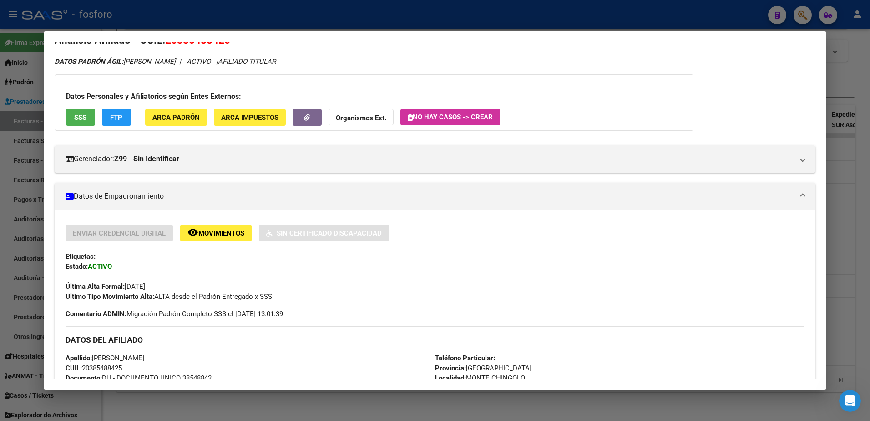
click at [29, 158] on div at bounding box center [435, 210] width 870 height 421
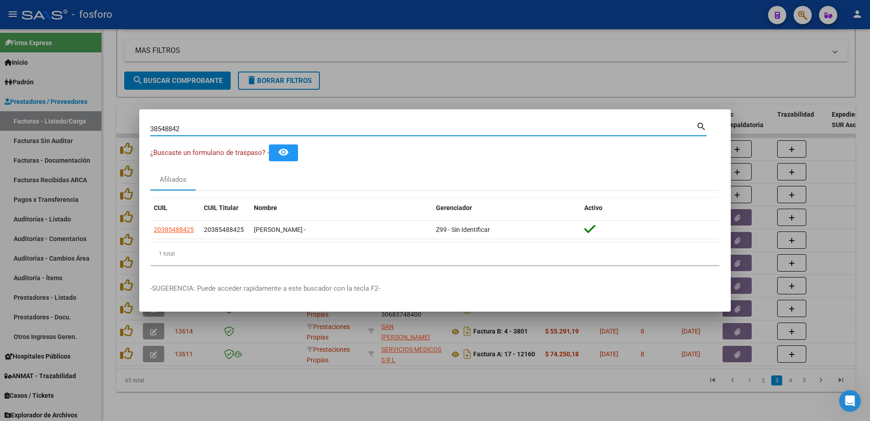
click at [187, 127] on input "38548842" at bounding box center [423, 129] width 546 height 8
type input "3"
type input "18486931"
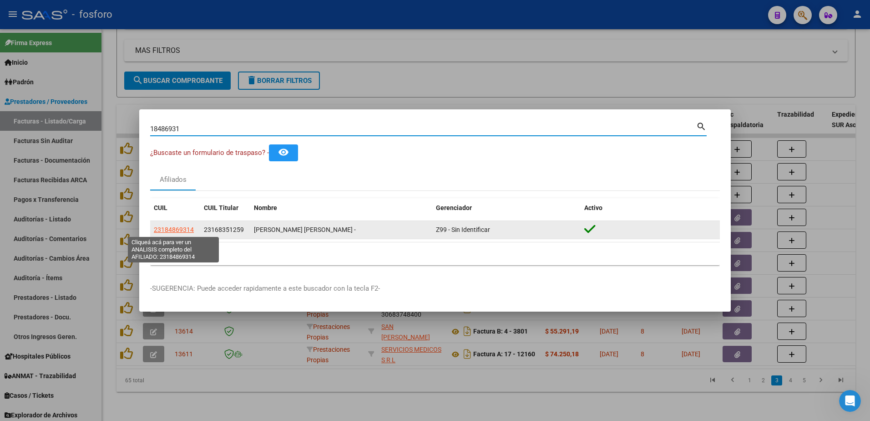
click at [182, 229] on span "23184869314" at bounding box center [174, 229] width 40 height 7
type textarea "23184869314"
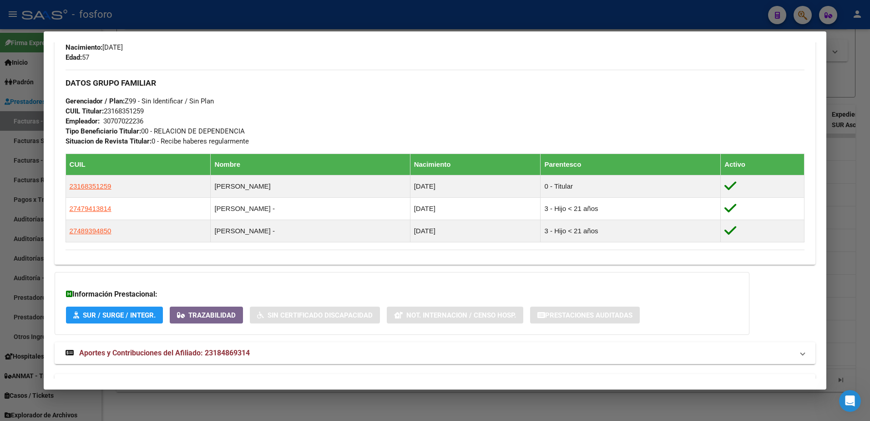
scroll to position [290, 0]
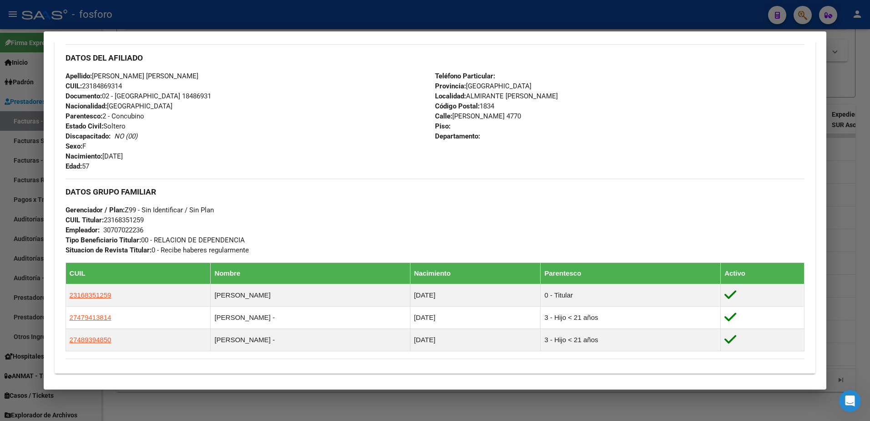
drag, startPoint x: 8, startPoint y: 79, endPoint x: 23, endPoint y: 75, distance: 15.5
click at [10, 76] on div at bounding box center [435, 210] width 870 height 421
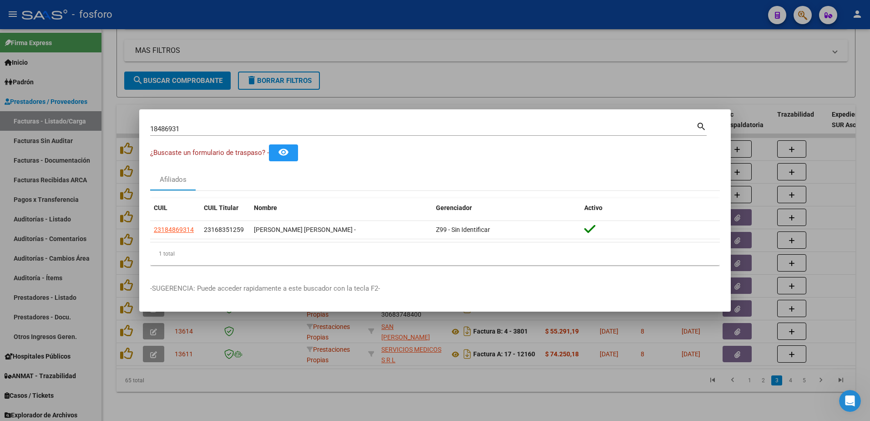
click at [190, 124] on div "18486931 Buscar (apellido, dni, cuil, nro traspaso, cuit, obra social)" at bounding box center [423, 129] width 546 height 14
type input "18155063"
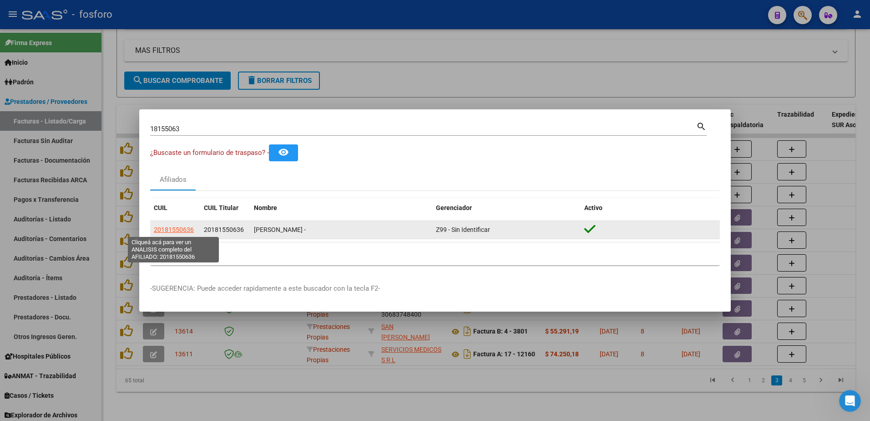
click at [184, 227] on span "20181550636" at bounding box center [174, 229] width 40 height 7
type textarea "20181550636"
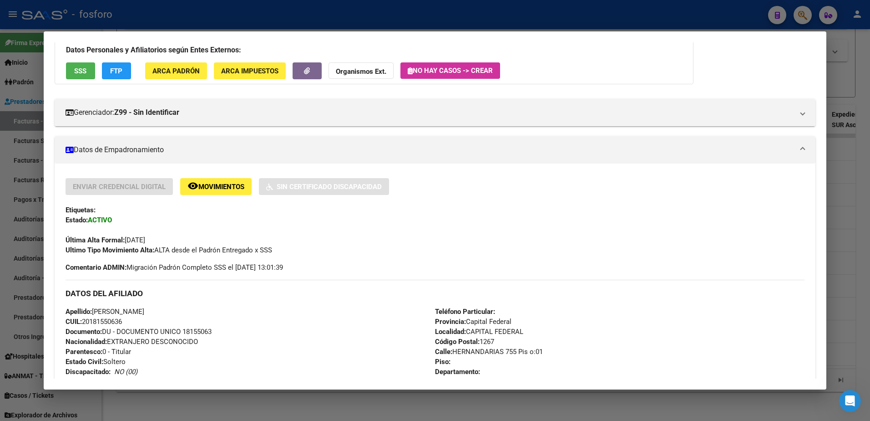
scroll to position [0, 0]
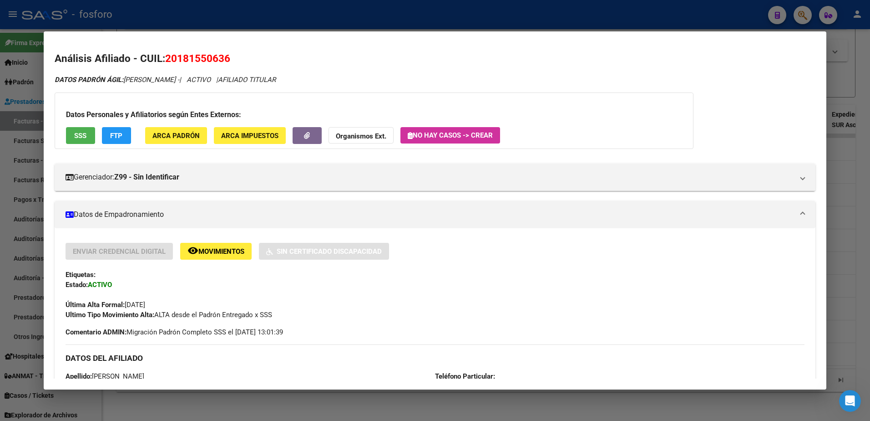
click at [31, 187] on div at bounding box center [435, 210] width 870 height 421
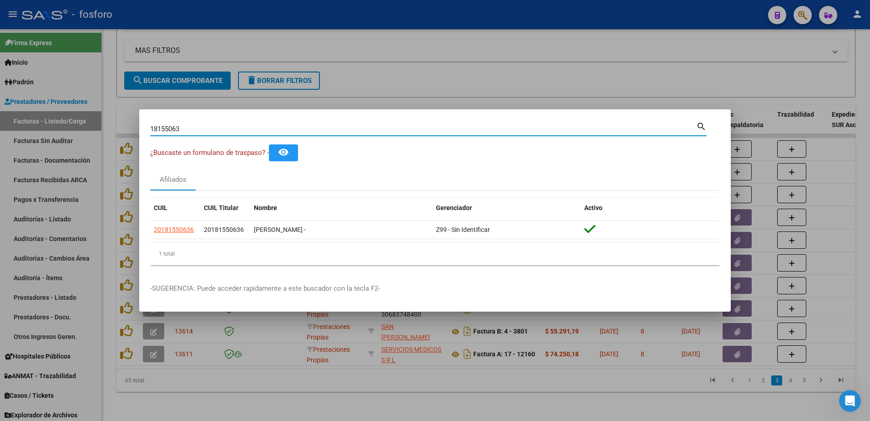
click at [196, 129] on input "18155063" at bounding box center [423, 129] width 546 height 8
type input "1"
type input "21541404"
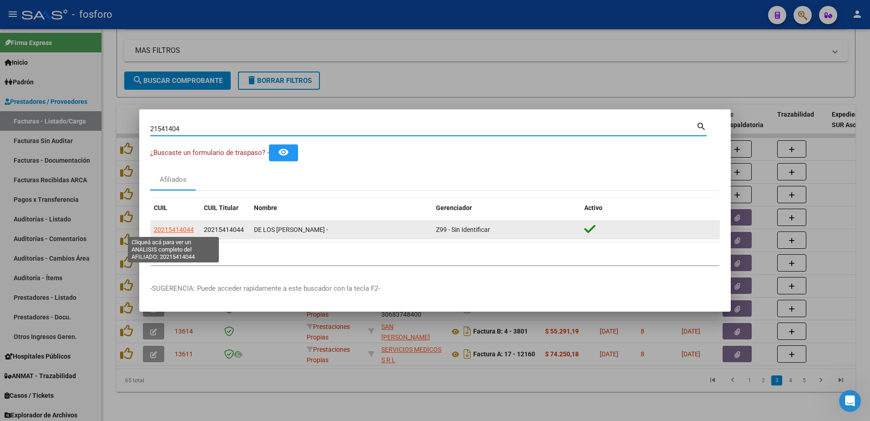
click at [164, 232] on span "20215414044" at bounding box center [174, 229] width 40 height 7
type textarea "20215414044"
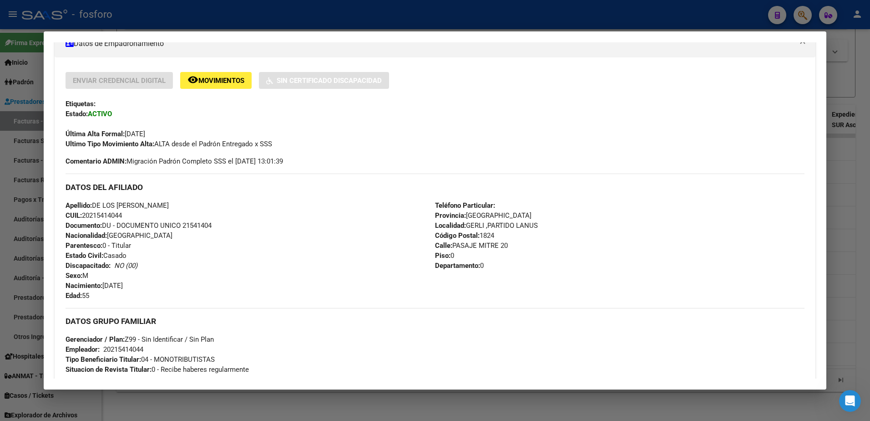
scroll to position [382, 0]
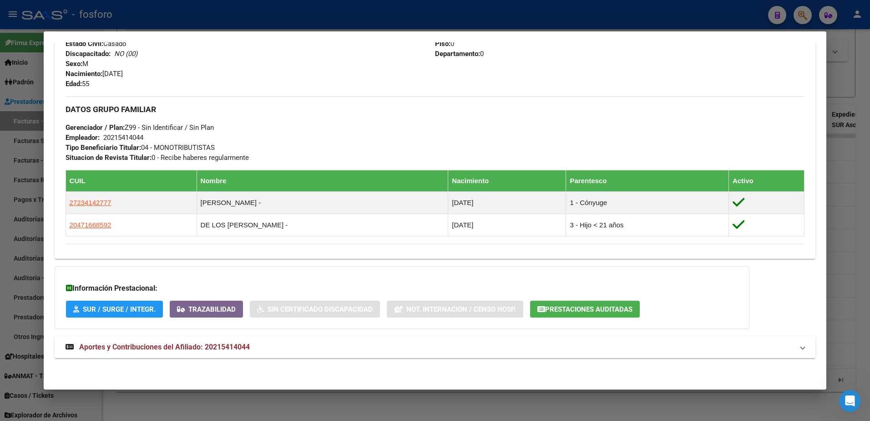
click at [12, 137] on div at bounding box center [435, 210] width 870 height 421
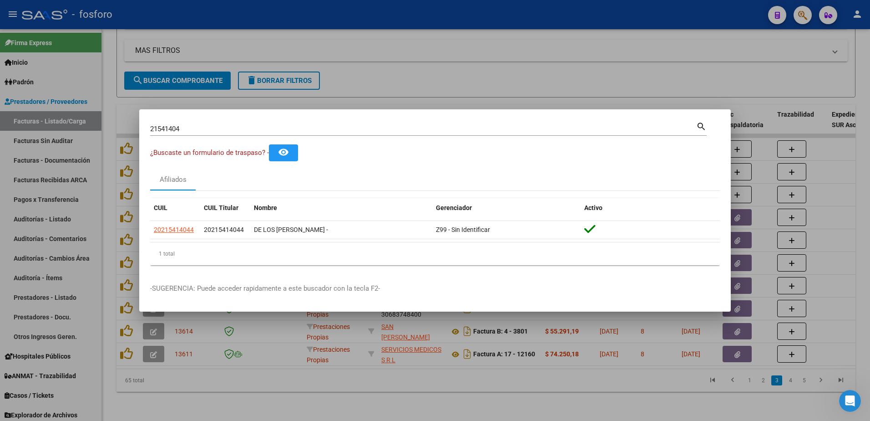
click at [111, 254] on div at bounding box center [435, 210] width 870 height 421
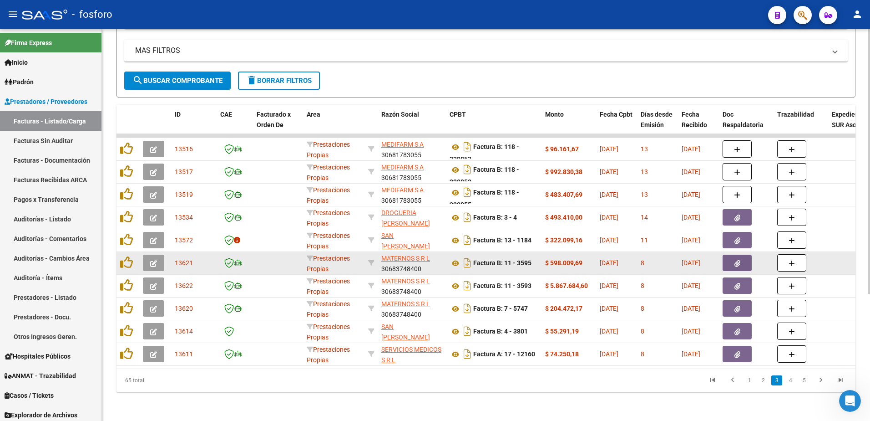
click at [735, 255] on button "button" at bounding box center [737, 262] width 29 height 16
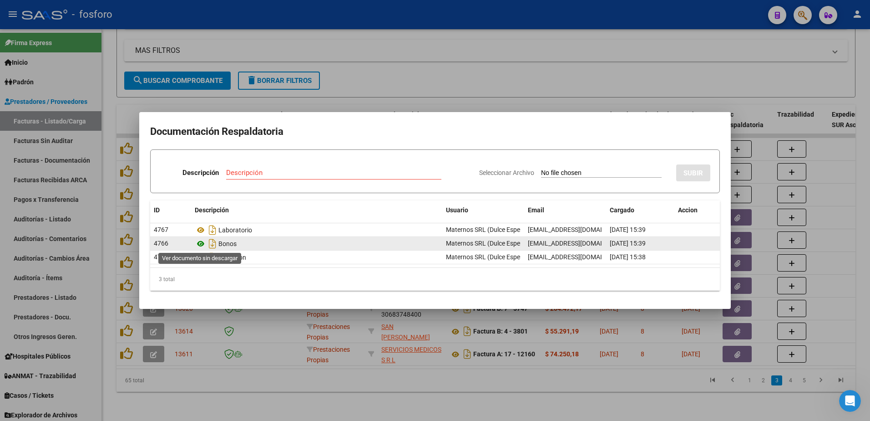
click at [201, 243] on icon at bounding box center [201, 243] width 12 height 11
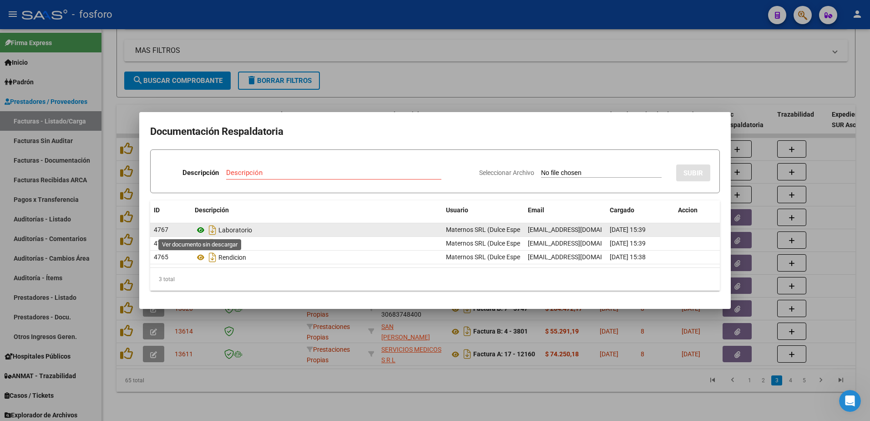
click at [202, 229] on icon at bounding box center [201, 229] width 12 height 11
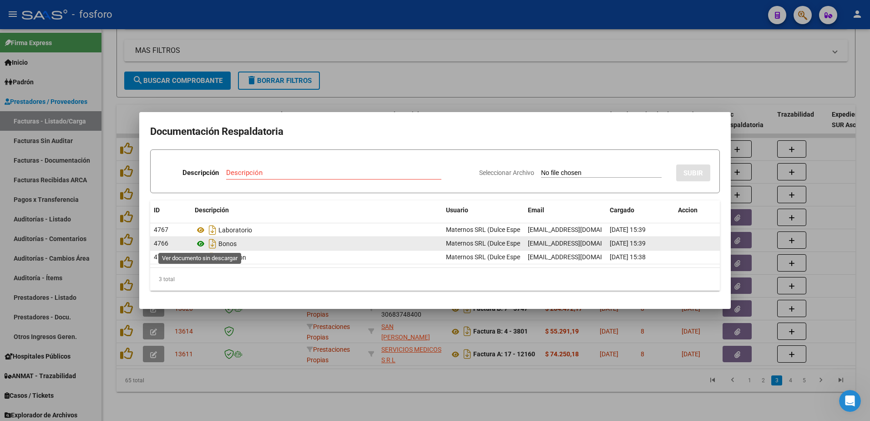
click at [203, 244] on icon at bounding box center [201, 243] width 12 height 11
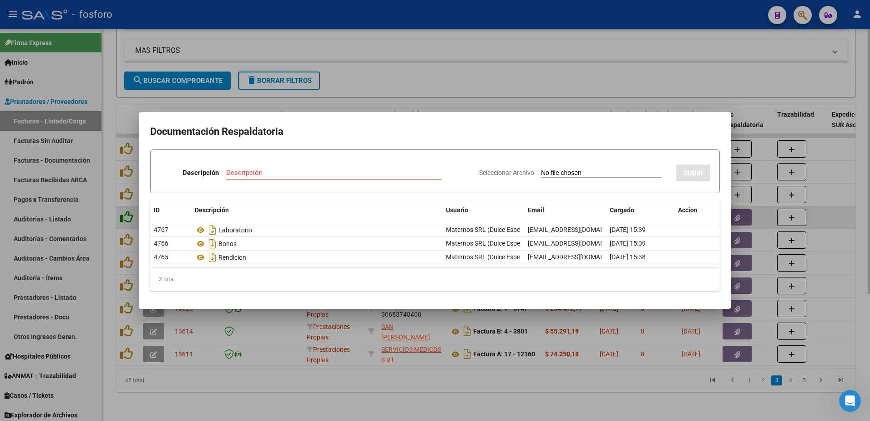
click at [128, 213] on div at bounding box center [435, 210] width 870 height 421
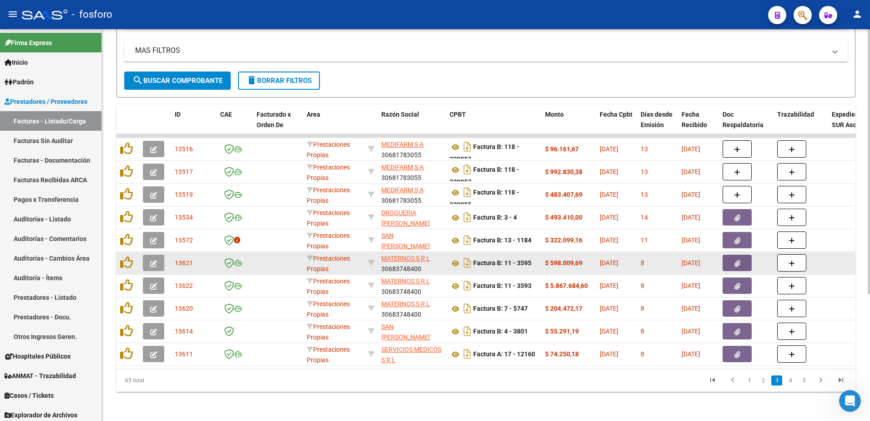
click at [160, 254] on button "button" at bounding box center [153, 262] width 21 height 16
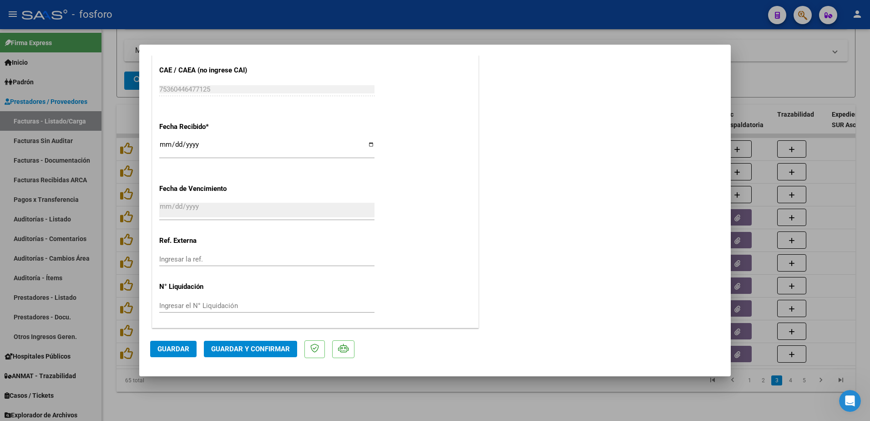
scroll to position [472, 0]
click at [242, 346] on span "Guardar y Confirmar" at bounding box center [250, 349] width 79 height 8
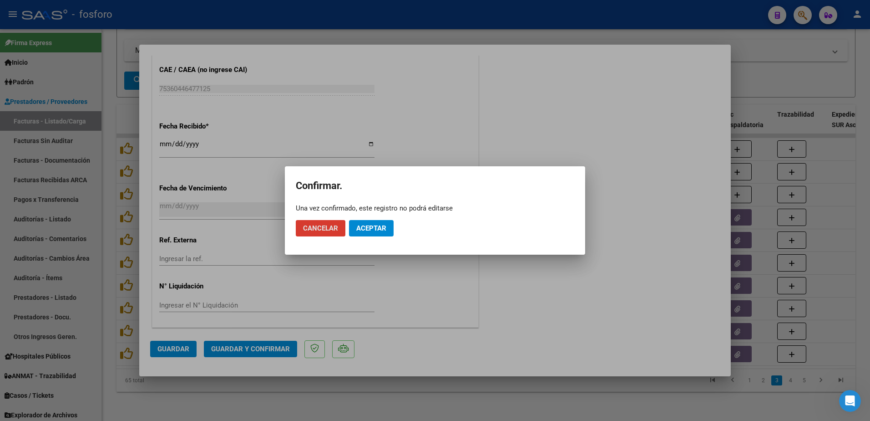
click at [376, 228] on span "Aceptar" at bounding box center [371, 228] width 30 height 8
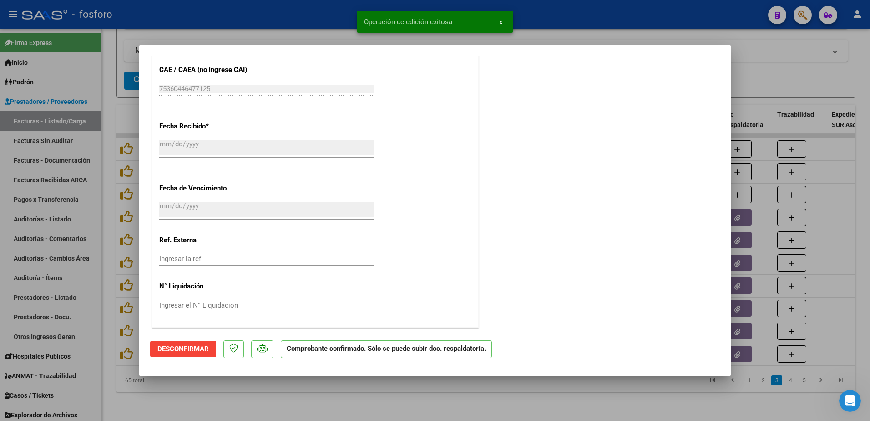
click at [103, 226] on div at bounding box center [435, 210] width 870 height 421
type input "$ 0,00"
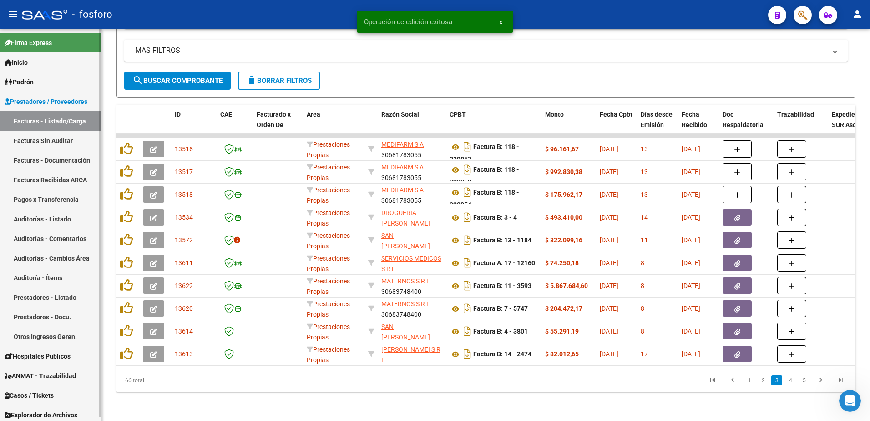
drag, startPoint x: 61, startPoint y: 142, endPoint x: 66, endPoint y: 141, distance: 4.6
click at [61, 142] on link "Facturas Sin Auditar" at bounding box center [50, 141] width 101 height 20
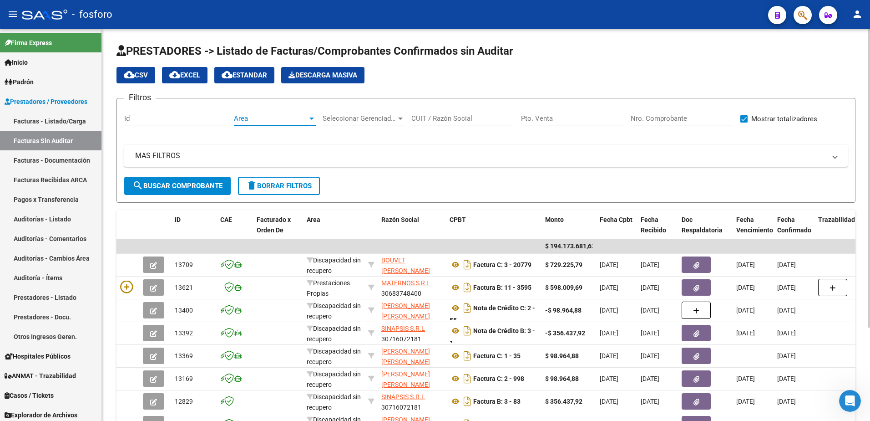
click at [311, 118] on div at bounding box center [311, 118] width 5 height 2
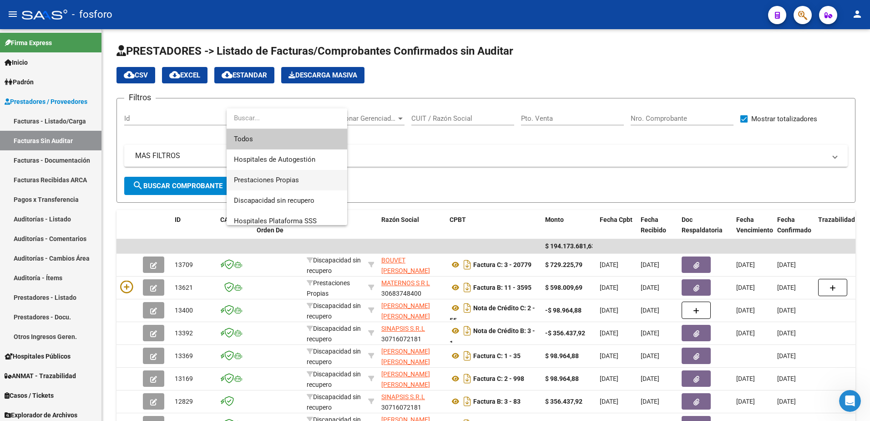
click at [275, 175] on span "Prestaciones Propias" at bounding box center [287, 180] width 106 height 20
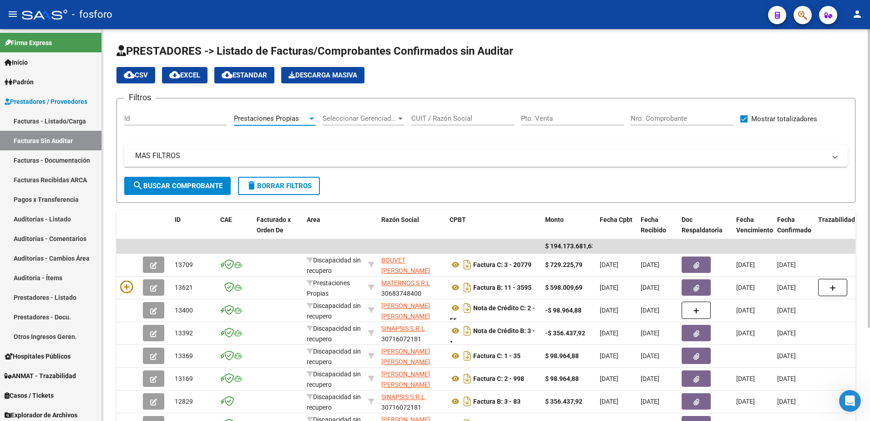
click at [177, 184] on span "search Buscar Comprobante" at bounding box center [177, 186] width 90 height 8
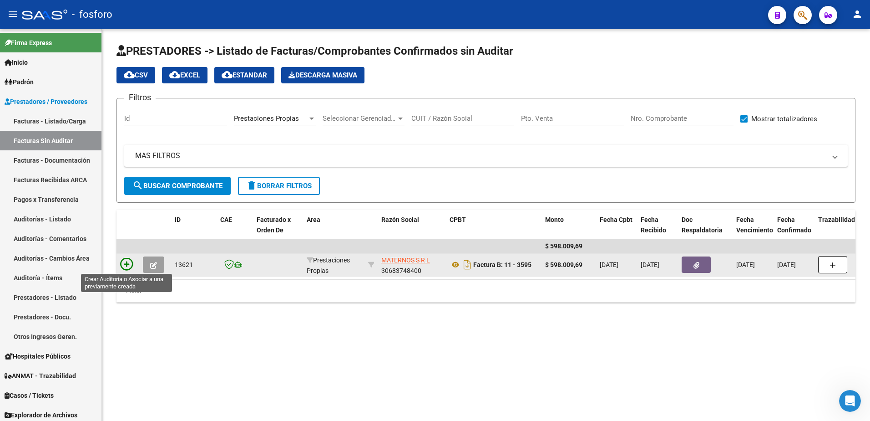
click at [124, 263] on icon at bounding box center [126, 264] width 13 height 13
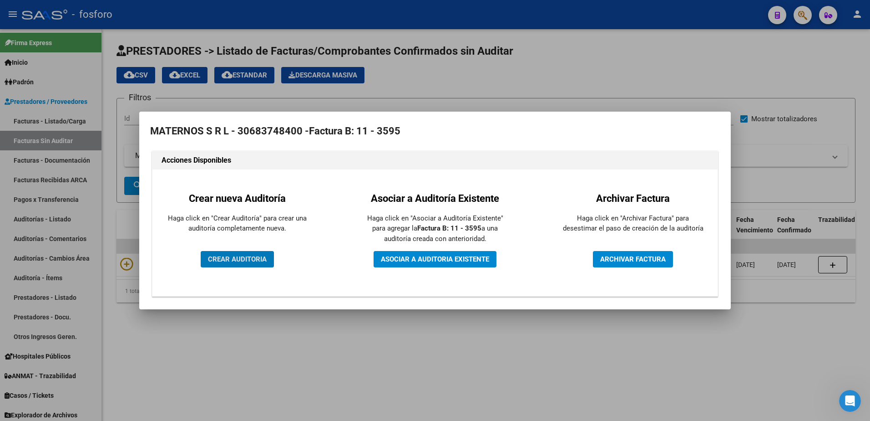
click at [242, 258] on span "CREAR AUDITORIA" at bounding box center [237, 259] width 59 height 8
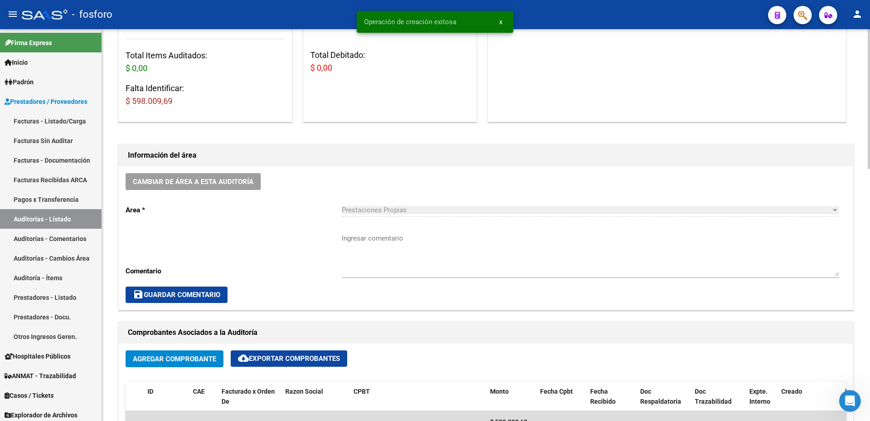
scroll to position [273, 0]
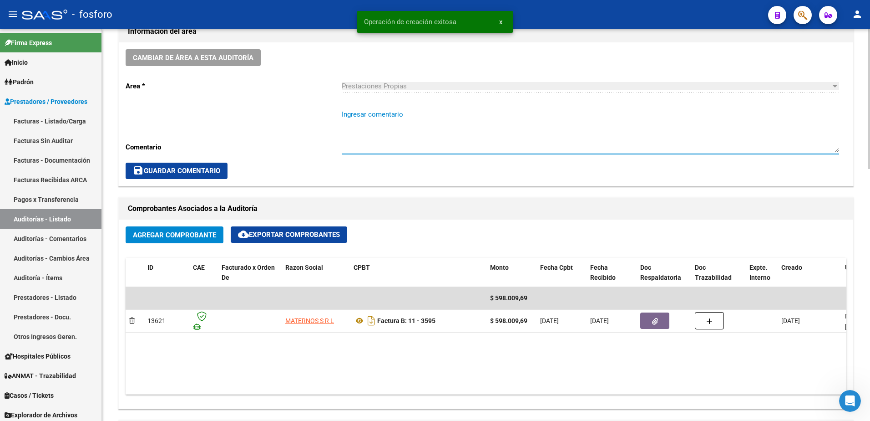
click at [345, 110] on textarea "Ingresar comentario" at bounding box center [590, 130] width 497 height 43
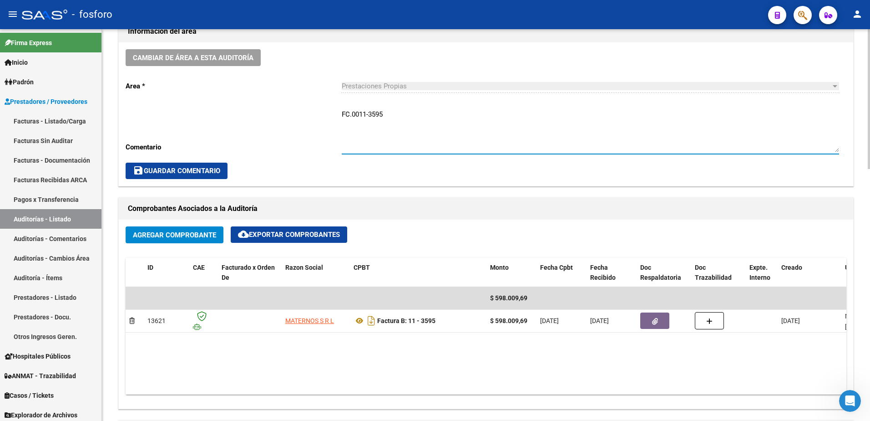
type textarea "FC.0011-3595"
click at [182, 174] on span "save Guardar Comentario" at bounding box center [176, 171] width 87 height 8
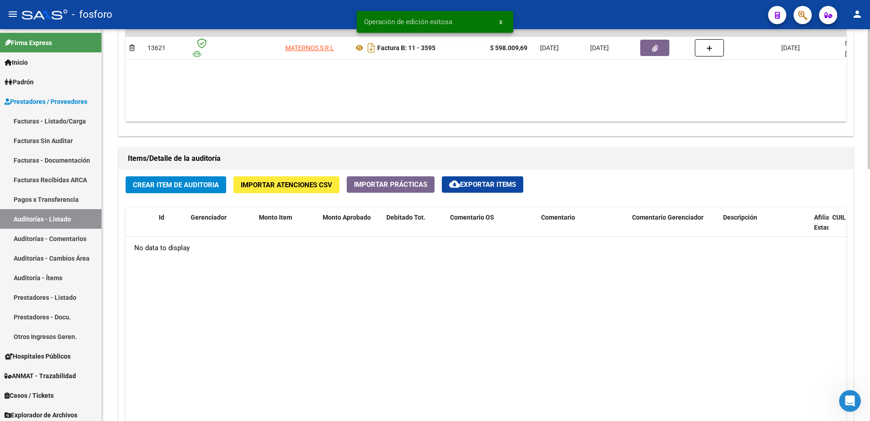
scroll to position [592, 0]
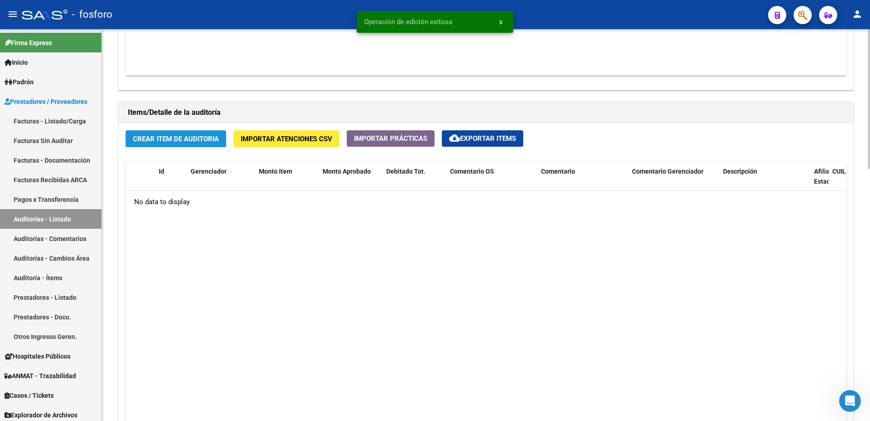
click at [167, 142] on span "Crear Item de Auditoria" at bounding box center [176, 139] width 86 height 8
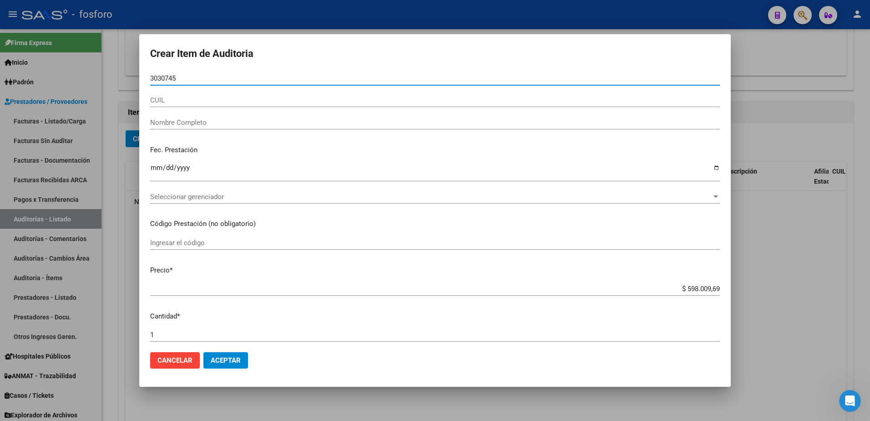
type input "30307453"
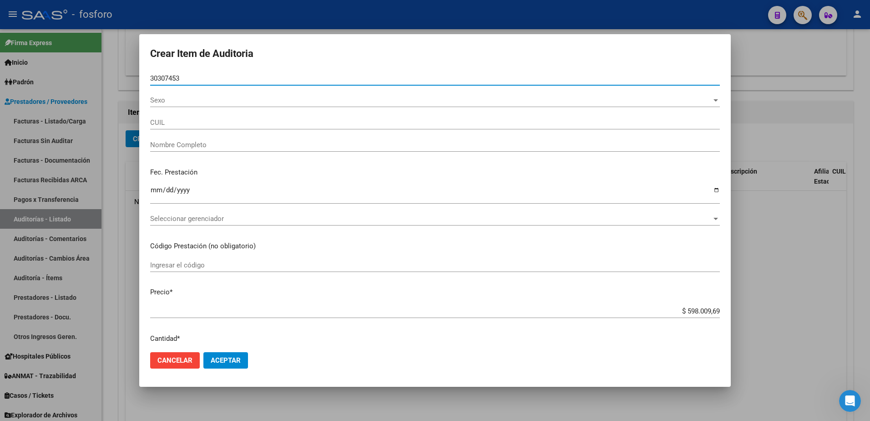
type input "20303074539"
type input "[PERSON_NAME] [PERSON_NAME] -"
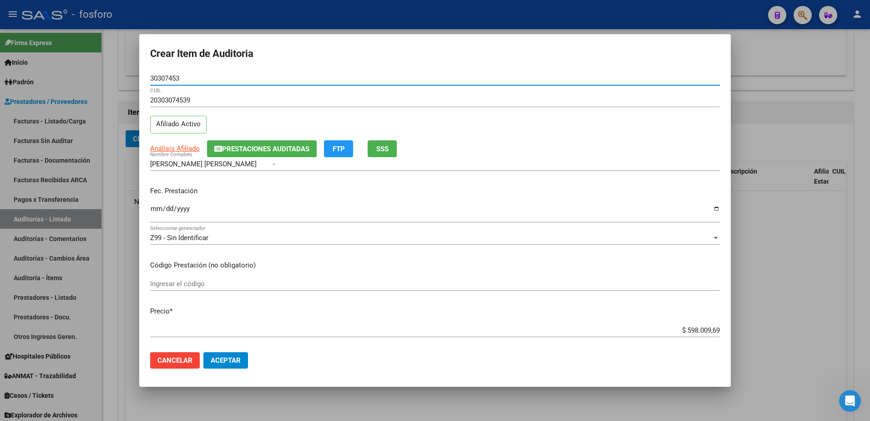
type input "30307453"
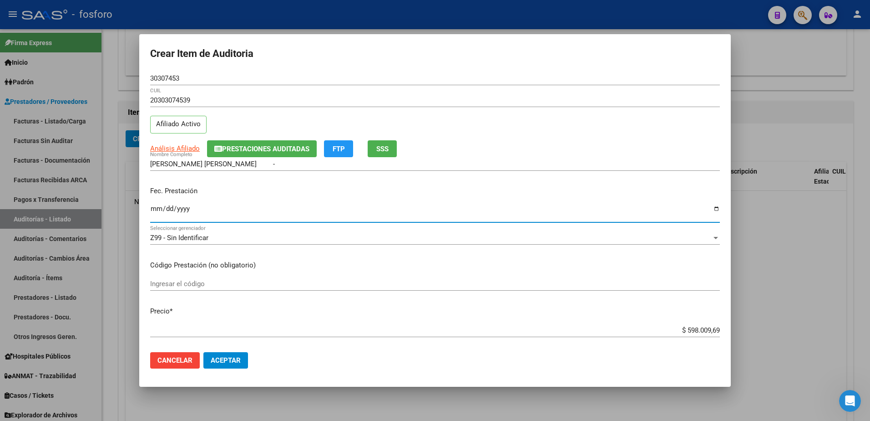
click at [156, 209] on input "Ingresar la fecha" at bounding box center [435, 212] width 570 height 15
type input "[DATE]"
click at [168, 281] on input "Ingresar el código" at bounding box center [435, 283] width 570 height 8
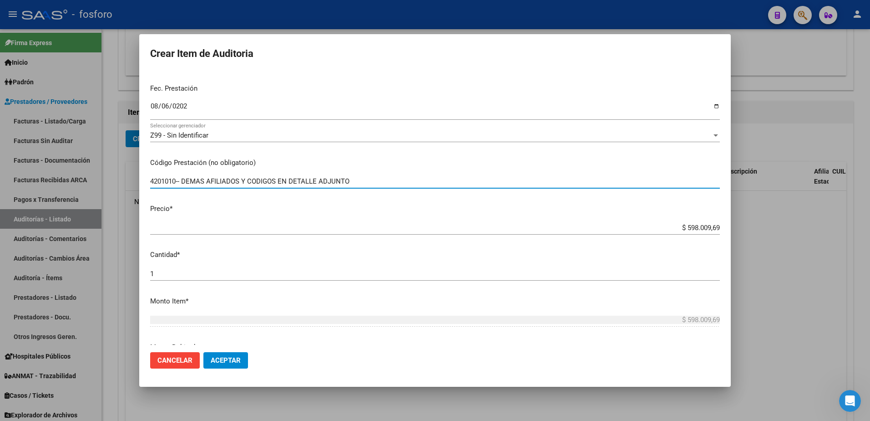
scroll to position [137, 0]
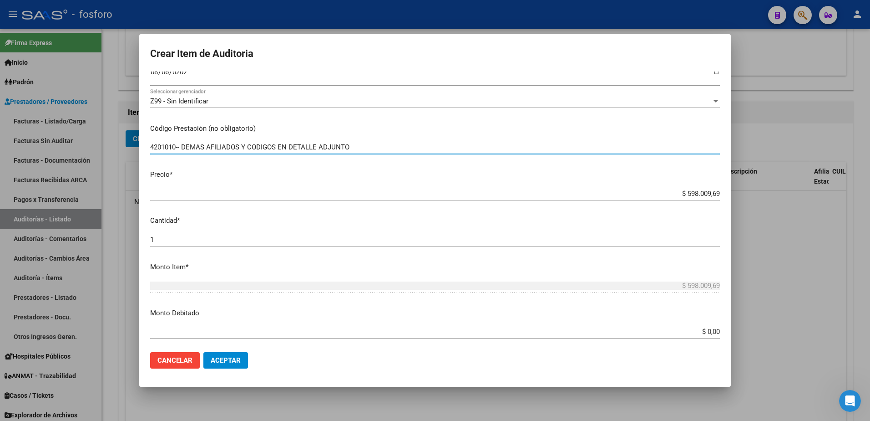
type input "4201010-- DEMAS AFILIADOS Y CODIGOS EN DETALLE ADJUNTO"
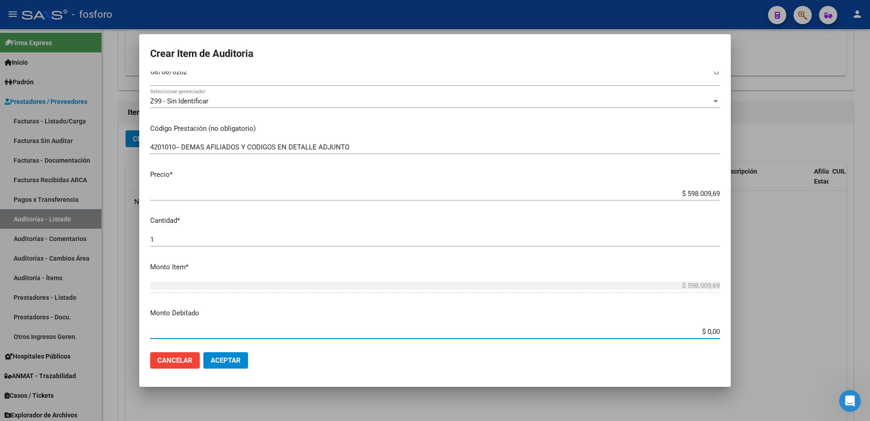
click at [702, 333] on input "$ 0,00" at bounding box center [435, 331] width 570 height 8
type input "$ 140.500,00"
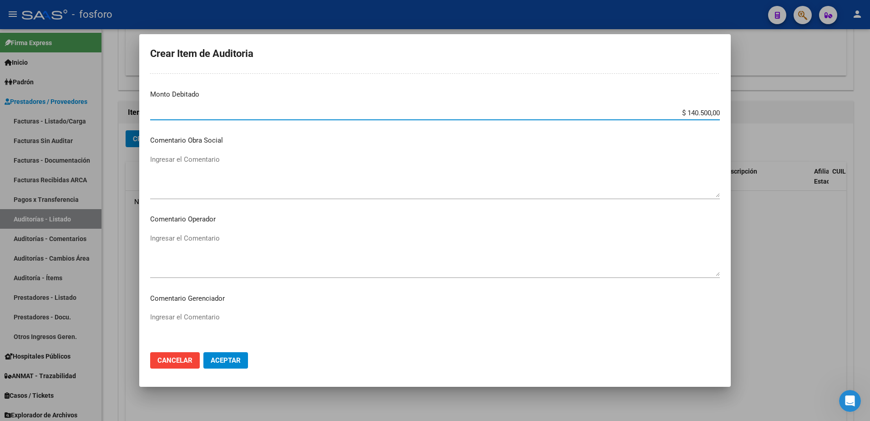
scroll to position [364, 0]
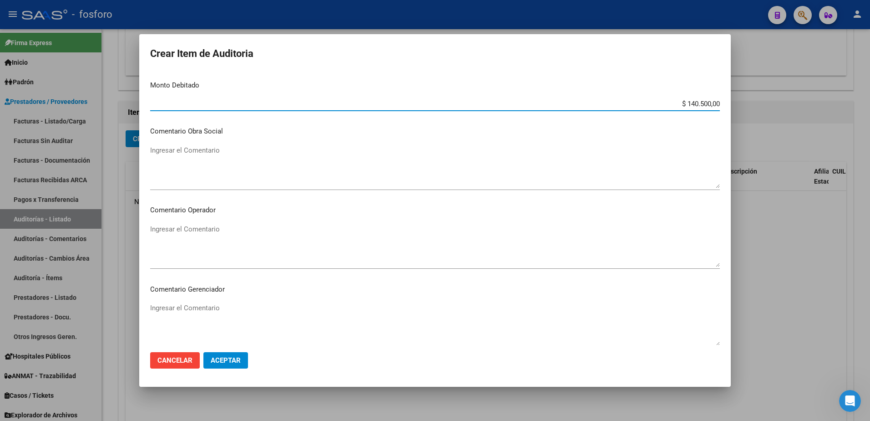
click at [168, 229] on textarea "Ingresar el Comentario" at bounding box center [435, 245] width 570 height 43
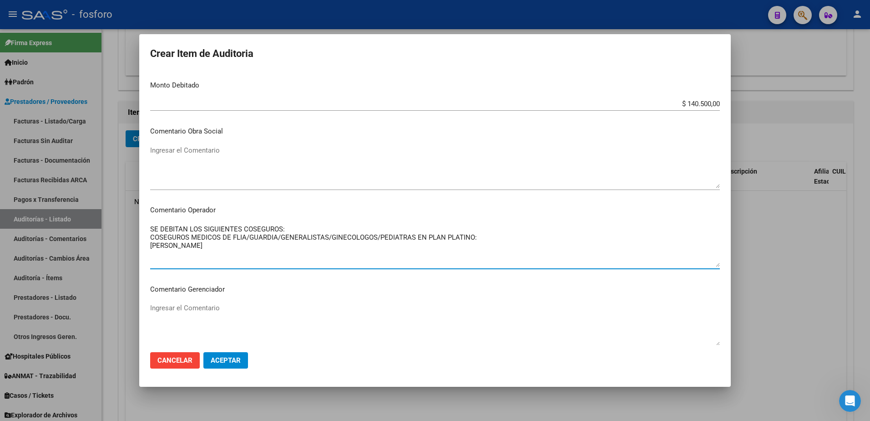
click at [284, 229] on textarea "SE DEBITAN LOS SIGUIENTES COSEGUROS: COSEGUROS MEDICOS DE FLIA/GUARDIA/GENERALI…" at bounding box center [435, 245] width 570 height 43
click at [479, 238] on textarea "SE DEBITAN: COSEGUROS MEDICOS DE FLIA/GUARDIA/GENERALISTAS/GINECOLOGOS/PEDIATRA…" at bounding box center [435, 245] width 570 height 43
click at [183, 246] on textarea "SE DEBITAN: COSEGUROS MEDICOS DE FLIA/GUARDIA/GENERALISTAS/GINECOLOGOS/PEDIATRA…" at bounding box center [435, 245] width 570 height 43
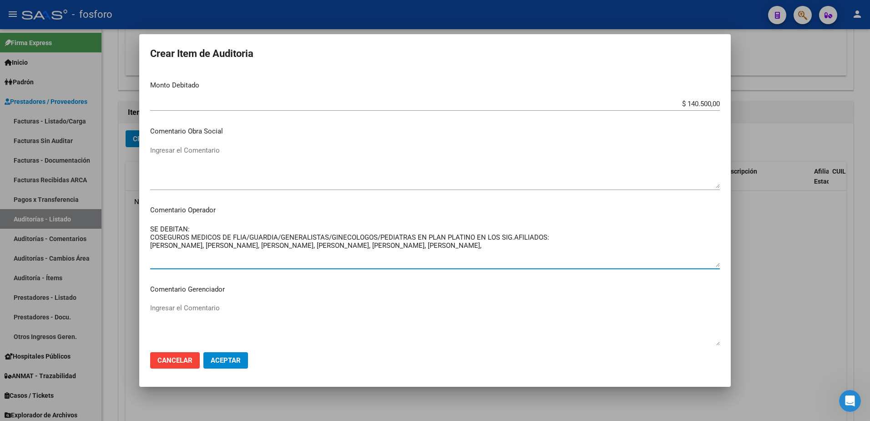
click at [476, 248] on textarea "SE DEBITAN: COSEGUROS MEDICOS DE FLIA/GUARDIA/GENERALISTAS/GINECOLOGOS/PEDIATRA…" at bounding box center [435, 245] width 570 height 43
click at [405, 249] on textarea "SE DEBITAN: COSEGUROS MEDICOS DE FLIA/GUARDIA/GENERALISTAS/GINECOLOGOS/PEDIATRA…" at bounding box center [435, 245] width 570 height 43
click at [612, 243] on textarea "SE DEBITAN: COSEGUROS MEDICOS DE FLIA/GUARDIA/GENERALISTAS/GINECOLOGOS/PEDIATRA…" at bounding box center [435, 245] width 570 height 43
click at [609, 244] on textarea "SE DEBITAN: COSEGUROS MEDICOS DE FLIA/GUARDIA/GENERALISTAS/GINECOLOGOS/PEDIATRA…" at bounding box center [435, 245] width 570 height 43
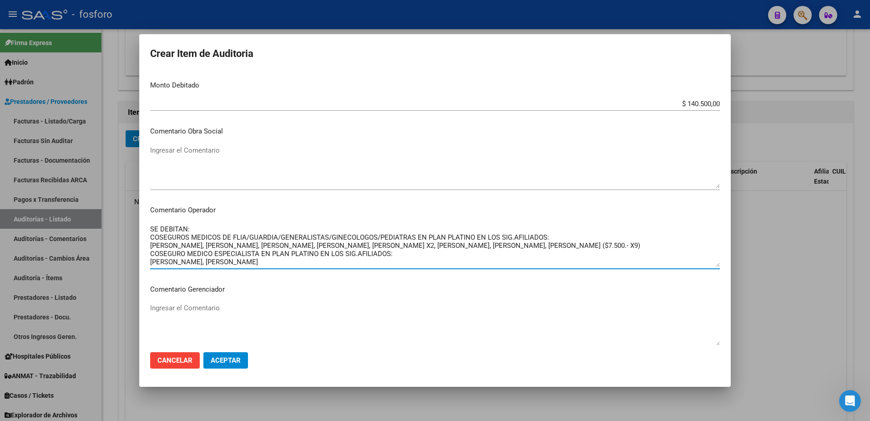
click at [289, 259] on textarea "SE DEBITAN: COSEGUROS MEDICOS DE FLIA/GUARDIA/GENERALISTAS/GINECOLOGOS/PEDIATRA…" at bounding box center [435, 245] width 570 height 43
click at [329, 266] on textarea "SE DEBITAN: COSEGUROS MEDICOS DE FLIA/GUARDIA/GENERALISTAS/GINECOLOGOS/PEDIATRA…" at bounding box center [435, 245] width 570 height 43
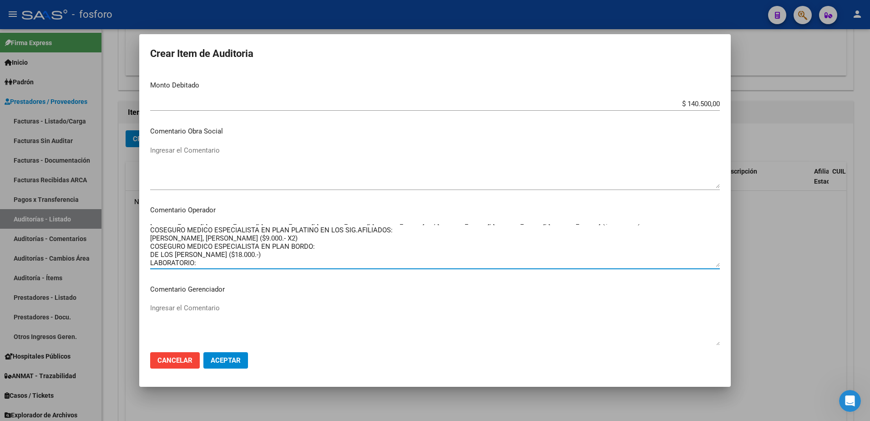
scroll to position [32, 0]
click at [204, 260] on textarea "SE DEBITAN: COSEGUROS MEDICOS DE FLIA/GUARDIA/GENERALISTAS/GINECOLOGOS/PEDIATRA…" at bounding box center [435, 245] width 570 height 43
click at [290, 262] on textarea "SE DEBITAN: COSEGUROS MEDICOS DE FLIA/GUARDIA/GENERALISTAS/GINECOLOGOS/PEDIATRA…" at bounding box center [435, 245] width 570 height 43
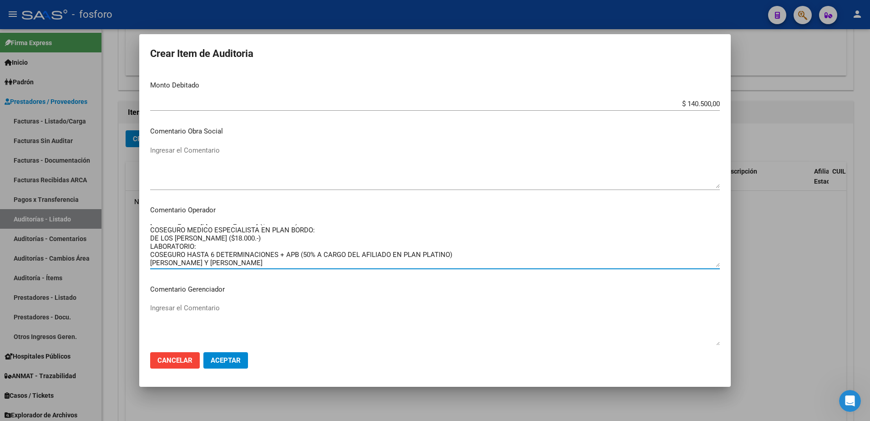
scroll to position [48, 0]
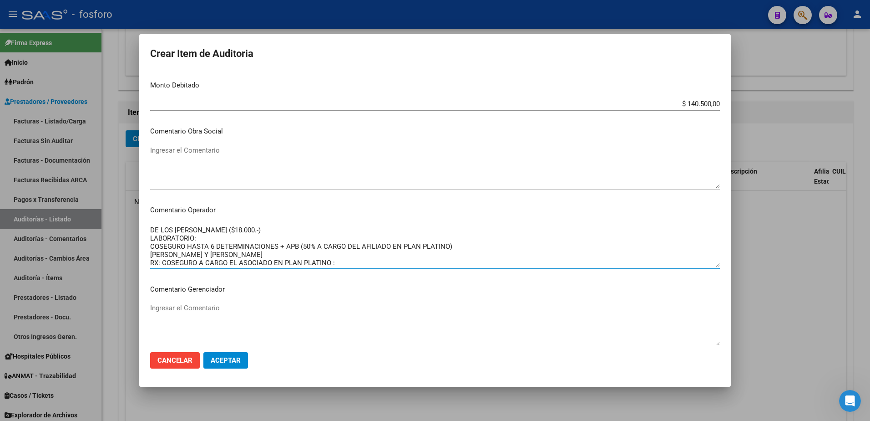
click at [466, 247] on textarea "SE DEBITAN: COSEGUROS MEDICOS DE FLIA/GUARDIA/GENERALISTAS/GINECOLOGOS/PEDIATRA…" at bounding box center [435, 245] width 570 height 43
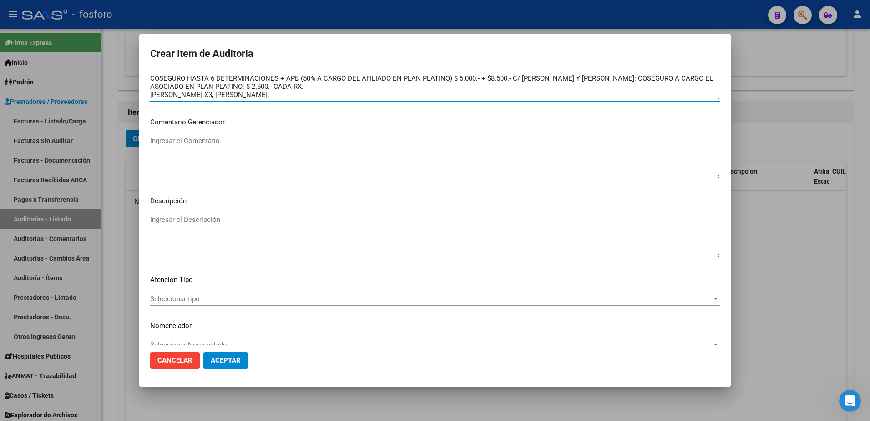
scroll to position [546, 0]
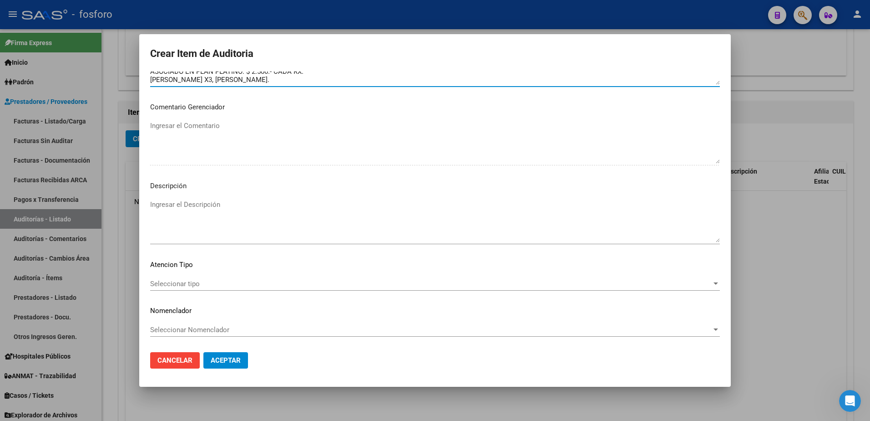
type textarea "SE DEBITAN: COSEGUROS MEDICOS DE FLIA/GUARDIA/GENERALISTAS/GINECOLOGOS/PEDIATRA…"
click at [177, 285] on span "Seleccionar tipo" at bounding box center [431, 283] width 562 height 8
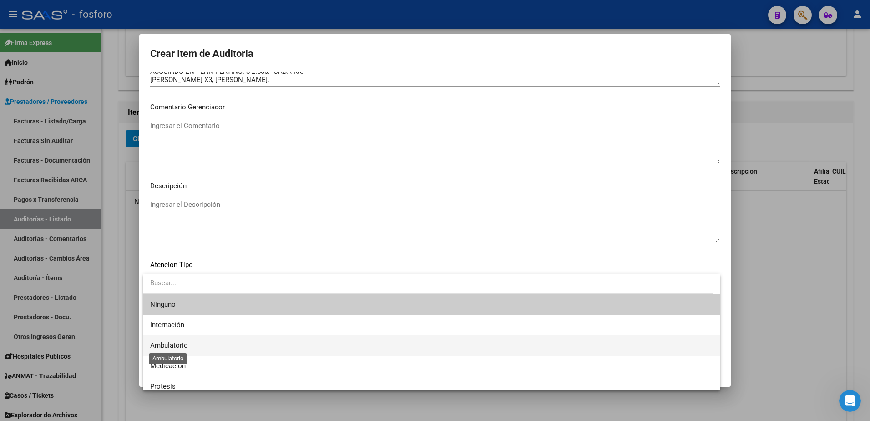
click at [164, 343] on span "Ambulatorio" at bounding box center [169, 345] width 38 height 8
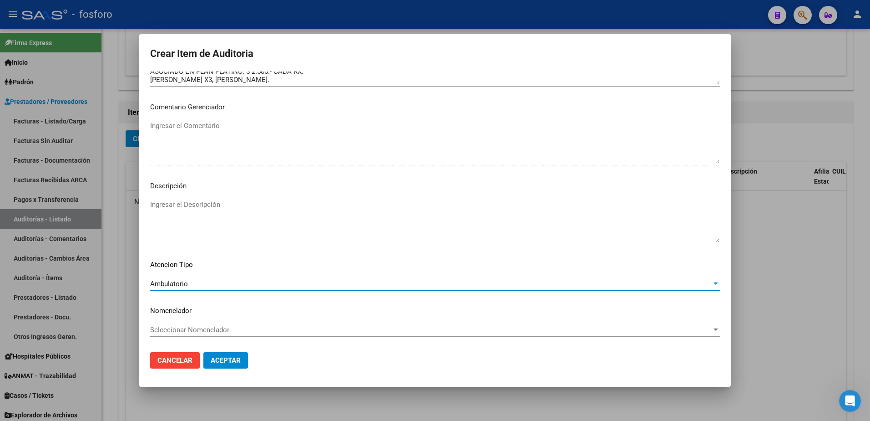
click at [224, 359] on span "Aceptar" at bounding box center [226, 360] width 30 height 8
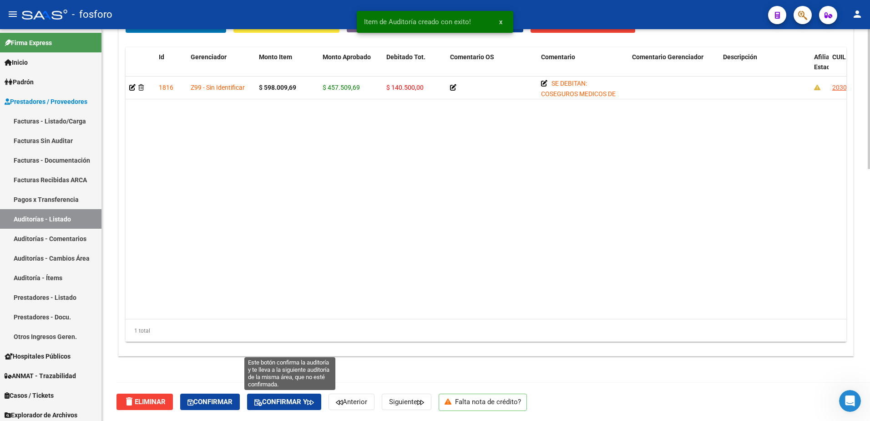
drag, startPoint x: 300, startPoint y: 399, endPoint x: 320, endPoint y: 385, distance: 23.9
click at [300, 398] on span "Confirmar y" at bounding box center [284, 401] width 60 height 8
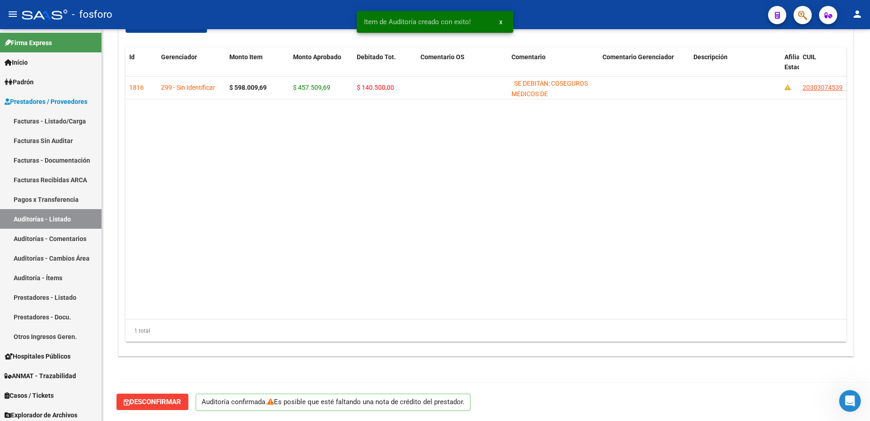
scroll to position [0, 0]
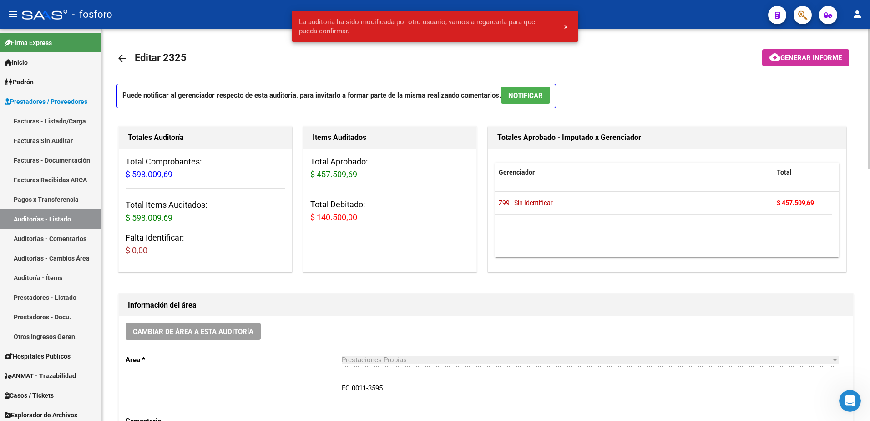
click at [787, 60] on span "Generar informe" at bounding box center [810, 58] width 61 height 8
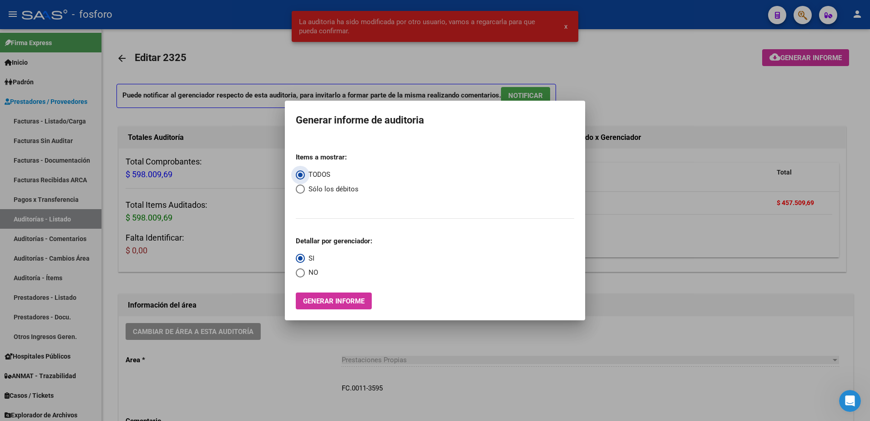
click at [350, 299] on span "Generar informe" at bounding box center [333, 301] width 61 height 8
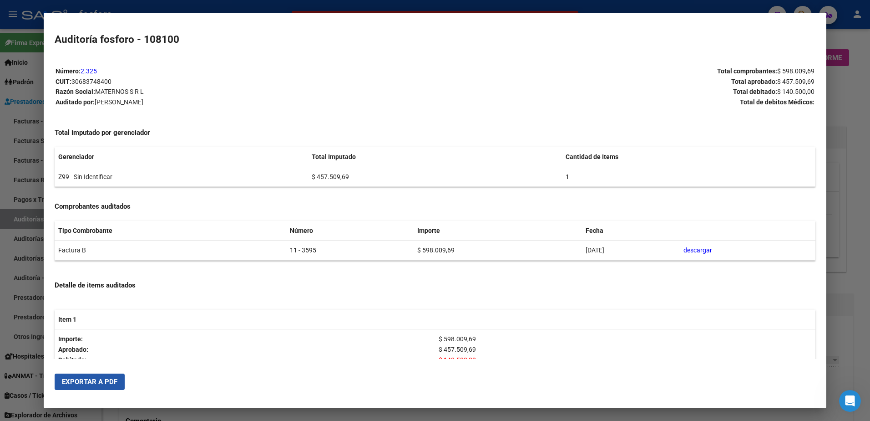
drag, startPoint x: 92, startPoint y: 382, endPoint x: 129, endPoint y: 361, distance: 42.2
click at [95, 380] on span "Exportar a PDF" at bounding box center [90, 381] width 56 height 8
click at [13, 163] on div at bounding box center [435, 210] width 870 height 421
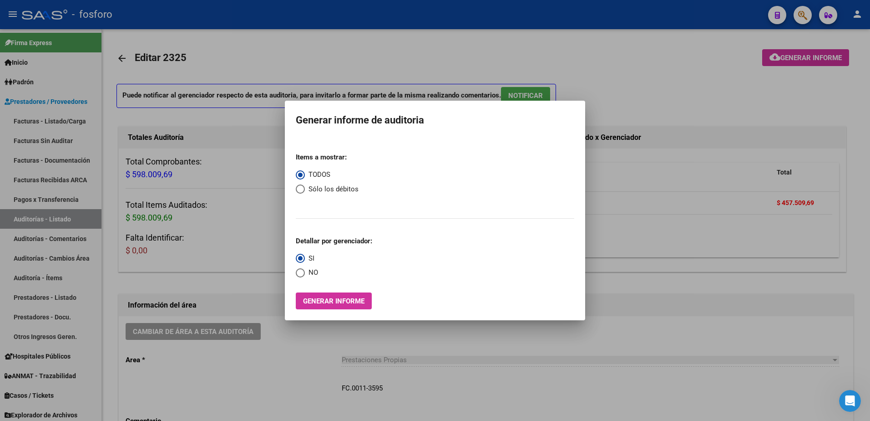
click at [65, 238] on div at bounding box center [435, 210] width 870 height 421
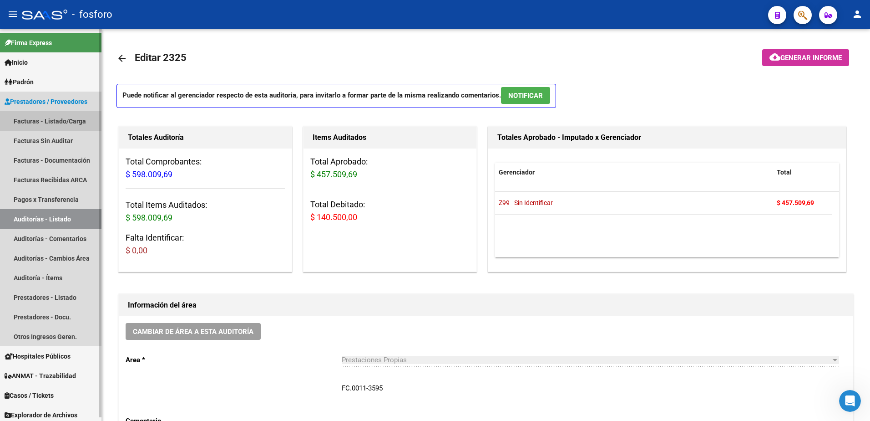
click at [37, 126] on link "Facturas - Listado/Carga" at bounding box center [50, 121] width 101 height 20
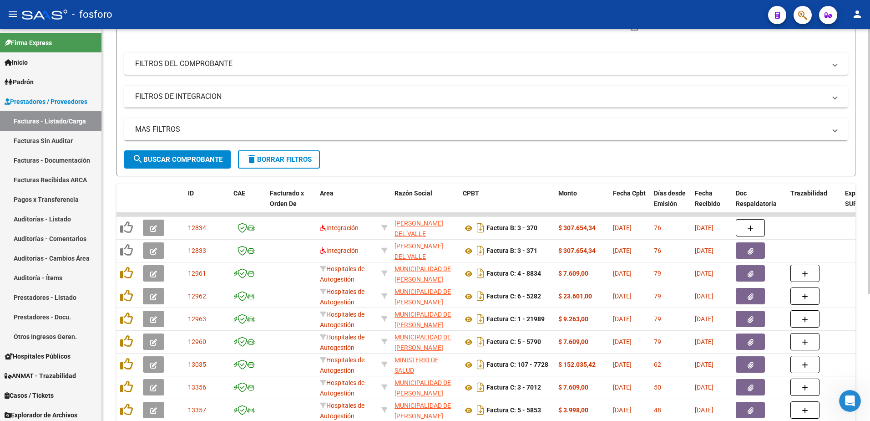
scroll to position [46, 0]
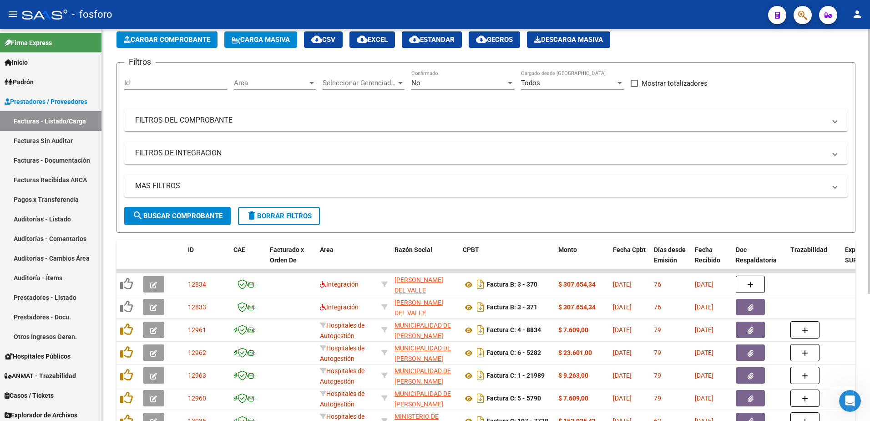
click at [313, 86] on div at bounding box center [312, 82] width 8 height 7
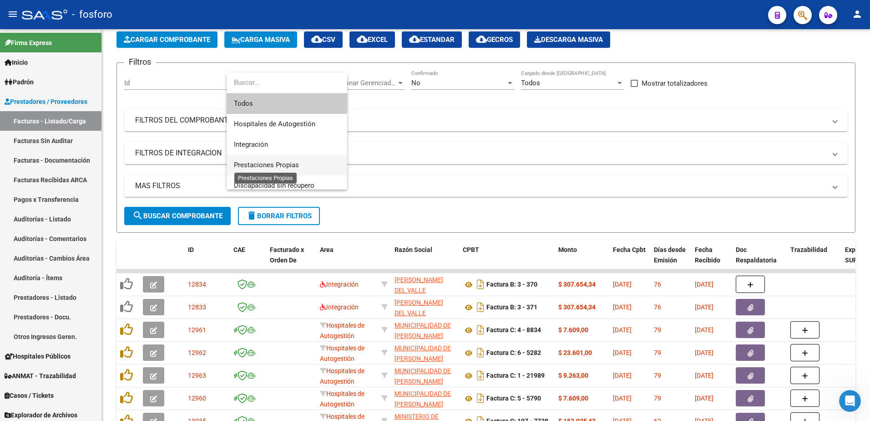
click at [280, 162] on span "Prestaciones Propias" at bounding box center [266, 165] width 65 height 8
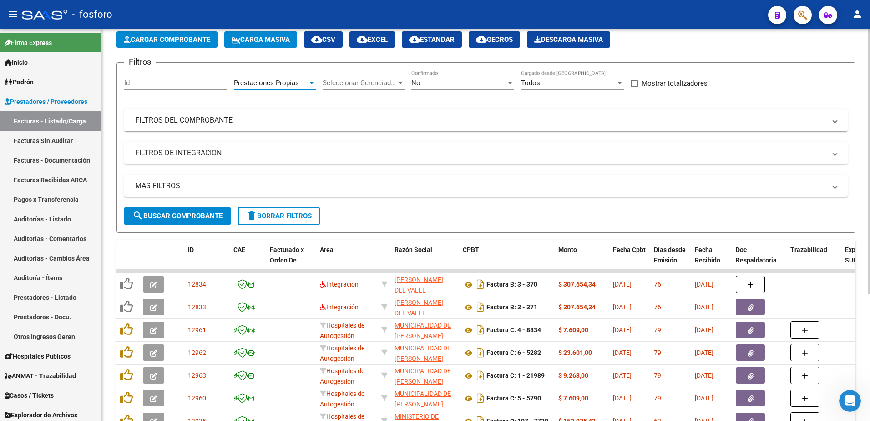
drag, startPoint x: 179, startPoint y: 221, endPoint x: 184, endPoint y: 216, distance: 7.1
click at [182, 219] on button "search Buscar Comprobante" at bounding box center [177, 216] width 106 height 18
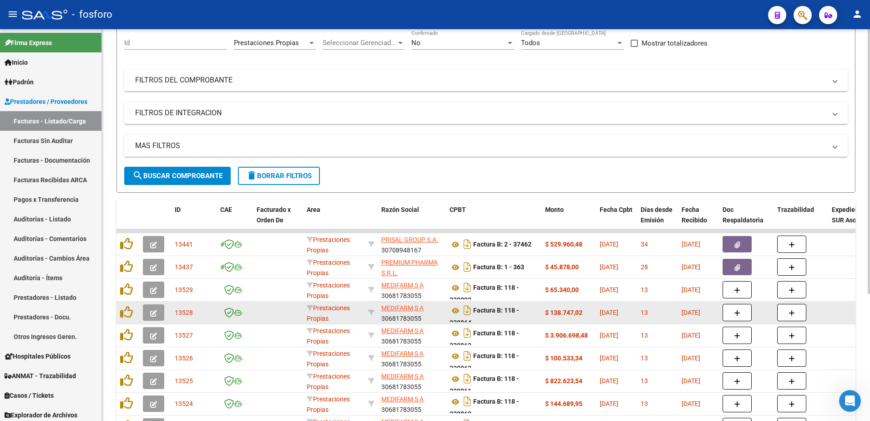
scroll to position [187, 0]
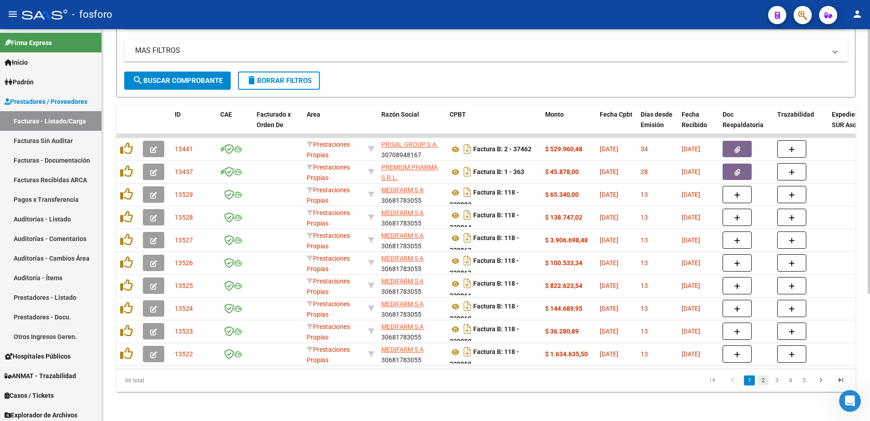
click at [765, 382] on link "2" at bounding box center [763, 380] width 11 height 10
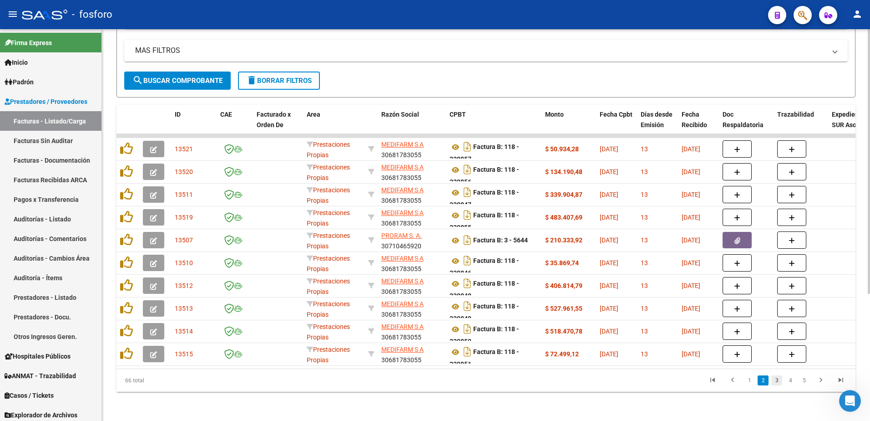
click at [779, 385] on link "3" at bounding box center [776, 380] width 11 height 10
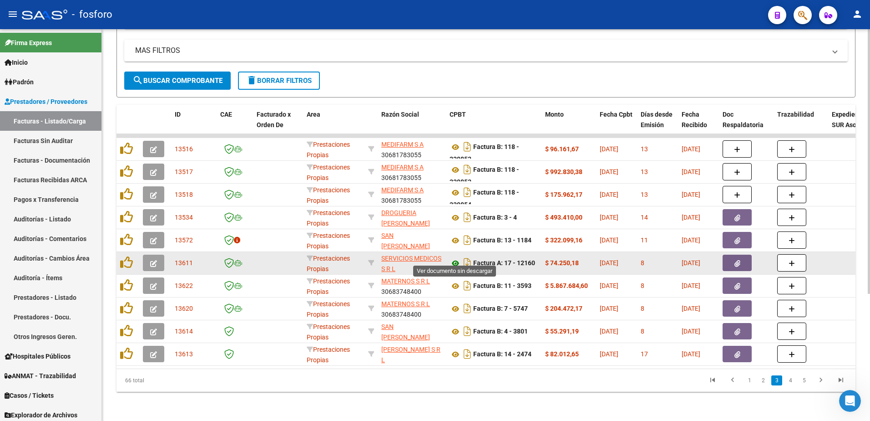
click at [458, 258] on icon at bounding box center [456, 263] width 12 height 11
click at [740, 261] on button "button" at bounding box center [737, 262] width 29 height 16
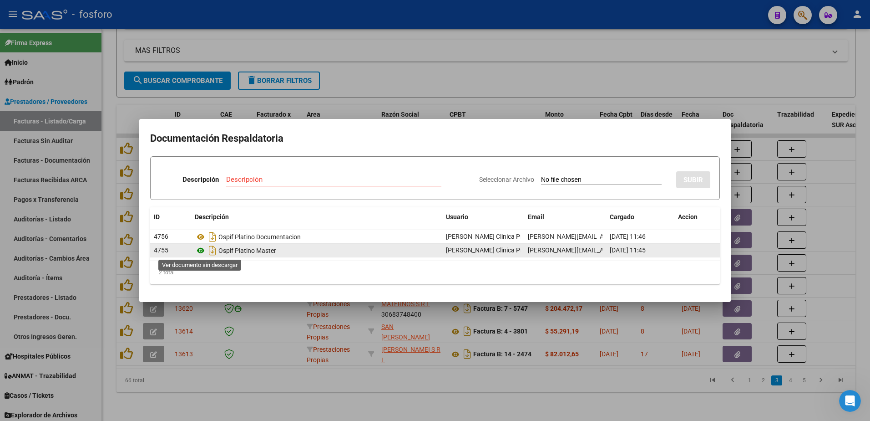
click at [201, 251] on icon at bounding box center [201, 250] width 12 height 11
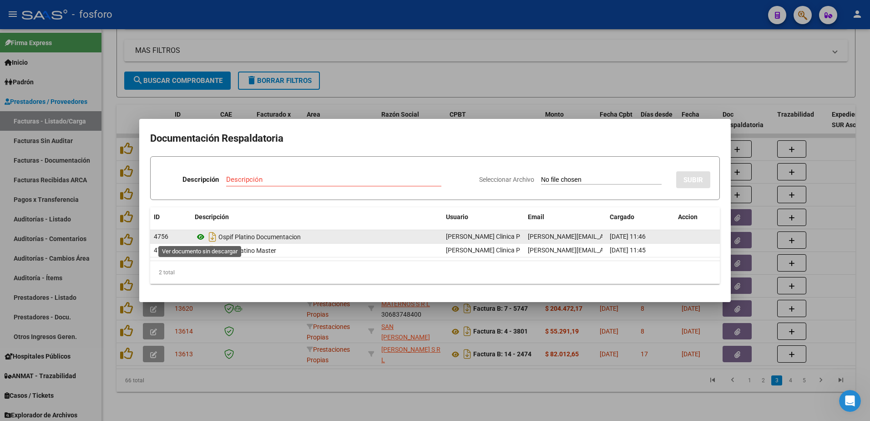
click at [200, 236] on icon at bounding box center [201, 236] width 12 height 11
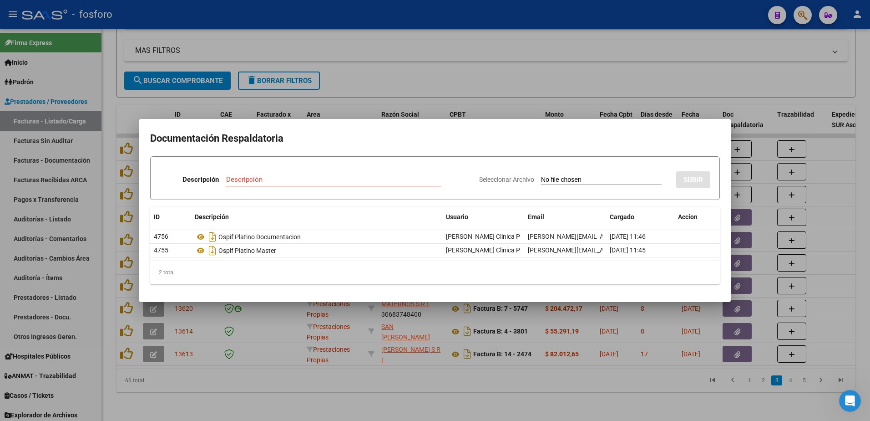
click at [286, 375] on div at bounding box center [435, 210] width 870 height 421
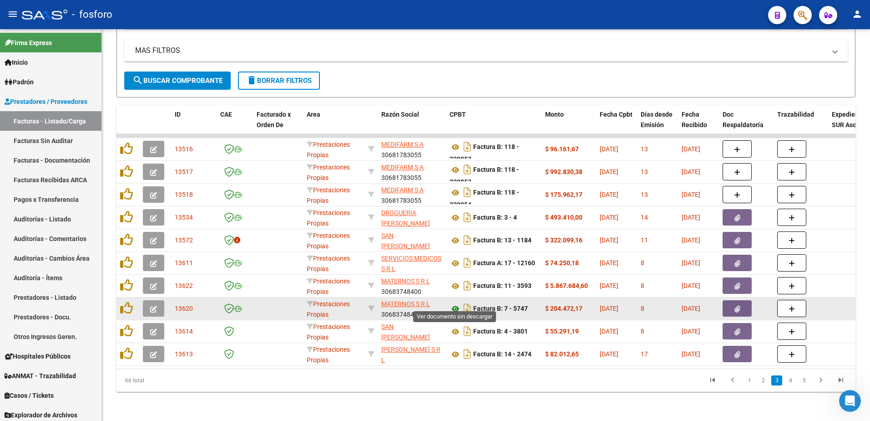
click at [457, 303] on icon at bounding box center [456, 308] width 12 height 11
click at [737, 310] on datatable-body-cell at bounding box center [746, 308] width 55 height 22
click at [731, 304] on button "button" at bounding box center [737, 308] width 29 height 16
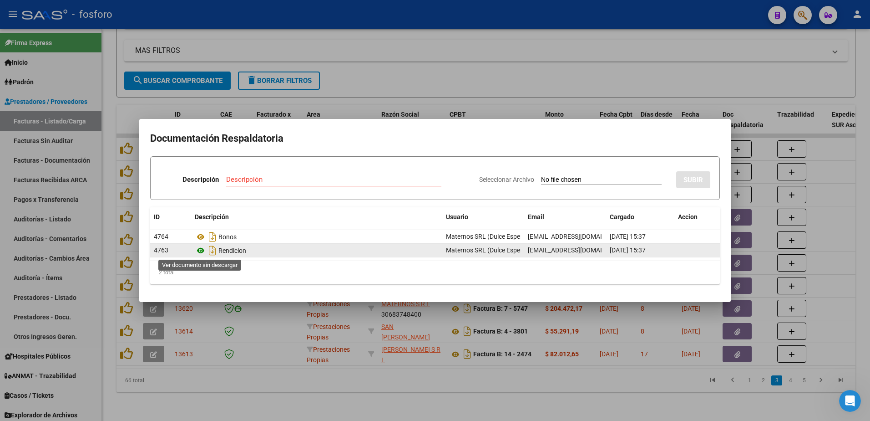
click at [203, 250] on icon at bounding box center [201, 250] width 12 height 11
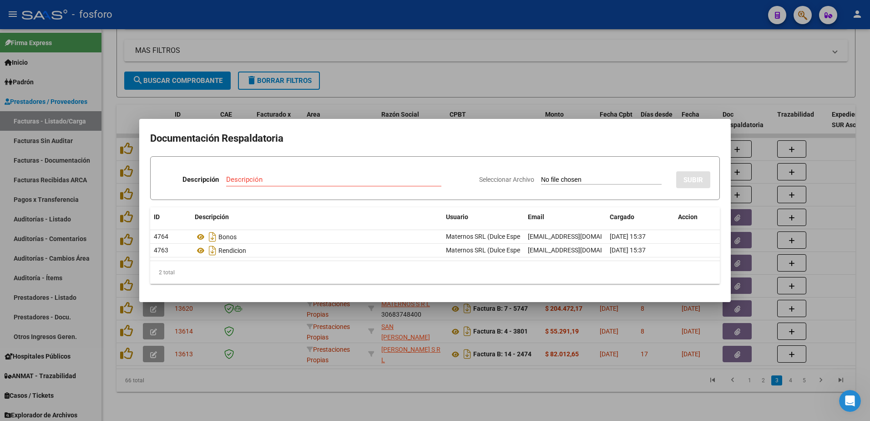
click at [618, 348] on div at bounding box center [435, 210] width 870 height 421
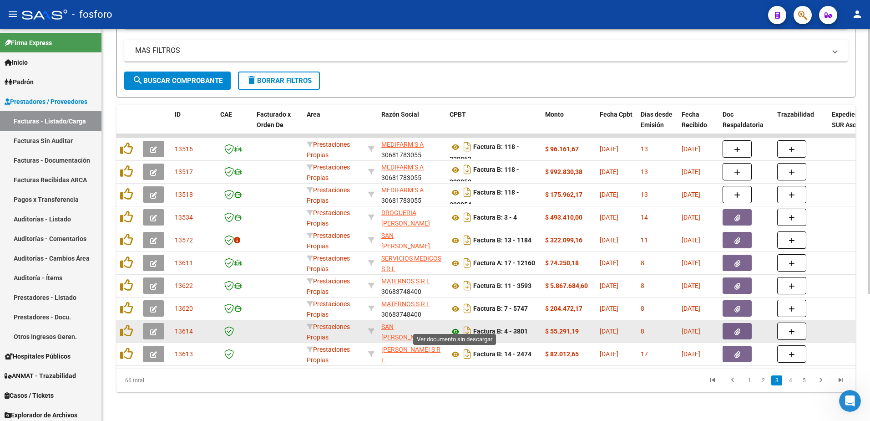
click at [456, 326] on icon at bounding box center [456, 331] width 12 height 11
click at [740, 328] on icon "button" at bounding box center [738, 331] width 6 height 7
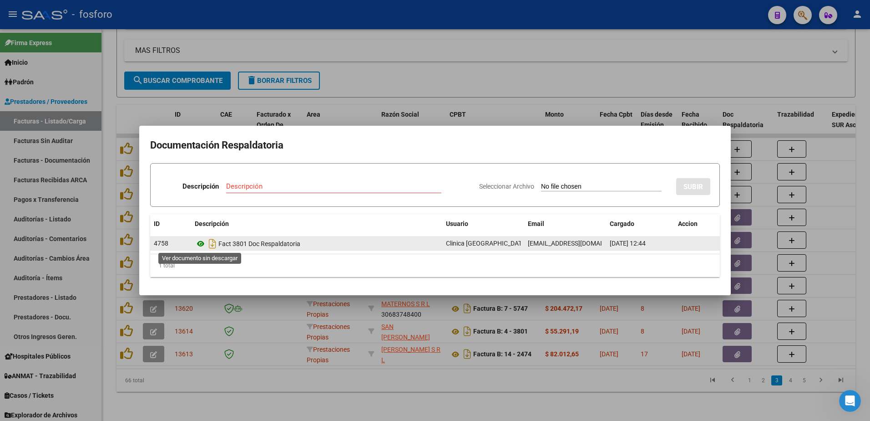
click at [203, 243] on icon at bounding box center [201, 243] width 12 height 11
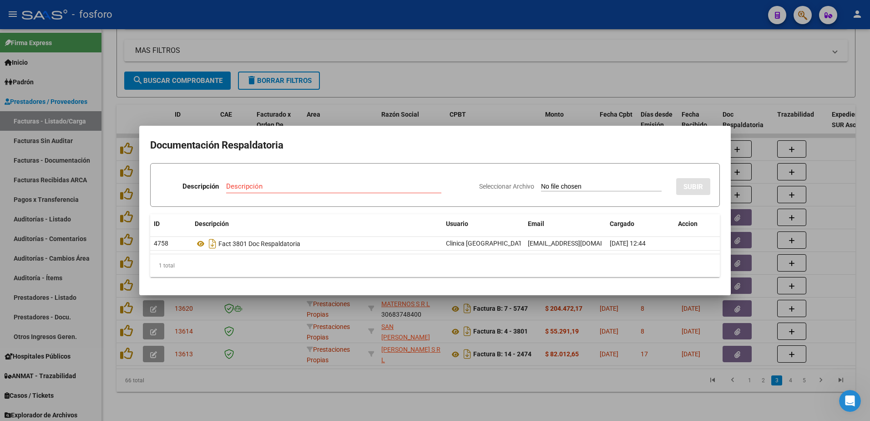
click at [527, 361] on div at bounding box center [435, 210] width 870 height 421
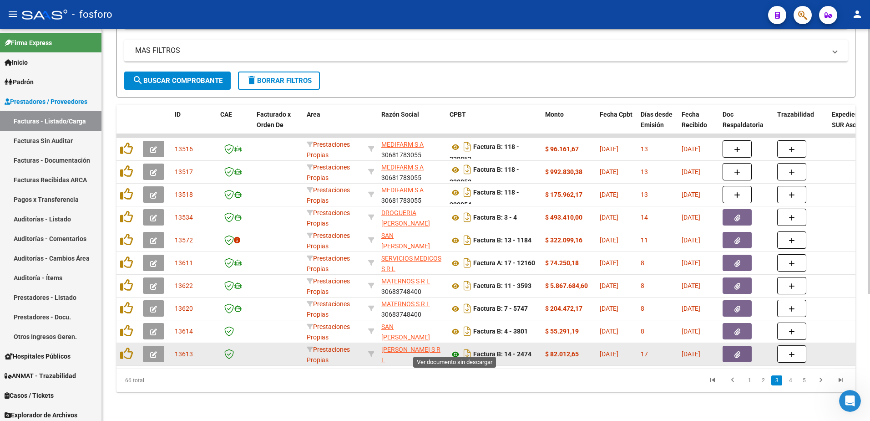
click at [455, 349] on icon at bounding box center [456, 354] width 12 height 11
click at [746, 346] on button "button" at bounding box center [737, 353] width 29 height 16
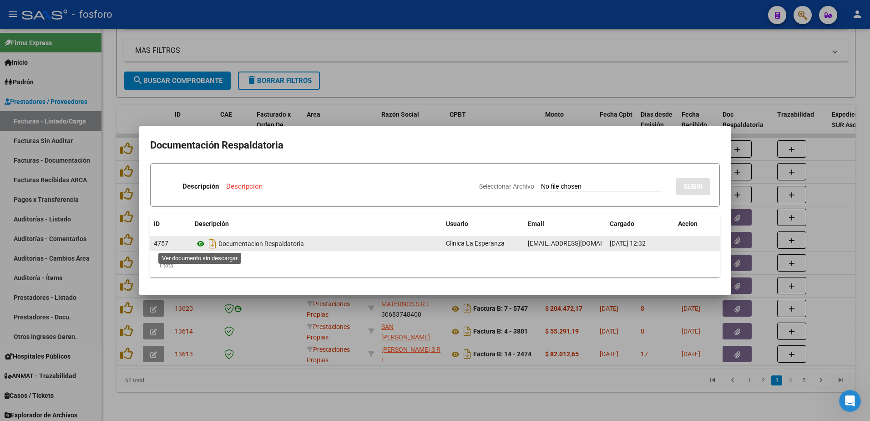
click at [199, 243] on icon at bounding box center [201, 243] width 12 height 11
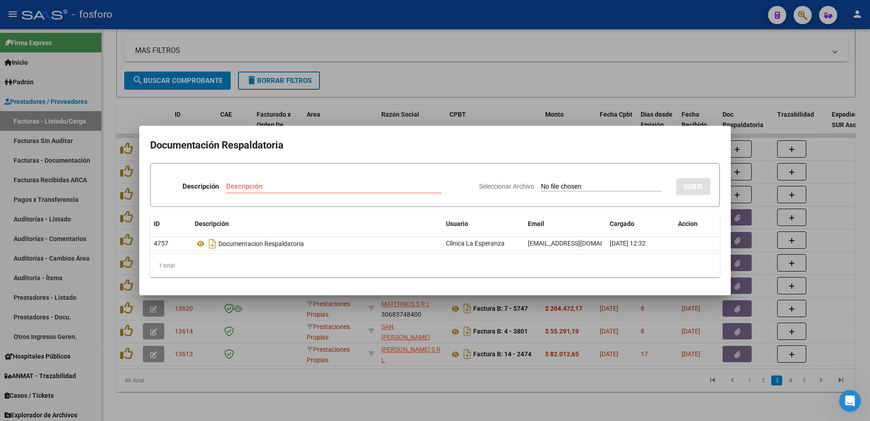
drag, startPoint x: 527, startPoint y: 11, endPoint x: 497, endPoint y: 8, distance: 31.2
click at [523, 12] on div at bounding box center [435, 210] width 870 height 421
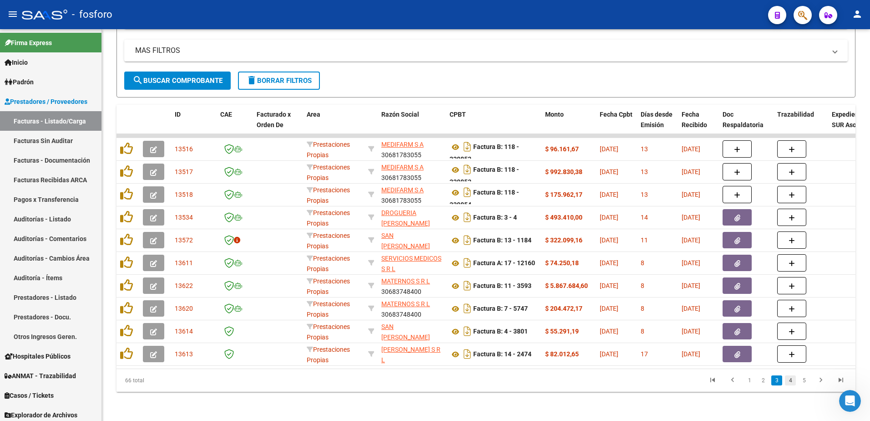
click at [792, 383] on link "4" at bounding box center [790, 380] width 11 height 10
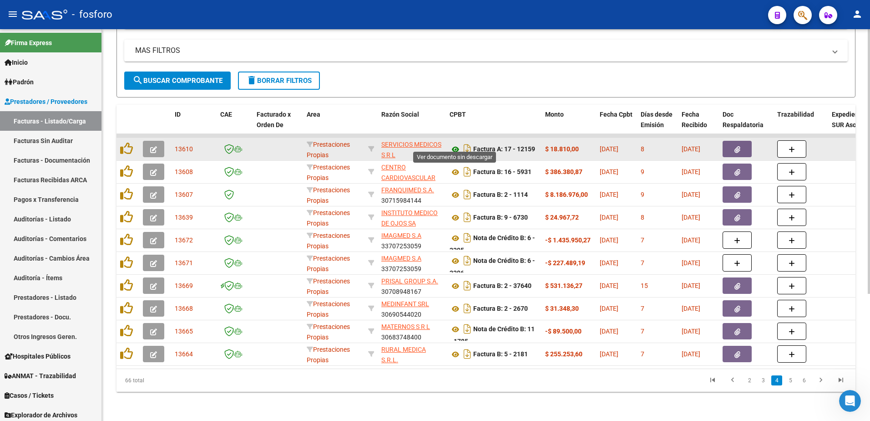
click at [454, 144] on icon at bounding box center [456, 149] width 12 height 11
click at [737, 146] on icon "button" at bounding box center [738, 149] width 6 height 7
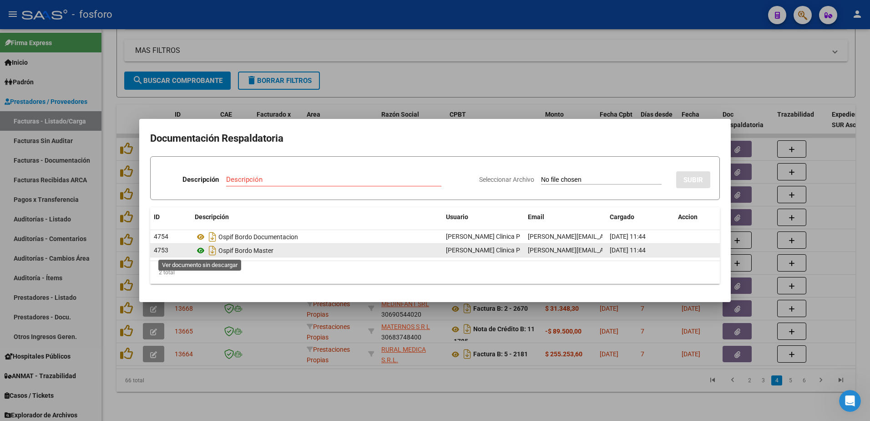
click at [203, 250] on icon at bounding box center [201, 250] width 12 height 11
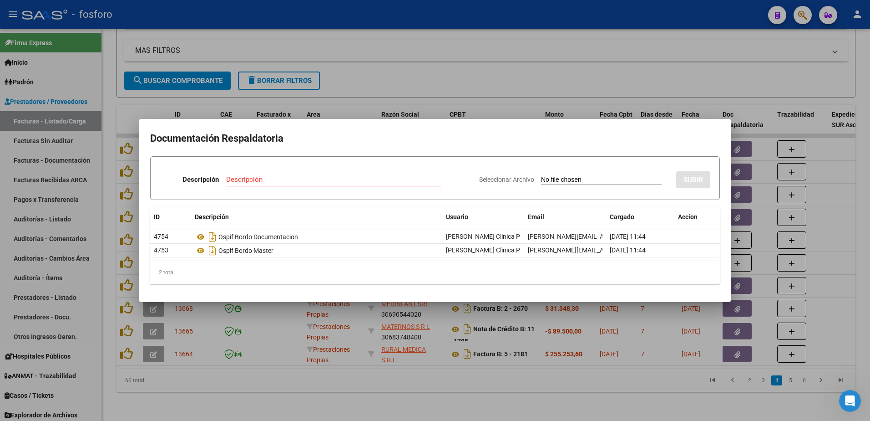
drag, startPoint x: 389, startPoint y: 66, endPoint x: 389, endPoint y: 77, distance: 11.8
click at [389, 66] on div at bounding box center [435, 210] width 870 height 421
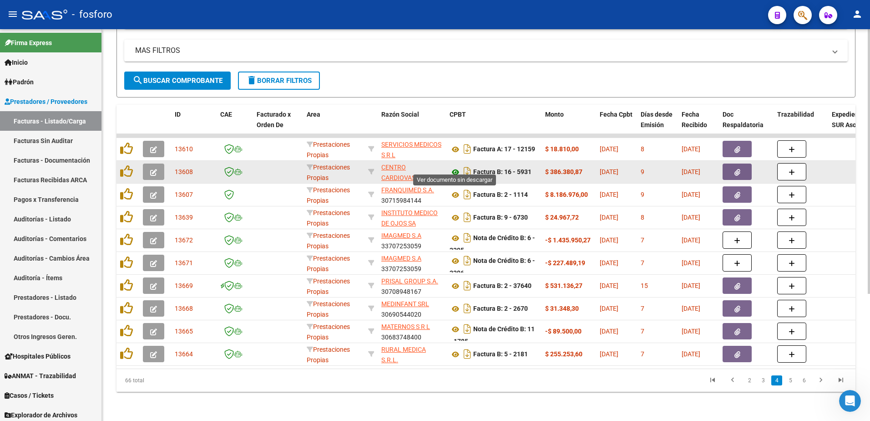
click at [457, 167] on icon at bounding box center [456, 172] width 12 height 11
click at [733, 167] on button "button" at bounding box center [737, 171] width 29 height 16
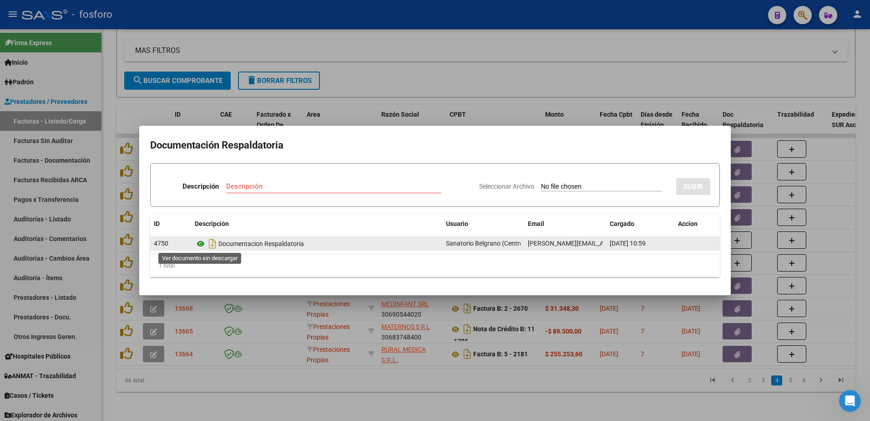
click at [203, 241] on icon at bounding box center [201, 243] width 12 height 11
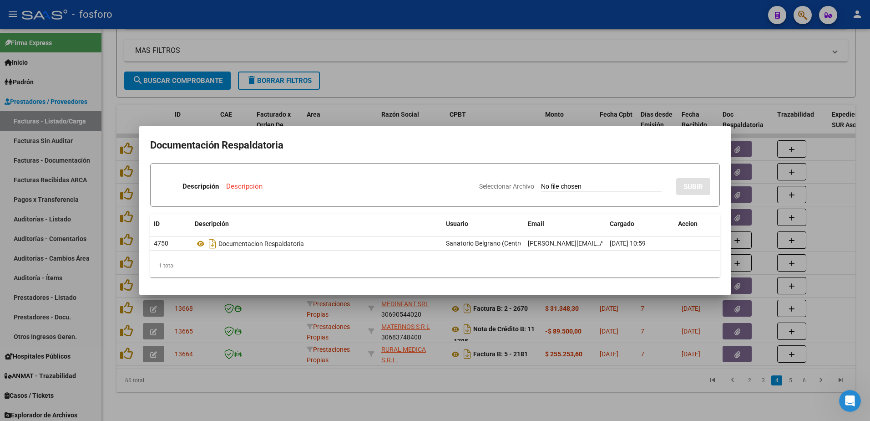
click at [476, 389] on div at bounding box center [435, 210] width 870 height 421
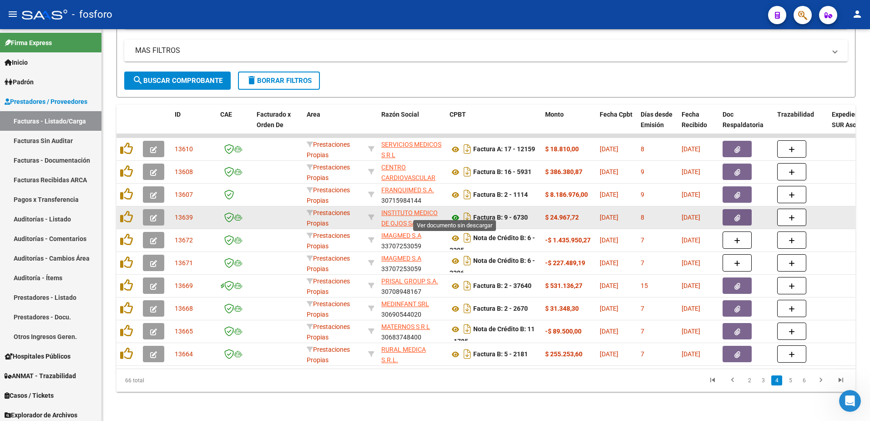
click at [456, 212] on icon at bounding box center [456, 217] width 12 height 11
click at [734, 212] on button "button" at bounding box center [737, 217] width 29 height 16
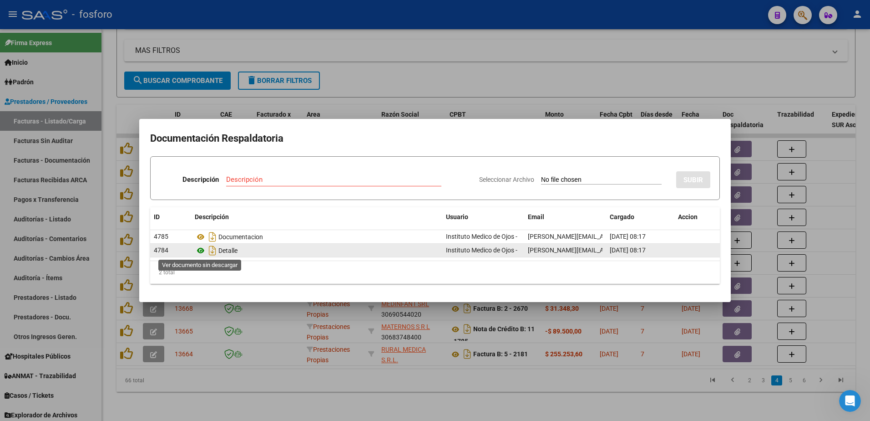
click at [205, 251] on icon at bounding box center [201, 250] width 12 height 11
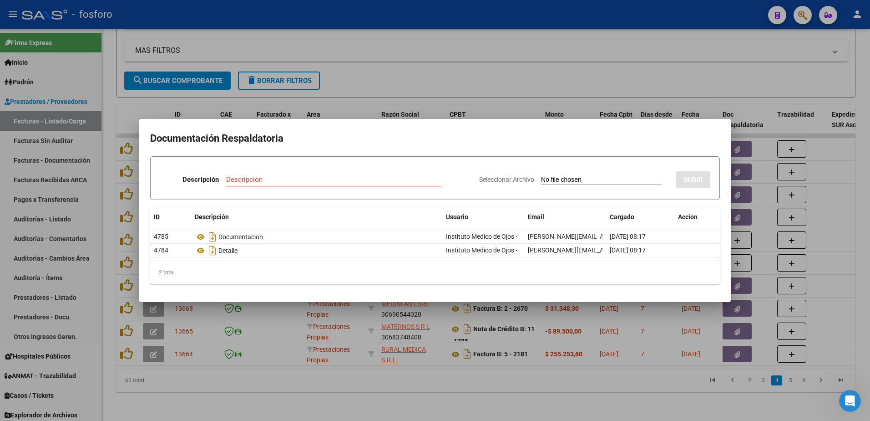
click at [379, 405] on div at bounding box center [435, 210] width 870 height 421
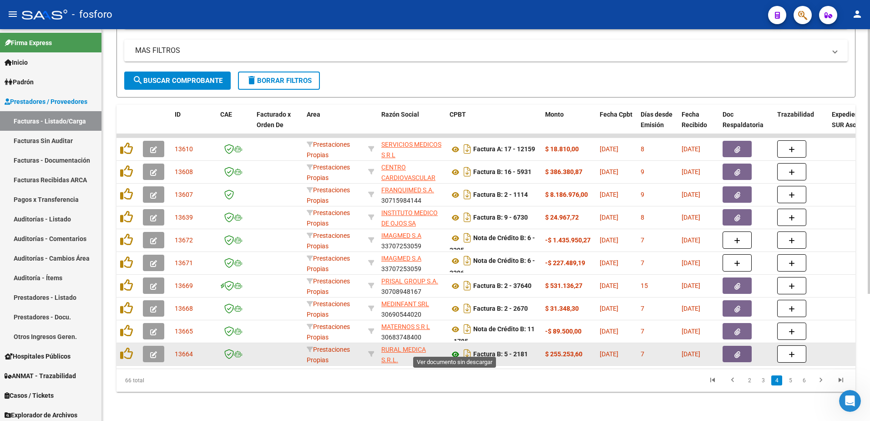
click at [454, 349] on icon at bounding box center [456, 354] width 12 height 11
click at [728, 345] on button "button" at bounding box center [737, 353] width 29 height 16
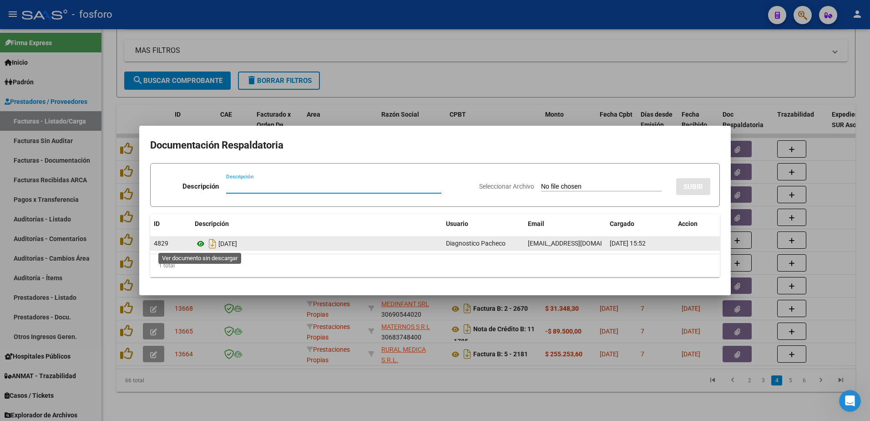
click at [201, 243] on icon at bounding box center [201, 243] width 12 height 11
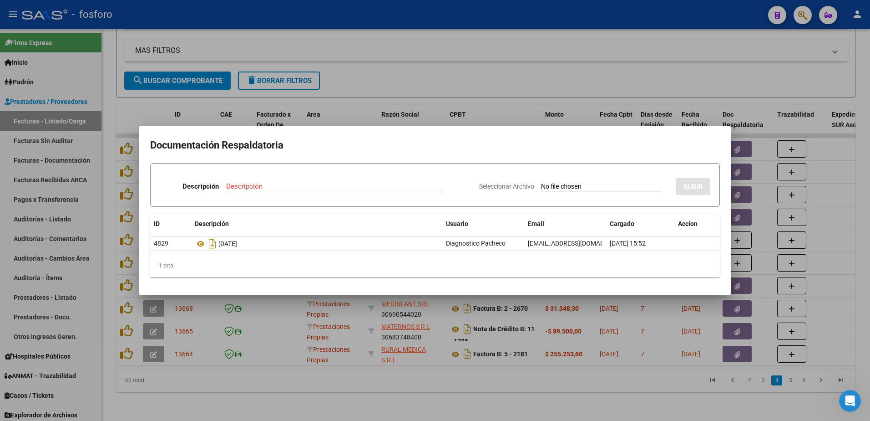
click at [319, 392] on div at bounding box center [435, 210] width 870 height 421
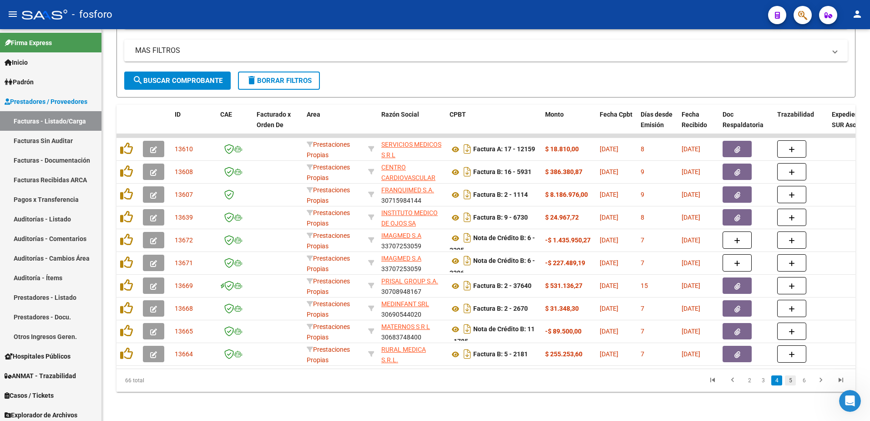
click at [795, 383] on link "5" at bounding box center [790, 380] width 11 height 10
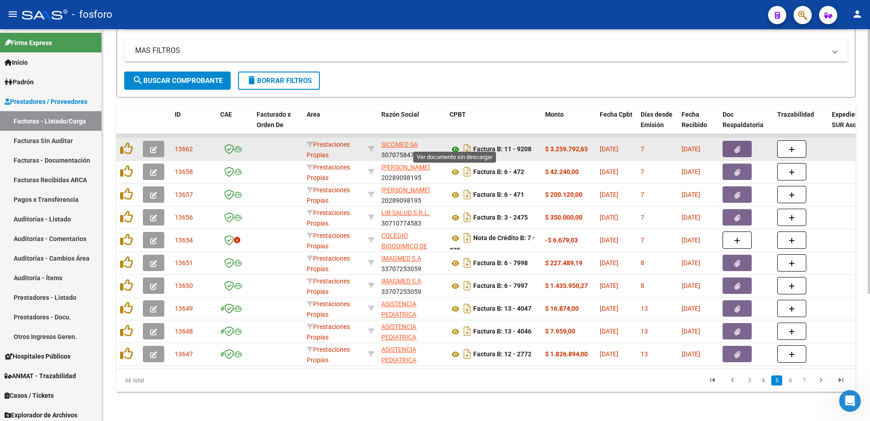
click at [456, 145] on icon at bounding box center [456, 149] width 12 height 11
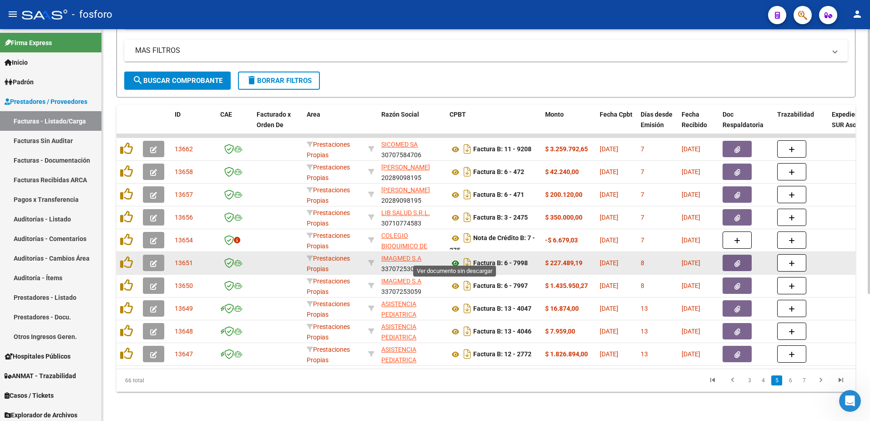
click at [455, 258] on icon at bounding box center [456, 263] width 12 height 11
click at [733, 256] on button "button" at bounding box center [737, 262] width 29 height 16
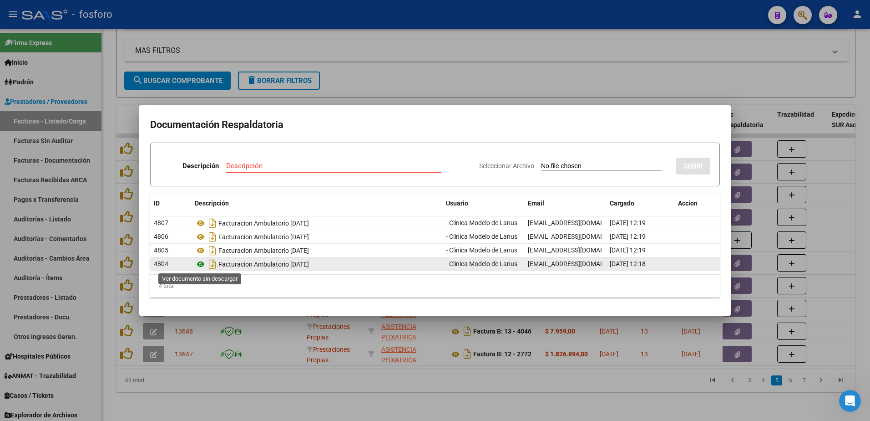
click at [202, 265] on icon at bounding box center [201, 263] width 12 height 11
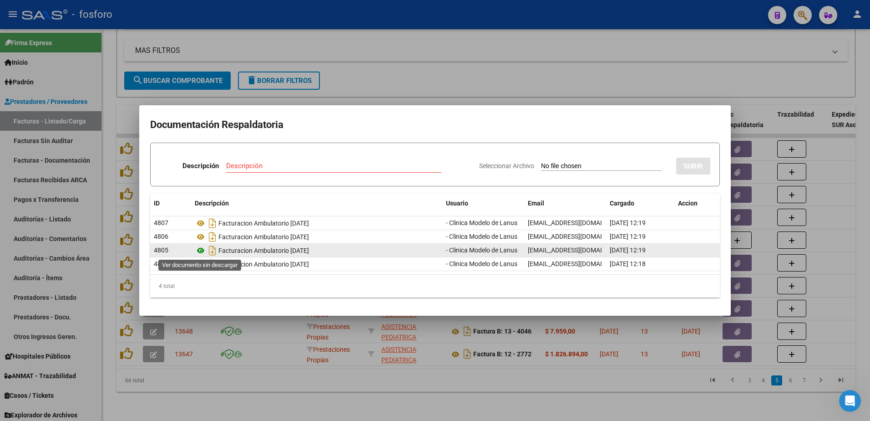
click at [200, 250] on icon at bounding box center [201, 250] width 12 height 11
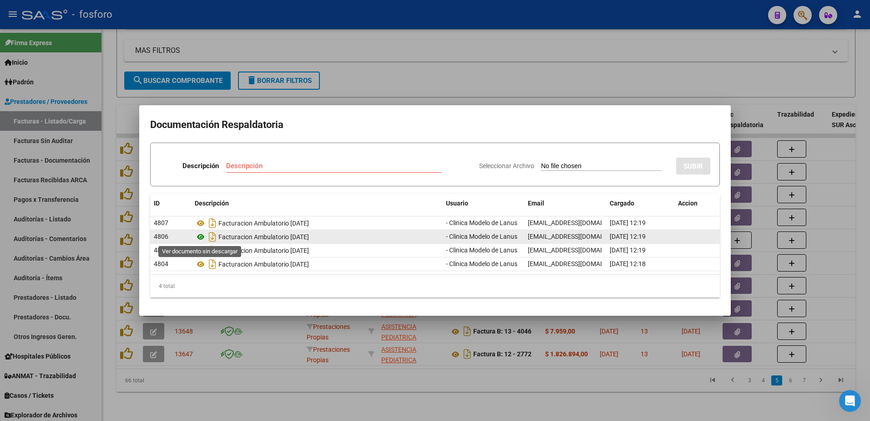
click at [201, 235] on icon at bounding box center [201, 236] width 12 height 11
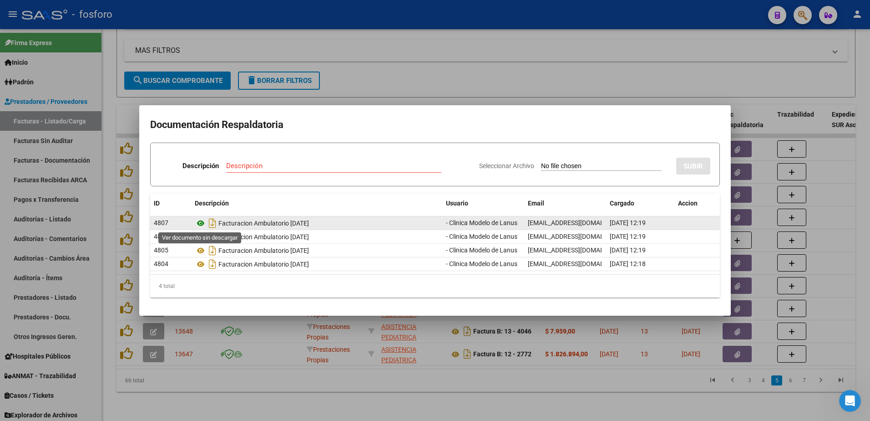
click at [203, 222] on icon at bounding box center [201, 223] width 12 height 11
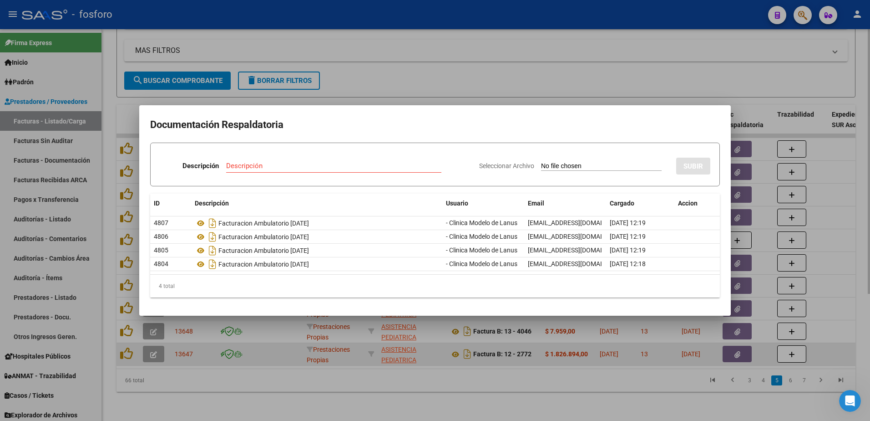
drag, startPoint x: 307, startPoint y: 354, endPoint x: 307, endPoint y: 349, distance: 4.6
click at [307, 353] on div at bounding box center [435, 210] width 870 height 421
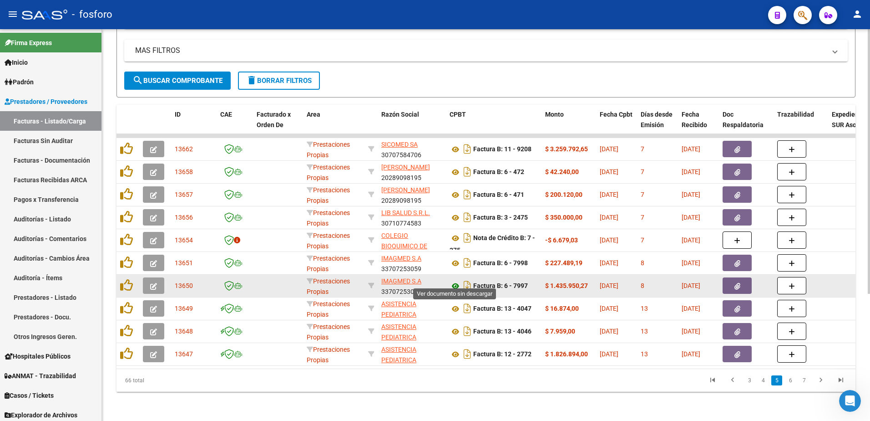
click at [453, 280] on icon at bounding box center [456, 285] width 12 height 11
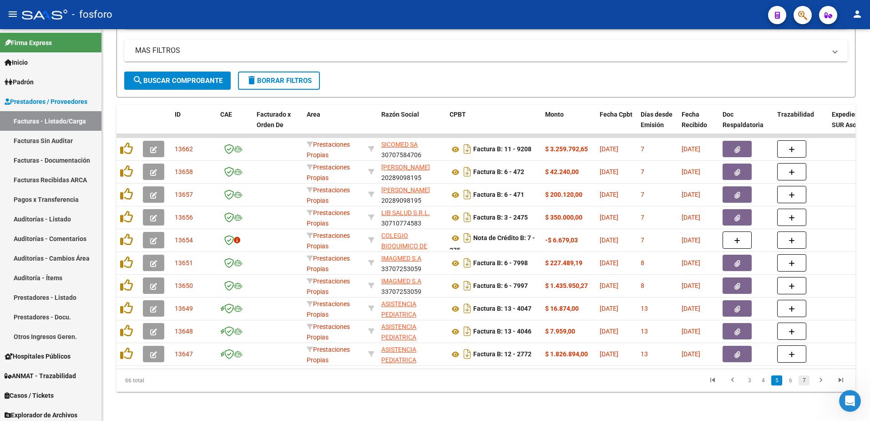
click at [805, 383] on link "7" at bounding box center [804, 380] width 11 height 10
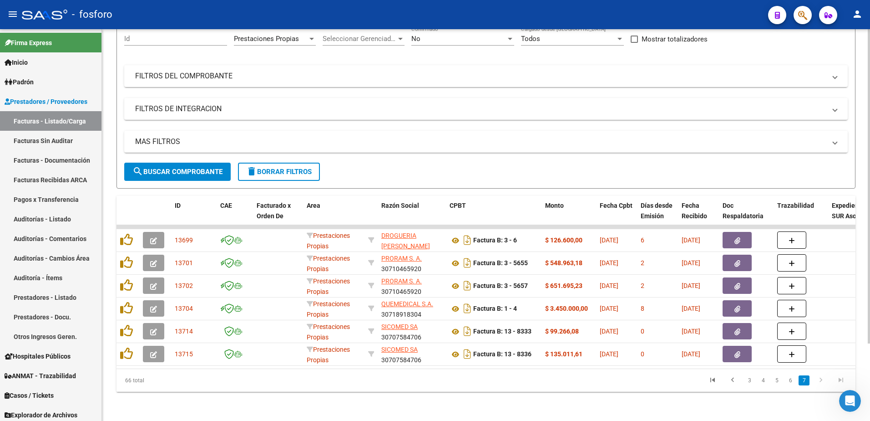
scroll to position [96, 0]
click at [778, 382] on link "5" at bounding box center [776, 380] width 11 height 10
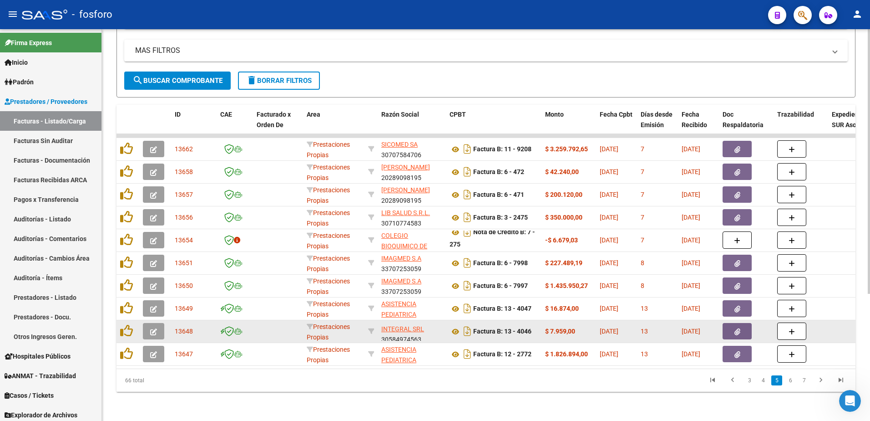
scroll to position [22, 0]
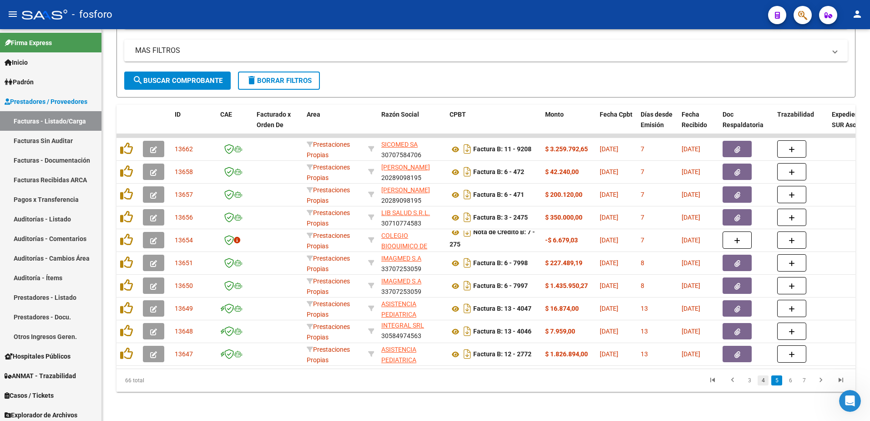
click at [761, 376] on link "4" at bounding box center [763, 380] width 11 height 10
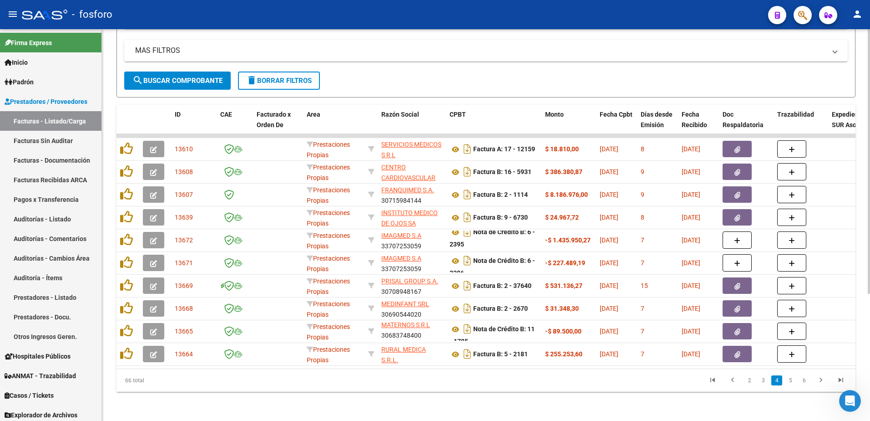
scroll to position [2, 0]
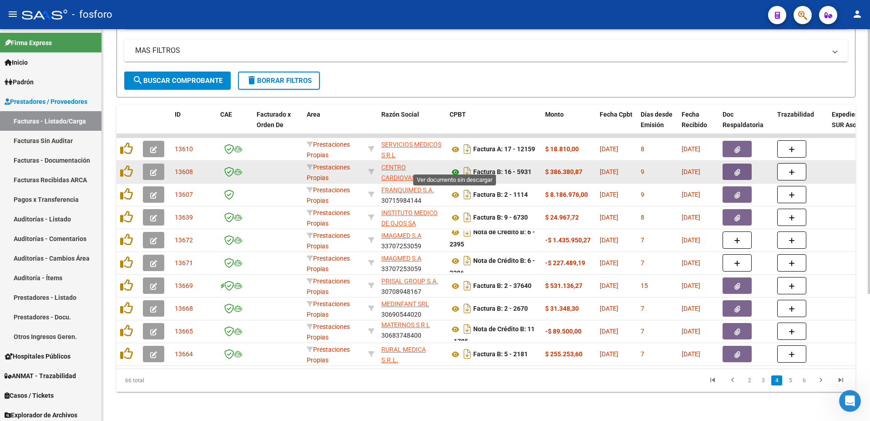
click at [455, 167] on icon at bounding box center [456, 172] width 12 height 11
click at [744, 165] on button "button" at bounding box center [737, 171] width 29 height 16
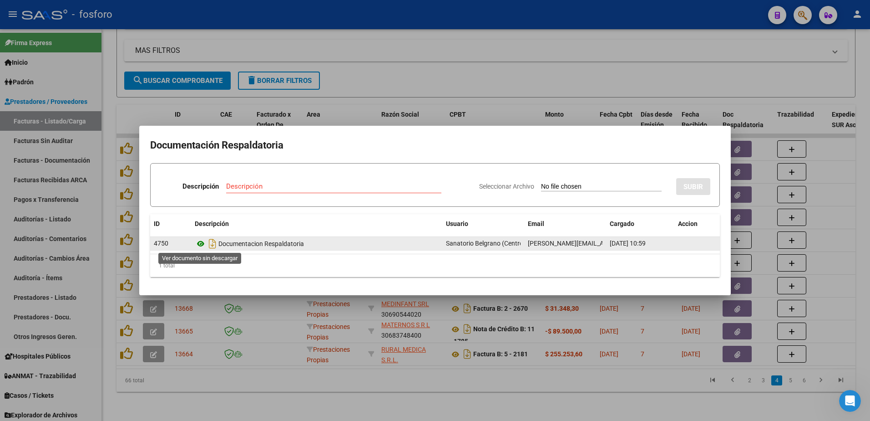
click at [203, 244] on icon at bounding box center [201, 243] width 12 height 11
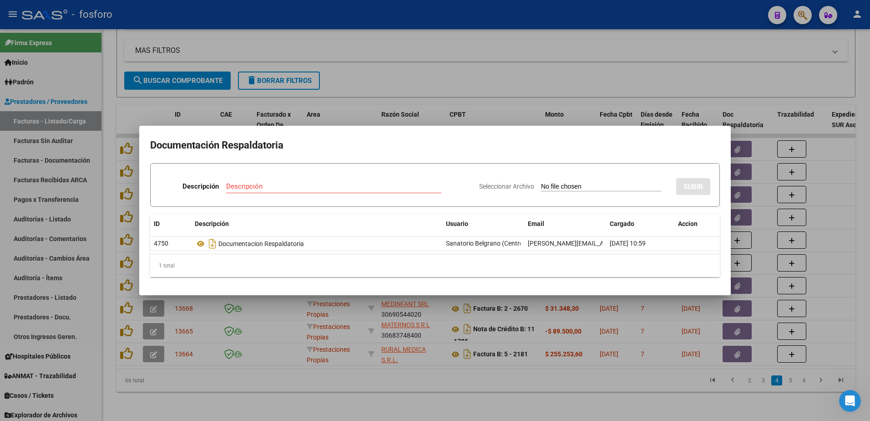
click at [399, 384] on div at bounding box center [435, 210] width 870 height 421
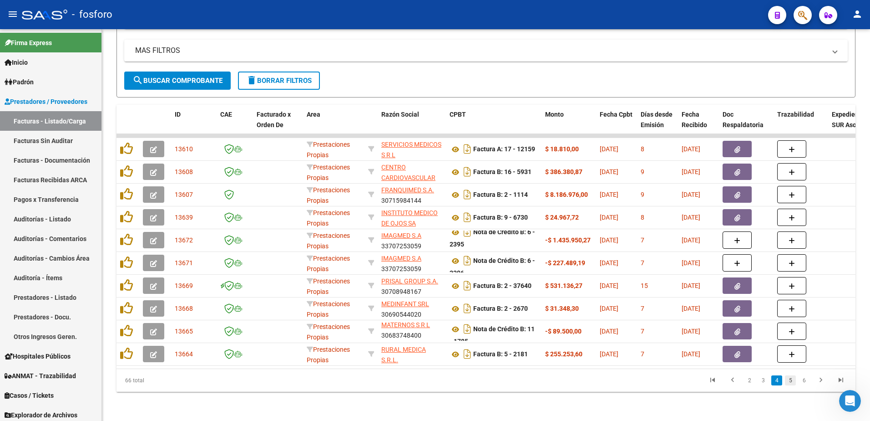
click at [794, 384] on link "5" at bounding box center [790, 380] width 11 height 10
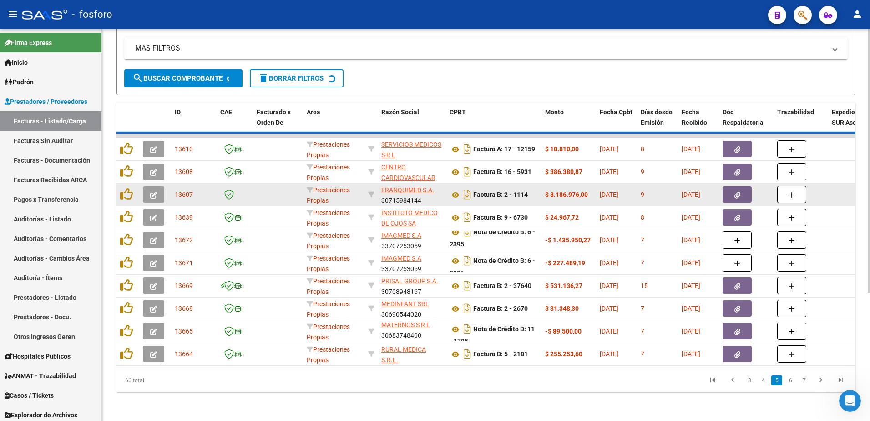
scroll to position [22, 0]
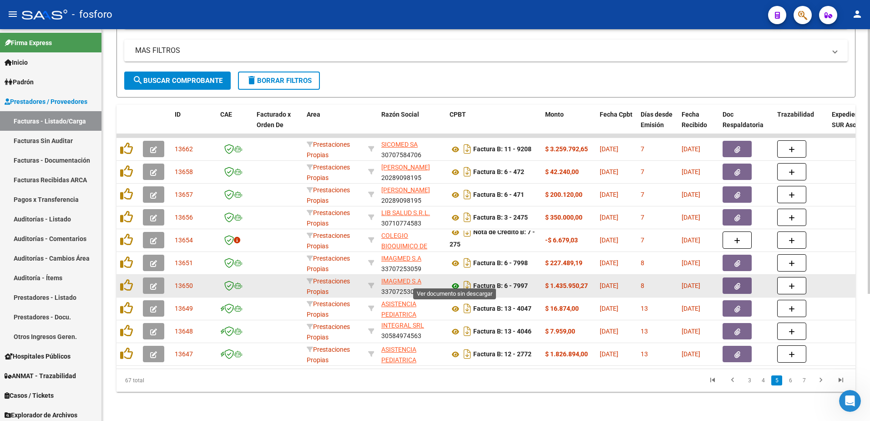
click at [456, 280] on icon at bounding box center [456, 285] width 12 height 11
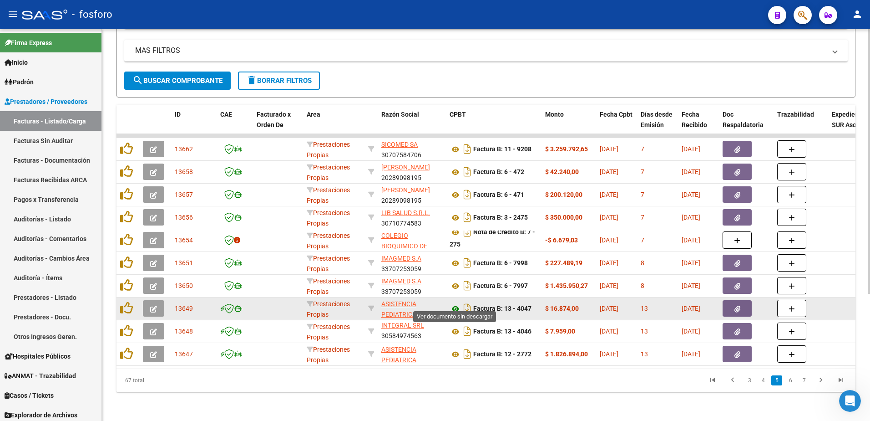
click at [456, 303] on icon at bounding box center [456, 308] width 12 height 11
click at [738, 306] on button "button" at bounding box center [737, 308] width 29 height 16
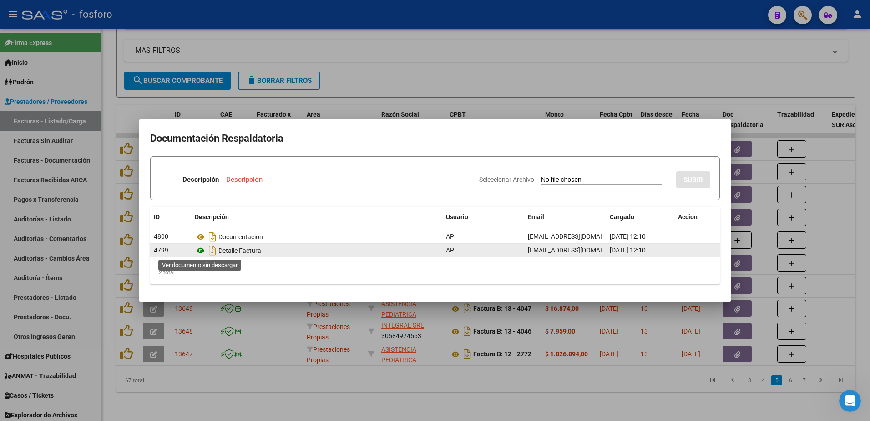
click at [201, 250] on icon at bounding box center [201, 250] width 12 height 11
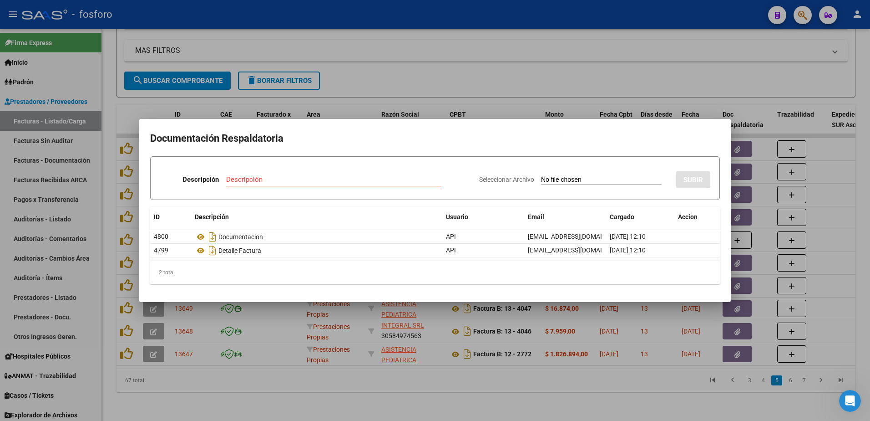
drag, startPoint x: 479, startPoint y: 394, endPoint x: 481, endPoint y: 389, distance: 5.8
click at [479, 393] on div at bounding box center [435, 210] width 870 height 421
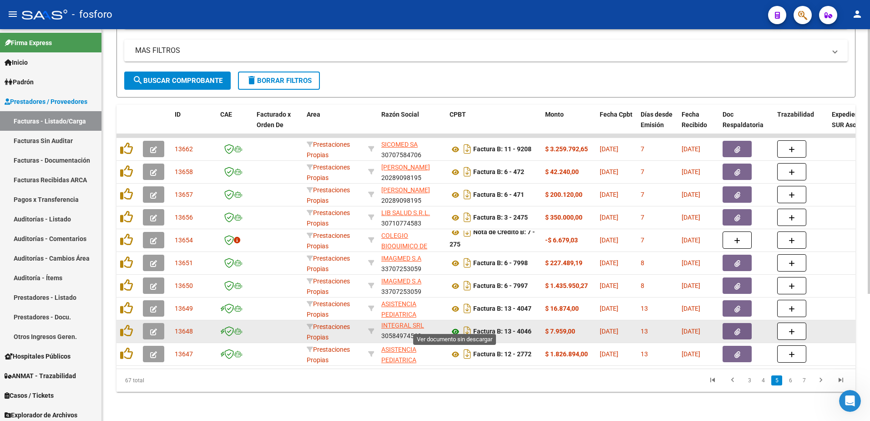
click at [456, 326] on icon at bounding box center [456, 331] width 12 height 11
click at [738, 328] on icon "button" at bounding box center [738, 331] width 6 height 7
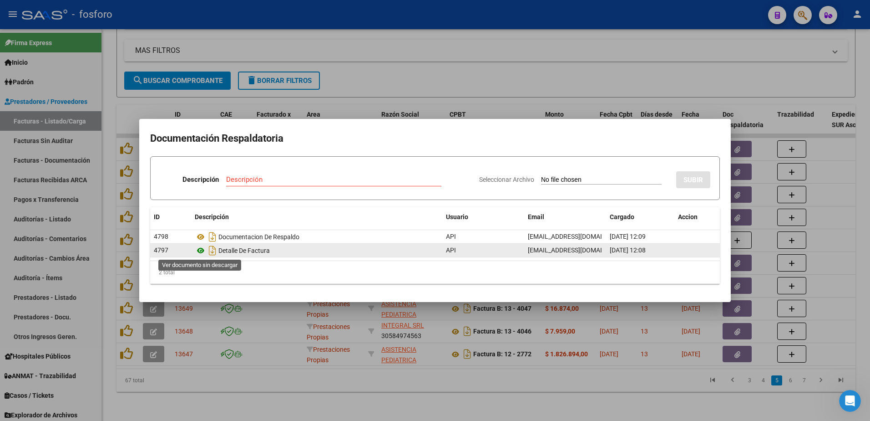
click at [199, 251] on icon at bounding box center [201, 250] width 12 height 11
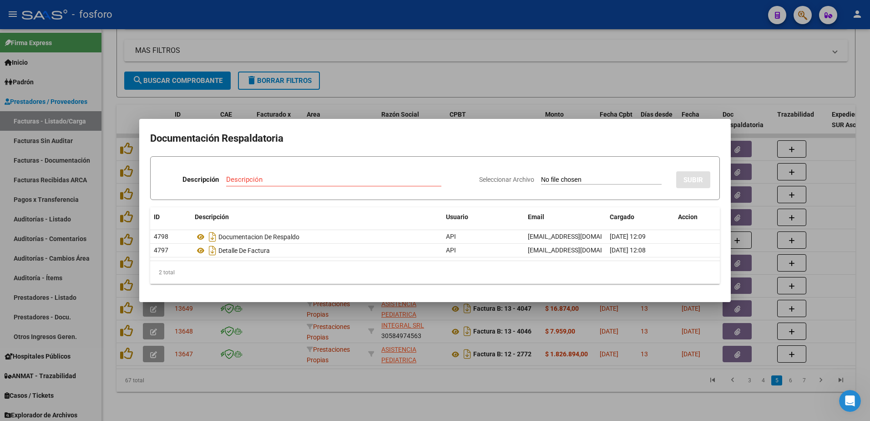
click at [600, 387] on div at bounding box center [435, 210] width 870 height 421
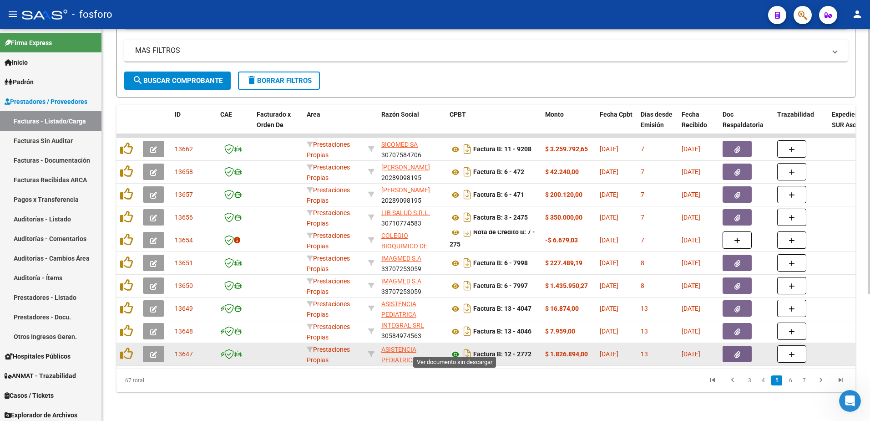
click at [457, 349] on icon at bounding box center [456, 354] width 12 height 11
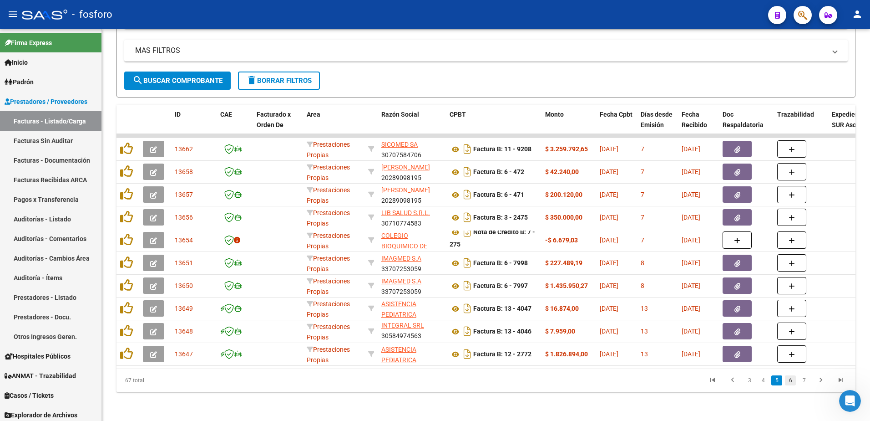
click at [792, 381] on link "6" at bounding box center [790, 380] width 11 height 10
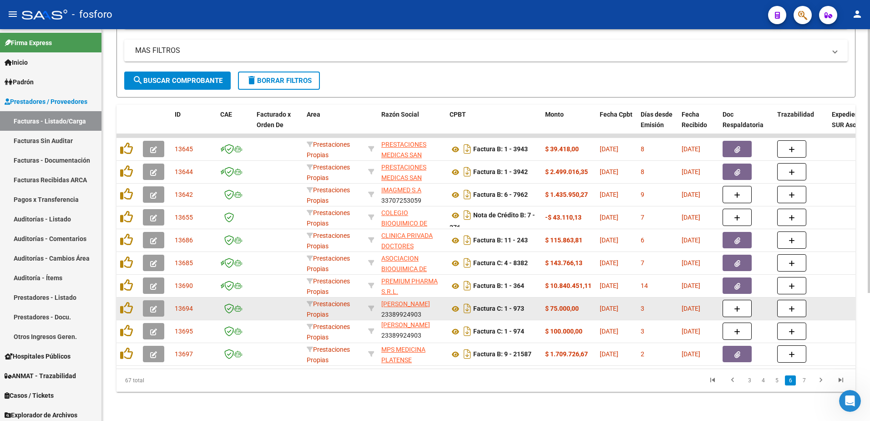
scroll to position [12, 0]
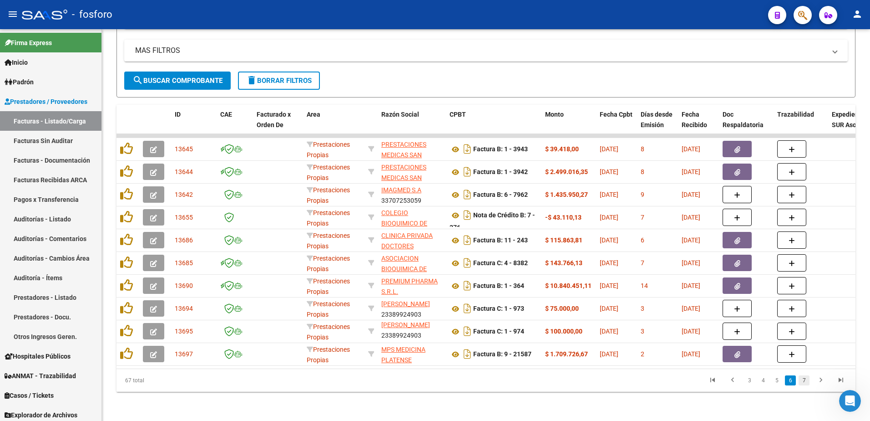
click at [802, 380] on link "7" at bounding box center [804, 380] width 11 height 10
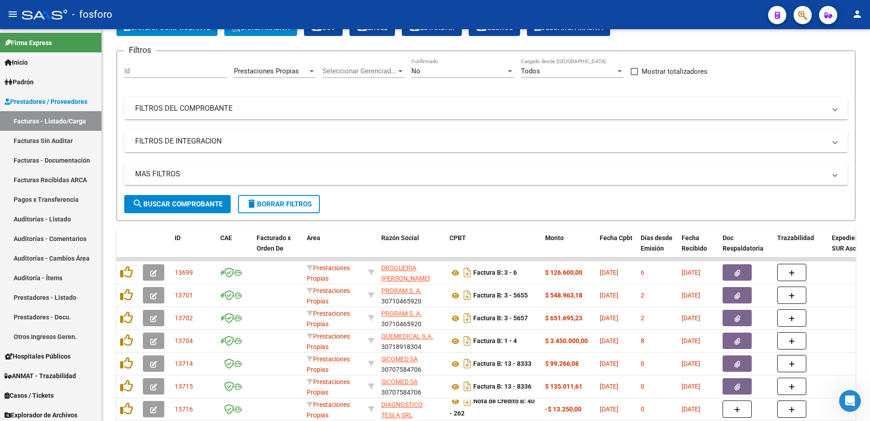
scroll to position [0, 0]
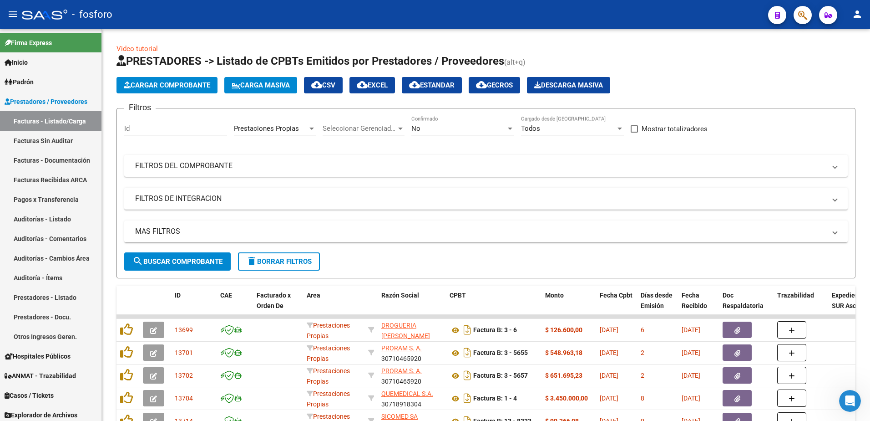
click at [860, 14] on mat-icon "person" at bounding box center [857, 14] width 11 height 11
click at [846, 61] on button "exit_to_app Salir" at bounding box center [839, 60] width 56 height 22
